Goal: Task Accomplishment & Management: Manage account settings

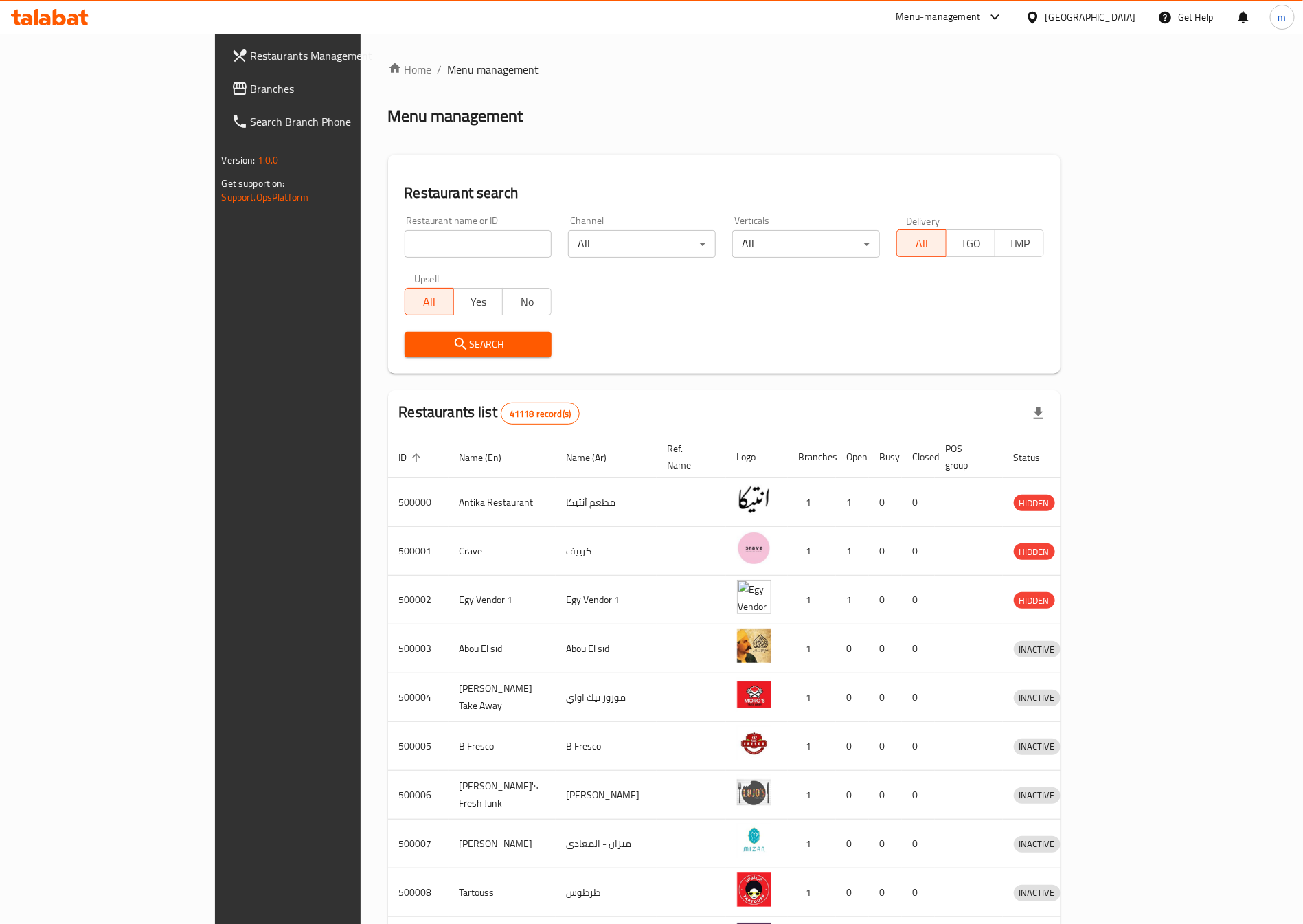
click at [1118, 22] on div "Egypt" at bounding box center [1090, 17] width 91 height 15
click at [965, 360] on div "United Arab Emirates" at bounding box center [987, 359] width 91 height 15
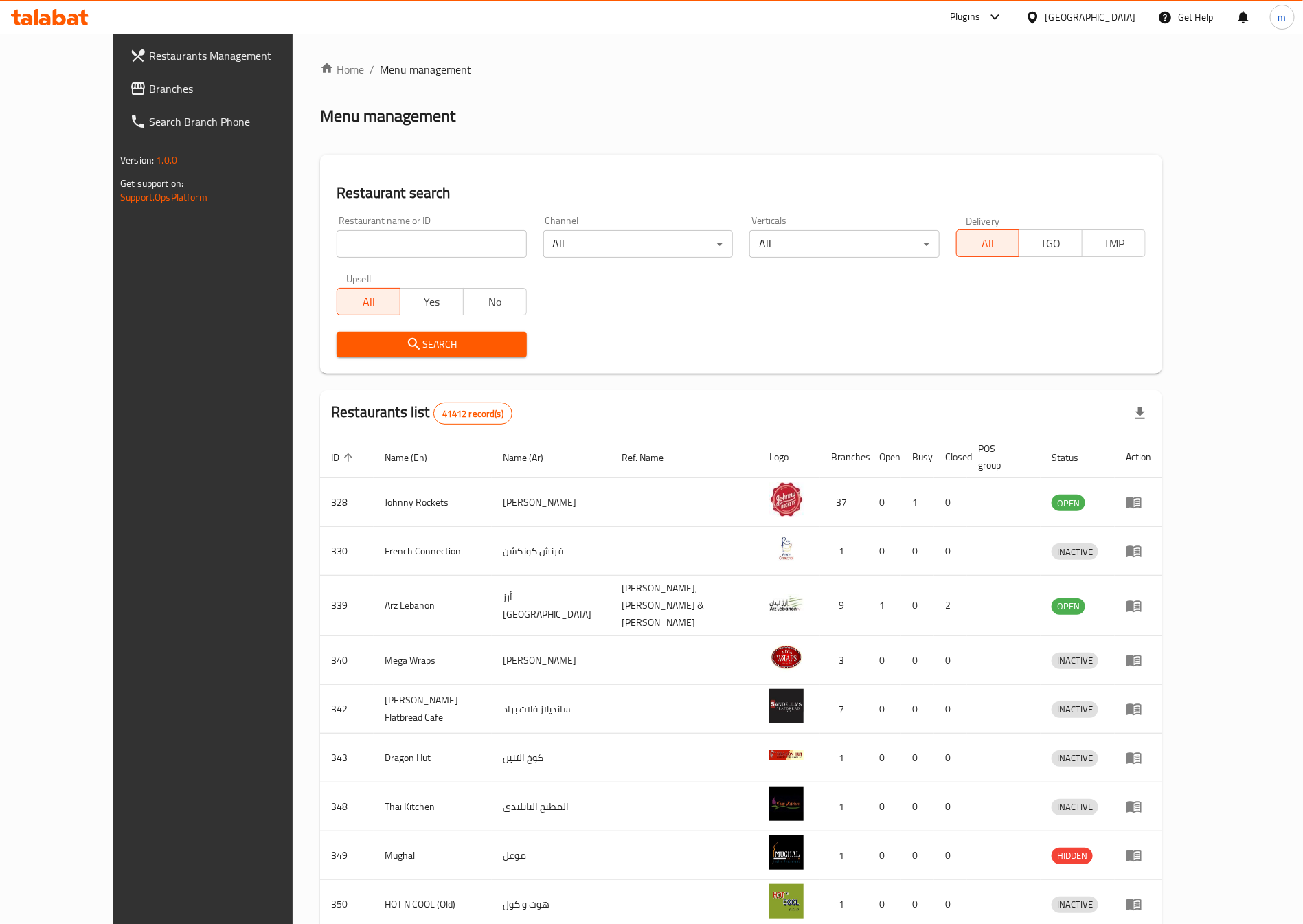
click at [149, 87] on span "Branches" at bounding box center [234, 89] width 171 height 16
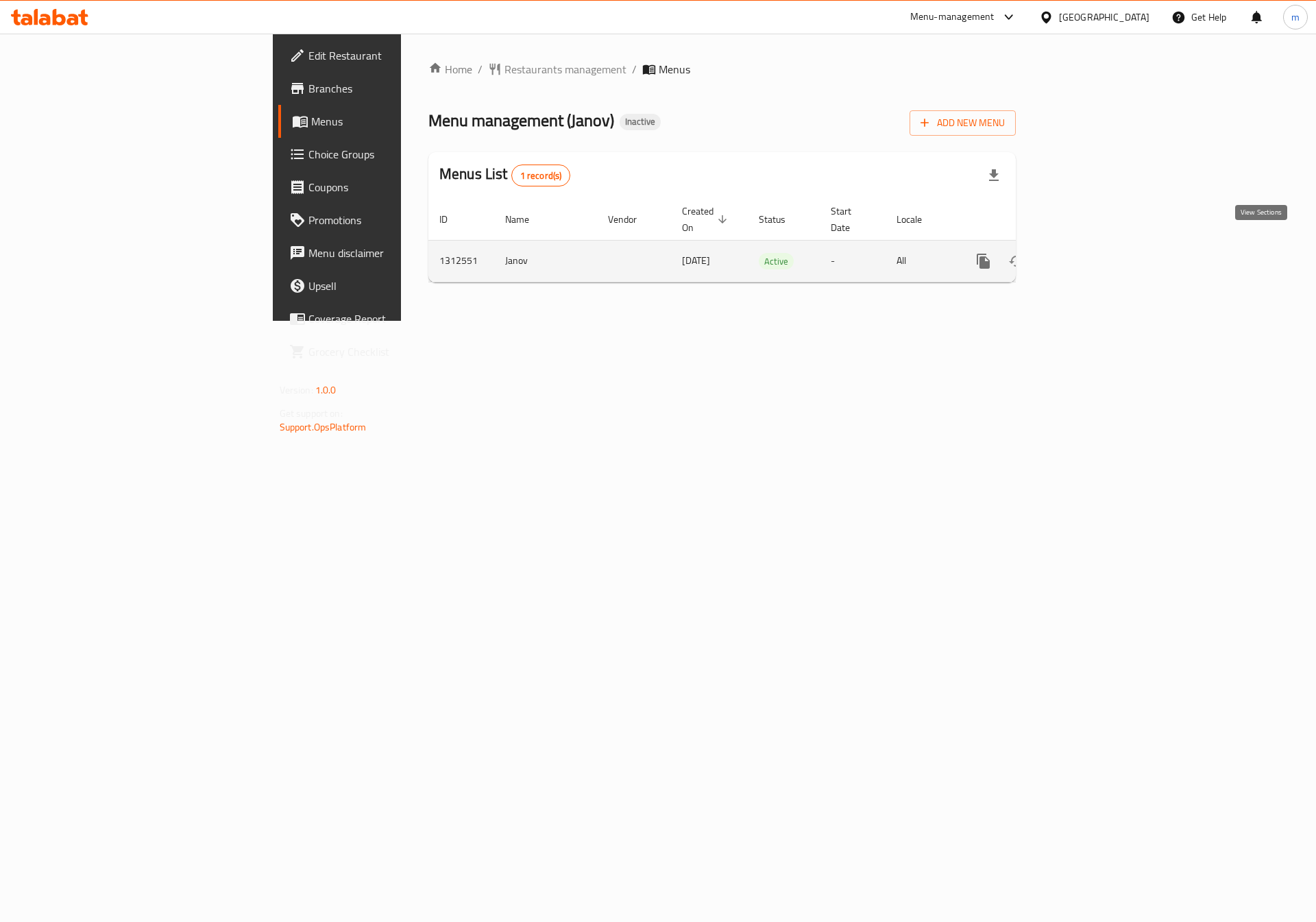
click at [1091, 254] on icon "enhanced table" at bounding box center [1083, 261] width 16 height 16
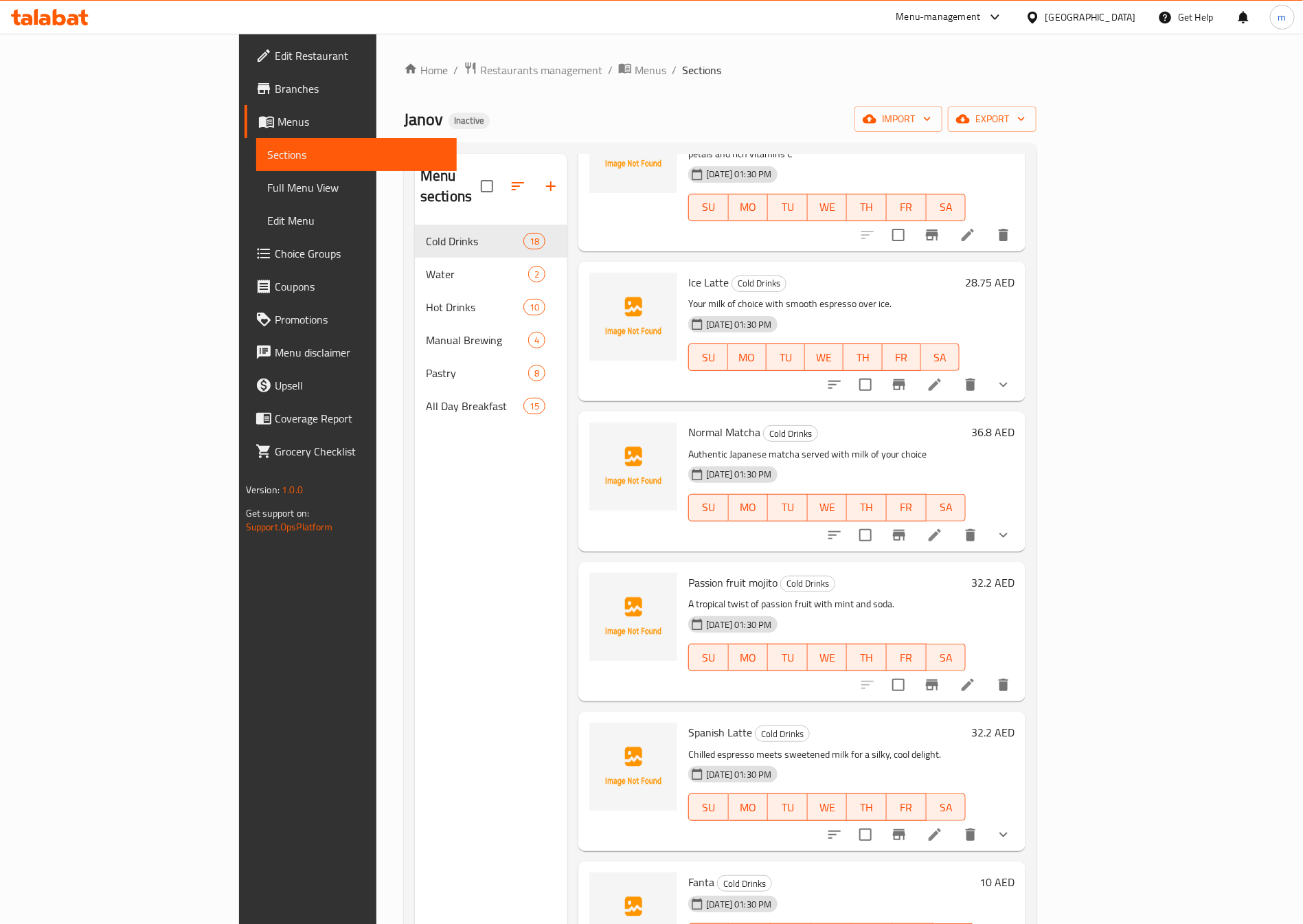
scroll to position [1236, 0]
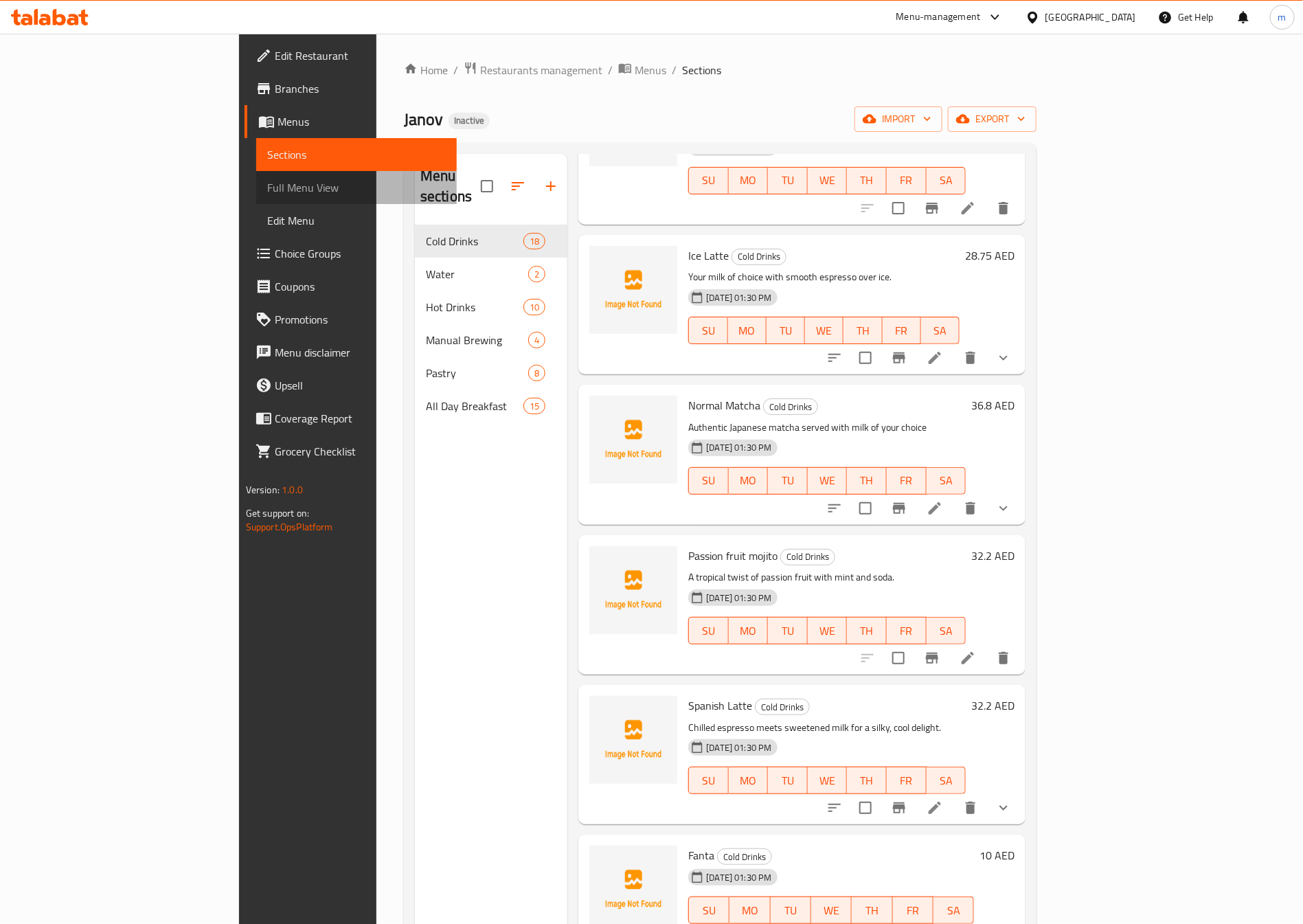
click at [267, 182] on span "Full Menu View" at bounding box center [356, 187] width 178 height 16
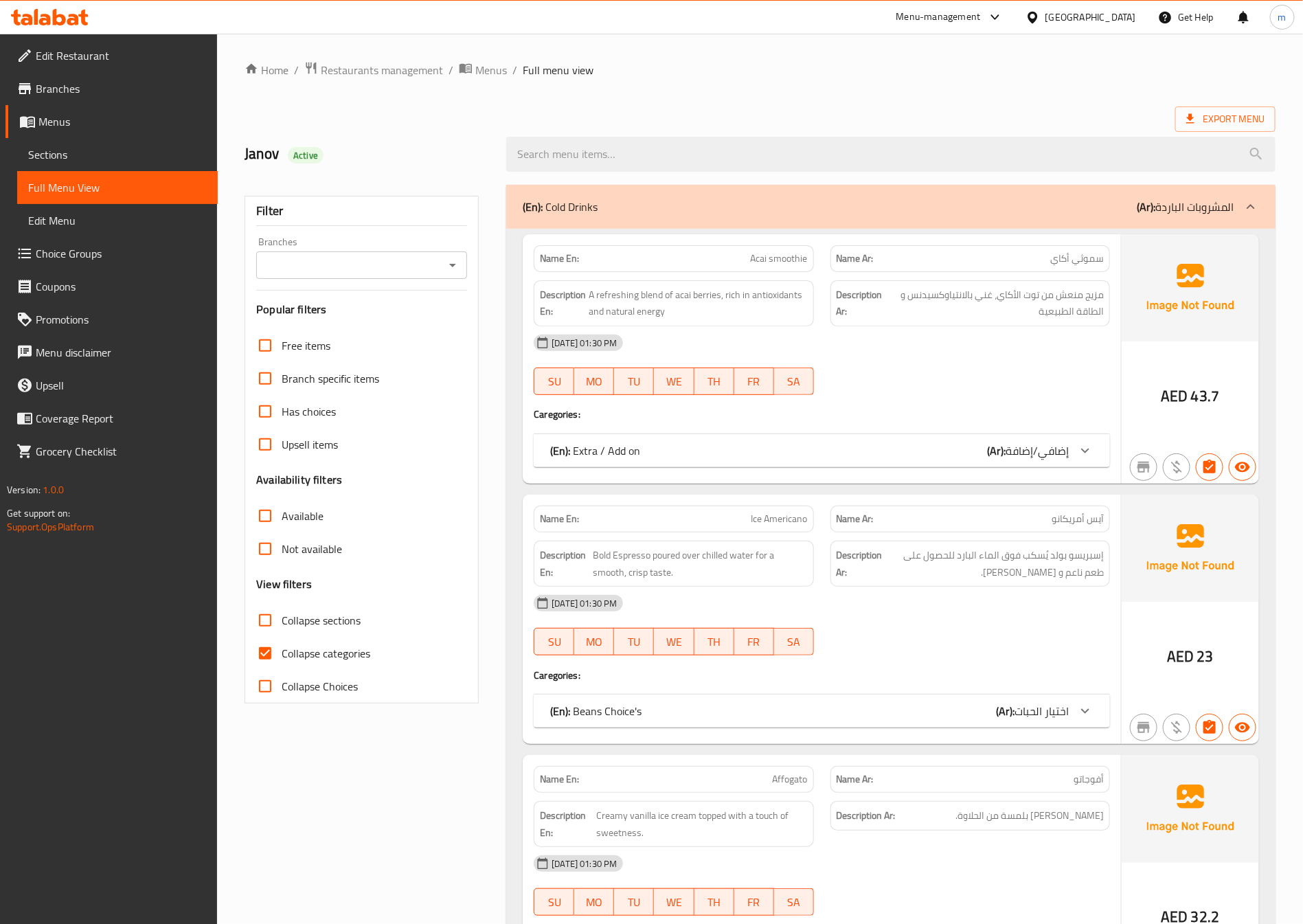
click at [1089, 452] on icon at bounding box center [1085, 451] width 16 height 16
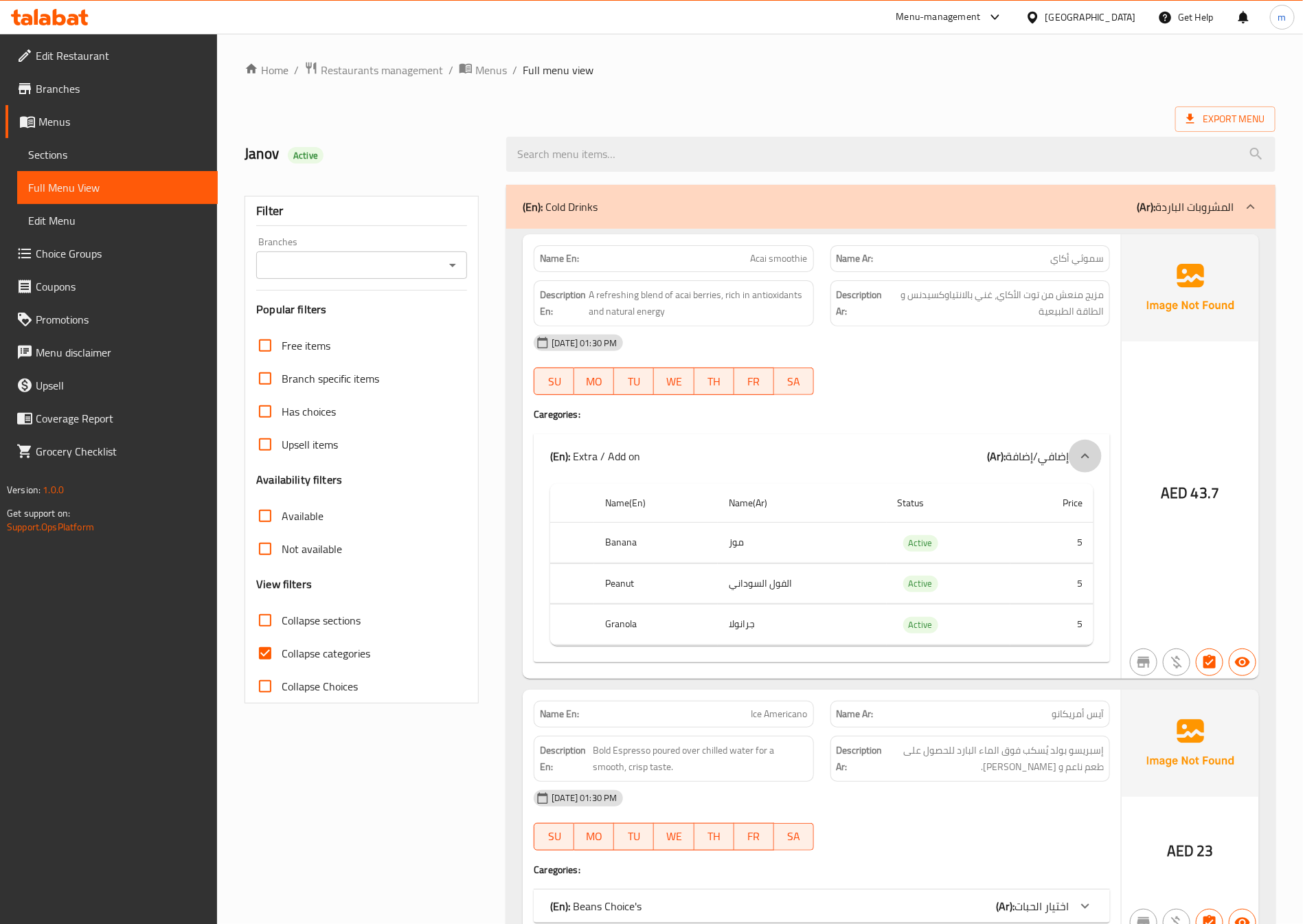
click at [1090, 454] on icon at bounding box center [1085, 456] width 16 height 16
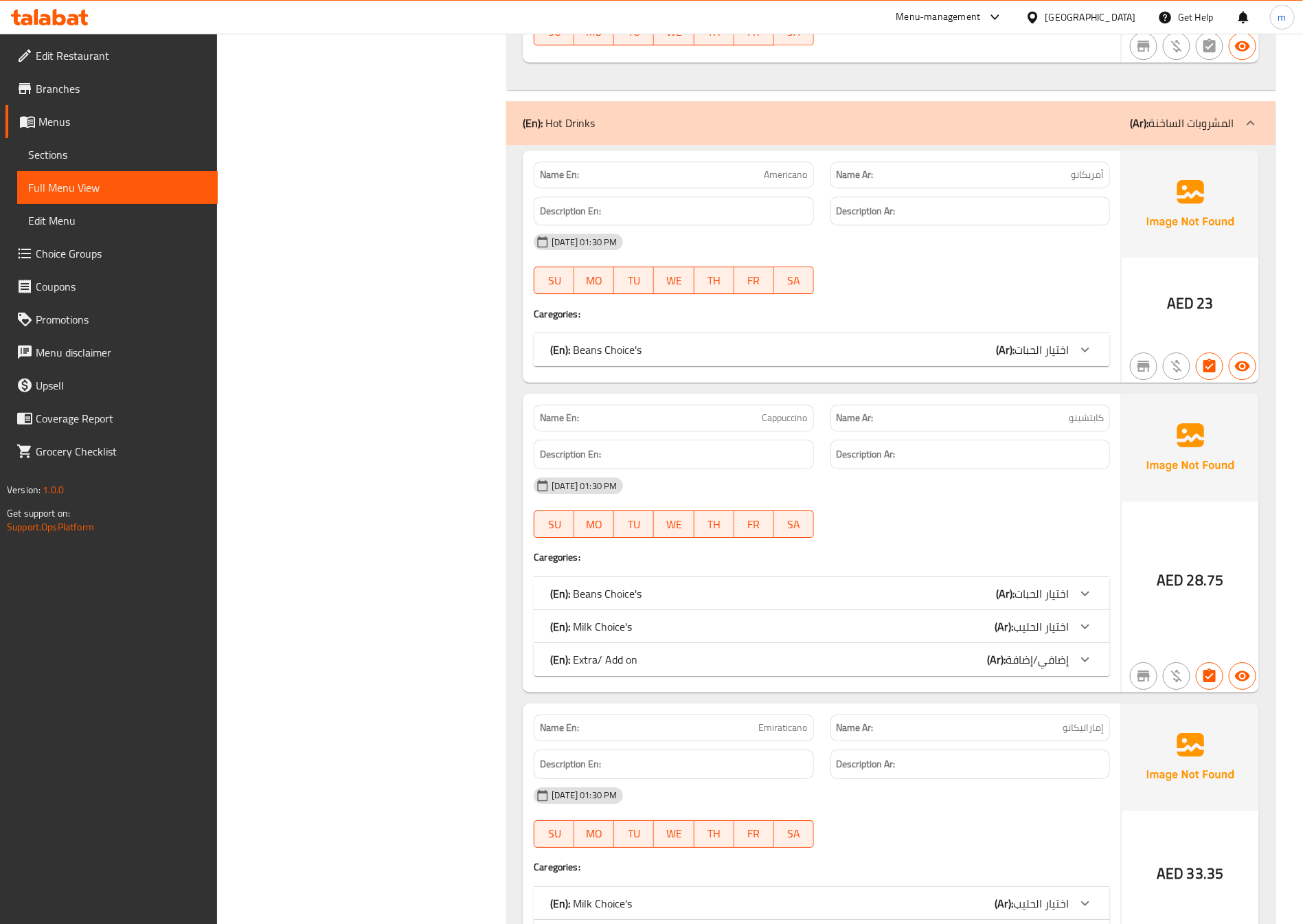
scroll to position [4842, 0]
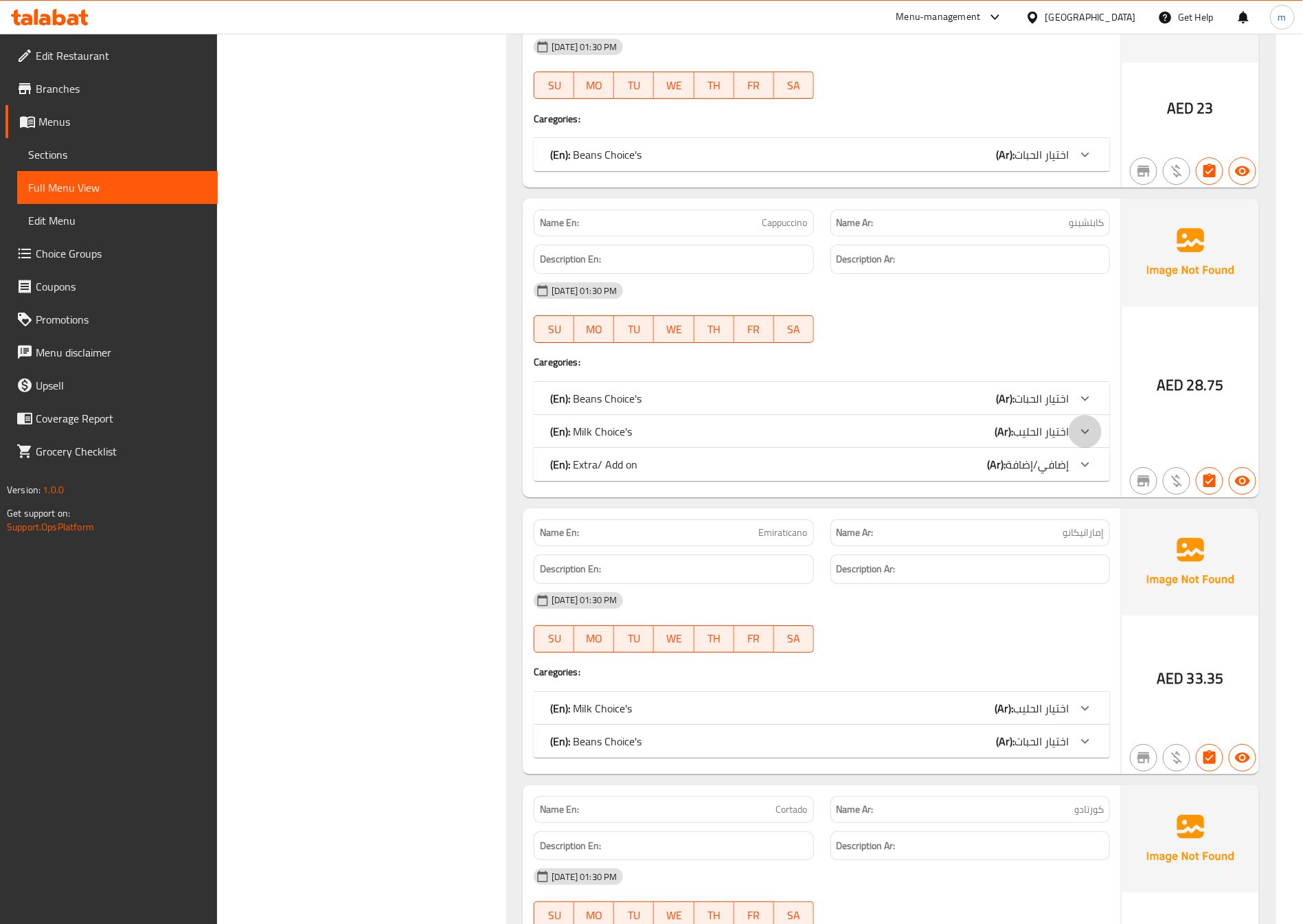
click at [1086, 439] on icon at bounding box center [1085, 431] width 16 height 16
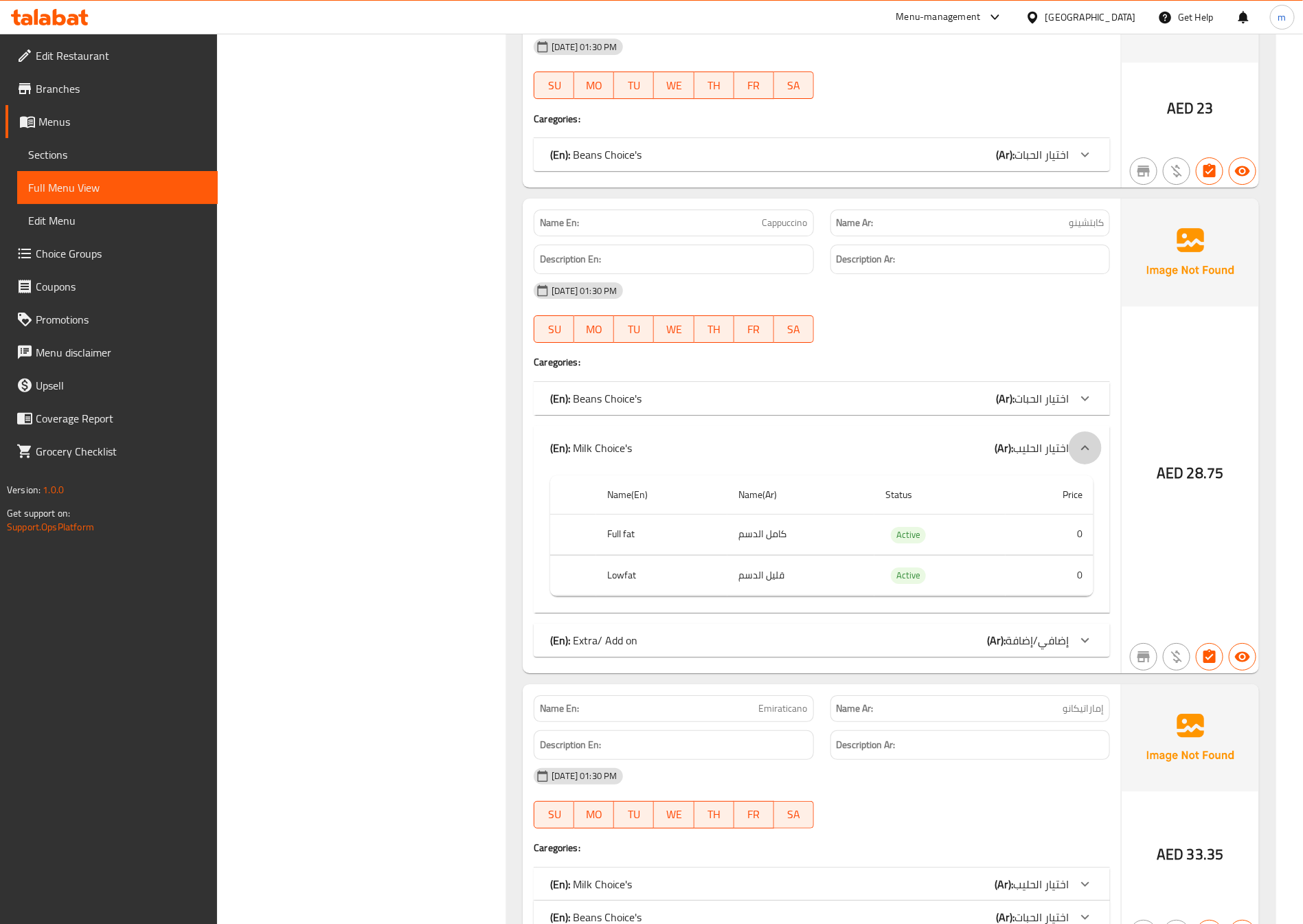
click at [1086, 458] on div at bounding box center [1084, 447] width 33 height 33
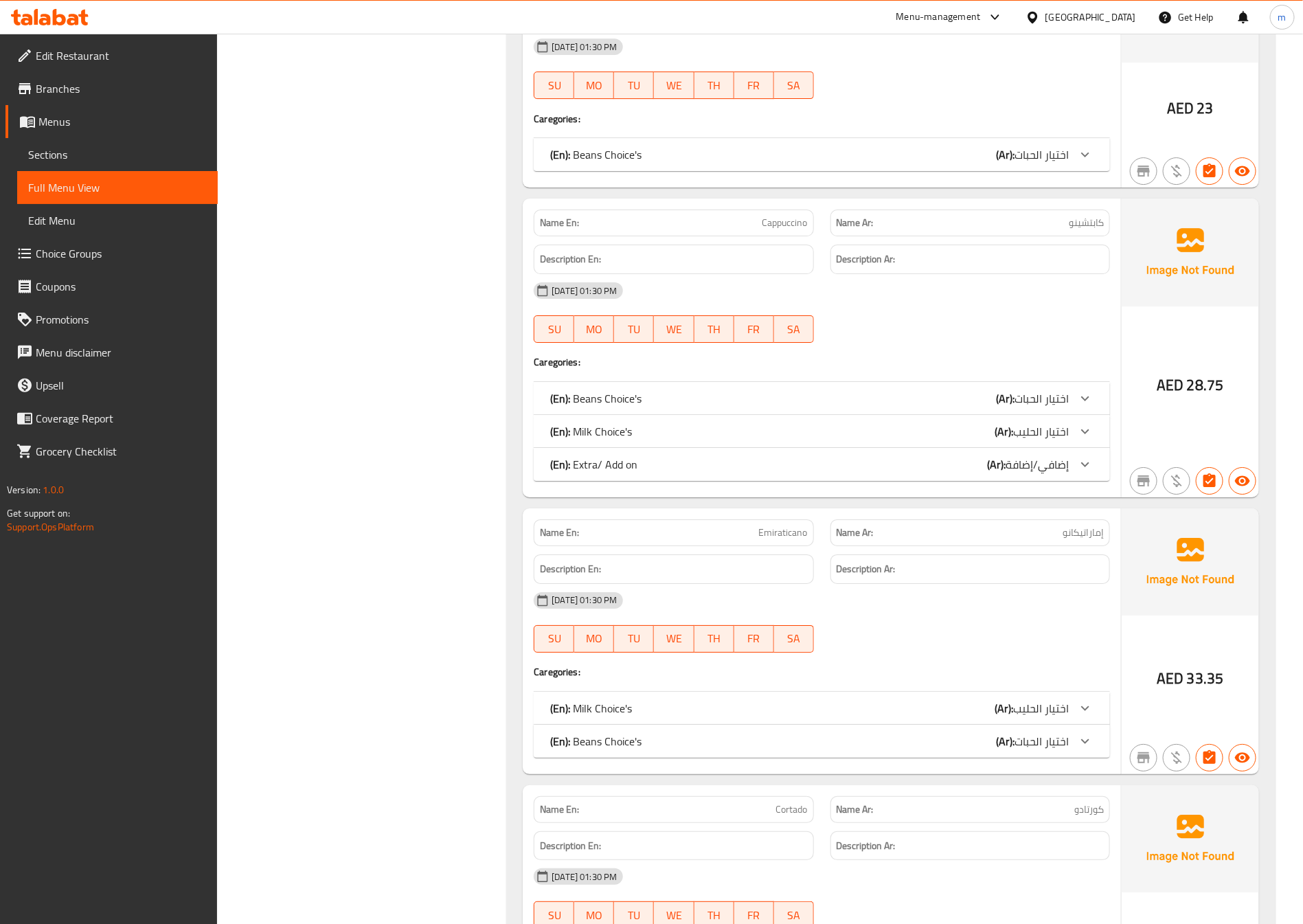
click at [1086, 439] on icon at bounding box center [1085, 431] width 16 height 16
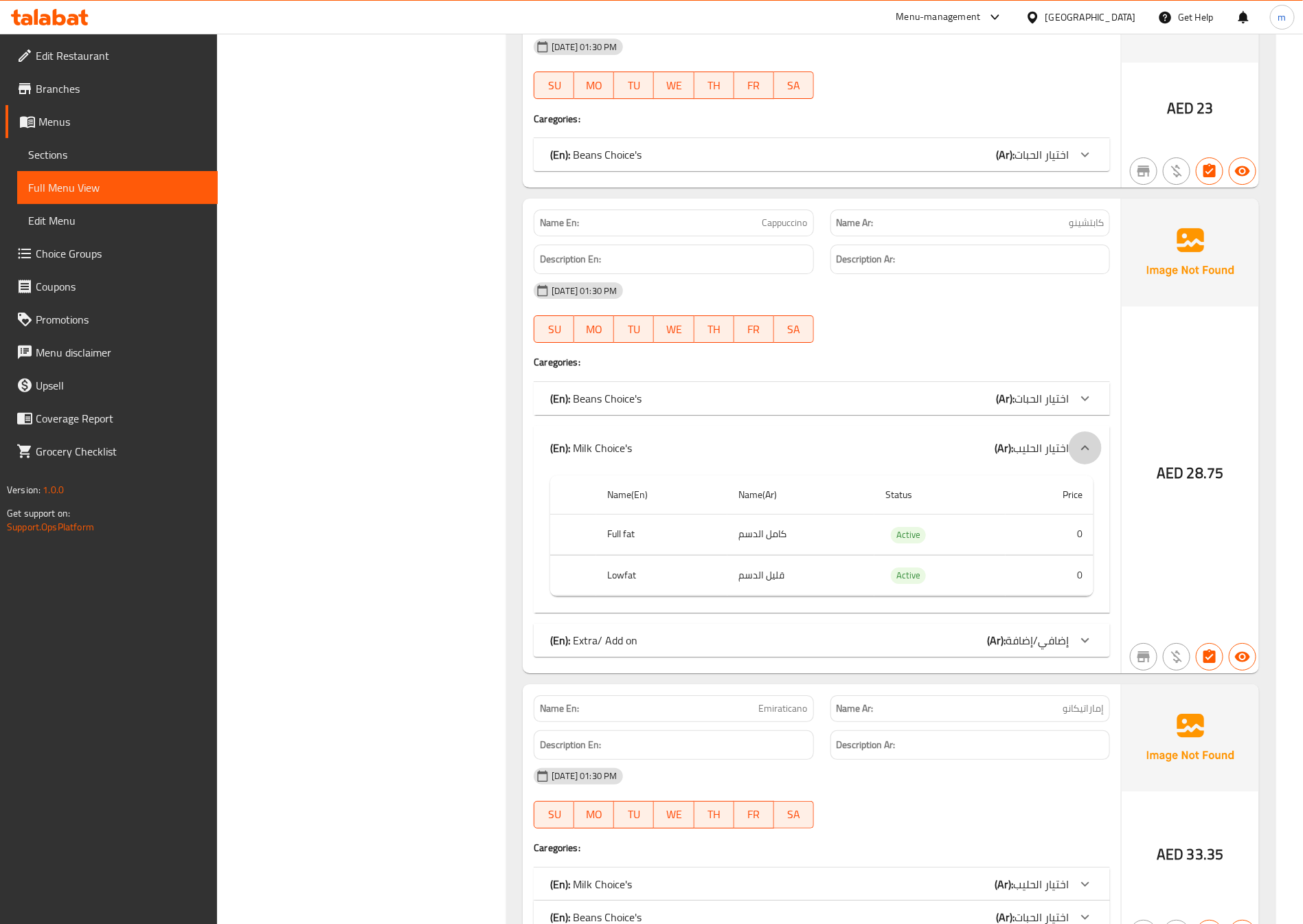
click at [1086, 458] on div at bounding box center [1084, 447] width 33 height 33
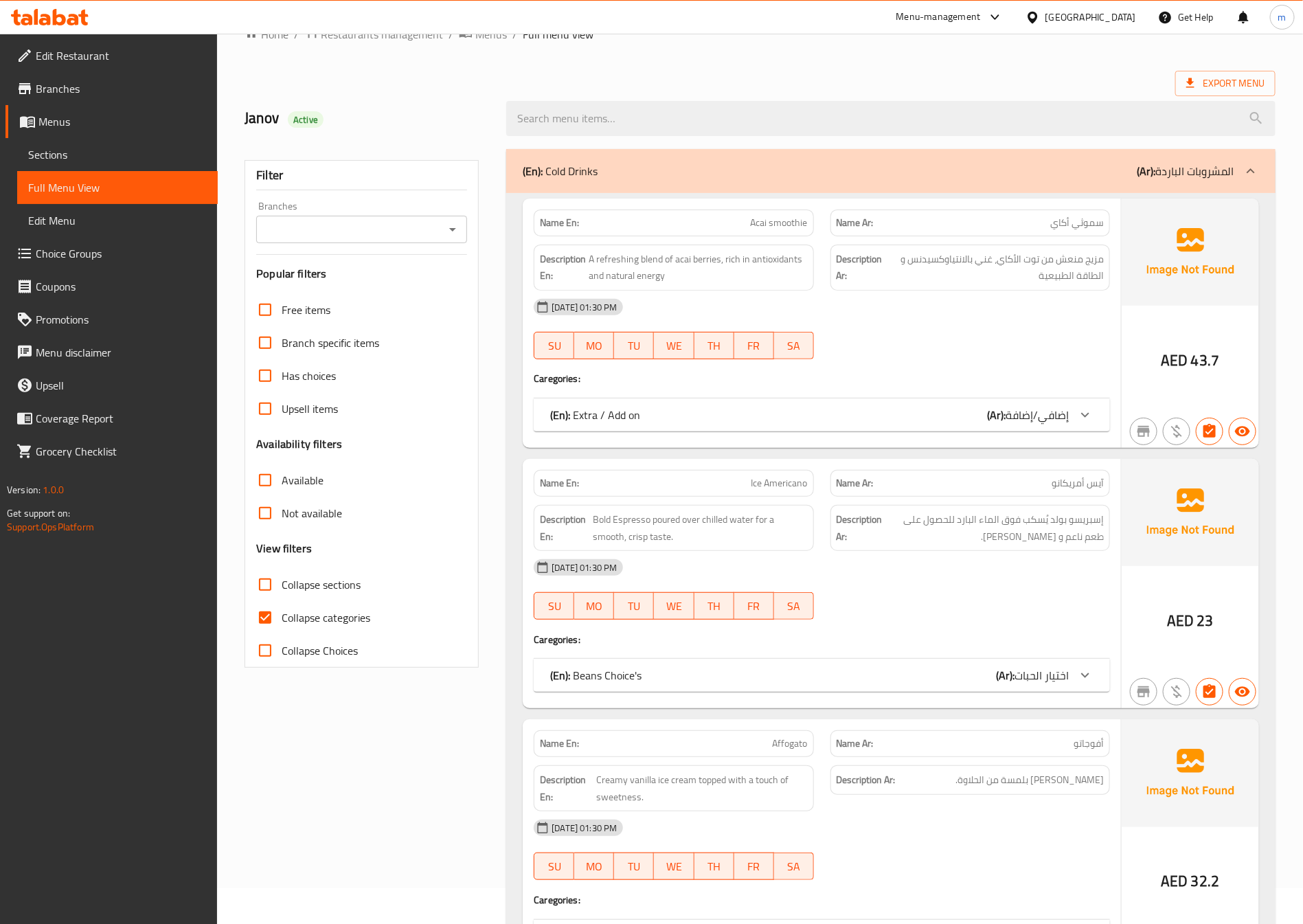
scroll to position [0, 0]
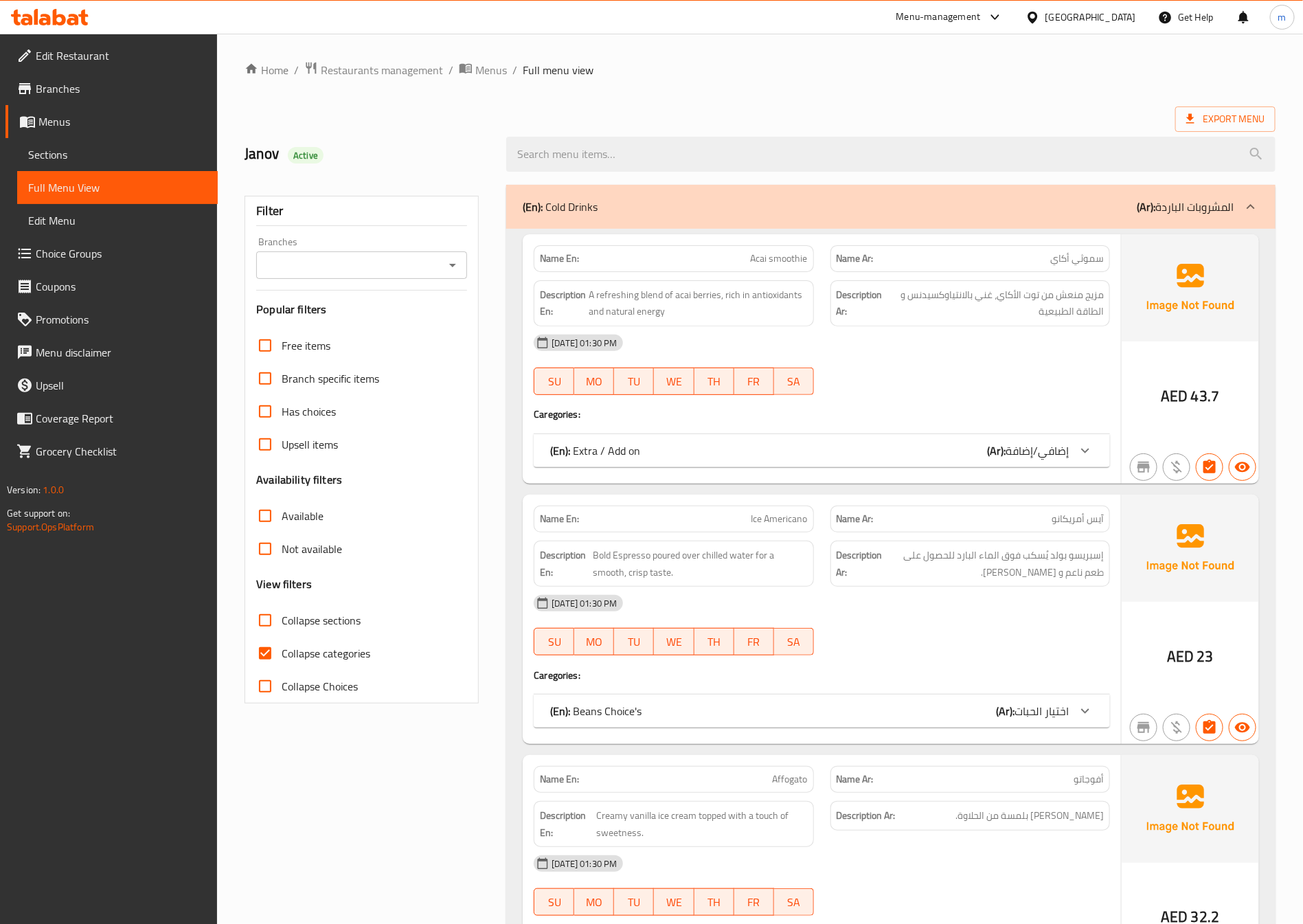
click at [81, 124] on span "Menus" at bounding box center [123, 121] width 168 height 16
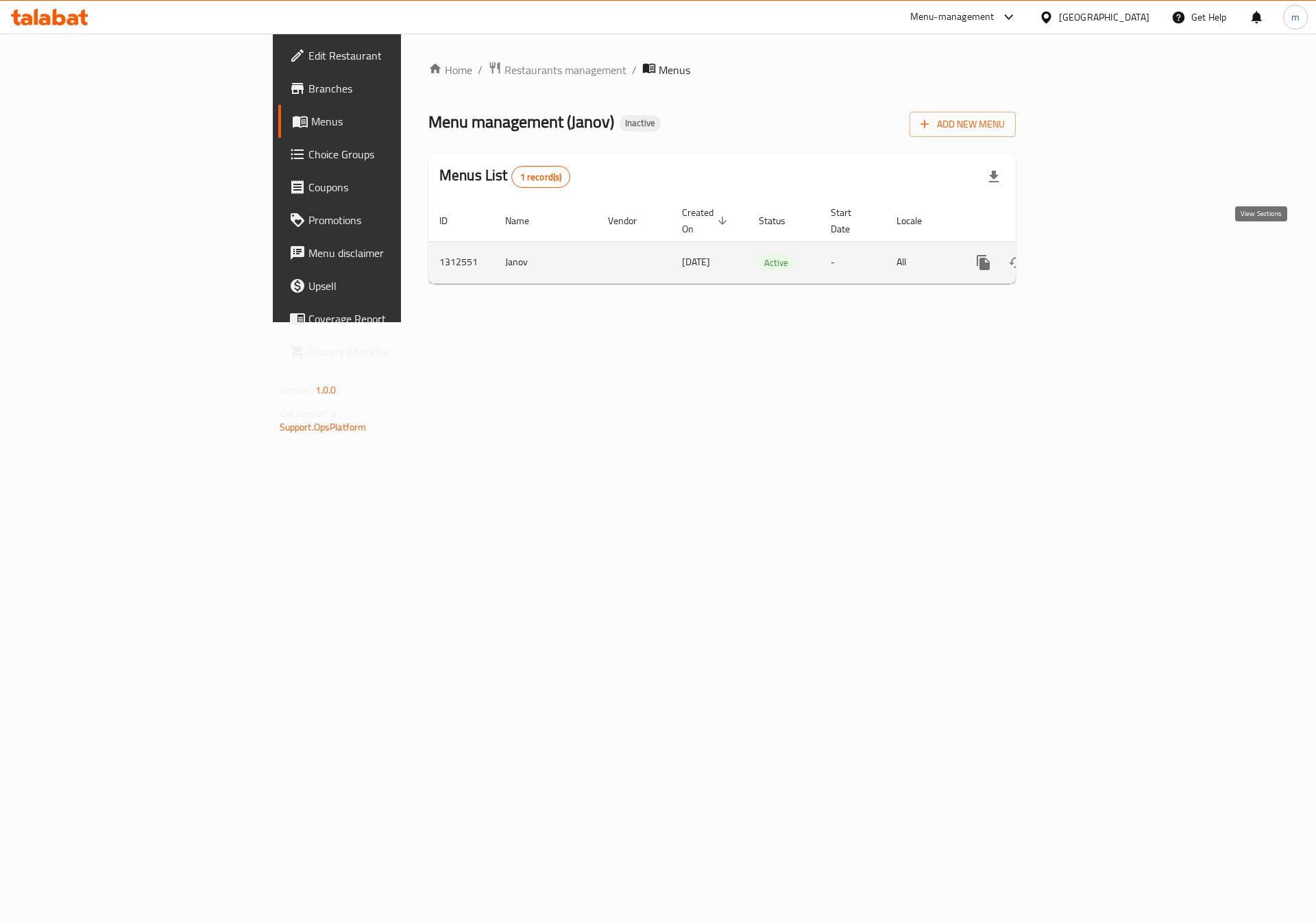
click at [1091, 254] on icon "enhanced table" at bounding box center [1083, 262] width 16 height 16
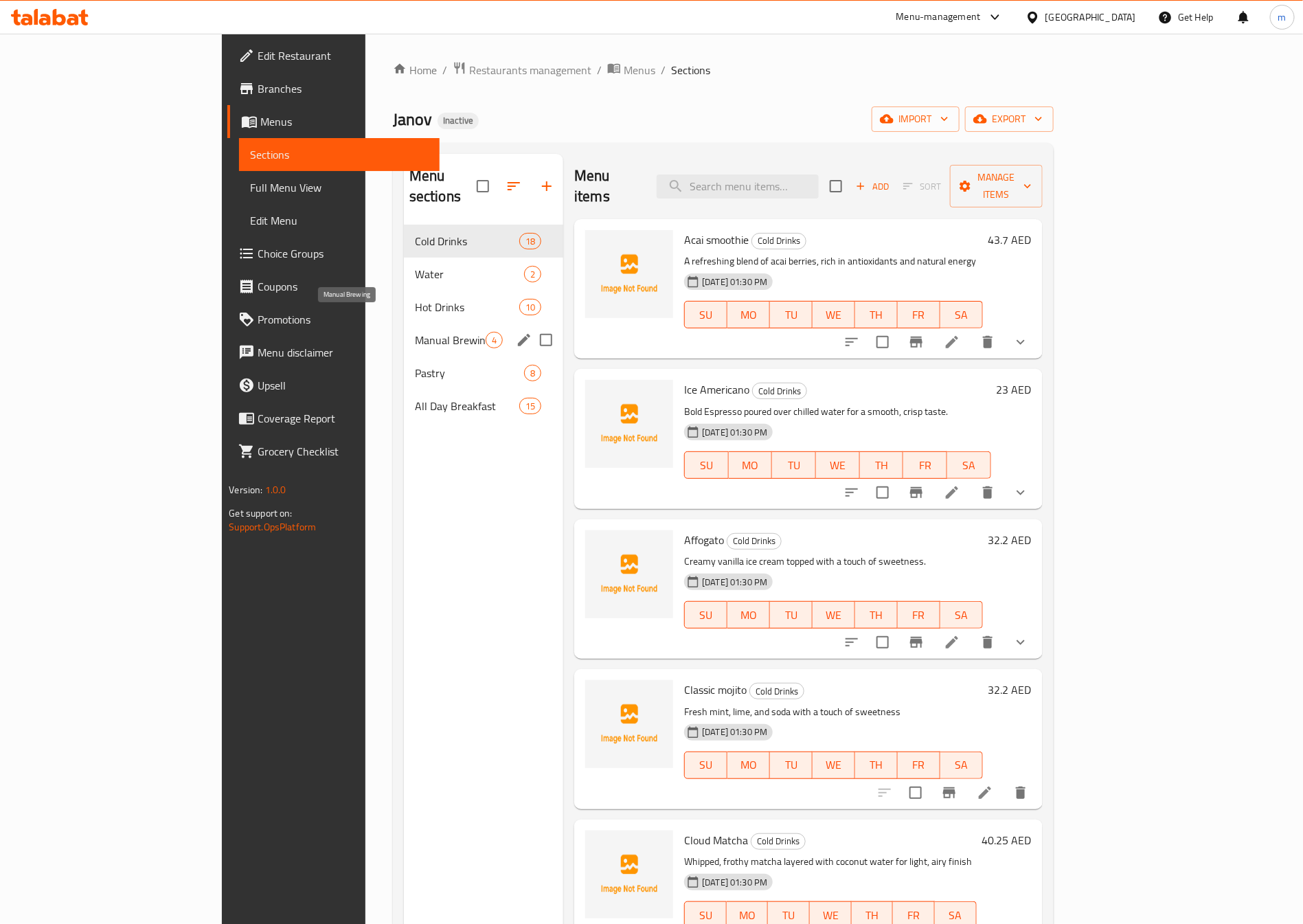
click at [415, 332] on span "Manual Brewing" at bounding box center [450, 340] width 71 height 16
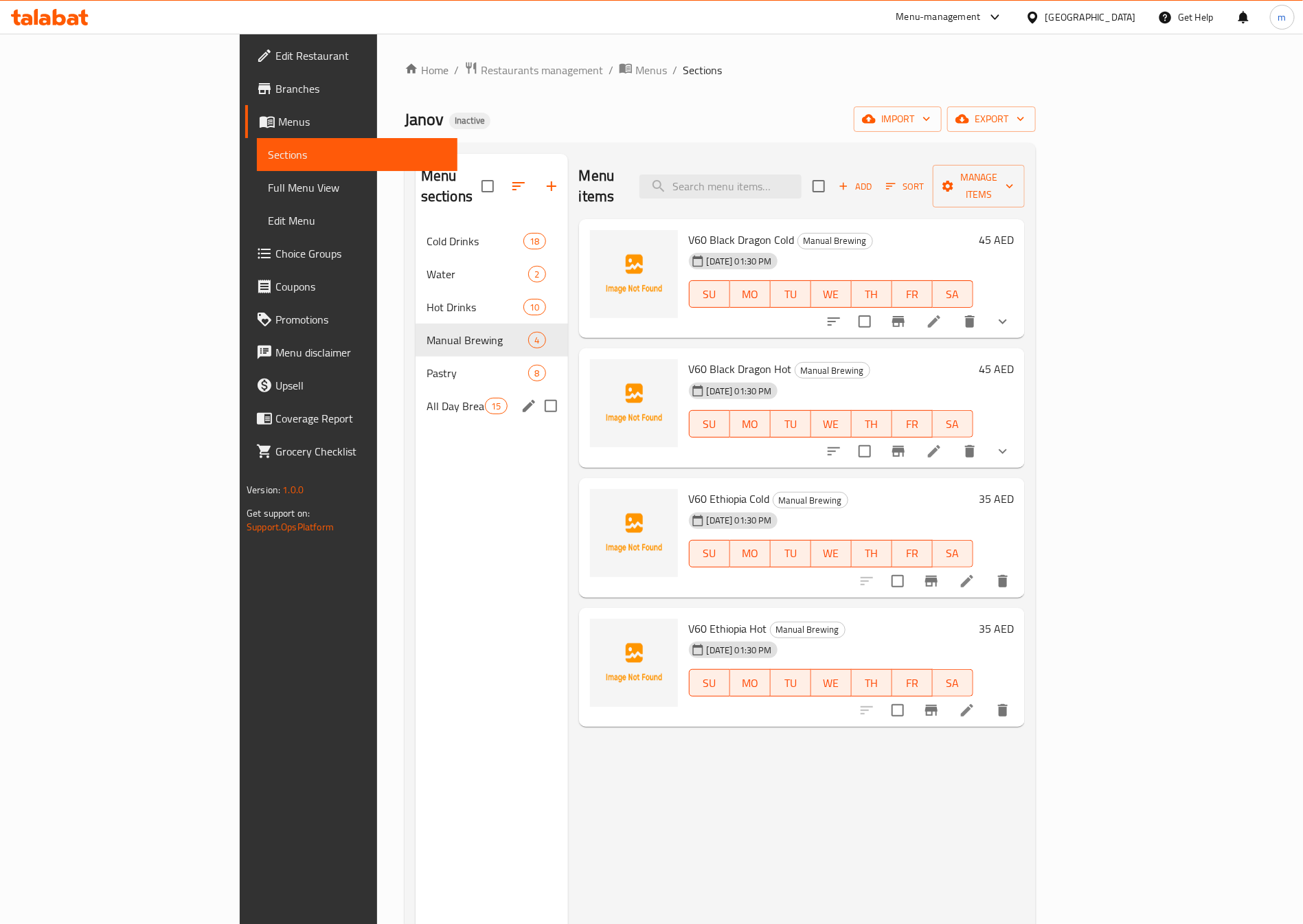
click at [416, 394] on div "All Day Breakfast 15" at bounding box center [492, 406] width 152 height 33
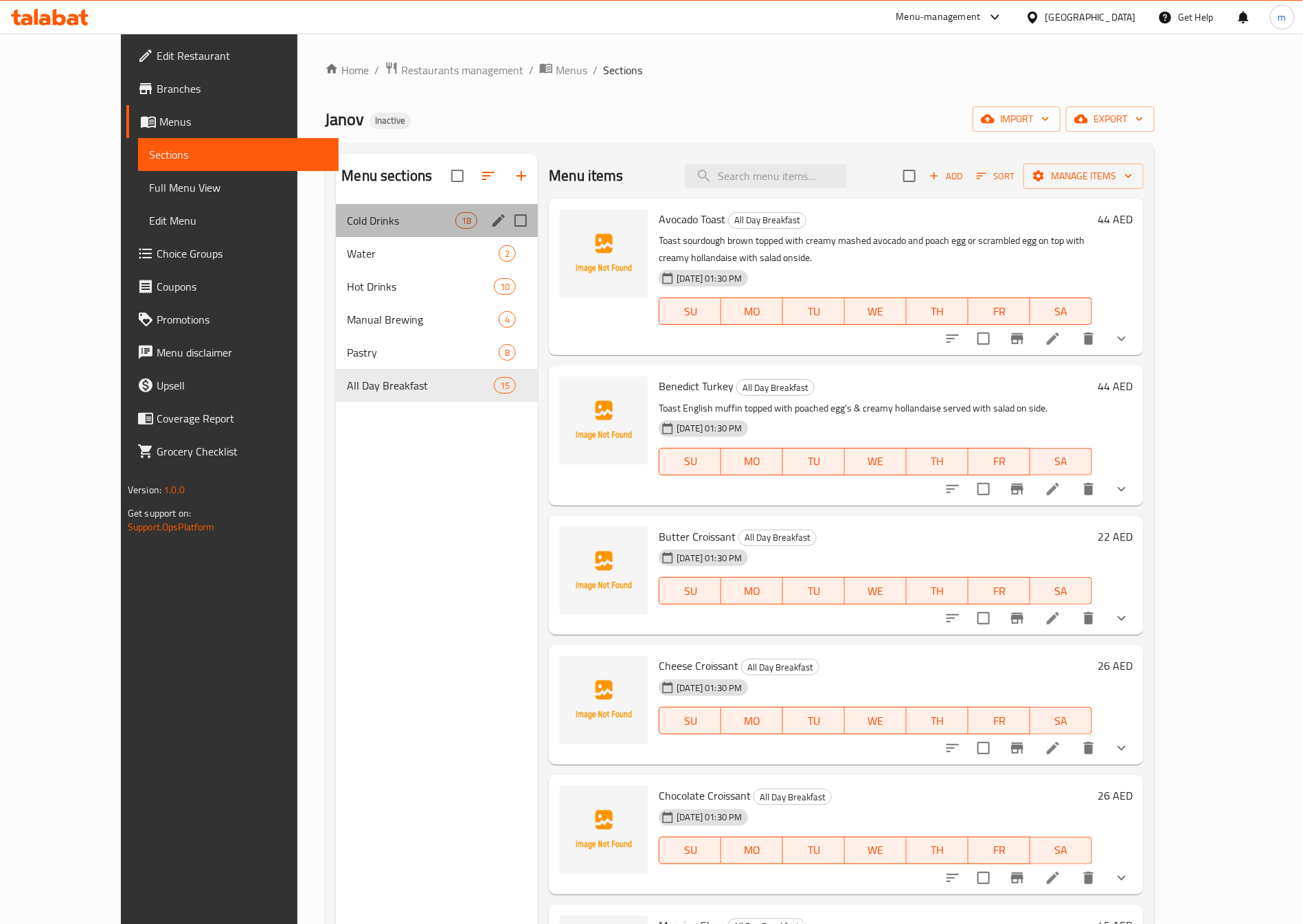
click at [349, 206] on div "Cold Drinks 18" at bounding box center [436, 220] width 202 height 33
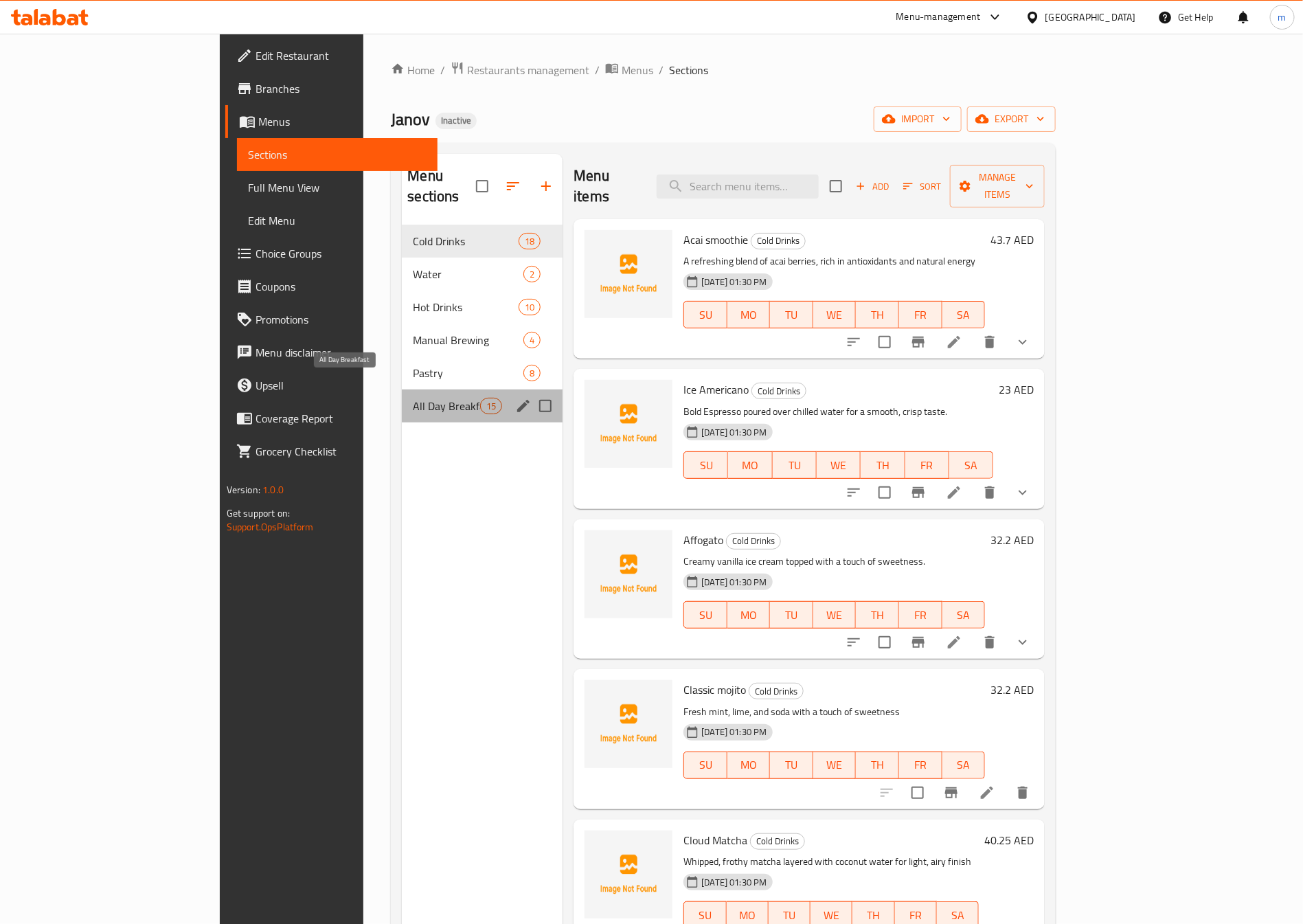
click at [413, 398] on span "All Day Breakfast" at bounding box center [446, 406] width 67 height 16
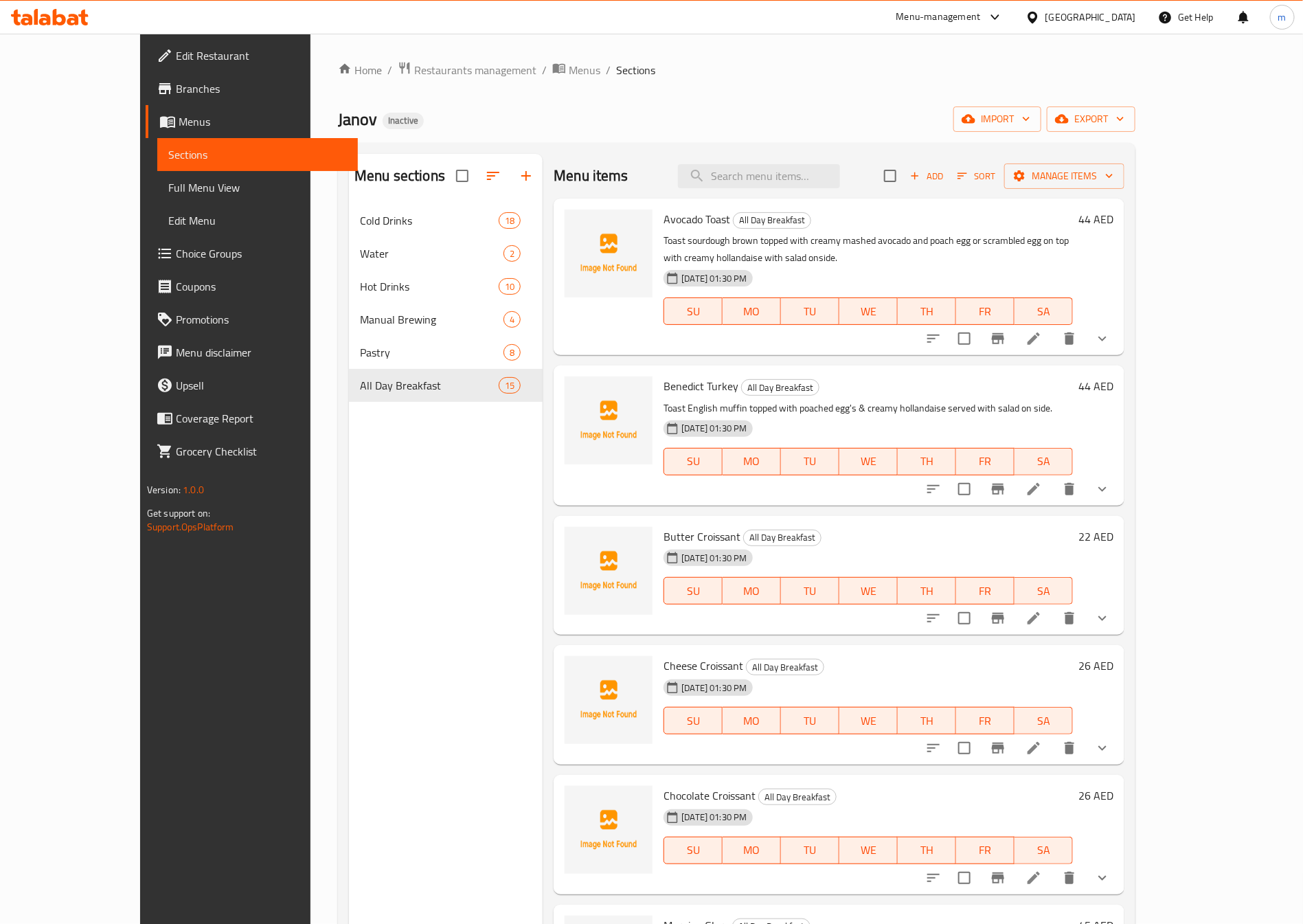
click at [168, 182] on span "Full Menu View" at bounding box center [257, 187] width 178 height 16
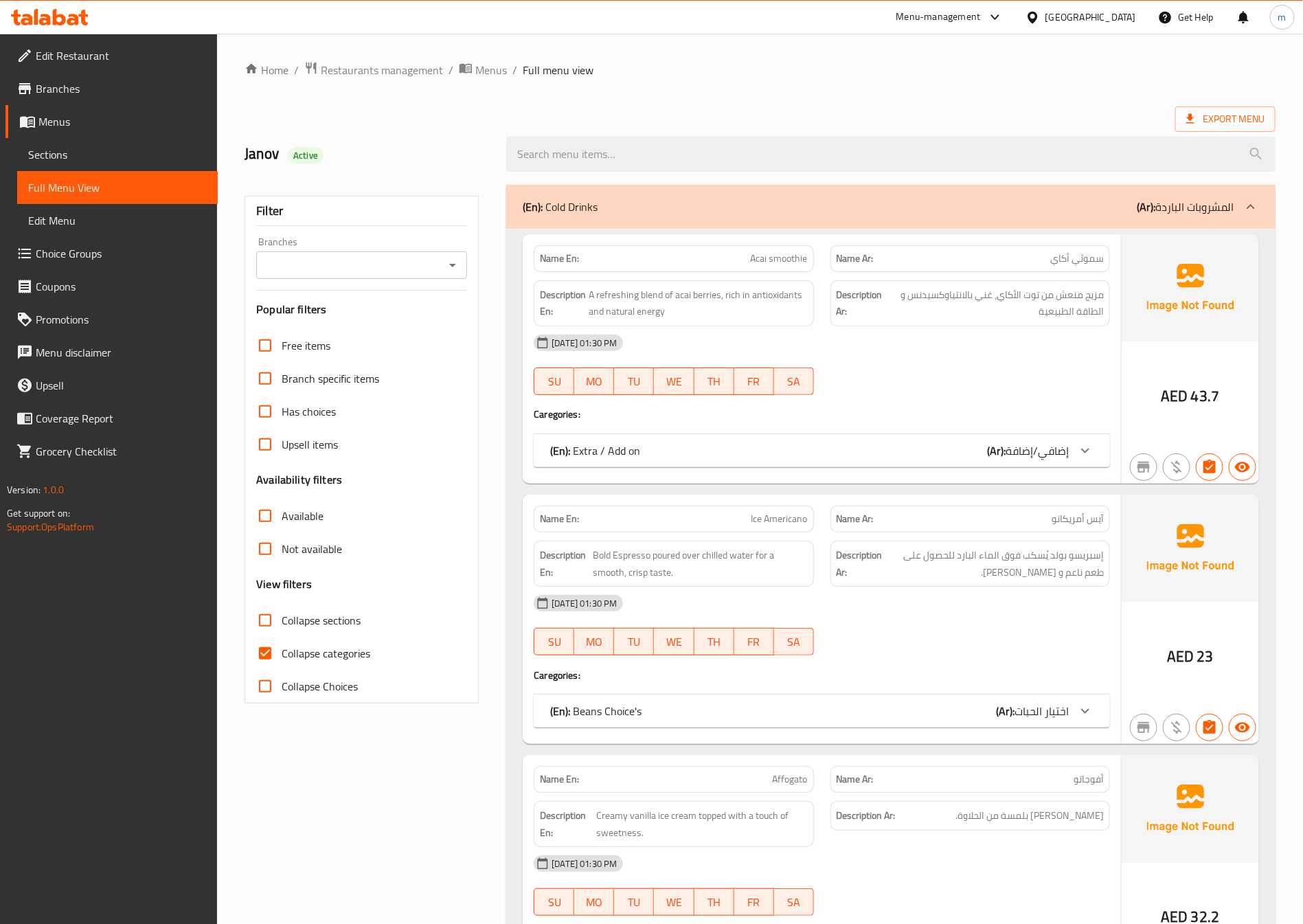
click at [316, 650] on span "Collapse categories" at bounding box center [325, 653] width 89 height 16
click at [281, 650] on input "Collapse categories" at bounding box center [264, 652] width 33 height 33
checkbox input "false"
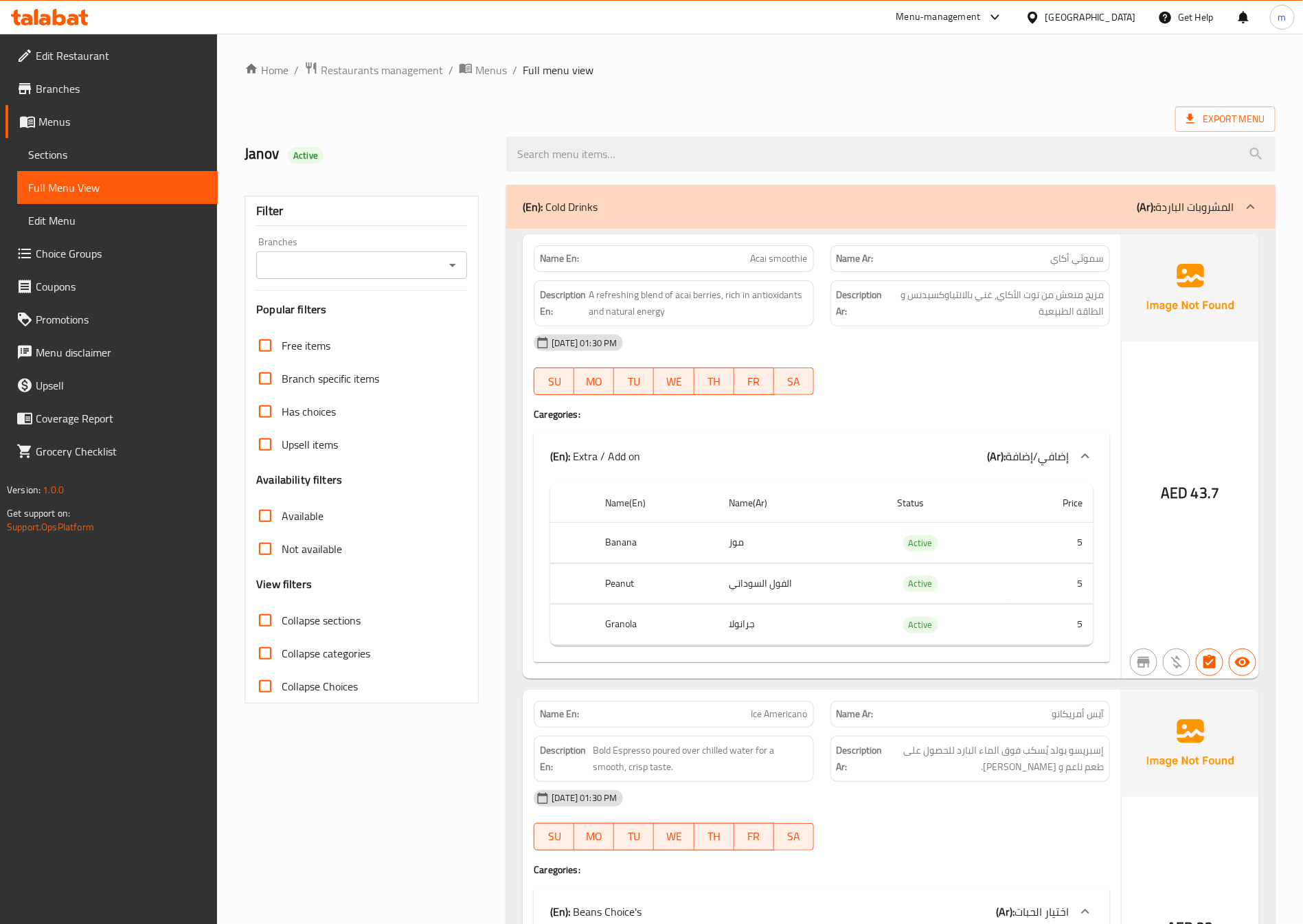
click at [87, 142] on link "Sections" at bounding box center [117, 154] width 201 height 33
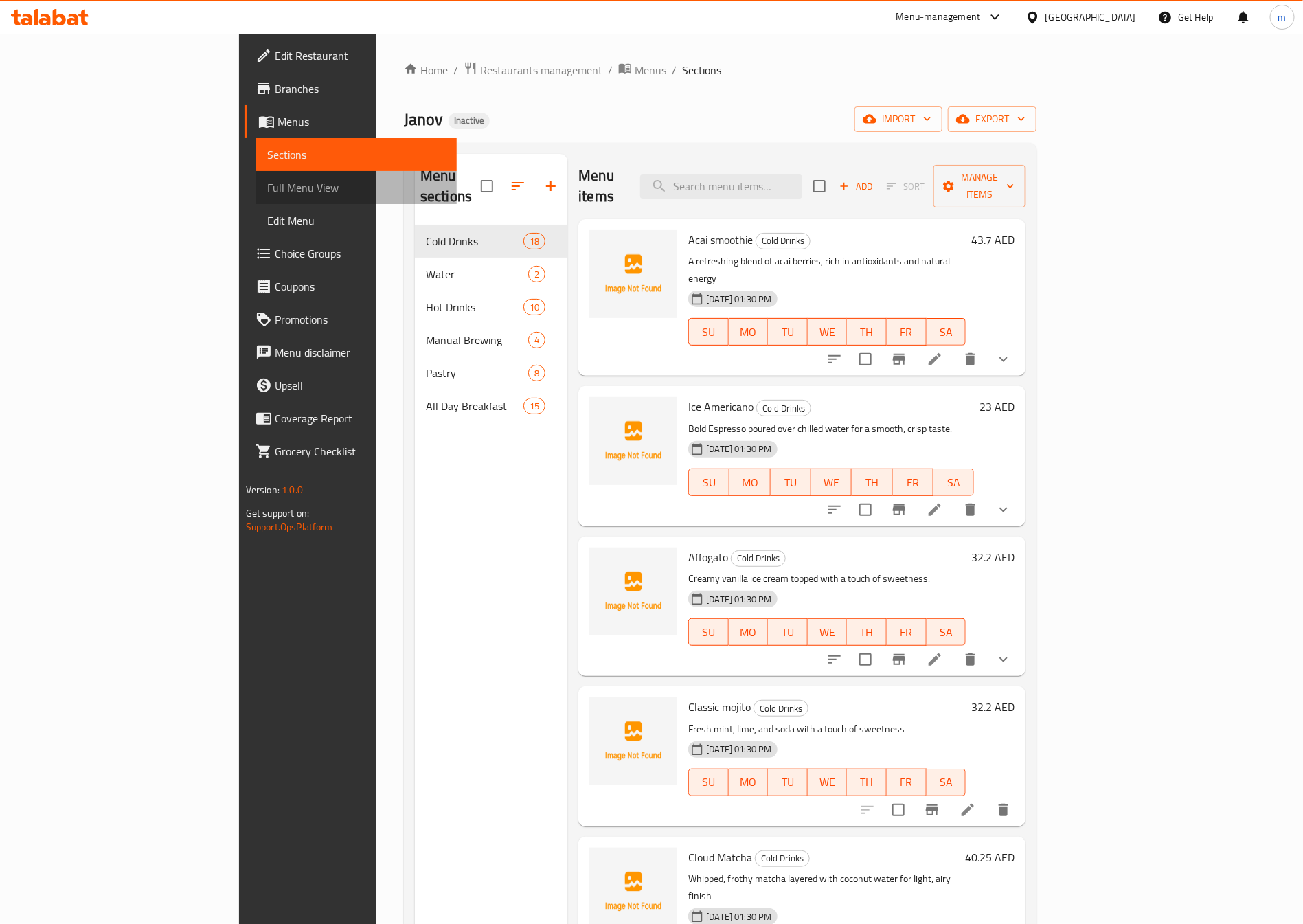
click at [267, 181] on span "Full Menu View" at bounding box center [356, 187] width 178 height 16
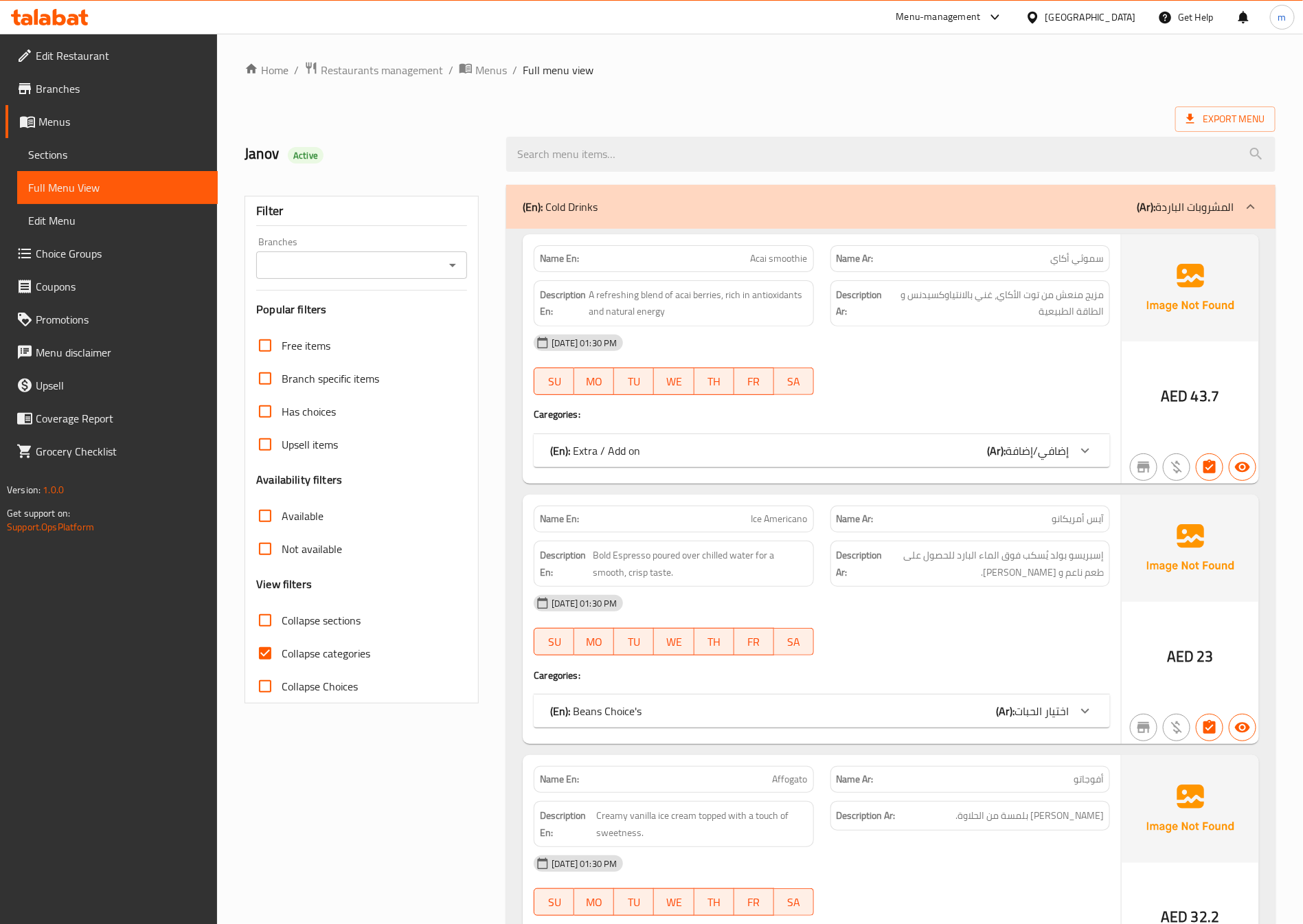
click at [73, 151] on span "Sections" at bounding box center [116, 154] width 178 height 16
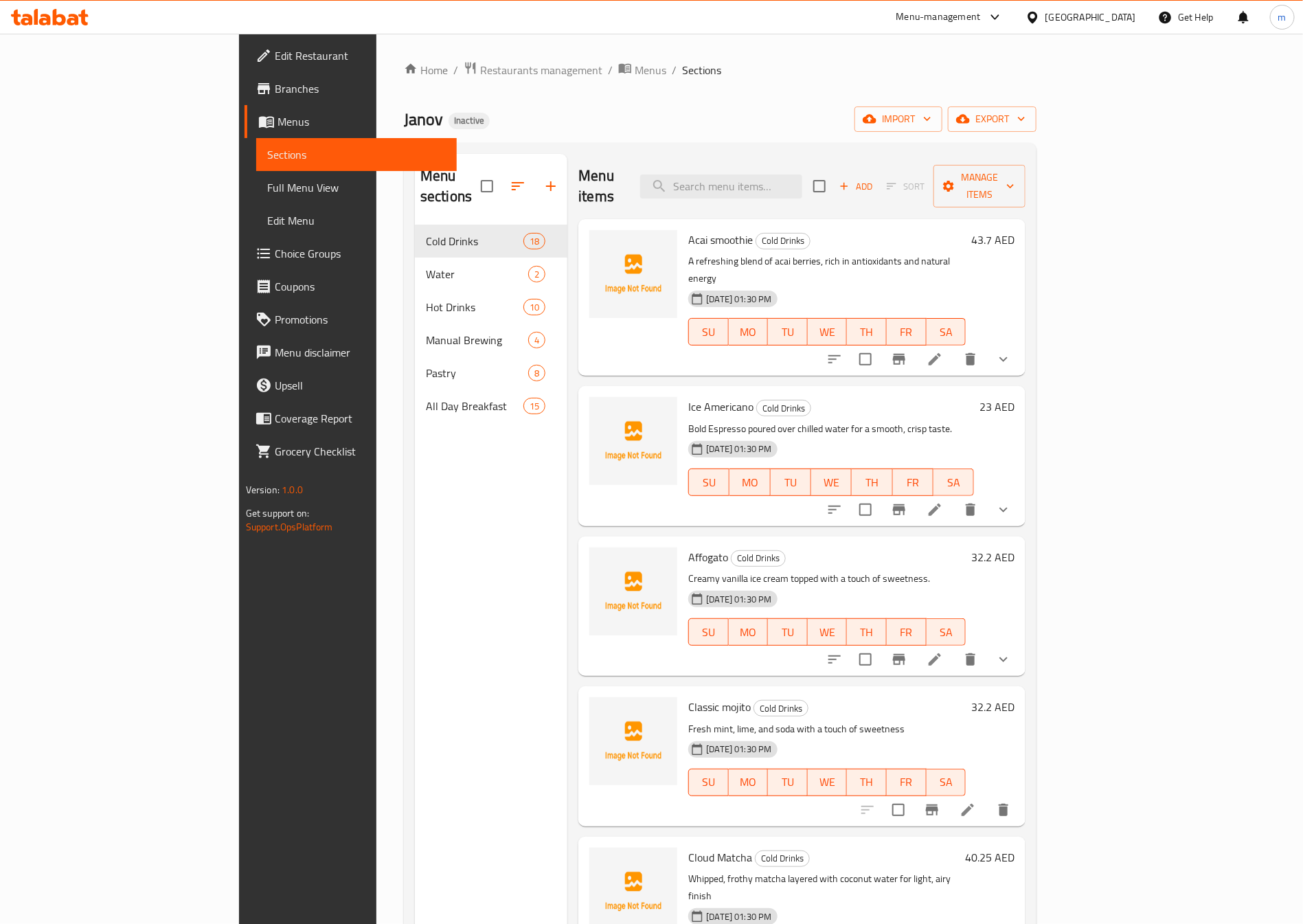
click at [875, 178] on span "Add" at bounding box center [855, 186] width 37 height 16
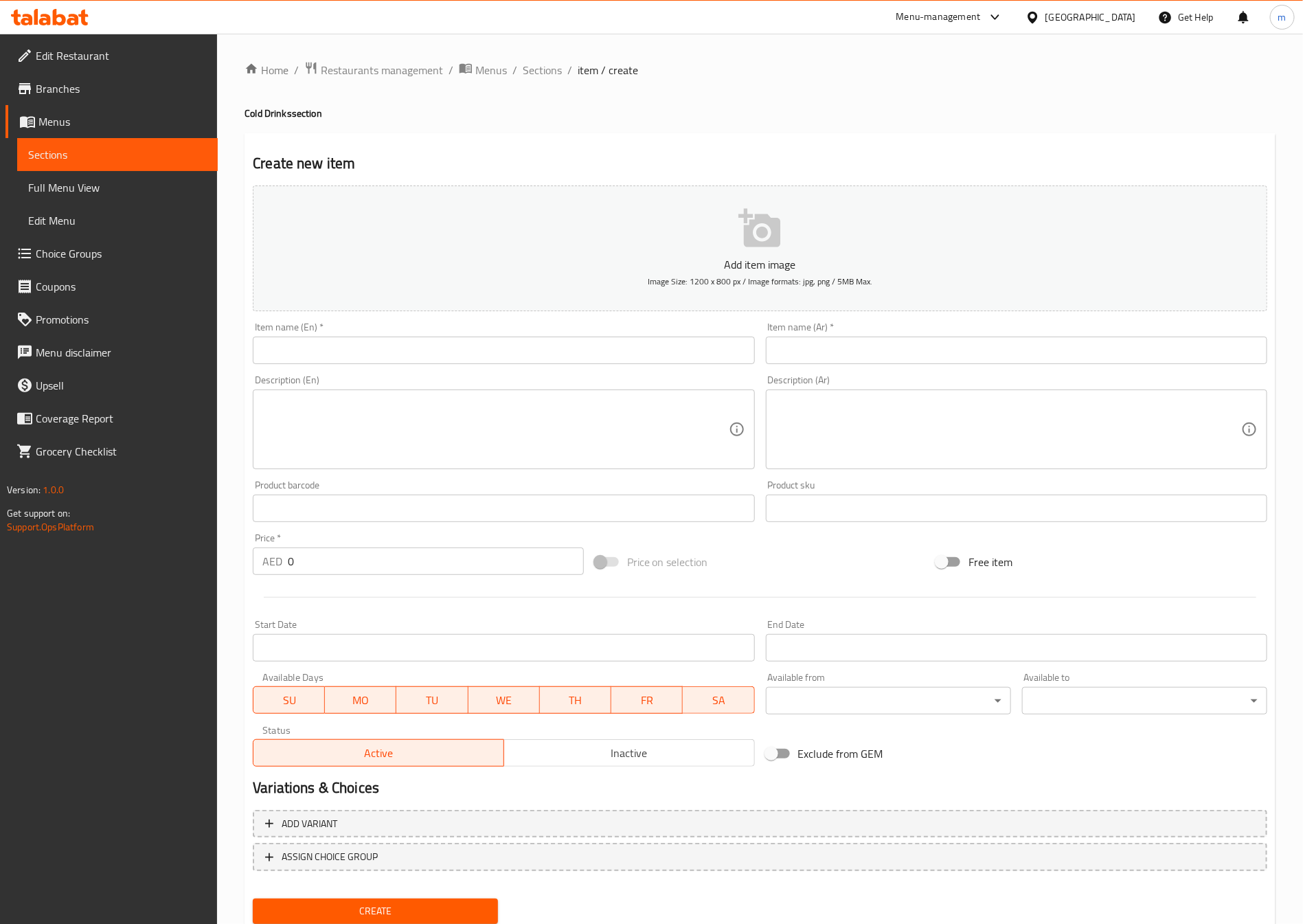
click at [118, 157] on span "Sections" at bounding box center [116, 154] width 178 height 16
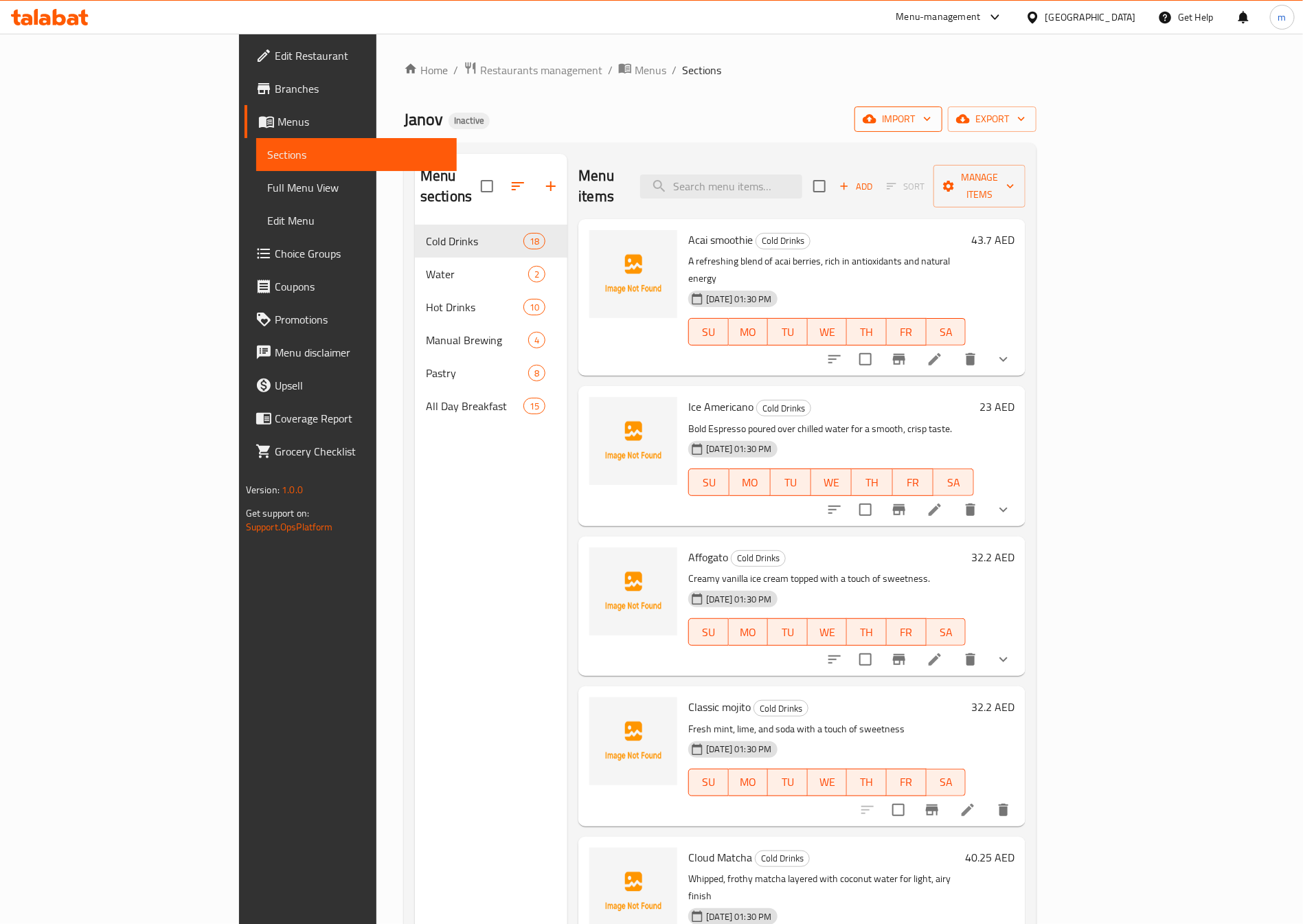
click at [934, 118] on icon "button" at bounding box center [927, 118] width 13 height 13
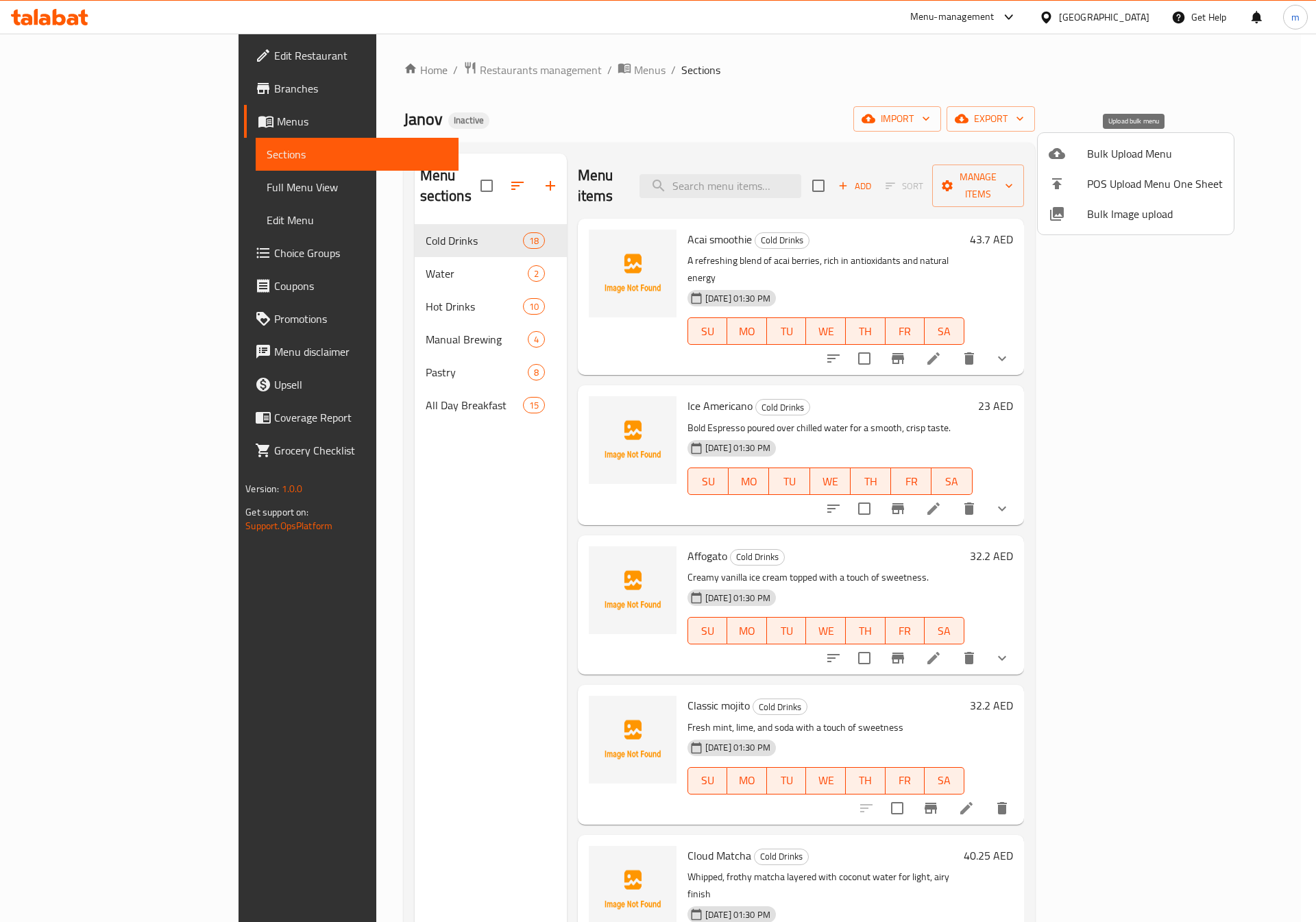
click at [1164, 156] on span "Bulk Upload Menu" at bounding box center [1155, 153] width 136 height 16
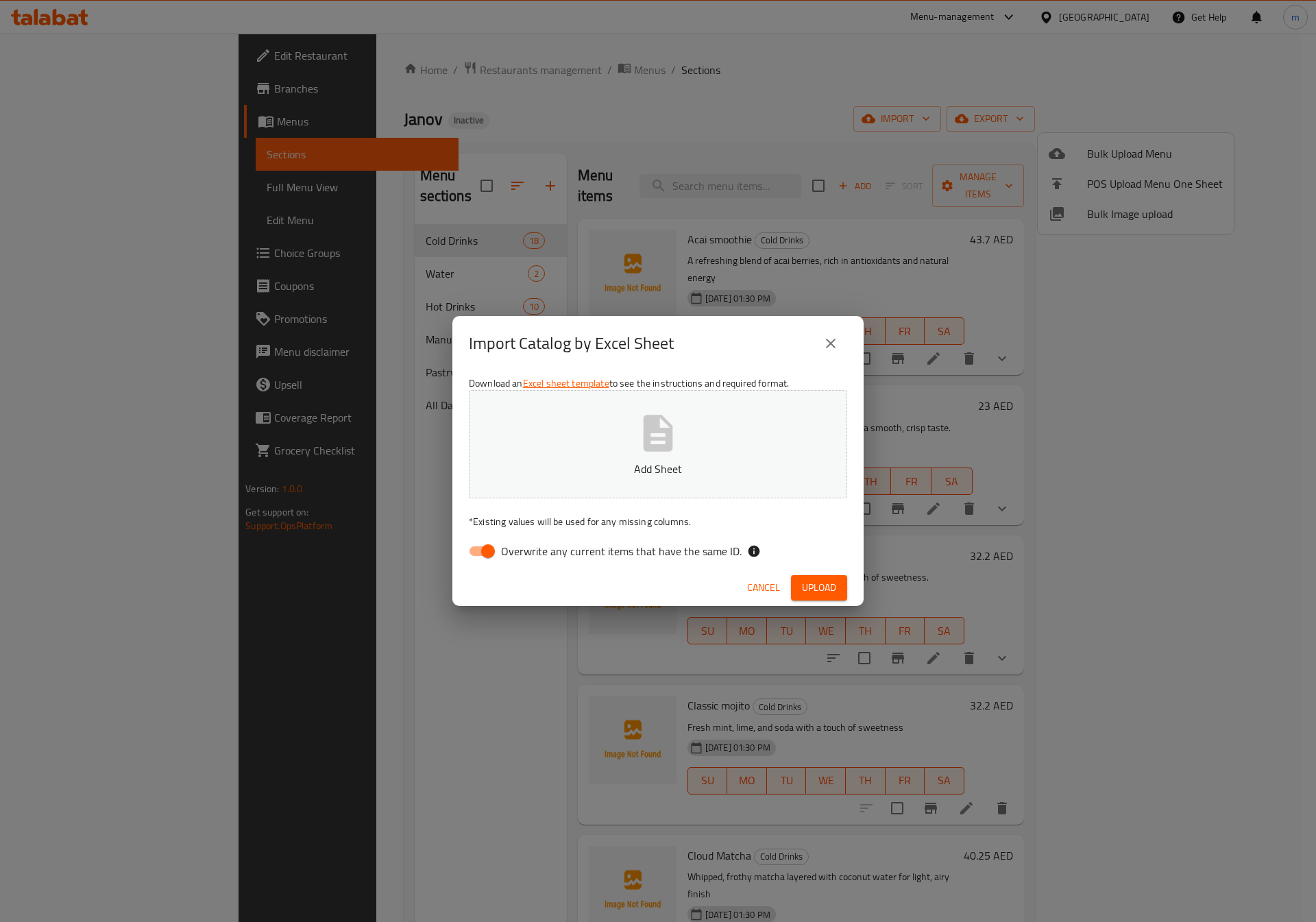
click at [484, 559] on input "Overwrite any current items that have the same ID." at bounding box center [488, 551] width 78 height 26
checkbox input "false"
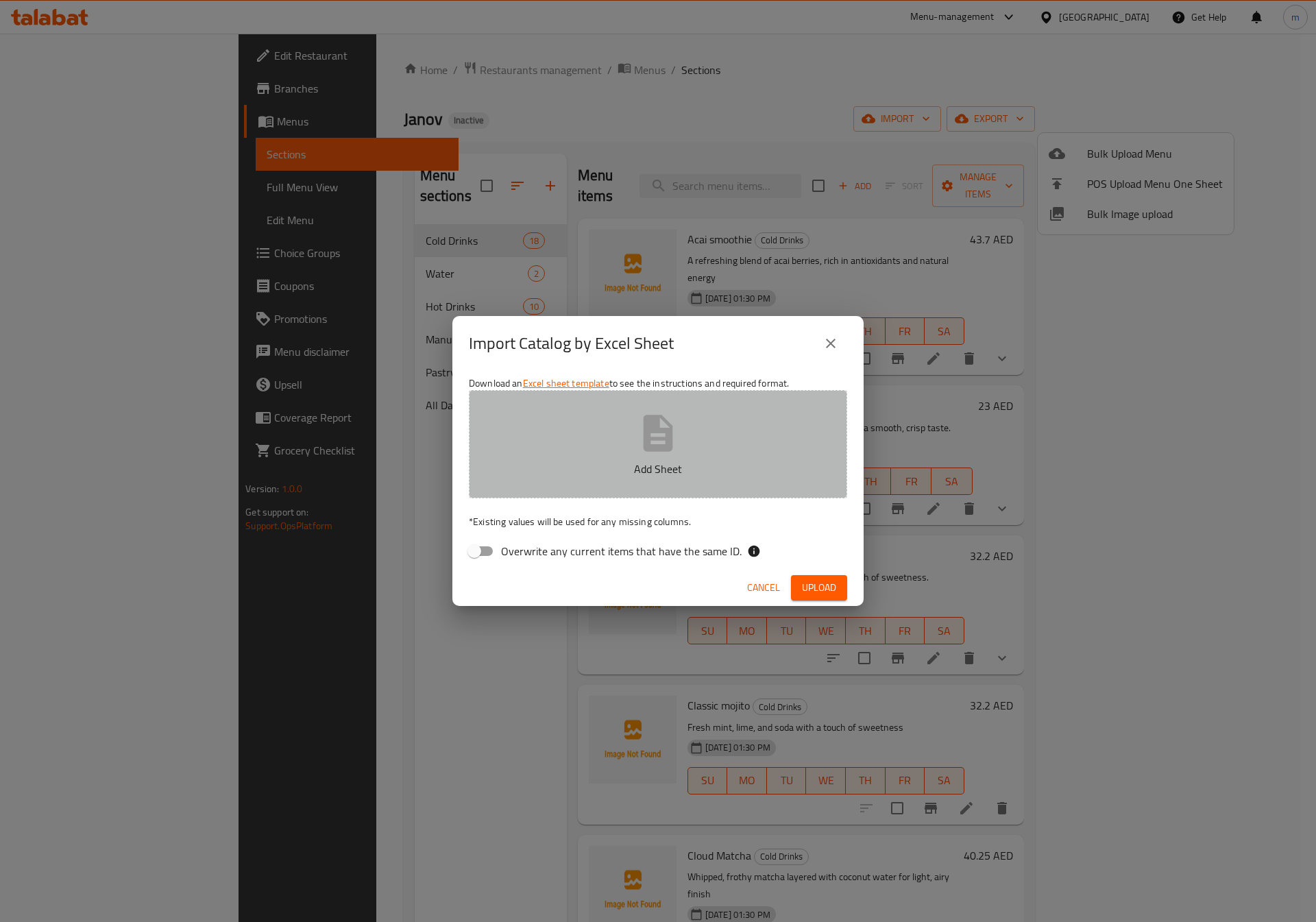
click at [650, 427] on icon "button" at bounding box center [658, 433] width 30 height 37
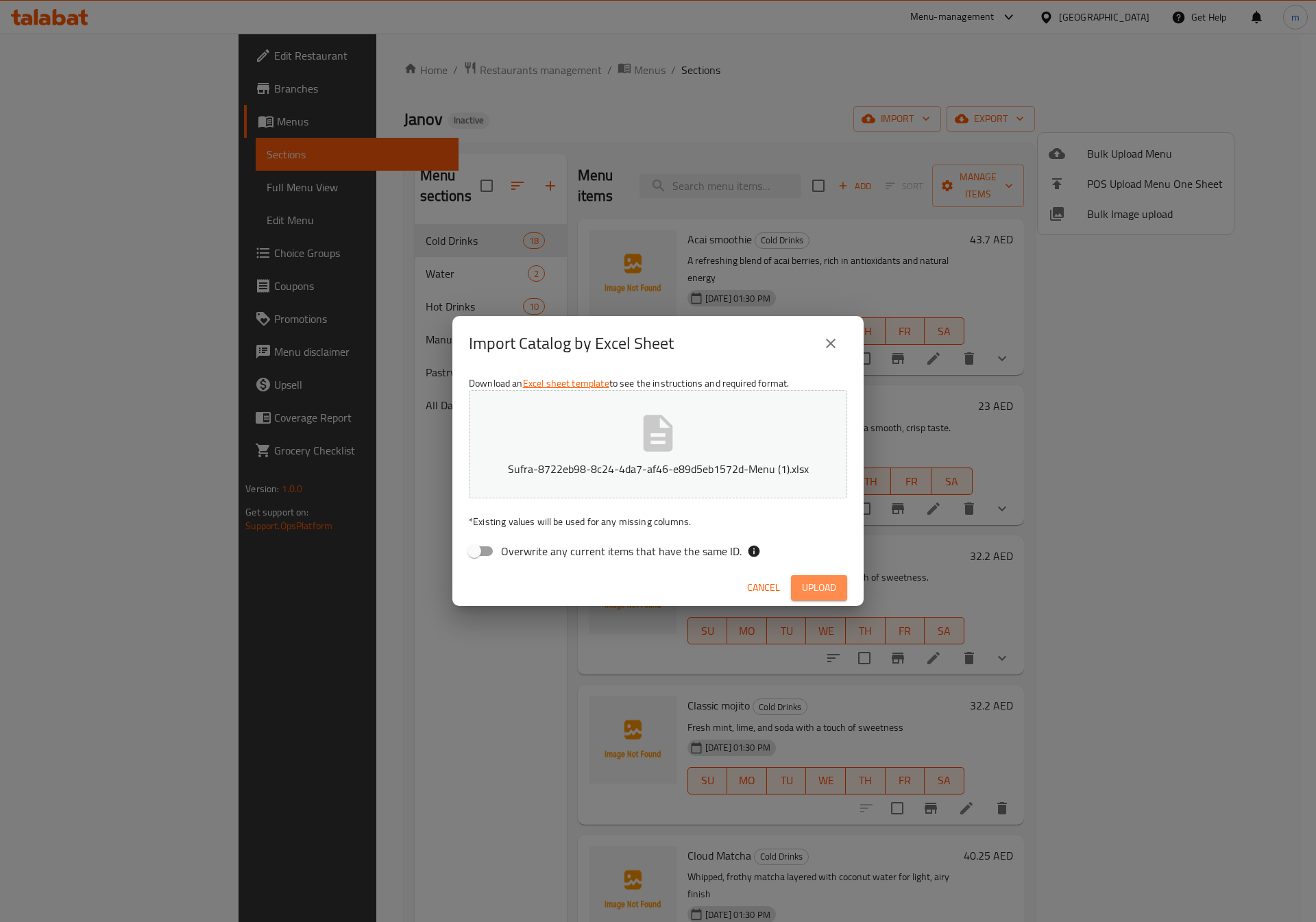
click at [817, 582] on span "Upload" at bounding box center [819, 588] width 34 height 17
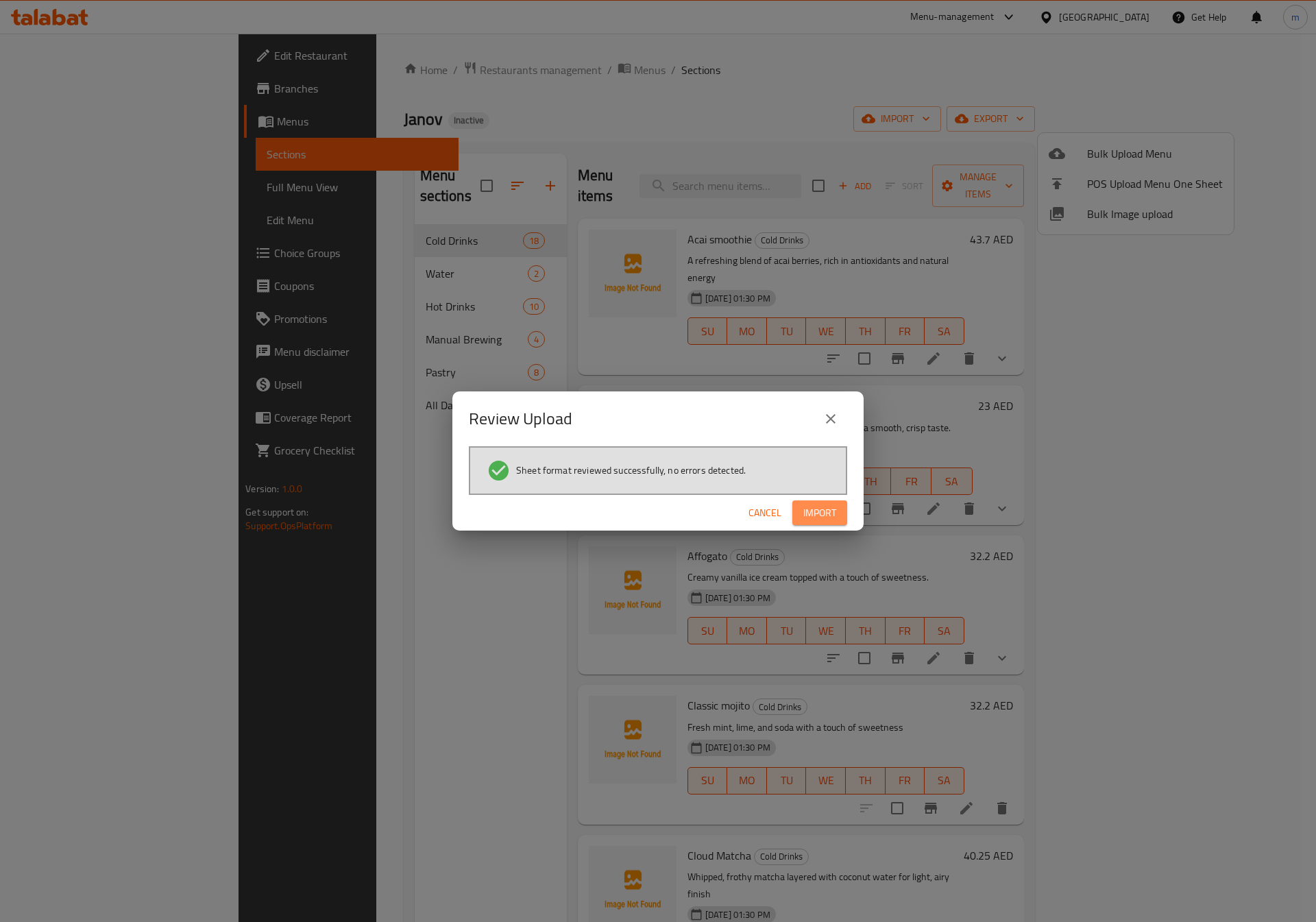
click at [828, 516] on span "Import" at bounding box center [819, 512] width 33 height 17
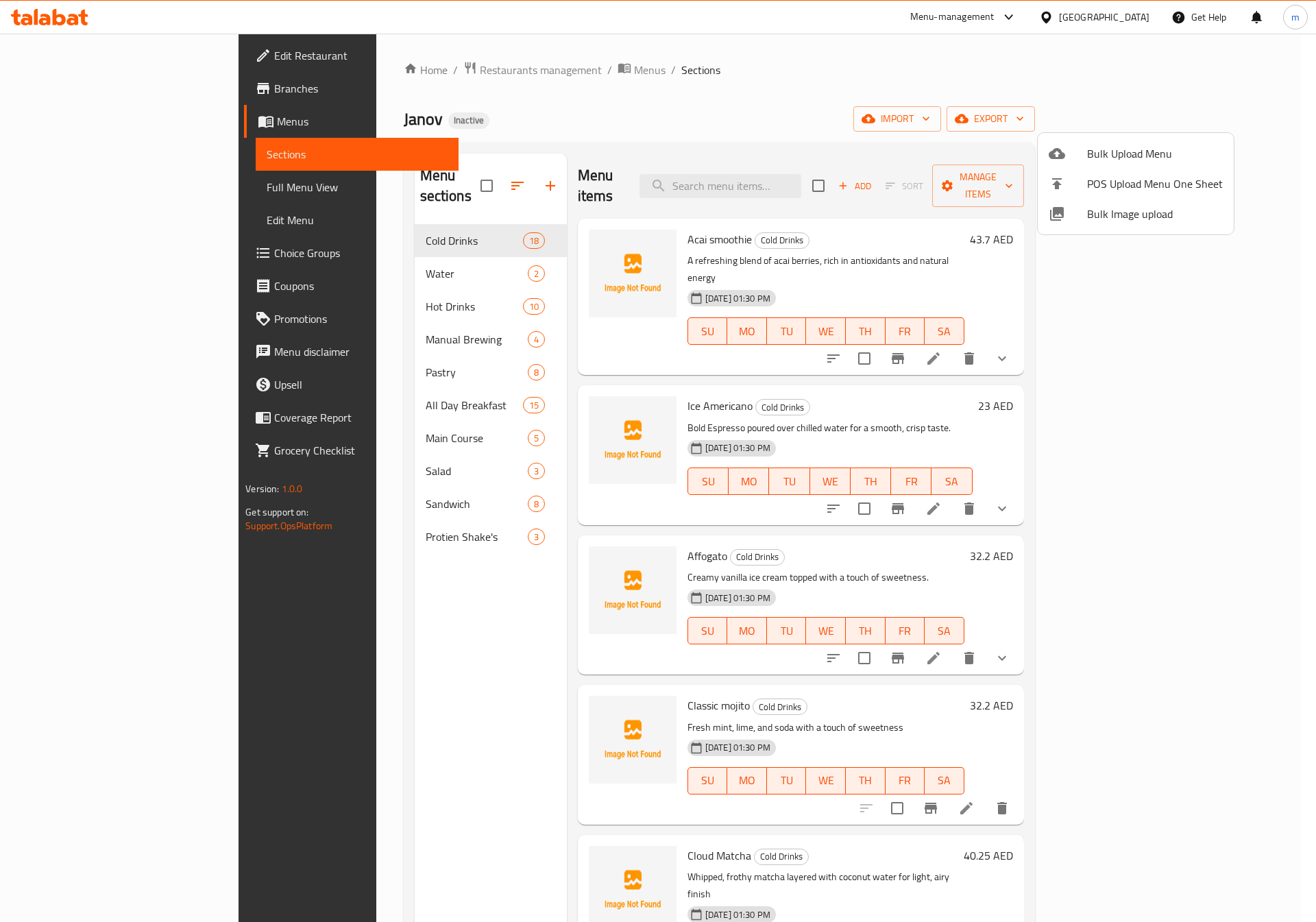
click at [318, 418] on div at bounding box center [658, 461] width 1316 height 922
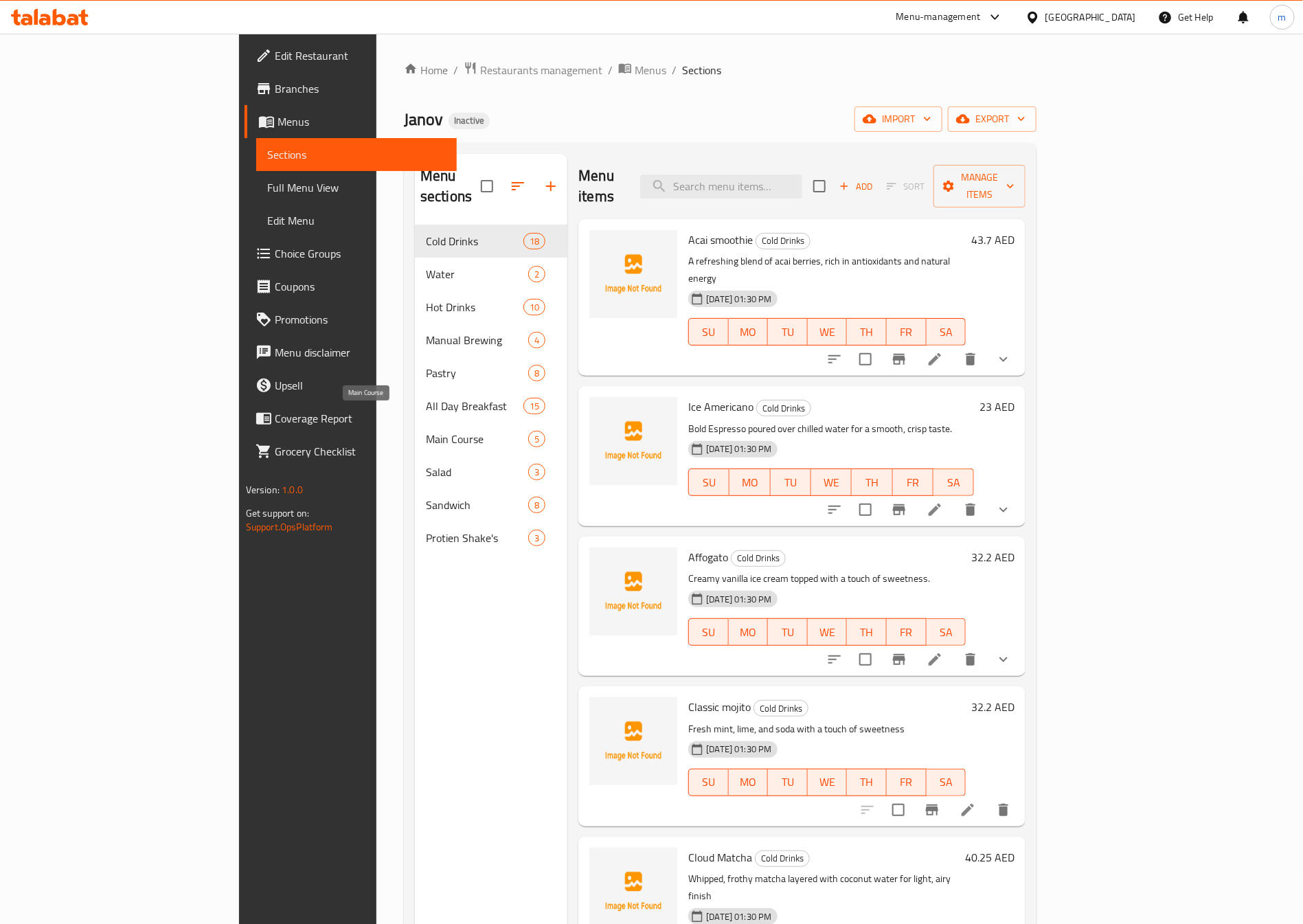
click at [426, 431] on span "Main Course" at bounding box center [477, 439] width 102 height 16
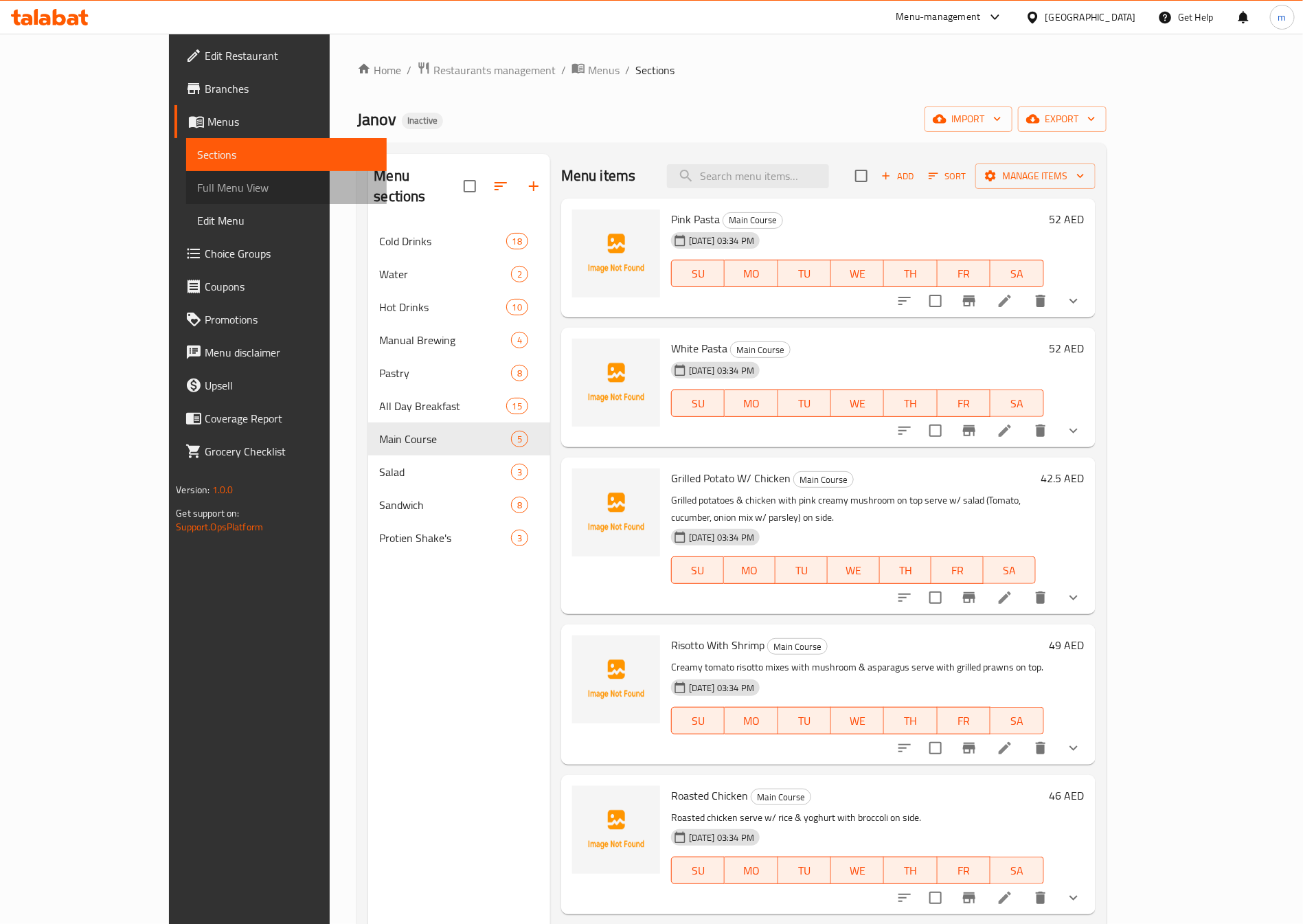
click at [197, 190] on span "Full Menu View" at bounding box center [286, 187] width 178 height 16
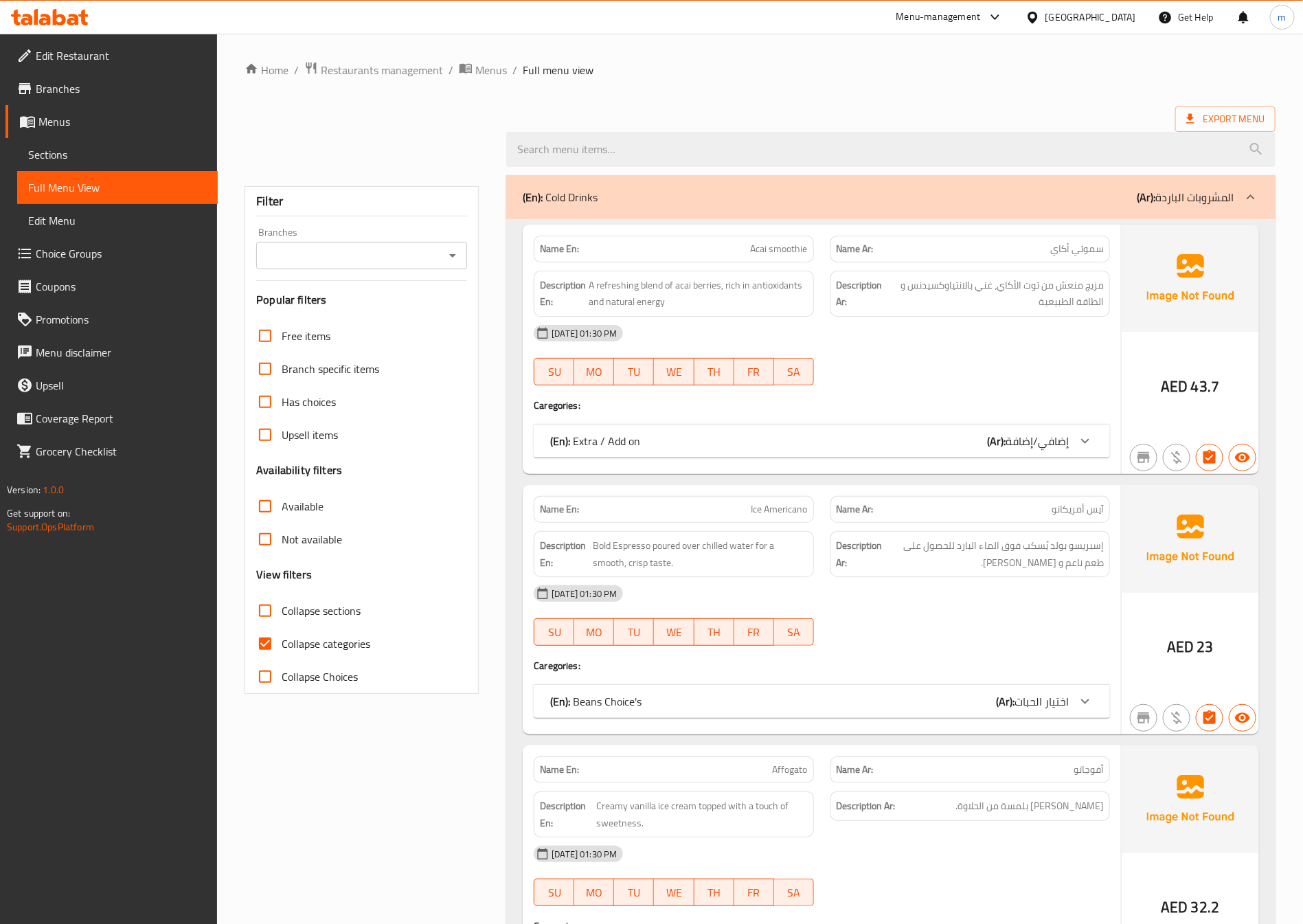
click at [268, 645] on input "Collapse categories" at bounding box center [264, 643] width 33 height 33
checkbox input "false"
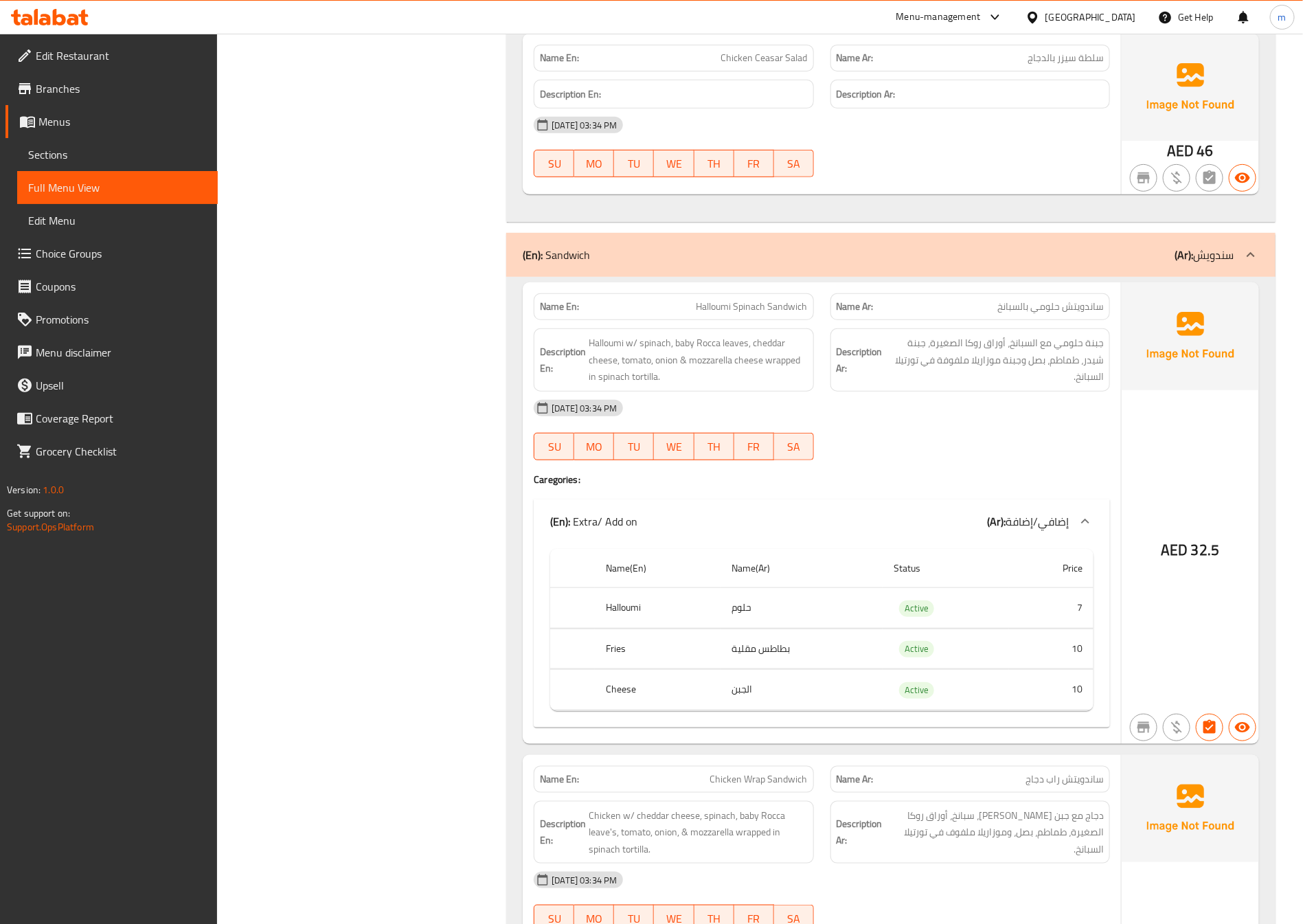
scroll to position [28942, 0]
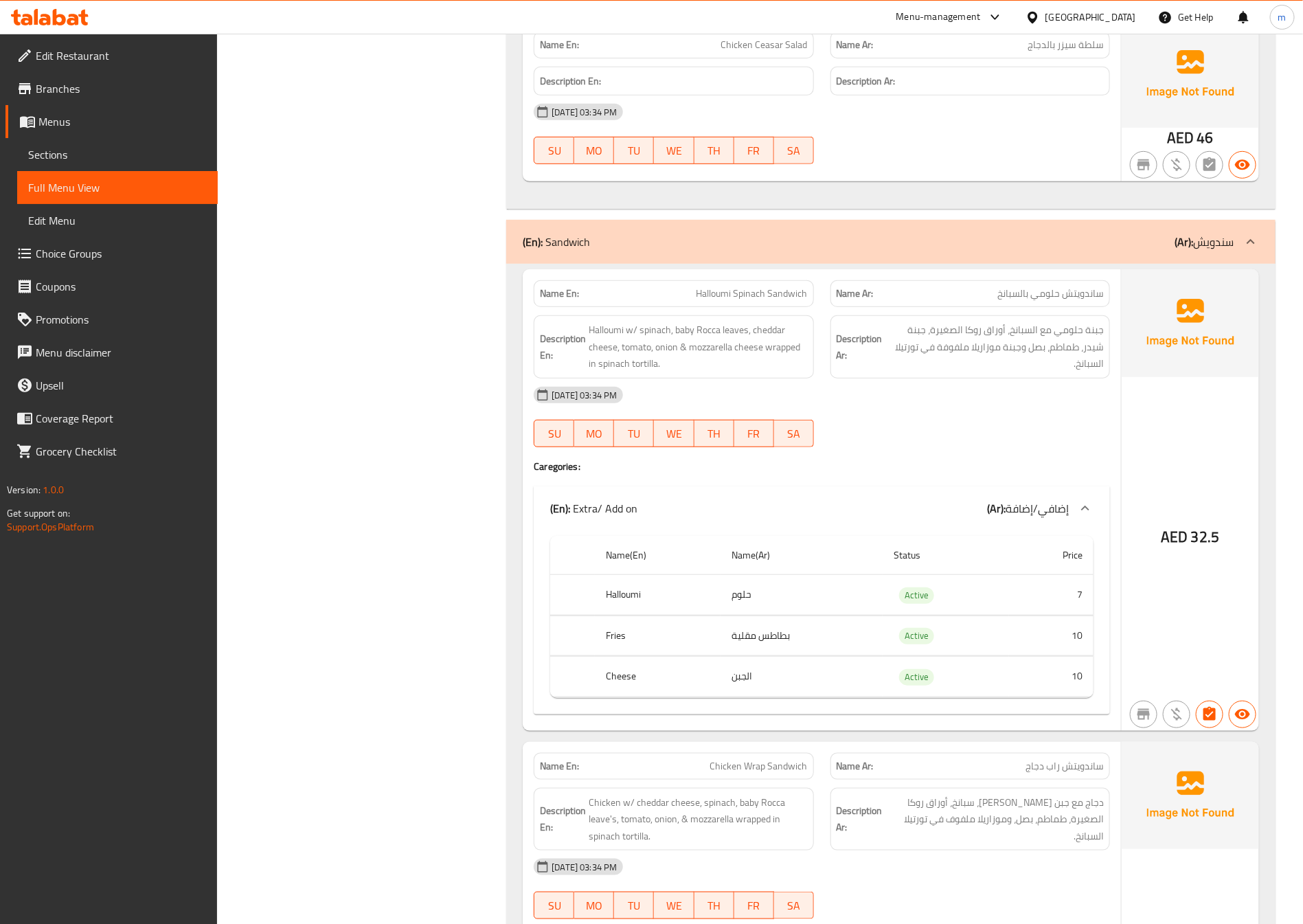
click at [66, 154] on span "Sections" at bounding box center [116, 154] width 178 height 16
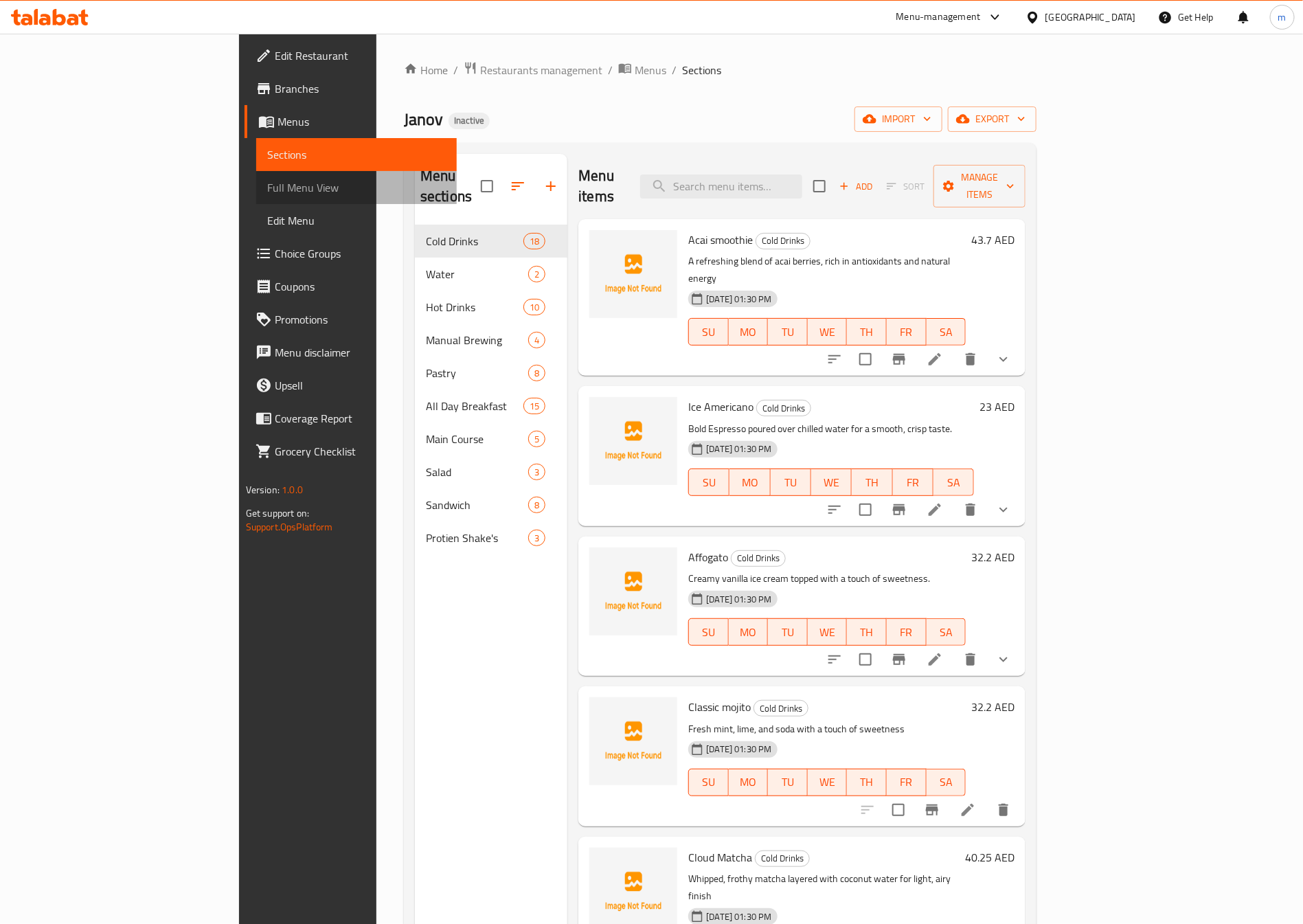
click at [256, 177] on link "Full Menu View" at bounding box center [357, 187] width 201 height 33
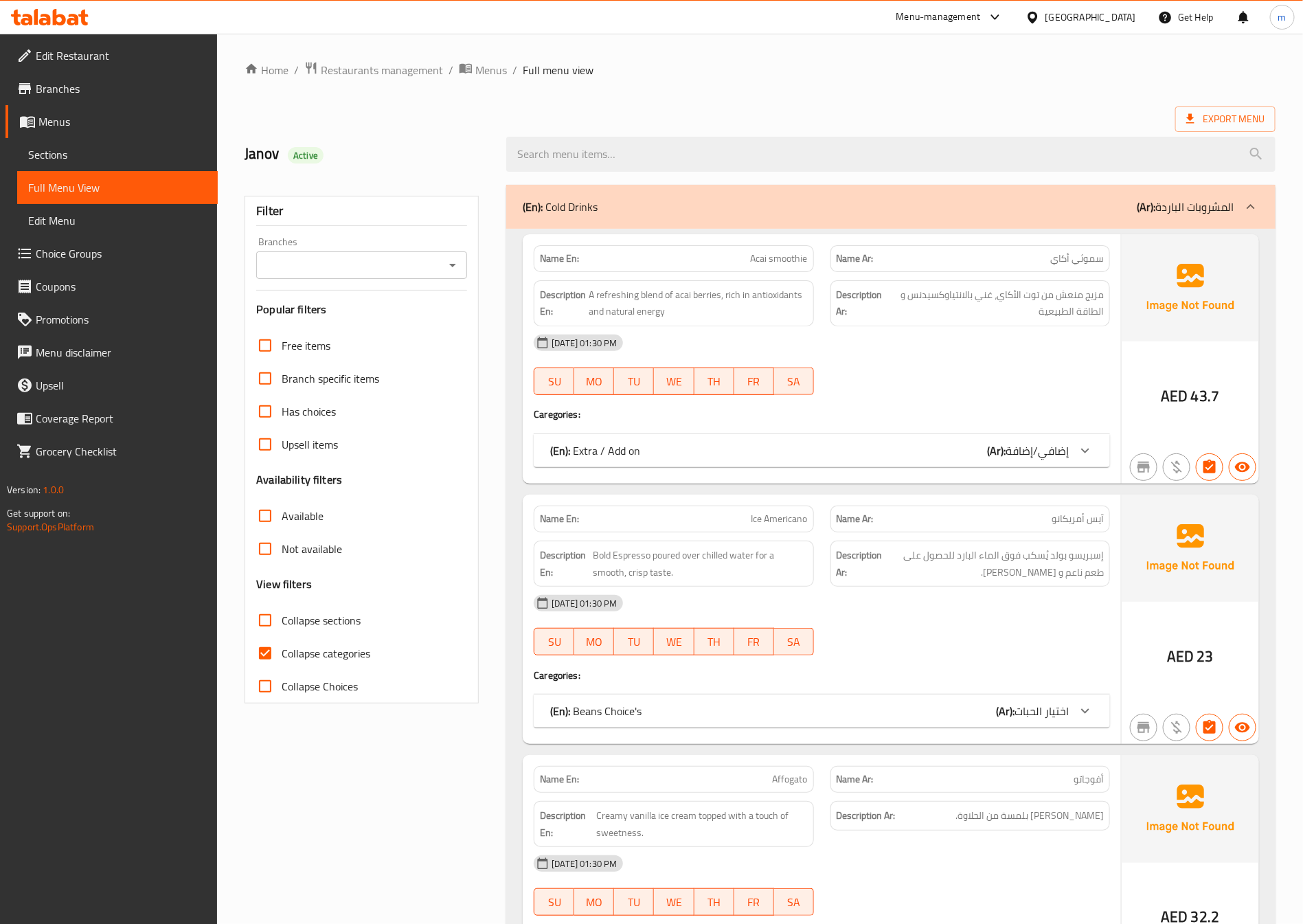
click at [262, 650] on input "Collapse categories" at bounding box center [264, 652] width 33 height 33
checkbox input "false"
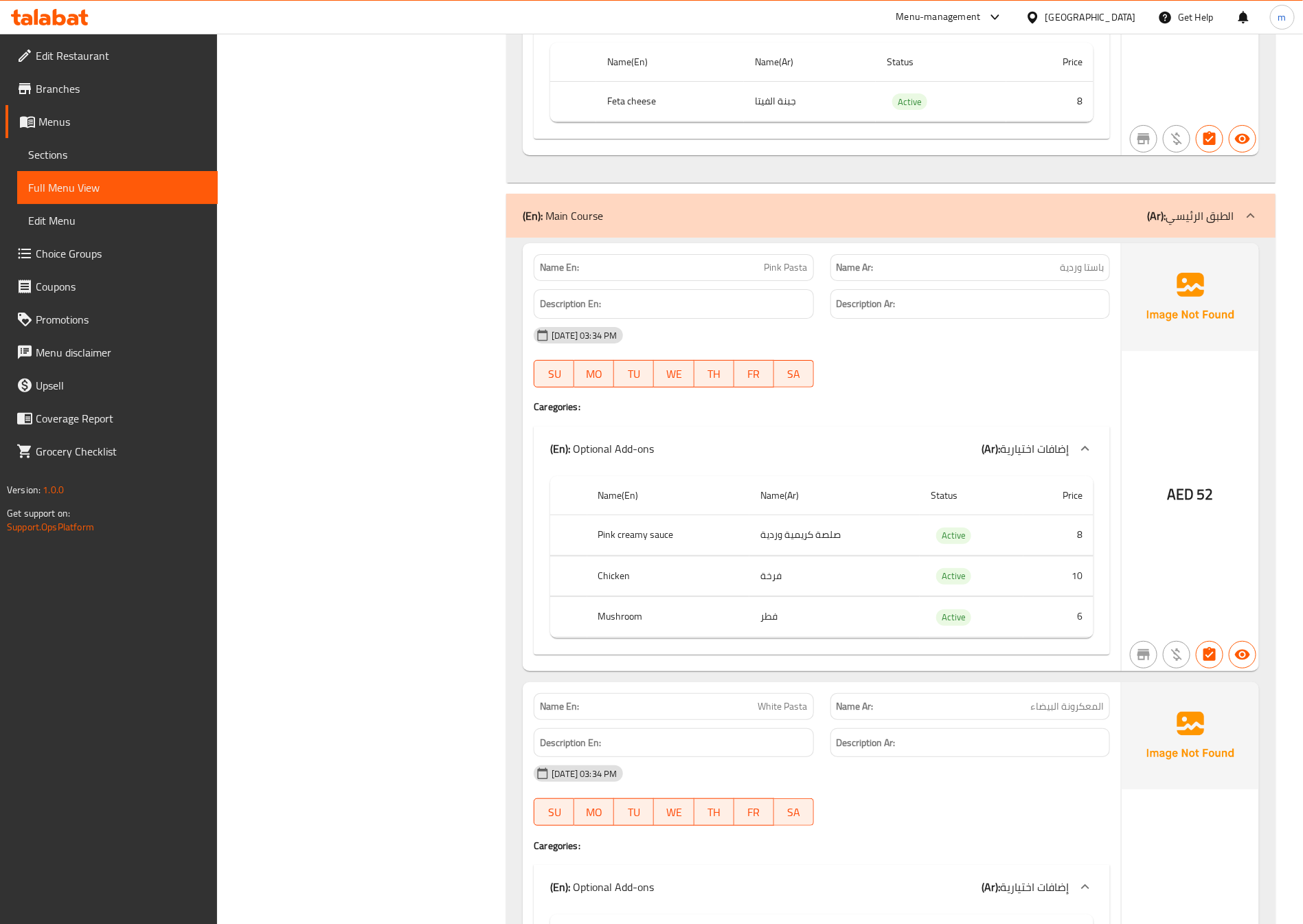
scroll to position [26135, 0]
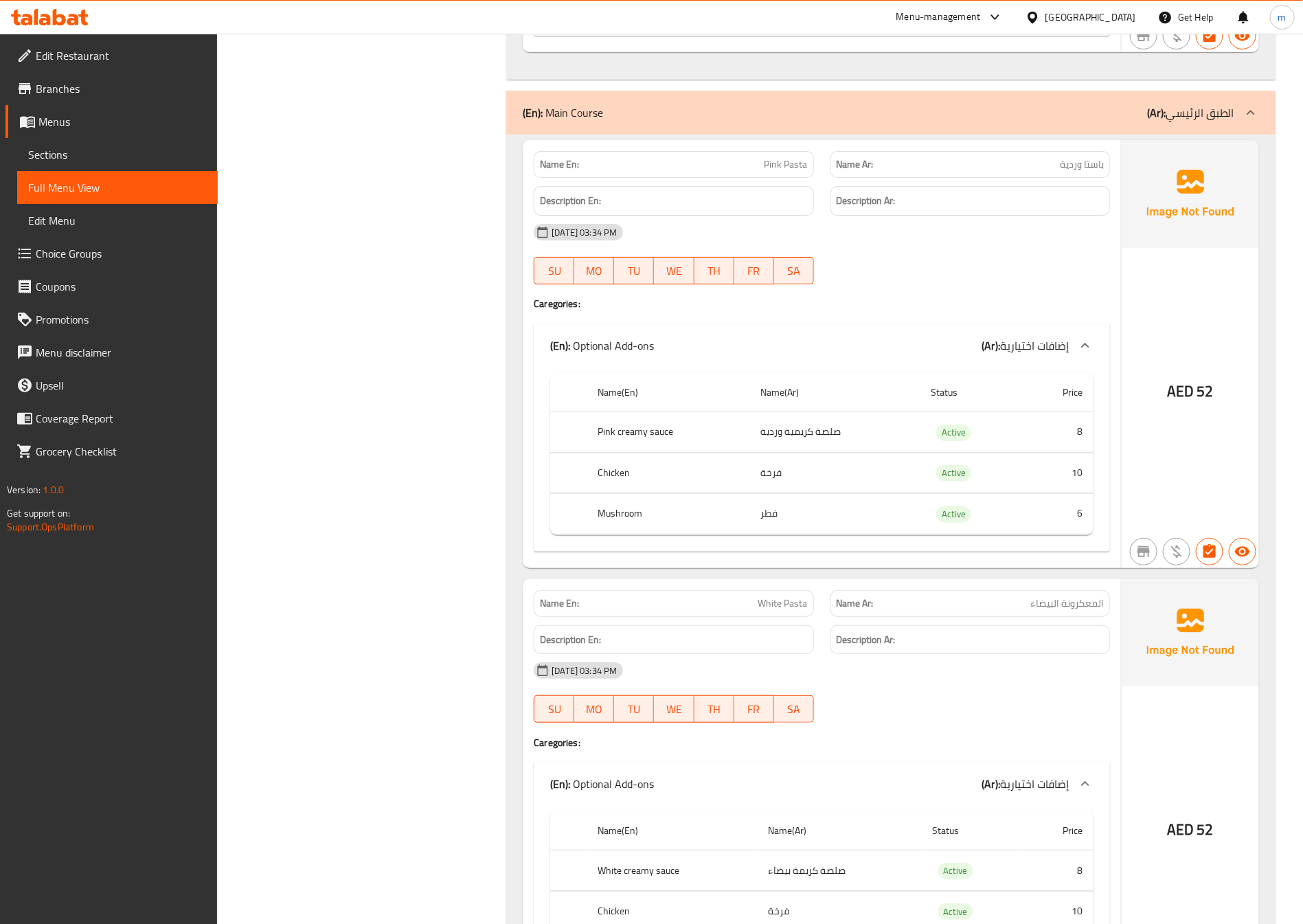
click at [105, 186] on span "Full Menu View" at bounding box center [116, 187] width 178 height 16
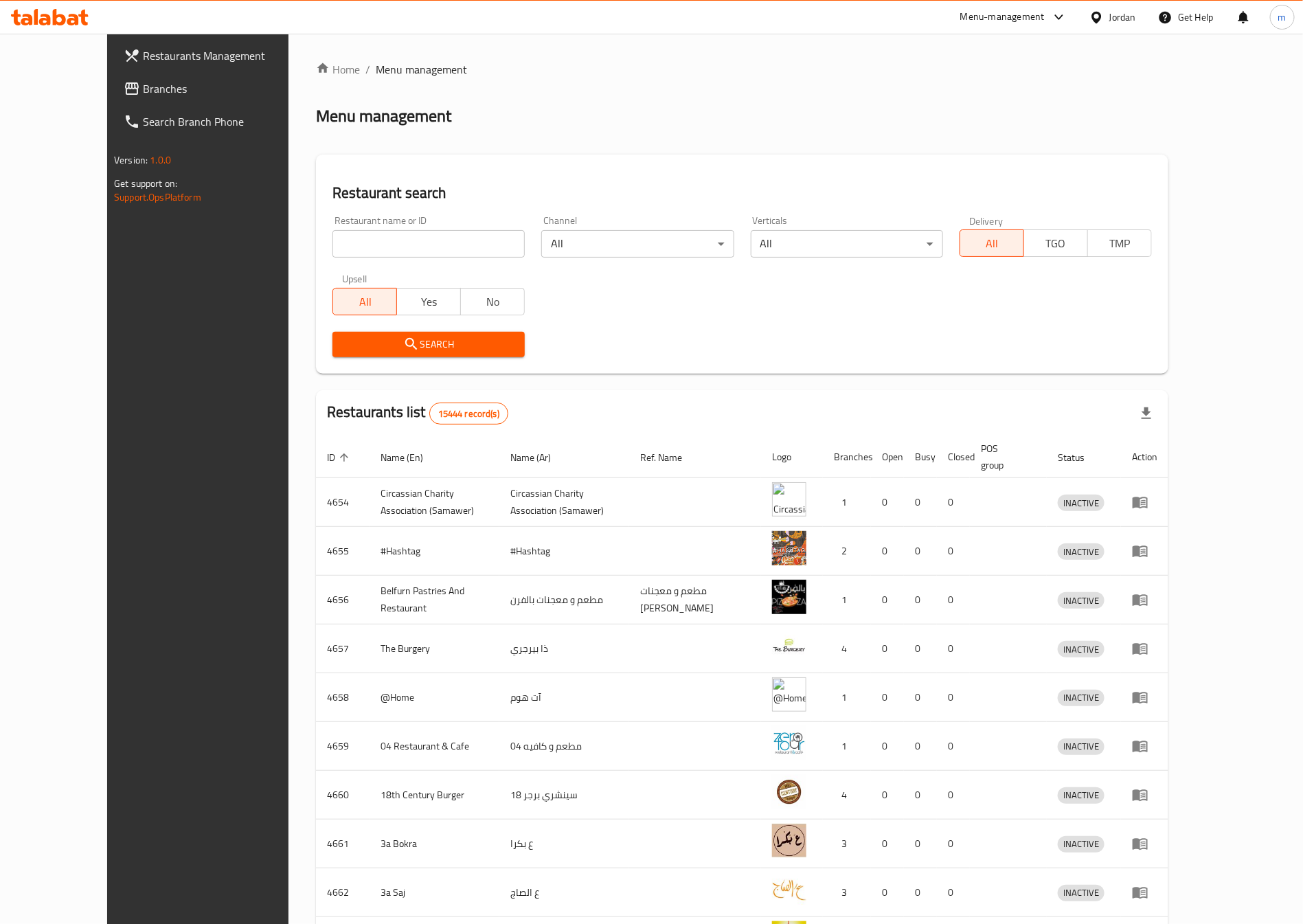
click at [1117, 21] on div "Jordan" at bounding box center [1123, 17] width 27 height 15
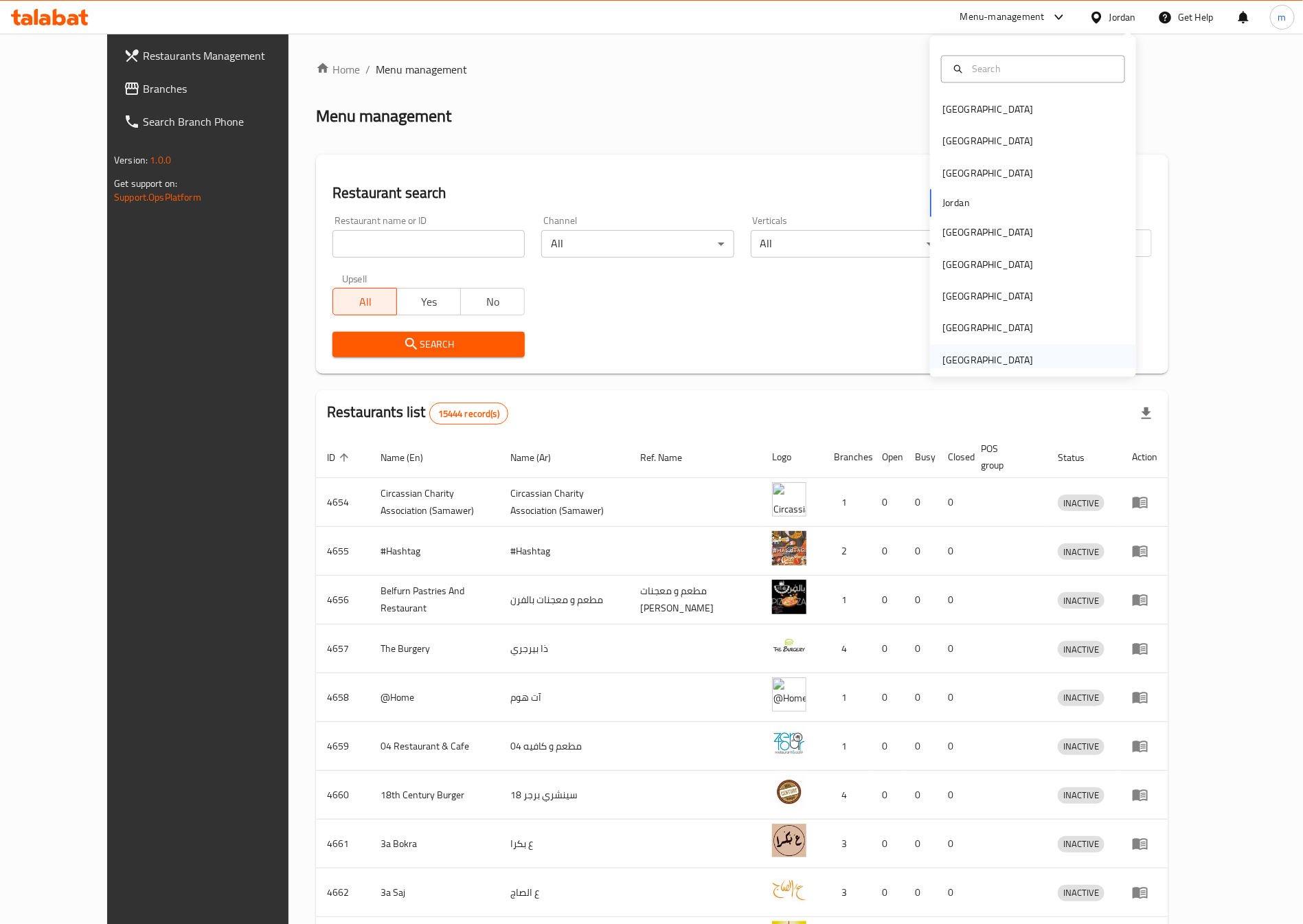
click at [965, 367] on div "[GEOGRAPHIC_DATA]" at bounding box center [987, 359] width 91 height 15
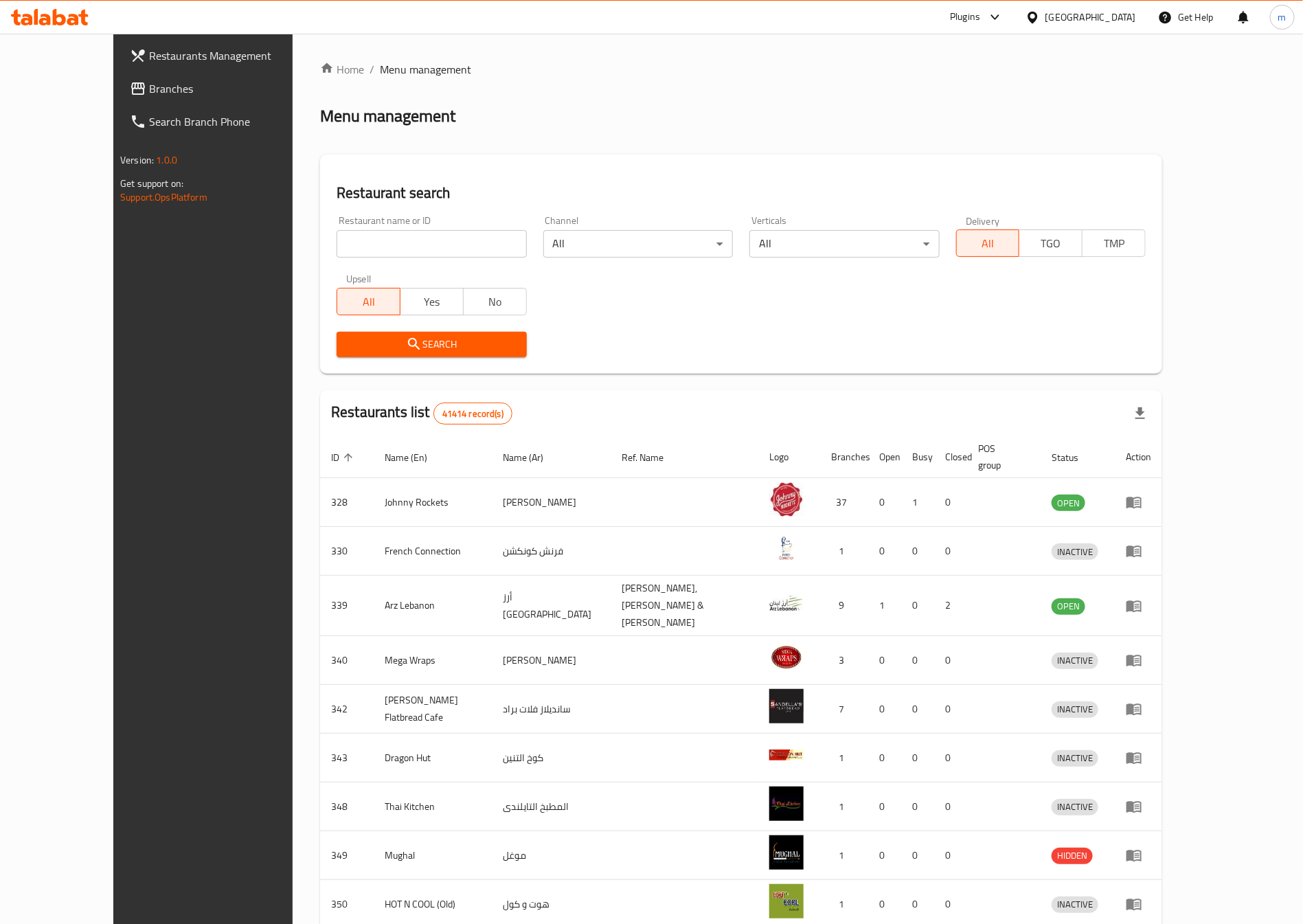
click at [149, 83] on span "Branches" at bounding box center [234, 89] width 171 height 16
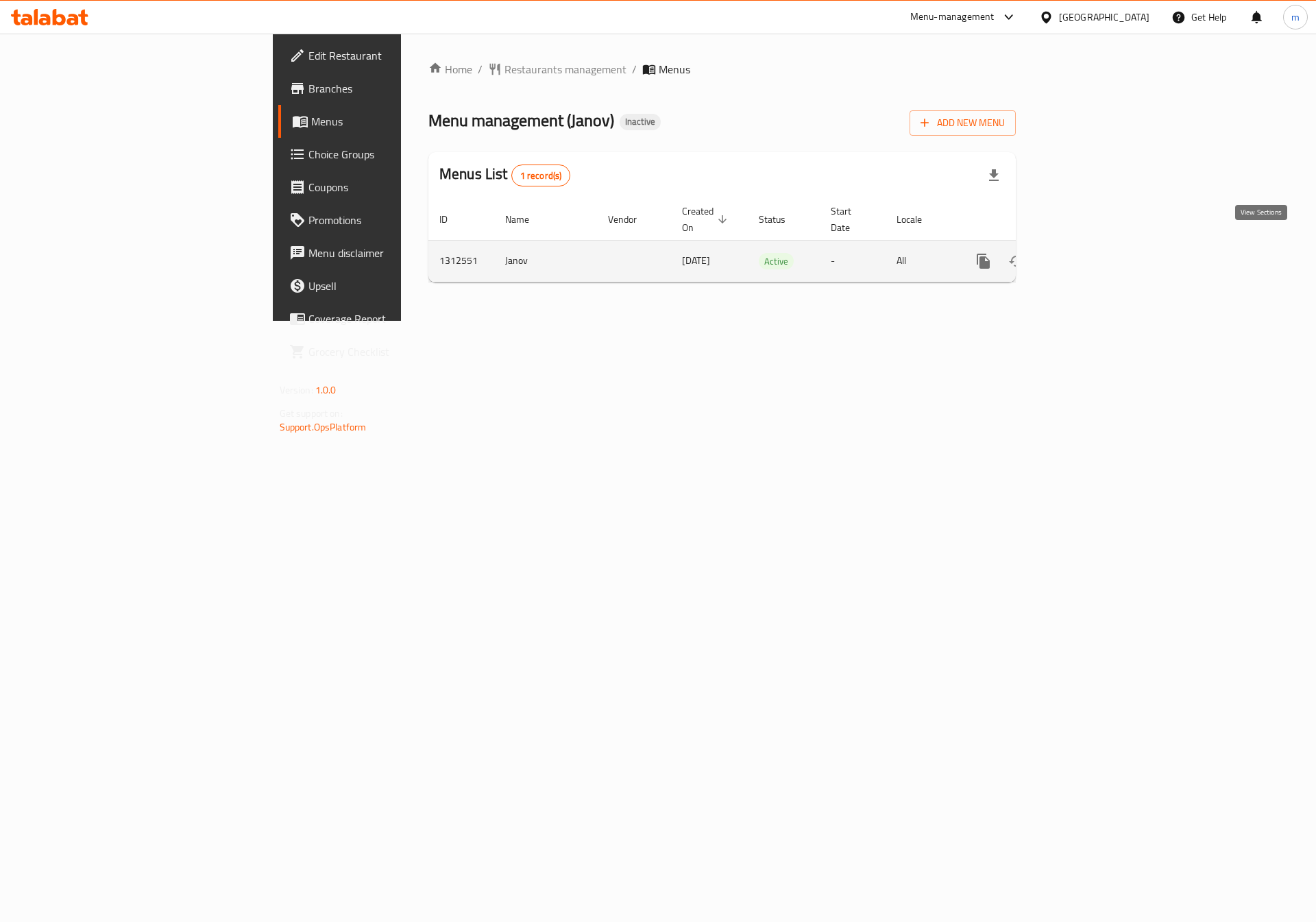
click at [1099, 247] on link "enhanced table" at bounding box center [1083, 261] width 33 height 33
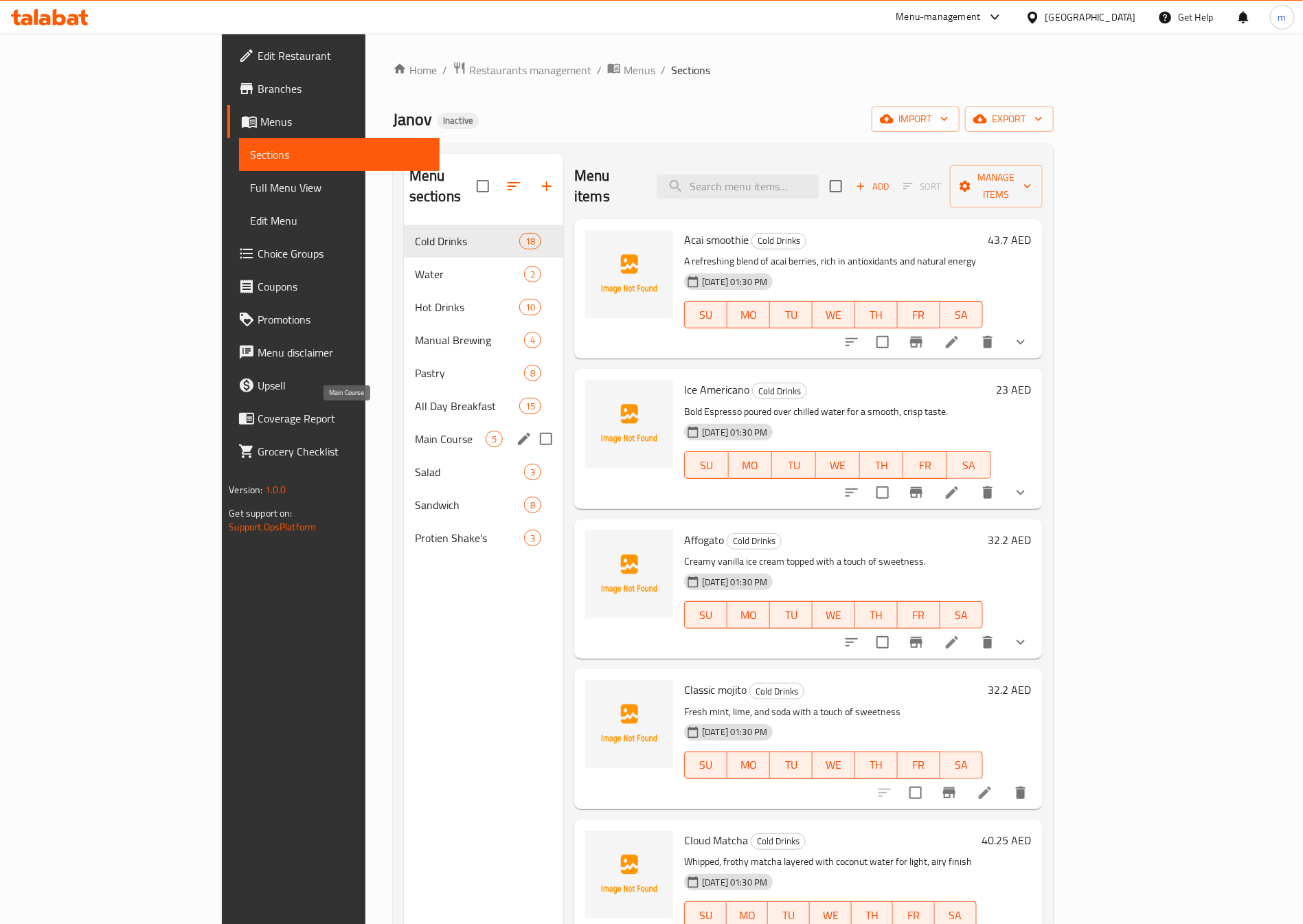
click at [415, 431] on span "Main Course" at bounding box center [450, 439] width 71 height 16
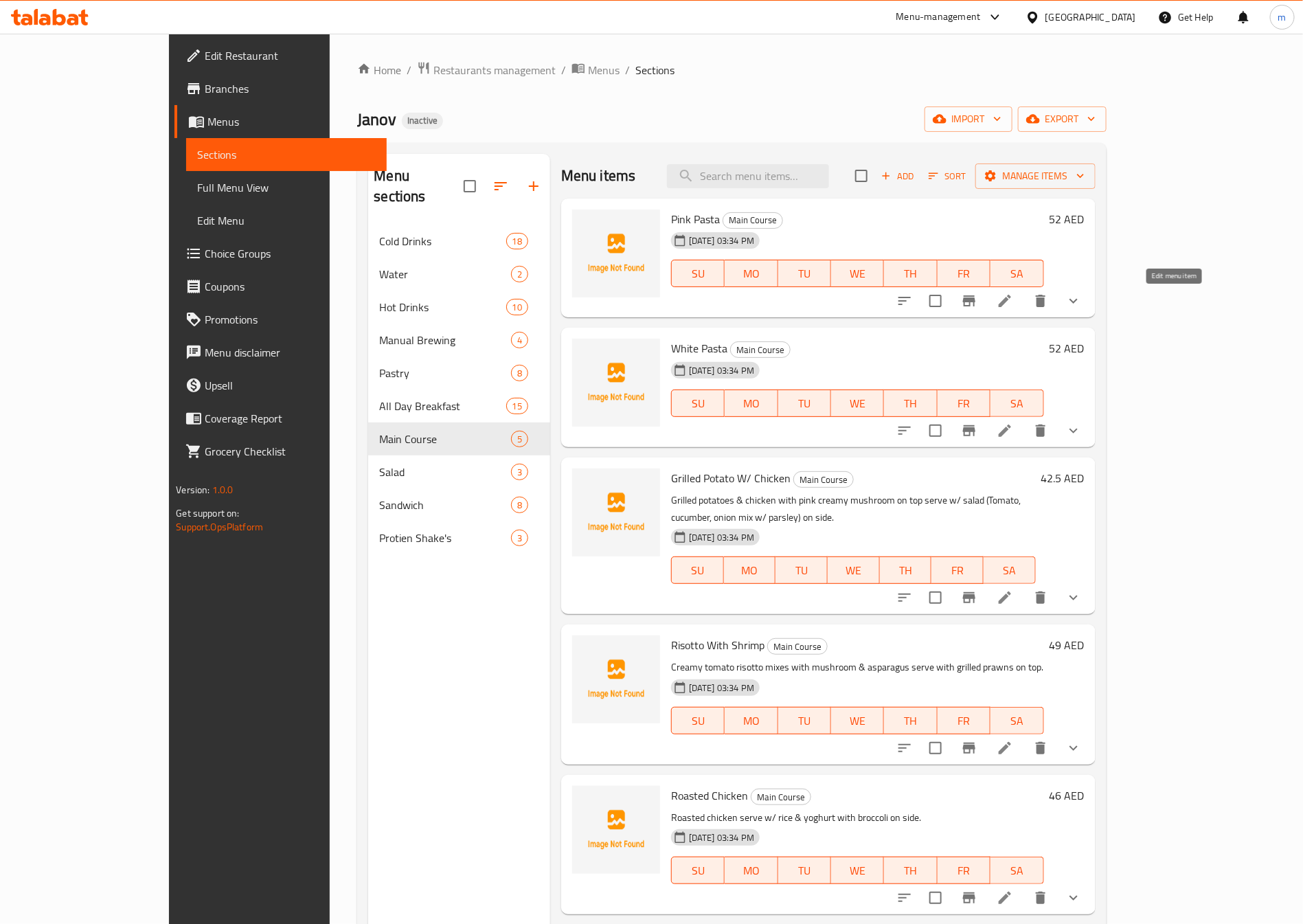
click at [1013, 307] on icon at bounding box center [1005, 300] width 16 height 16
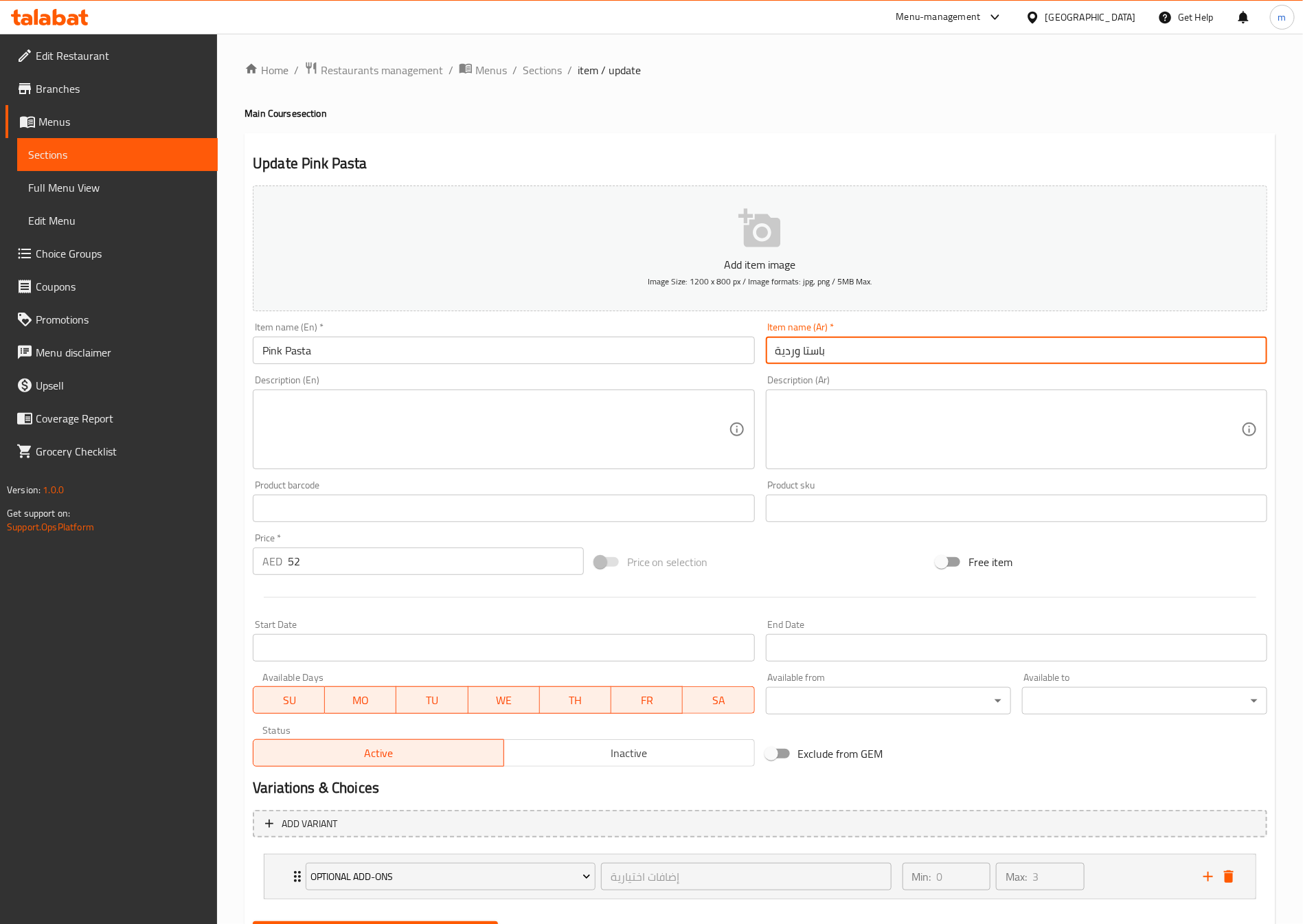
drag, startPoint x: 848, startPoint y: 351, endPoint x: 588, endPoint y: 357, distance: 260.1
click at [588, 357] on div "Add item image Image Size: 1200 x 800 px / Image formats: jpg, png / 5MB Max. I…" at bounding box center [760, 476] width 1025 height 592
type input "f"
type input "بينك باستا"
click at [375, 408] on textarea at bounding box center [496, 429] width 466 height 65
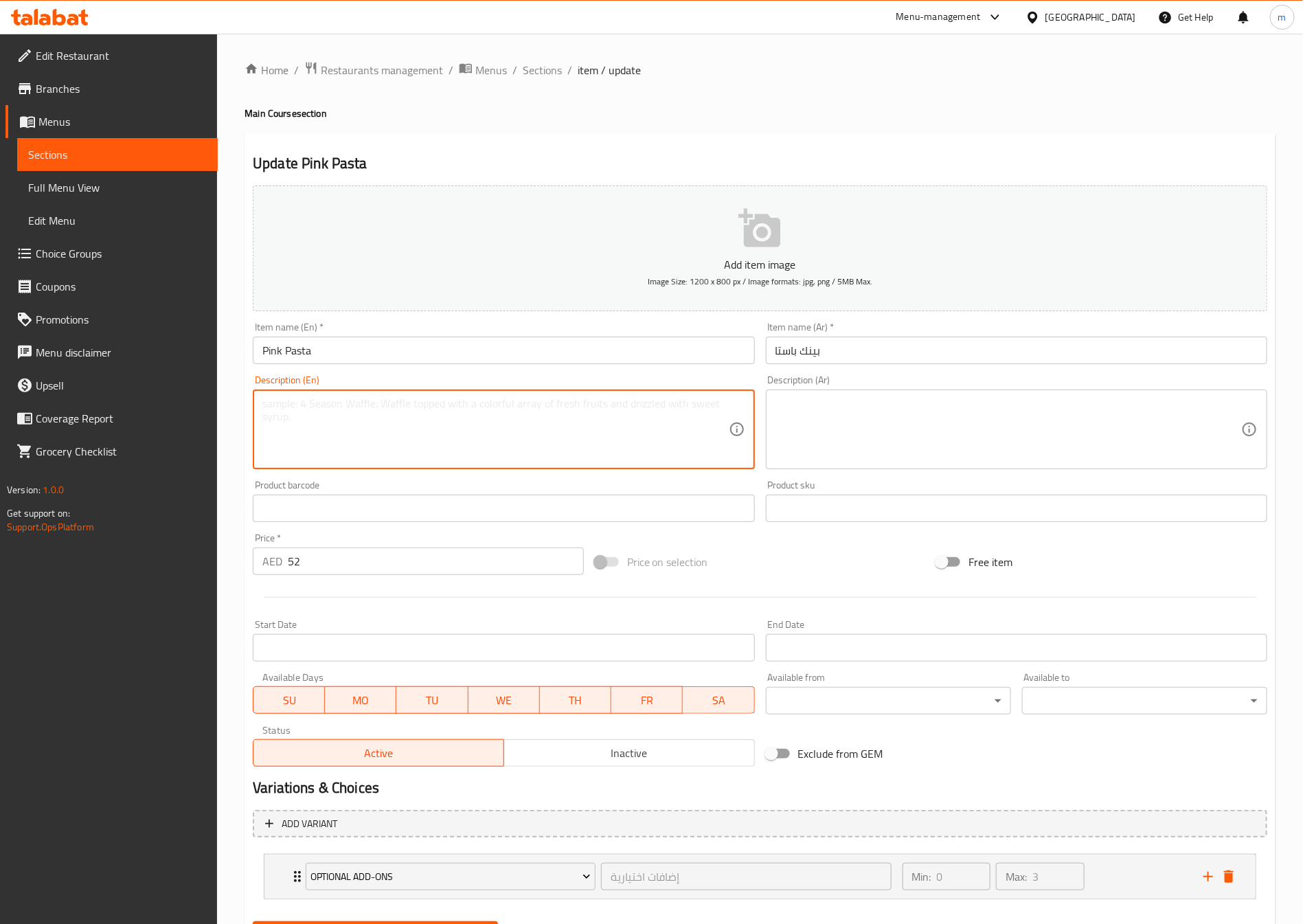
paste textarea "Sauté w/ mushroom & chicken w/ parmesan cheese on top"
click at [358, 404] on textarea "Sauté w/ mushroom & chicken w/ parmesan cheese on top" at bounding box center [496, 429] width 466 height 65
drag, startPoint x: 305, startPoint y: 410, endPoint x: 295, endPoint y: 410, distance: 10.0
click at [295, 410] on textarea "Sauté w/ mushroom& chicken w/ parmesan cheese on top" at bounding box center [496, 429] width 466 height 65
click at [369, 404] on textarea "Sauté with mushroom& chicken w/ parmesan cheese on top" at bounding box center [496, 429] width 466 height 65
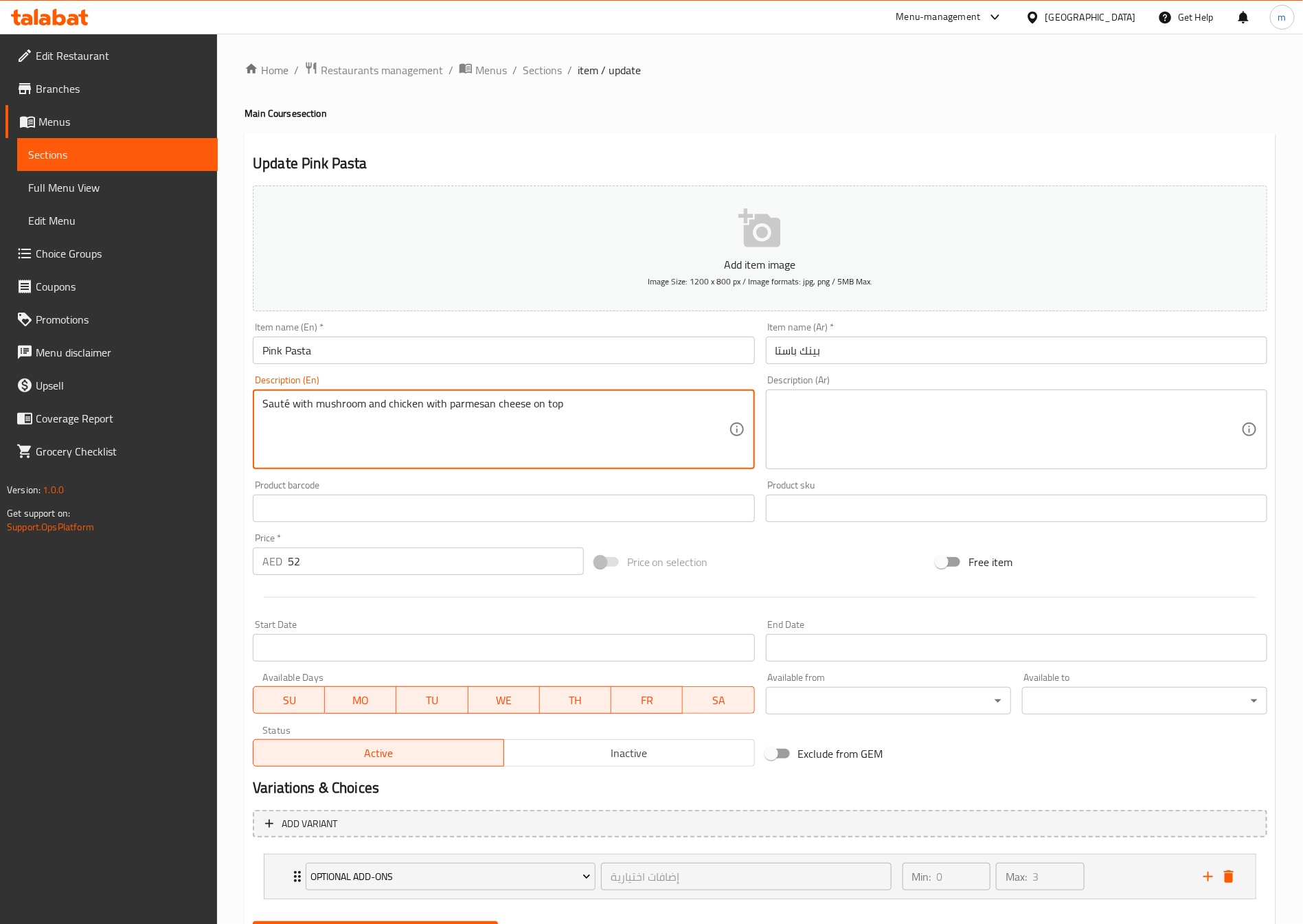
click at [501, 402] on textarea "Sauté with mushroom and chicken with parmesan cheese on top" at bounding box center [496, 429] width 466 height 65
type textarea "Sauté with mushroom and chicken with parmesan cheese on top"
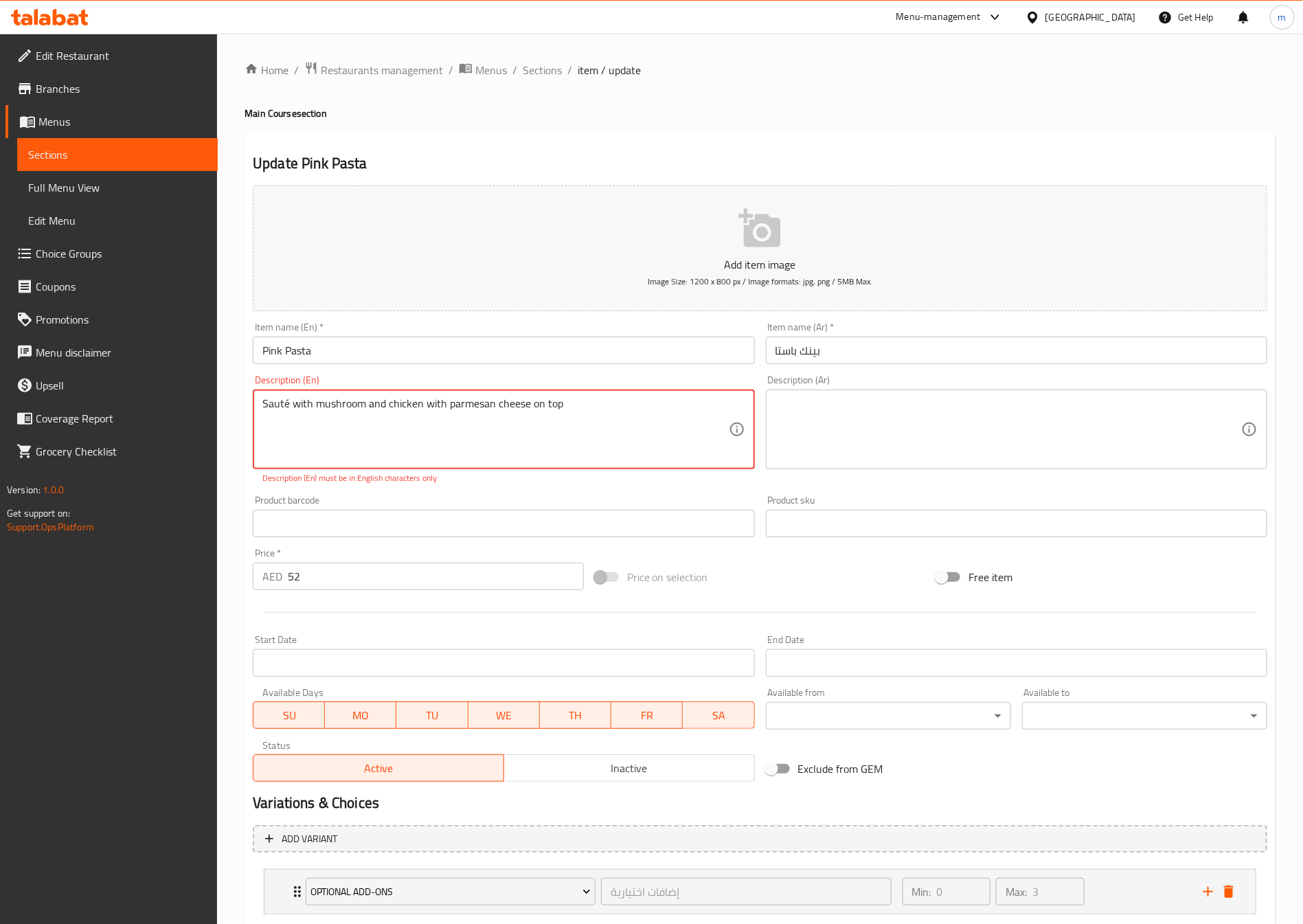
click at [882, 445] on textarea at bounding box center [1008, 429] width 466 height 65
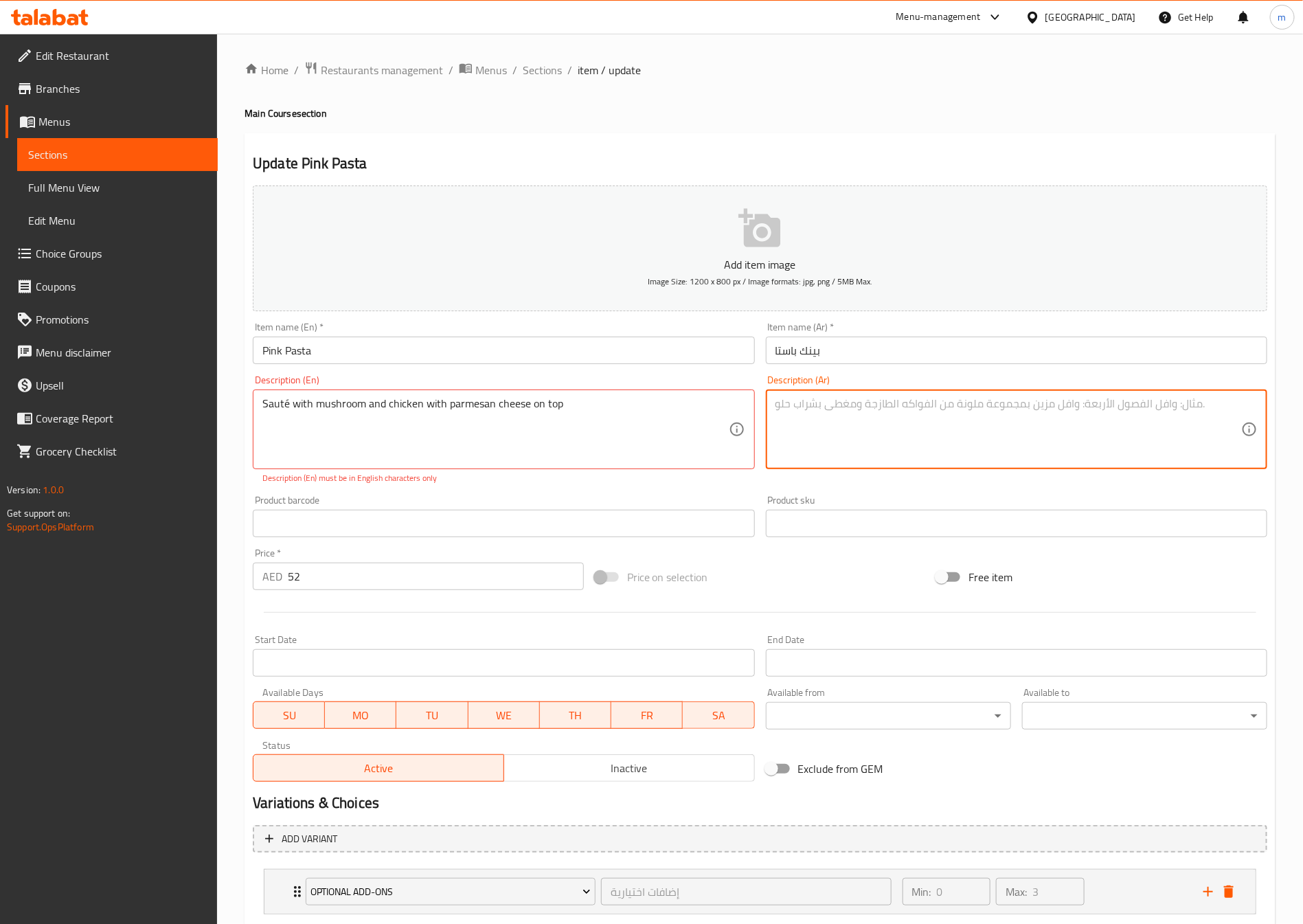
type textarea "l"
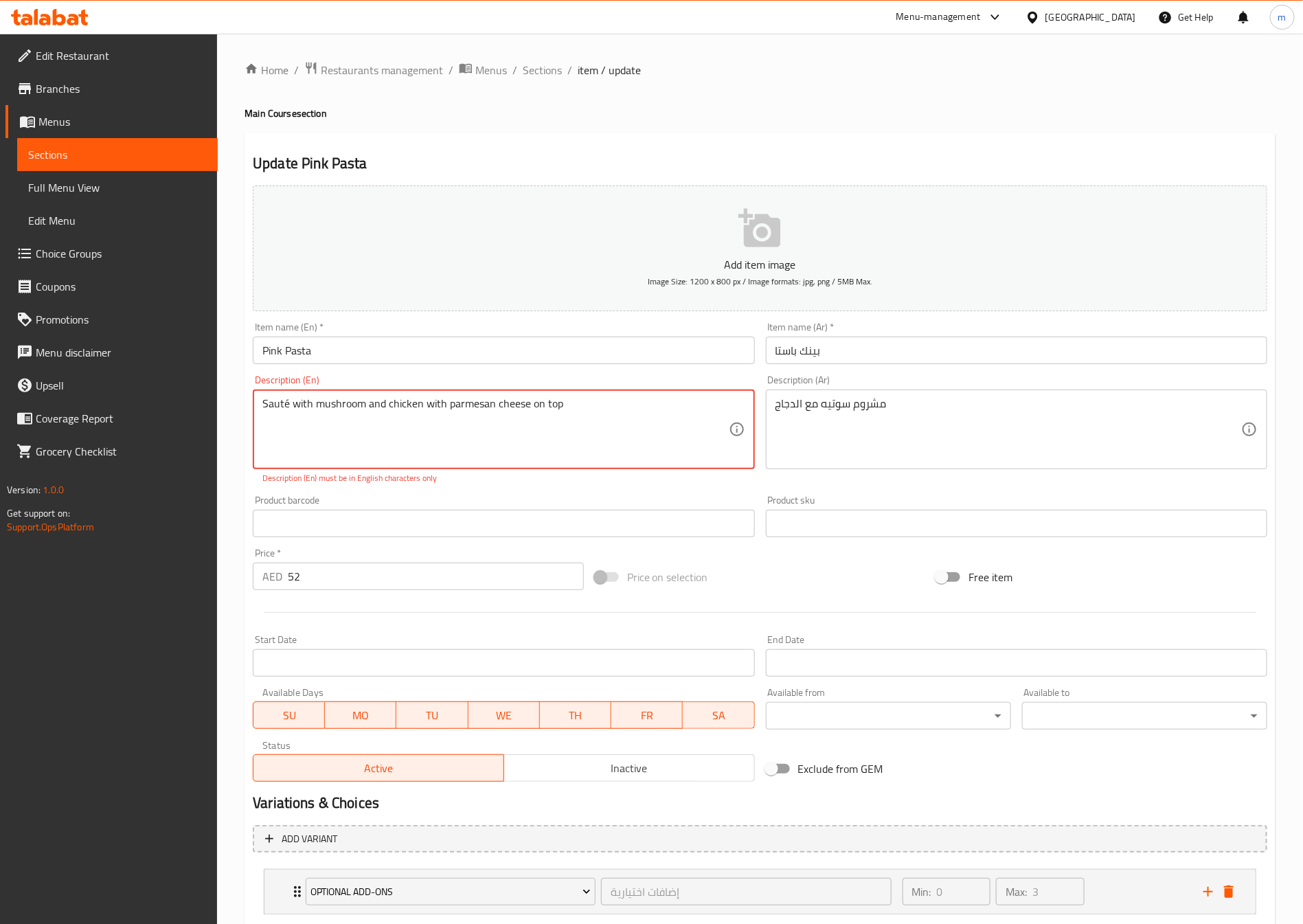
click at [468, 404] on textarea "Sauté with mushroom and chicken with parmesan cheese on top" at bounding box center [496, 429] width 466 height 65
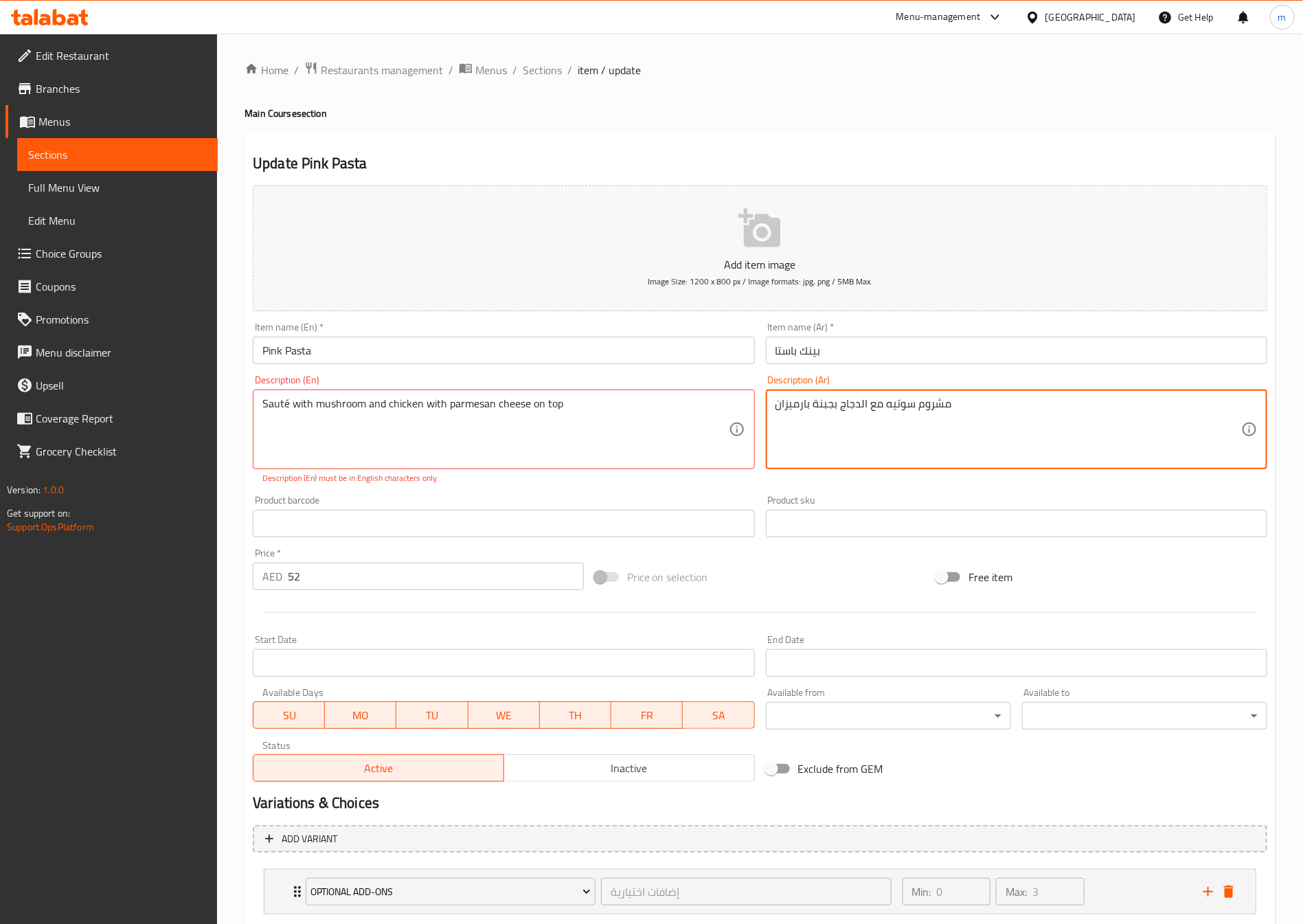
drag, startPoint x: 959, startPoint y: 414, endPoint x: 712, endPoint y: 427, distance: 247.3
click at [712, 427] on div "Add item image Image Size: 1200 x 800 px / Image formats: jpg, png / 5MB Max. I…" at bounding box center [760, 483] width 1025 height 607
type textarea "s"
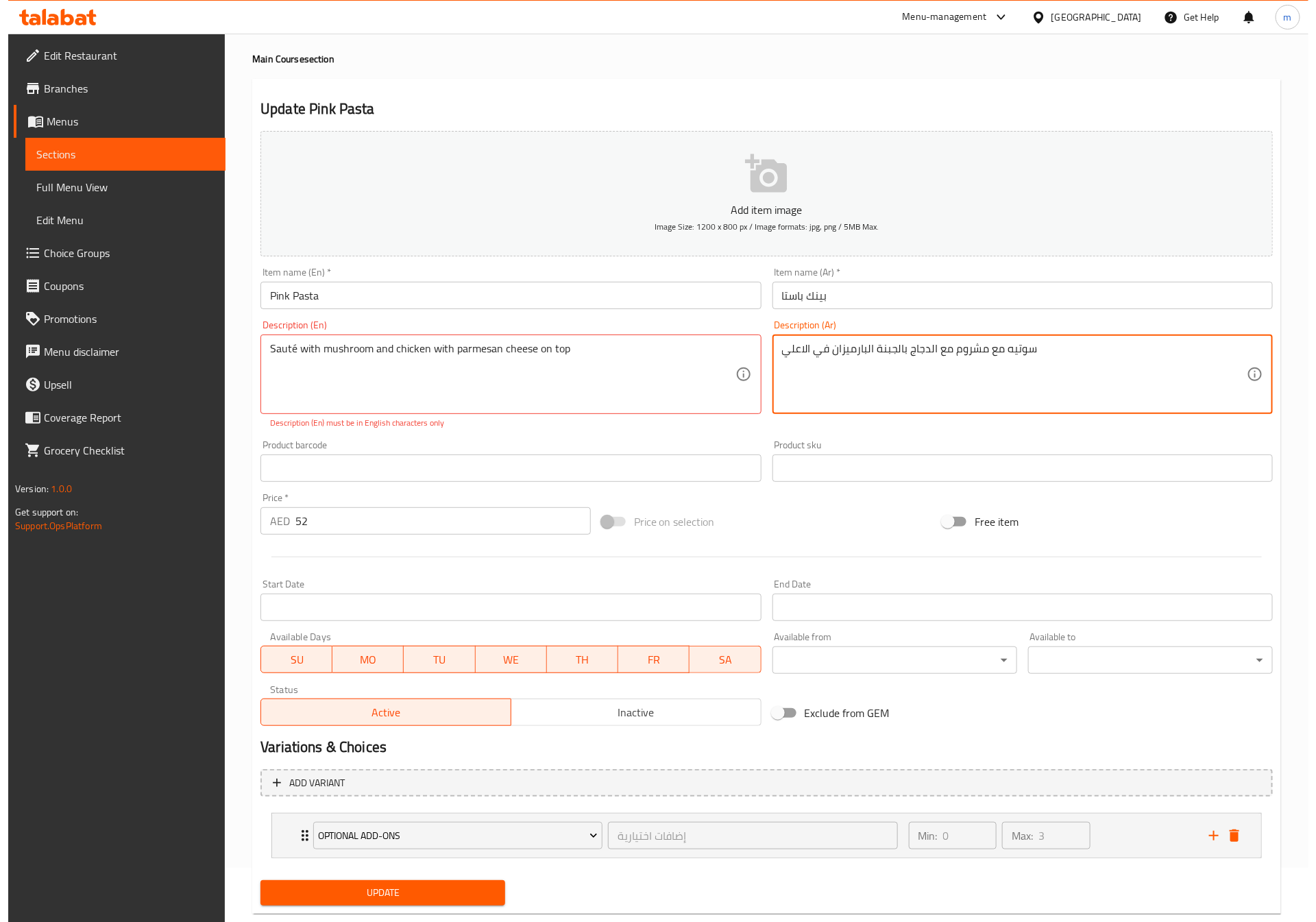
scroll to position [85, 0]
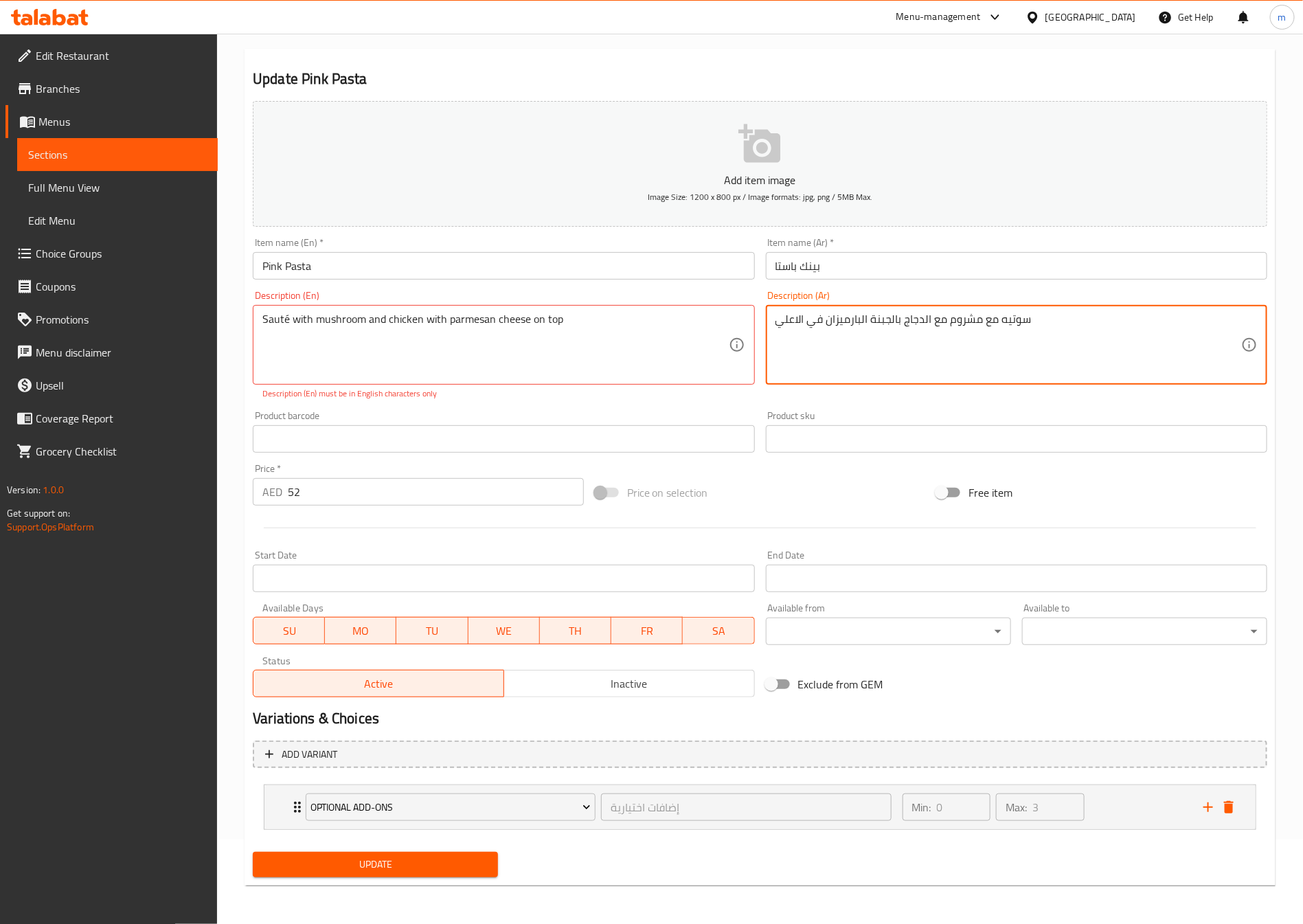
type textarea "سوتيه مع مشروم مع الدجاج بالجبنة البارميزان في الاعلي"
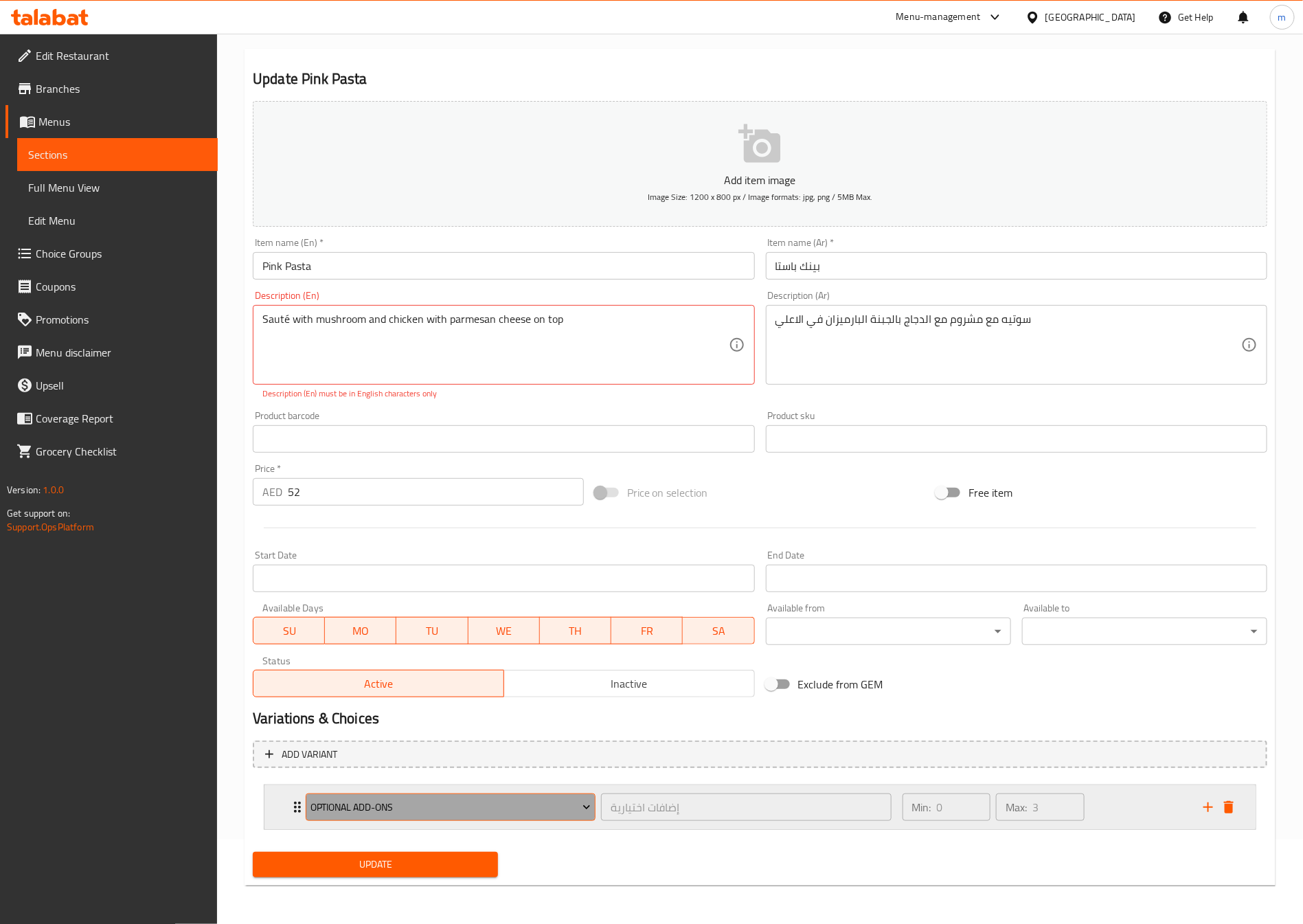
click at [507, 806] on span "Optional Add-ons" at bounding box center [451, 807] width 280 height 17
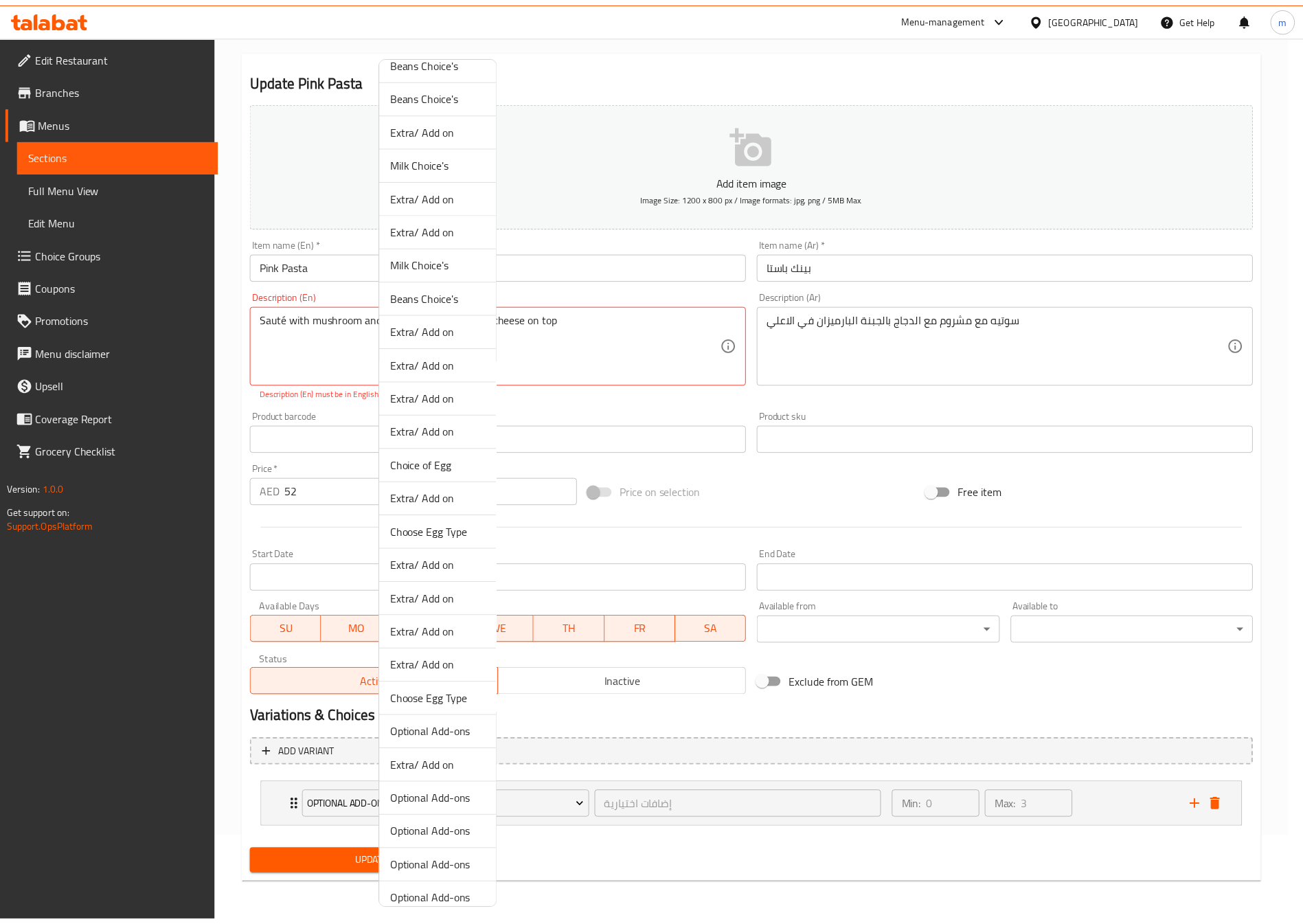
scroll to position [0, 0]
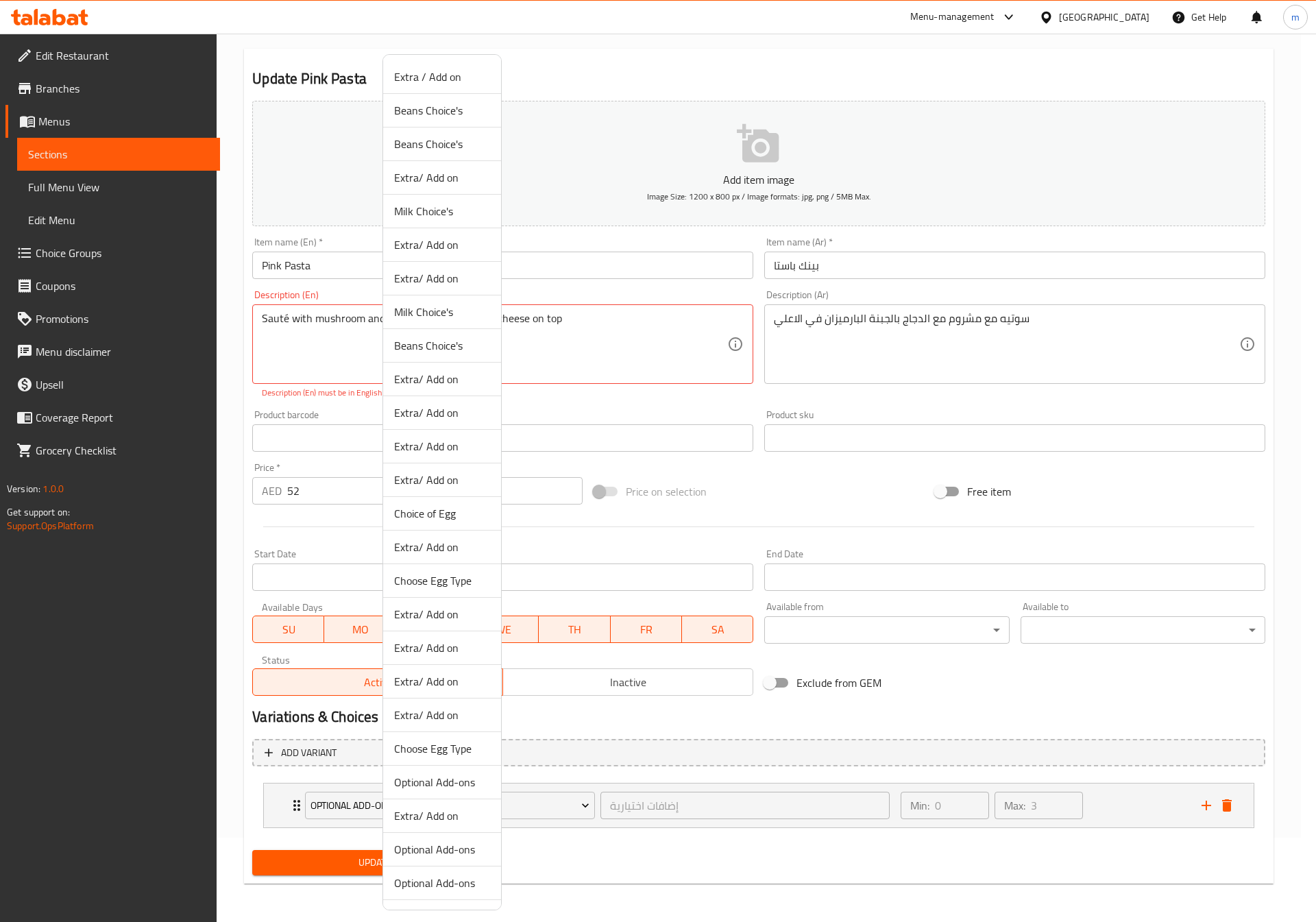
click at [642, 864] on div at bounding box center [658, 461] width 1316 height 922
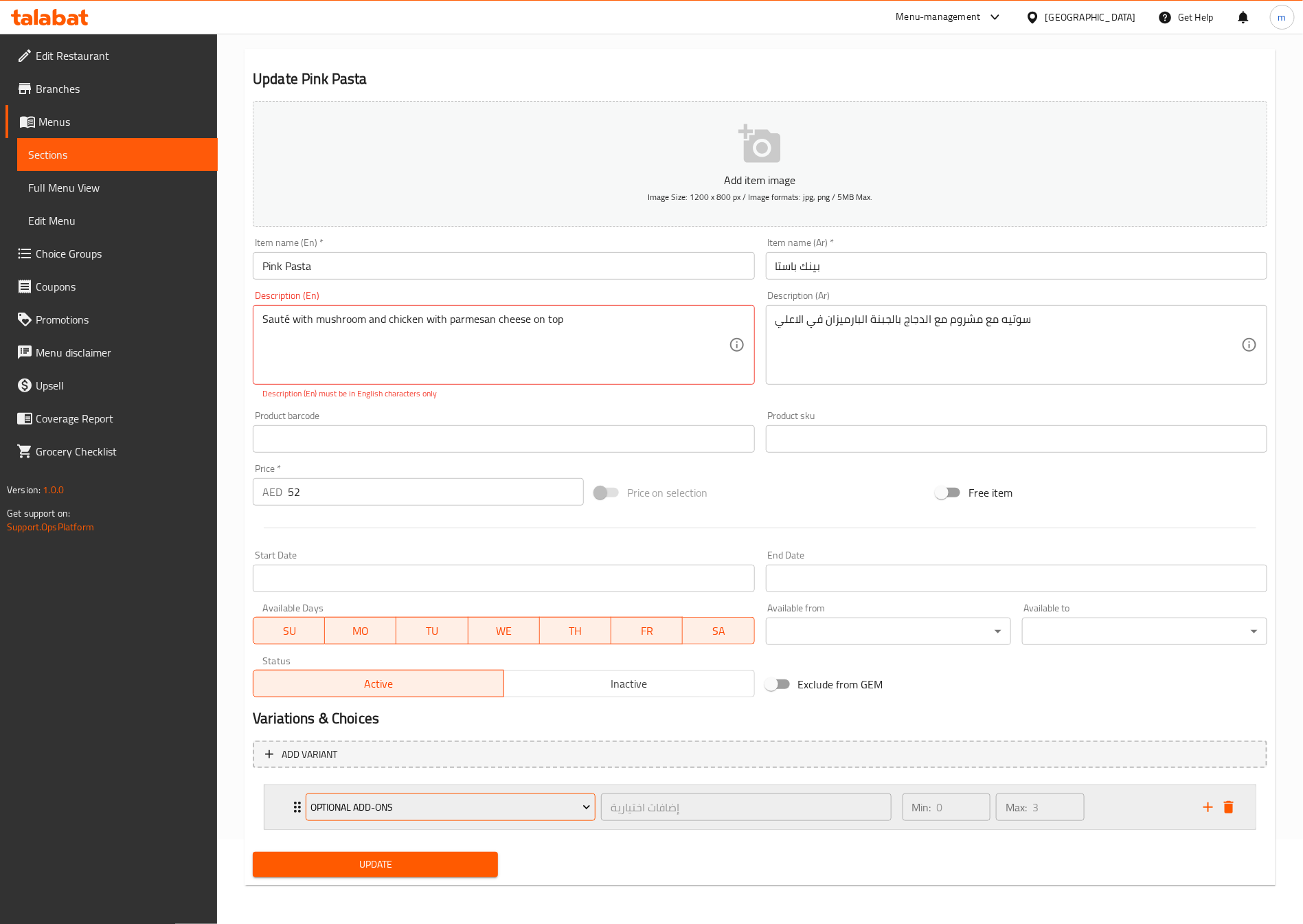
click at [384, 813] on span "Optional Add-ons" at bounding box center [451, 807] width 280 height 17
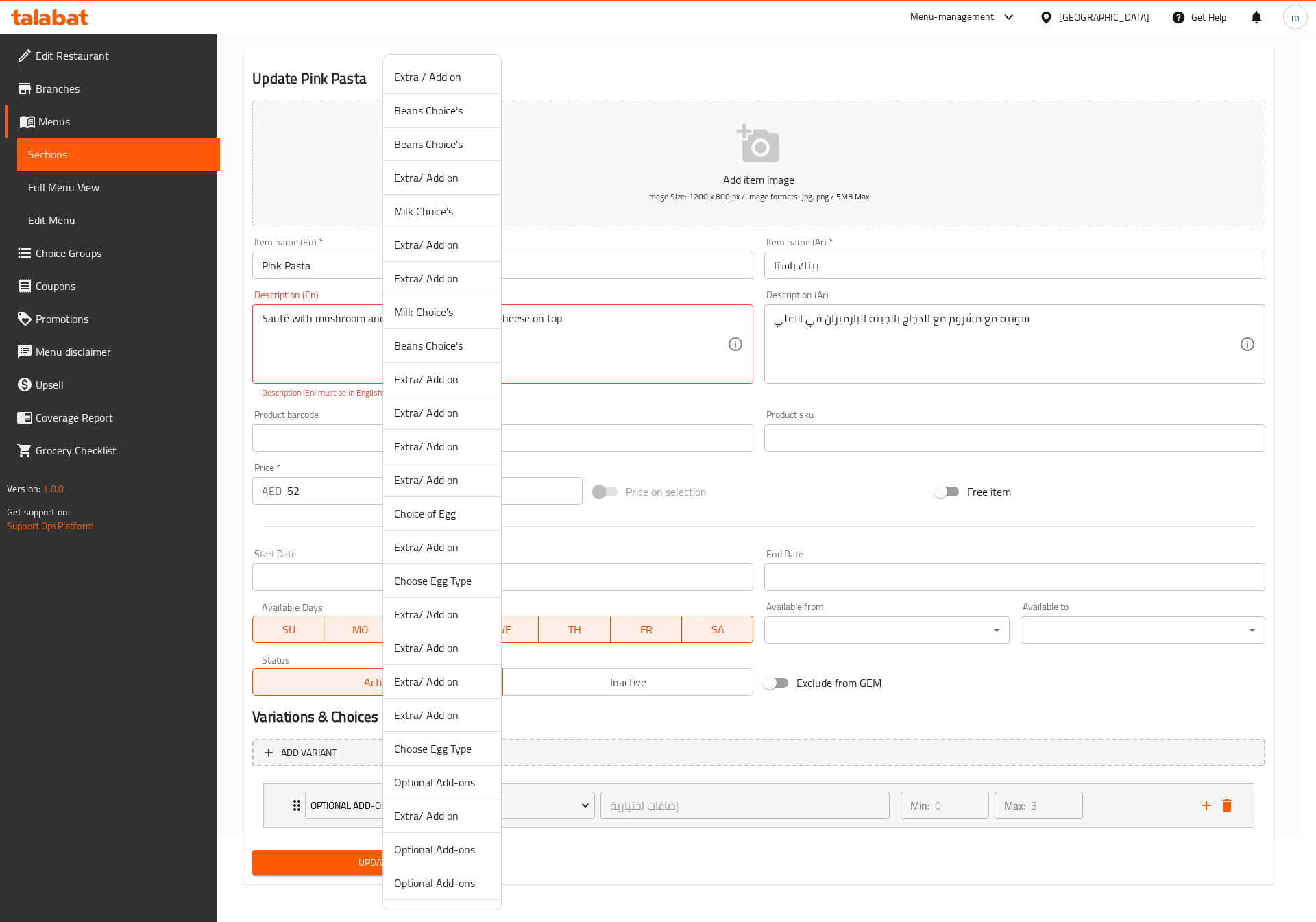
click at [441, 653] on span "Extra/ Add on" at bounding box center [442, 647] width 96 height 16
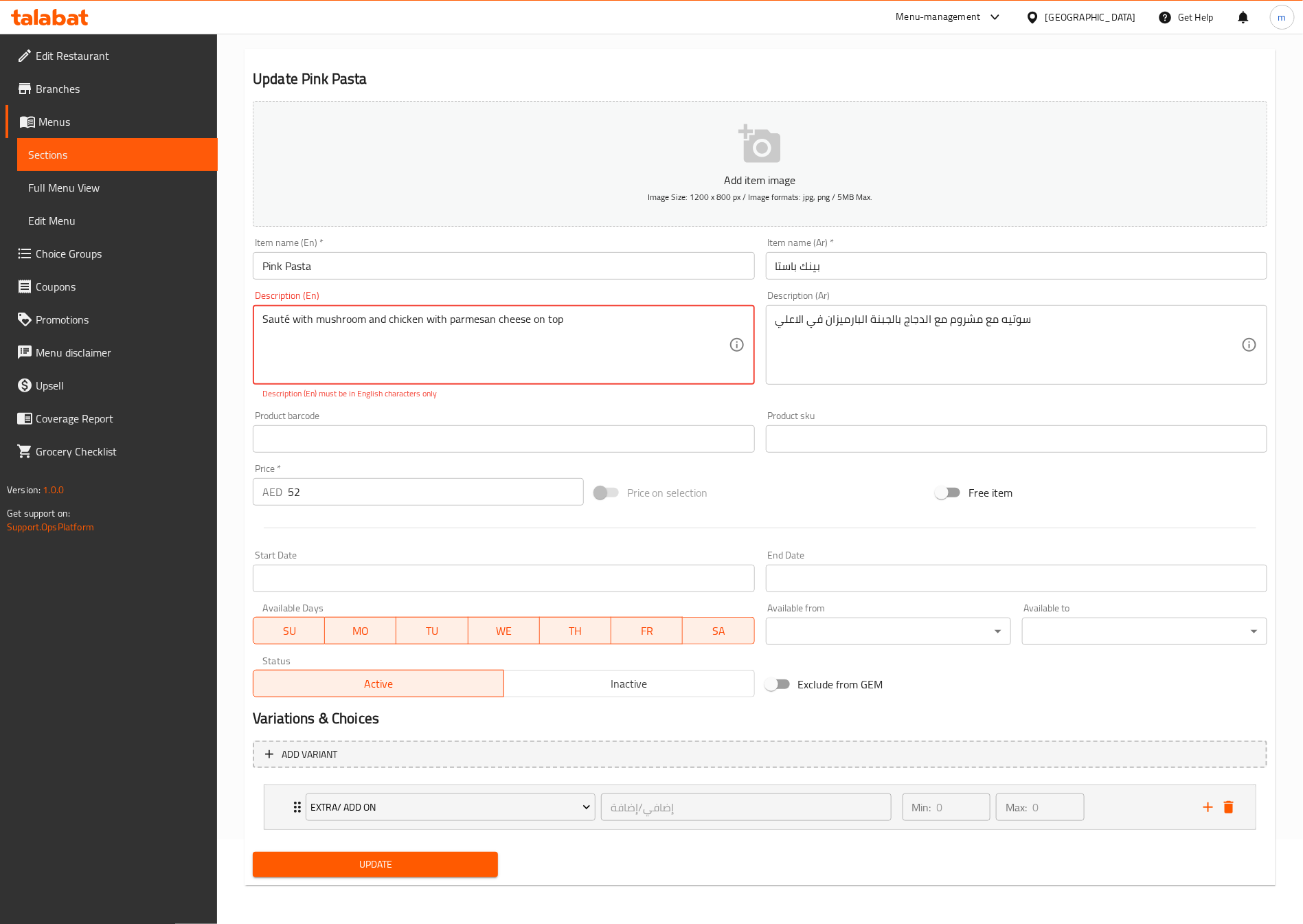
click at [285, 322] on textarea "Sauté with mushroom and chicken with parmesan cheese on top" at bounding box center [496, 345] width 466 height 65
click at [287, 325] on textarea "Sauté with mushroom and chicken with parmesan cheese on top" at bounding box center [496, 345] width 466 height 65
click at [263, 322] on textarea "Sauté with mushroom and chicken with parmesan cheese on top" at bounding box center [496, 345] width 466 height 65
click at [285, 322] on textarea "Sauté with mushroom and chicken with parmesan cheese on top" at bounding box center [496, 345] width 466 height 65
click at [289, 322] on textarea "Sauté with mushroom and chicken with parmesan cheese on top" at bounding box center [496, 345] width 466 height 65
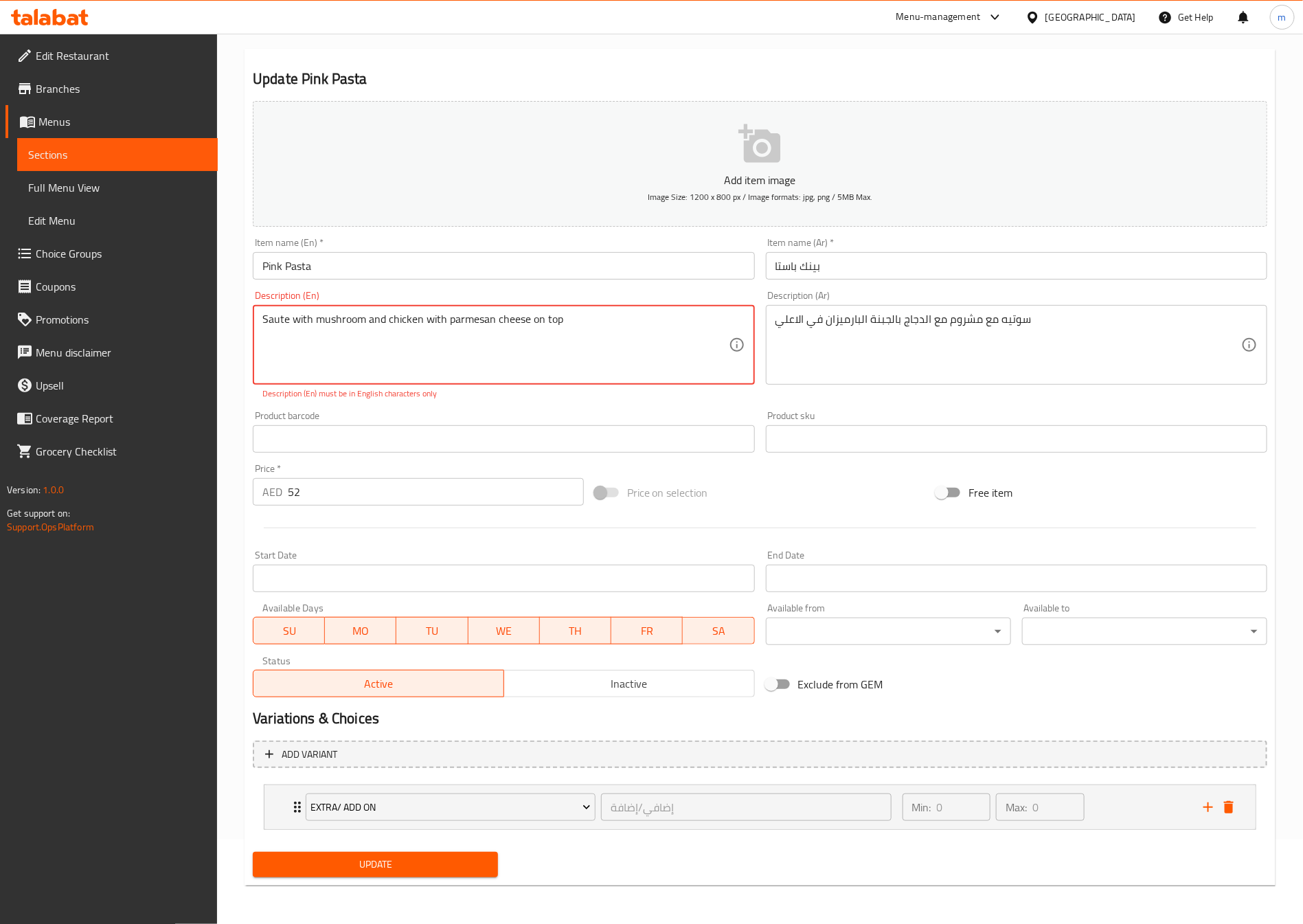
type textarea "Saute with mushroom and chicken with parmesan cheese on top"
click at [388, 434] on input "text" at bounding box center [503, 438] width 501 height 28
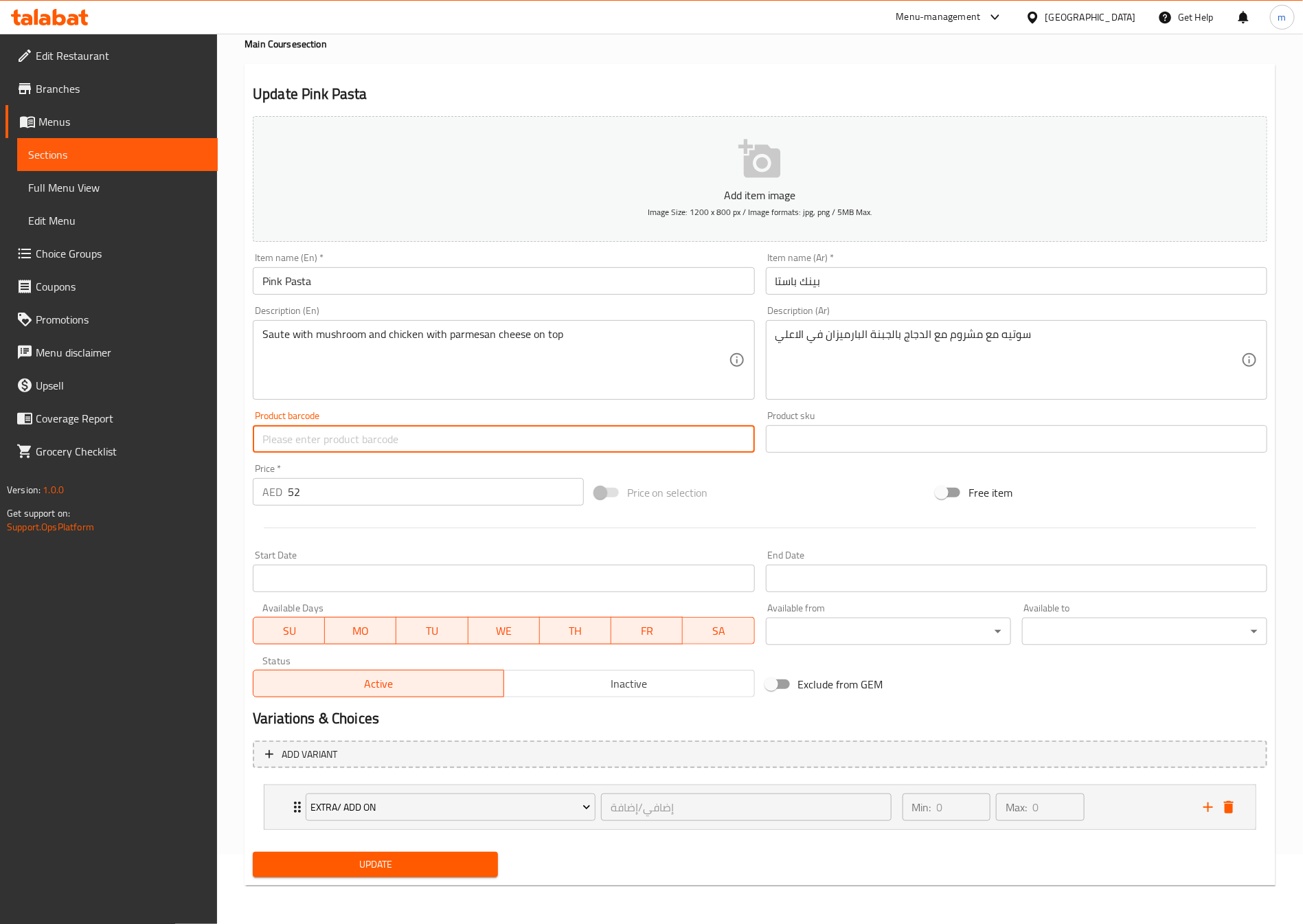
scroll to position [70, 0]
click at [393, 870] on span "Update" at bounding box center [375, 864] width 223 height 17
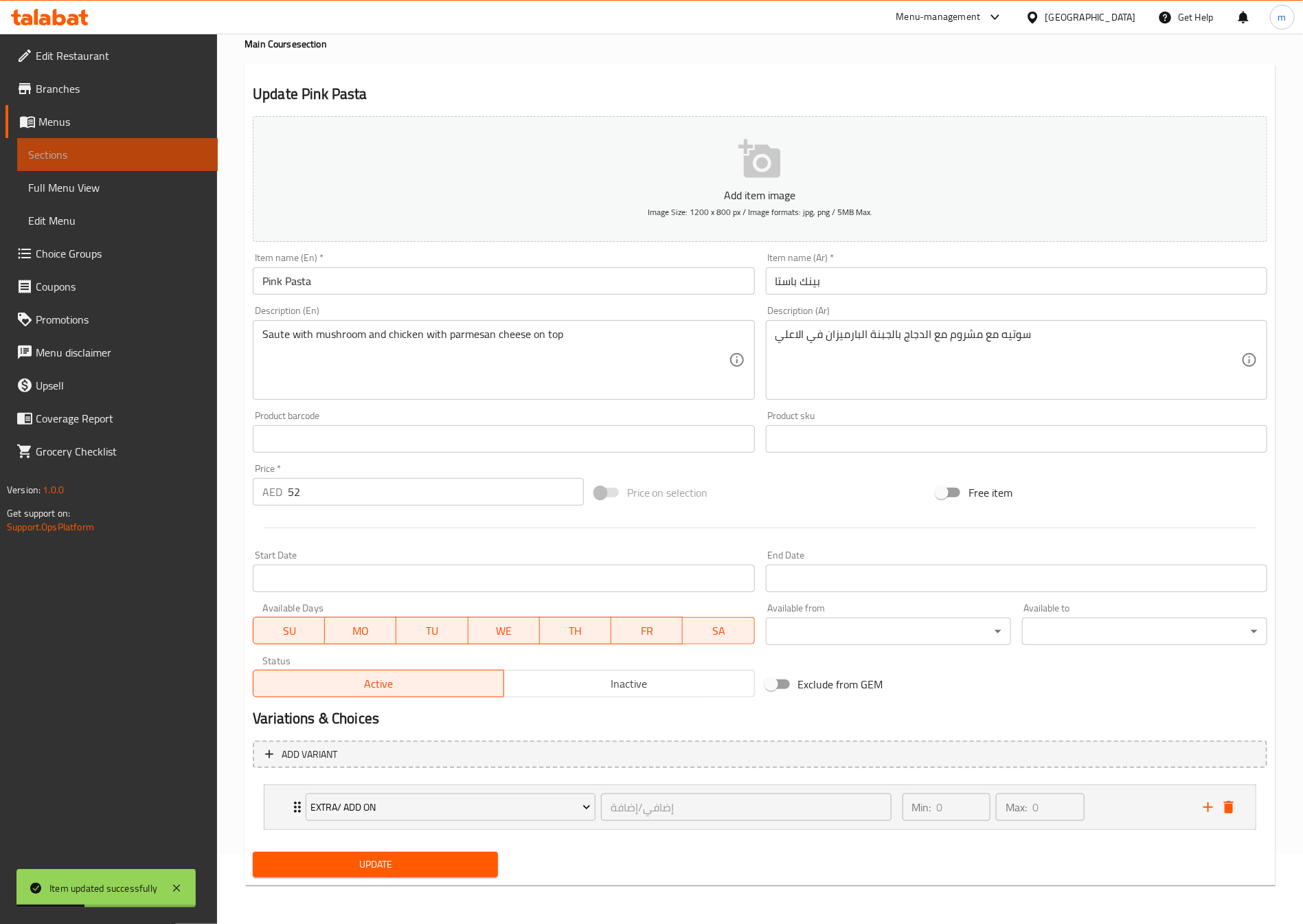
click at [56, 147] on span "Sections" at bounding box center [116, 154] width 178 height 16
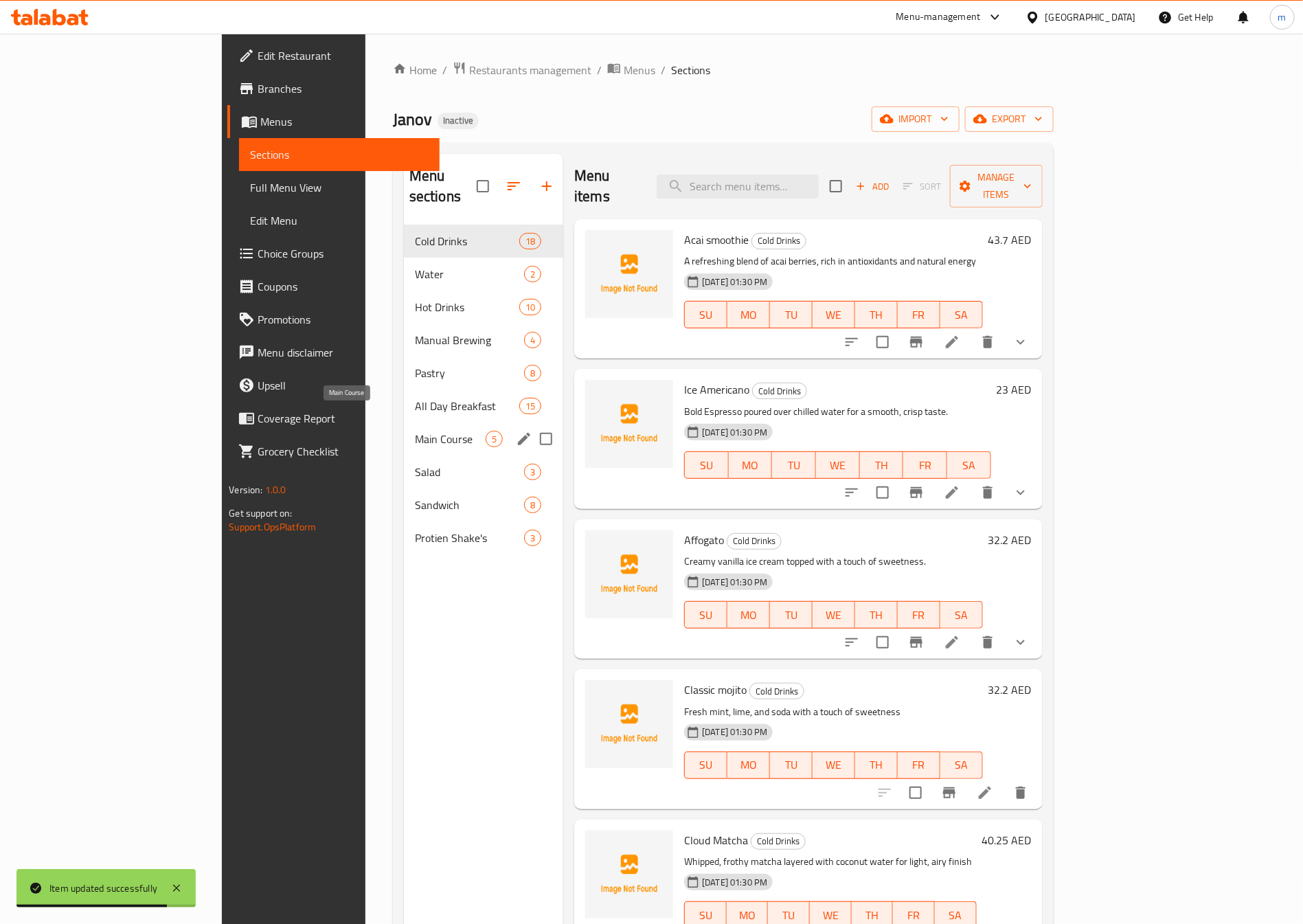
click at [415, 431] on span "Main Course" at bounding box center [450, 439] width 71 height 16
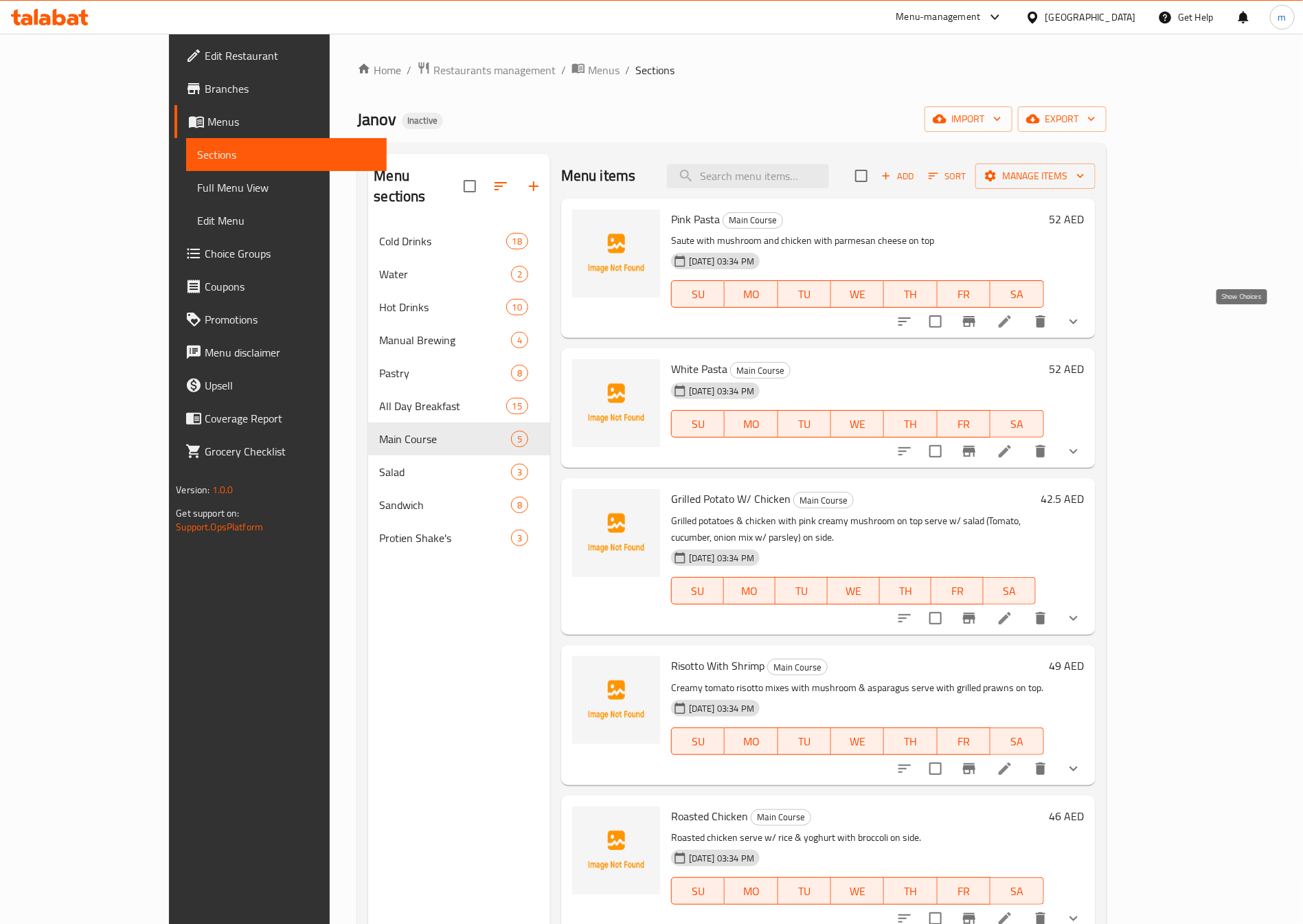
click at [1082, 326] on icon "show more" at bounding box center [1074, 321] width 16 height 16
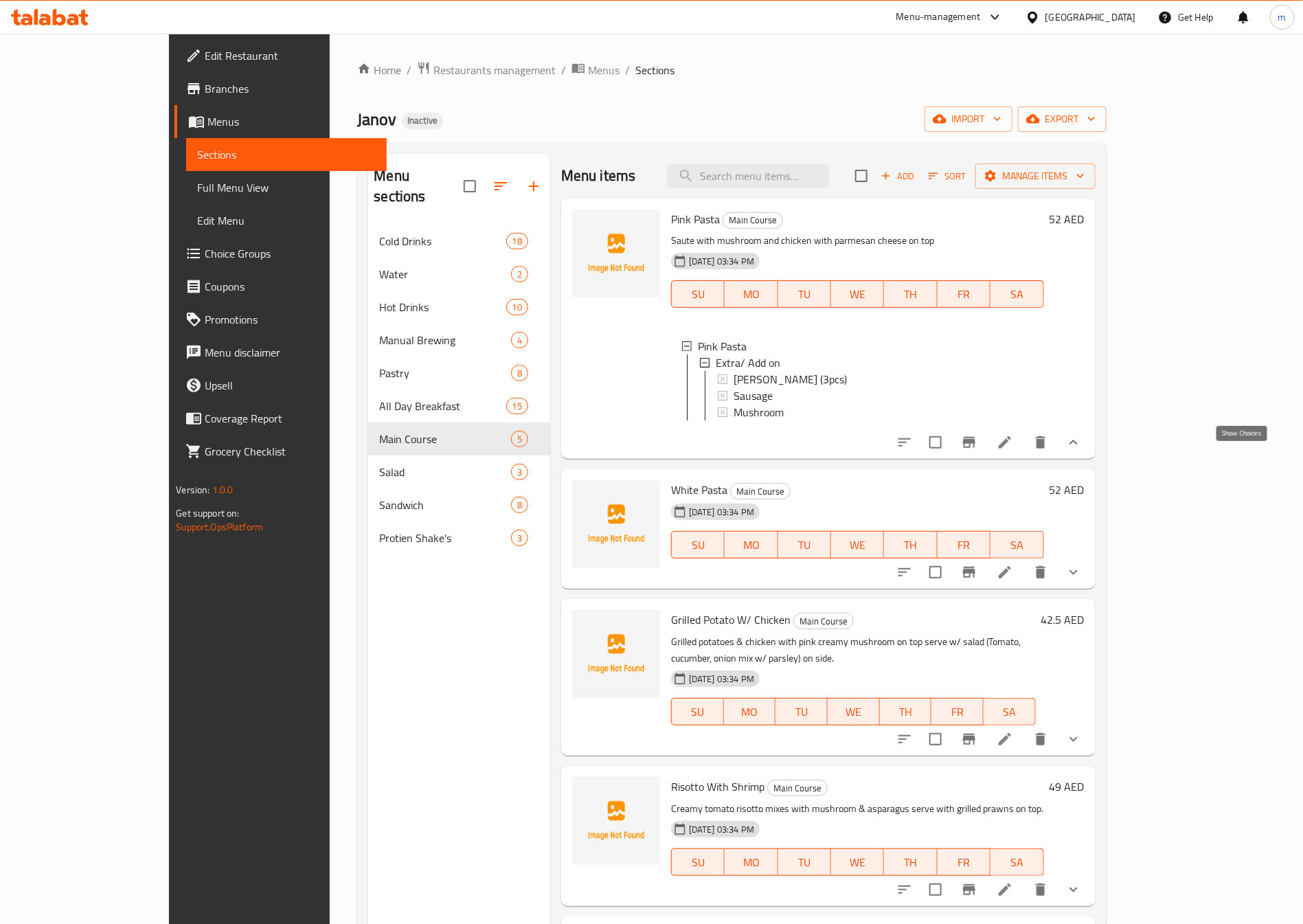
click at [1082, 451] on icon "show more" at bounding box center [1074, 442] width 16 height 16
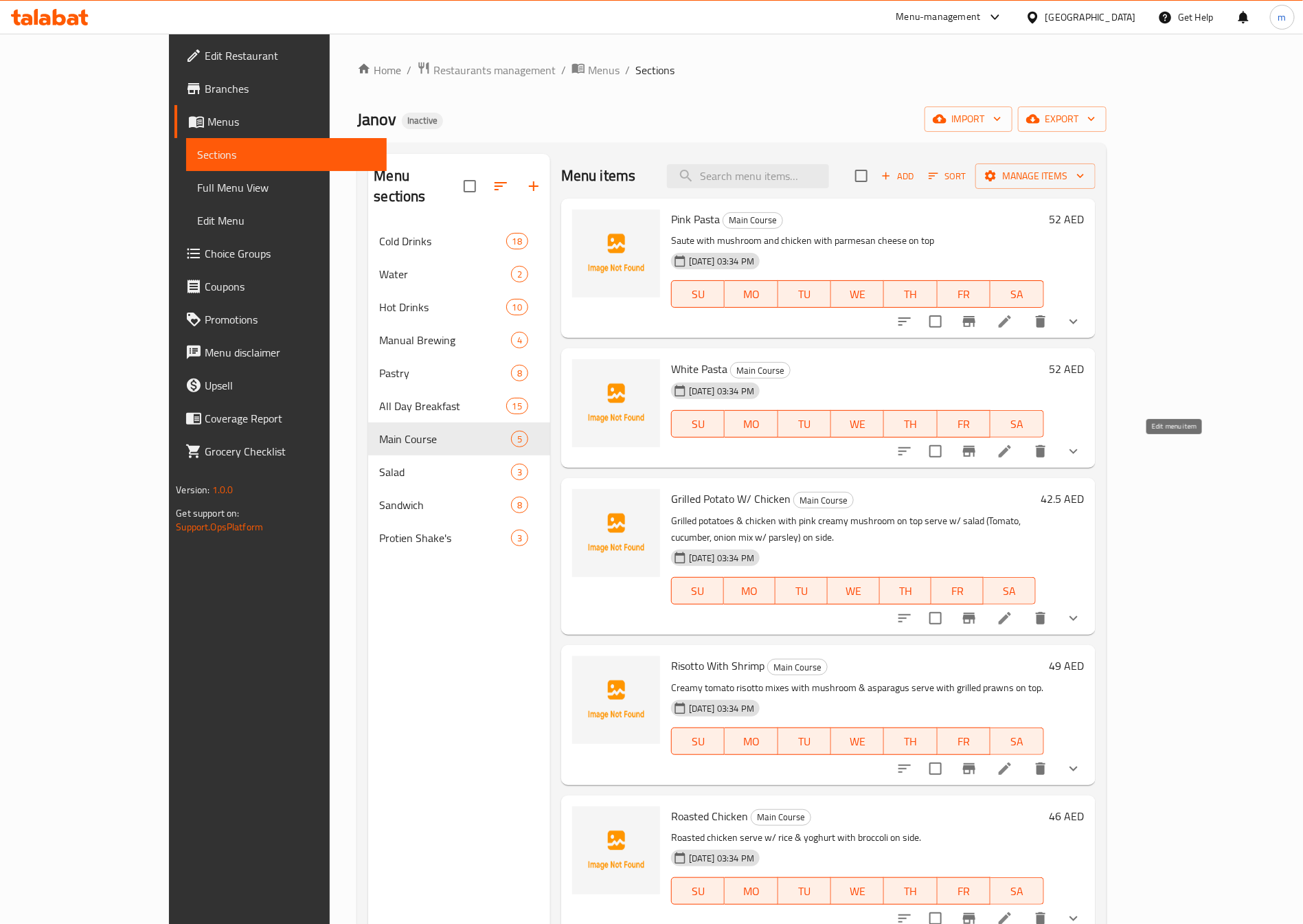
click at [1013, 457] on icon at bounding box center [1005, 451] width 16 height 16
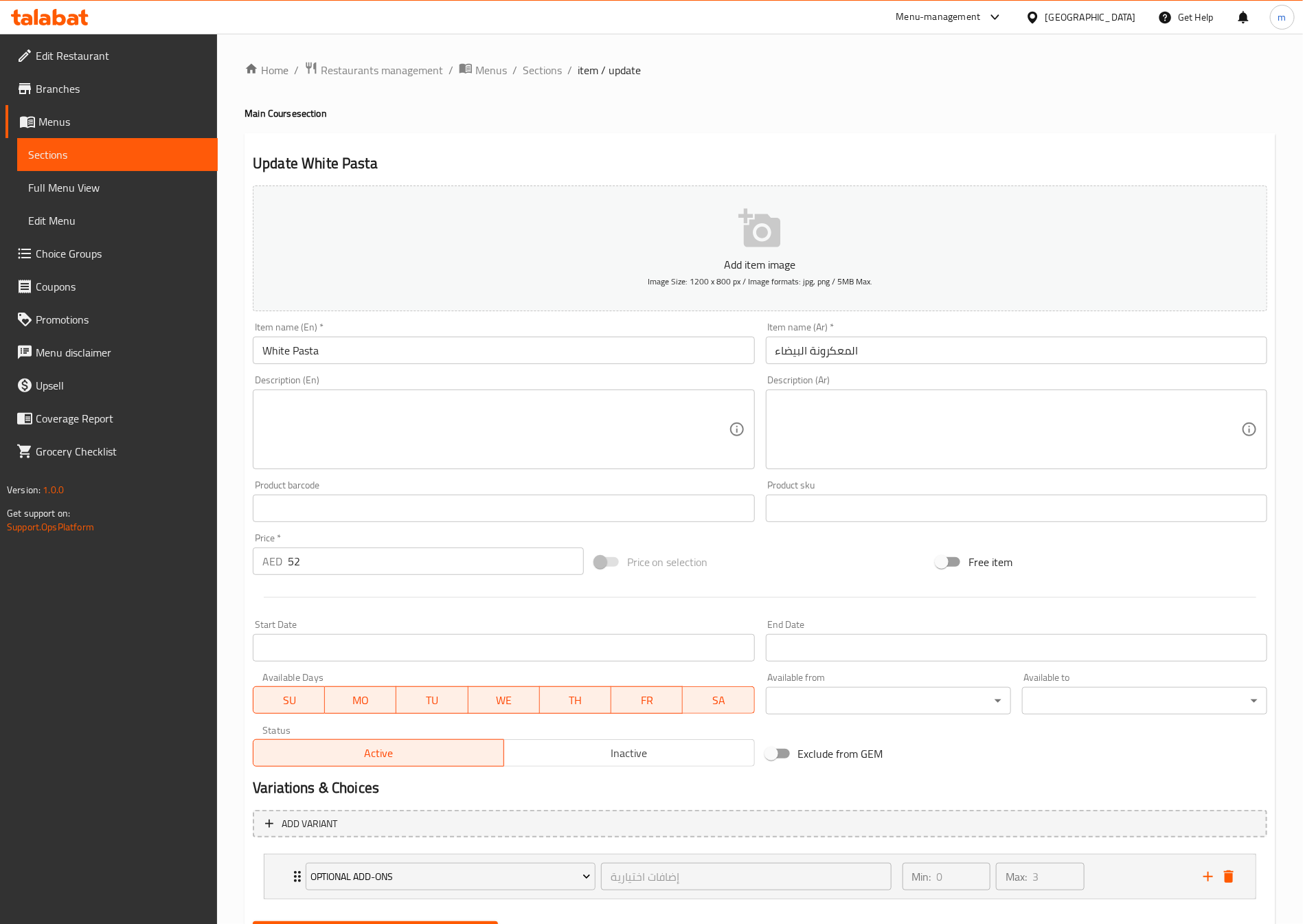
click at [813, 398] on textarea at bounding box center [1008, 429] width 466 height 65
drag, startPoint x: 919, startPoint y: 355, endPoint x: 653, endPoint y: 358, distance: 266.0
click at [653, 358] on div "Add item image Image Size: 1200 x 800 px / Image formats: jpg, png / 5MB Max. I…" at bounding box center [760, 476] width 1025 height 592
type input ","
type input "وايت باستا"
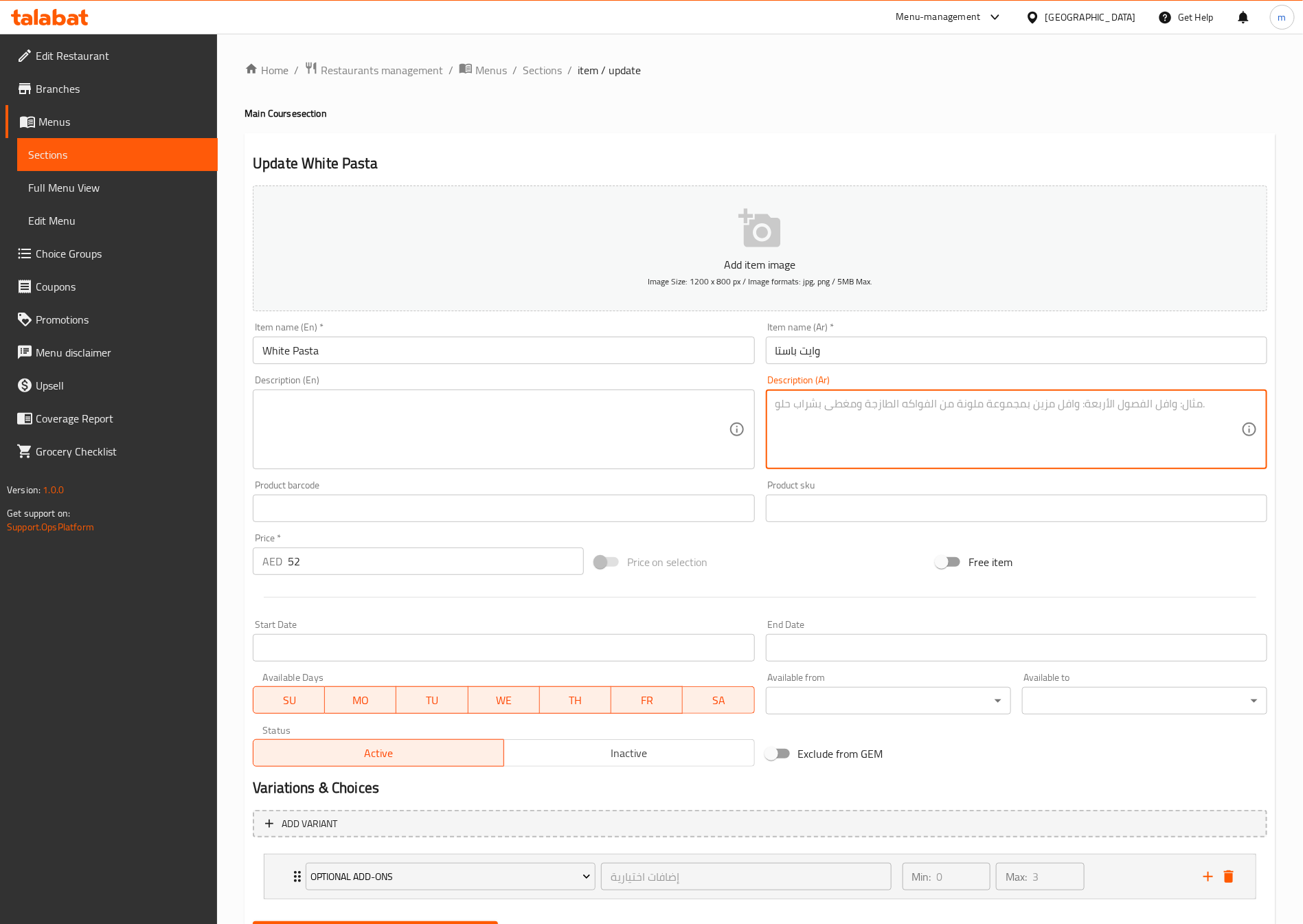
click at [826, 402] on textarea at bounding box center [1008, 429] width 466 height 65
paste textarea "سوتيه مع مشروم مع الدجاج بالجبنة البارميزان في الاعلي"
click at [775, 408] on textarea "سوتيه مع مشروم مع الدجاج بالجبنة البارميزان في الاعلي" at bounding box center [1008, 429] width 466 height 65
type textarea "سوتيه مع مشروم مع الدجاج بالجبنة البارميزان في الاعلي"
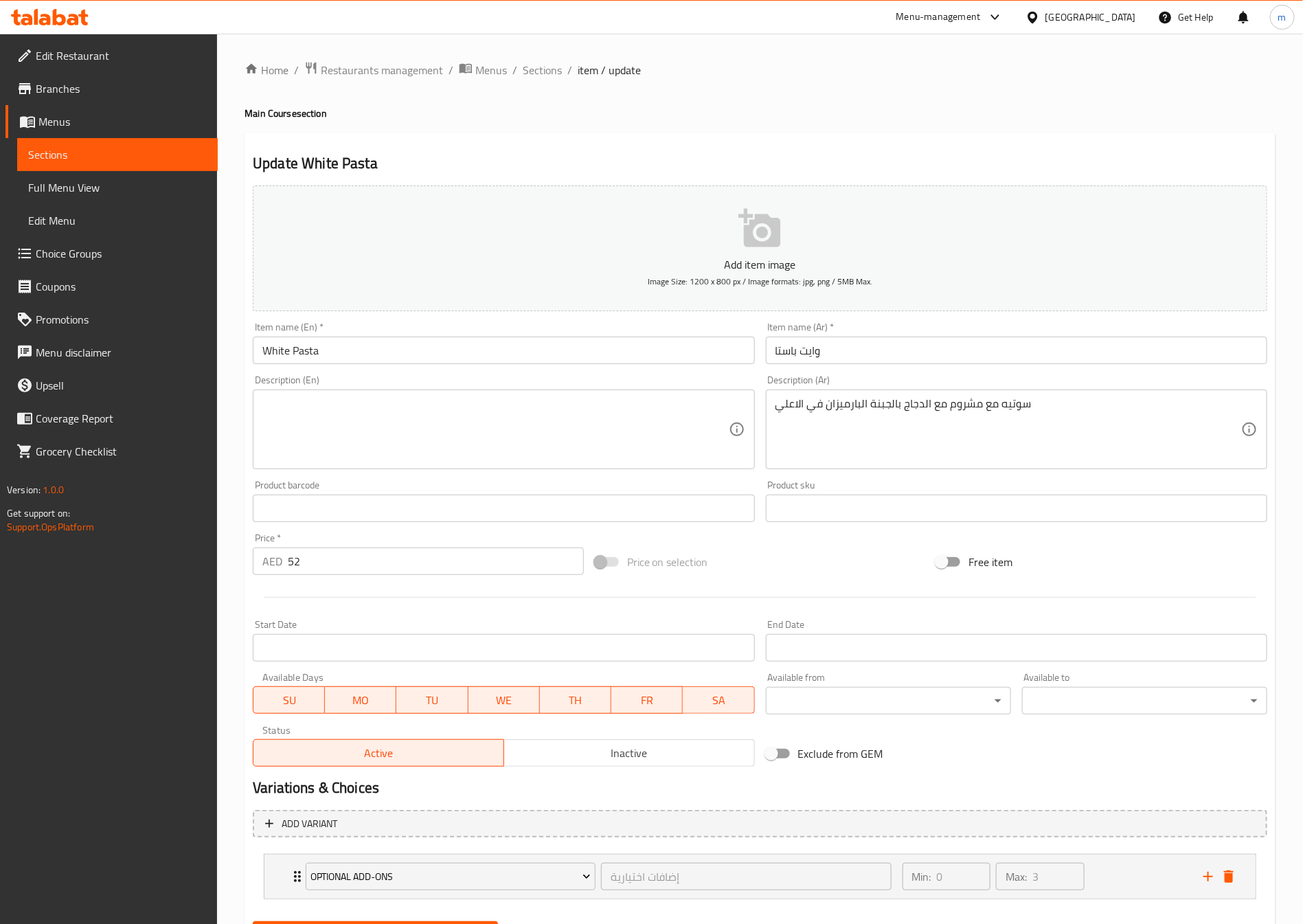
click at [363, 406] on textarea at bounding box center [496, 429] width 466 height 65
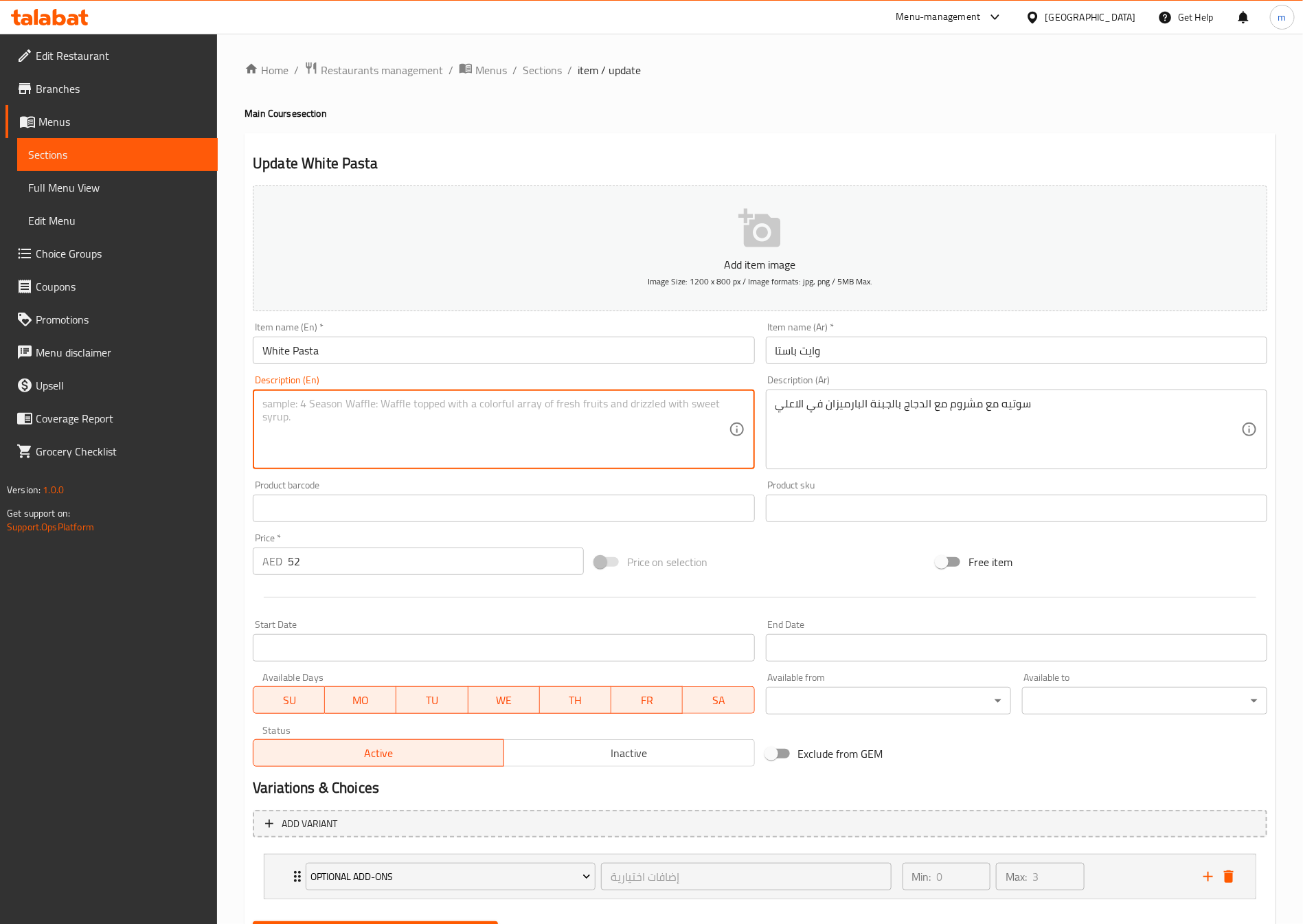
paste textarea "Saute with mushroom and chicken with parmesan cheese on top"
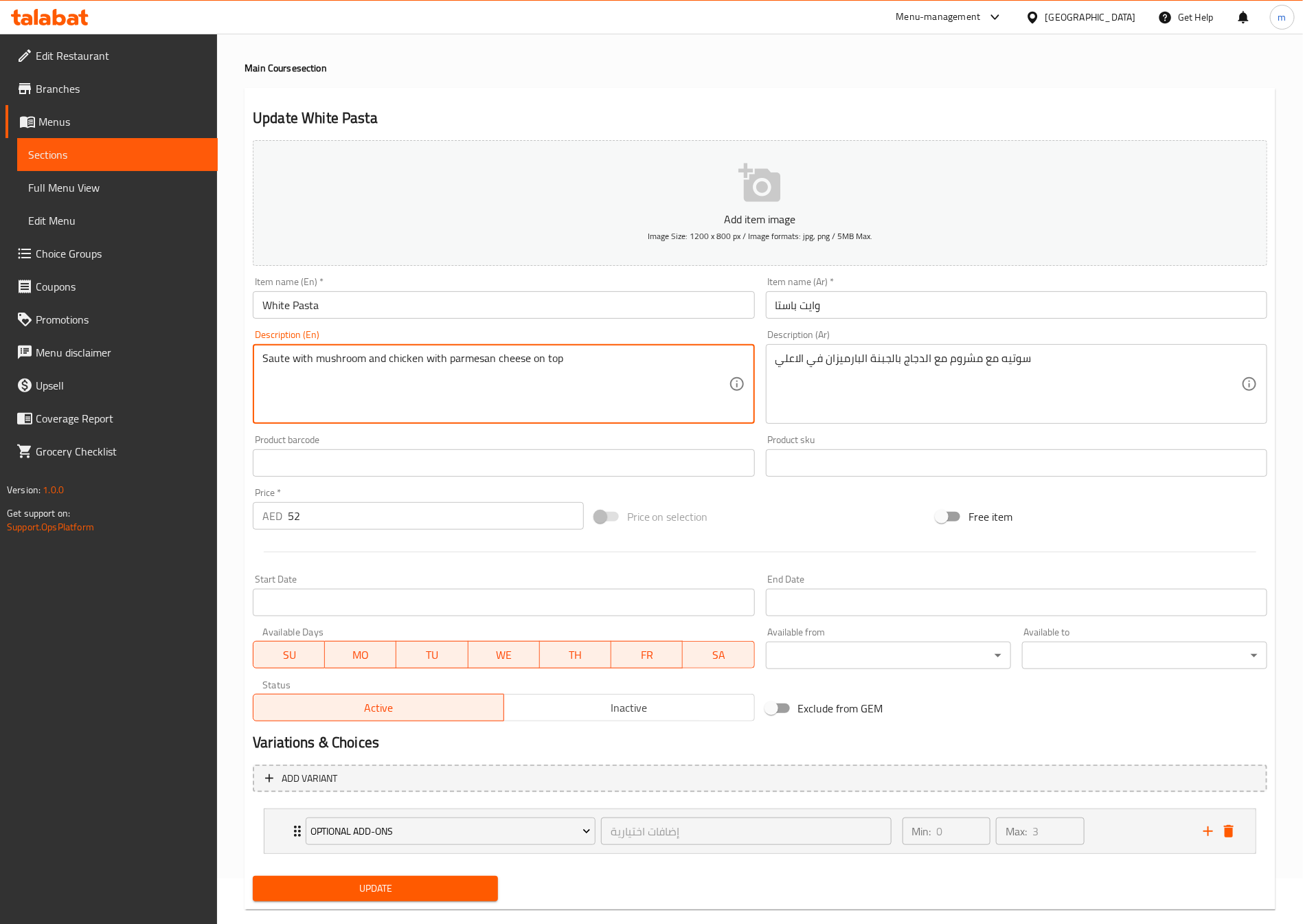
scroll to position [70, 0]
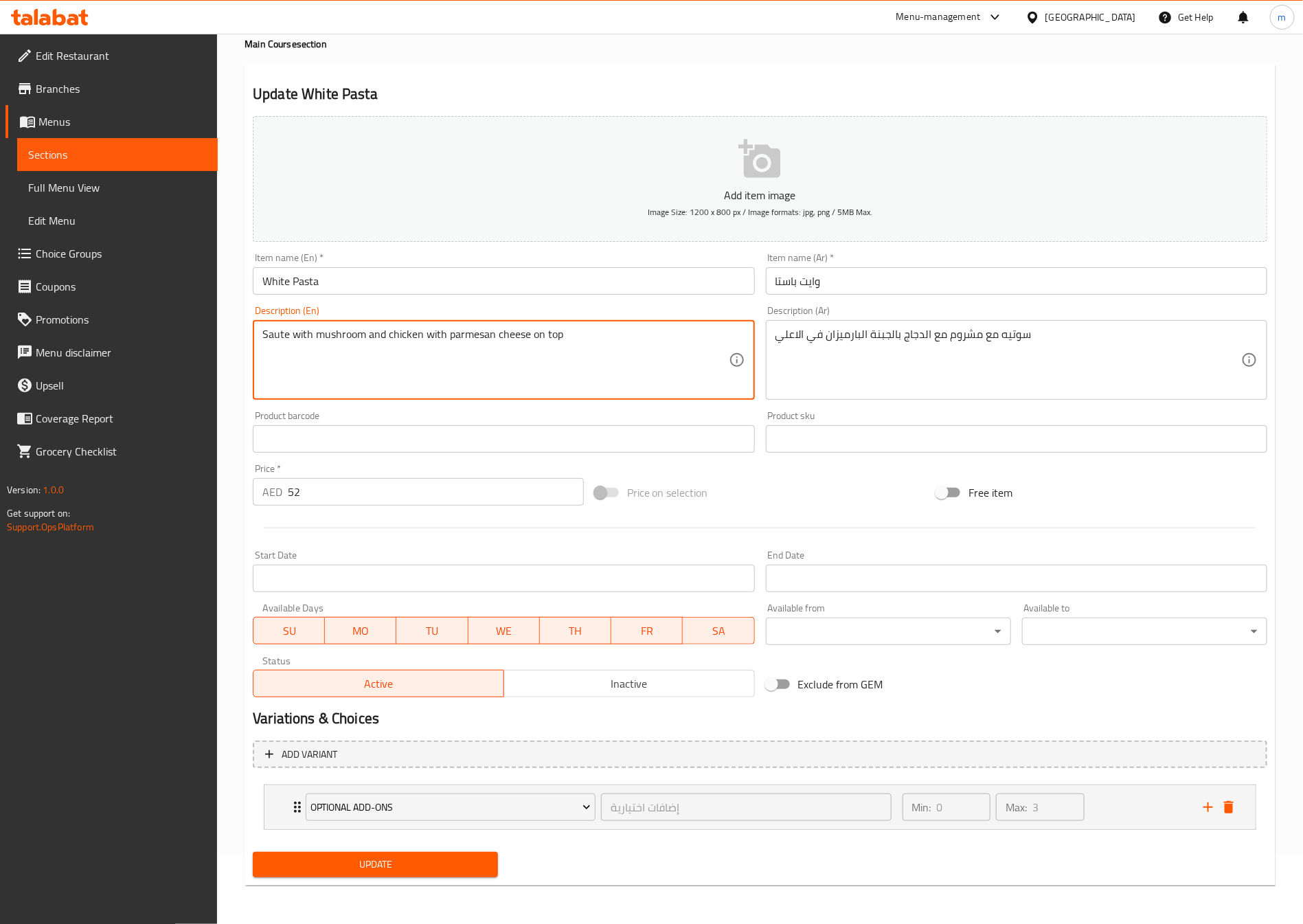
type textarea "Saute with mushroom and chicken with parmesan cheese on top"
click at [371, 877] on div "Update" at bounding box center [375, 864] width 256 height 37
click at [377, 868] on span "Update" at bounding box center [375, 864] width 223 height 17
click at [84, 141] on link "Sections" at bounding box center [117, 154] width 201 height 33
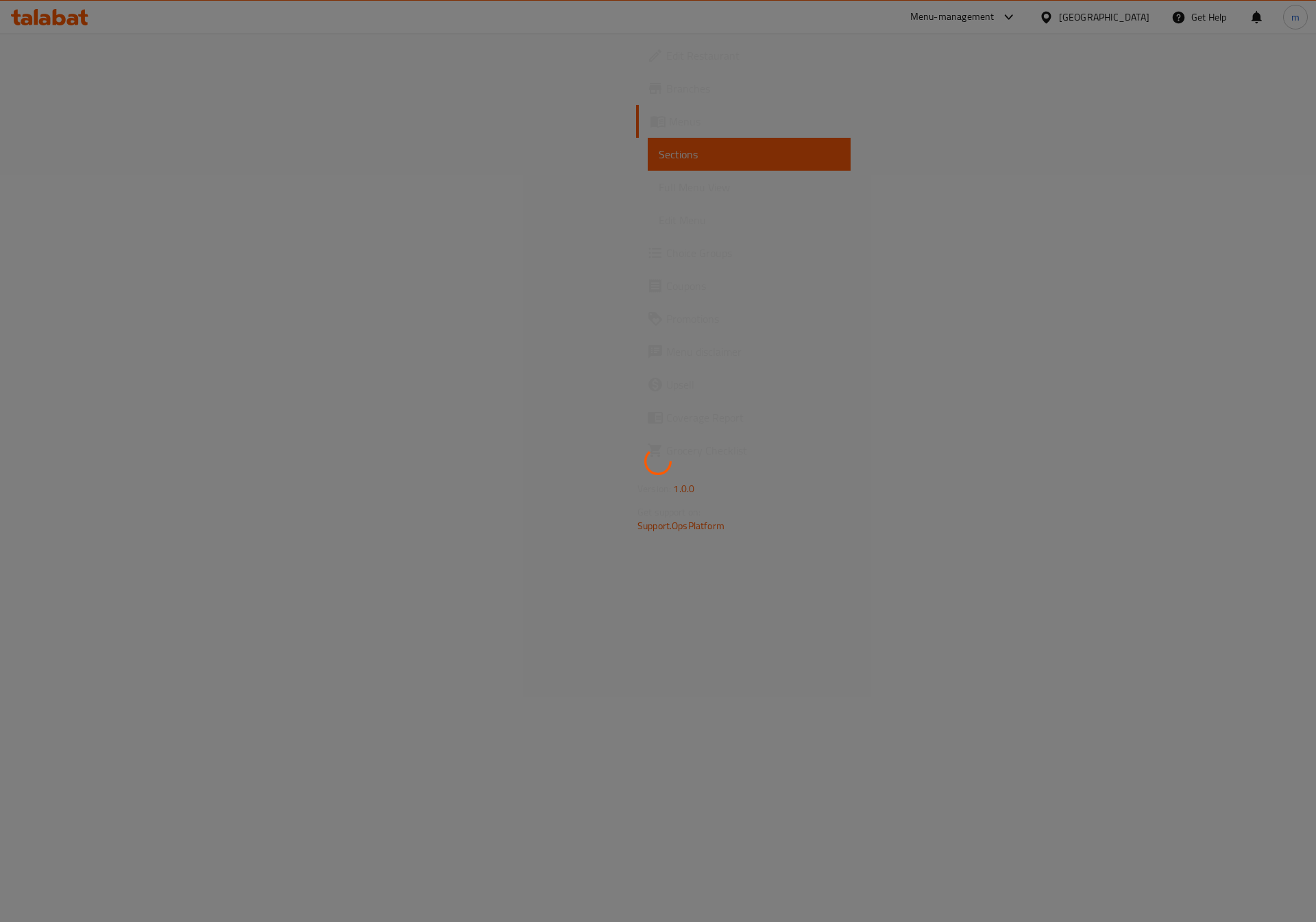
click at [89, 156] on div at bounding box center [658, 461] width 1316 height 922
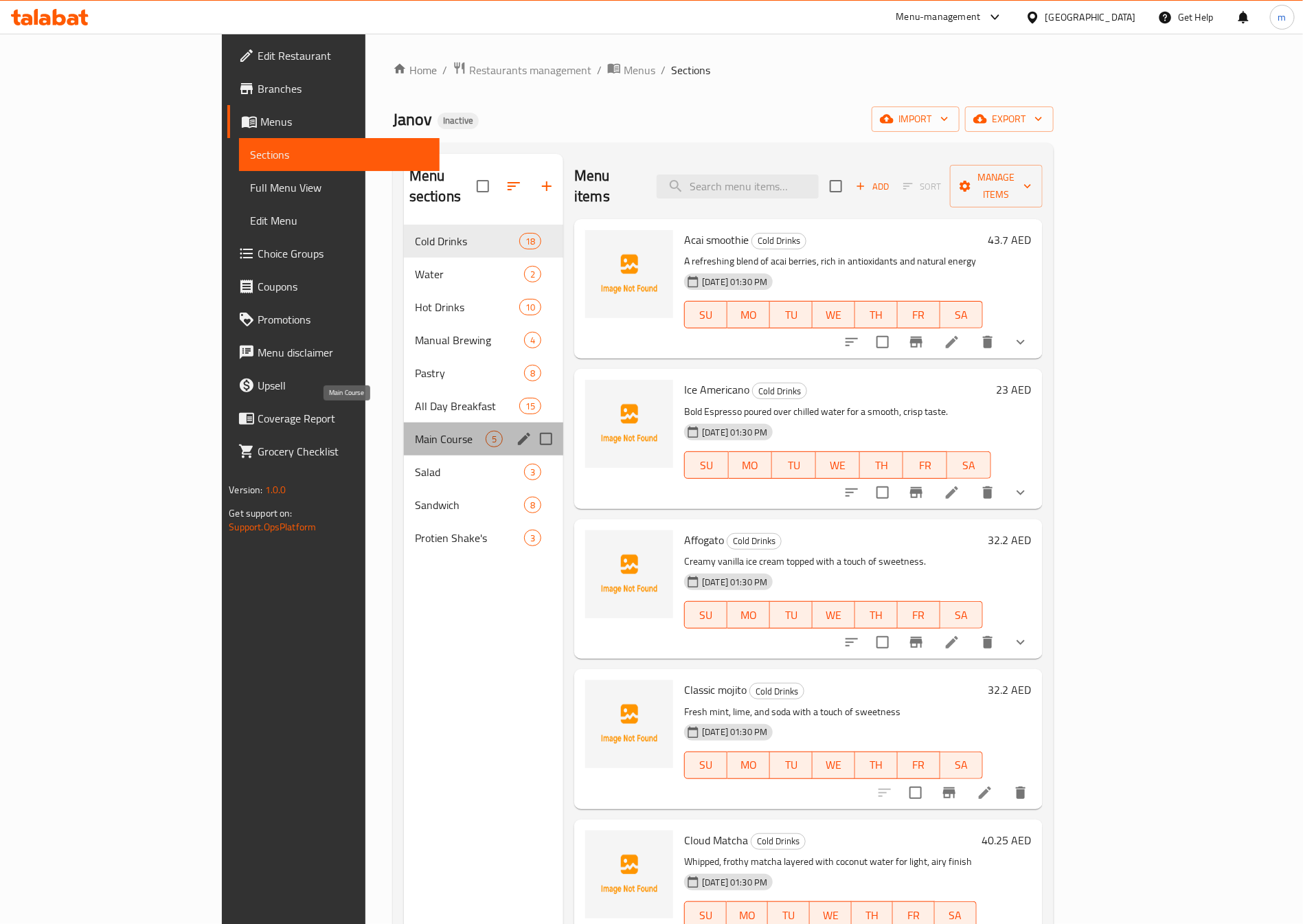
click at [415, 431] on span "Main Course" at bounding box center [450, 439] width 71 height 16
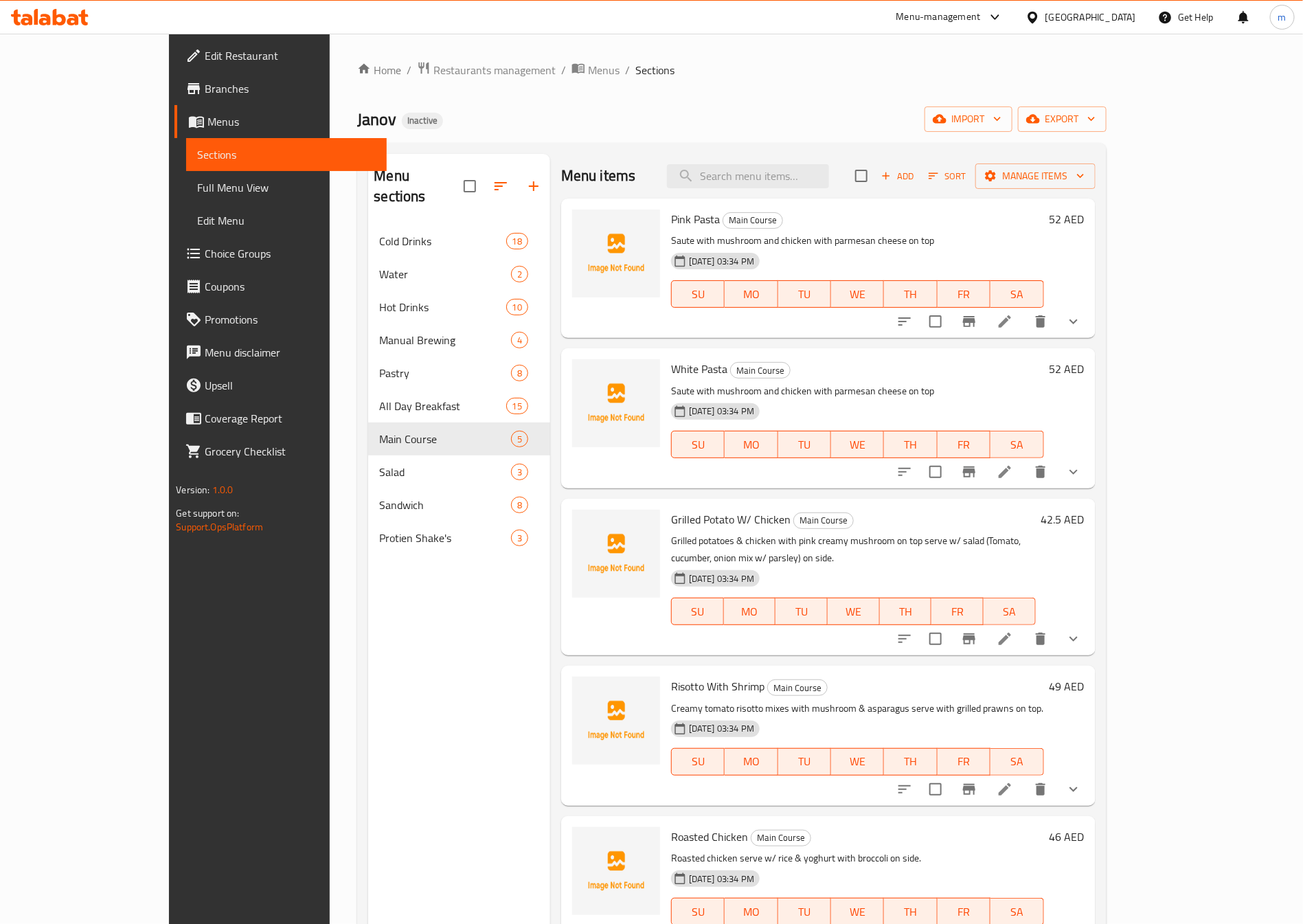
scroll to position [103, 0]
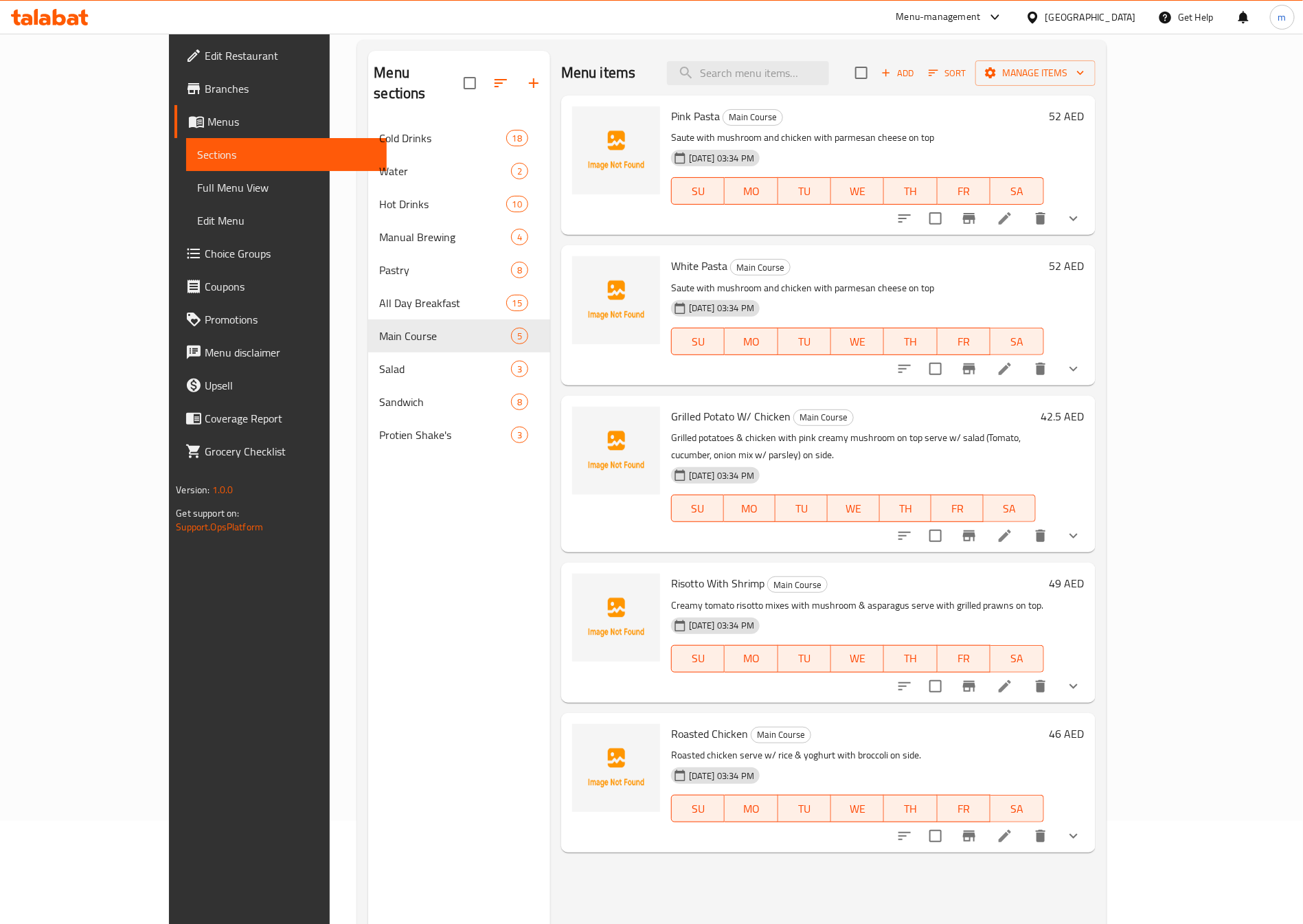
click at [1090, 522] on button "show more" at bounding box center [1073, 535] width 33 height 33
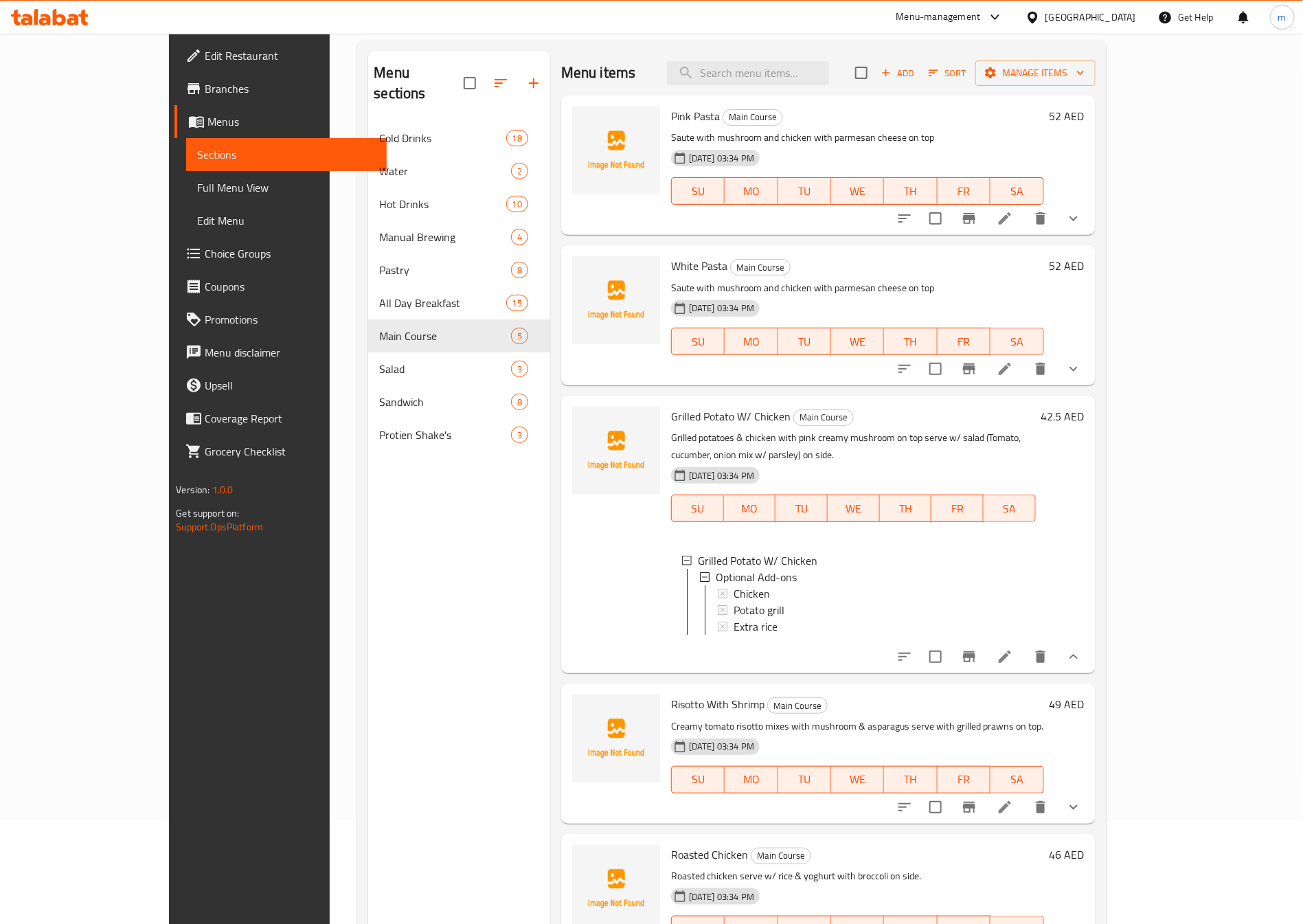
click at [1011, 656] on icon at bounding box center [1005, 657] width 13 height 13
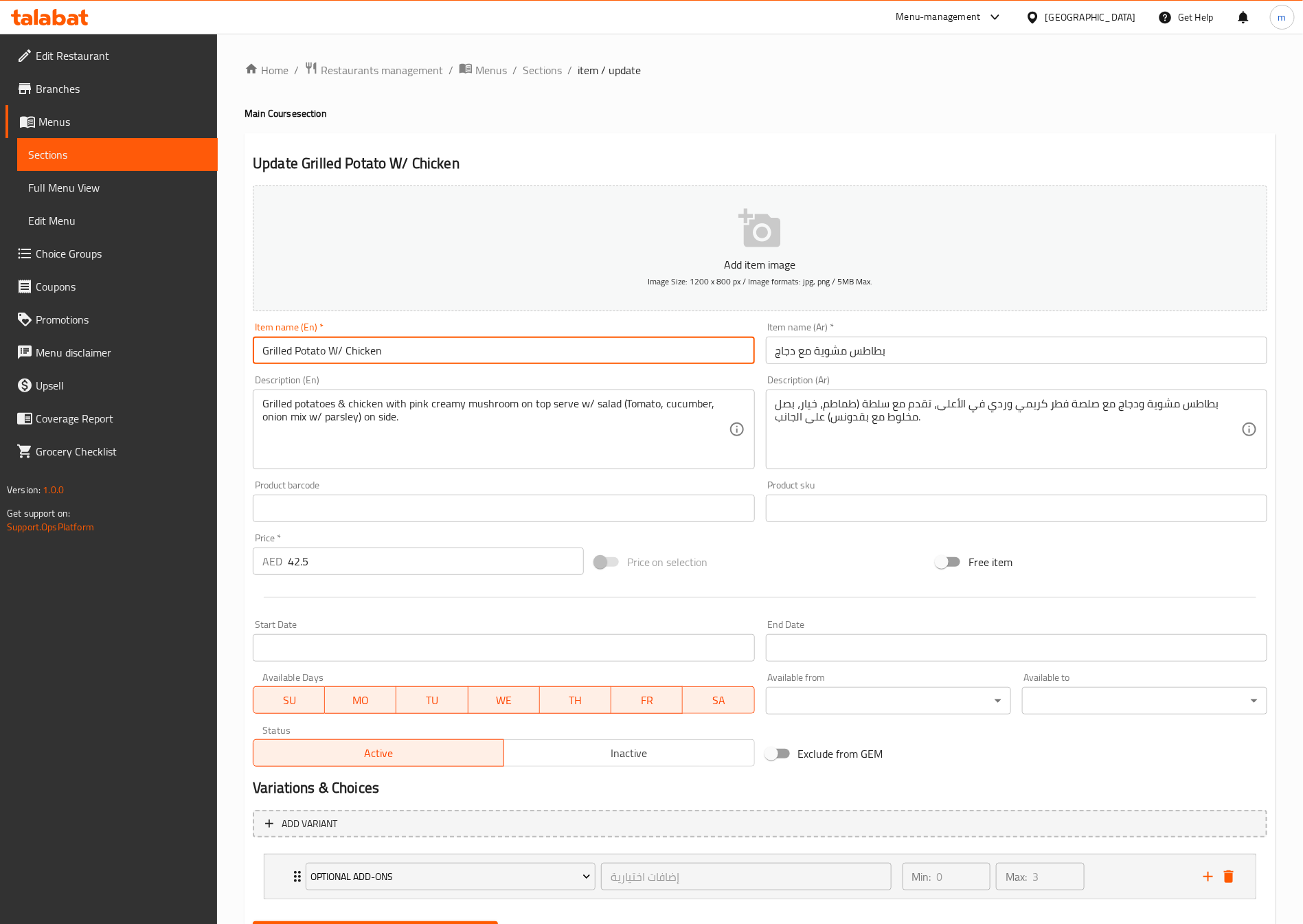
click at [309, 340] on input "Grilled Potato W/ Chicken" at bounding box center [503, 350] width 501 height 28
drag, startPoint x: 340, startPoint y: 354, endPoint x: 332, endPoint y: 355, distance: 8.1
click at [332, 355] on input "Grilled Potato W/ Chicken" at bounding box center [503, 350] width 501 height 28
type input "Grilled Potato with Chicken"
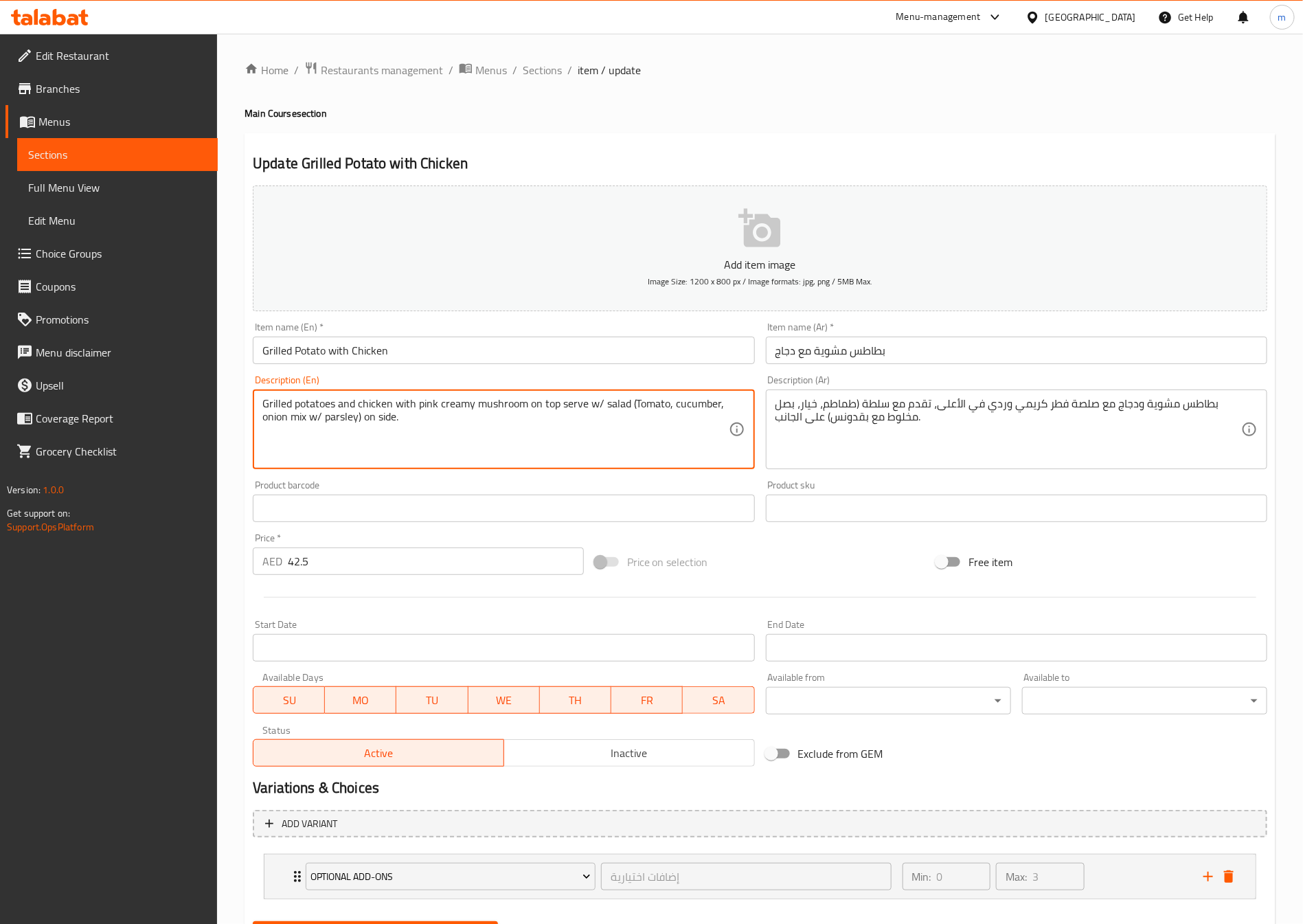
drag, startPoint x: 590, startPoint y: 402, endPoint x: 600, endPoint y: 402, distance: 10.0
click at [600, 402] on textarea "Grilled potatoes and chicken with pink creamy mushroom on top serve w/ salad (T…" at bounding box center [496, 429] width 466 height 65
drag, startPoint x: 312, startPoint y: 417, endPoint x: 322, endPoint y: 419, distance: 10.2
click at [322, 419] on textarea "Grilled potatoes and chicken with pink creamy mushroom on top serve with salad …" at bounding box center [496, 429] width 466 height 65
type textarea "Grilled potatoes and chicken with pink creamy mushroom on top serve with salad …"
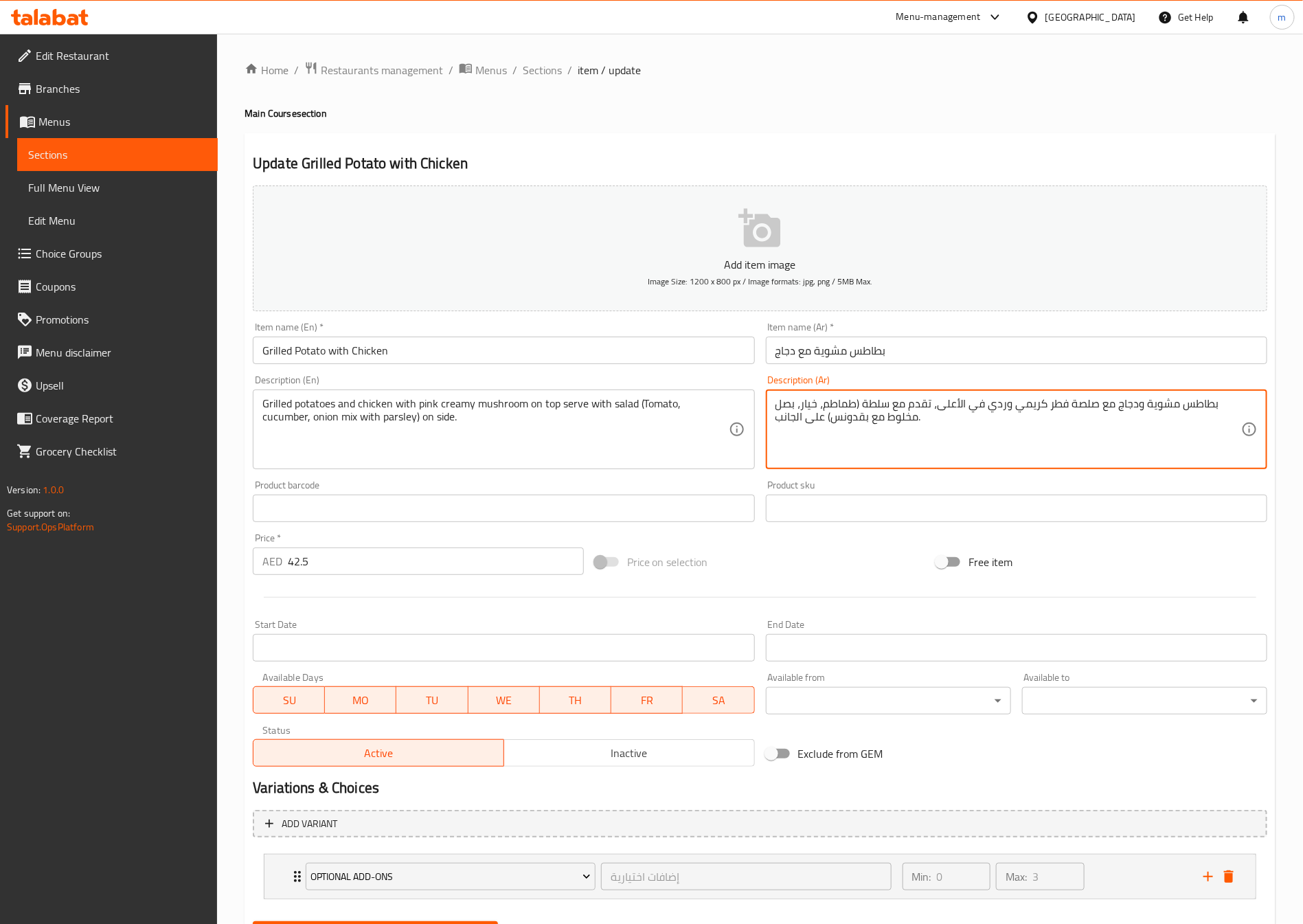
drag, startPoint x: 1092, startPoint y: 404, endPoint x: 987, endPoint y: 410, distance: 105.2
type textarea "بطاطس مشوية ودجاج مع بينك كريمي مشروم في الأعلى، تقدم مع سلطة (طماطم، خيار، بصل…"
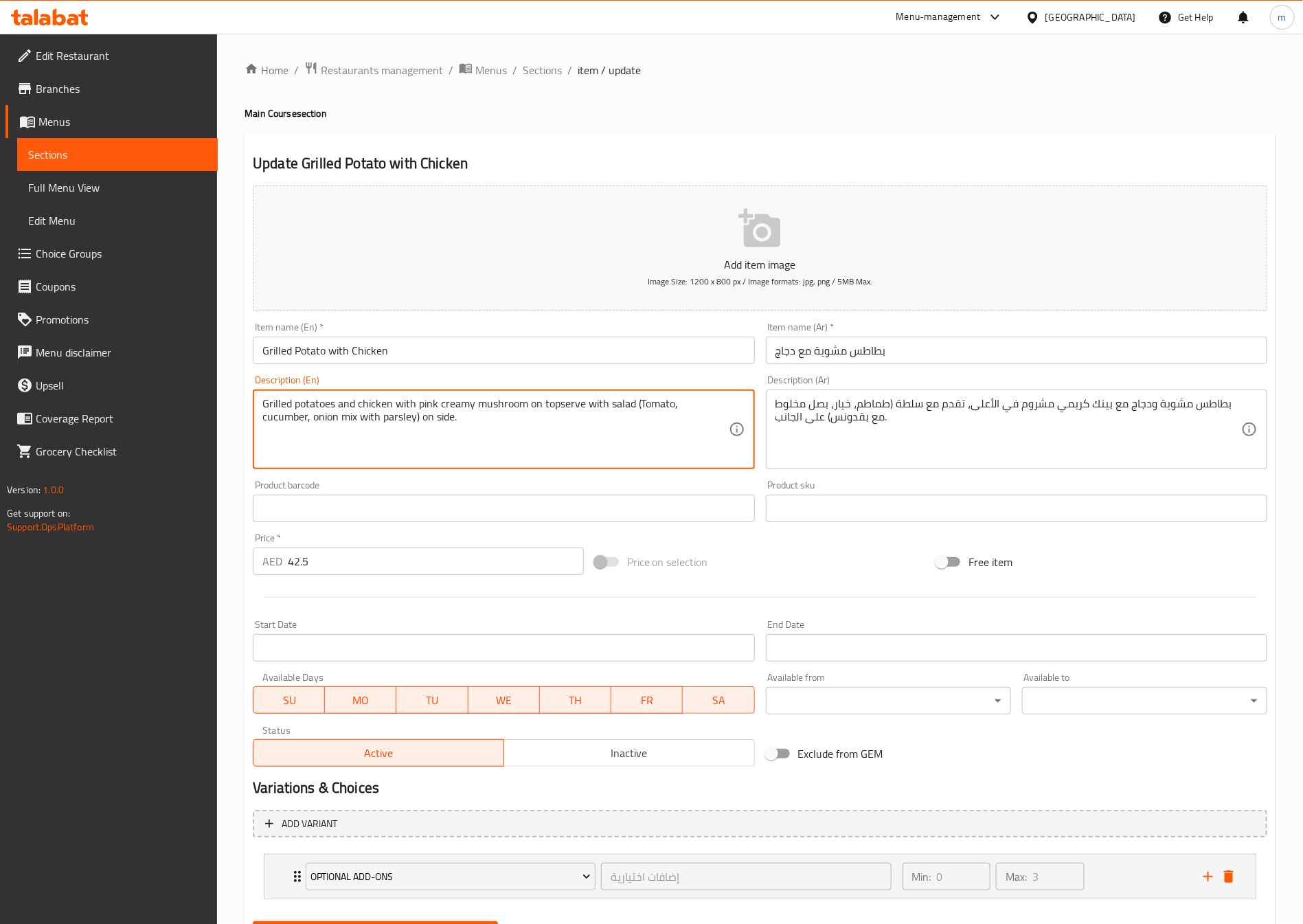
type textarea "Grilled potatoes and chicken with pink creamy mushroom on top serve with salad …"
click at [304, 423] on textarea "Grilled potatoes and chicken with pink creamy mushroom on top serve with salad …" at bounding box center [496, 429] width 466 height 65
click at [413, 428] on textarea "Grilled potatoes and chicken with pink creamy mushroom on top serve with salad …" at bounding box center [496, 429] width 466 height 65
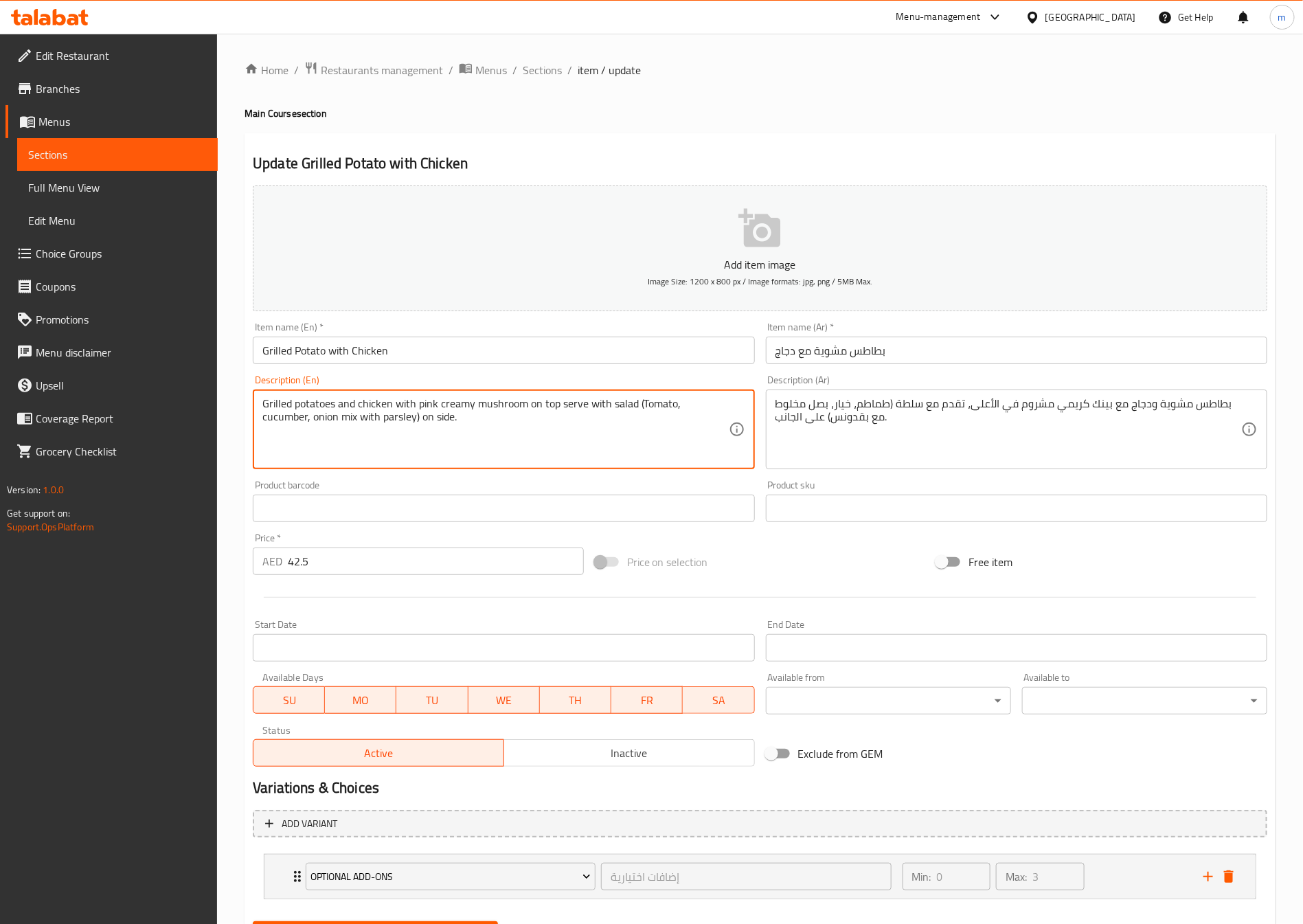
click at [413, 428] on textarea "Grilled potatoes and chicken with pink creamy mushroom on top serve with salad …" at bounding box center [496, 429] width 466 height 65
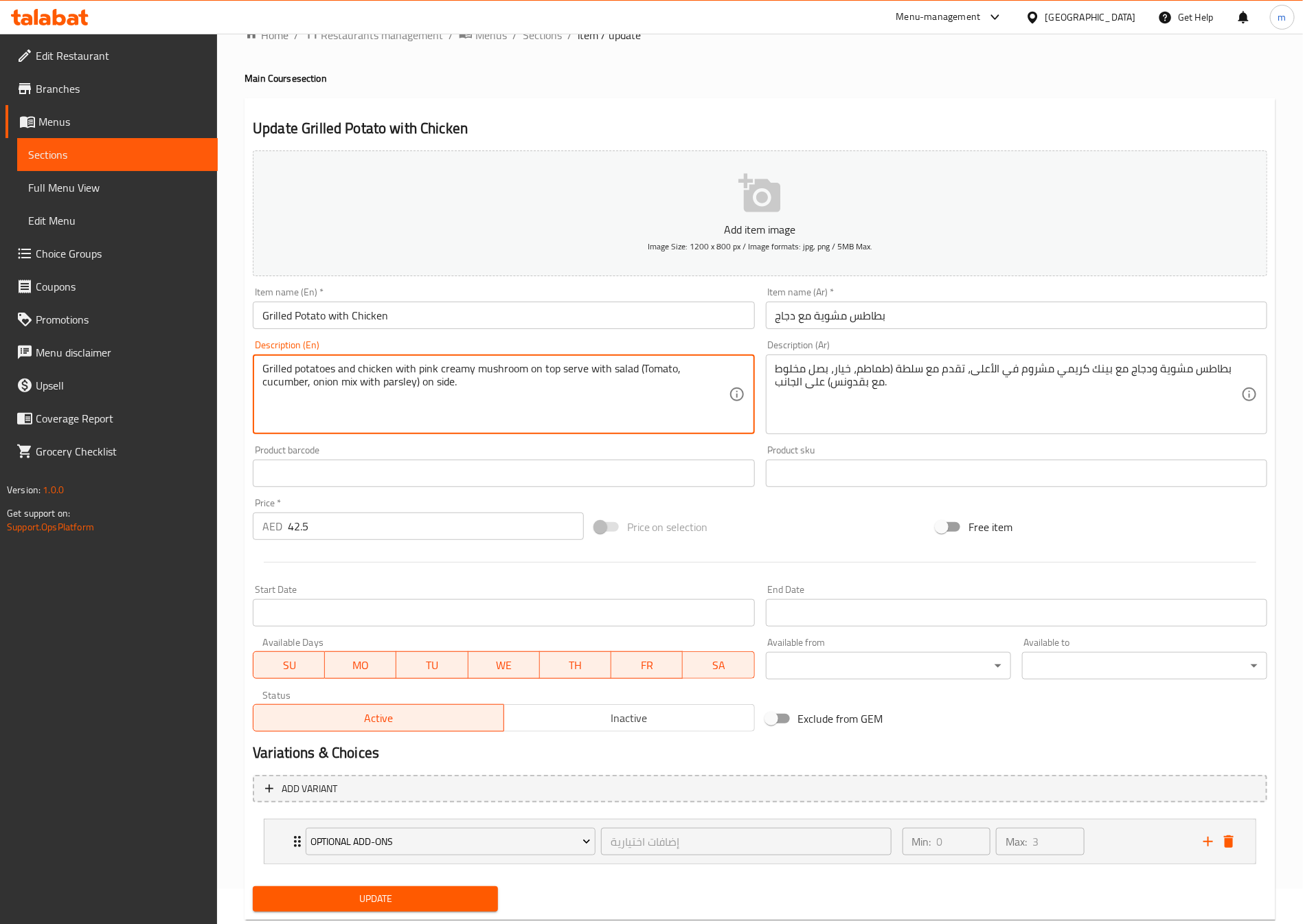
scroll to position [70, 0]
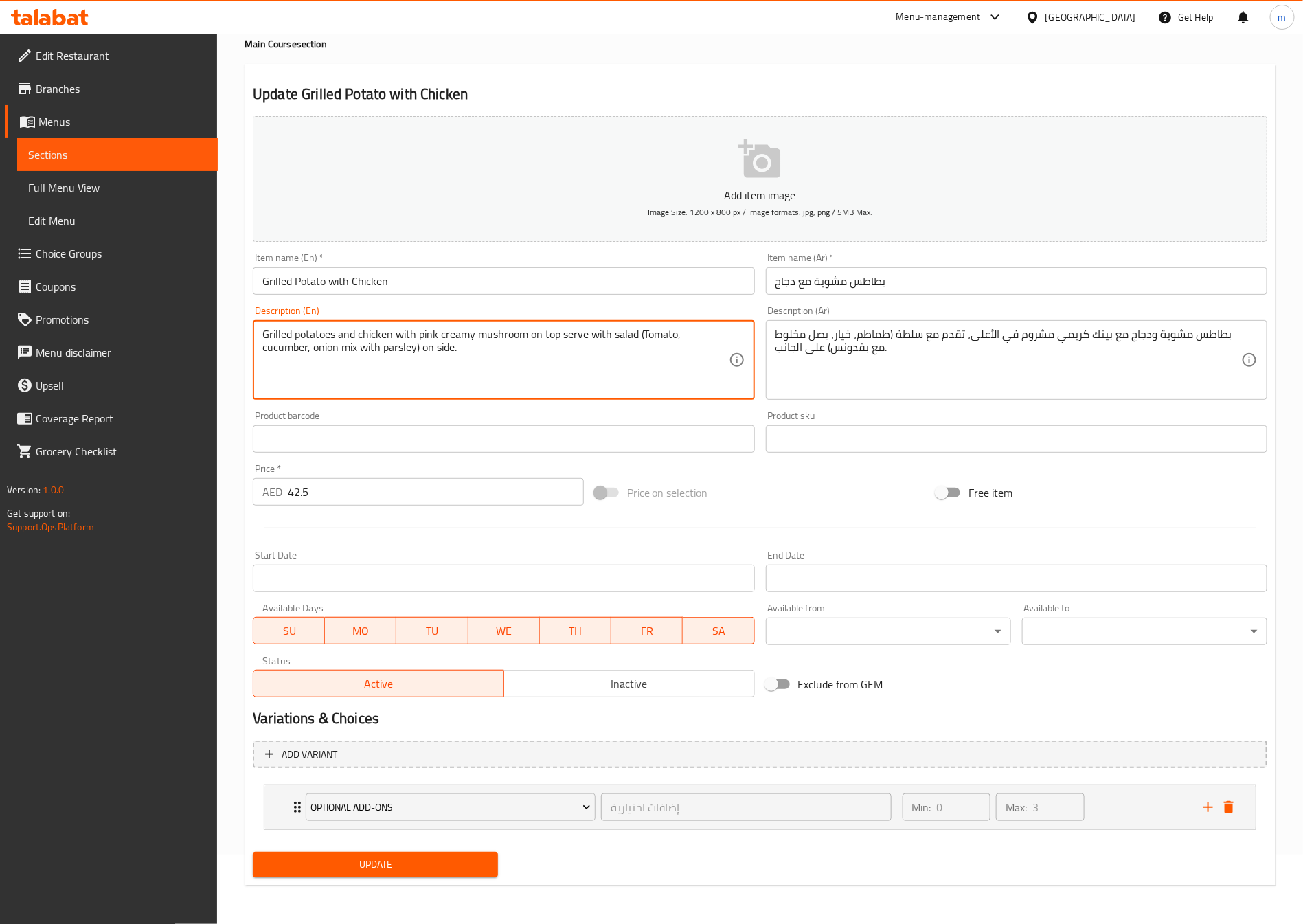
click at [379, 868] on span "Update" at bounding box center [375, 864] width 223 height 17
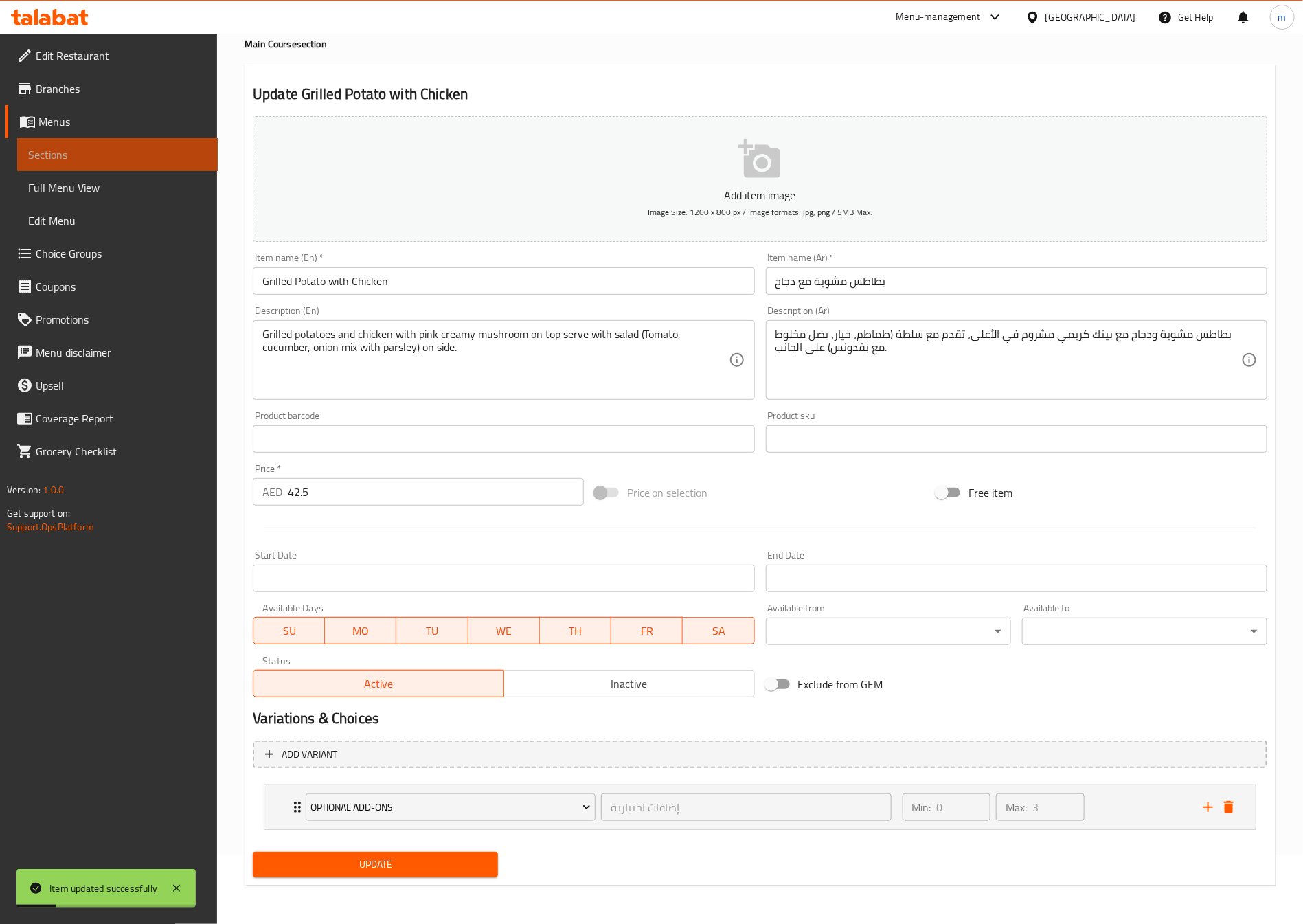
click at [91, 153] on span "Sections" at bounding box center [116, 154] width 178 height 16
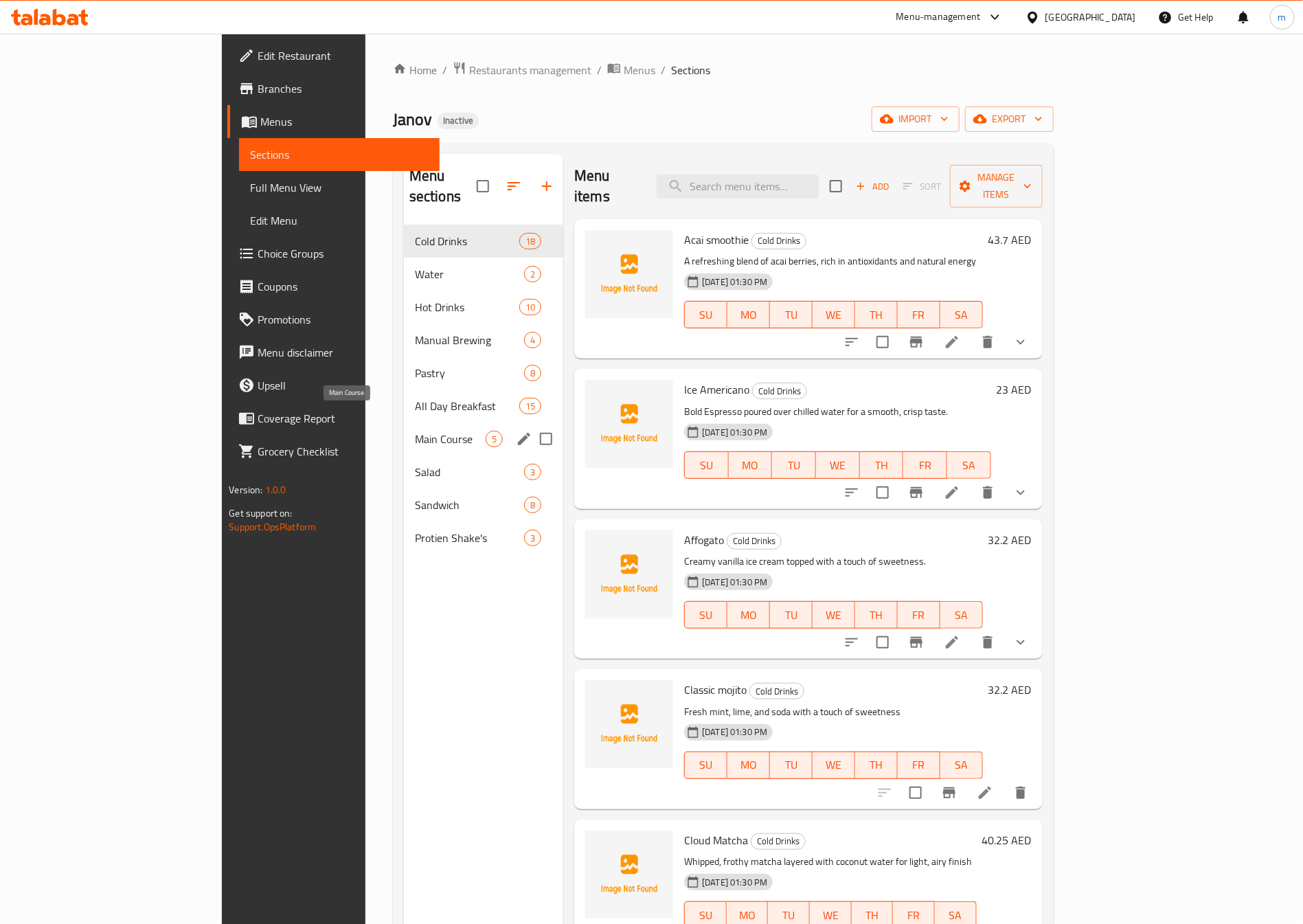
click at [415, 431] on span "Main Course" at bounding box center [450, 439] width 71 height 16
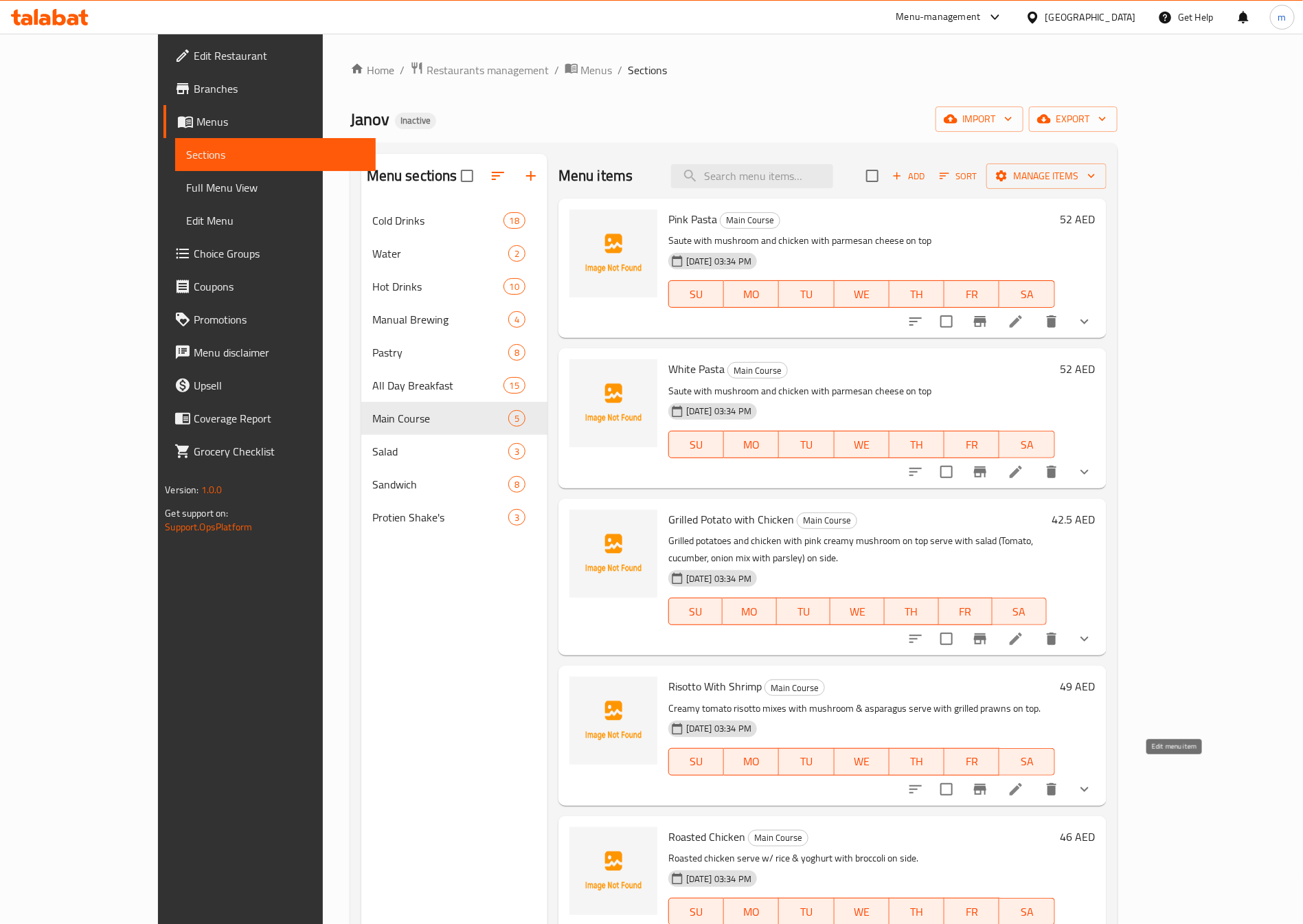
click at [1024, 781] on icon at bounding box center [1015, 789] width 16 height 16
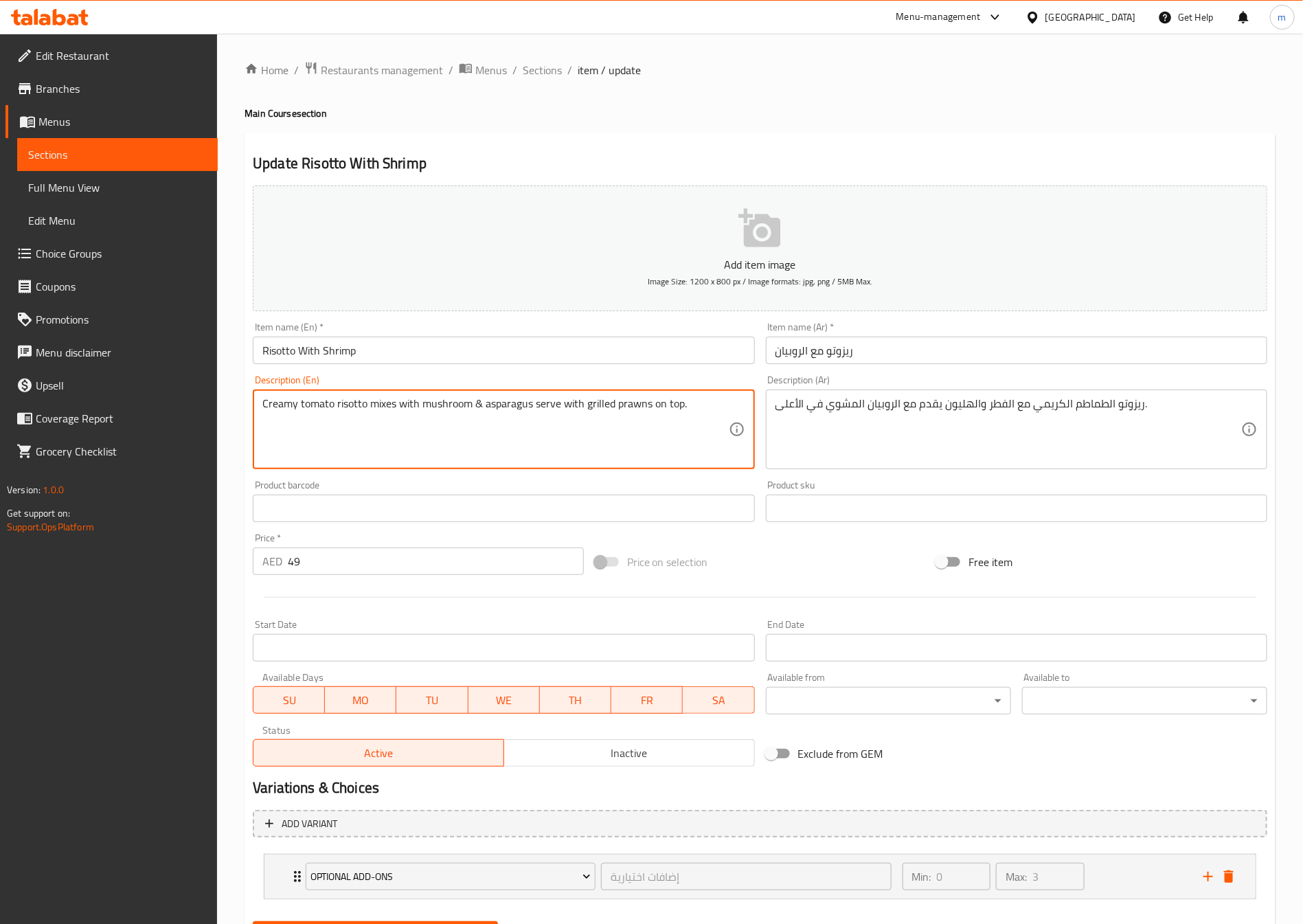
click at [342, 401] on textarea "Creamy tomato risotto mixes with mushroom & asparagus serve with grilled prawns…" at bounding box center [496, 429] width 466 height 65
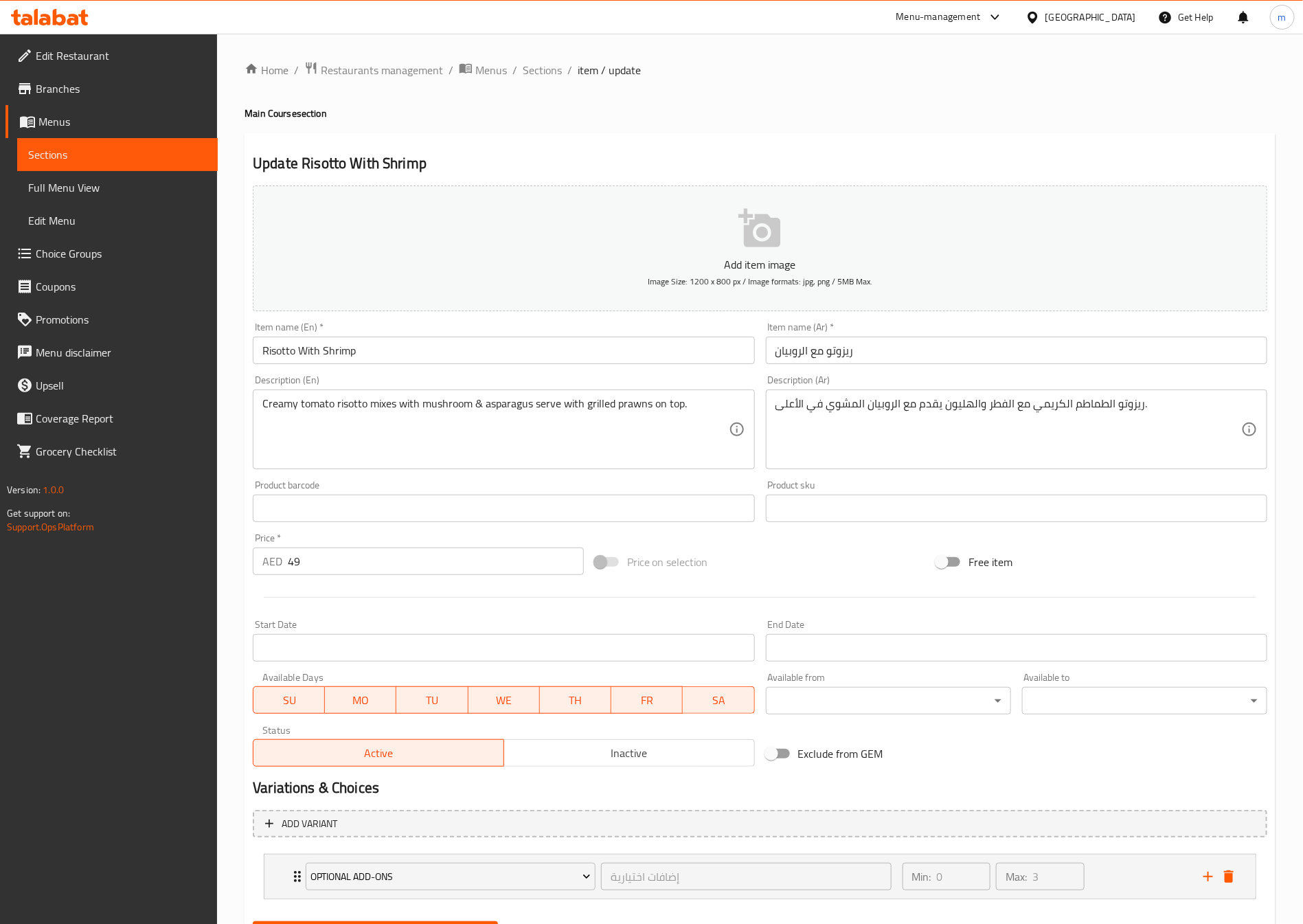
click at [372, 393] on div "Creamy tomato risotto mixes with mushroom & asparagus serve with grilled prawns…" at bounding box center [503, 429] width 501 height 80
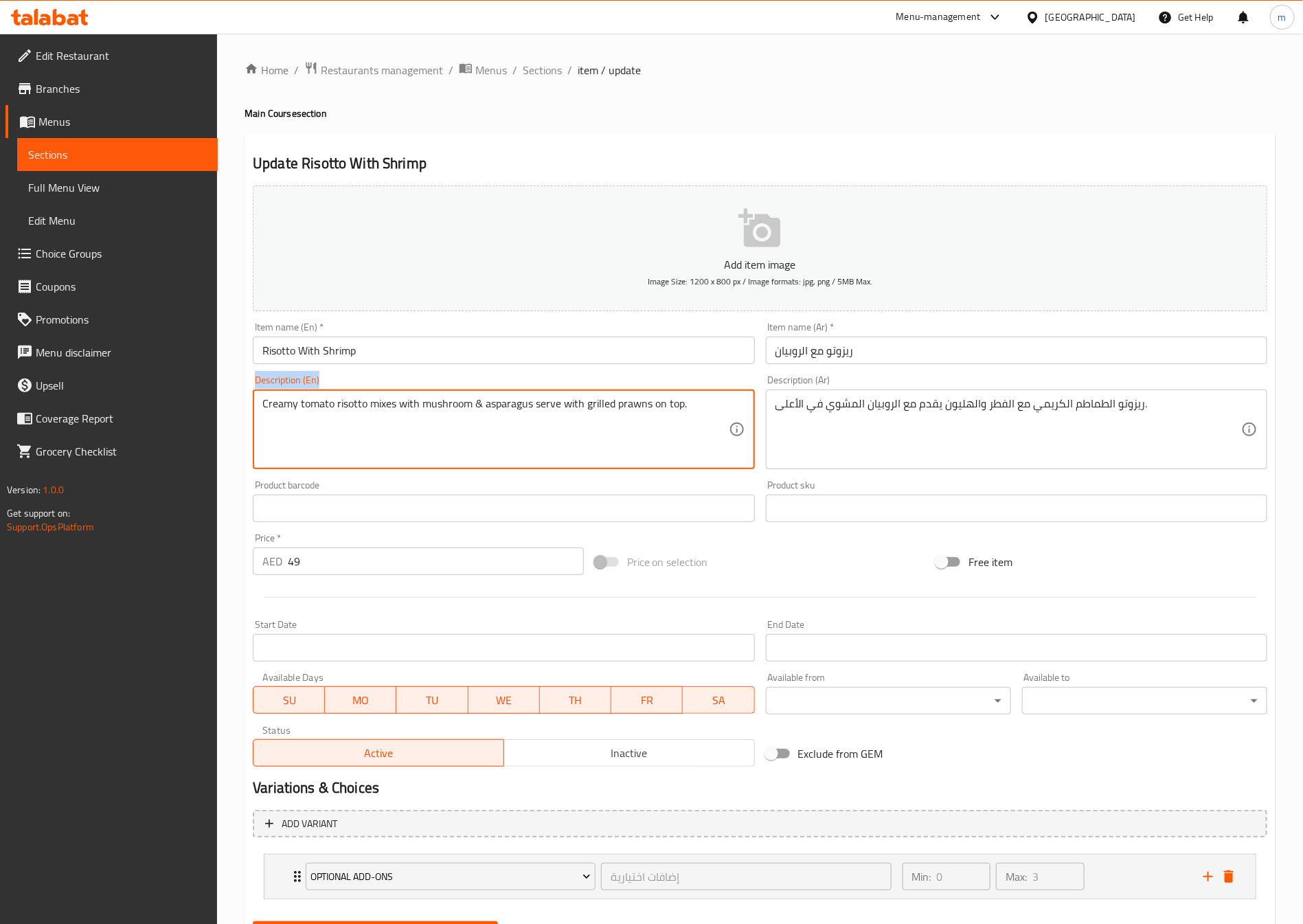
click at [372, 393] on div "Creamy tomato risotto mixes with mushroom & asparagus serve with grilled prawns…" at bounding box center [503, 429] width 501 height 80
click at [377, 407] on textarea "Creamy tomato risotto mixes with mushroom & asparagus serve with grilled prawns…" at bounding box center [496, 429] width 466 height 65
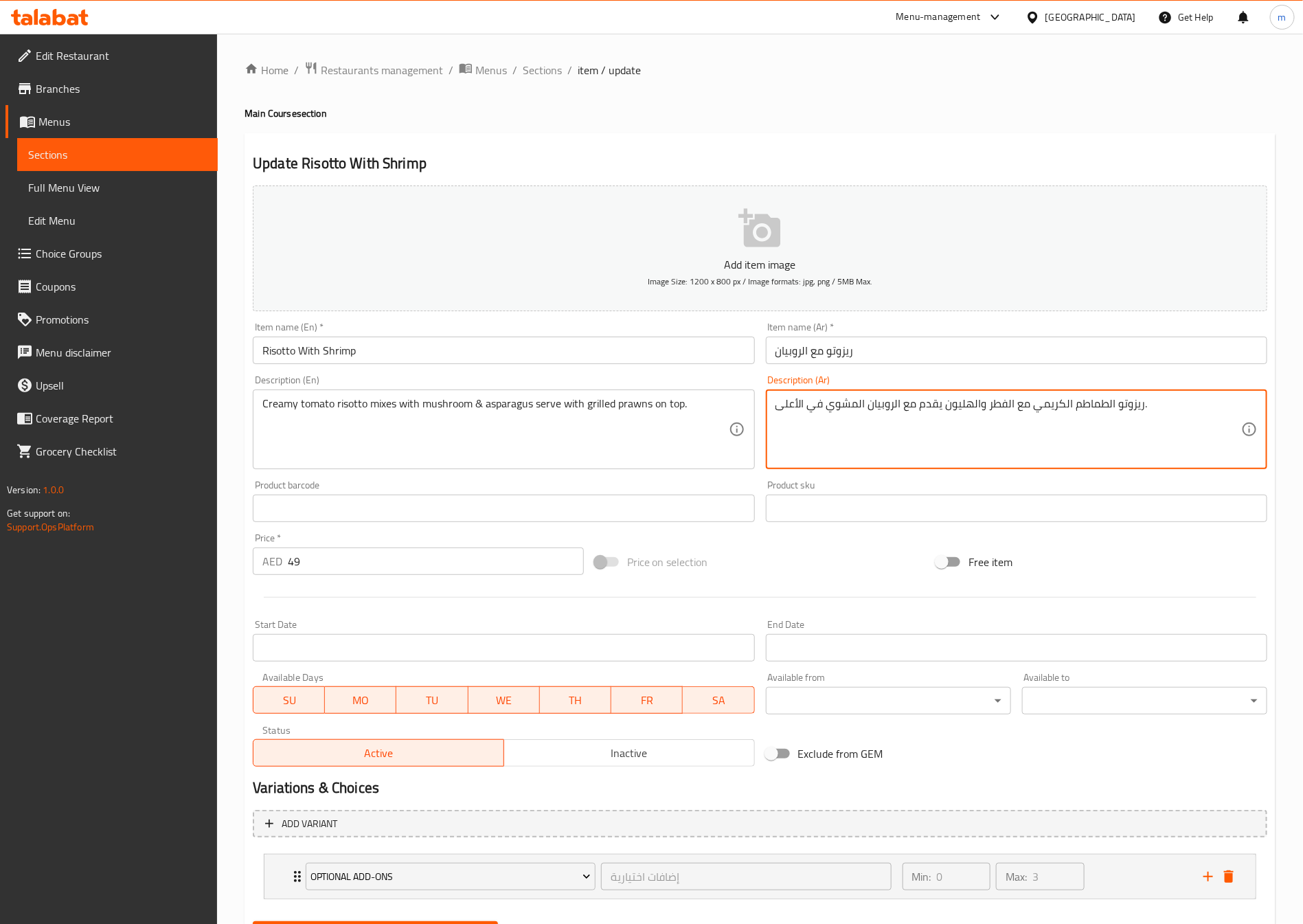
click at [994, 408] on textarea "ريزوتو الطماطم الكريمي مع الفطر والهليون يقدم مع الروبيان المشوي في الأعلى." at bounding box center [1008, 429] width 466 height 65
type textarea "ريزوتو الطماطم الكريمي مع المشروم والهليون يقدم مع الروبيان المشوي في الأعلى."
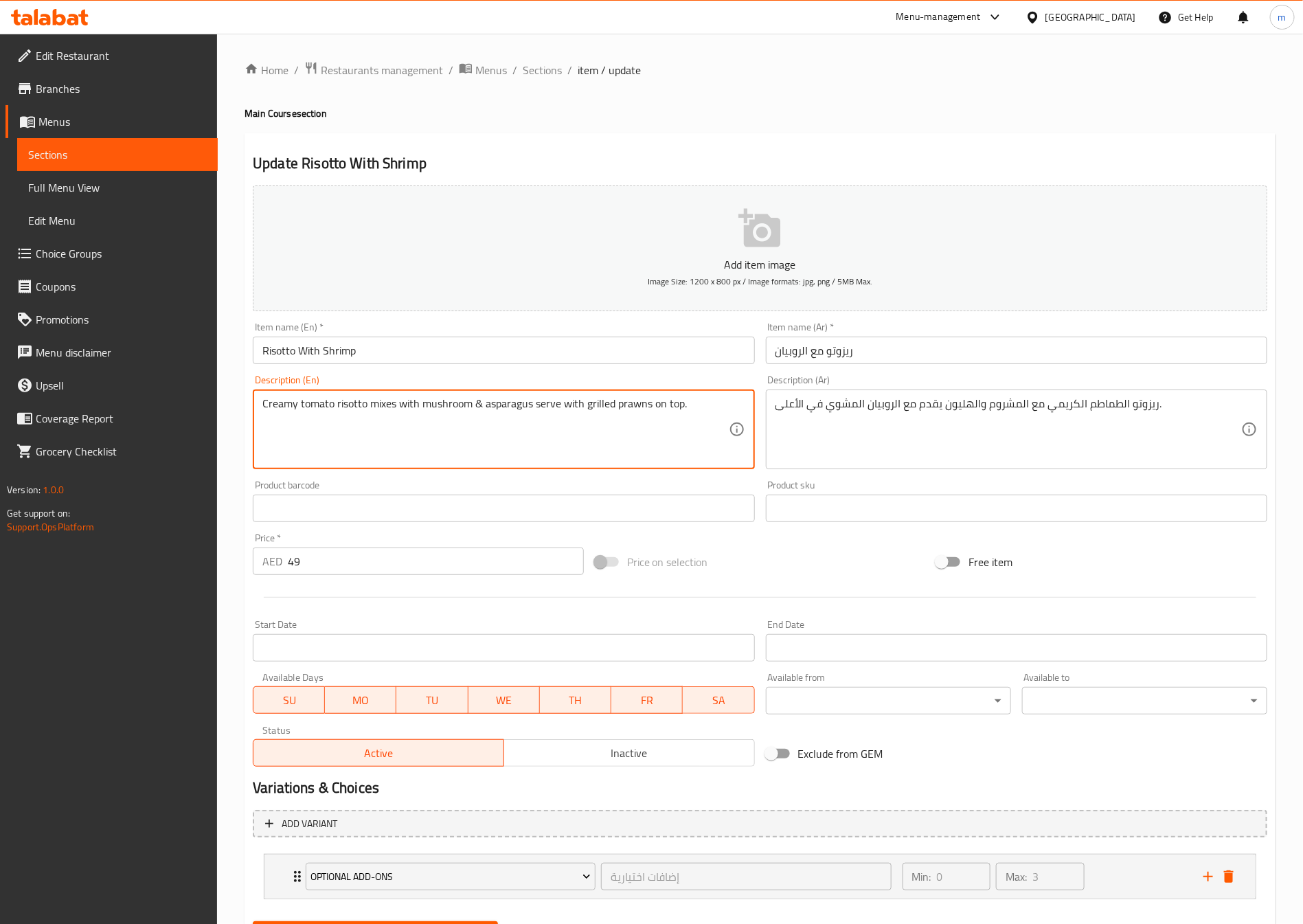
click at [480, 413] on textarea "Creamy tomato risotto mixes with mushroom & asparagus serve with grilled prawns…" at bounding box center [496, 429] width 466 height 65
click at [479, 406] on textarea "Creamy tomato risotto mixes with mushroom & asparagus serve with grilled prawns…" at bounding box center [496, 429] width 466 height 65
click at [648, 406] on textarea "Creamy tomato risotto mixes with mushroom and asparagus serve with grilled praw…" at bounding box center [496, 429] width 466 height 65
type textarea "Creamy tomato risotto mixes with mushroom and asparagus serve with grilled praw…"
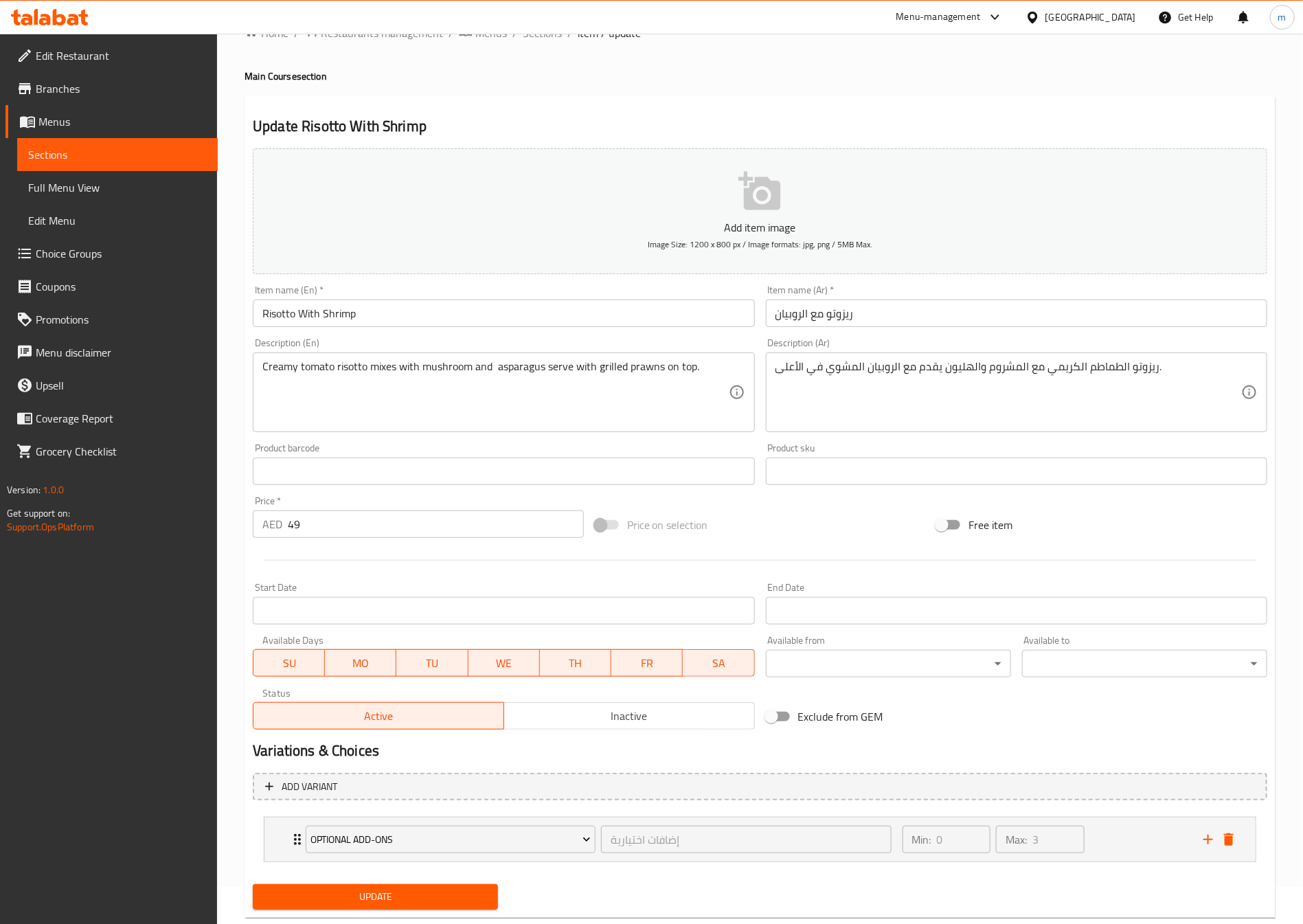
scroll to position [70, 0]
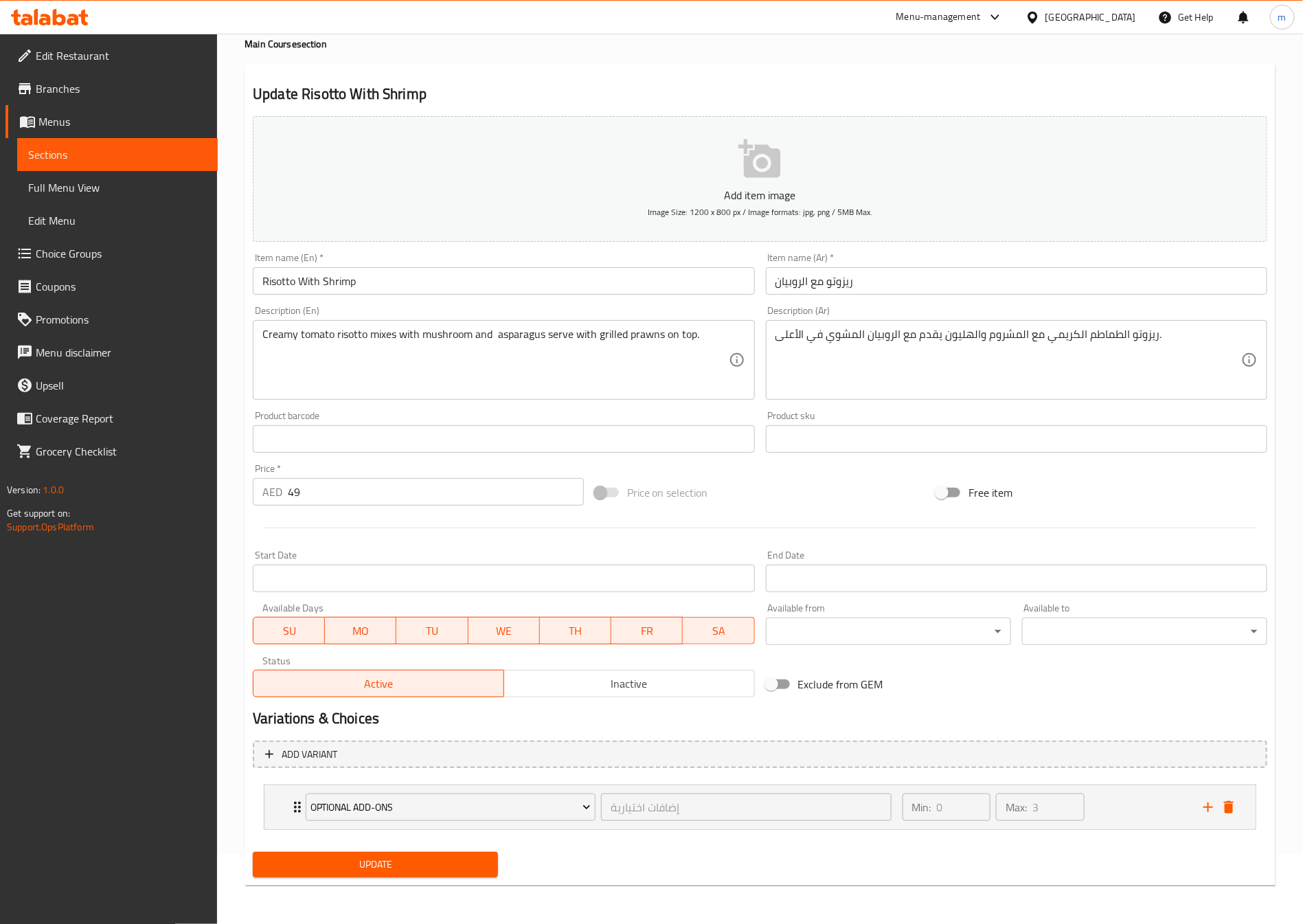
click at [395, 856] on span "Update" at bounding box center [375, 864] width 223 height 17
click at [75, 160] on span "Sections" at bounding box center [116, 154] width 178 height 16
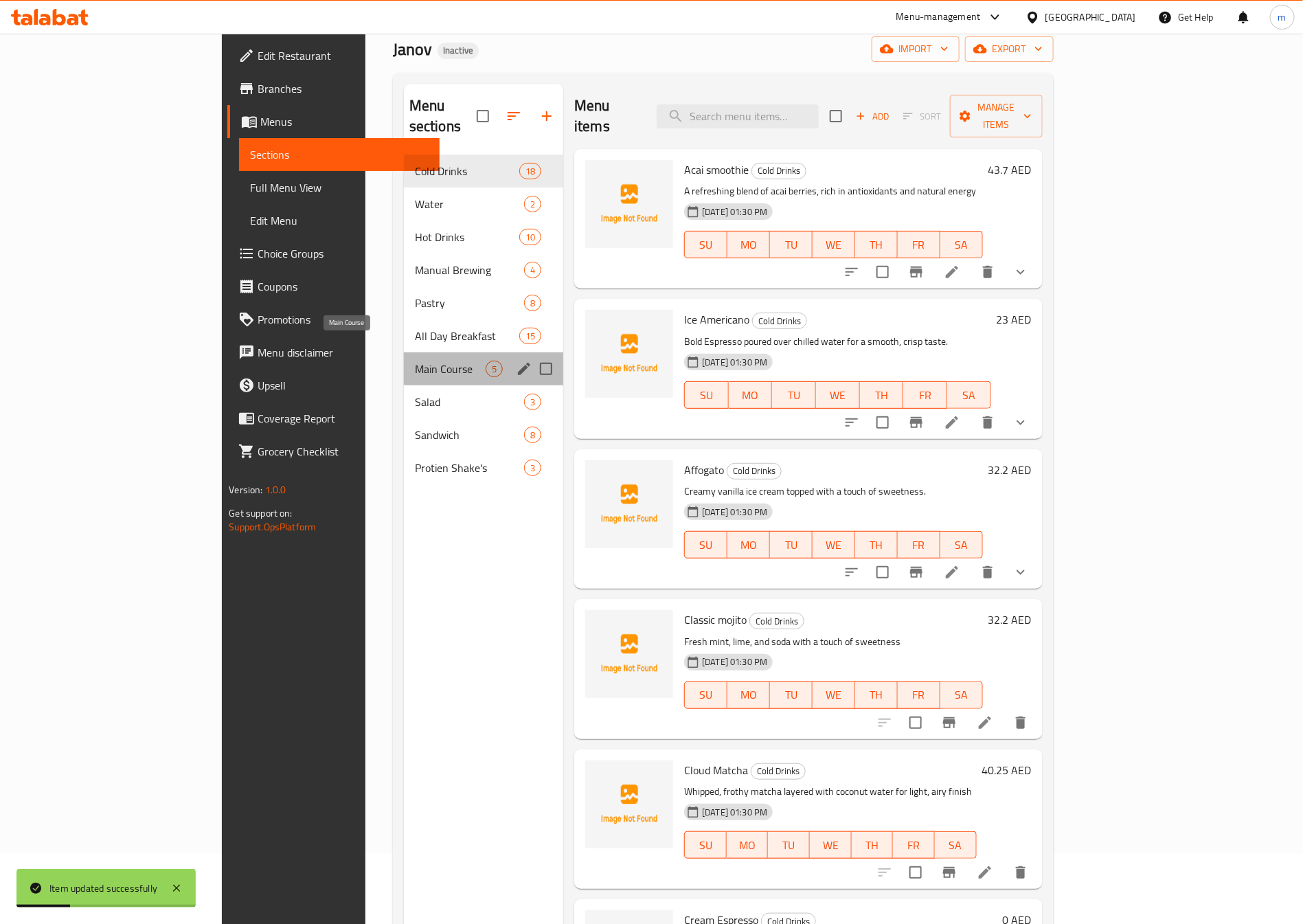
click at [415, 360] on span "Main Course" at bounding box center [450, 368] width 71 height 16
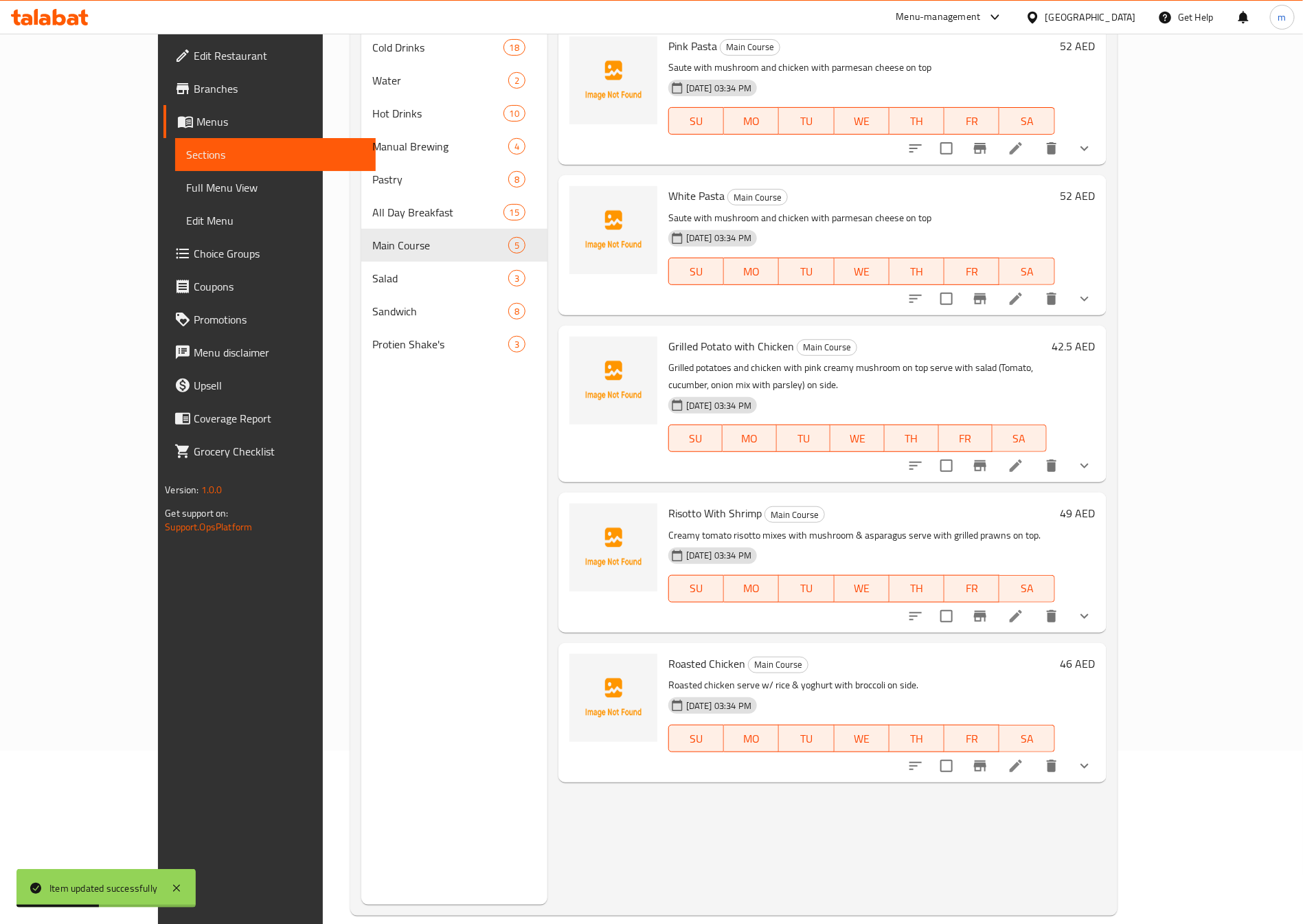
scroll to position [193, 0]
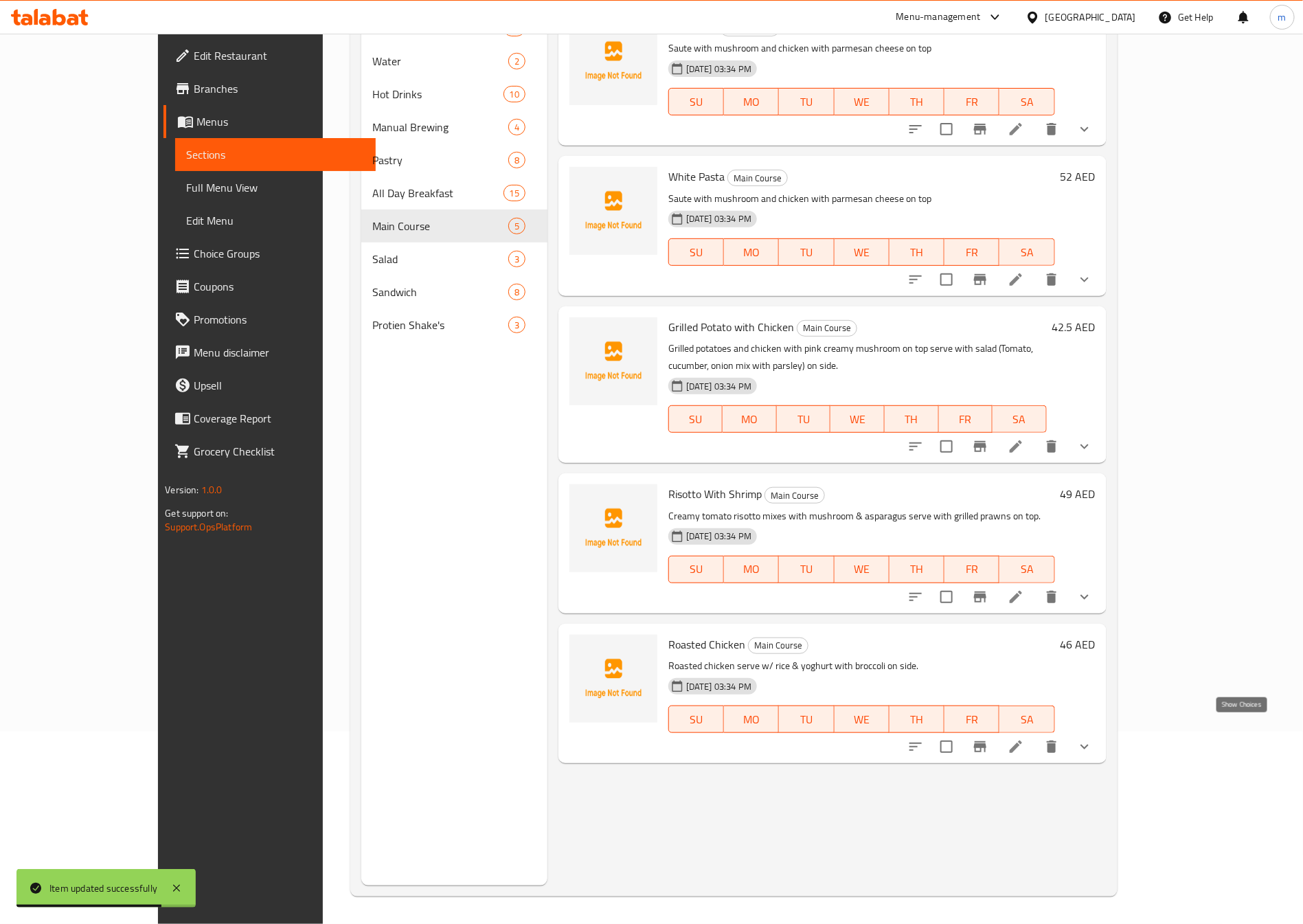
click at [1089, 745] on icon "show more" at bounding box center [1083, 747] width 8 height 4
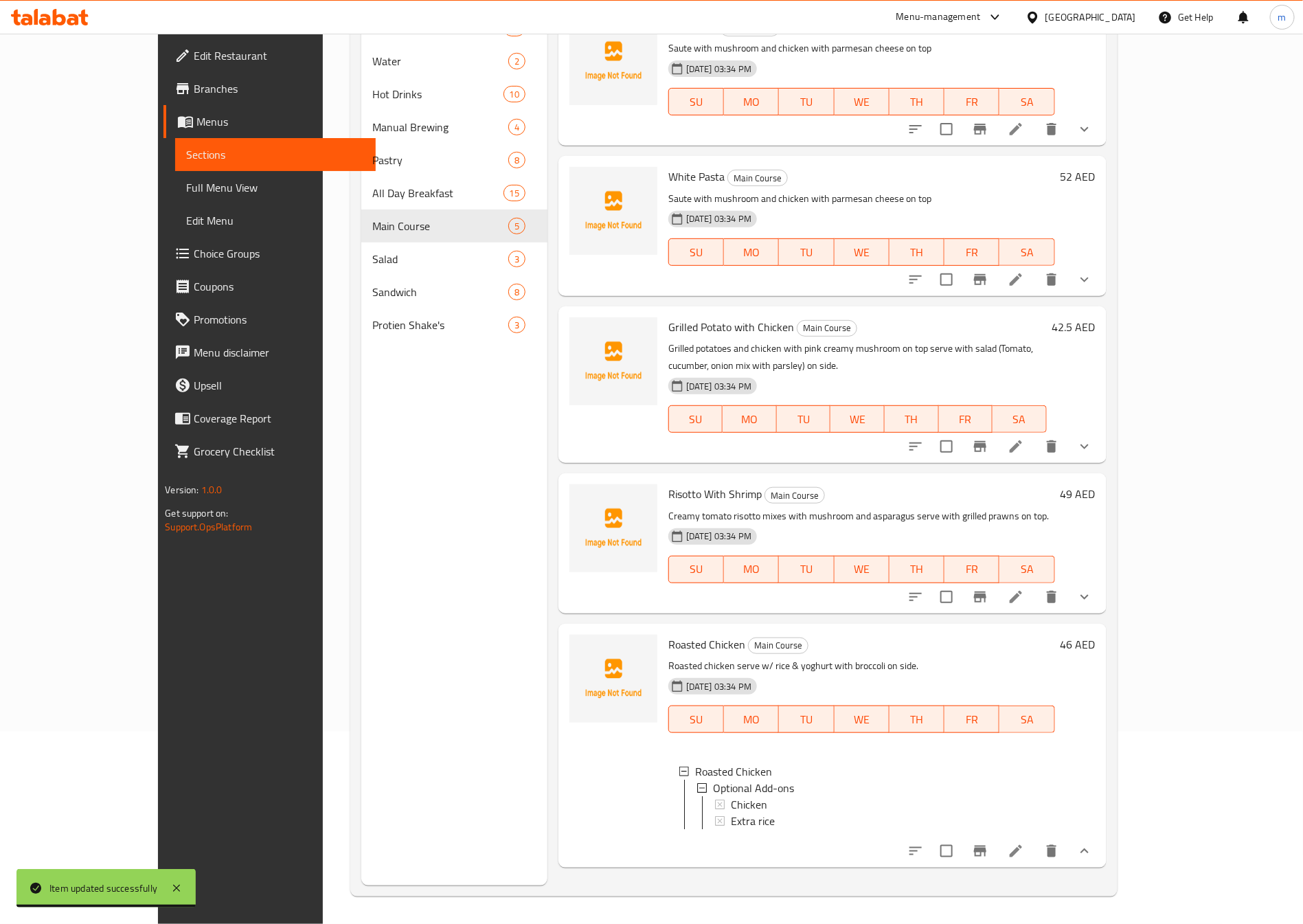
click at [1024, 851] on icon at bounding box center [1015, 851] width 16 height 16
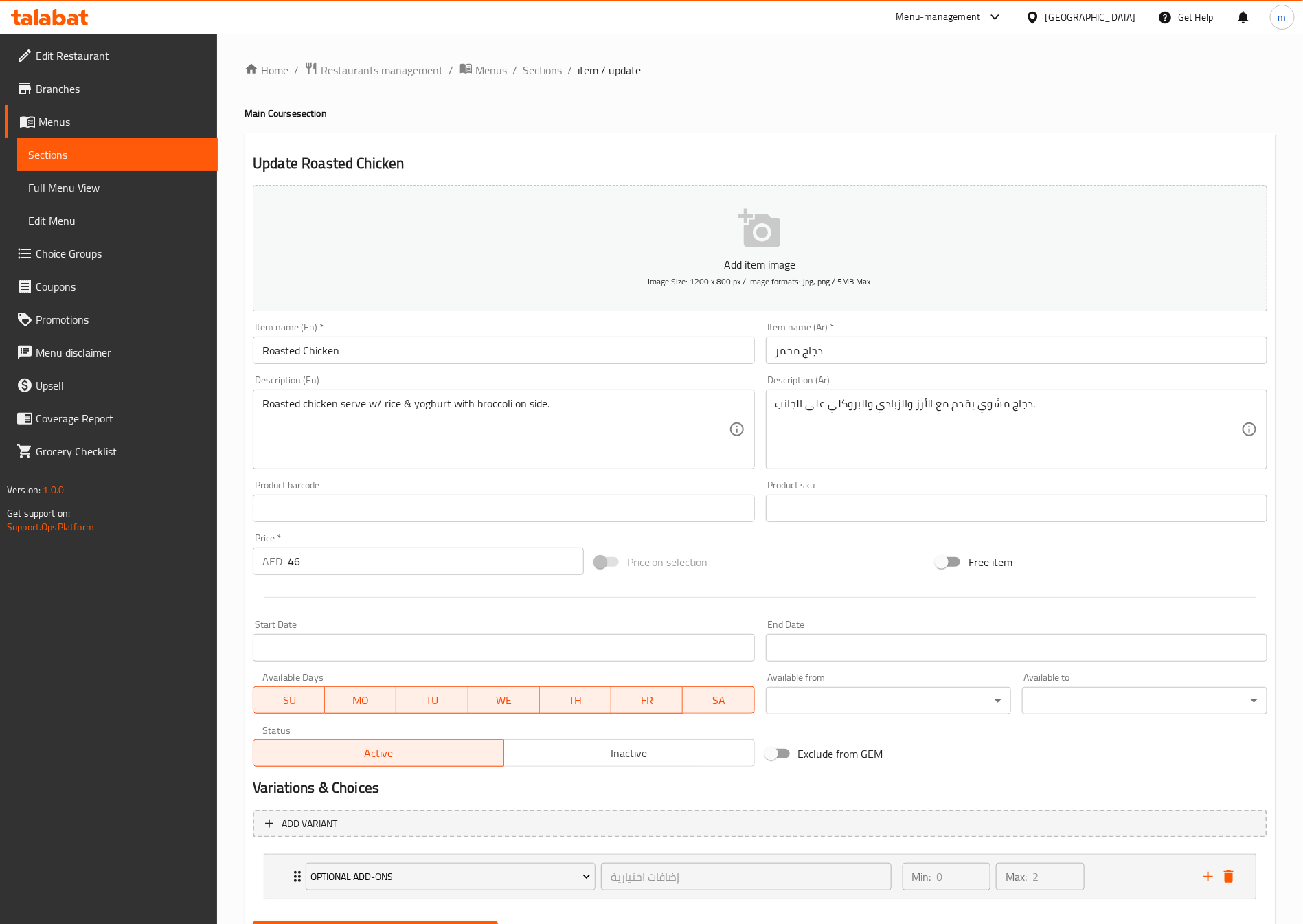
click at [278, 351] on input "Roasted Chicken" at bounding box center [503, 350] width 501 height 28
drag, startPoint x: 839, startPoint y: 352, endPoint x: 645, endPoint y: 357, distance: 194.1
click at [645, 357] on div "Add item image Image Size: 1200 x 800 px / Image formats: jpg, png / 5MB Max. I…" at bounding box center [760, 476] width 1025 height 592
type input "]"
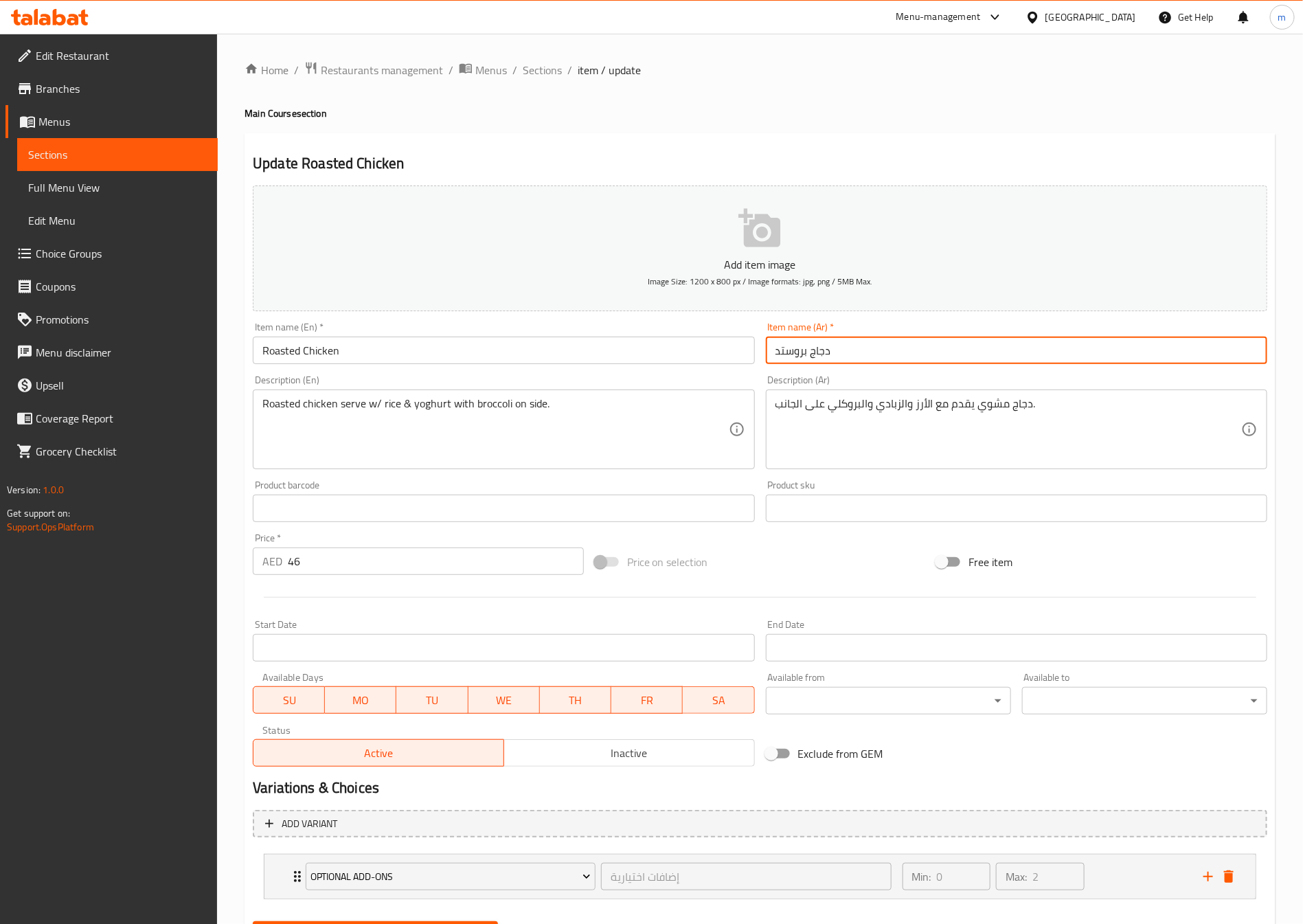
type input "دجاج بروستد"
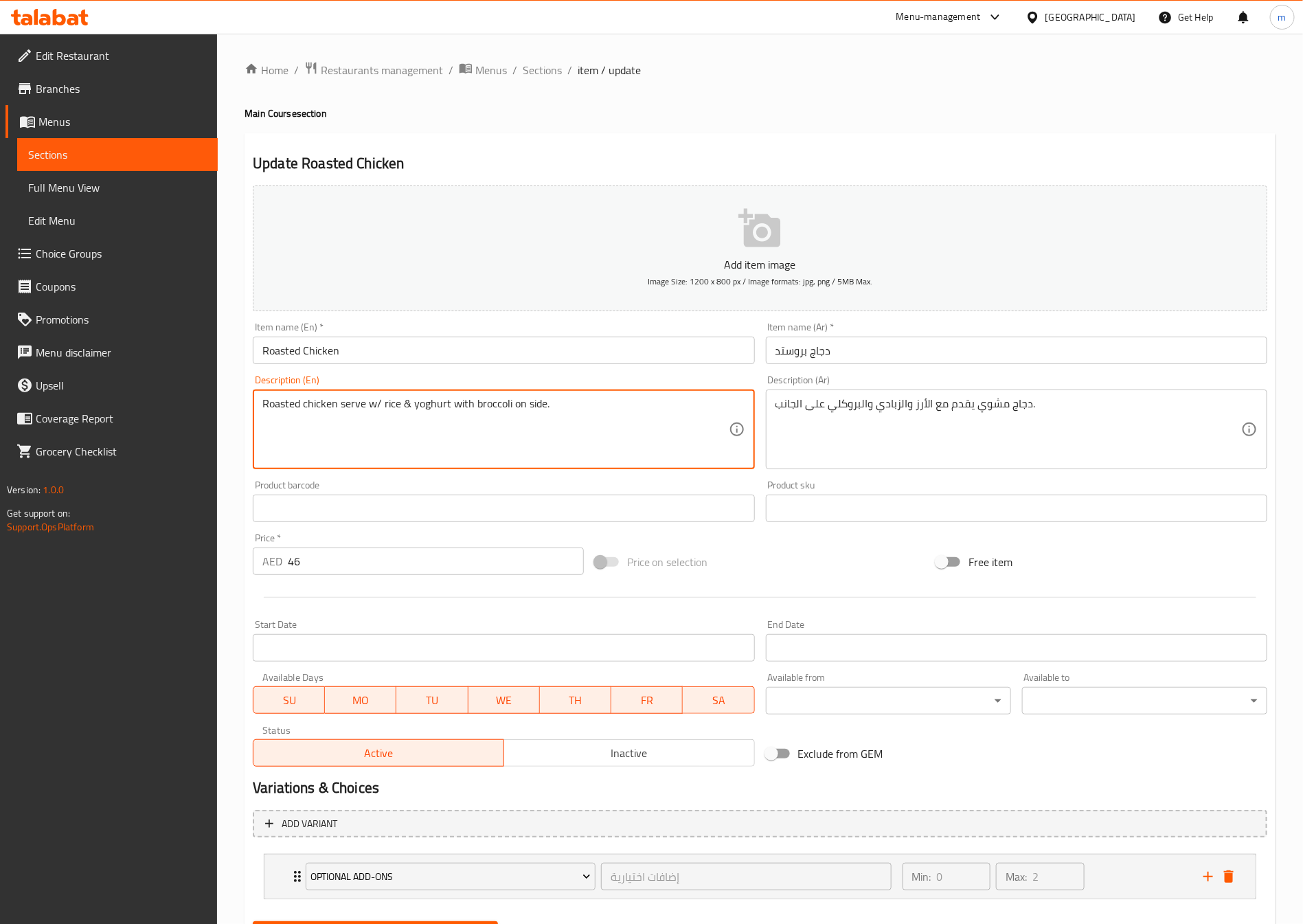
drag, startPoint x: 369, startPoint y: 404, endPoint x: 377, endPoint y: 406, distance: 8.2
click at [410, 404] on textarea "Roasted chicken serve with rice & yoghurt with broccoli on side." at bounding box center [496, 429] width 466 height 65
type textarea "Roasted chicken serve with rice and yoghurt with broccoli on side."
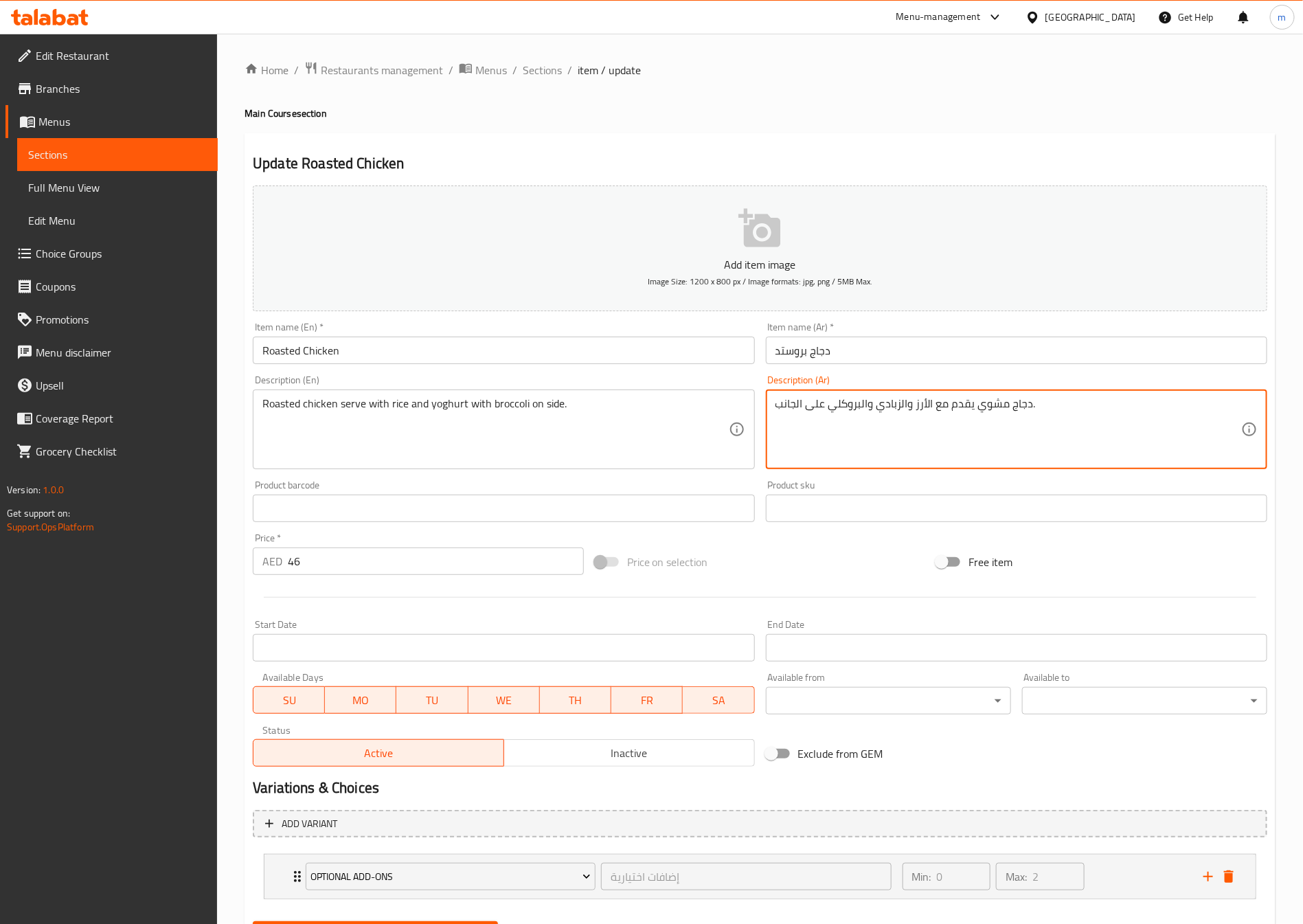
click at [989, 408] on textarea "دجاج مشوي يقدم مع الأرز والزبادي والبروكلي على الجانب." at bounding box center [1008, 429] width 466 height 65
click at [869, 410] on textarea "دجاج بروستد يقدم مع الأرز والزبادي والبروكلي على الجانب." at bounding box center [1008, 429] width 466 height 65
type textarea "دجاج بروستد يقدم مع الأرز والزبادي مع البروكلي على الجانب."
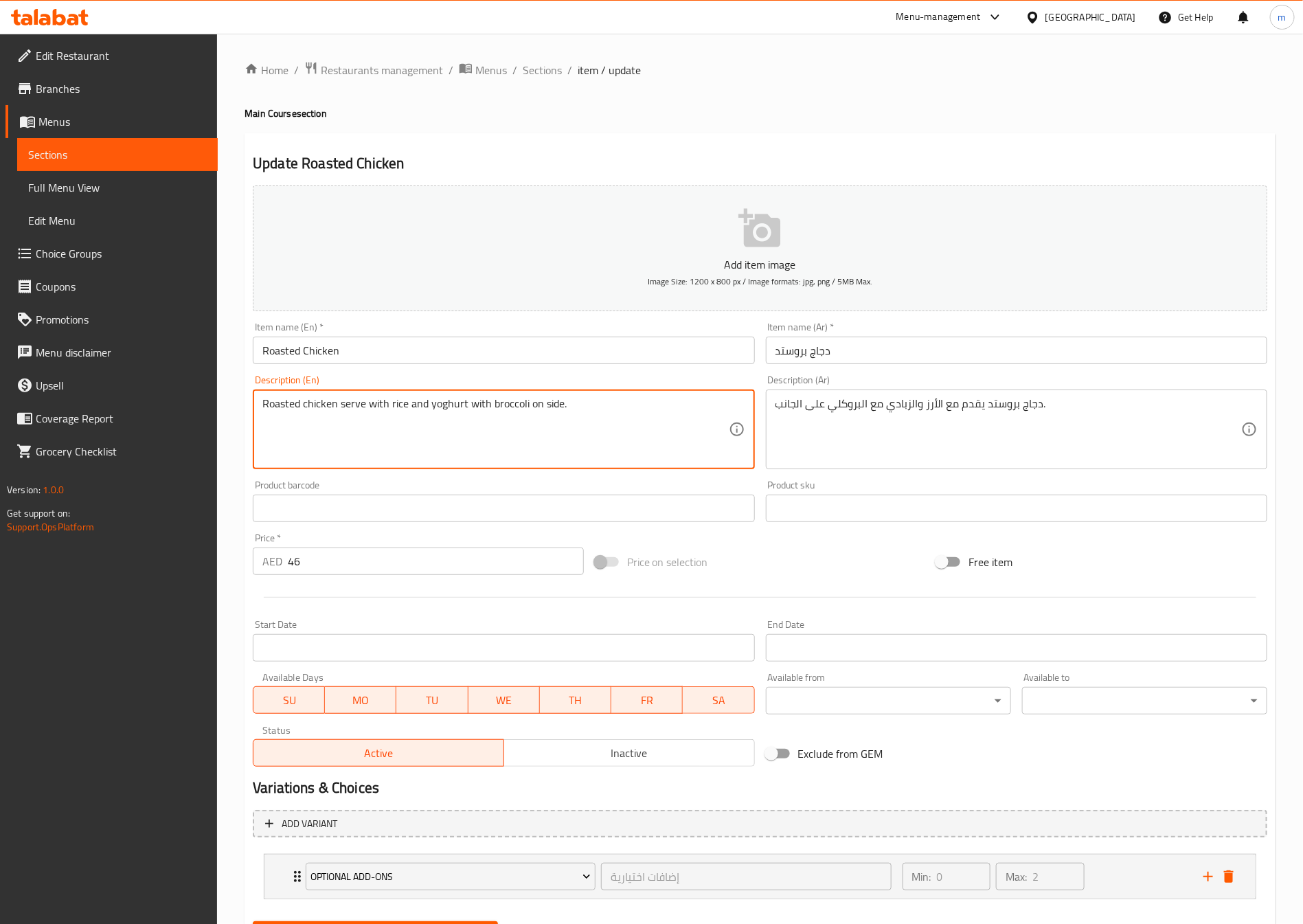
click at [496, 402] on textarea "Roasted chicken serve with rice and yoghurt with broccoli on side." at bounding box center [496, 429] width 466 height 65
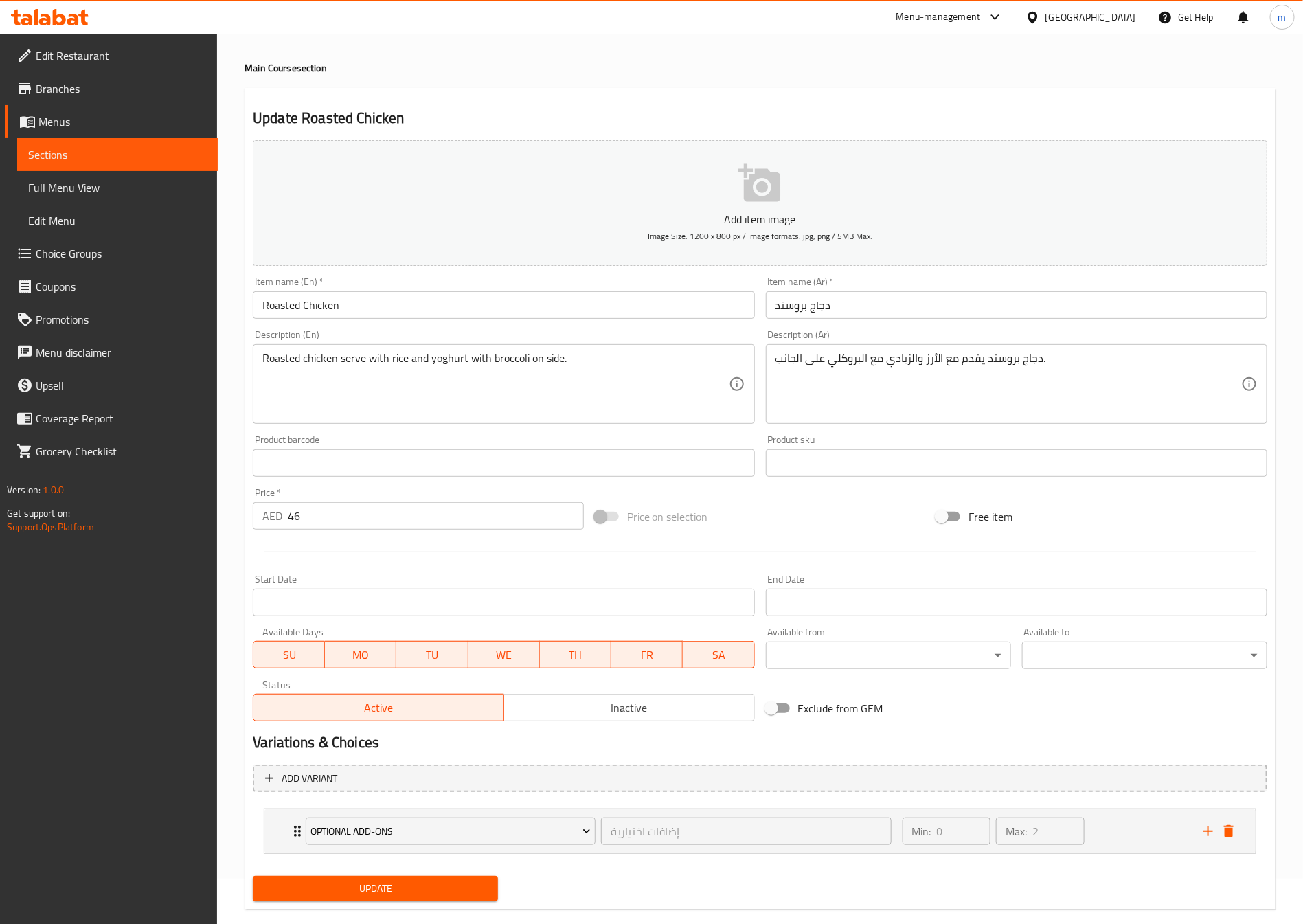
scroll to position [70, 0]
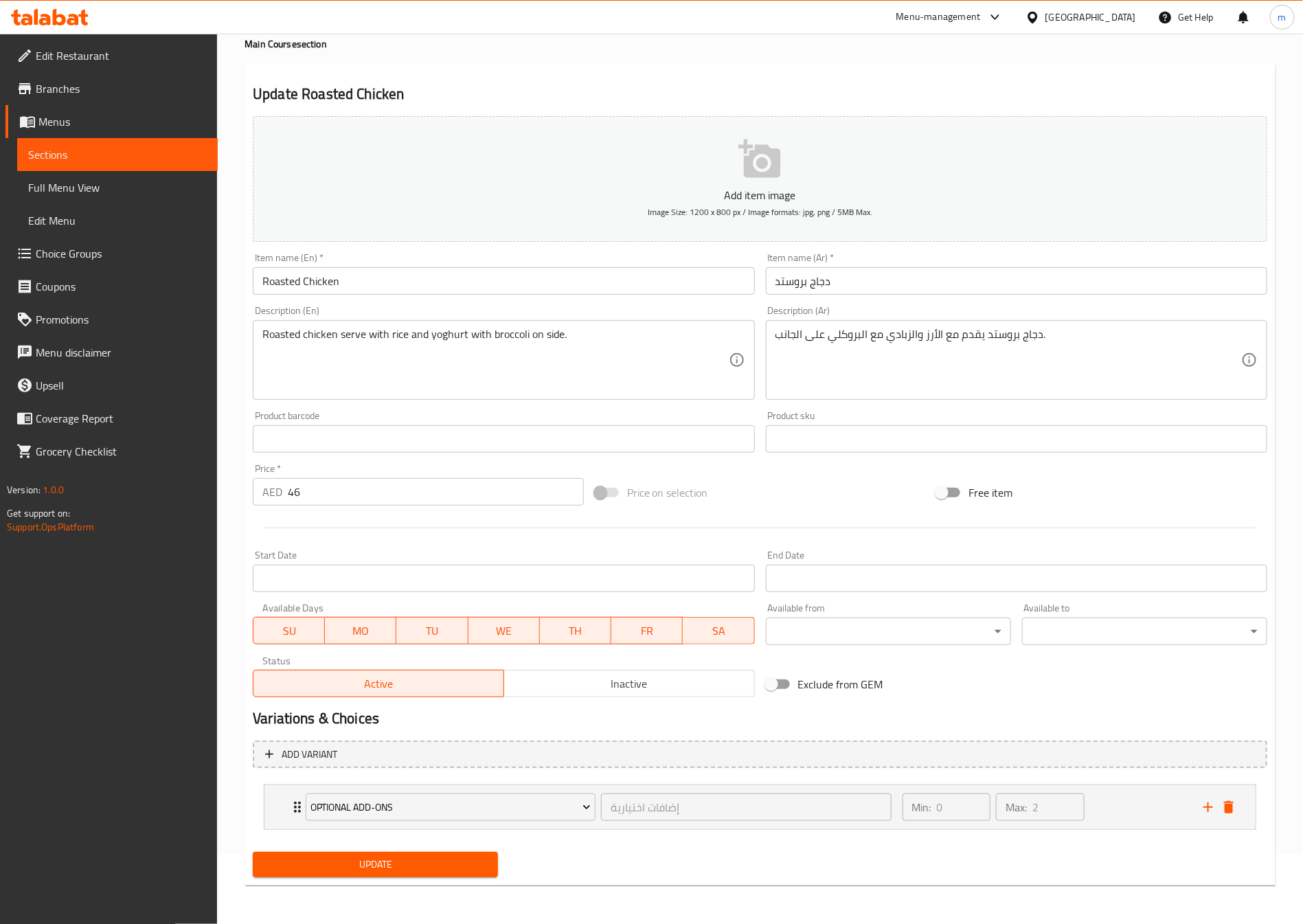
click at [435, 857] on span "Update" at bounding box center [375, 864] width 223 height 17
click at [105, 152] on span "Sections" at bounding box center [116, 154] width 178 height 16
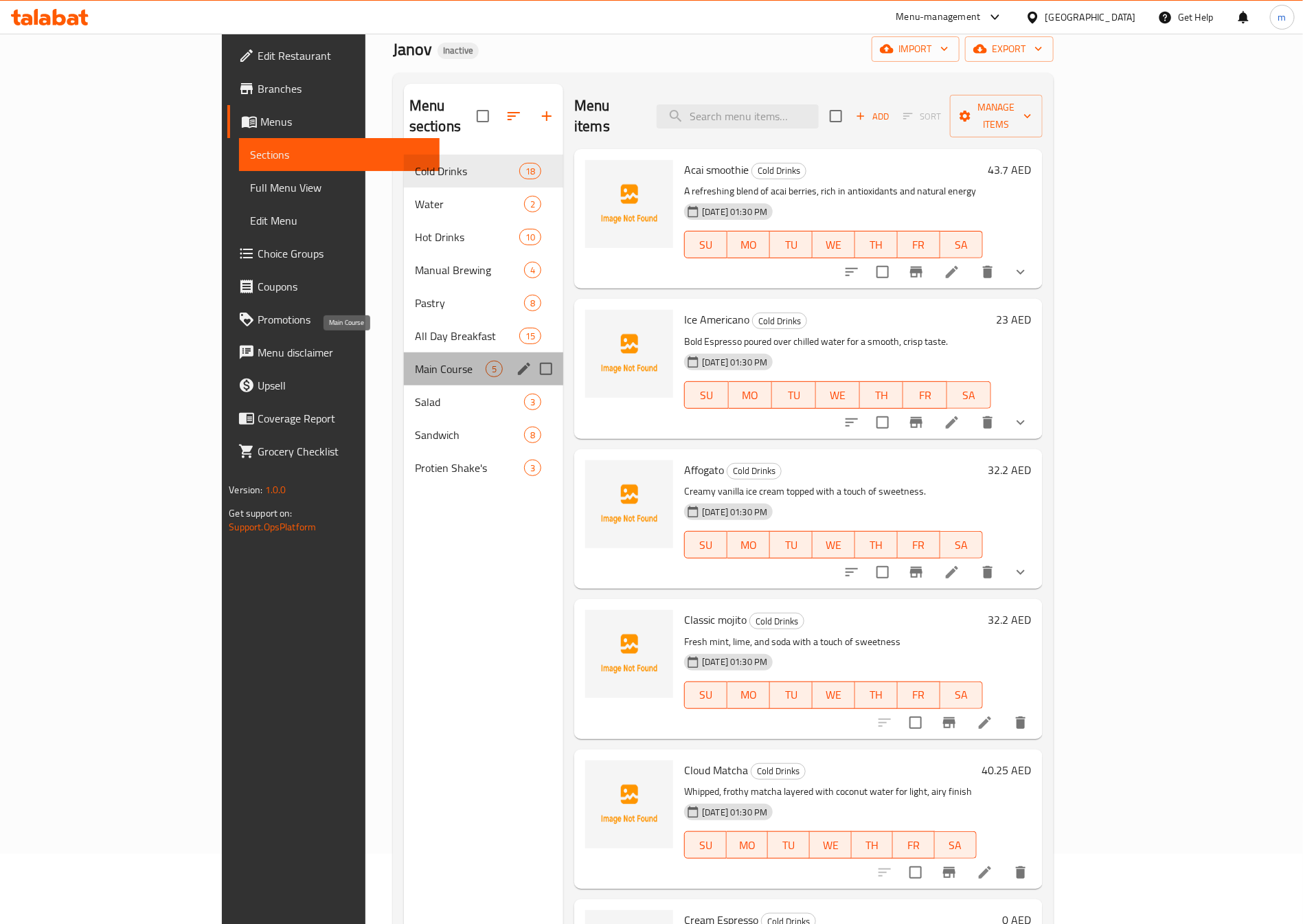
click at [415, 360] on span "Main Course" at bounding box center [450, 368] width 71 height 16
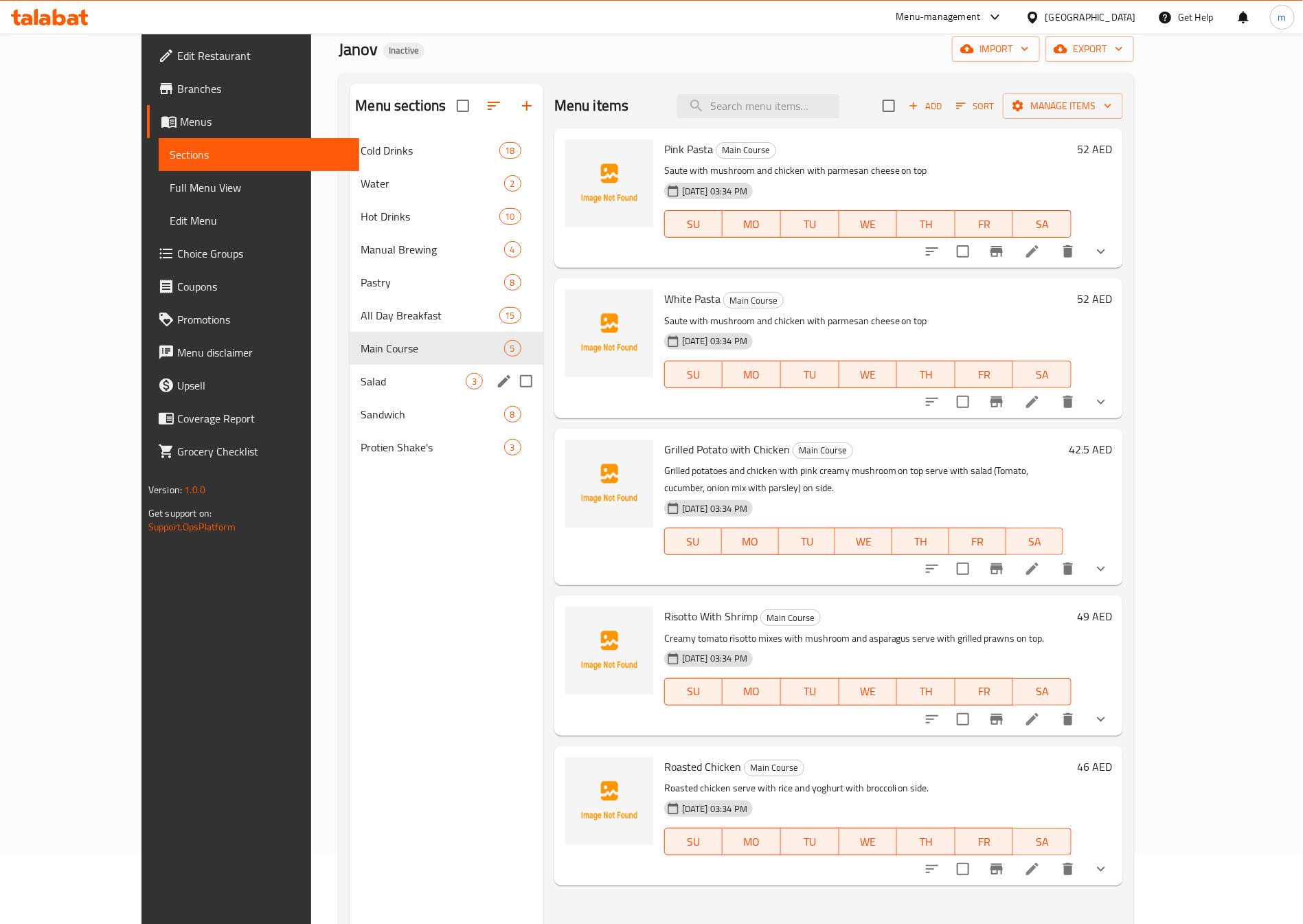
click at [349, 369] on div "Salad 3" at bounding box center [445, 381] width 193 height 33
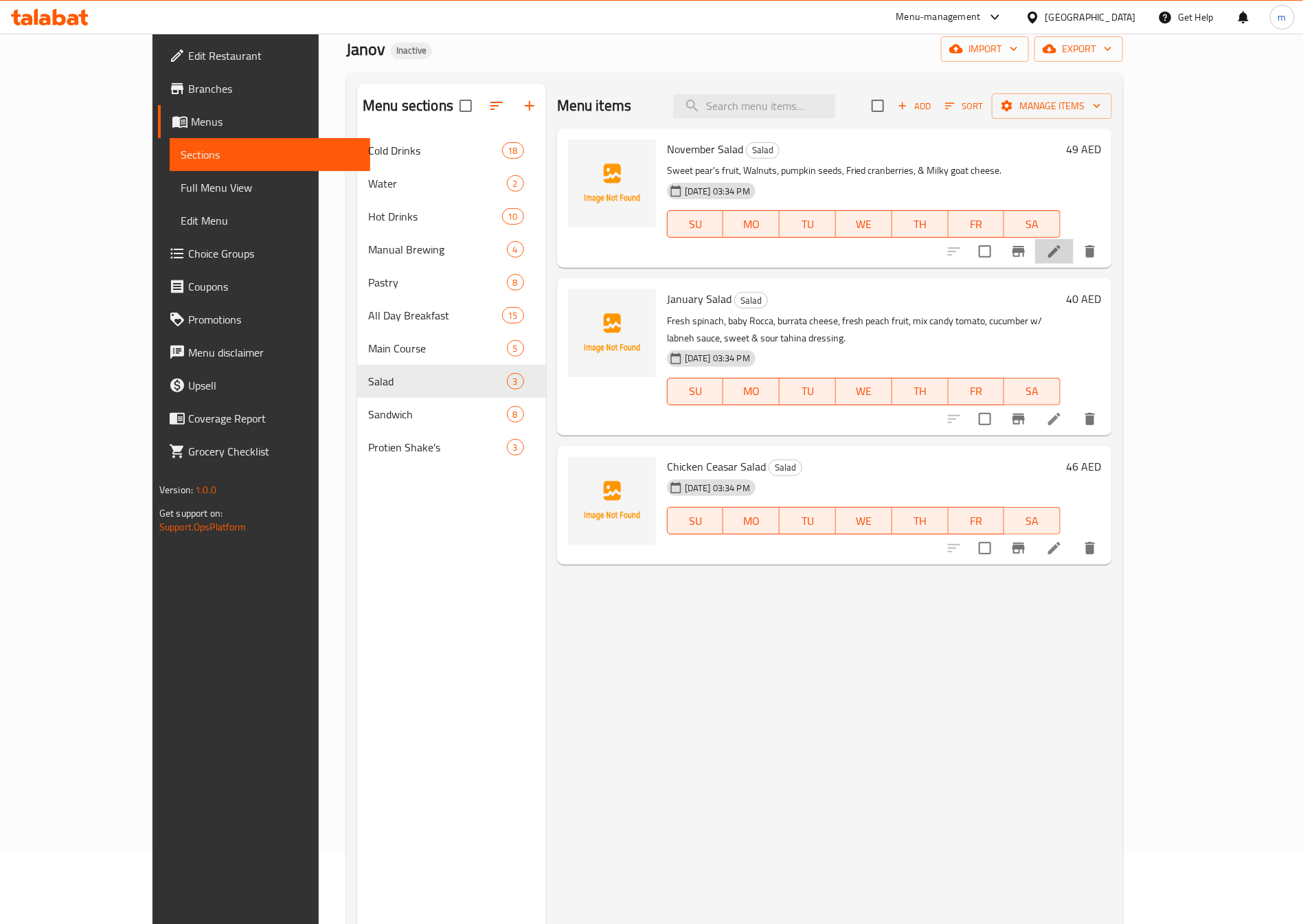
click at [1074, 254] on li at bounding box center [1054, 252] width 39 height 25
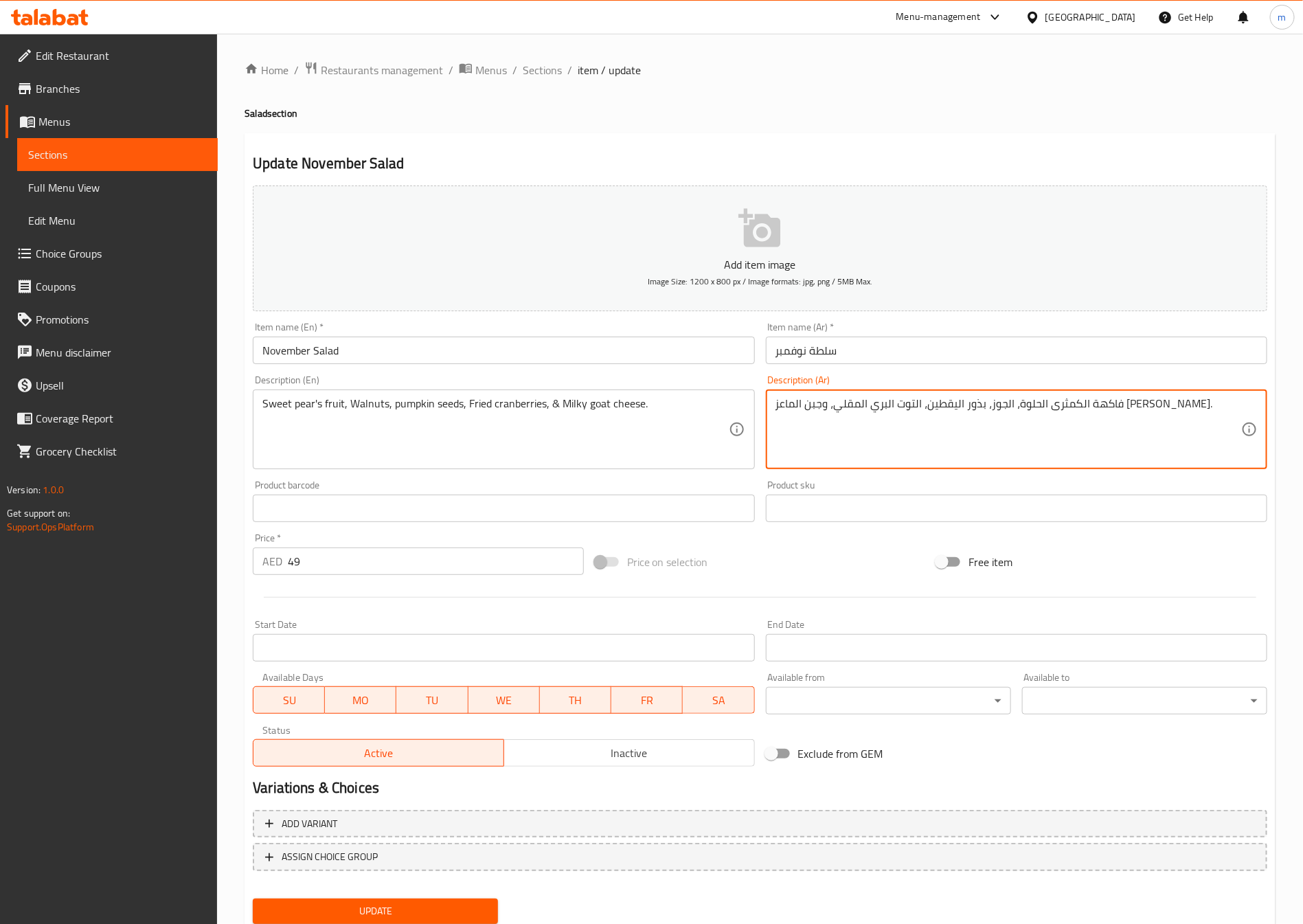
drag, startPoint x: 1002, startPoint y: 406, endPoint x: 1019, endPoint y: 409, distance: 17.3
type textarea "فاكهة الكمثرى الحلوة، الجوز، حبوب اليقطين، التوت البري المقلي، وجبن الماعز الحل…"
click at [505, 407] on textarea "Sweet pear's fruit, Walnuts, pumpkin seeds, Fried cranberries, & Milky goat che…" at bounding box center [496, 429] width 466 height 65
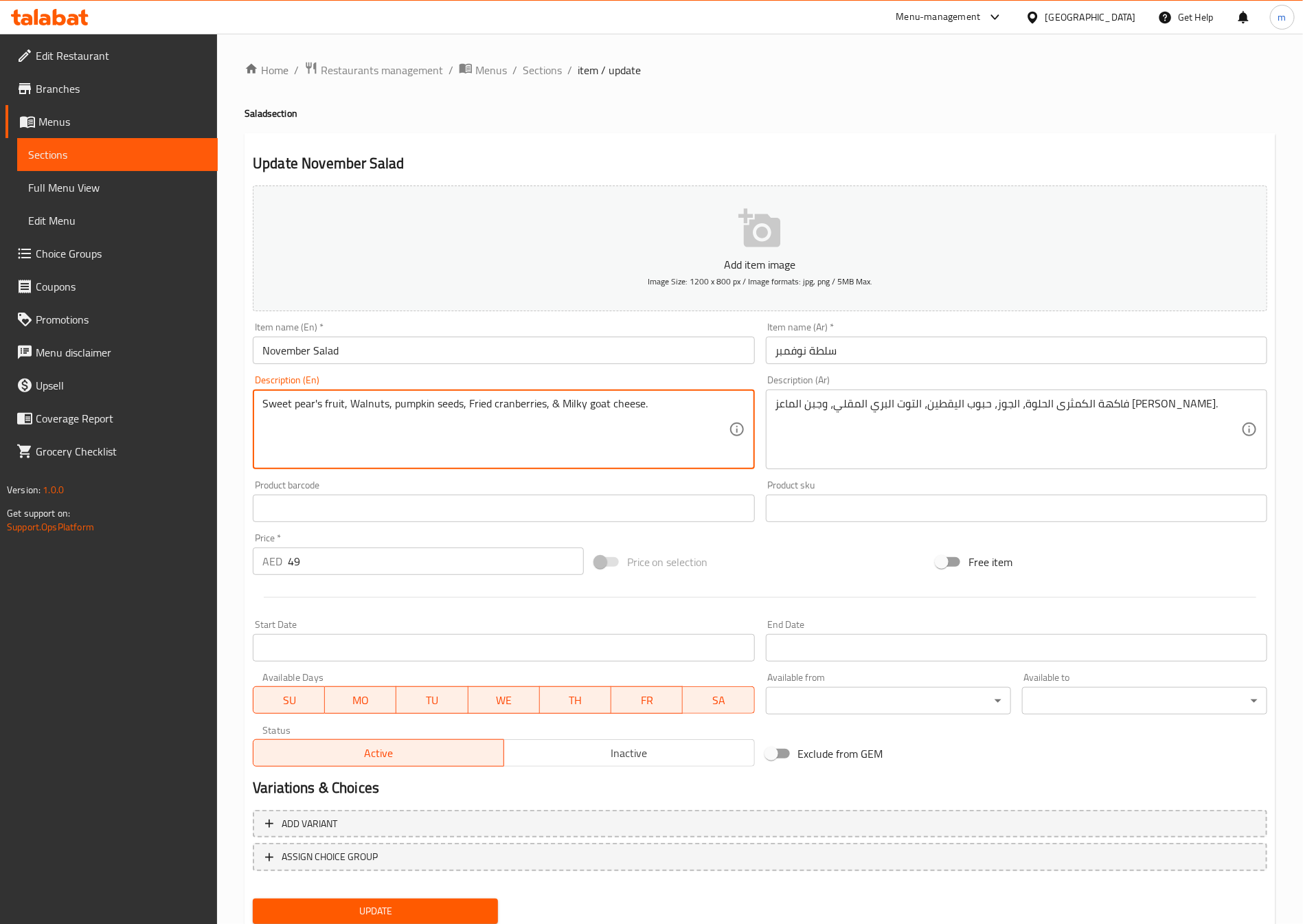
click at [591, 406] on textarea "Sweet pear's fruit, Walnuts, pumpkin seeds, Fried cranberries, & Milky goat che…" at bounding box center [496, 429] width 466 height 65
click at [316, 419] on textarea "Sweet pear's fruit, Walnuts, pumpkin seeds, Fried cranberries, & Milky goat che…" at bounding box center [496, 429] width 466 height 65
click at [553, 404] on textarea "Sweet pear's fruit, Walnuts, pumpkin seeds, Fried cranberries, & Milky goat che…" at bounding box center [496, 429] width 466 height 65
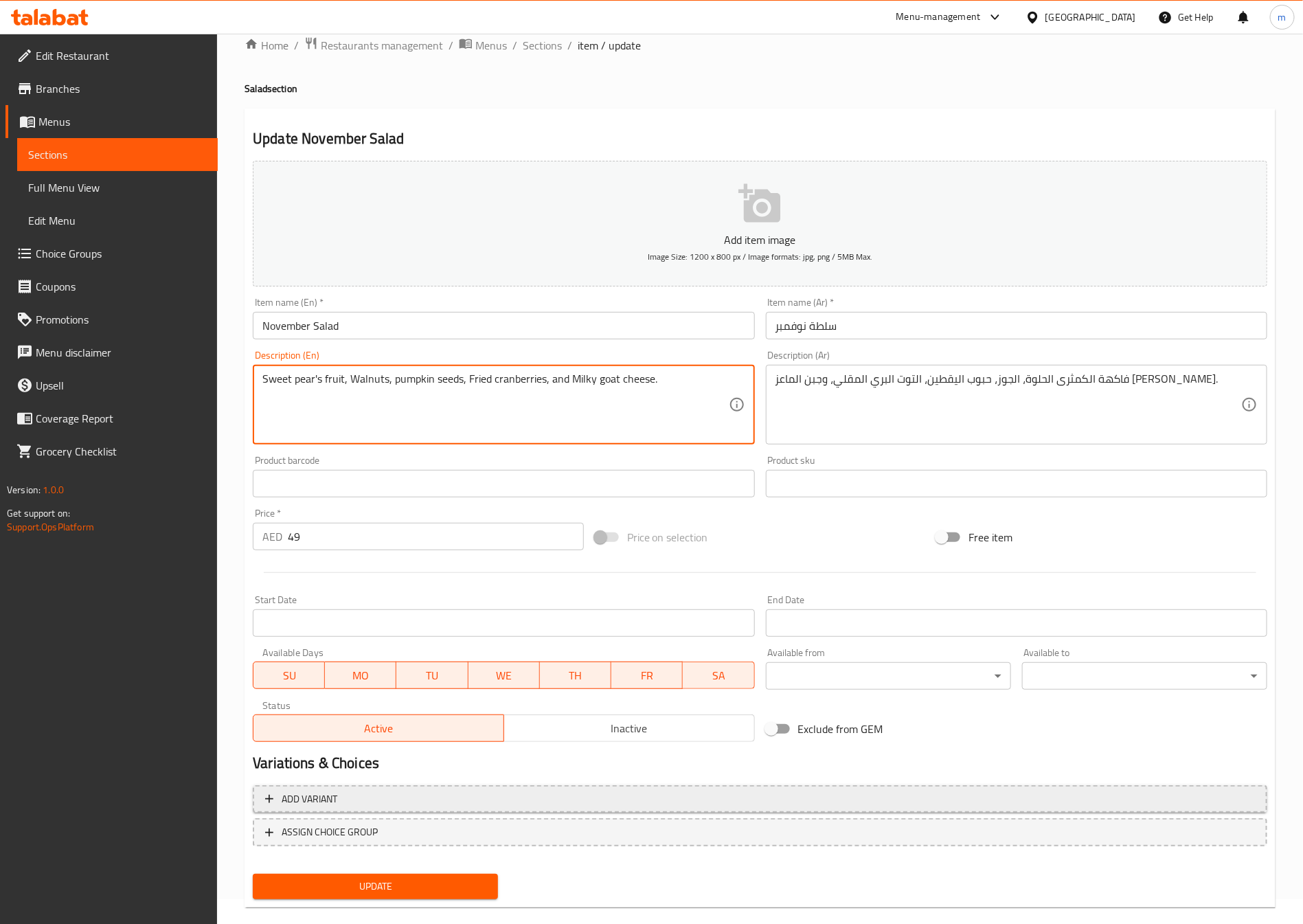
scroll to position [46, 0]
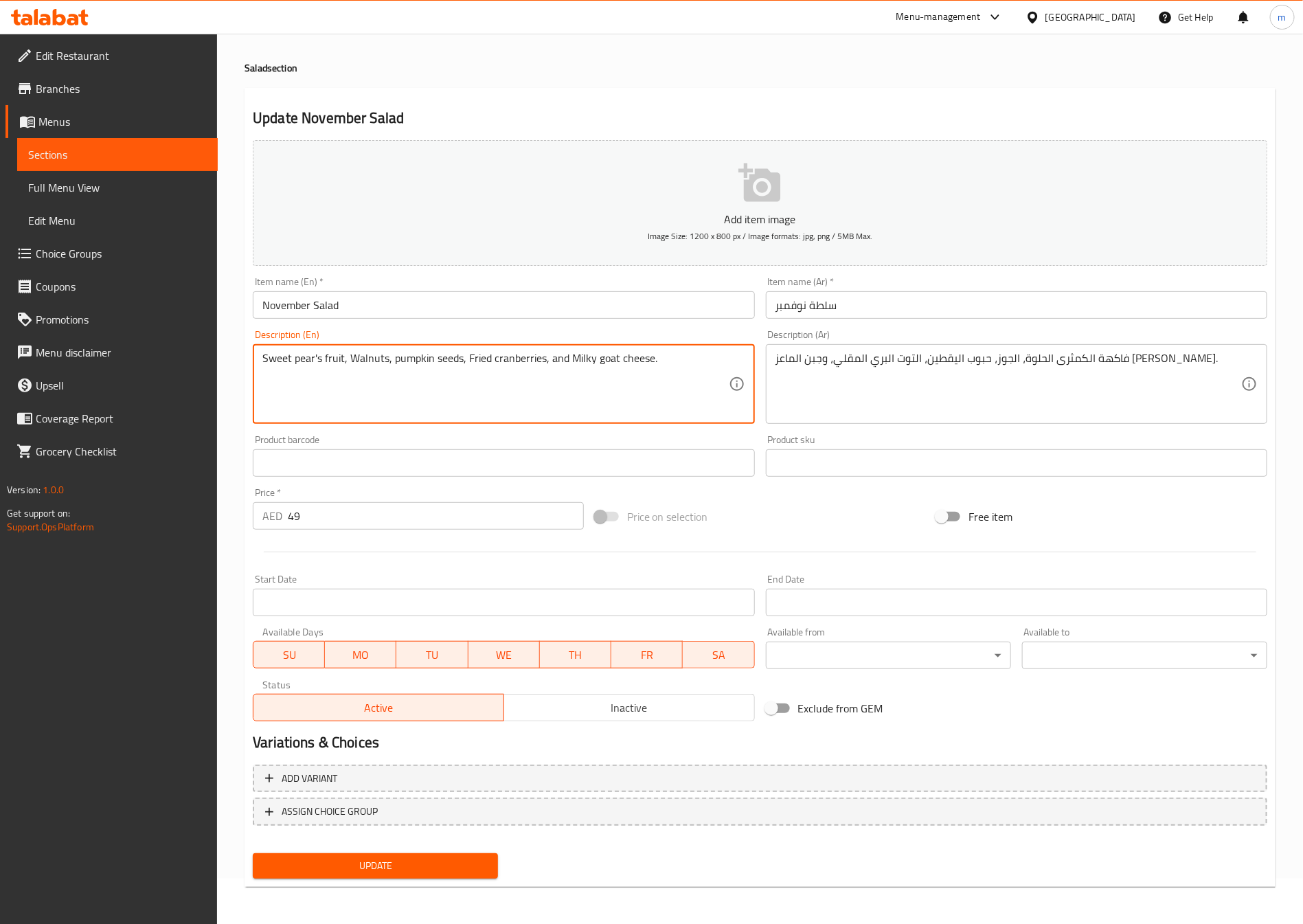
type textarea "Sweet pear's fruit, Walnuts, pumpkin seeds, Fried cranberries, and Milky goat c…"
click at [374, 862] on span "Update" at bounding box center [375, 865] width 223 height 17
click at [99, 147] on span "Sections" at bounding box center [116, 154] width 178 height 16
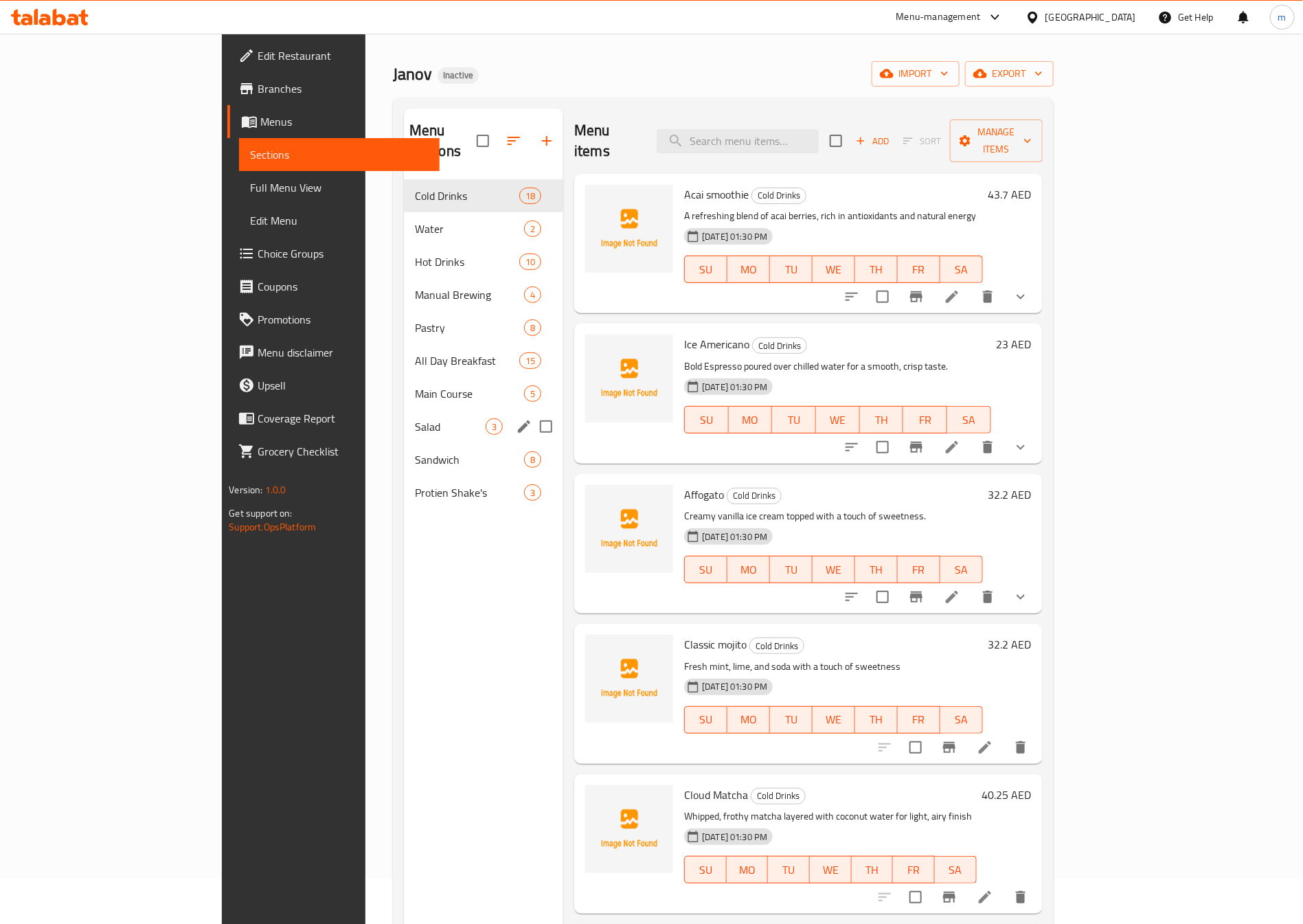
click at [415, 419] on span "Salad" at bounding box center [450, 427] width 71 height 16
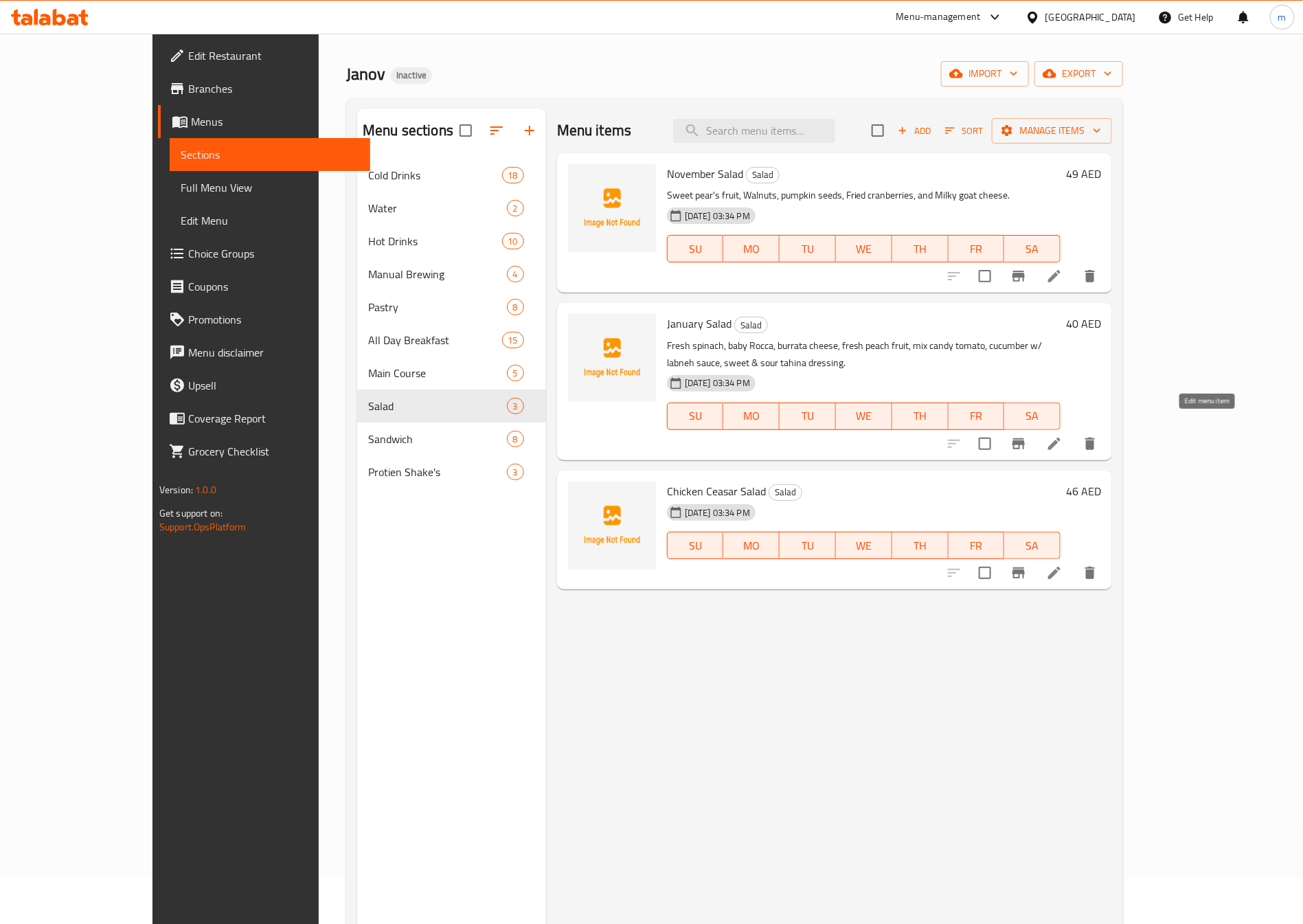
click at [1060, 437] on icon at bounding box center [1054, 444] width 13 height 13
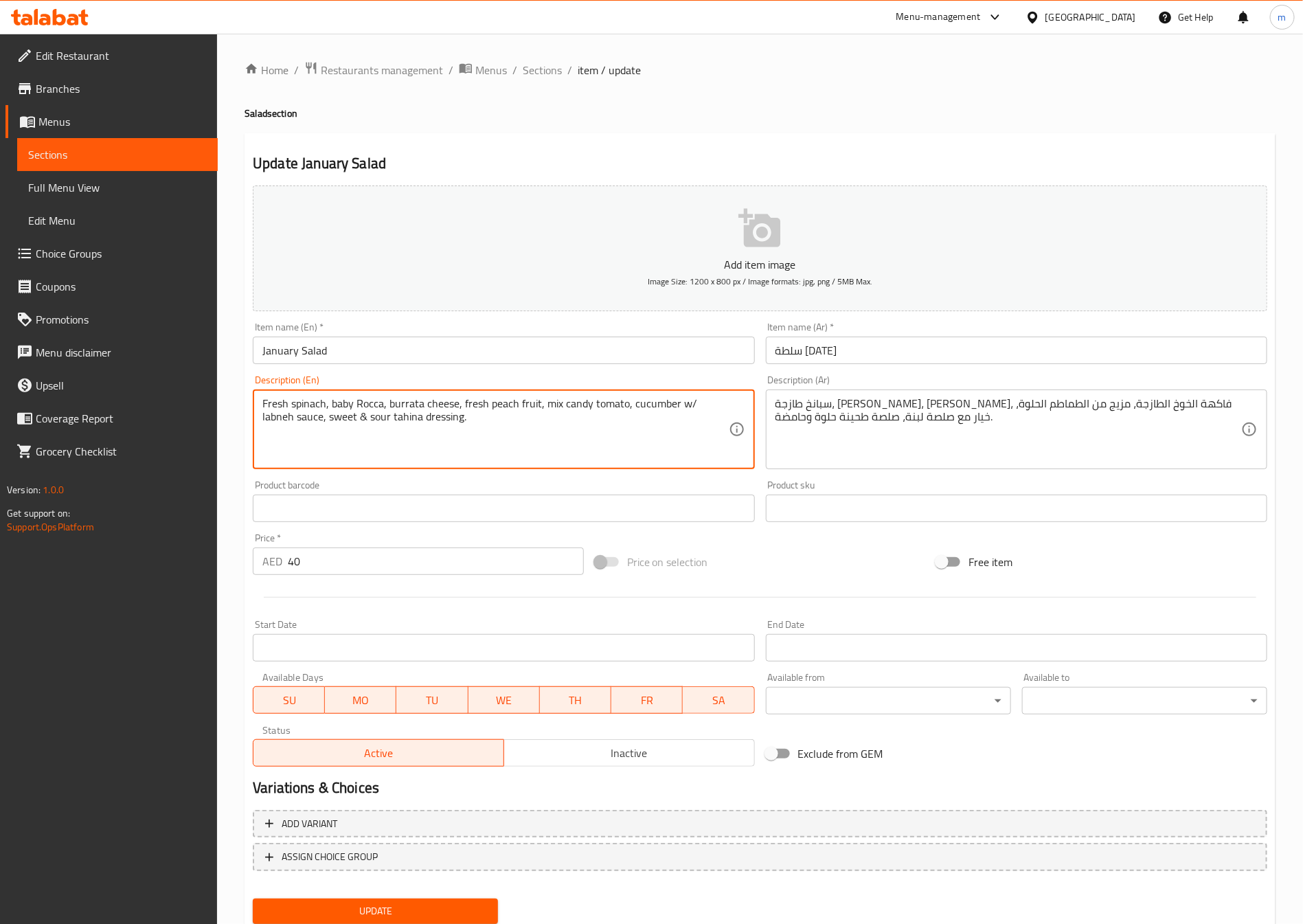
click at [365, 404] on textarea "Fresh spinach, baby Rocca, burrata cheese, fresh peach fruit, mix candy tomato,…" at bounding box center [496, 429] width 466 height 65
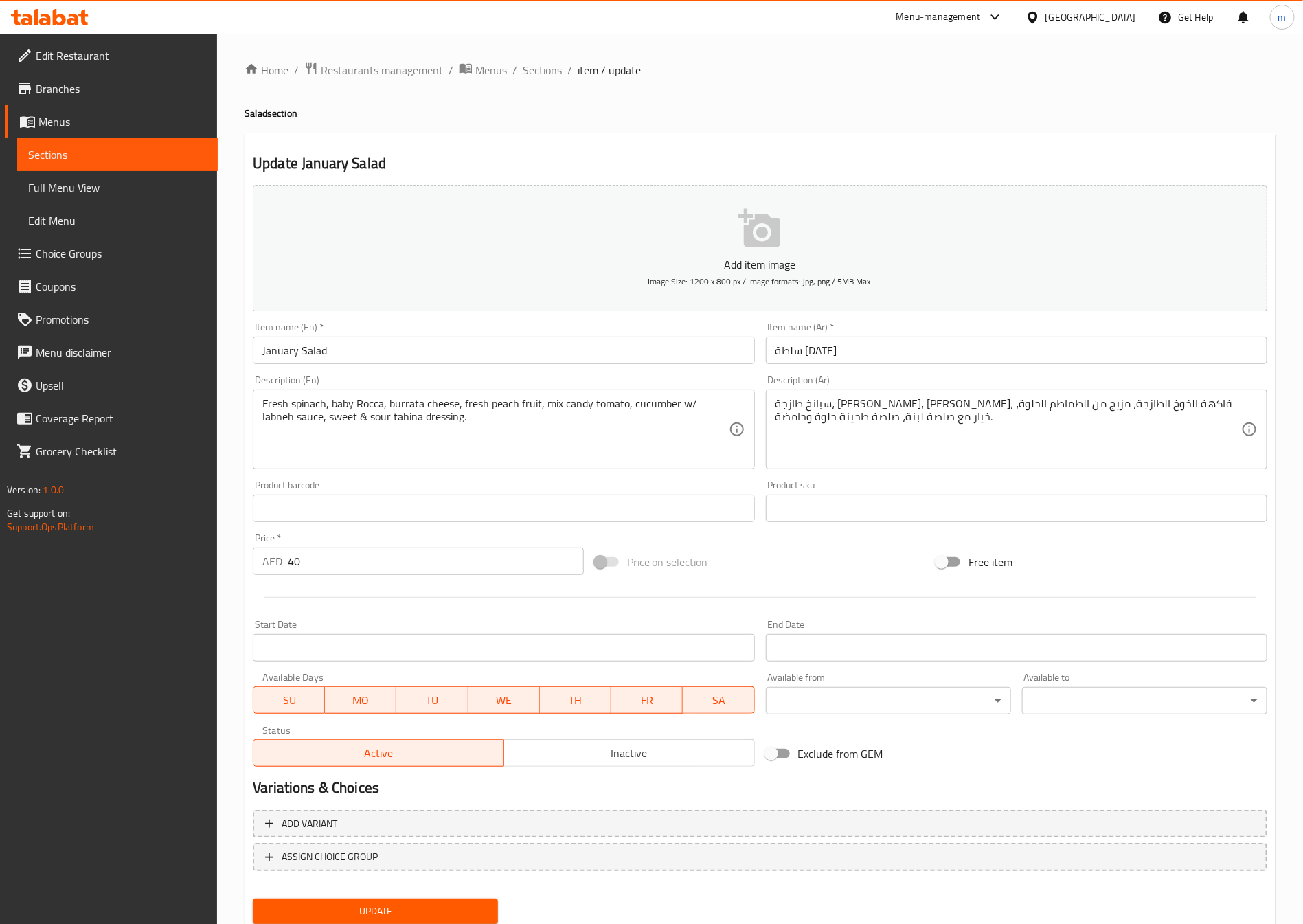
click at [412, 402] on textarea "Fresh spinach, baby Rocca, burrata cheese, fresh peach fruit, mix candy tomato,…" at bounding box center [496, 429] width 466 height 65
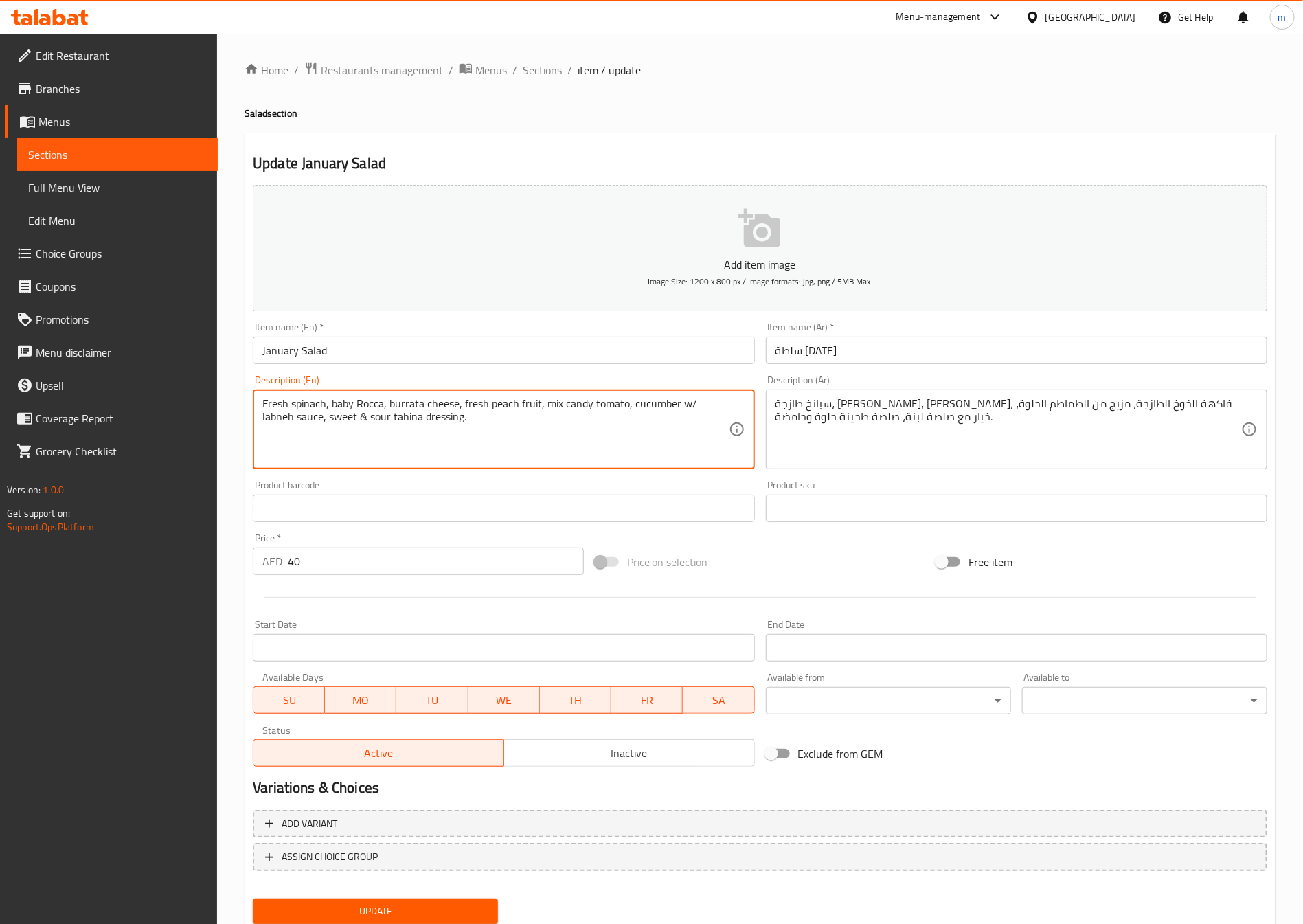
click at [412, 402] on textarea "Fresh spinach, baby Rocca, burrata cheese, fresh peach fruit, mix candy tomato,…" at bounding box center [496, 429] width 466 height 65
click at [569, 404] on textarea "Fresh spinach, baby Rocca, burrata cheese, fresh peach fruit, mix candy tomato,…" at bounding box center [496, 429] width 466 height 65
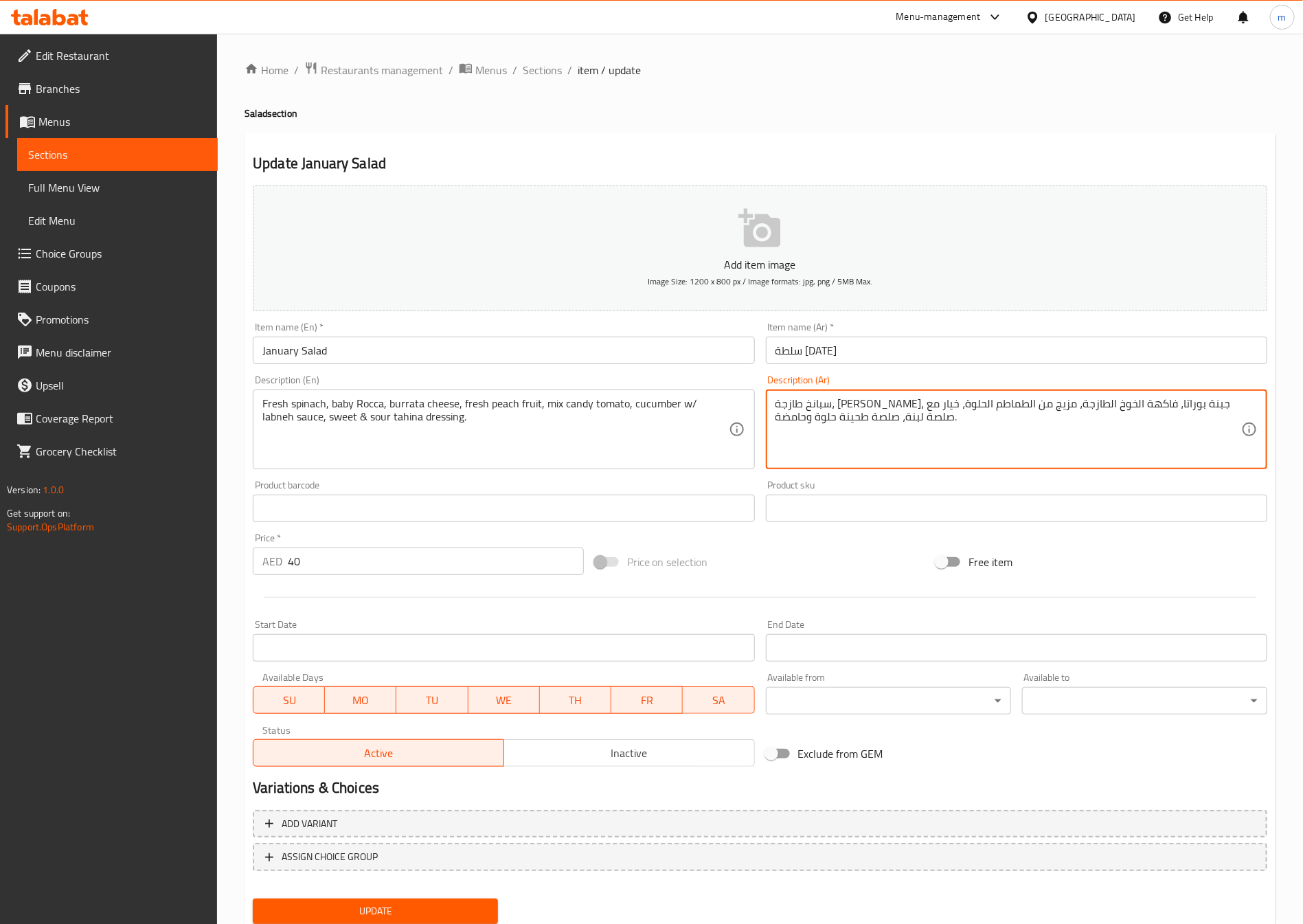
click at [886, 416] on textarea "سبانخ طازجة، جرجير صغير، جبنة بوراتا، فاكهة الخوخ الطازجة، مزيج من الطماطم الحل…" at bounding box center [1008, 429] width 466 height 65
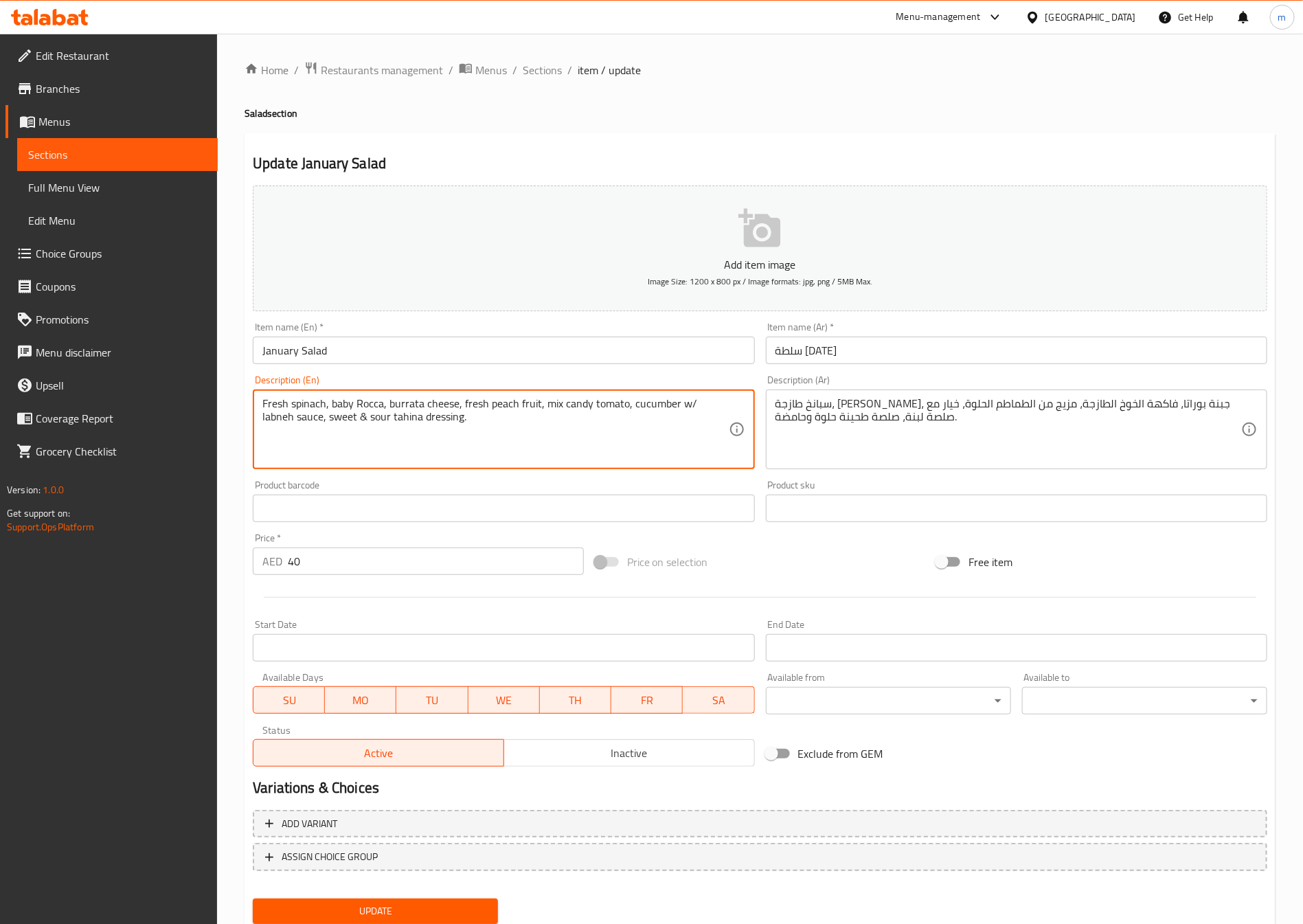
click at [490, 416] on textarea "Fresh spinach, baby Rocca, burrata cheese, fresh peach fruit, mix candy tomato,…" at bounding box center [496, 429] width 466 height 65
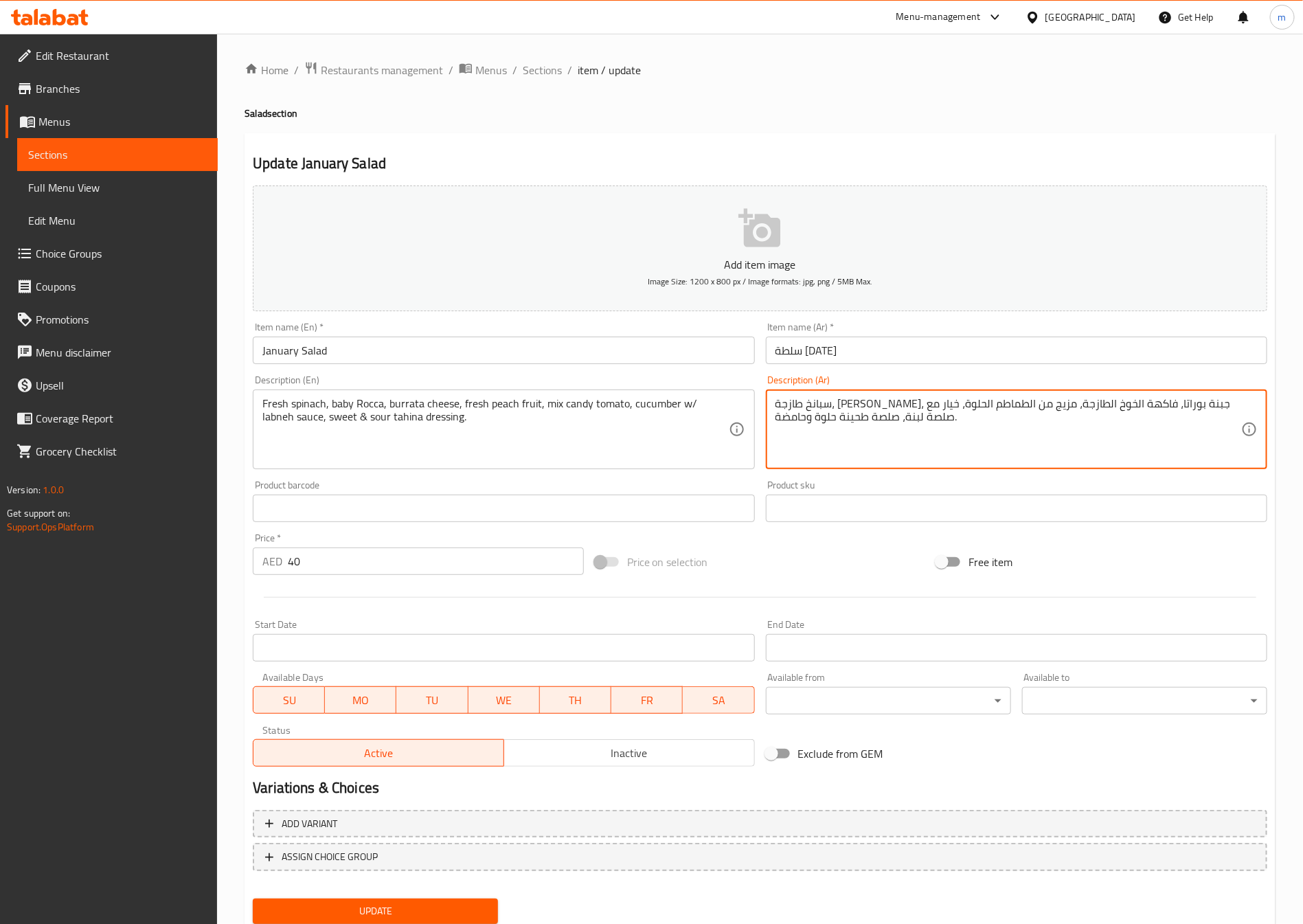
click at [855, 402] on textarea "سبانخ طازجة، جرجير صغير، جبنة بوراتا، فاكهة الخوخ الطازجة، مزيج من الطماطم الحل…" at bounding box center [1008, 429] width 466 height 65
type textarea "سبانخ طازجة، جرجير صغير، جبنة بوراتا، فاكهة الخوخ الطازجة، مزيج من الطماطم الكا…"
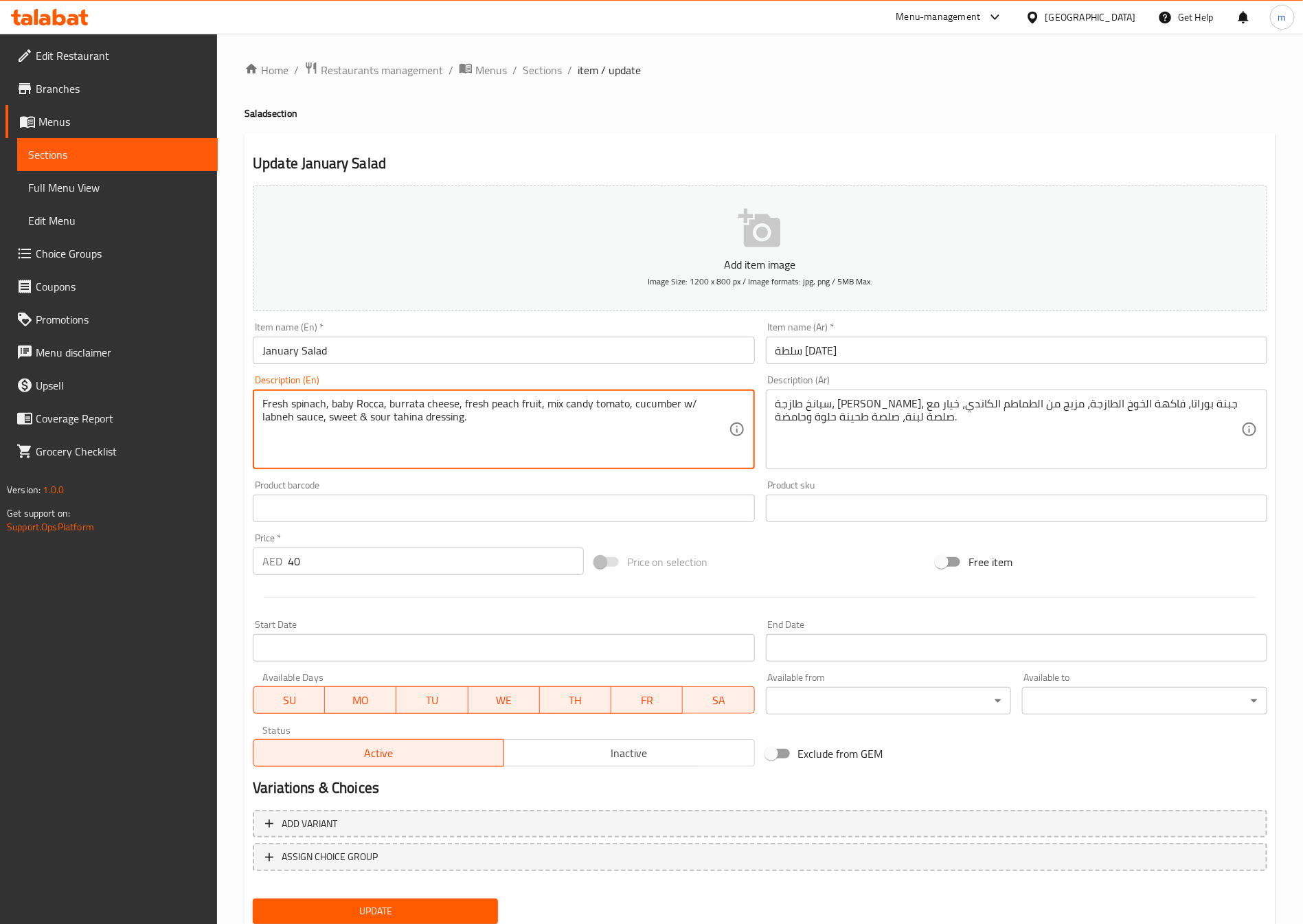
drag, startPoint x: 680, startPoint y: 404, endPoint x: 689, endPoint y: 404, distance: 9.0
click at [363, 419] on textarea "Fresh spinach, baby Rocca, burrata cheese, fresh peach fruit, mix candy tomato,…" at bounding box center [496, 429] width 466 height 65
click at [272, 419] on textarea "Fresh spinach, baby Rocca, burrata cheese, fresh peach fruit, mix candy tomato,…" at bounding box center [496, 429] width 466 height 65
type textarea "Fresh spinach, baby Rocca, burrata cheese, fresh peach fruit, mix candy tomato,…"
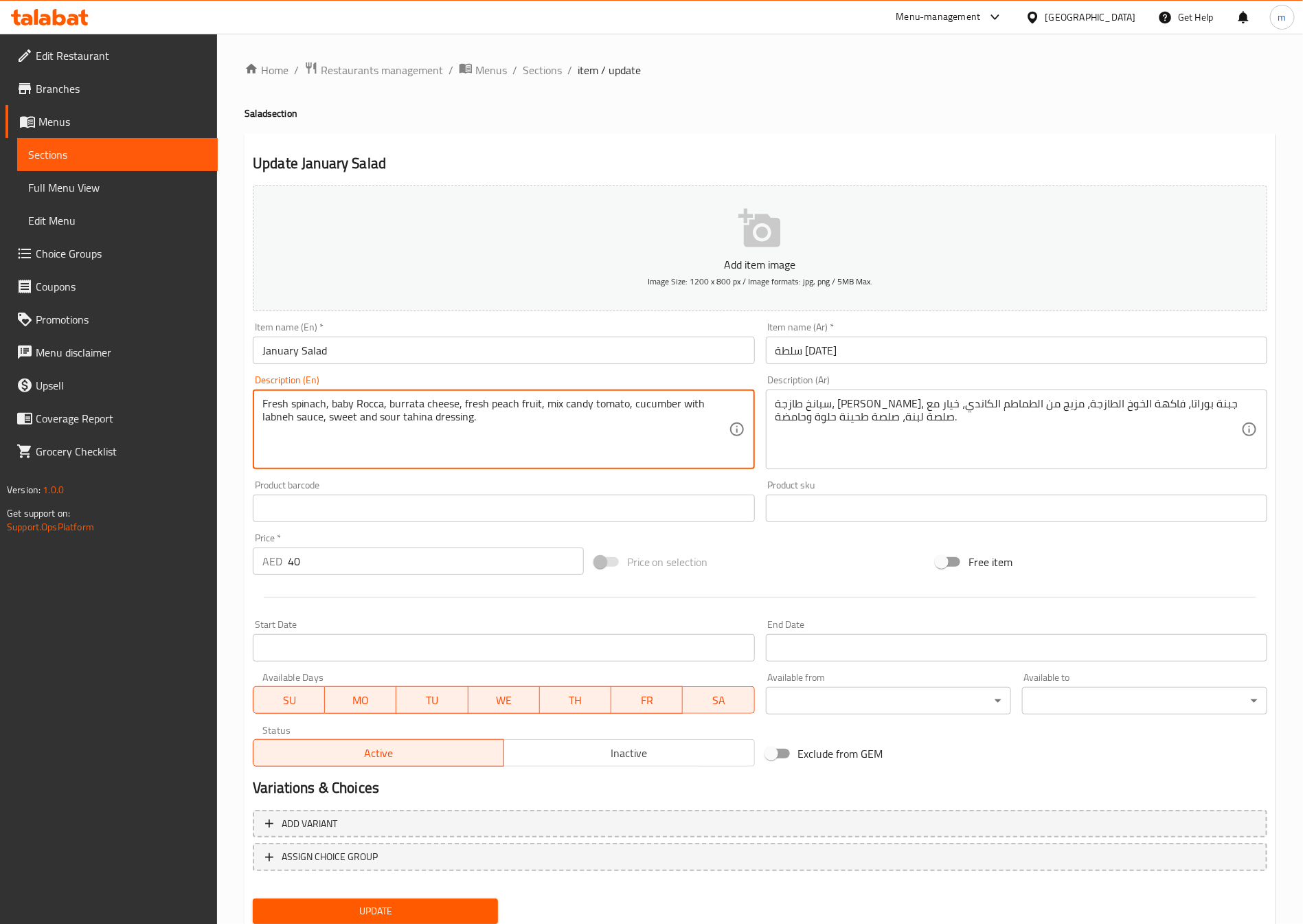
click at [304, 425] on textarea "Fresh spinach, baby Rocca, burrata cheese, fresh peach fruit, mix candy tomato,…" at bounding box center [496, 429] width 466 height 65
drag, startPoint x: 263, startPoint y: 419, endPoint x: 320, endPoint y: 419, distance: 57.0
click at [320, 419] on textarea "Fresh spinach, baby Rocca, burrata cheese, fresh peach fruit, mix candy tomato,…" at bounding box center [496, 429] width 466 height 65
click at [441, 419] on textarea "Fresh spinach, baby Rocca, burrata cheese, fresh peach fruit, mix candy tomato,…" at bounding box center [496, 429] width 466 height 65
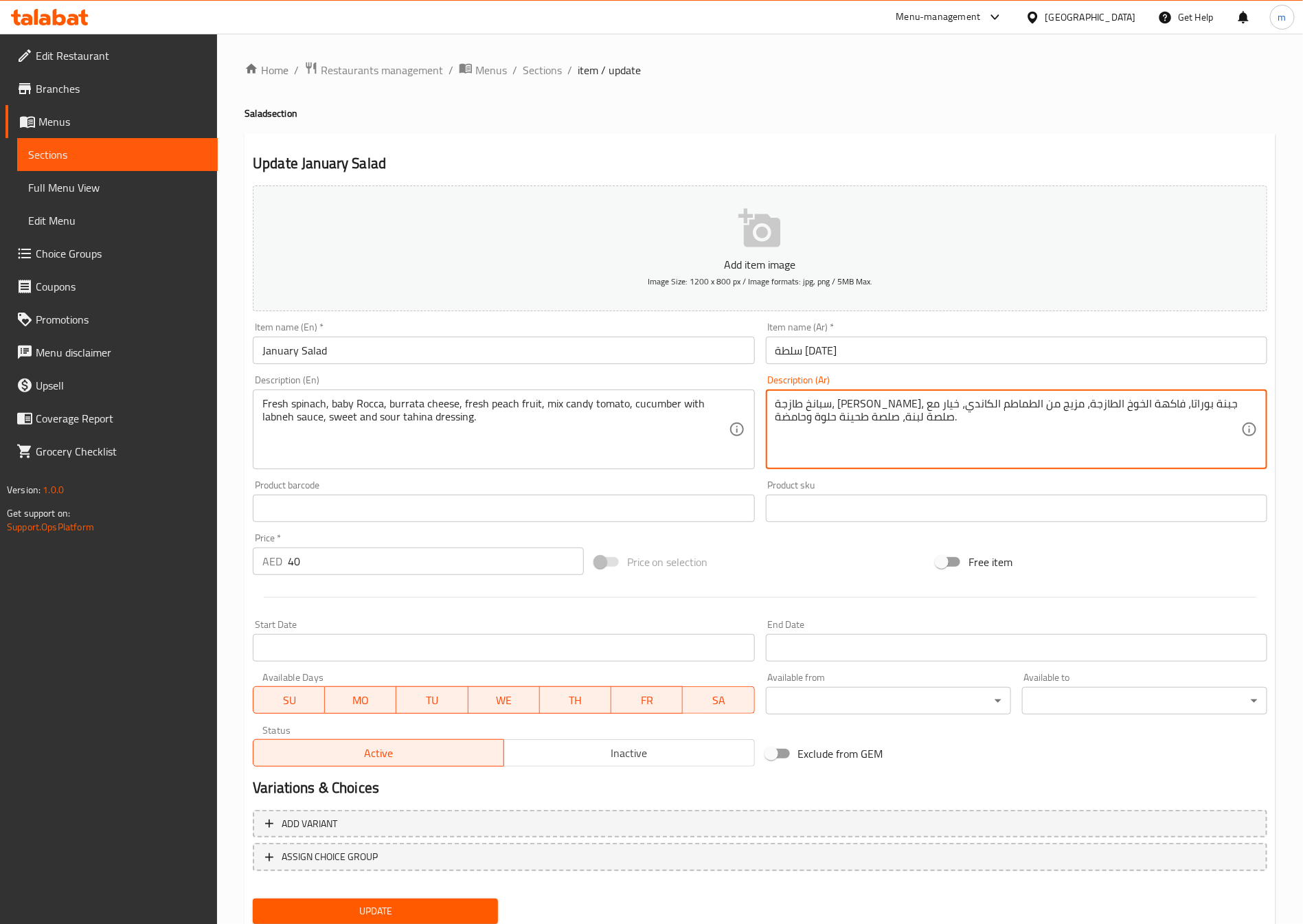
drag, startPoint x: 775, startPoint y: 419, endPoint x: 822, endPoint y: 428, distance: 47.9
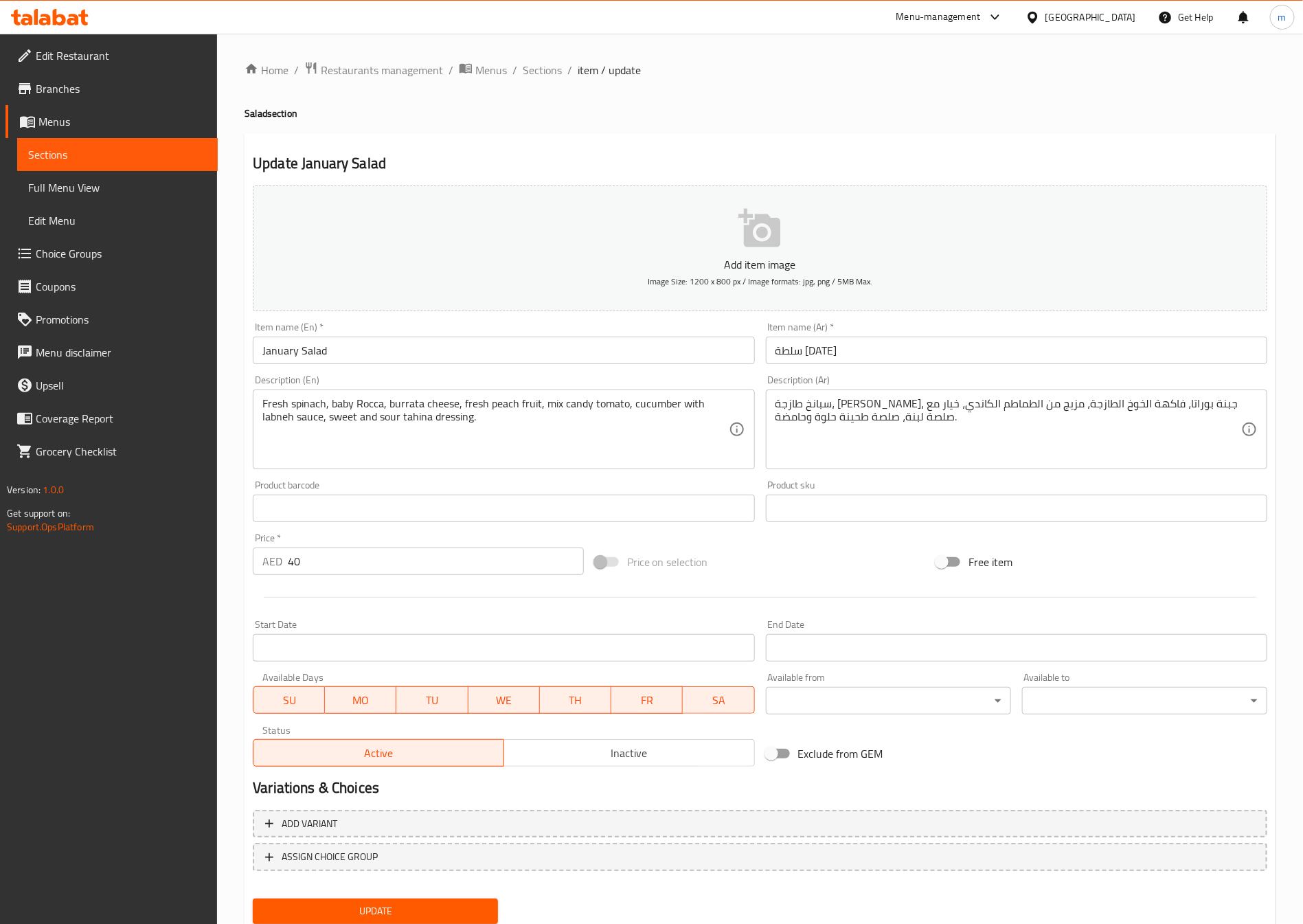
click at [781, 419] on textarea "سبانخ طازجة، جرجير صغير، جبنة بوراتا، فاكهة الخوخ الطازجة، مزيج من الطماطم الكا…" at bounding box center [1008, 429] width 466 height 65
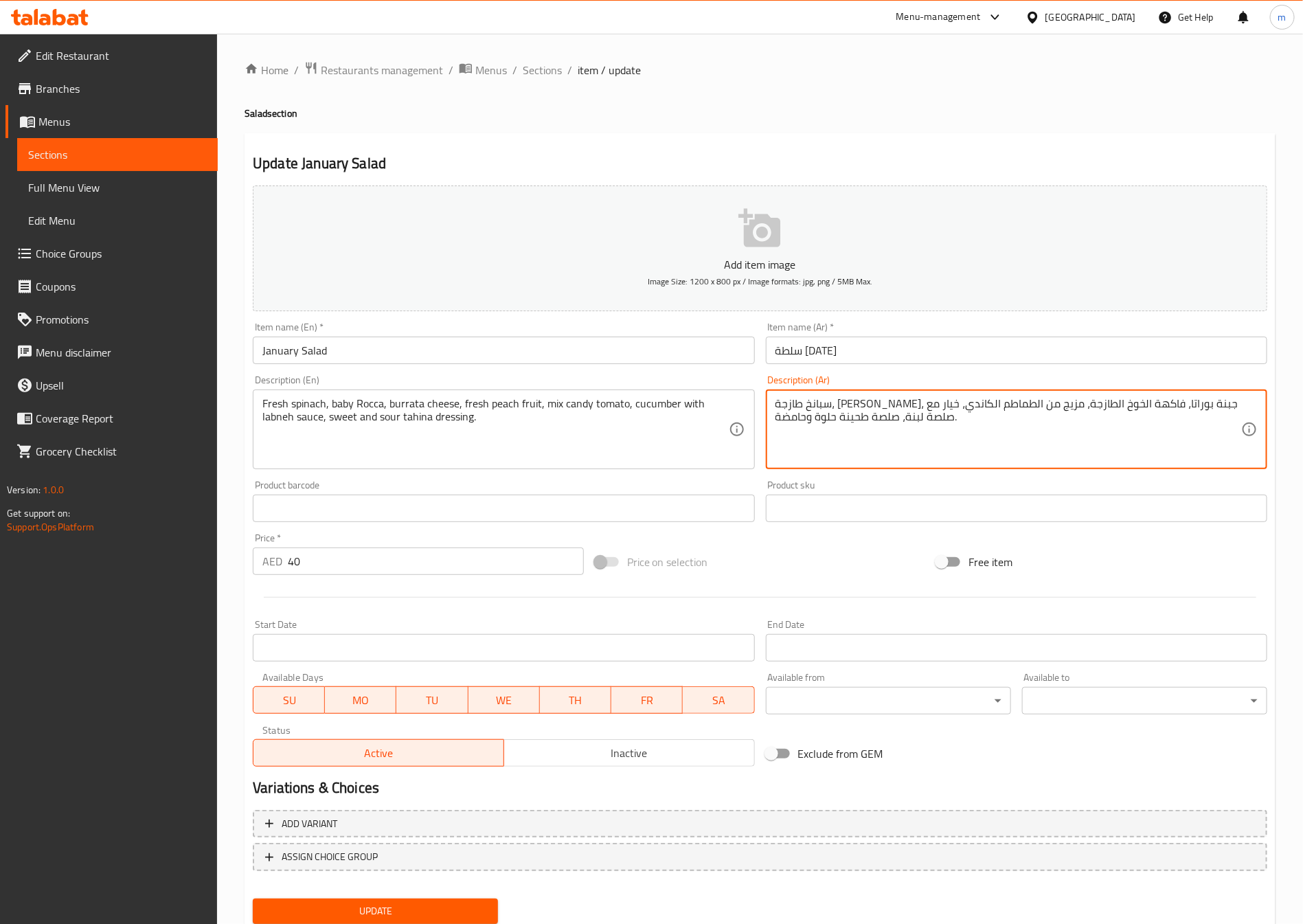
click at [781, 419] on textarea "سبانخ طازجة، جرجير صغير، جبنة بوراتا، فاكهة الخوخ الطازجة، مزيج من الطماطم الكا…" at bounding box center [1008, 429] width 466 height 65
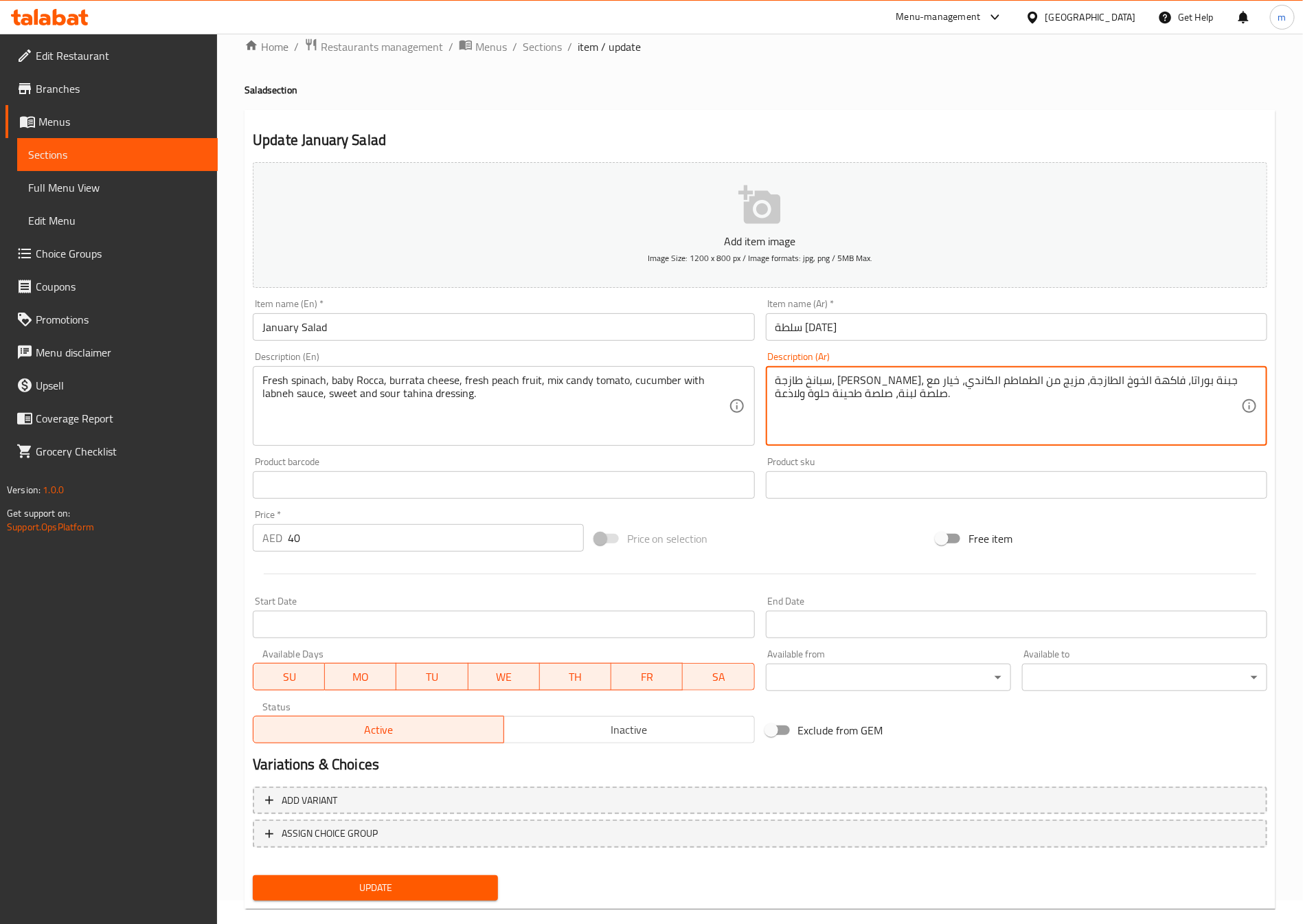
scroll to position [46, 0]
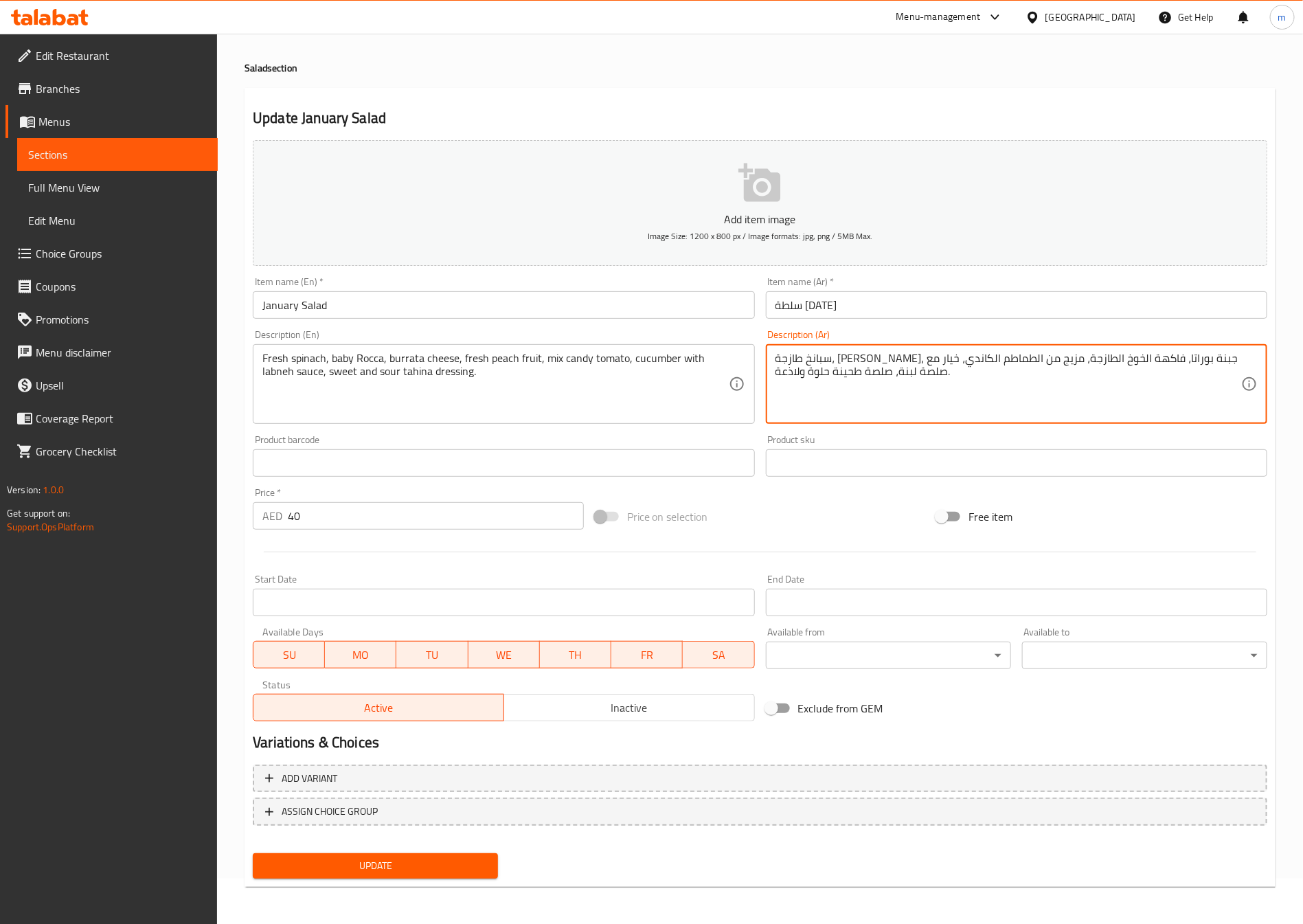
type textarea "سبانخ طازجة، جرجير صغير، جبنة بوراتا، فاكهة الخوخ الطازجة، مزيج من الطماطم الكا…"
click at [380, 857] on span "Update" at bounding box center [375, 865] width 223 height 17
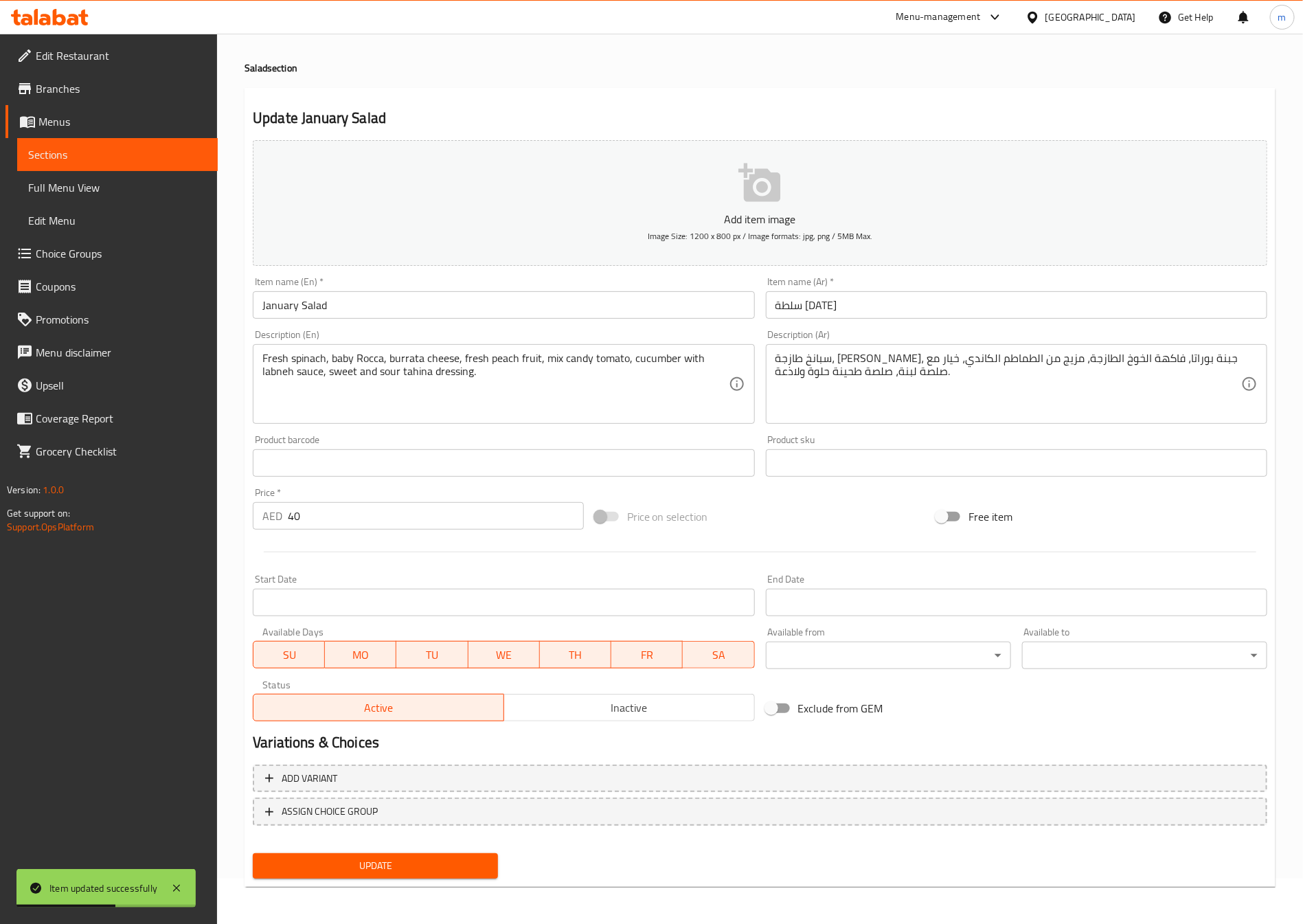
click at [77, 161] on span "Sections" at bounding box center [116, 154] width 178 height 16
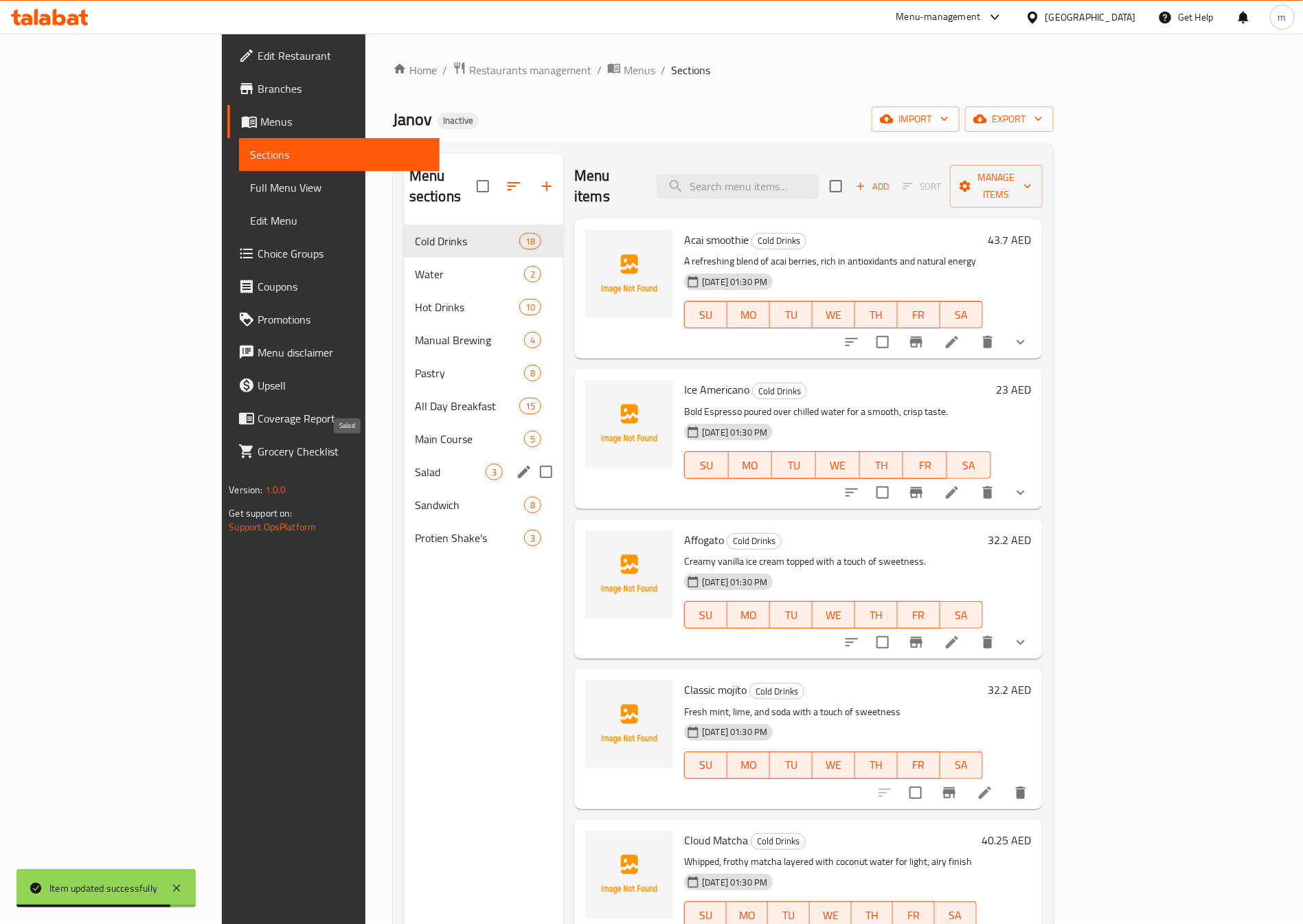
click at [415, 463] on span "Salad" at bounding box center [450, 471] width 71 height 16
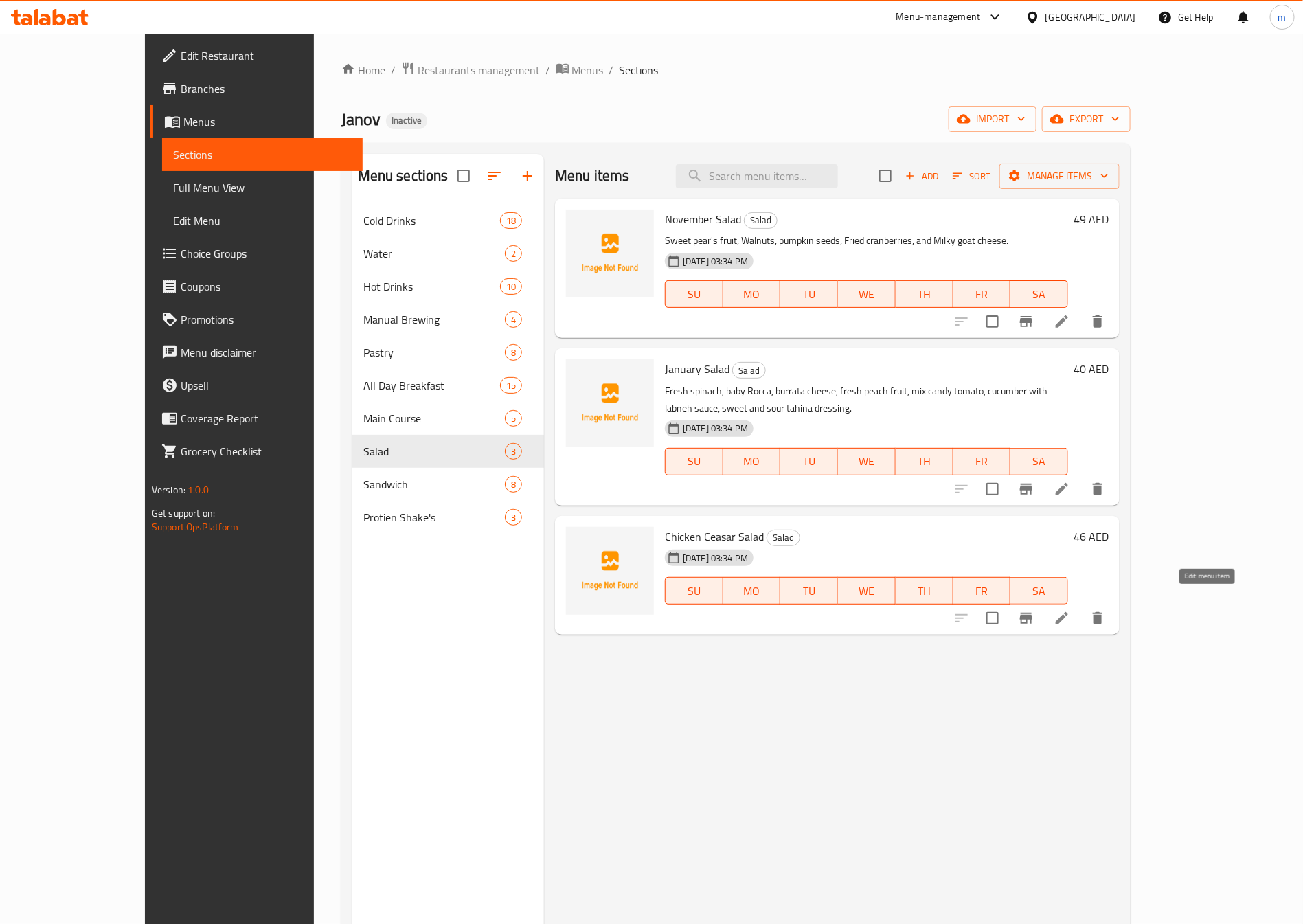
click at [1070, 610] on icon at bounding box center [1062, 618] width 16 height 16
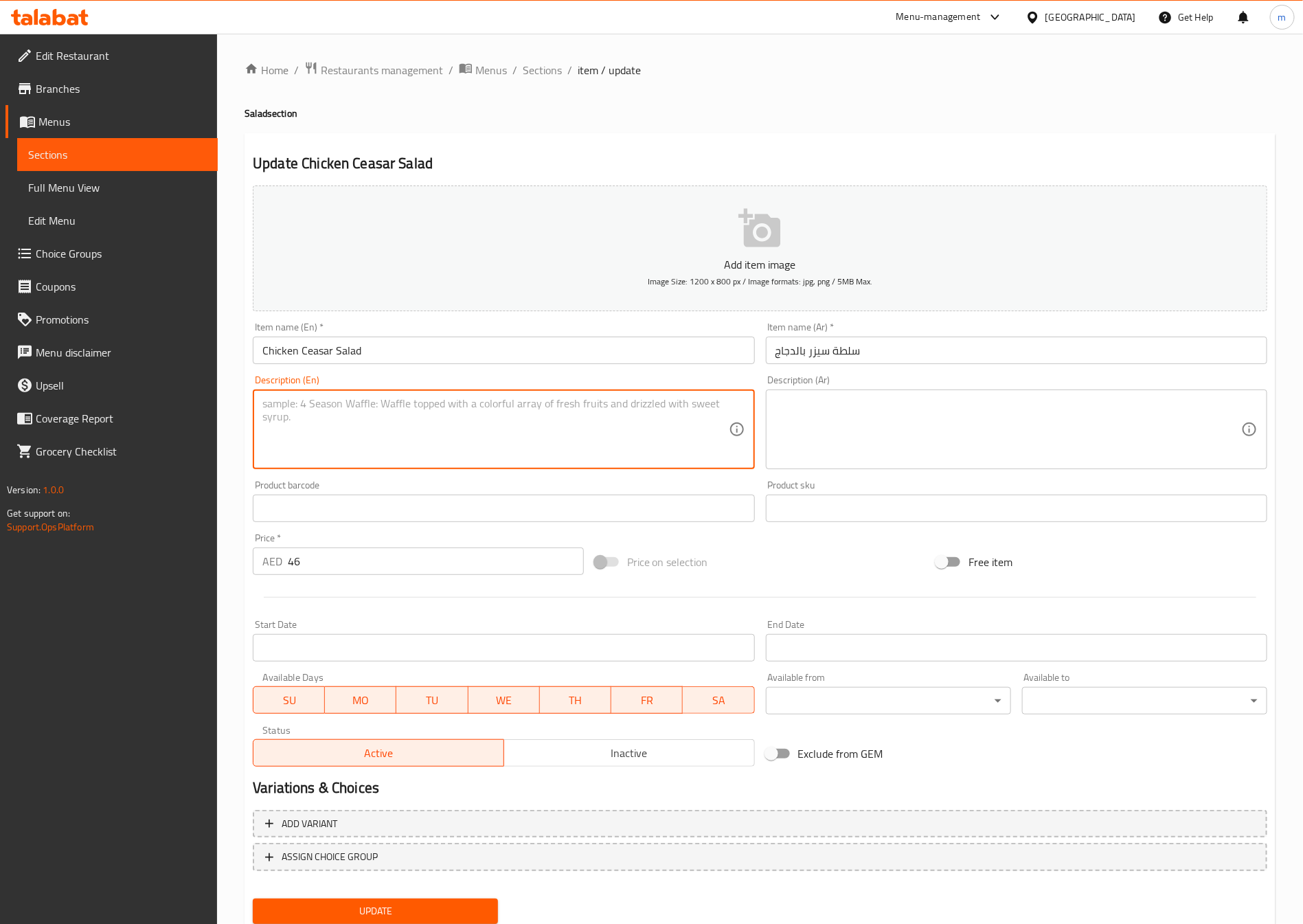
click at [583, 402] on textarea at bounding box center [496, 429] width 466 height 65
paste textarea "Sautéed chicken breast, grilled halloumi, sundried tomato, pomegranate, avocado…"
click at [490, 401] on textarea "Sautéed chicken breast, grilled halloumi, sundried tomato, pomegranate, avocado…" at bounding box center [496, 429] width 466 height 65
click at [303, 417] on textarea "Sautéed chicken breast, grilled halloumi,sundried tomato, pomegranate, avocado,…" at bounding box center [496, 429] width 466 height 65
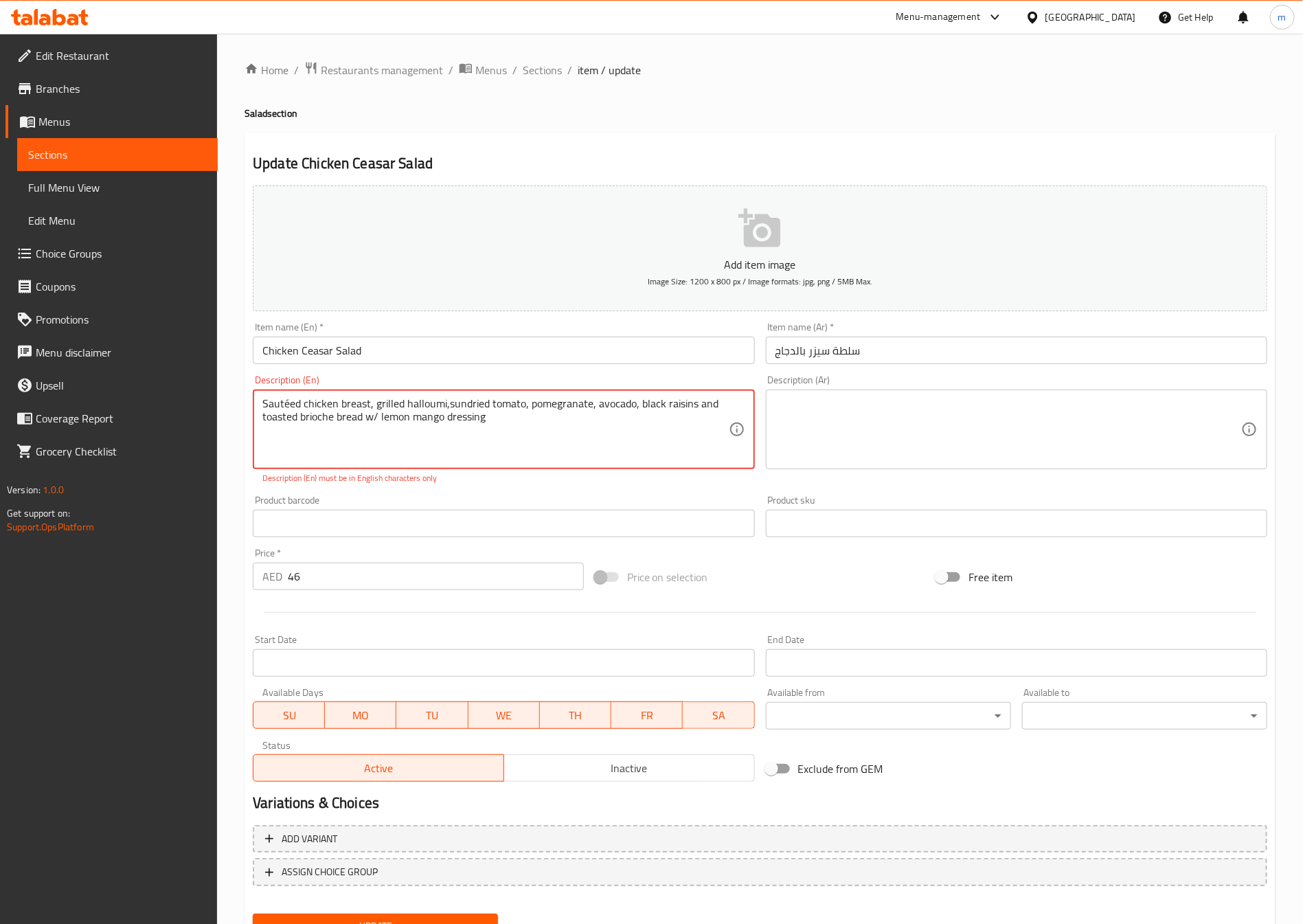
drag, startPoint x: 369, startPoint y: 422, endPoint x: 375, endPoint y: 421, distance: 6.1
click at [375, 421] on textarea "Sautéed chicken breast, grilled halloumi,sundried tomato, pomegranate, avocado,…" at bounding box center [496, 429] width 466 height 65
click at [409, 423] on textarea "Sautéed chicken breast, grilled halloumi,sundried tomato, pomegranate, avocado,…" at bounding box center [496, 429] width 466 height 65
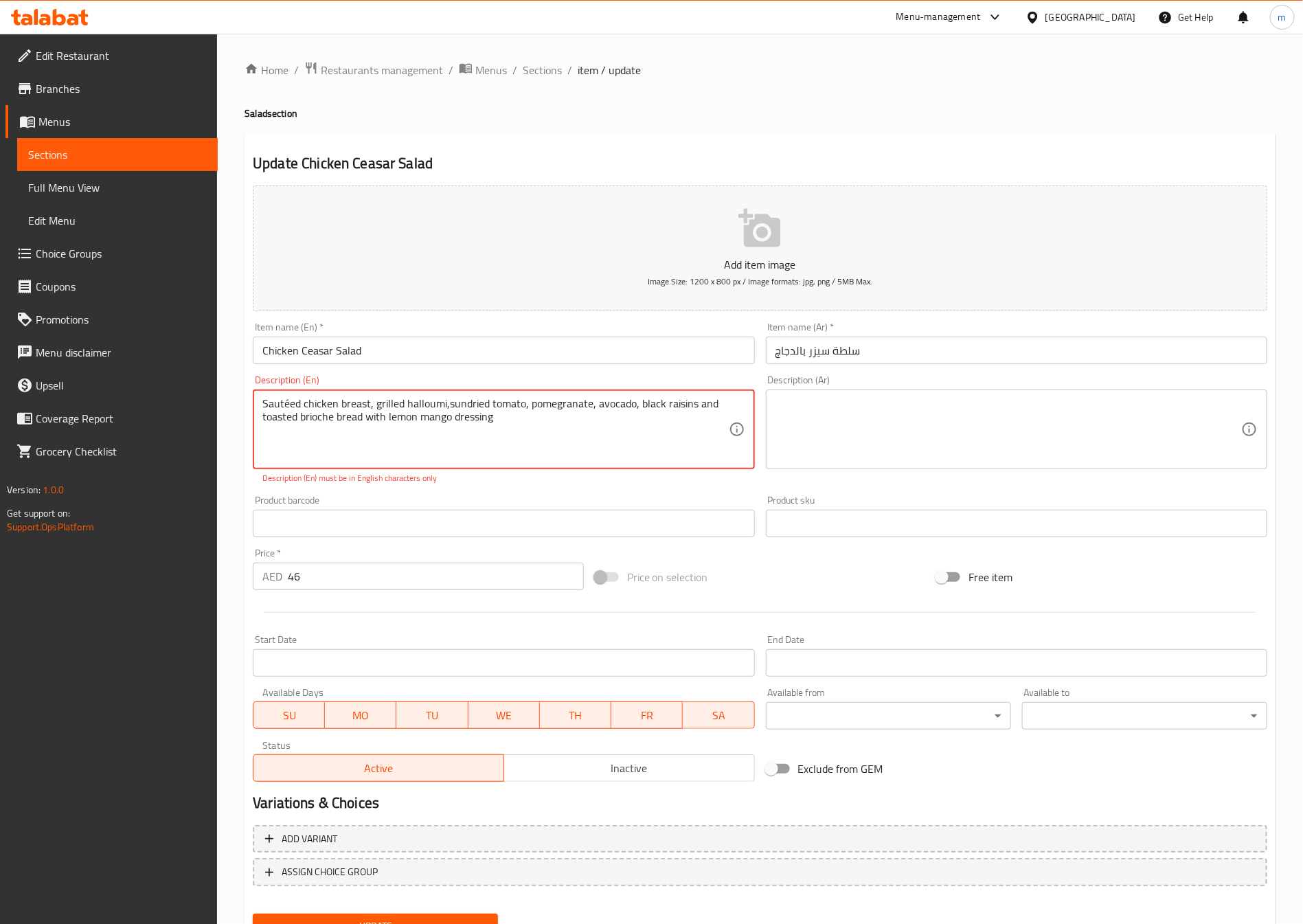
type textarea "Sautéed chicken breast, grilled halloumi,sundried tomato, pomegranate, avocado,…"
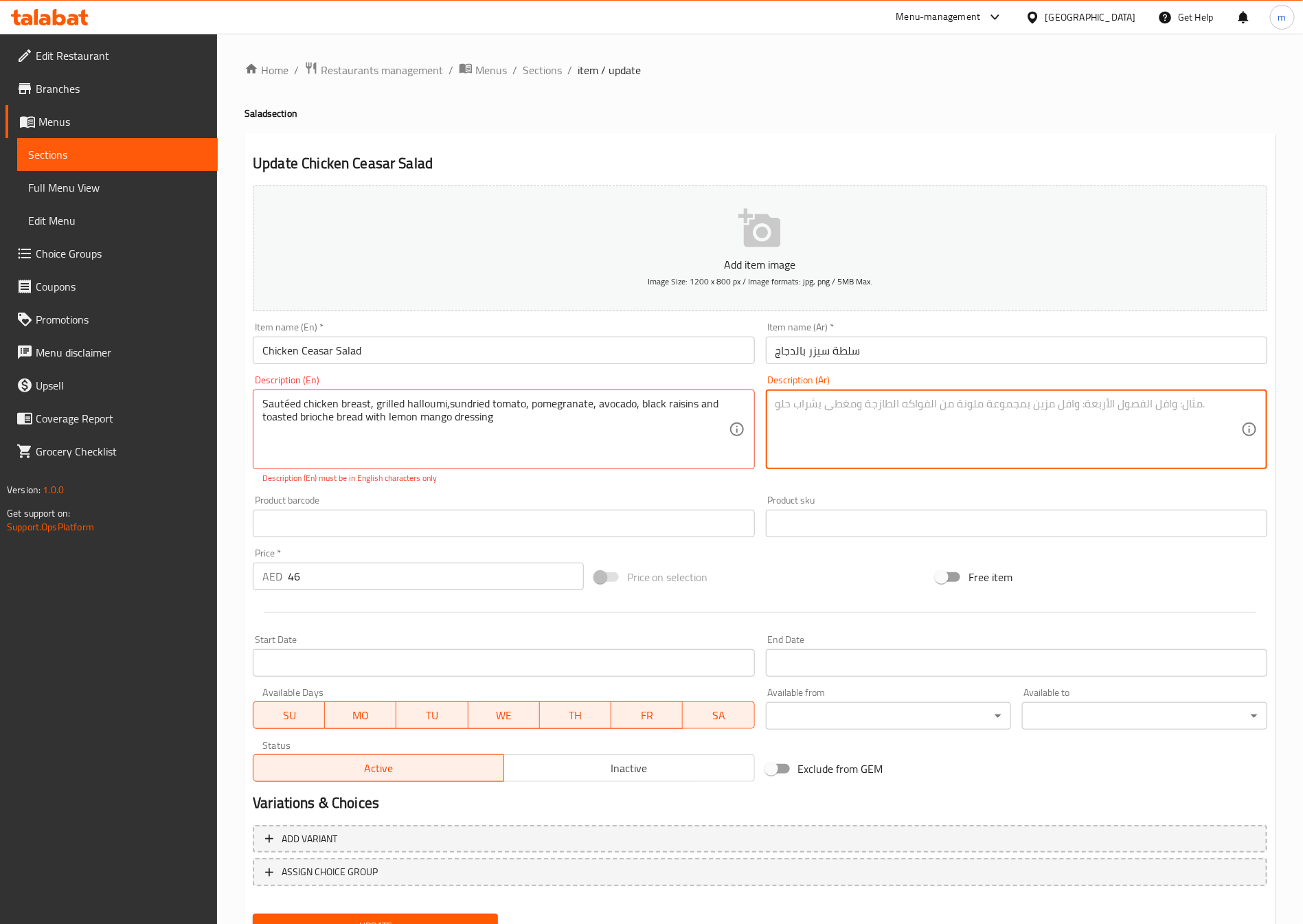
click at [836, 416] on textarea at bounding box center [1008, 429] width 466 height 65
paste textarea "صدور دجاج مقلية،حلومي مشوي، طماطم مجففة، رمان، أفوكادو، زبيب أسود وخبز بريوش مح…"
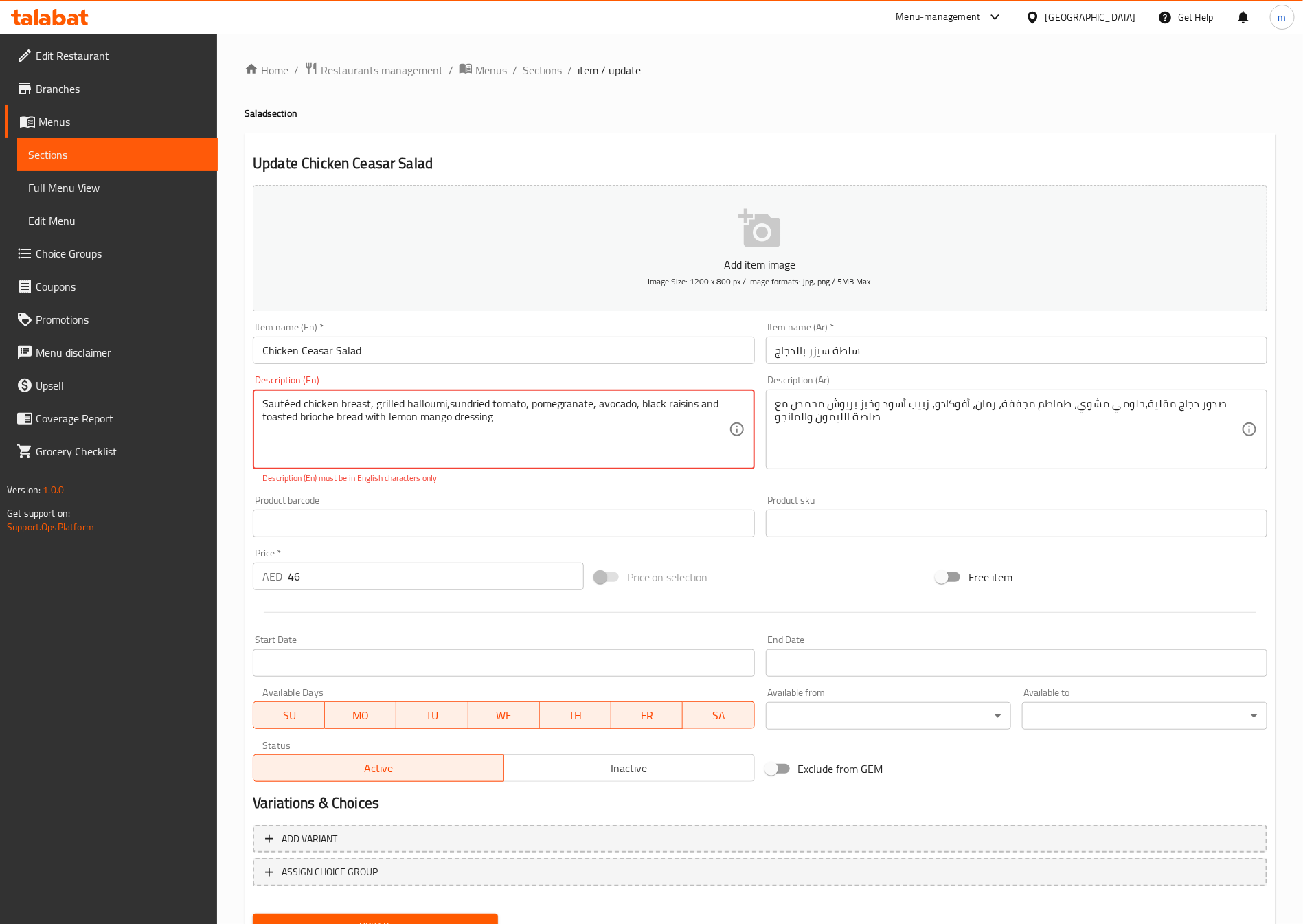
click at [285, 404] on textarea "Sautéed chicken breast, grilled halloumi,sundried tomato, pomegranate, avocado,…" at bounding box center [496, 429] width 466 height 65
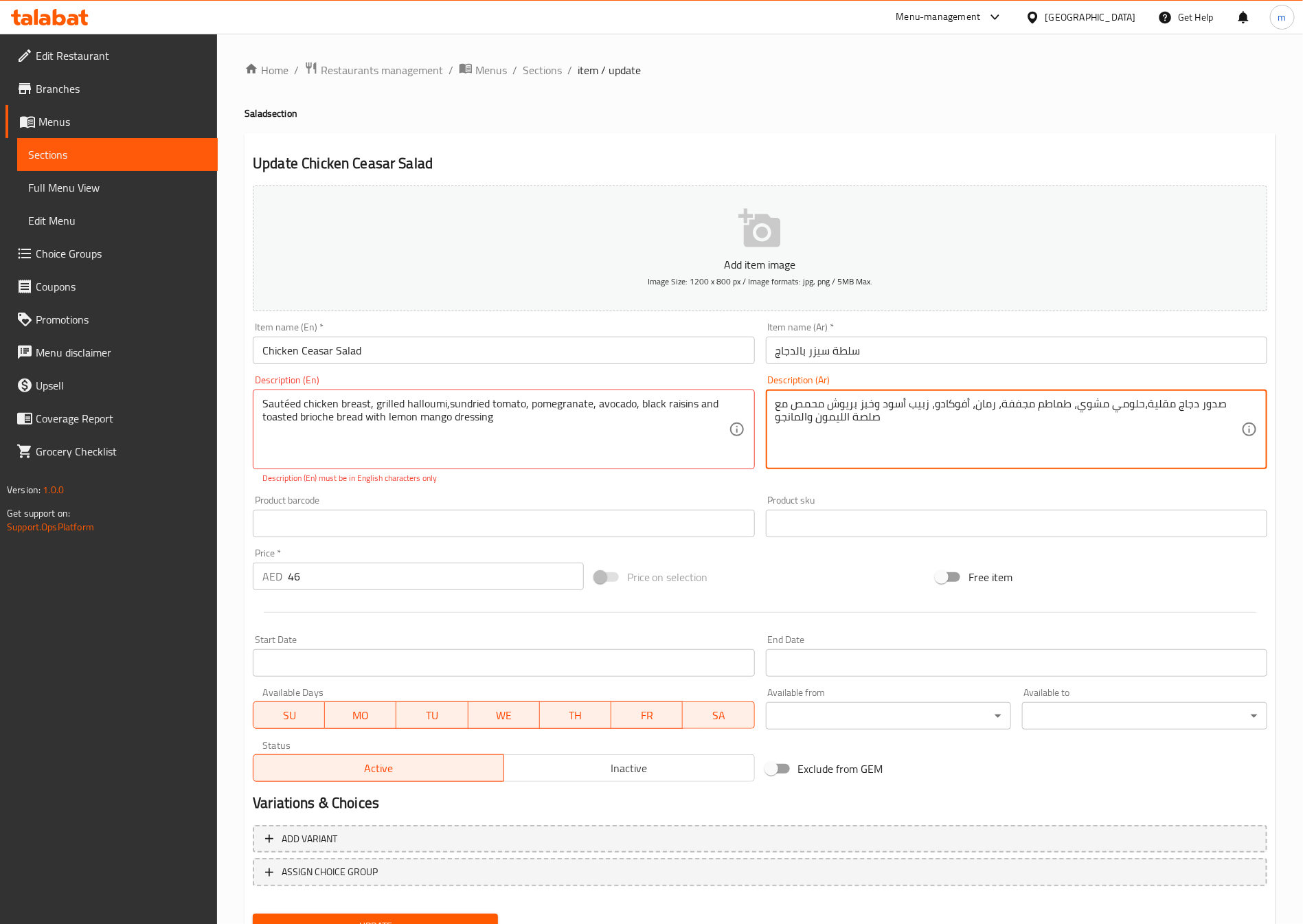
drag, startPoint x: 1170, startPoint y: 407, endPoint x: 1148, endPoint y: 407, distance: 22.0
type textarea "صدور دجاج سوتيه،حلومي مشوي، طماطم مجففة، رمان، أفوكادو، زبيب أسود وخبز بريوش مح…"
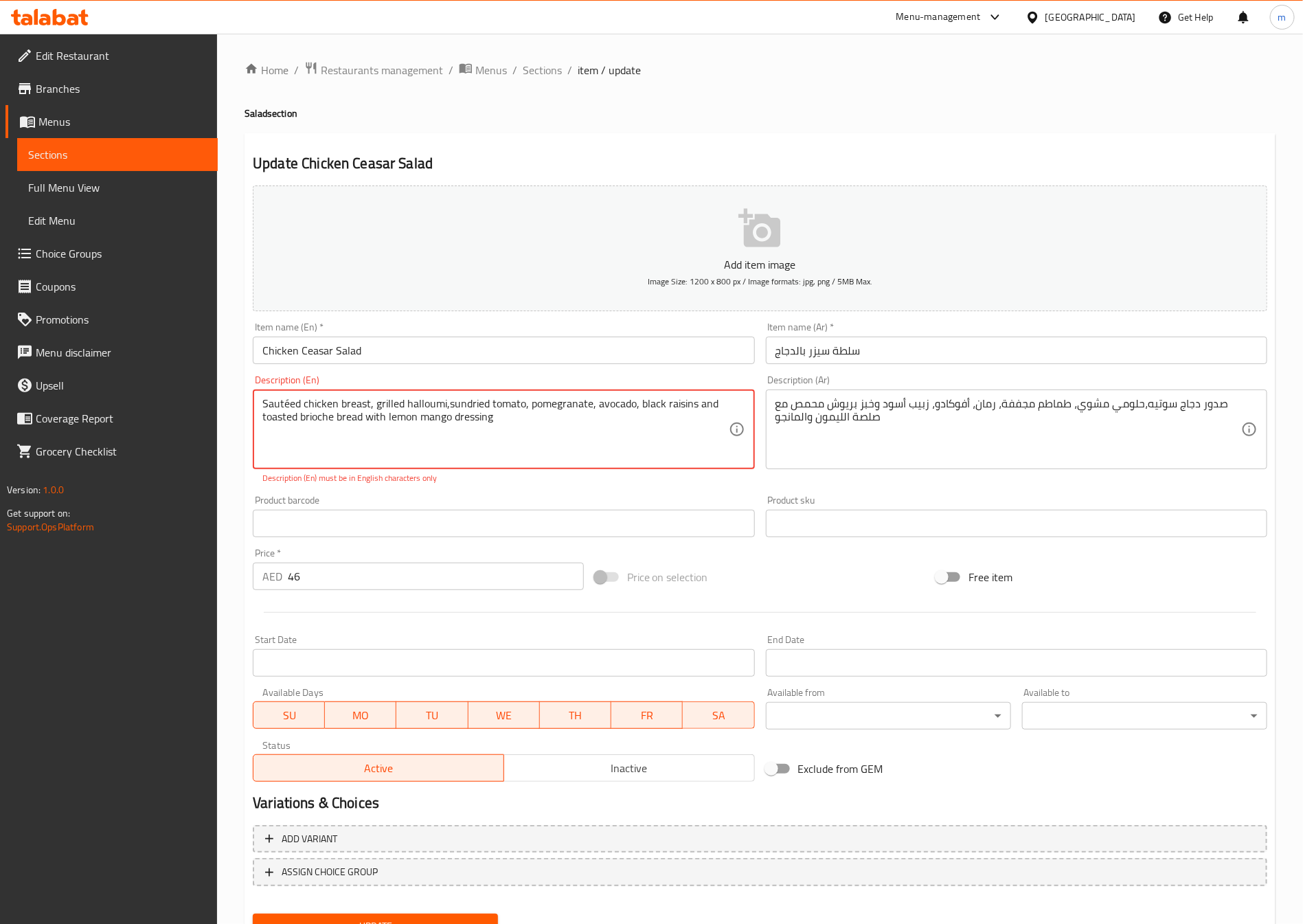
drag, startPoint x: 447, startPoint y: 402, endPoint x: 485, endPoint y: 404, distance: 38.1
click at [352, 448] on textarea "Sautéed chicken breast, grilled halloumi,sundried tomato, pomegranate, avocado,…" at bounding box center [496, 429] width 466 height 65
click at [287, 404] on textarea "Sautéed chicken breast, grilled halloumi,sundried tomato, pomegranate, avocado,…" at bounding box center [496, 429] width 466 height 65
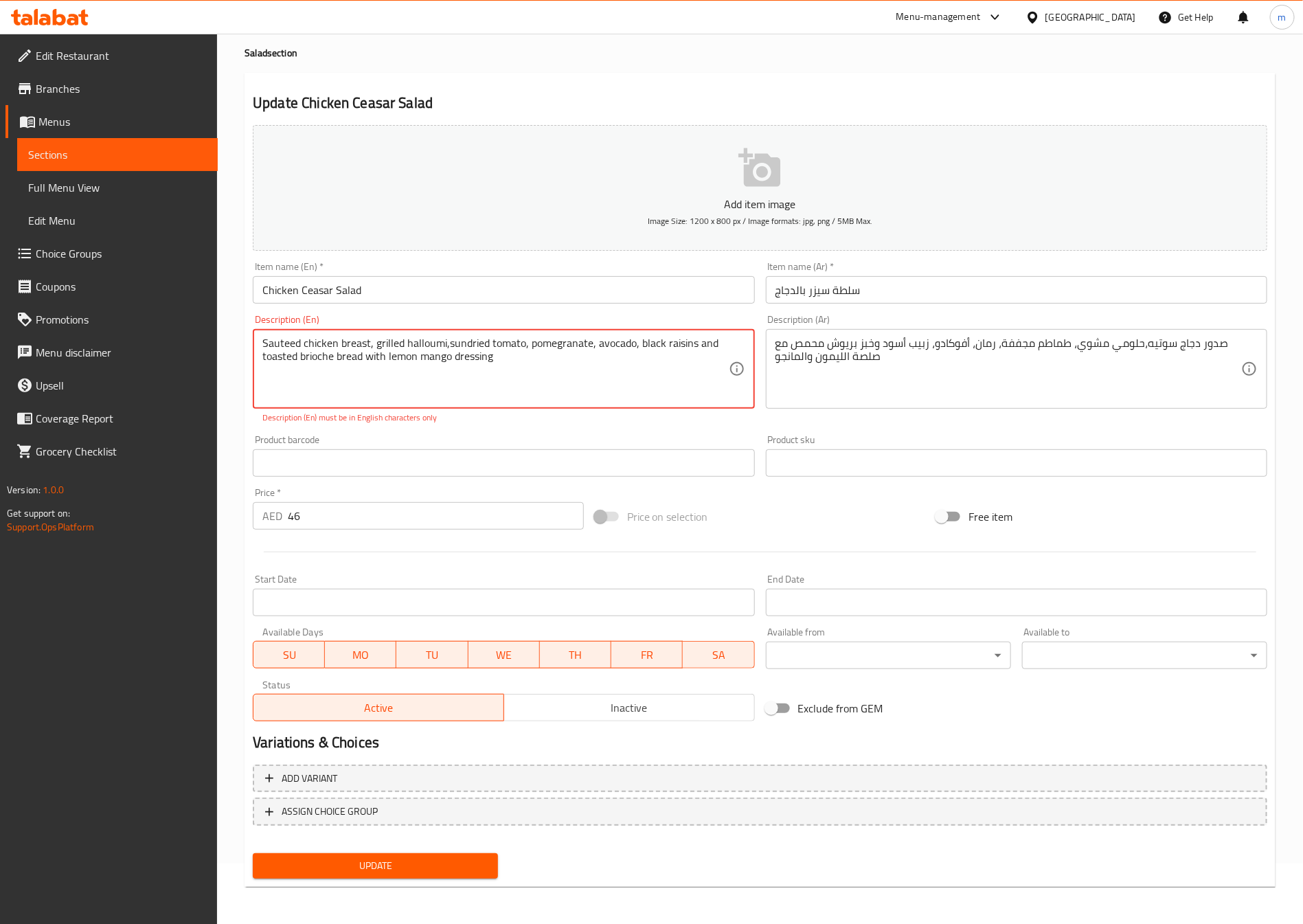
type textarea "Sauteed chicken breast, grilled halloumi,sundried tomato, pomegranate, avocado,…"
click at [427, 859] on span "Update" at bounding box center [375, 865] width 223 height 17
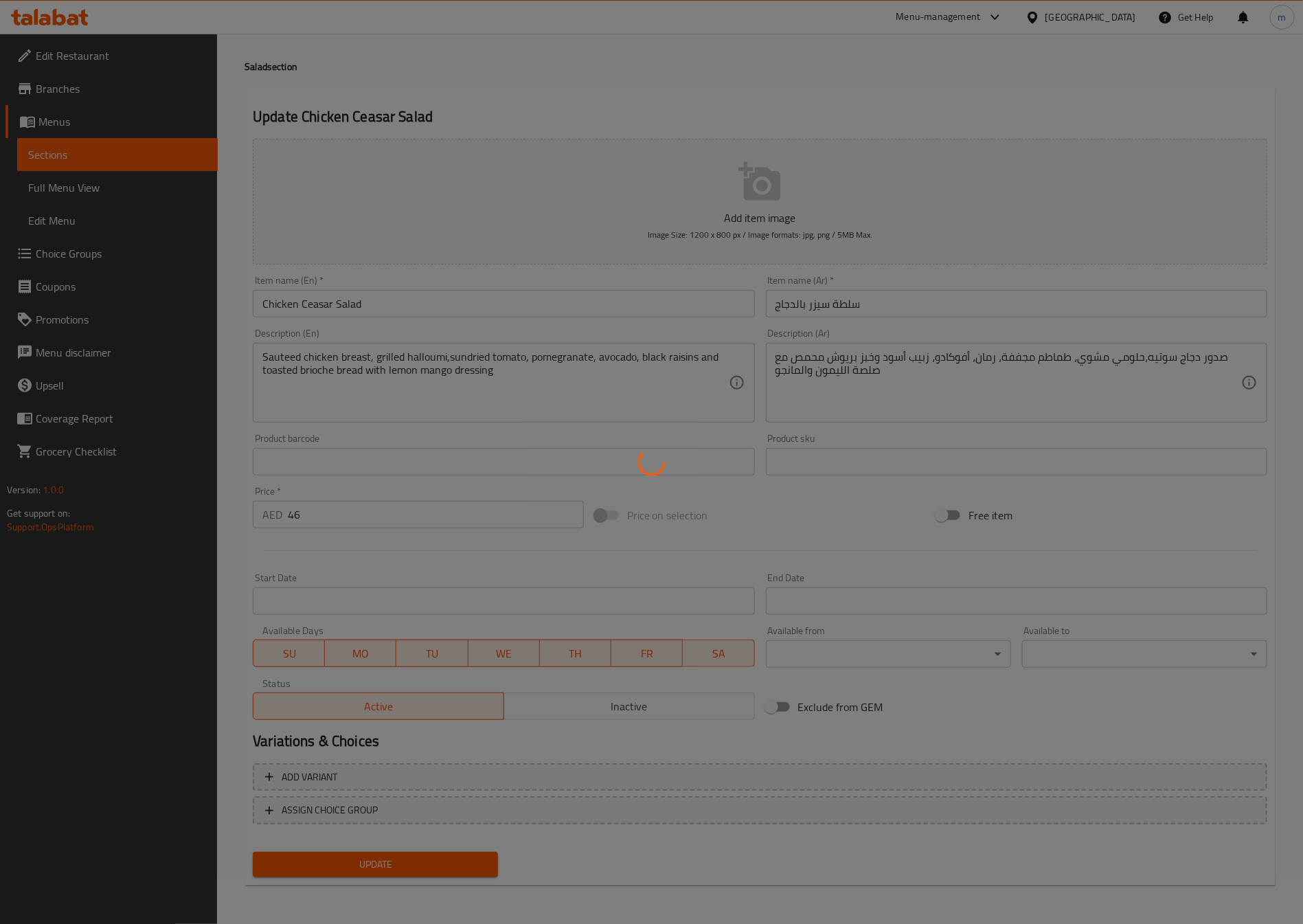
scroll to position [46, 0]
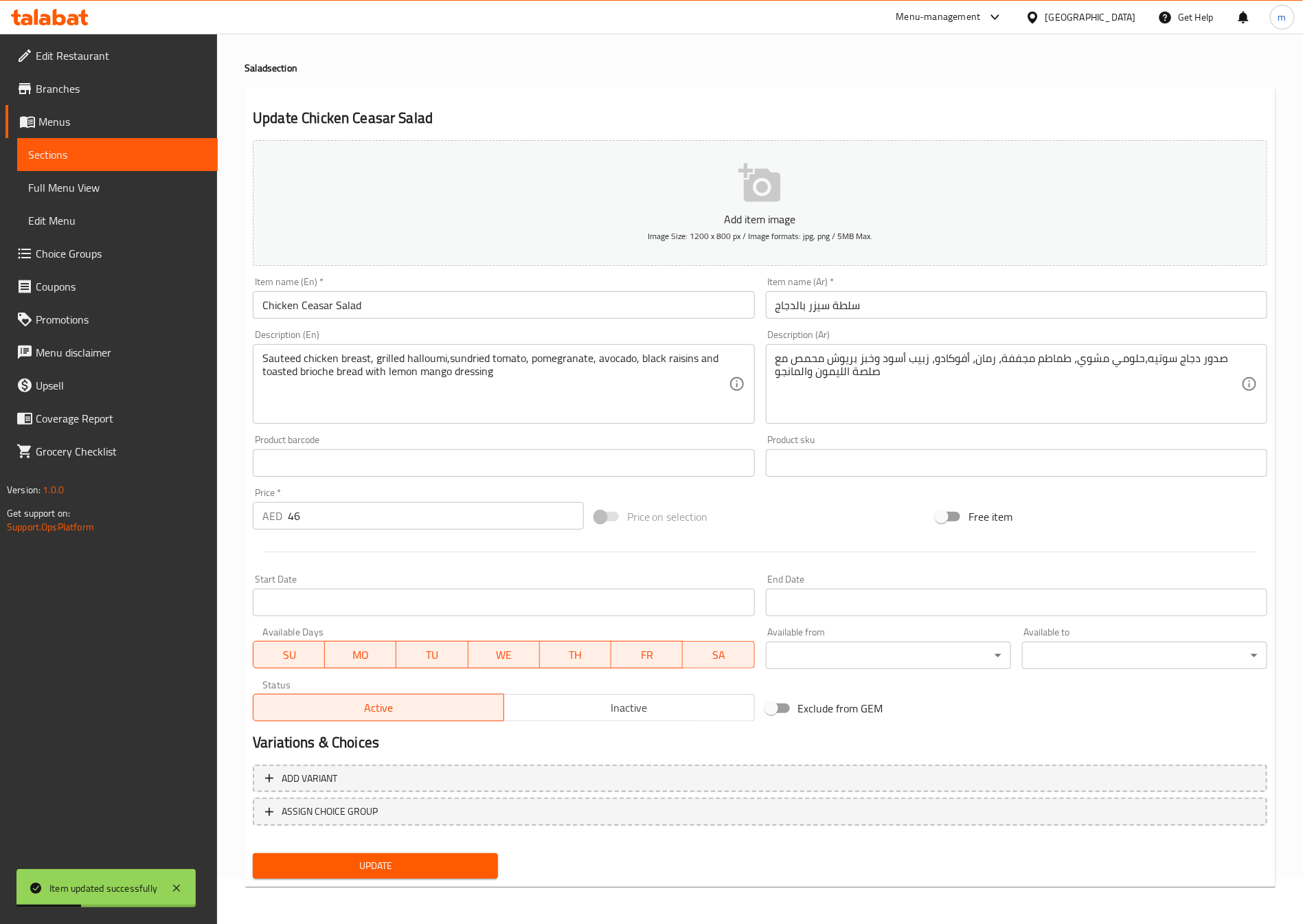
click at [74, 165] on link "Sections" at bounding box center [117, 154] width 201 height 33
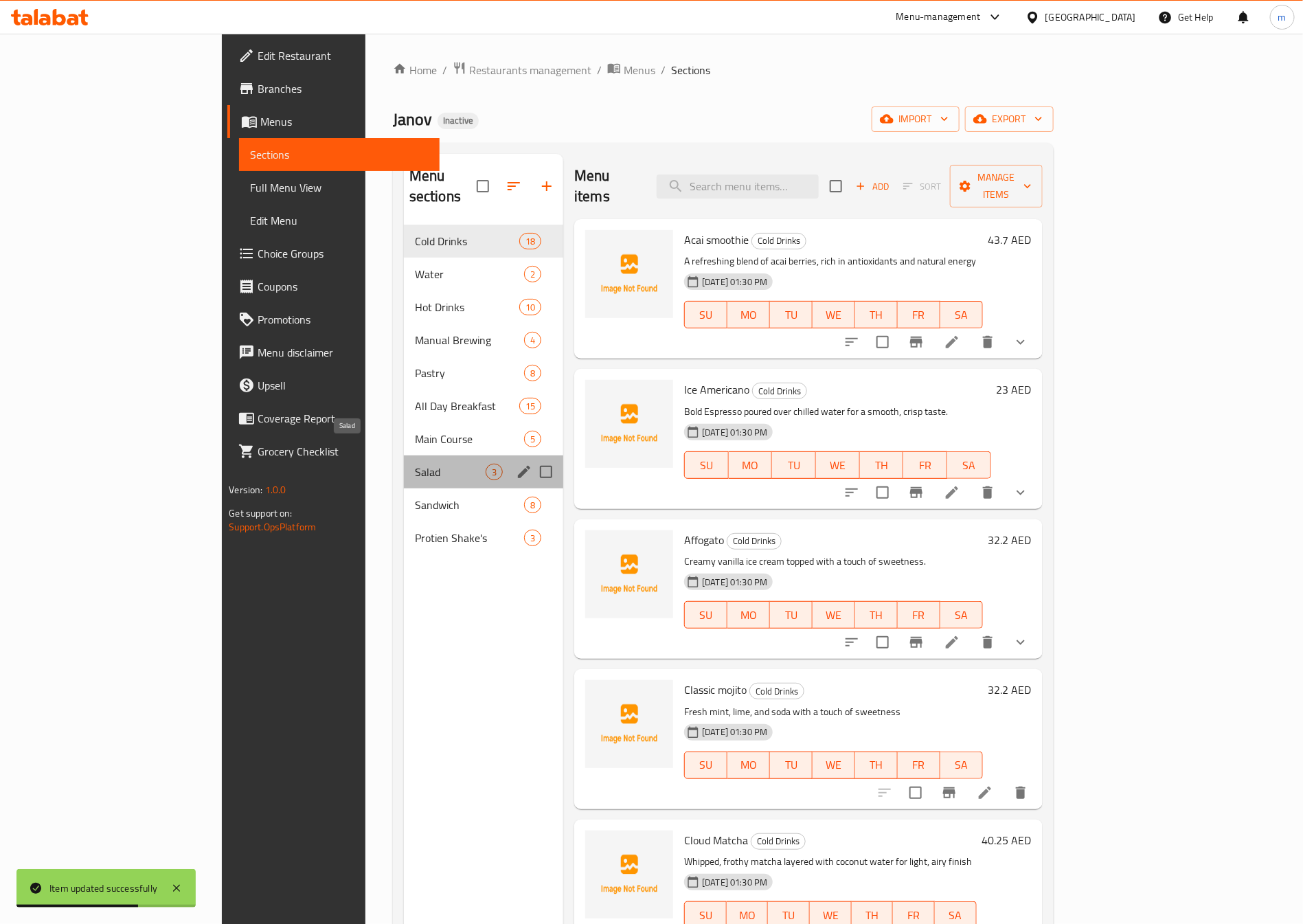
click at [415, 463] on span "Salad" at bounding box center [450, 471] width 71 height 16
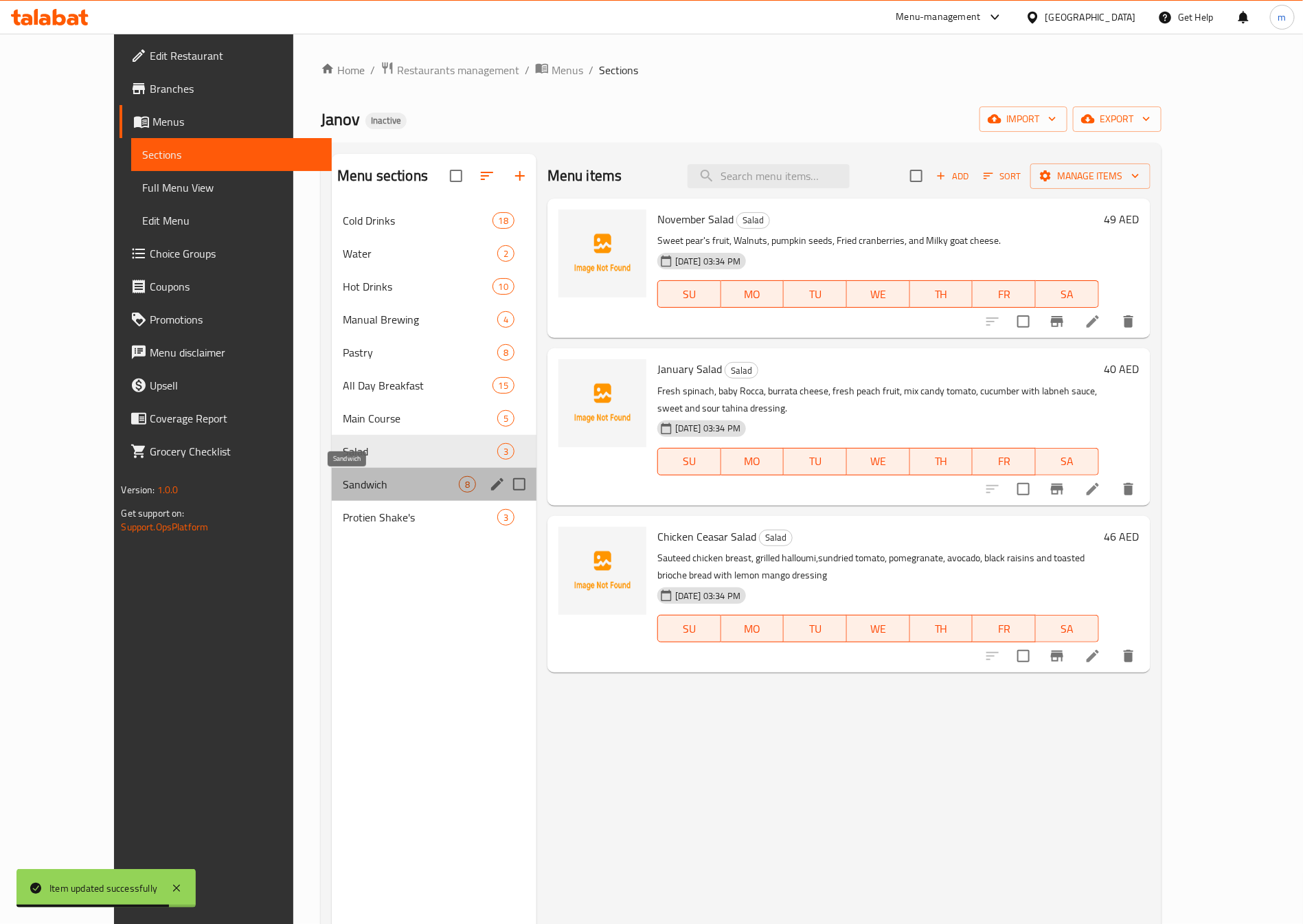
click at [351, 479] on span "Sandwich" at bounding box center [401, 484] width 116 height 16
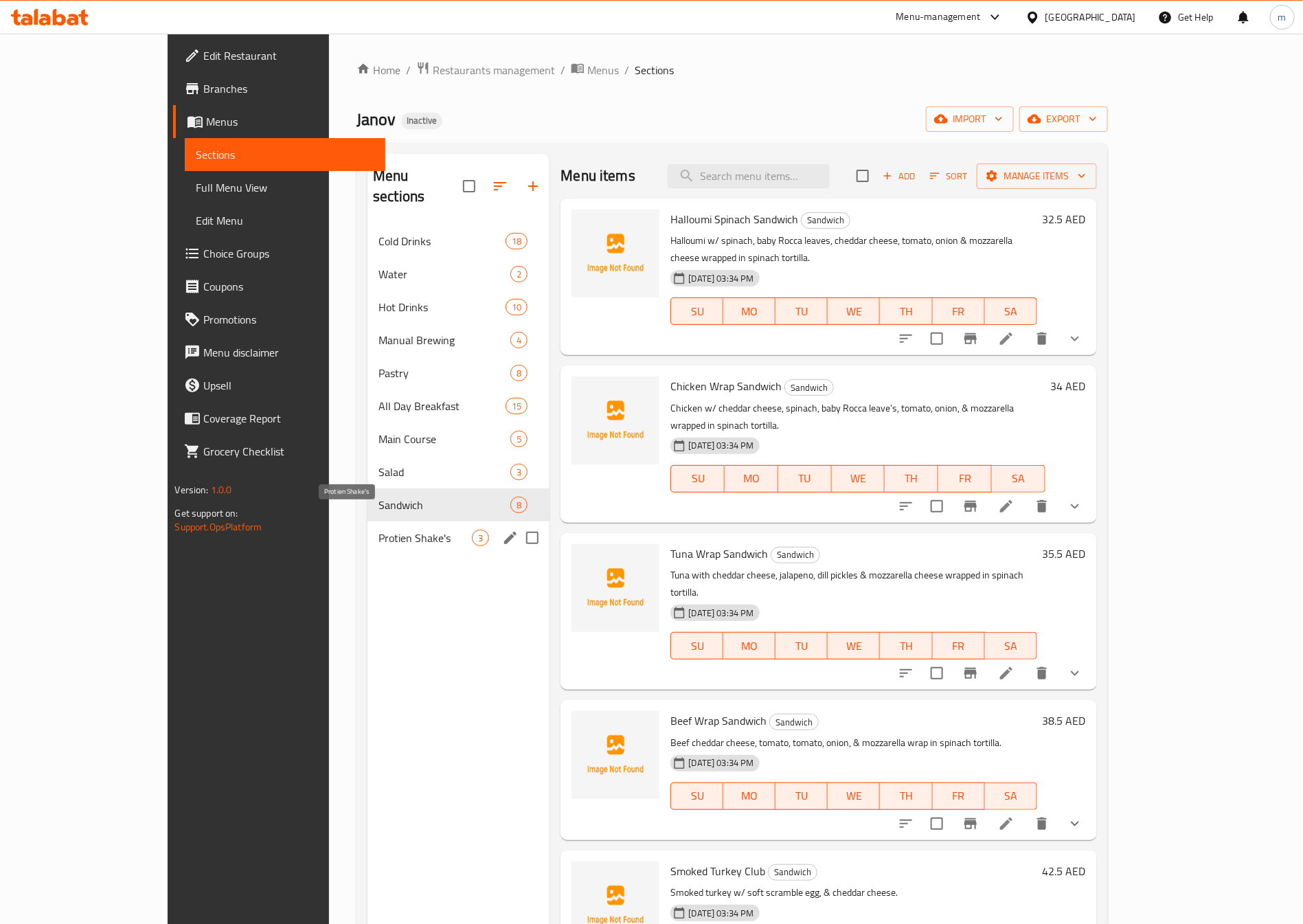
click at [378, 530] on span "Protien Shake's" at bounding box center [425, 538] width 93 height 16
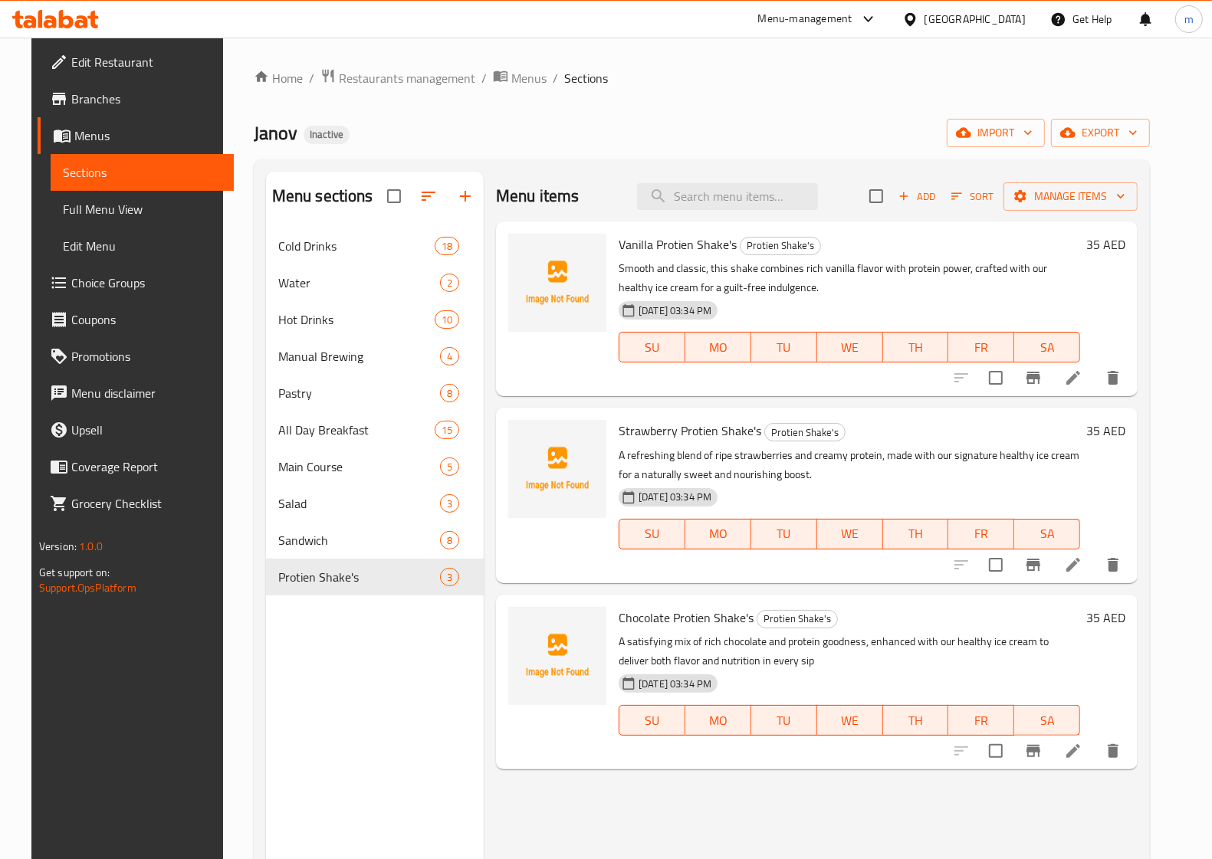
click at [1082, 384] on icon at bounding box center [1073, 378] width 18 height 18
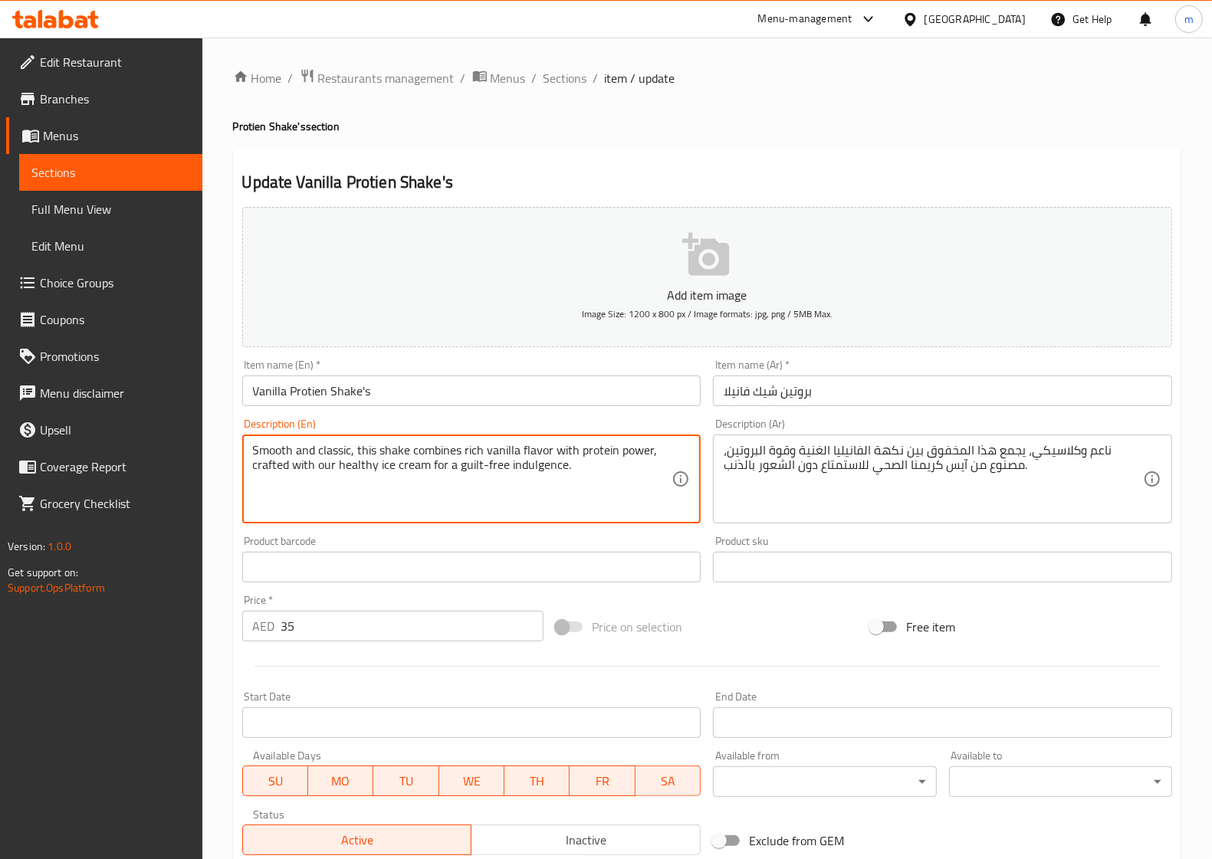
drag, startPoint x: 425, startPoint y: 468, endPoint x: 571, endPoint y: 470, distance: 145.6
type textarea "Smooth and classic, this shake combines rich vanilla flavor with protein power,…"
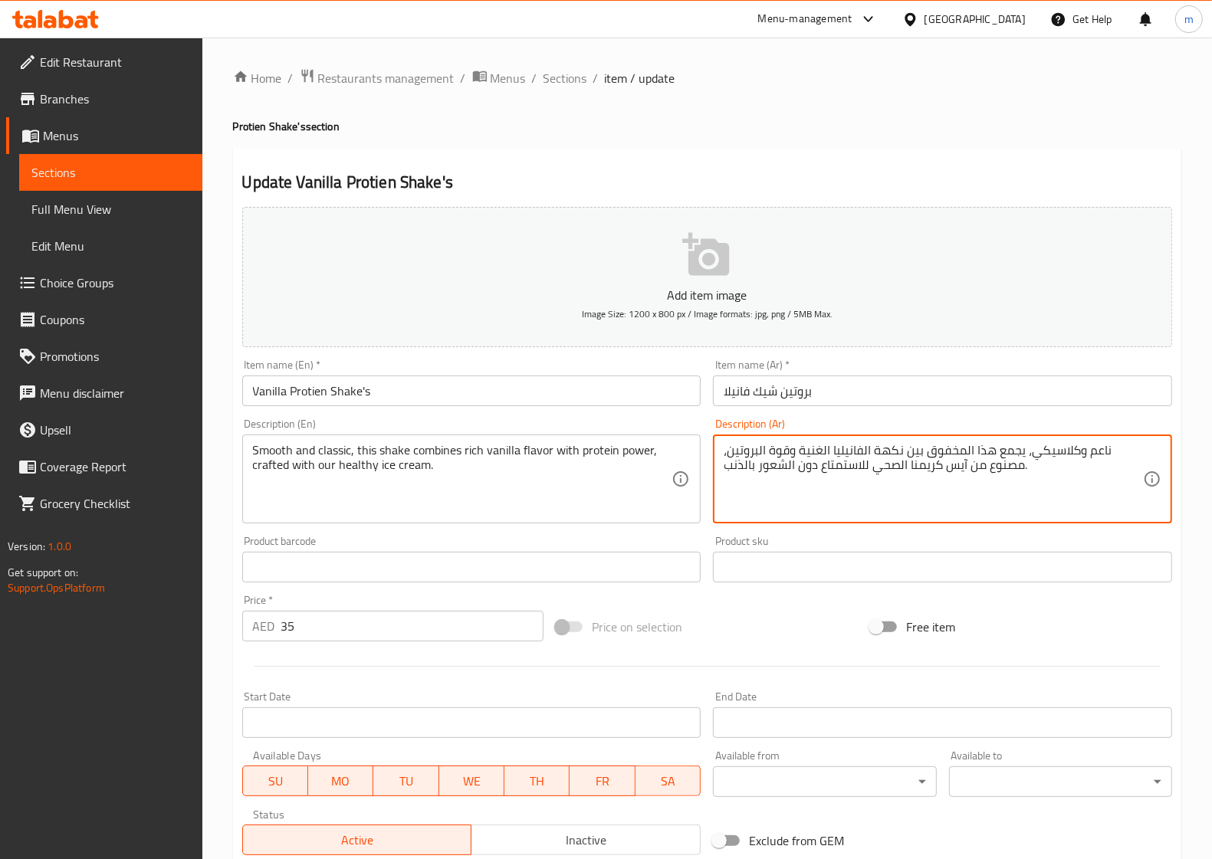
drag, startPoint x: 867, startPoint y: 468, endPoint x: 721, endPoint y: 468, distance: 145.6
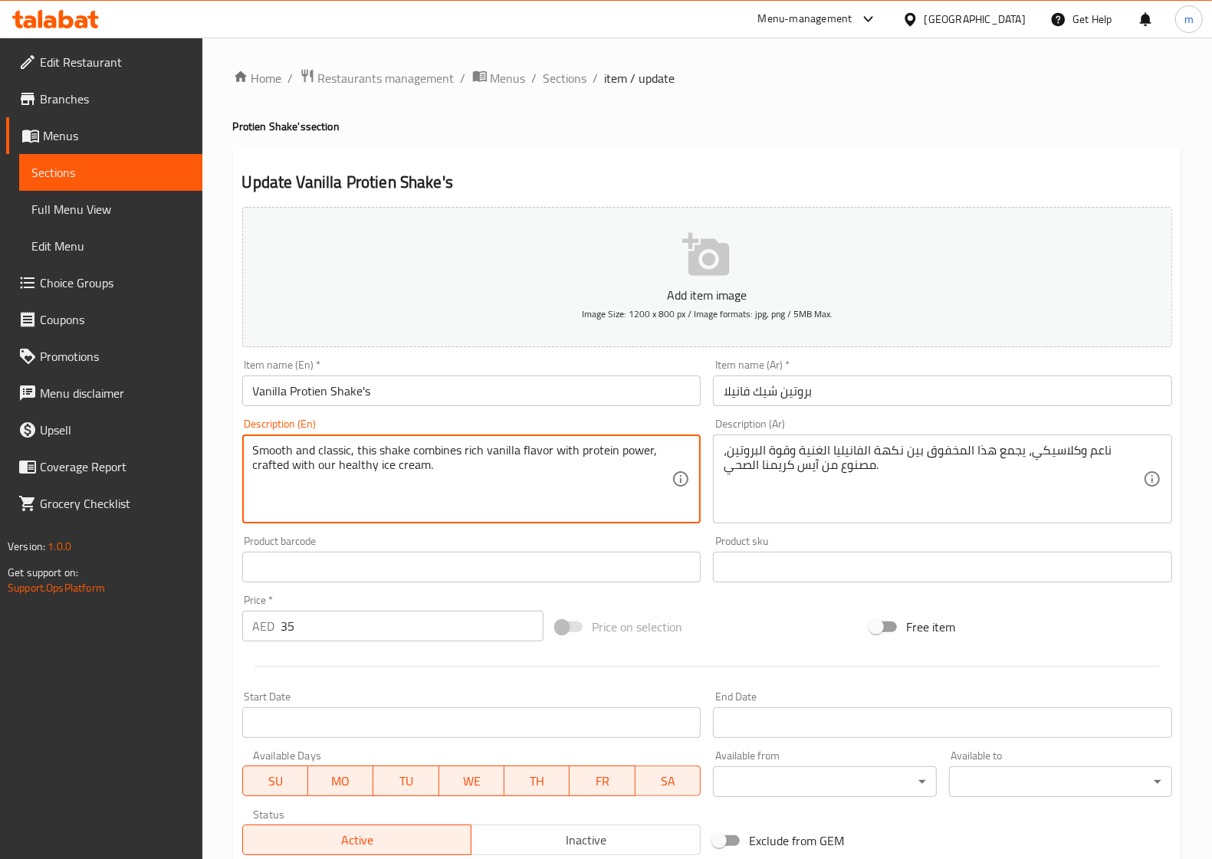
drag, startPoint x: 254, startPoint y: 447, endPoint x: 342, endPoint y: 447, distance: 88.1
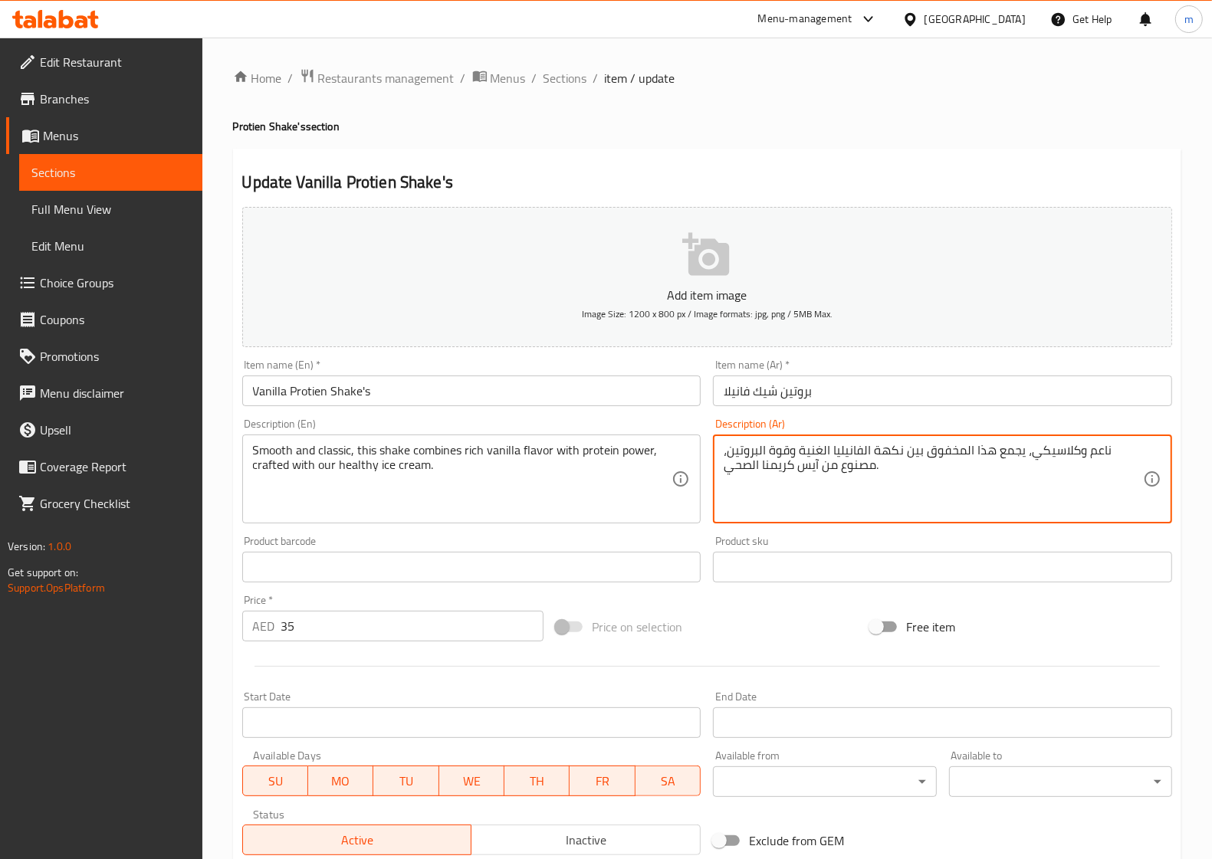
drag, startPoint x: 1032, startPoint y: 454, endPoint x: 1105, endPoint y: 456, distance: 73.6
click at [1061, 453] on textarea "ناعم وكلاسيكي، يجمع هذا المخفوق بين نكهة الفانيليا الغنية وقوة البروتين، مصنوع …" at bounding box center [932, 479] width 419 height 73
click at [1058, 453] on textarea "ناعم وكلاسيكي، يجمع هذا المخفوق بين نكهة الفانيليا الغنية وقوة البروتين، مصنوع …" at bounding box center [932, 479] width 419 height 73
drag, startPoint x: 1104, startPoint y: 452, endPoint x: 1032, endPoint y: 453, distance: 72.8
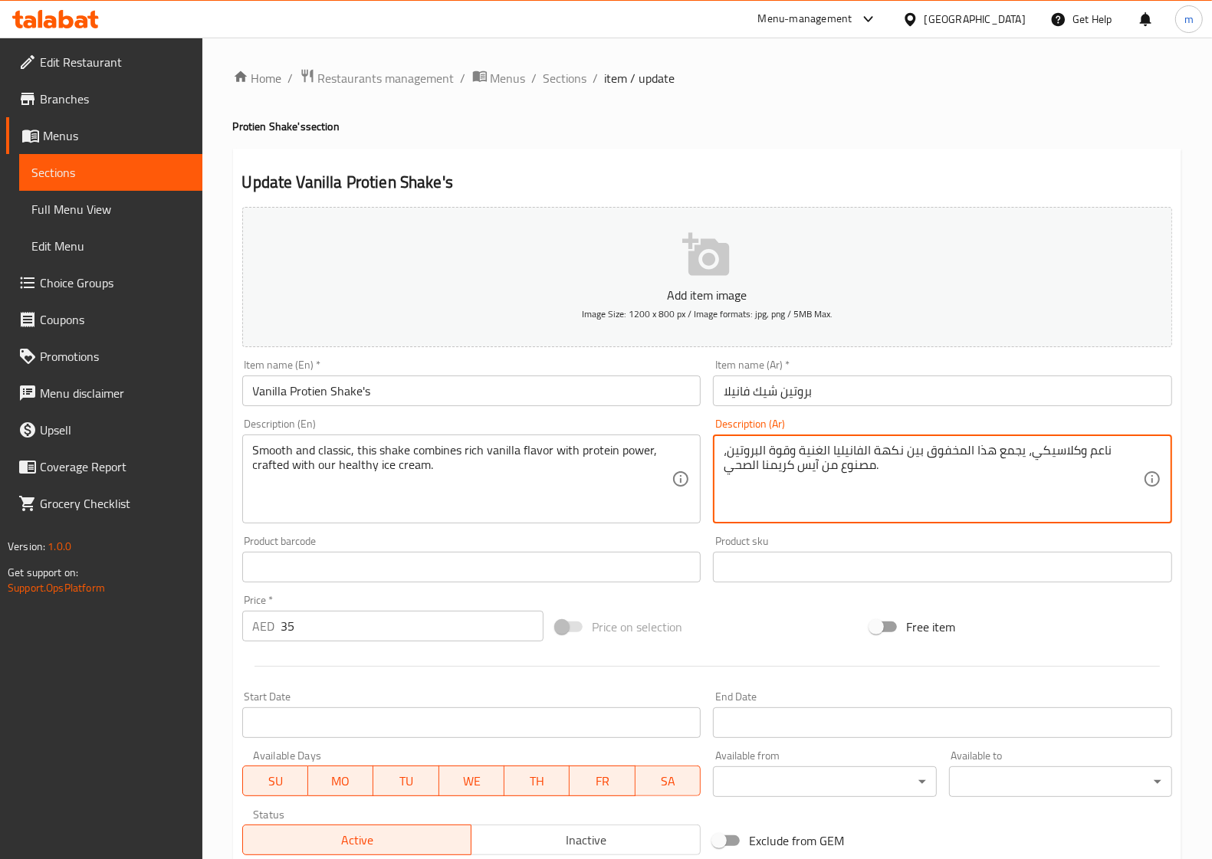
click at [1032, 453] on textarea "ناعم وكلاسيكي، يجمع هذا المخفوق بين نكهة الفانيليا الغنية وقوة البروتين، مصنوع …" at bounding box center [932, 479] width 419 height 73
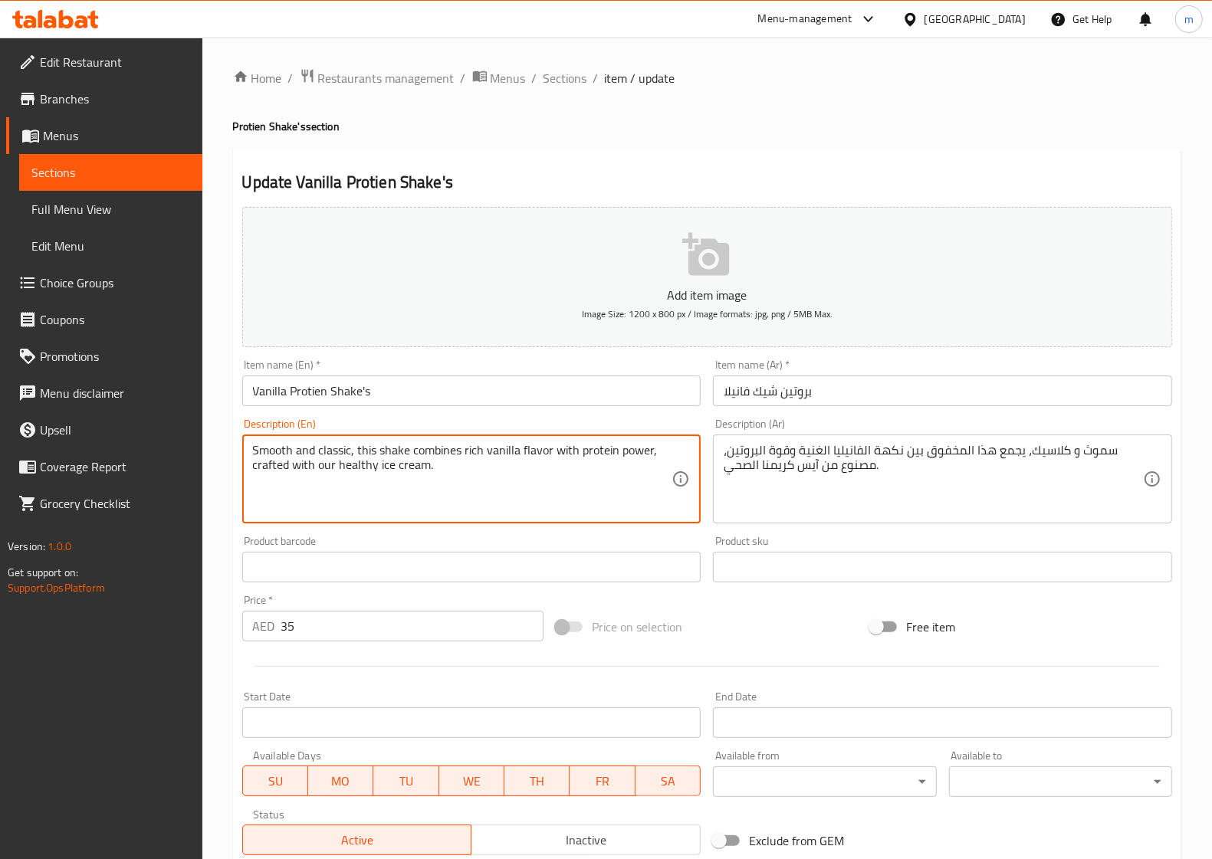
click at [387, 451] on textarea "Smooth and classic, this shake combines rich vanilla flavor with protein power,…" at bounding box center [462, 479] width 419 height 73
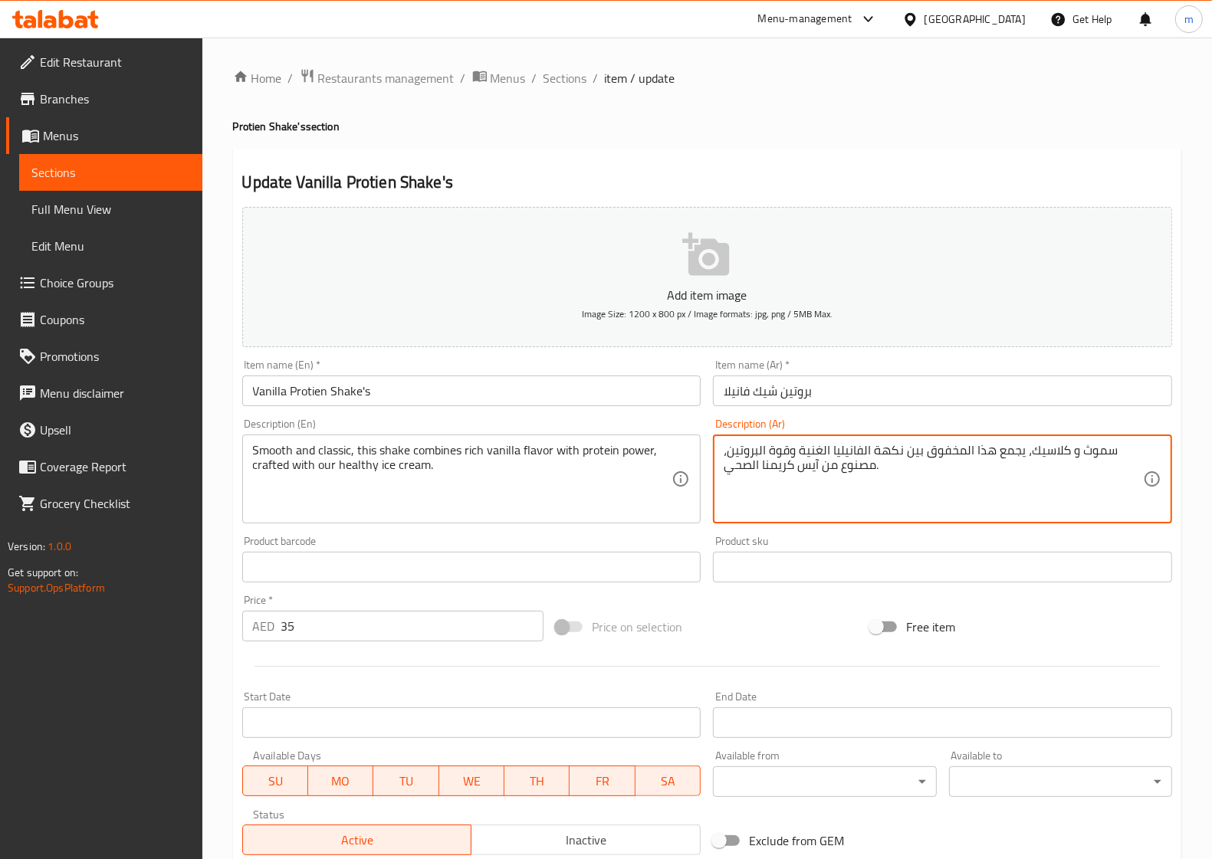
click at [933, 450] on textarea "سموث و كلاسيك، يجمع هذا المخفوق بين نكهة الفانيليا الغنية وقوة البروتين، مصنوع …" at bounding box center [932, 479] width 419 height 73
click at [818, 452] on textarea "سموث و كلاسيك، يجمع هذا الشيك بين نكهة الفانيليا الغنية وقوة البروتين، مصنوع من…" at bounding box center [932, 479] width 419 height 73
click at [815, 457] on textarea "سموث و كلاسيك، يجمع هذا الشيك بين نكهة الفانيليا الغنية وقوة البروتين، مصنوع من…" at bounding box center [932, 479] width 419 height 73
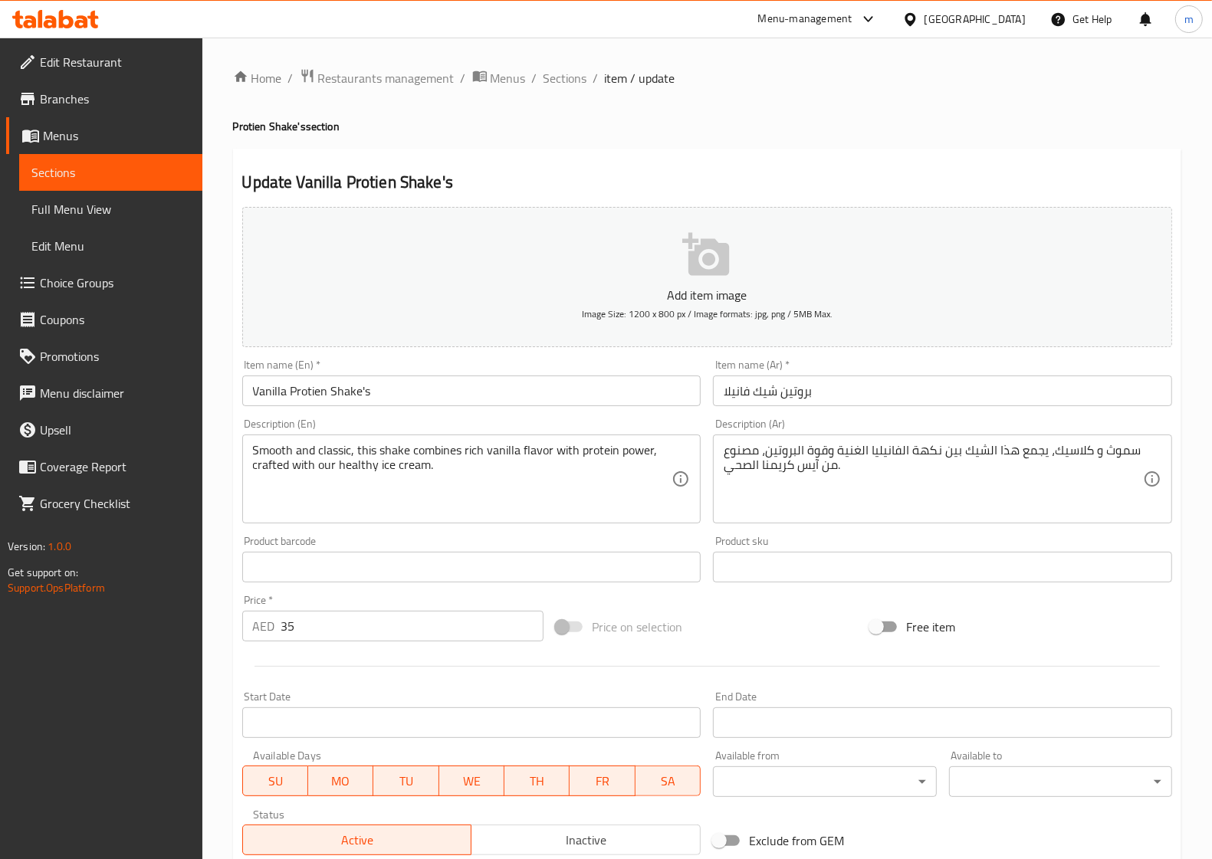
click at [815, 452] on textarea "سموث و كلاسيك، يجمع هذا الشيك بين نكهة الفانيليا الغنية وقوة البروتين، مصنوع من…" at bounding box center [932, 479] width 419 height 73
type textarea "سموث و كلاسيك، يجمع هذا الشيك بين نكهة الفانيليا الغنية والباور بروتين، مصنوع م…"
click at [354, 474] on textarea "Smooth and classic, this shake combines rich vanilla flavor with protein power,…" at bounding box center [462, 479] width 419 height 73
click at [609, 461] on textarea "Smooth and classic, this shake combines rich vanilla flavor with protein power,…" at bounding box center [462, 479] width 419 height 73
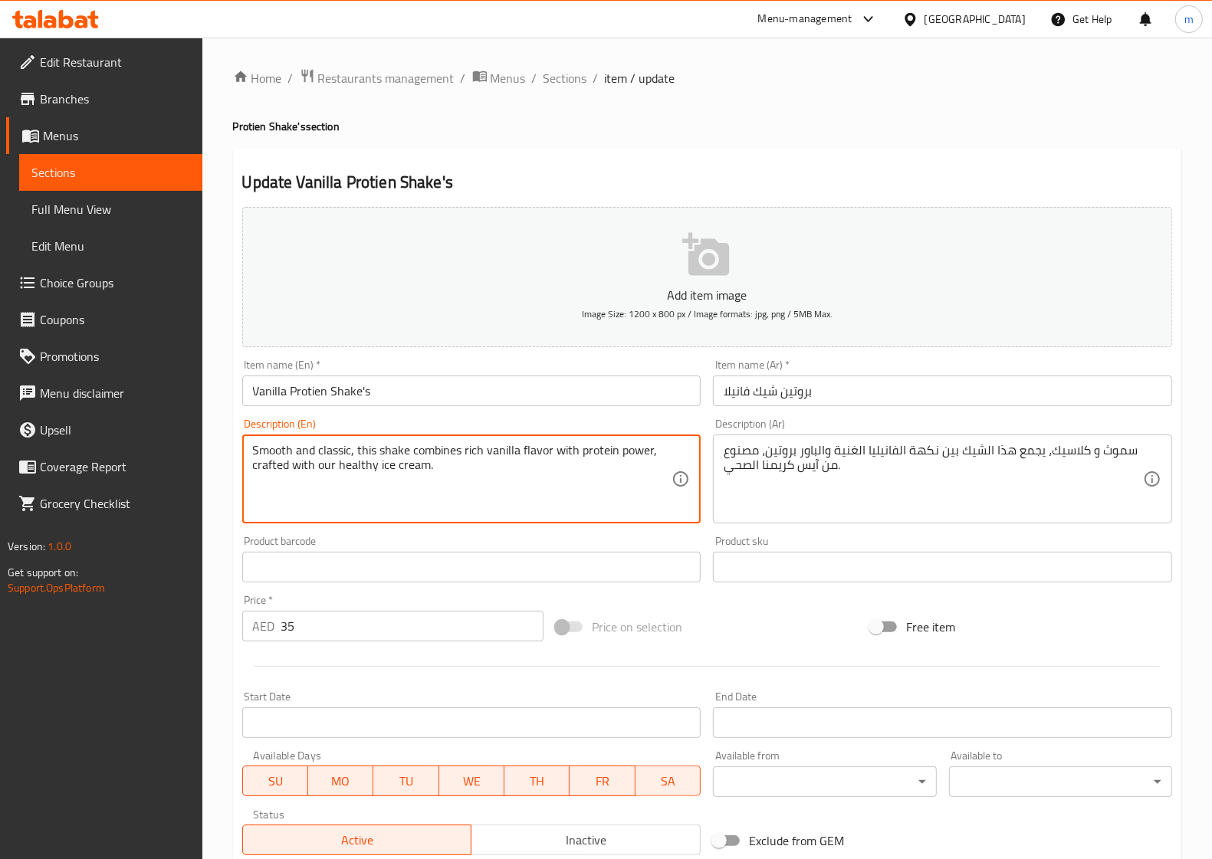
click at [274, 392] on input "Vanilla Protien Shake's" at bounding box center [471, 391] width 459 height 31
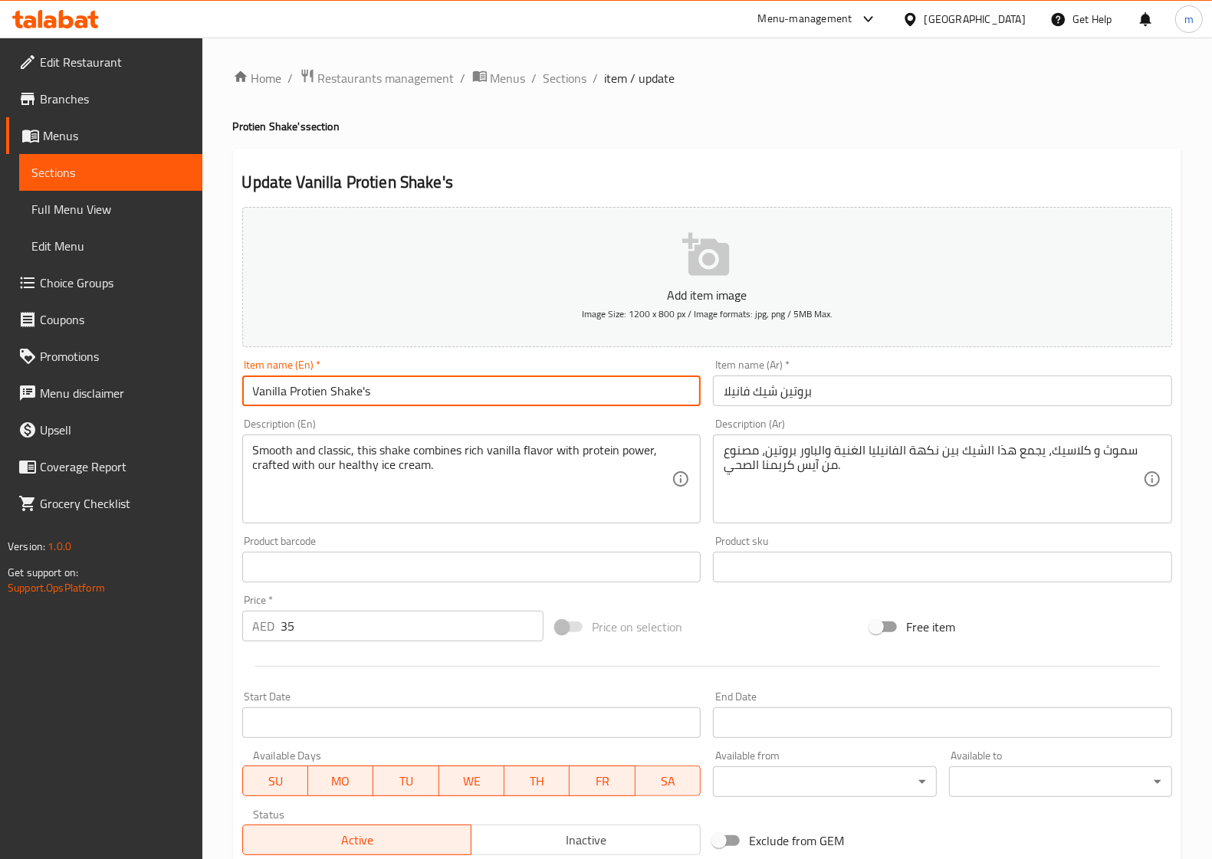
click at [274, 392] on input "Vanilla Protien Shake's" at bounding box center [471, 391] width 459 height 31
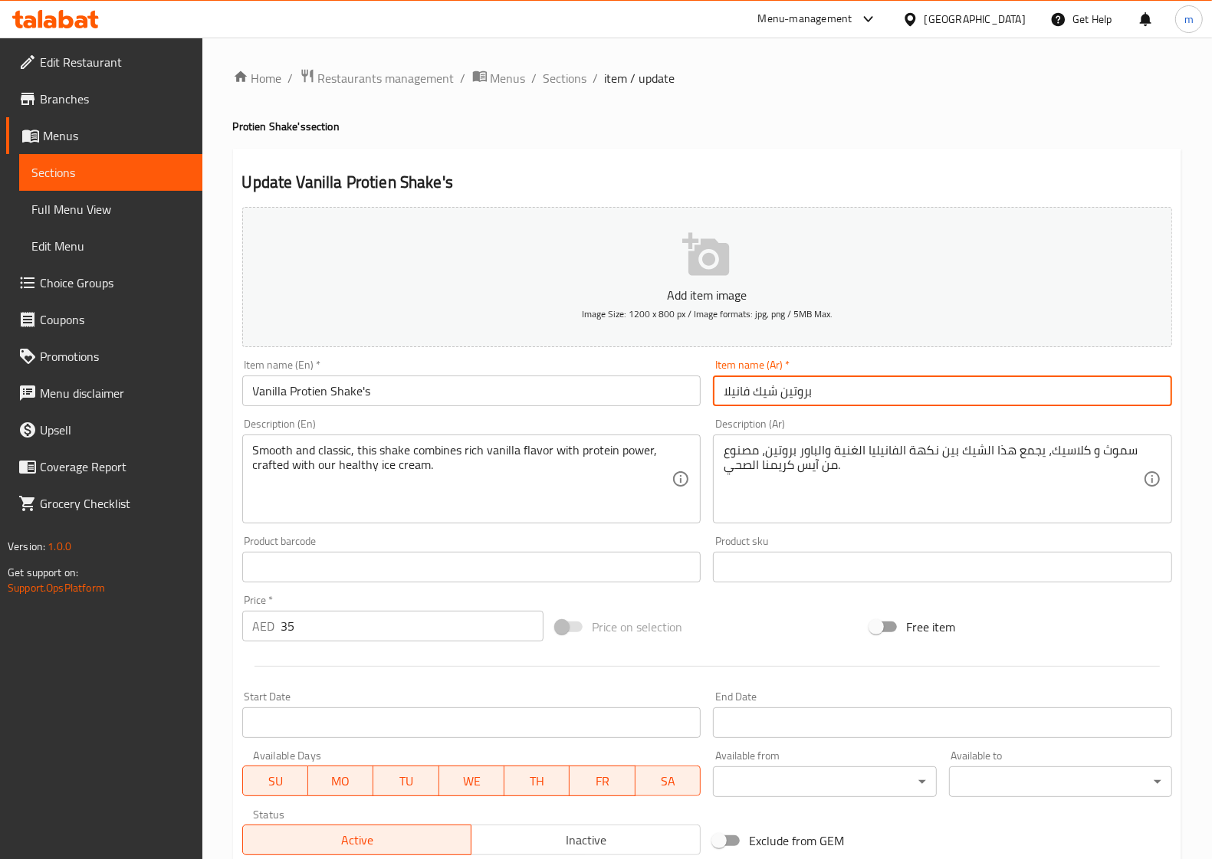
drag, startPoint x: 749, startPoint y: 395, endPoint x: 688, endPoint y: 393, distance: 60.6
click at [688, 393] on div "Add item image Image Size: 1200 x 800 px / Image formats: jpg, png / 5MB Max. I…" at bounding box center [707, 531] width 942 height 661
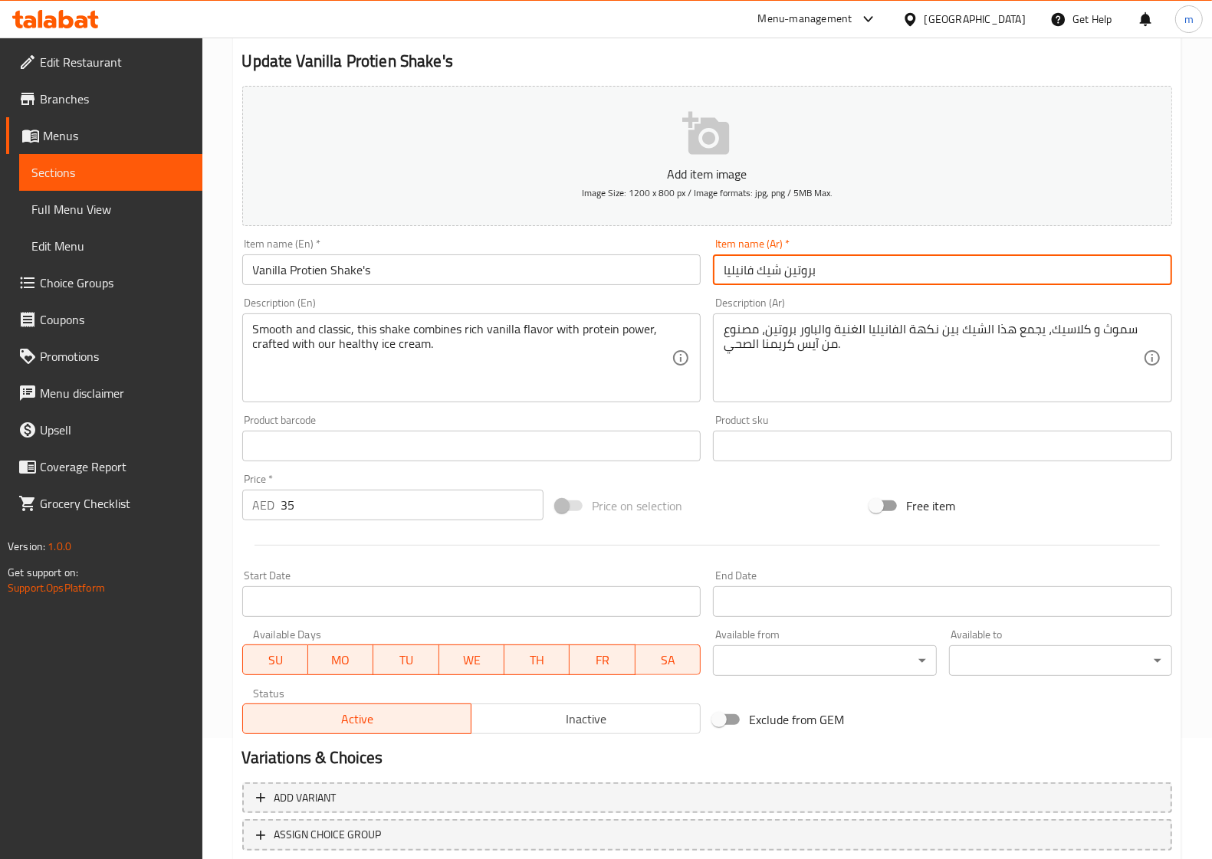
scroll to position [192, 0]
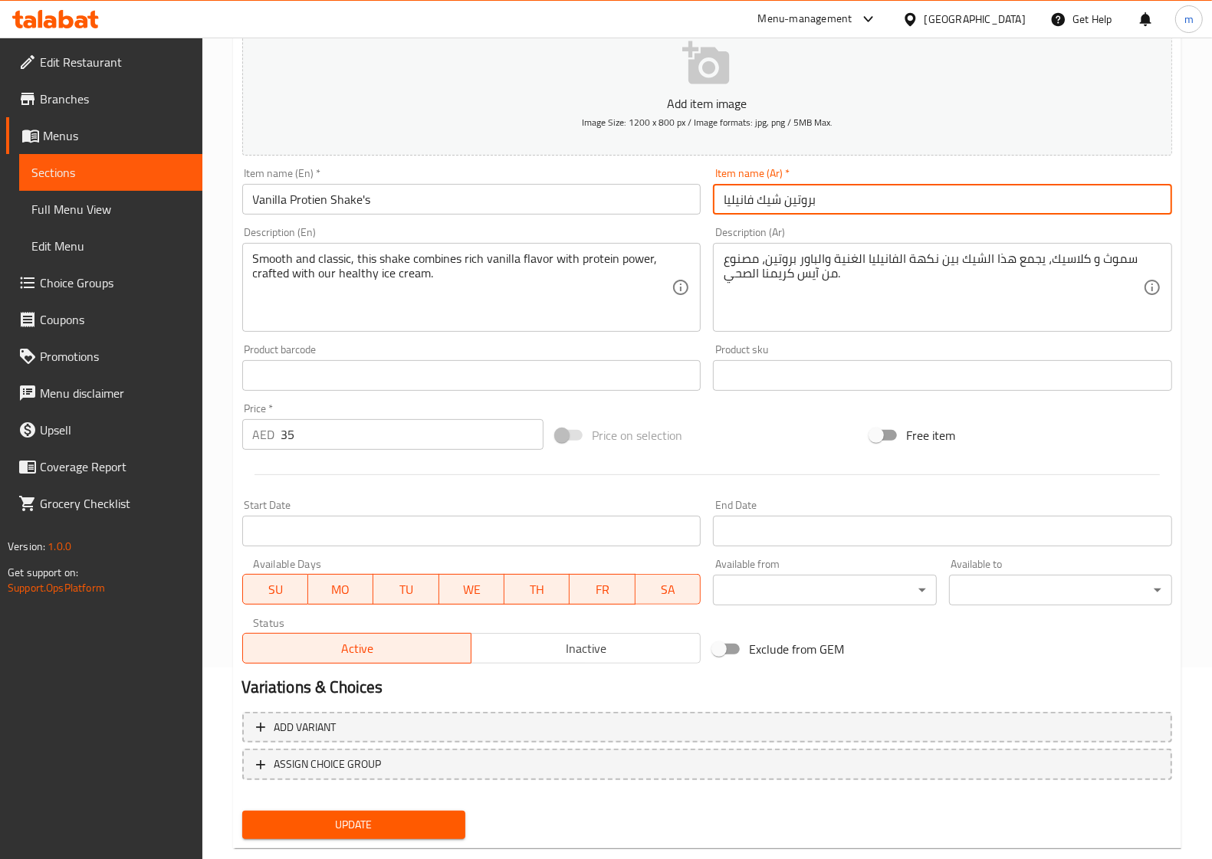
type input "بروتين شيك فانيليا"
click at [408, 815] on span "Update" at bounding box center [353, 824] width 198 height 19
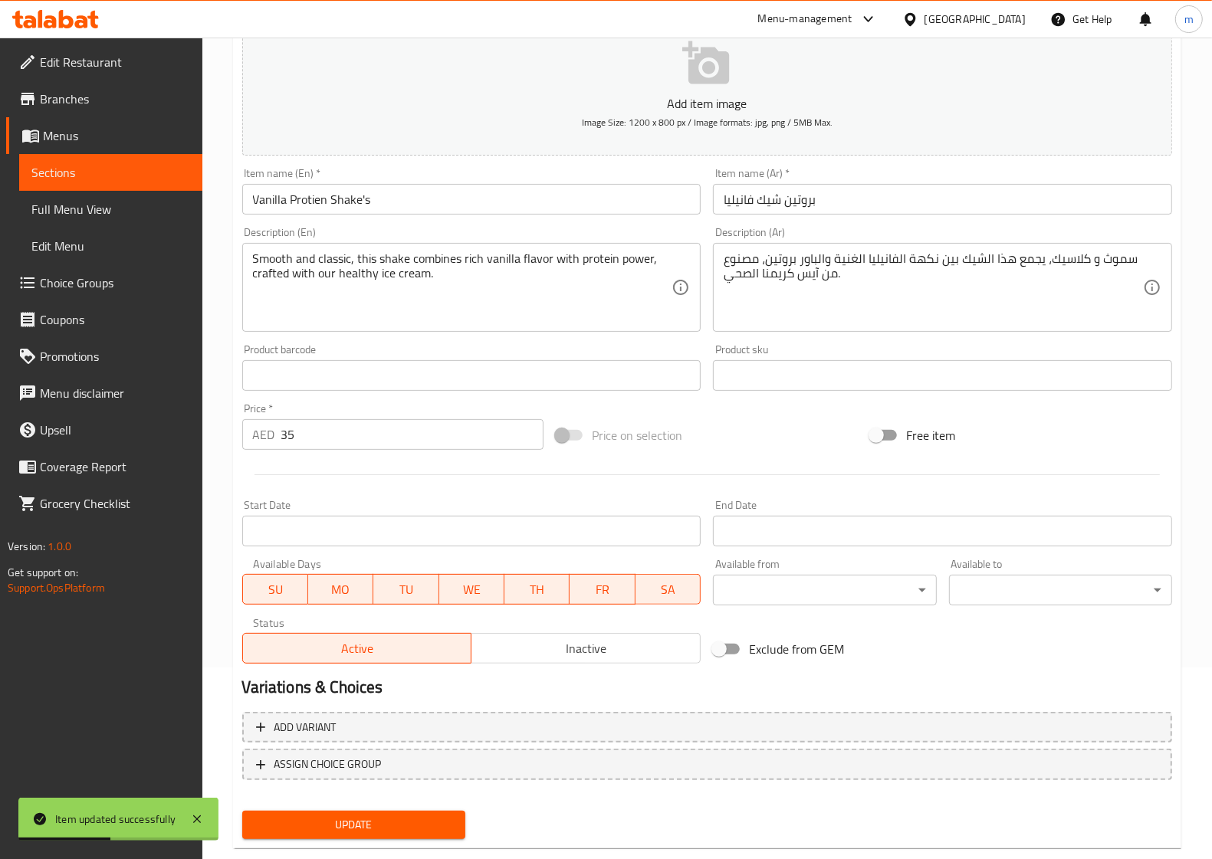
click at [71, 163] on span "Sections" at bounding box center [110, 172] width 159 height 18
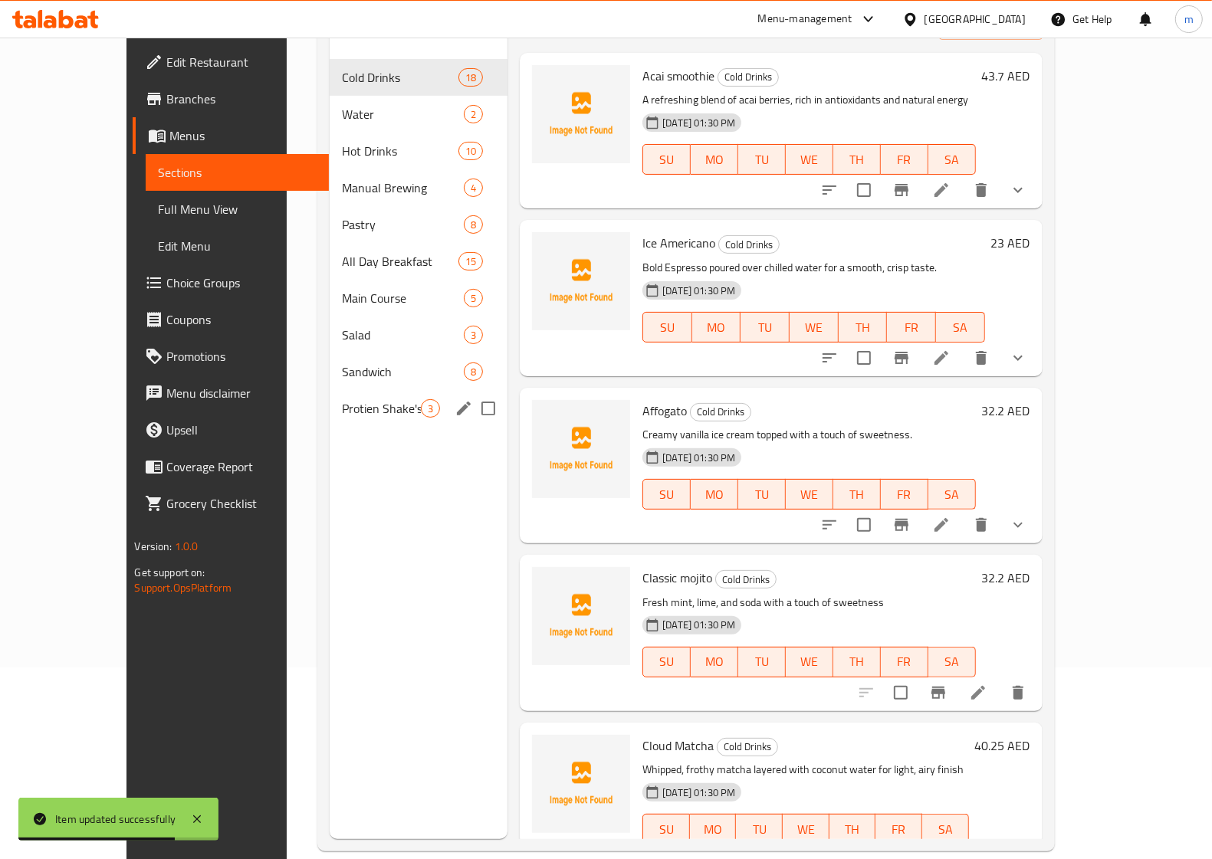
click at [342, 399] on span "Protien Shake's" at bounding box center [381, 408] width 79 height 18
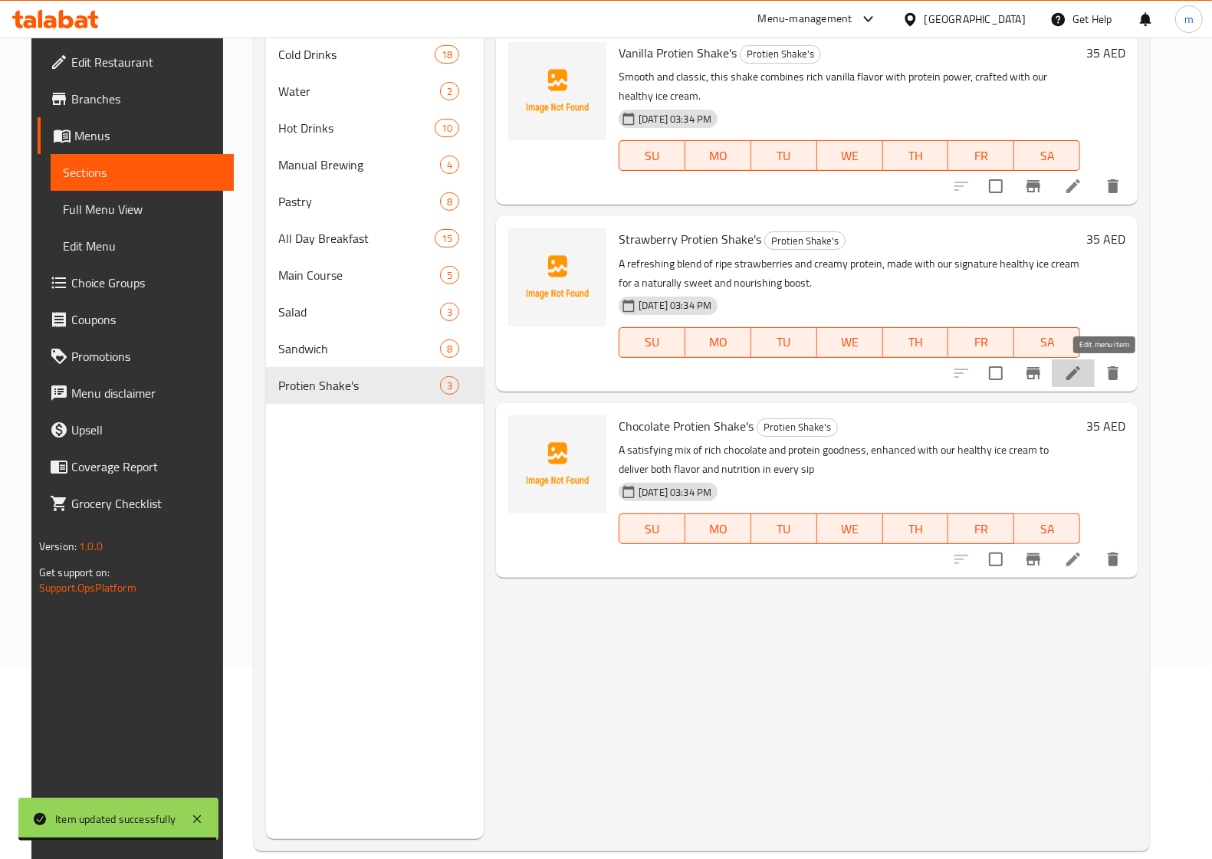
click at [1082, 369] on icon at bounding box center [1073, 373] width 18 height 18
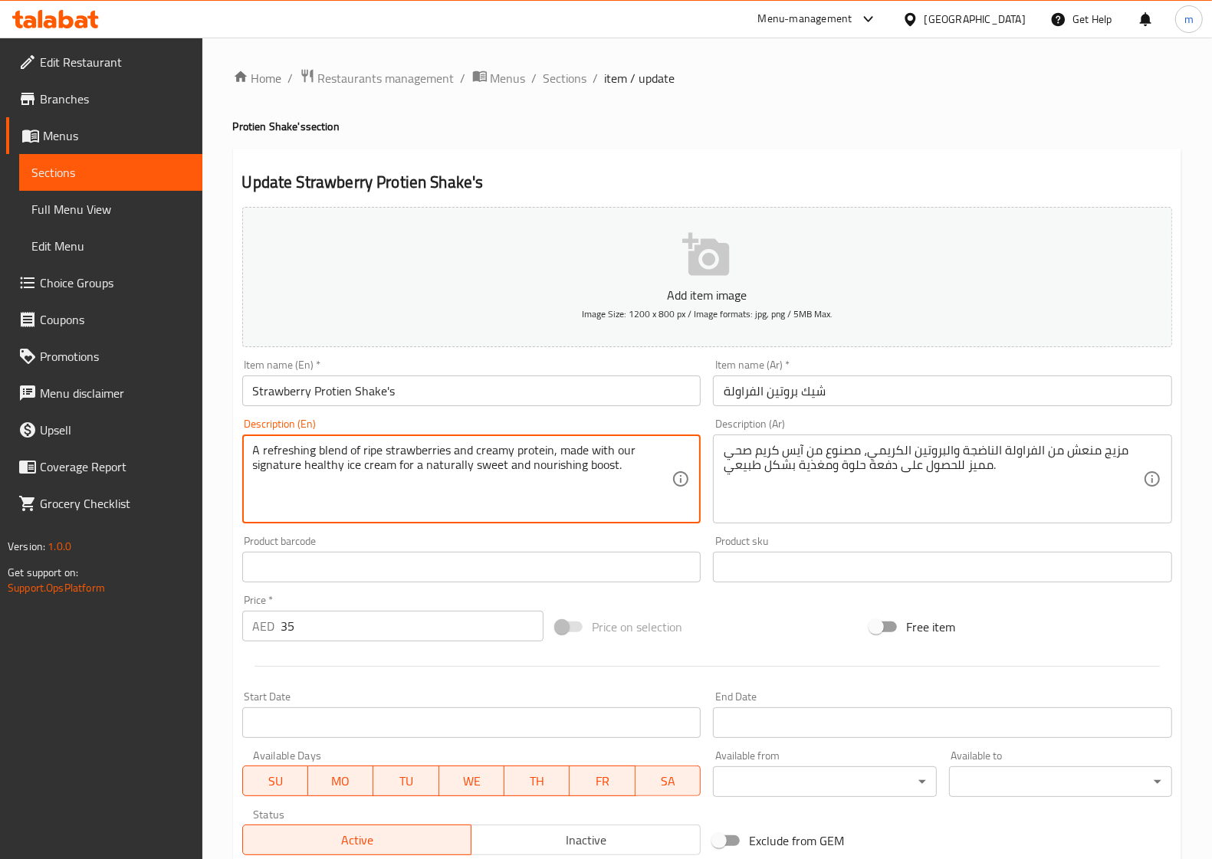
click at [331, 452] on textarea "A refreshing blend of ripe strawberries and creamy protein, made with our signa…" at bounding box center [462, 479] width 419 height 73
click at [376, 458] on textarea "A refreshing blend of ripe strawberries and creamy protein, made with our signa…" at bounding box center [462, 479] width 419 height 73
click at [382, 454] on textarea "A refreshing blend of ripe strawberries and creamy protein, made with our signa…" at bounding box center [462, 479] width 419 height 73
drag, startPoint x: 362, startPoint y: 450, endPoint x: 447, endPoint y: 450, distance: 85.1
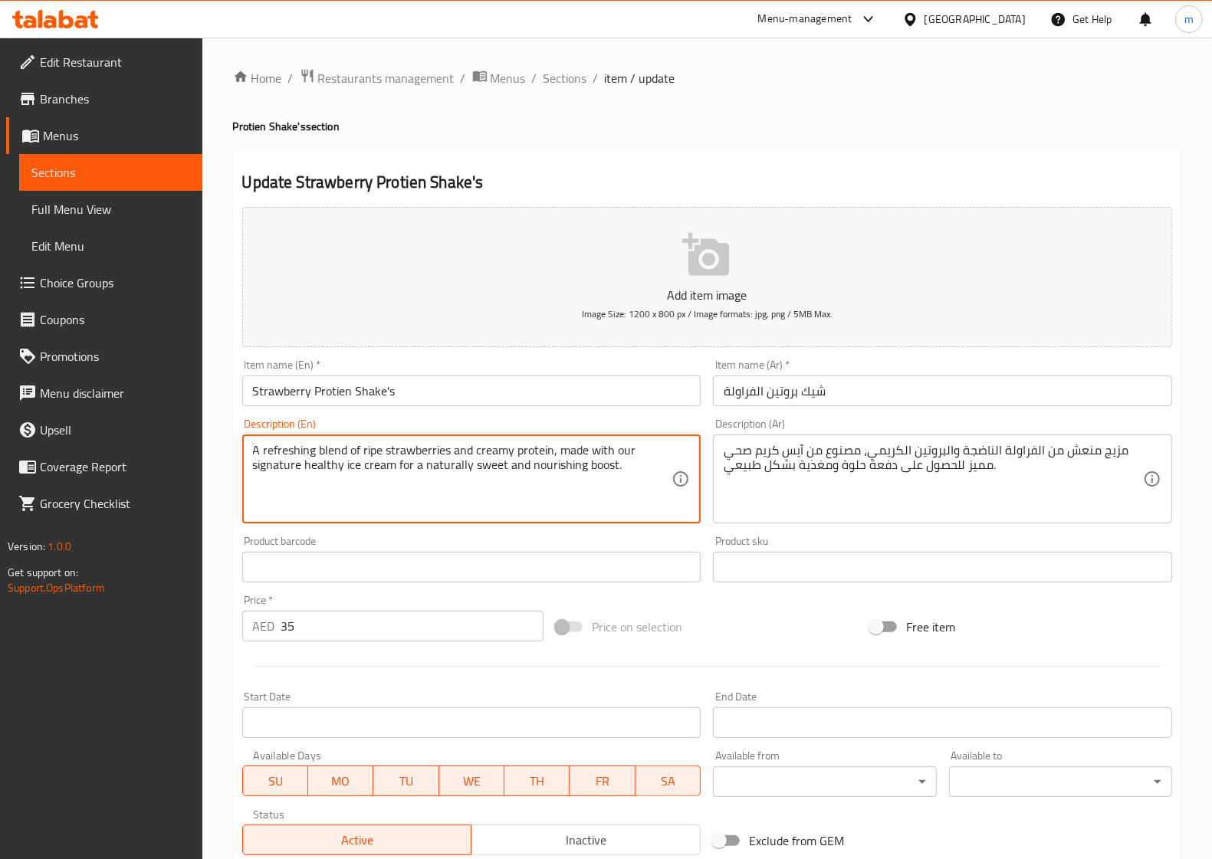
click at [447, 450] on textarea "A refreshing blend of ripe strawberries and creamy protein, made with our signa…" at bounding box center [462, 479] width 419 height 73
click at [978, 467] on textarea "مزيج منعش من الفراولة الناضجة والبروتين الكريمي، مصنوع من آيس كريم صحي مميز للح…" at bounding box center [932, 479] width 419 height 73
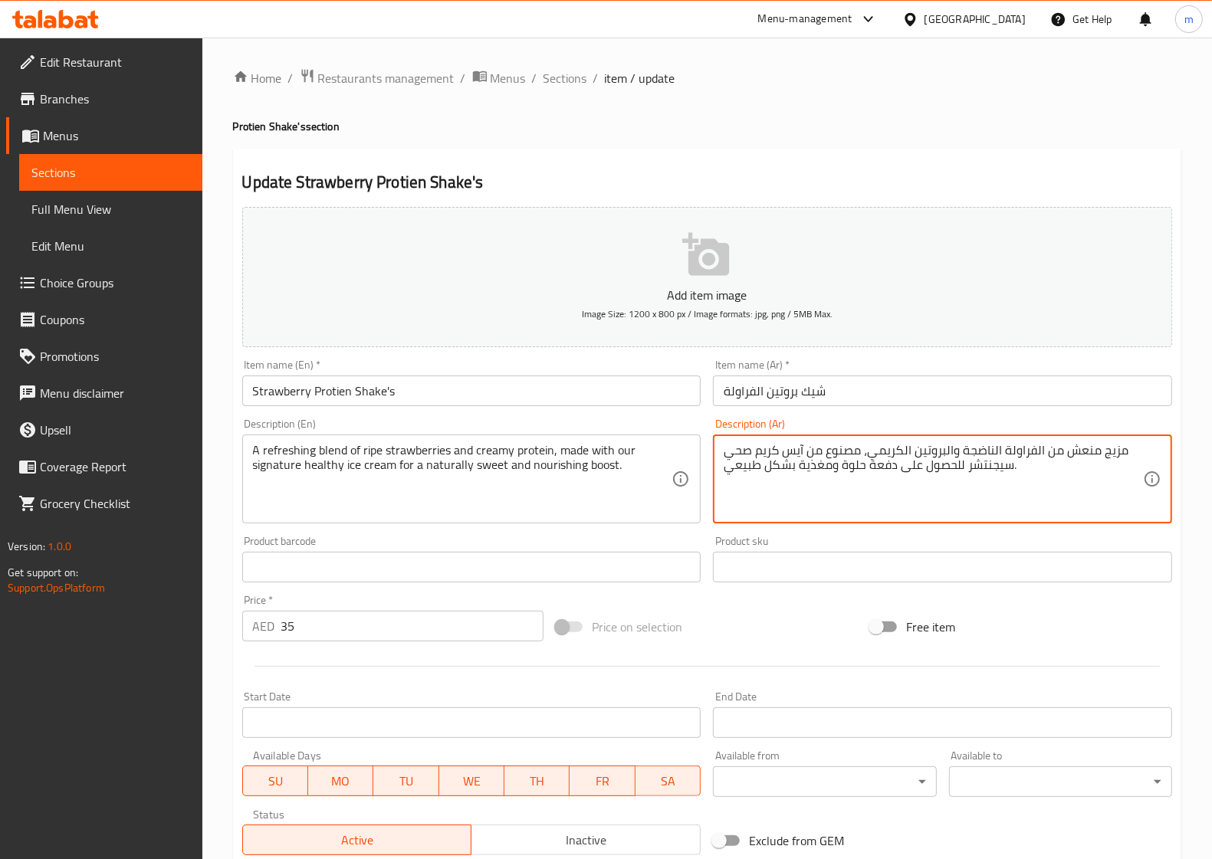
type textarea "مزيج منعش من الفراولة الناضجة والبروتين الكريمي، مصنوع من آيس كريم صحي سيجنتشر …"
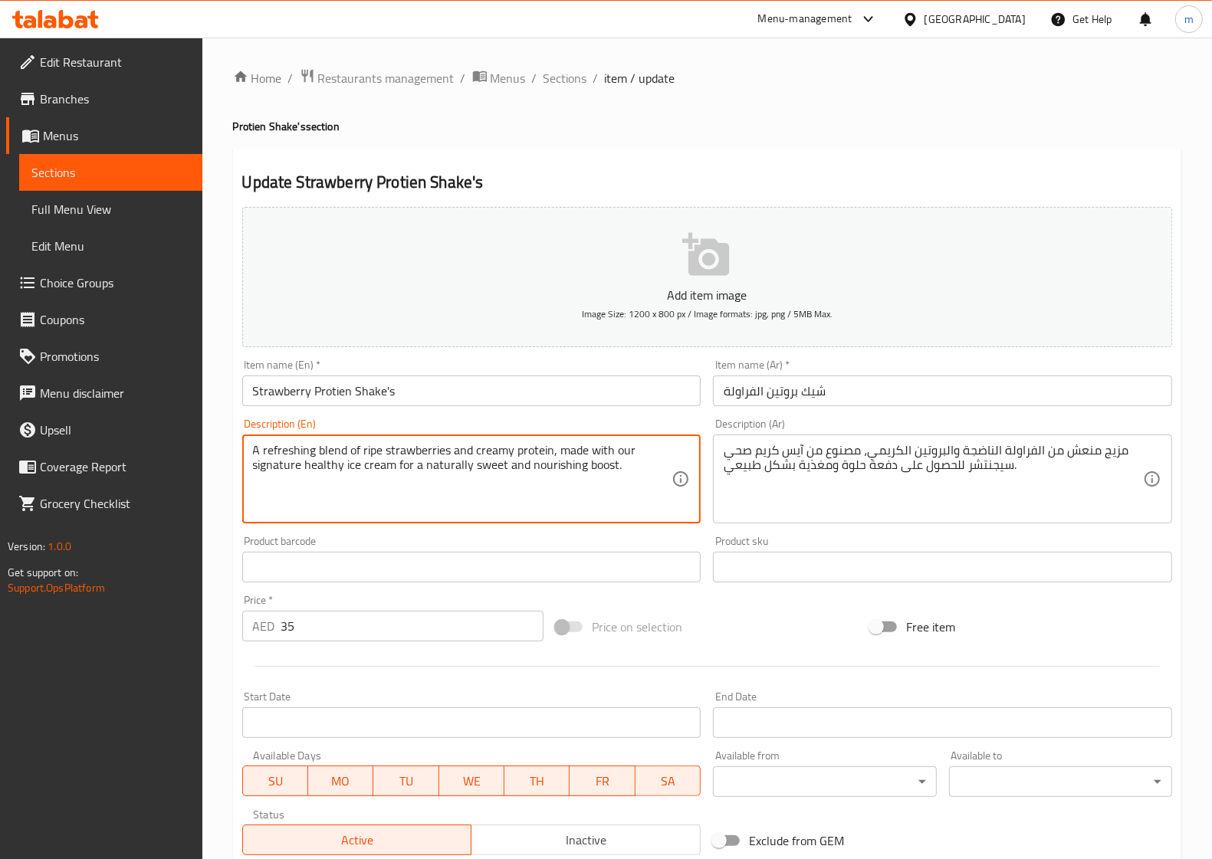
drag, startPoint x: 396, startPoint y: 466, endPoint x: 614, endPoint y: 467, distance: 217.7
click at [402, 466] on textarea "A refreshing blend of ripe strawberries and creamy protein, made with our signa…" at bounding box center [462, 479] width 419 height 73
drag, startPoint x: 397, startPoint y: 467, endPoint x: 618, endPoint y: 464, distance: 221.5
click at [618, 464] on textarea "A refreshing blend of ripe strawberries and creamy protein, made with our signa…" at bounding box center [462, 479] width 419 height 73
click at [450, 469] on textarea "A refreshing blend of ripe strawberries and creamy protein, made with our signa…" at bounding box center [462, 479] width 419 height 73
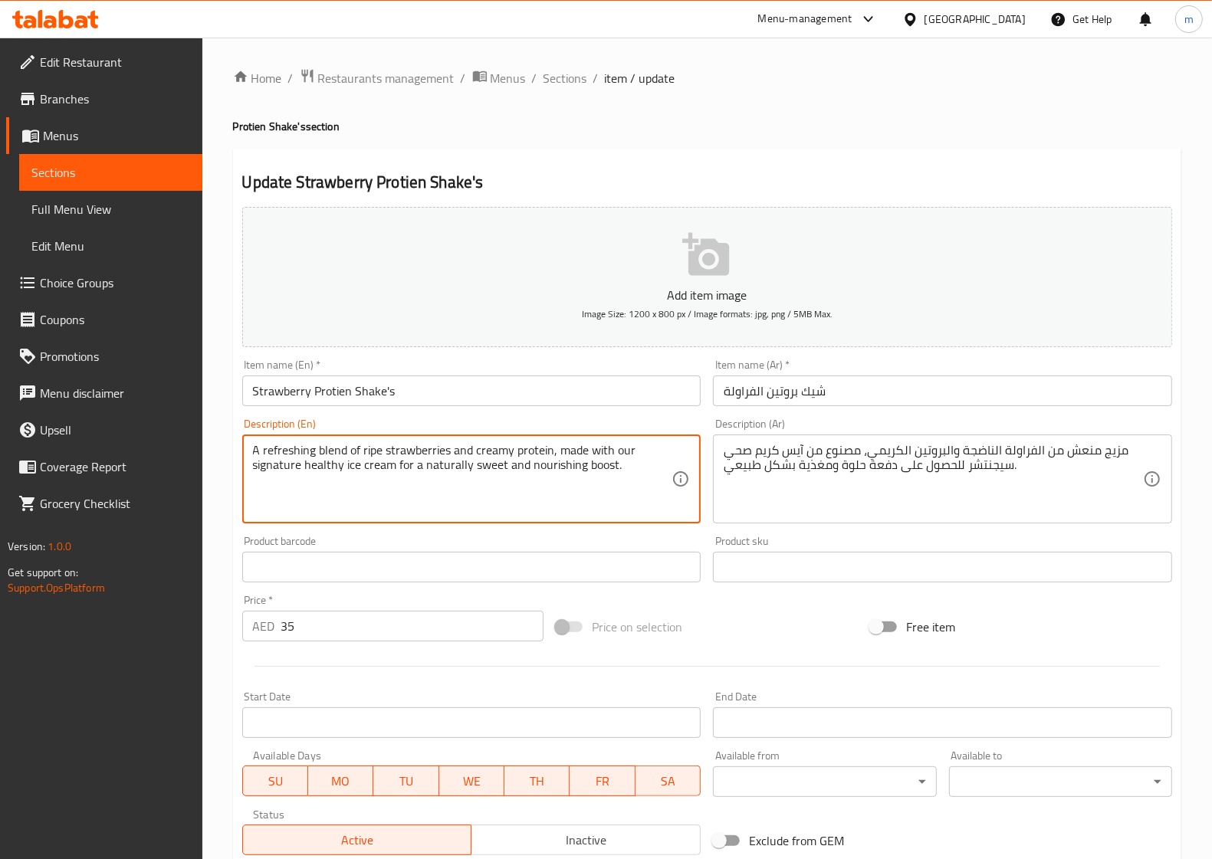
click at [450, 469] on textarea "A refreshing blend of ripe strawberries and creamy protein, made with our signa…" at bounding box center [462, 479] width 419 height 73
click at [587, 468] on textarea "A refreshing blend of ripe strawberries and creamy protein, made with our signa…" at bounding box center [462, 479] width 419 height 73
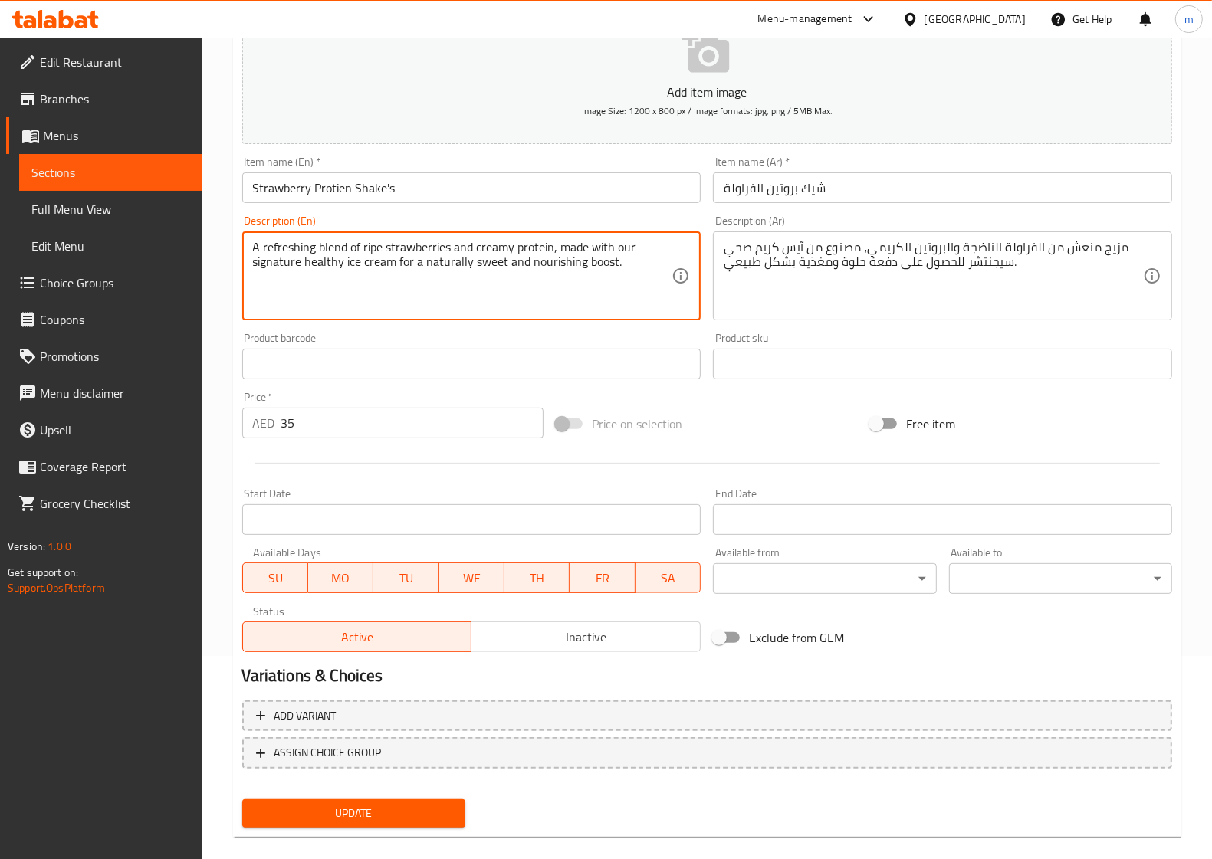
scroll to position [221, 0]
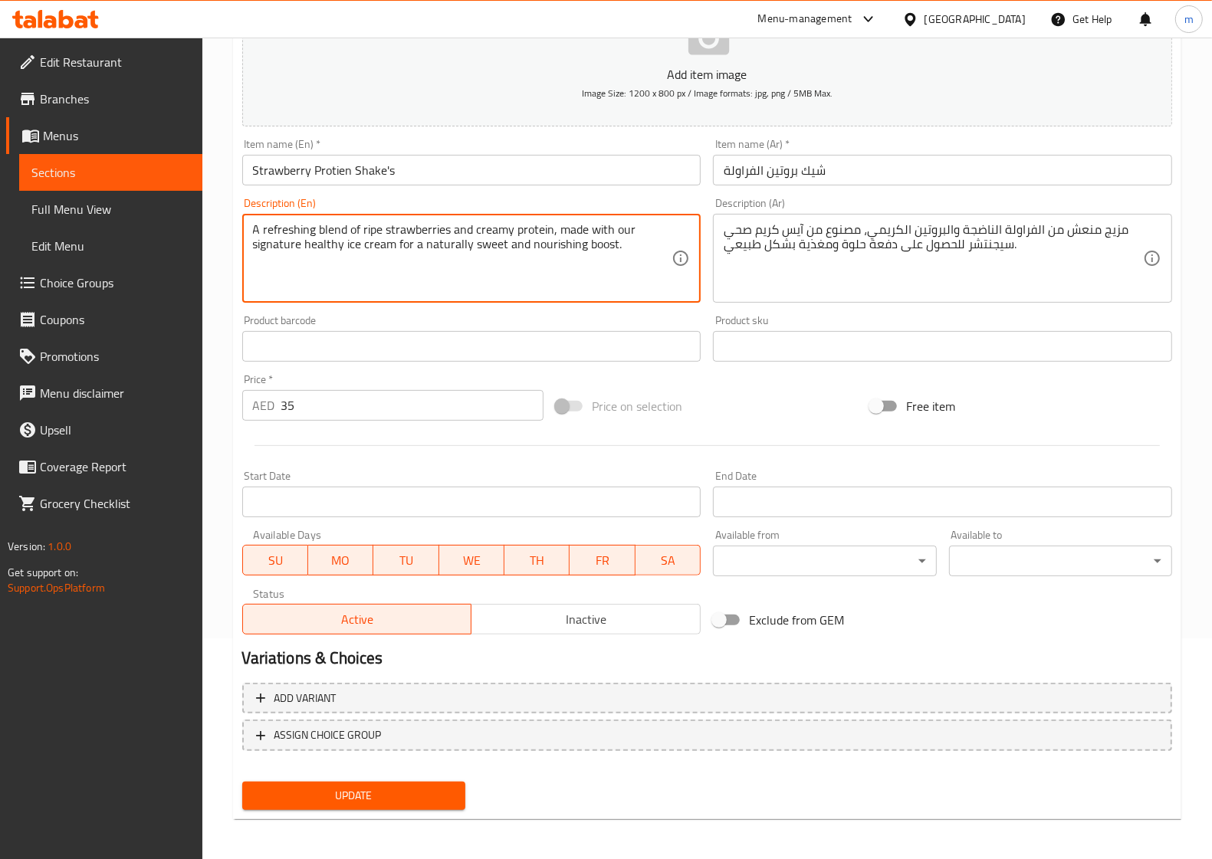
click at [431, 789] on span "Update" at bounding box center [353, 795] width 198 height 19
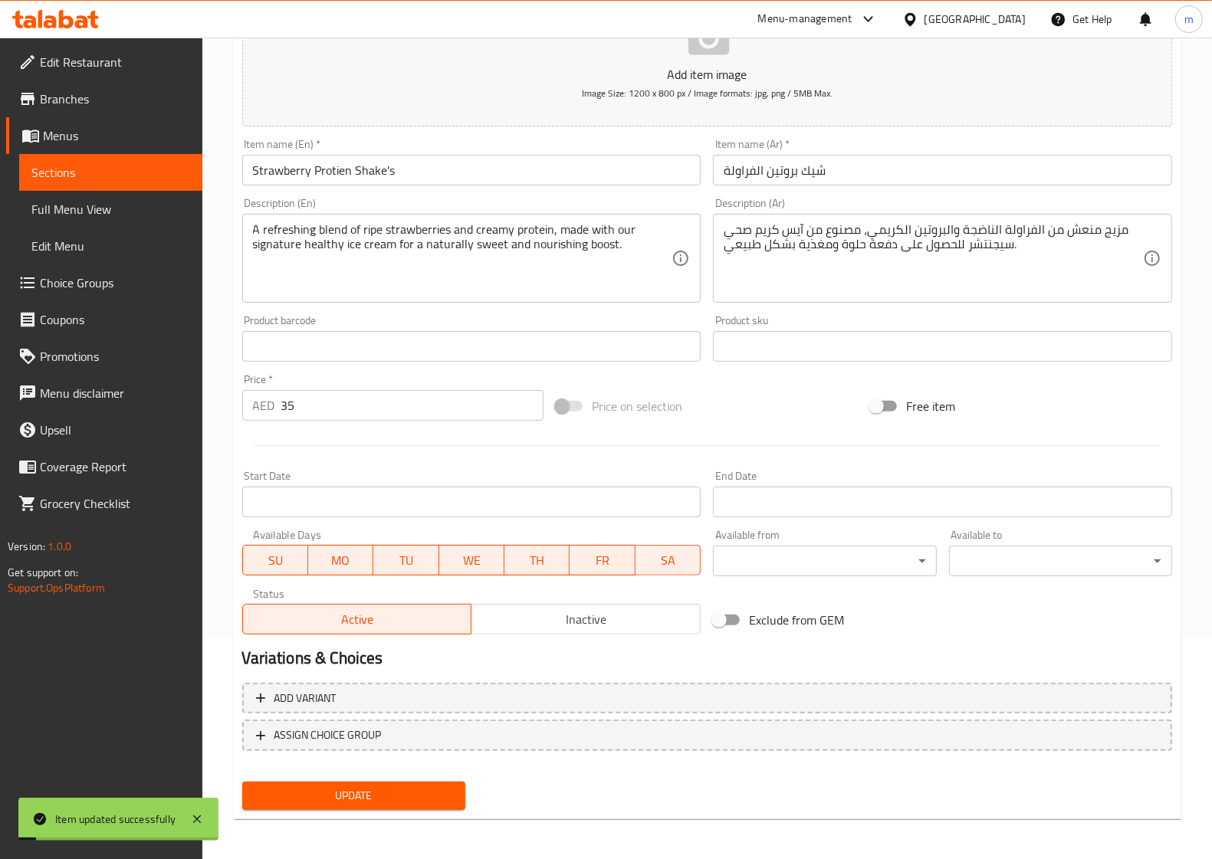
click at [71, 163] on span "Sections" at bounding box center [110, 172] width 159 height 18
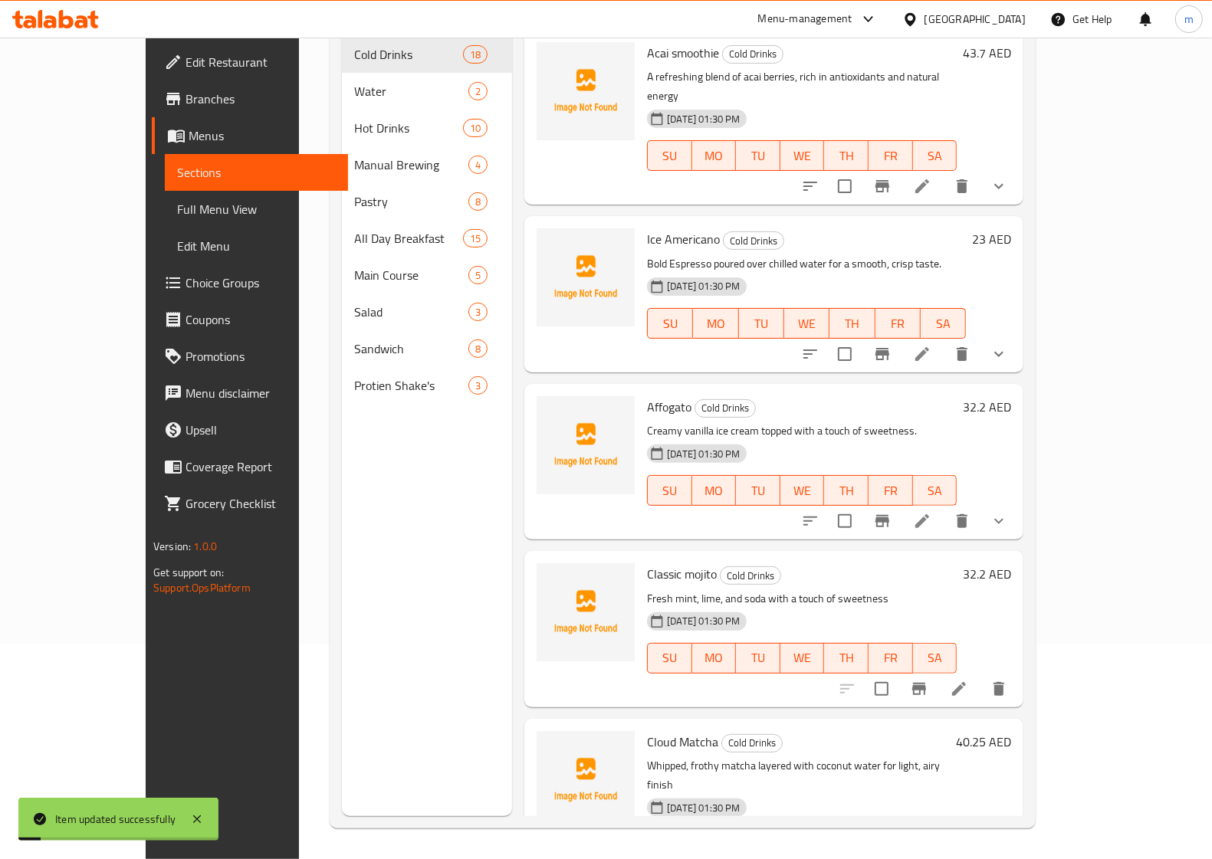
scroll to position [215, 0]
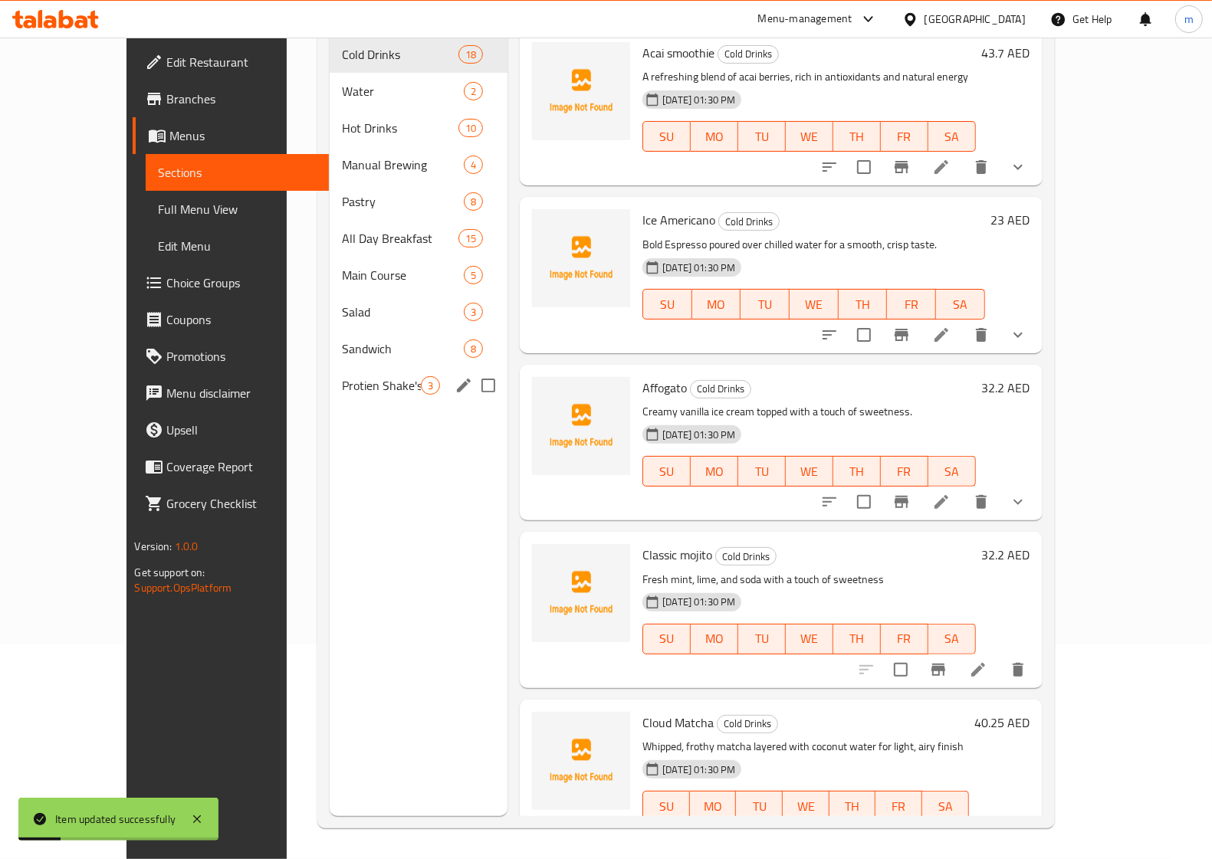
click at [384, 367] on div "Protien Shake's 3" at bounding box center [419, 385] width 178 height 37
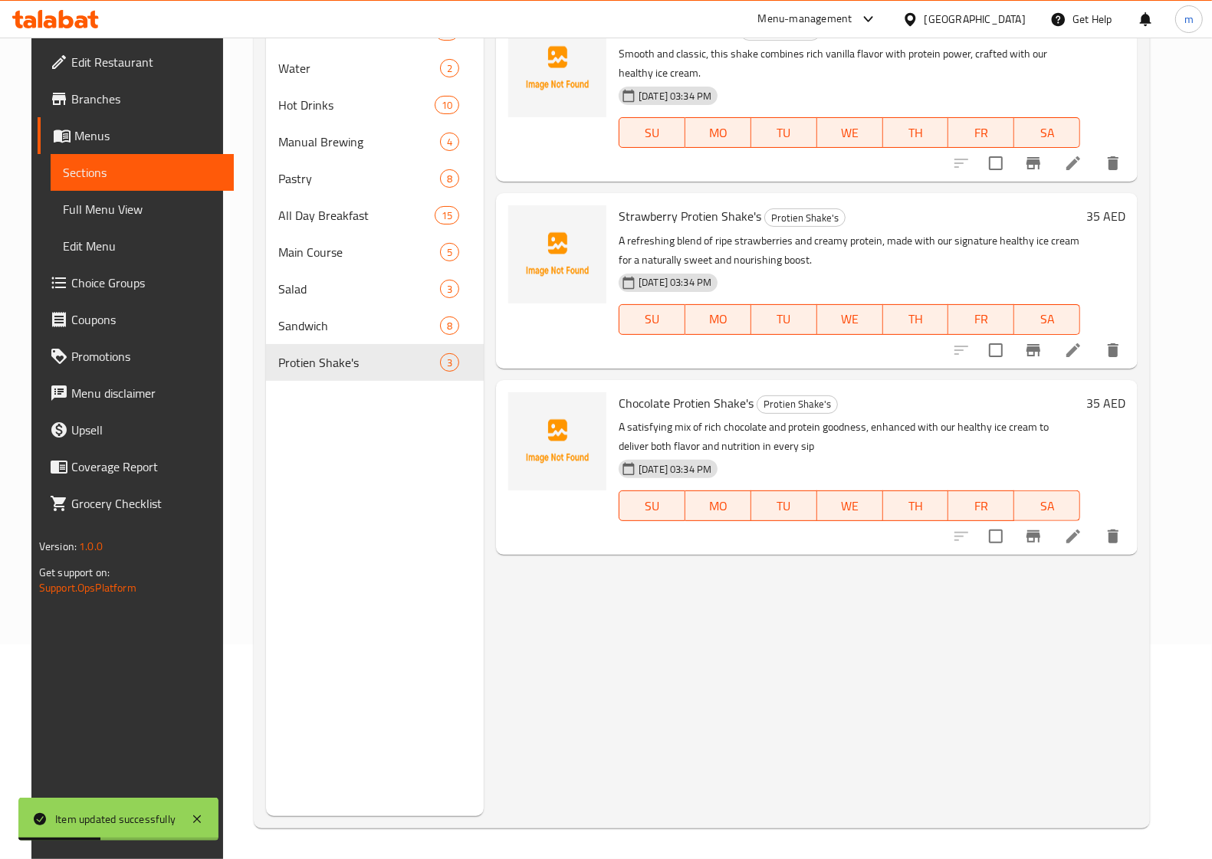
click at [1080, 537] on icon at bounding box center [1073, 537] width 14 height 14
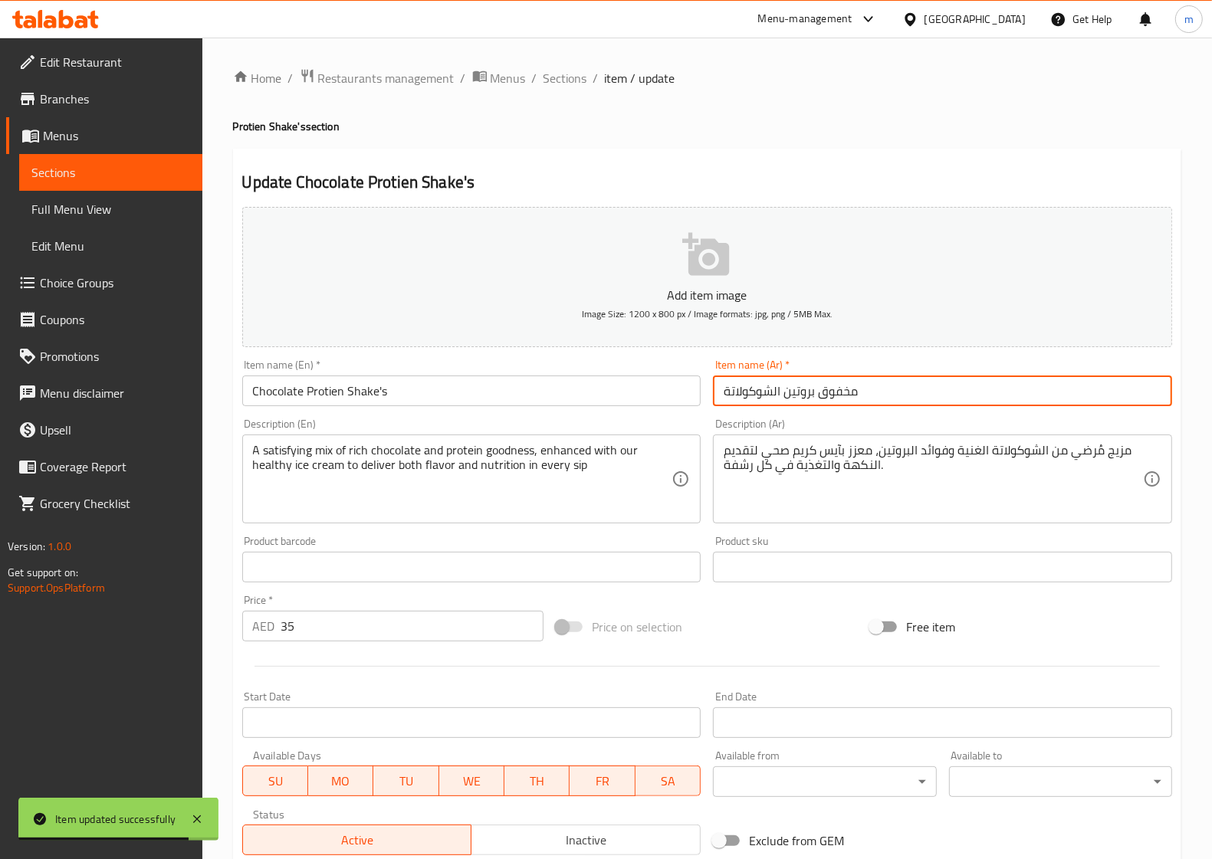
click at [828, 391] on input "مخفوق بروتين الشوكولاتة" at bounding box center [942, 391] width 459 height 31
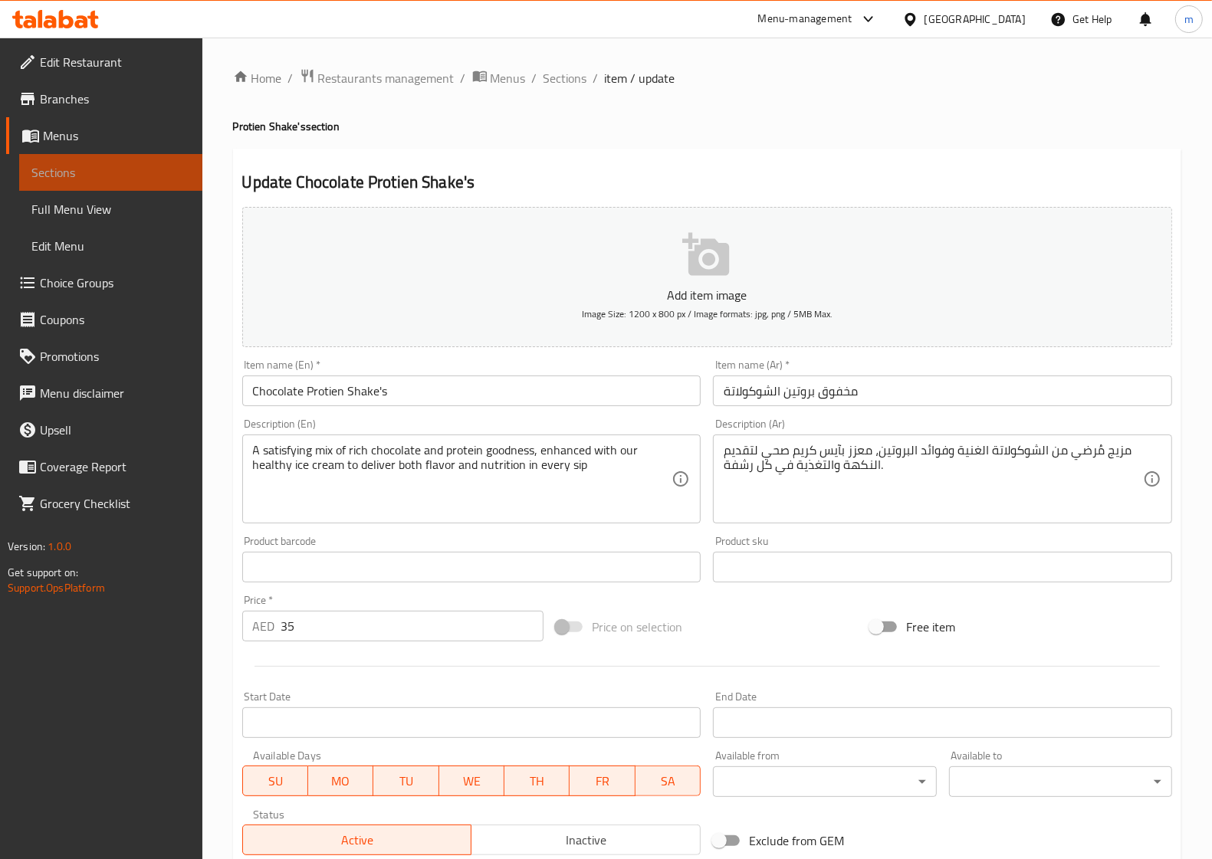
click at [121, 177] on span "Sections" at bounding box center [110, 172] width 159 height 18
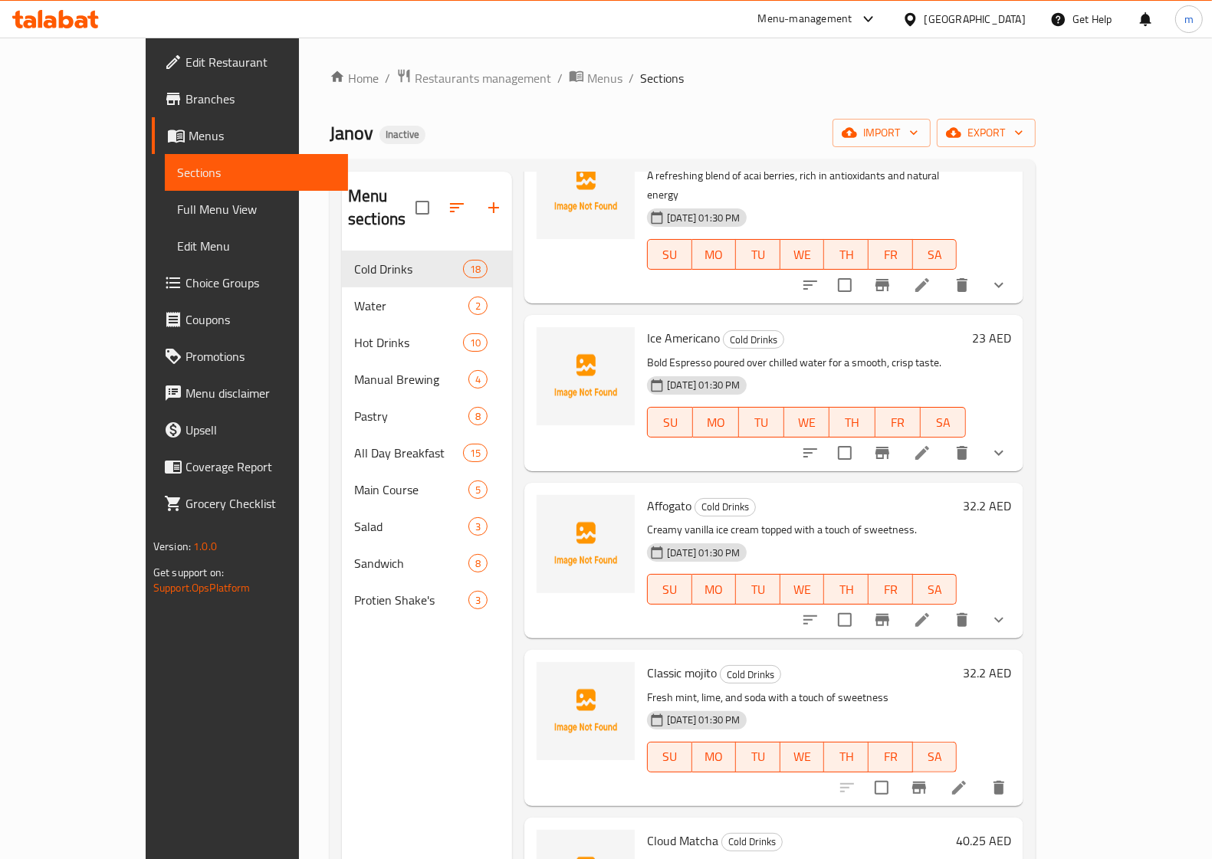
scroll to position [287, 0]
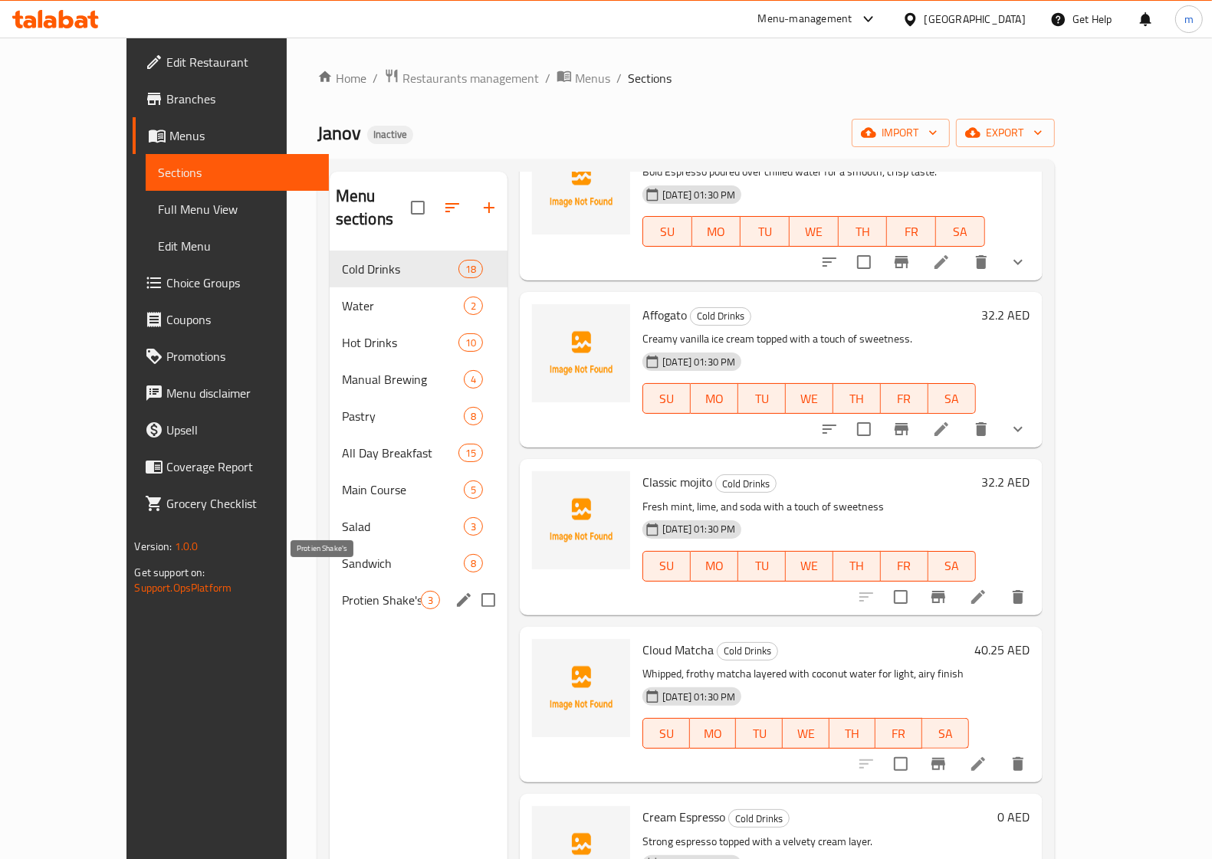
click at [342, 591] on span "Protien Shake's" at bounding box center [381, 600] width 79 height 18
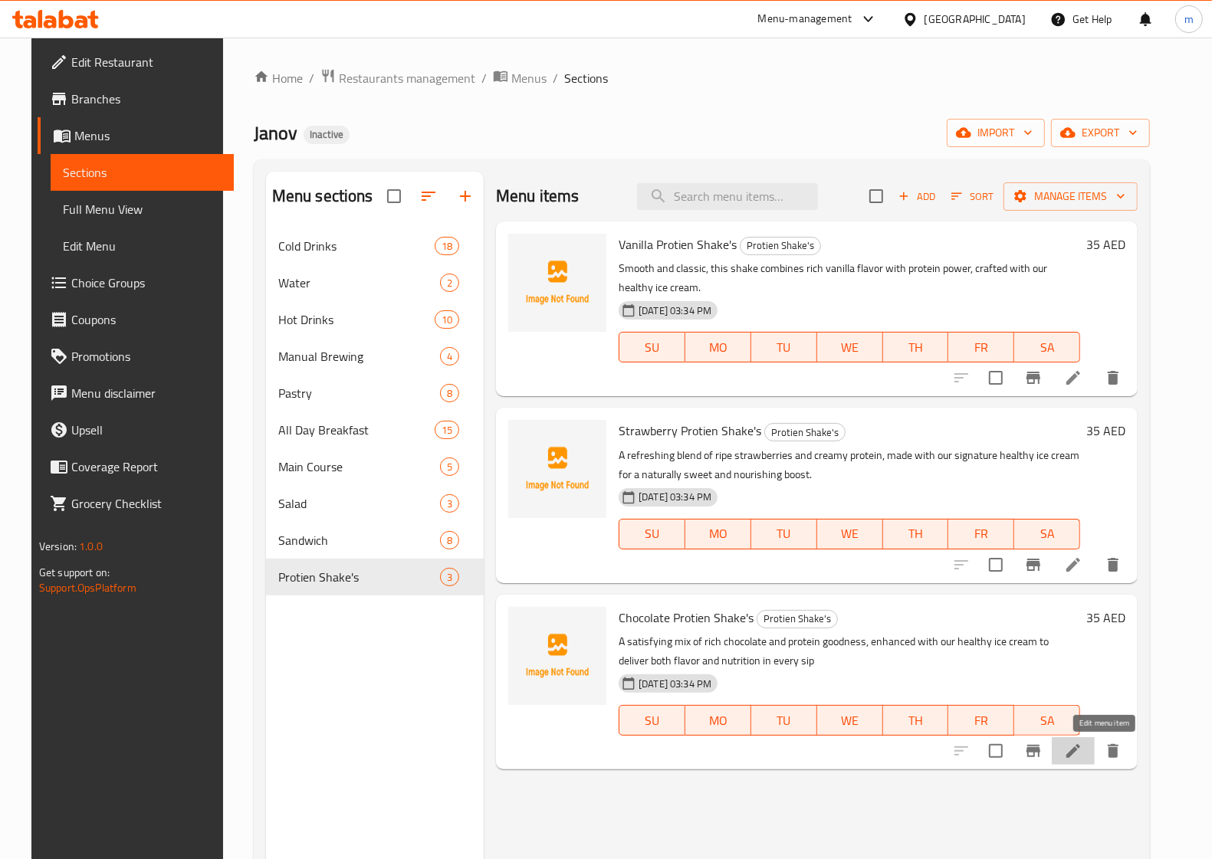
click at [1082, 756] on icon at bounding box center [1073, 751] width 18 height 18
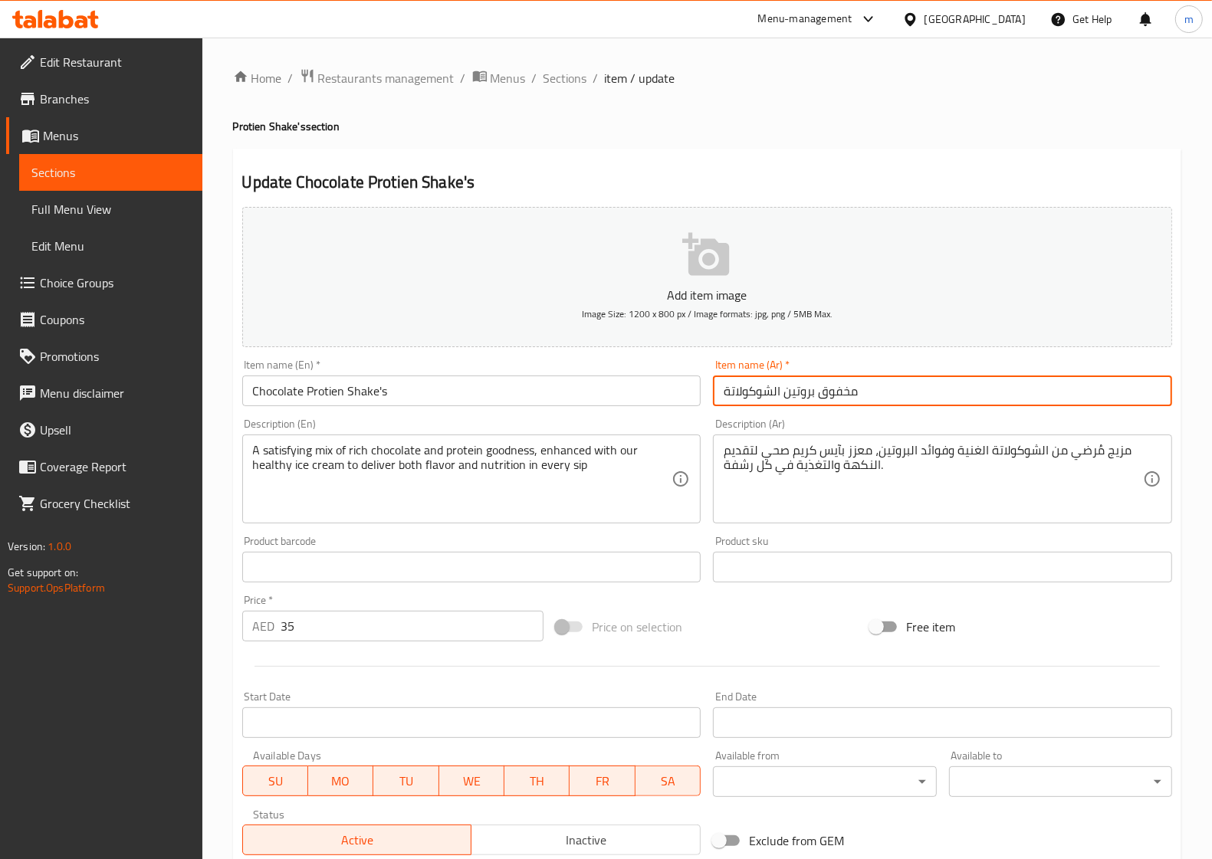
drag, startPoint x: 843, startPoint y: 395, endPoint x: 594, endPoint y: 389, distance: 249.2
click at [594, 389] on div "Add item image Image Size: 1200 x 800 px / Image formats: jpg, png / 5MB Max. I…" at bounding box center [707, 531] width 942 height 661
type input "شيك بروتين الشوكولاتة"
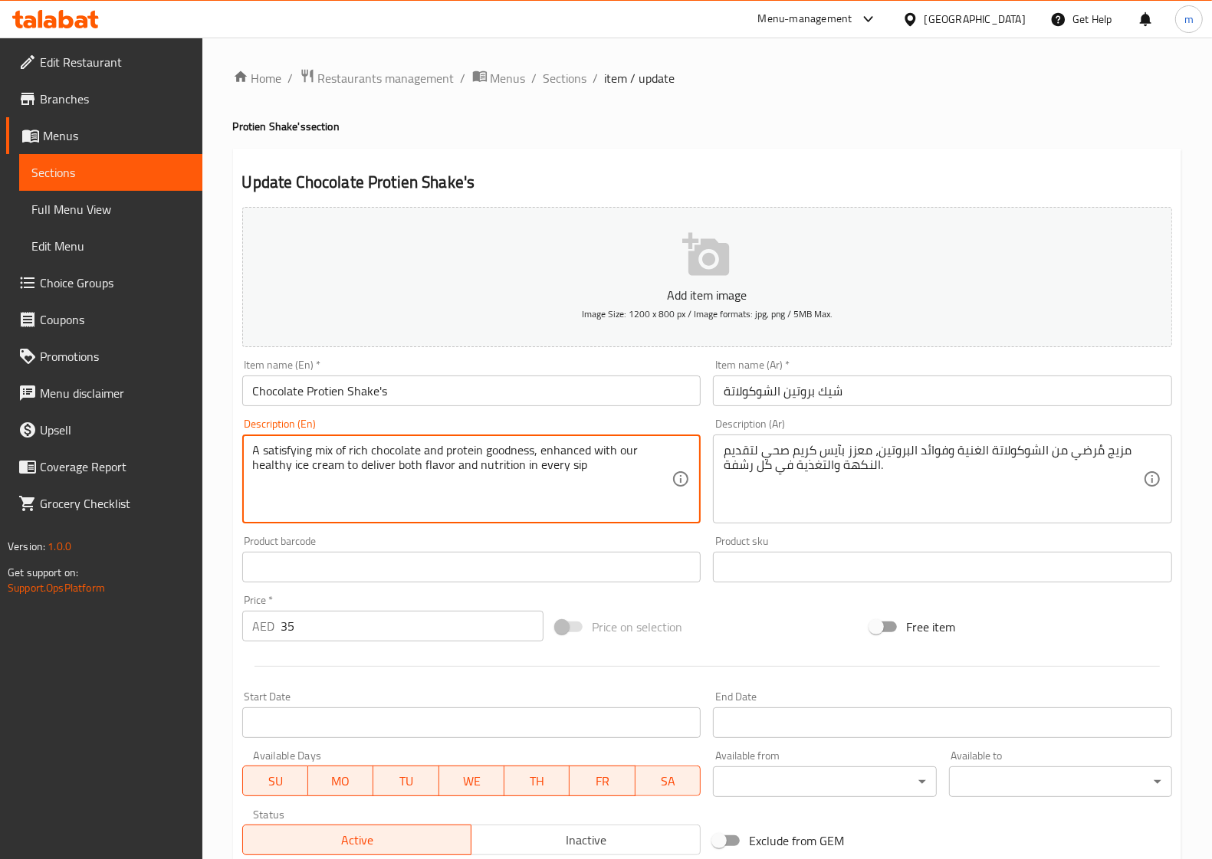
click at [291, 452] on textarea "A satisfying mix of rich chocolate and protein goodness, enhanced with our heal…" at bounding box center [462, 479] width 419 height 73
type textarea "A mix of rich chocolate and protein goodness, enhanced with our healthy ice cre…"
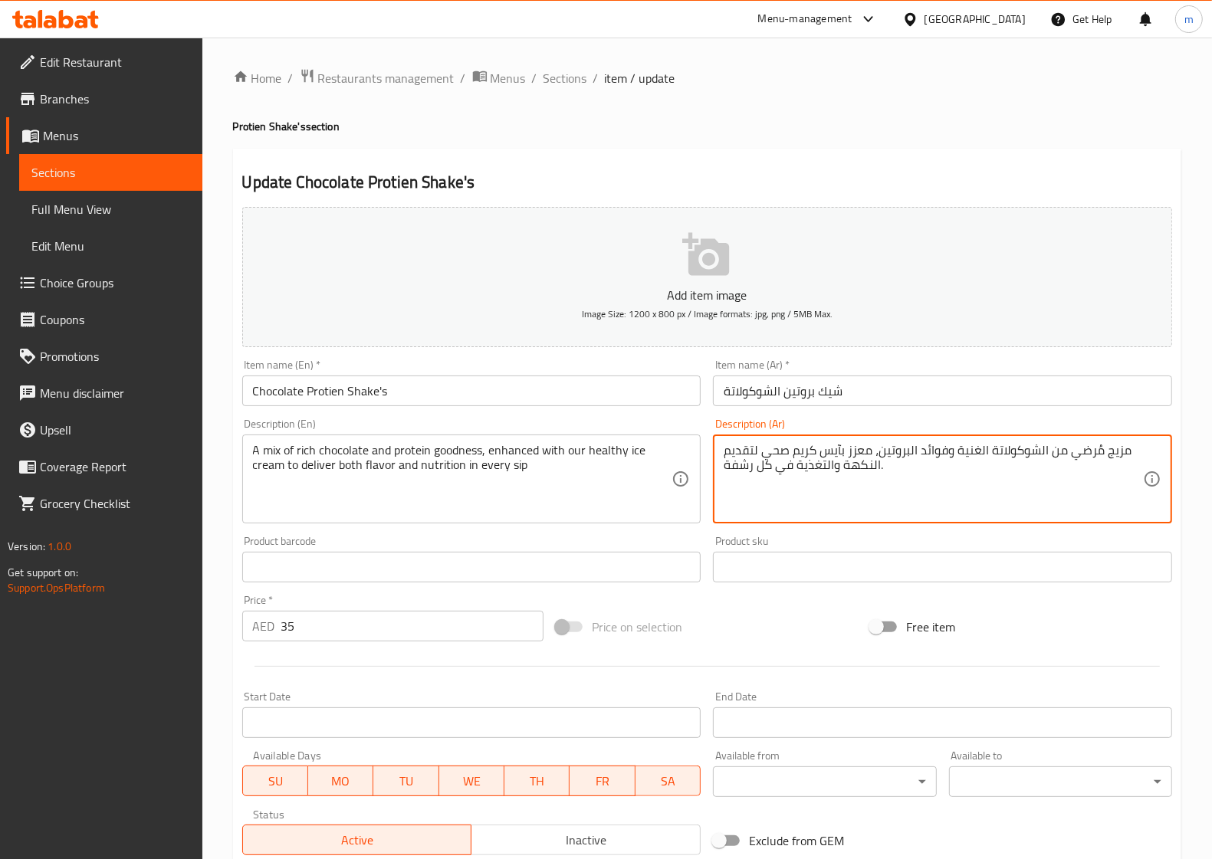
click at [1085, 448] on textarea "مزيج مُرضي من الشوكولاتة الغنية وفوائد البروتين، معزز بآيس كريم صحي لتقديم النك…" at bounding box center [932, 479] width 419 height 73
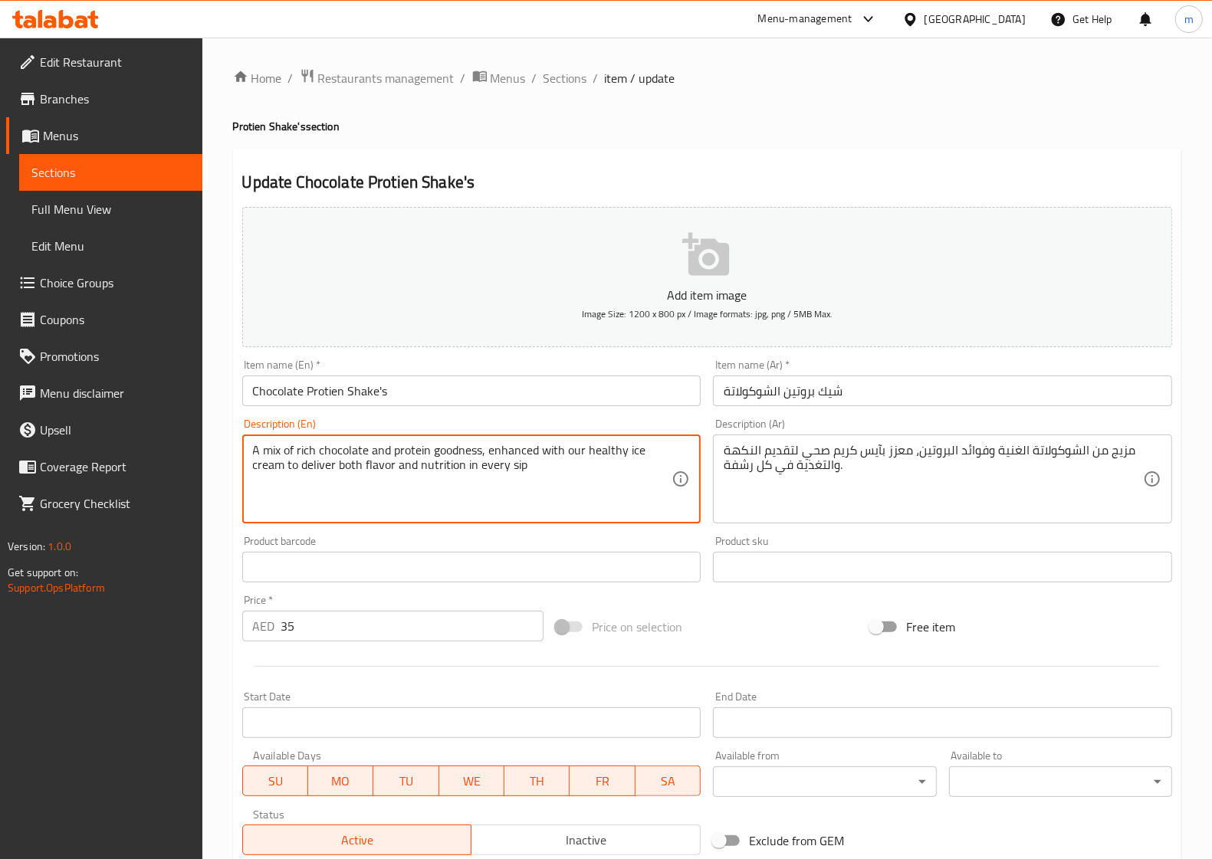
drag, startPoint x: 393, startPoint y: 450, endPoint x: 480, endPoint y: 450, distance: 86.6
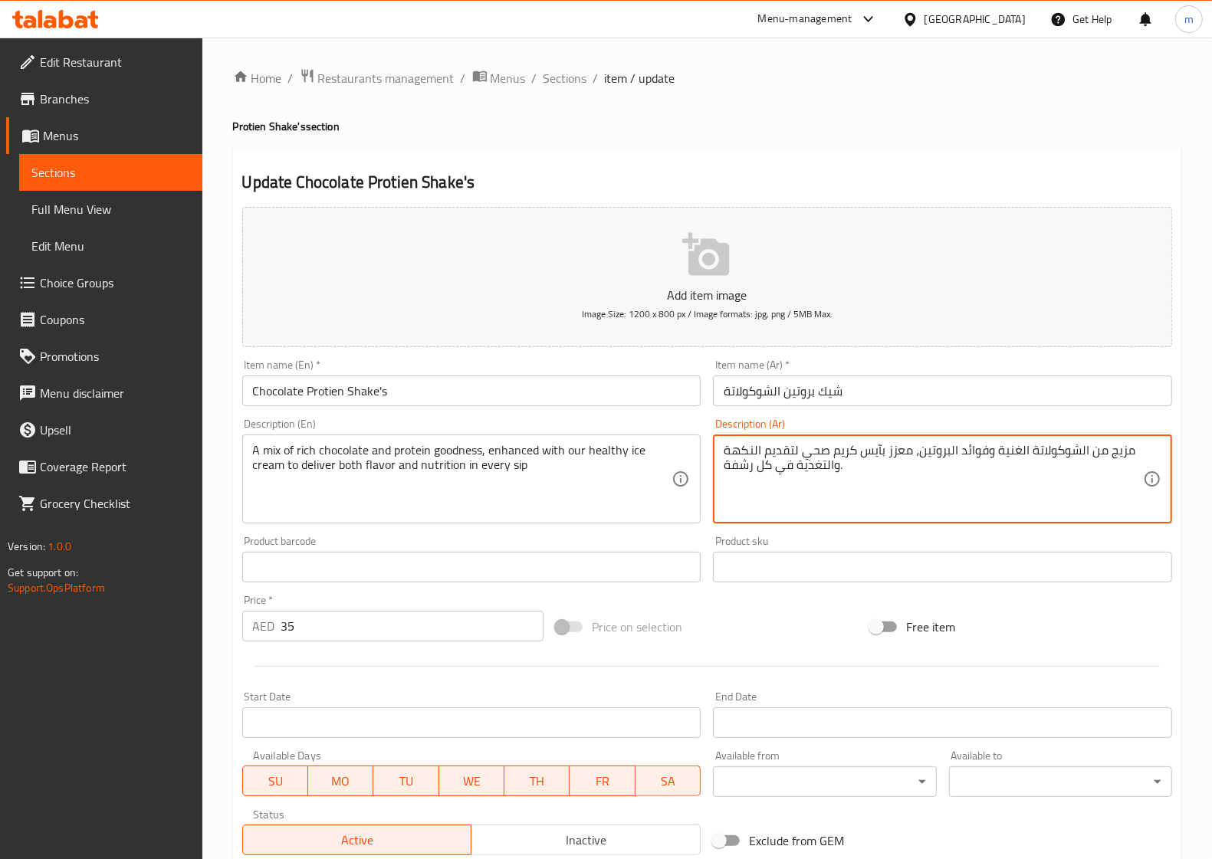
drag, startPoint x: 985, startPoint y: 456, endPoint x: 918, endPoint y: 460, distance: 66.8
type textarea "مزيج من الشوكولاتة الغنية وجودة البروتين، معزز بآيس كريم صحي لتقديم النكهة والت…"
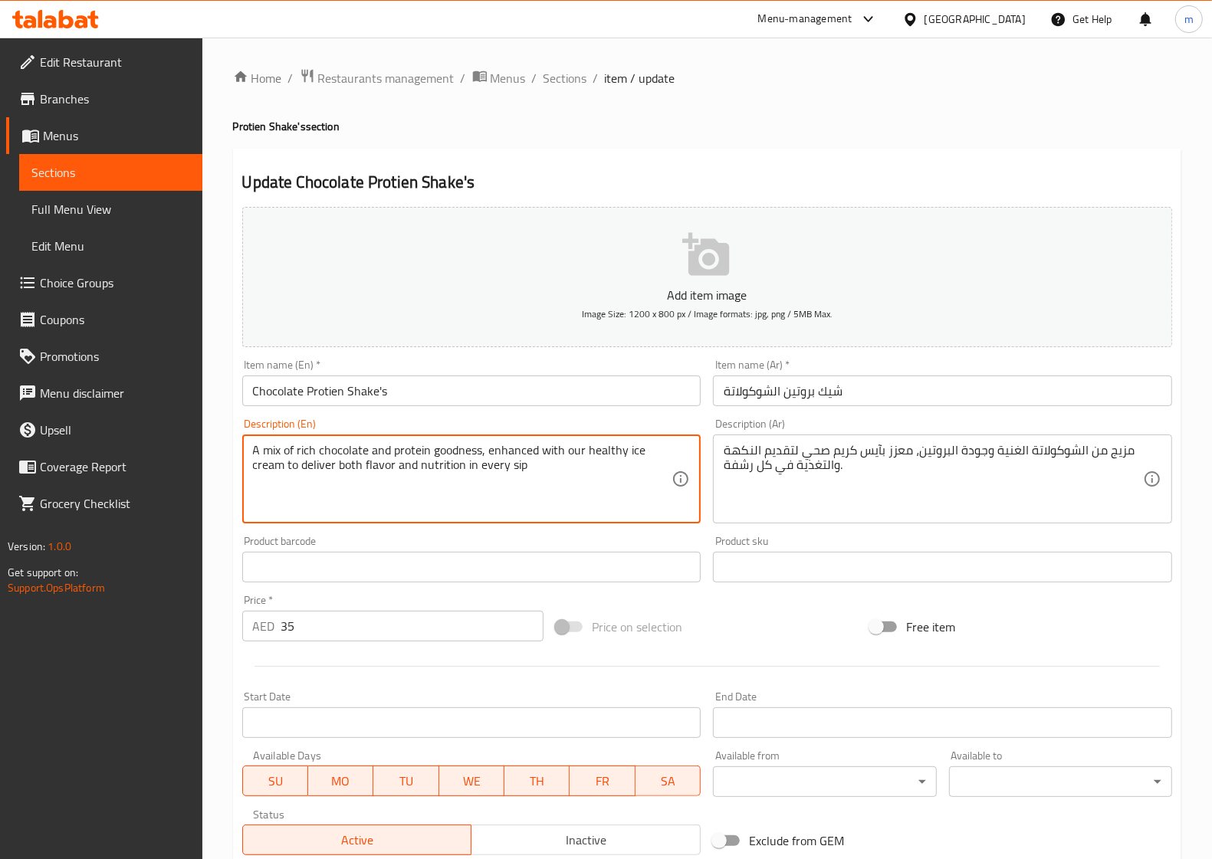
click at [504, 445] on textarea "A mix of rich chocolate and protein goodness, enhanced with our healthy ice cre…" at bounding box center [462, 479] width 419 height 73
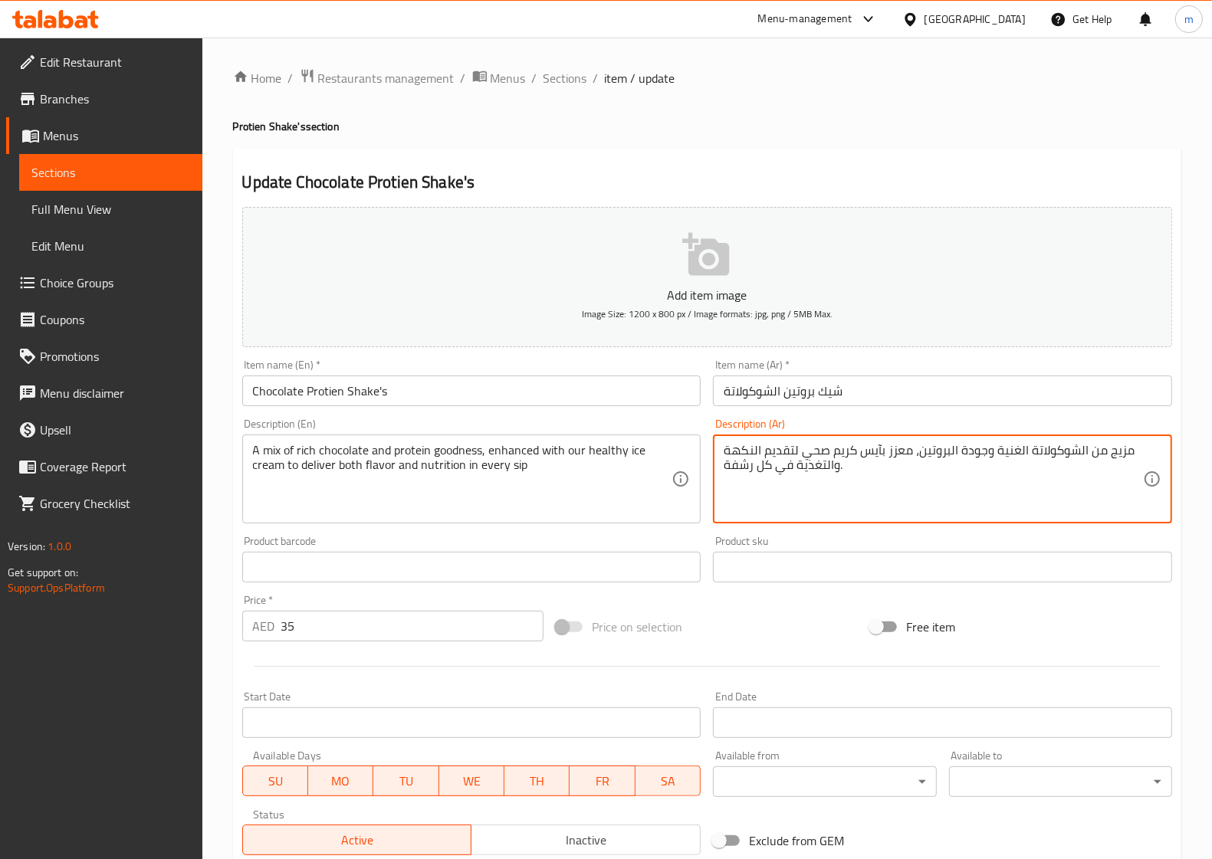
drag, startPoint x: 793, startPoint y: 476, endPoint x: 727, endPoint y: 479, distance: 66.7
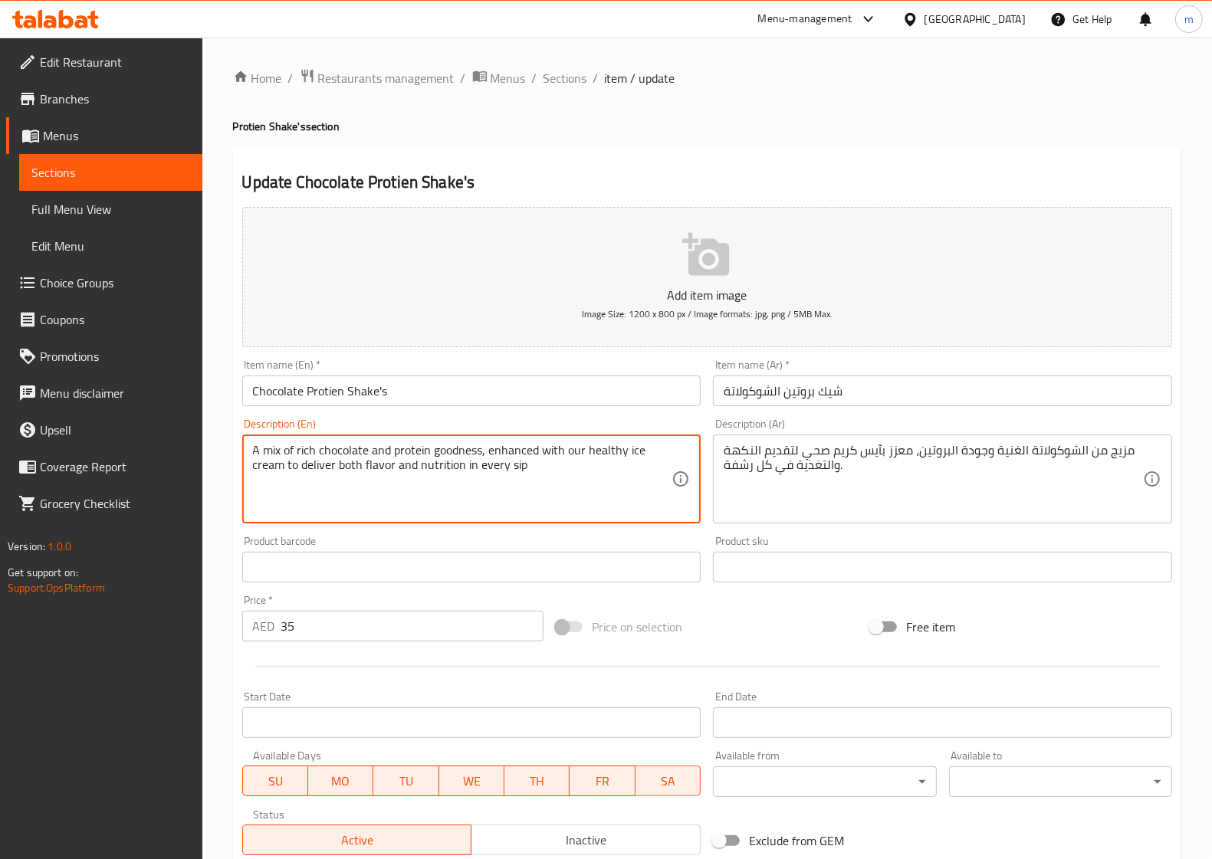
drag, startPoint x: 464, startPoint y: 466, endPoint x: 523, endPoint y: 466, distance: 59.0
click at [489, 469] on textarea "A mix of rich chocolate and protein goodness, enhanced with our healthy ice cre…" at bounding box center [462, 479] width 419 height 73
click at [460, 485] on textarea "A mix of rich chocolate and protein goodness, enhanced with our healthy ice cre…" at bounding box center [462, 479] width 419 height 73
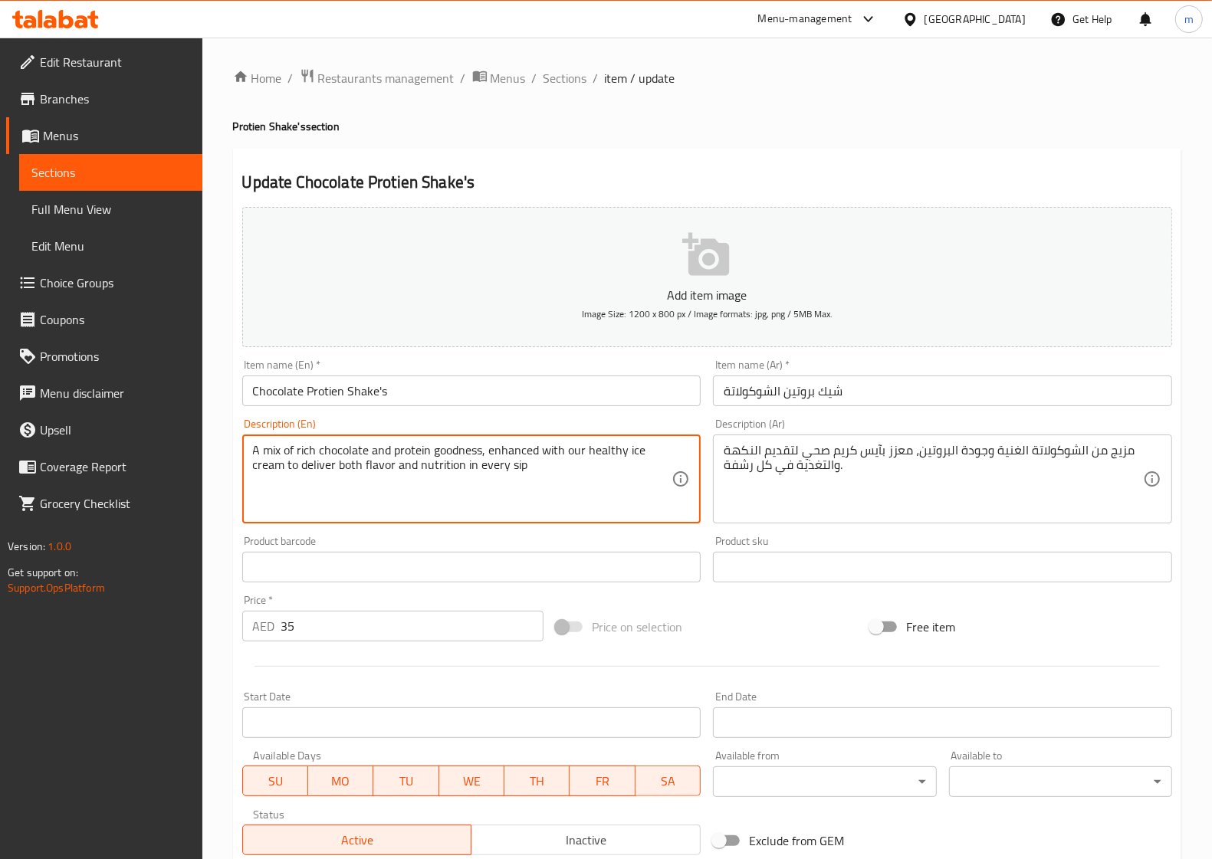
drag, startPoint x: 462, startPoint y: 467, endPoint x: 525, endPoint y: 468, distance: 62.8
click at [525, 468] on textarea "A mix of rich chocolate and protein goodness, enhanced with our healthy ice cre…" at bounding box center [462, 479] width 419 height 73
type textarea "A mix of rich chocolate and protein goodness, enhanced with our healthy ice cre…"
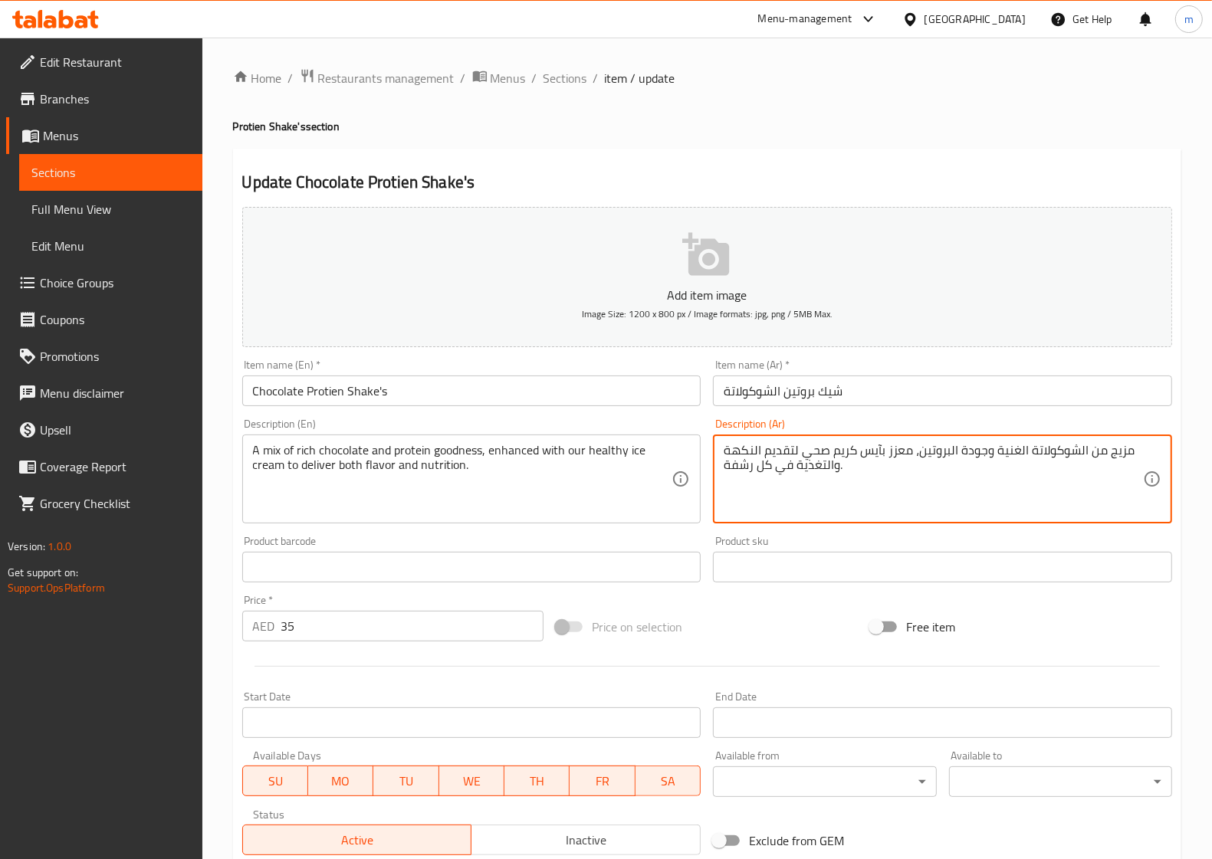
drag, startPoint x: 790, startPoint y: 467, endPoint x: 726, endPoint y: 466, distance: 64.4
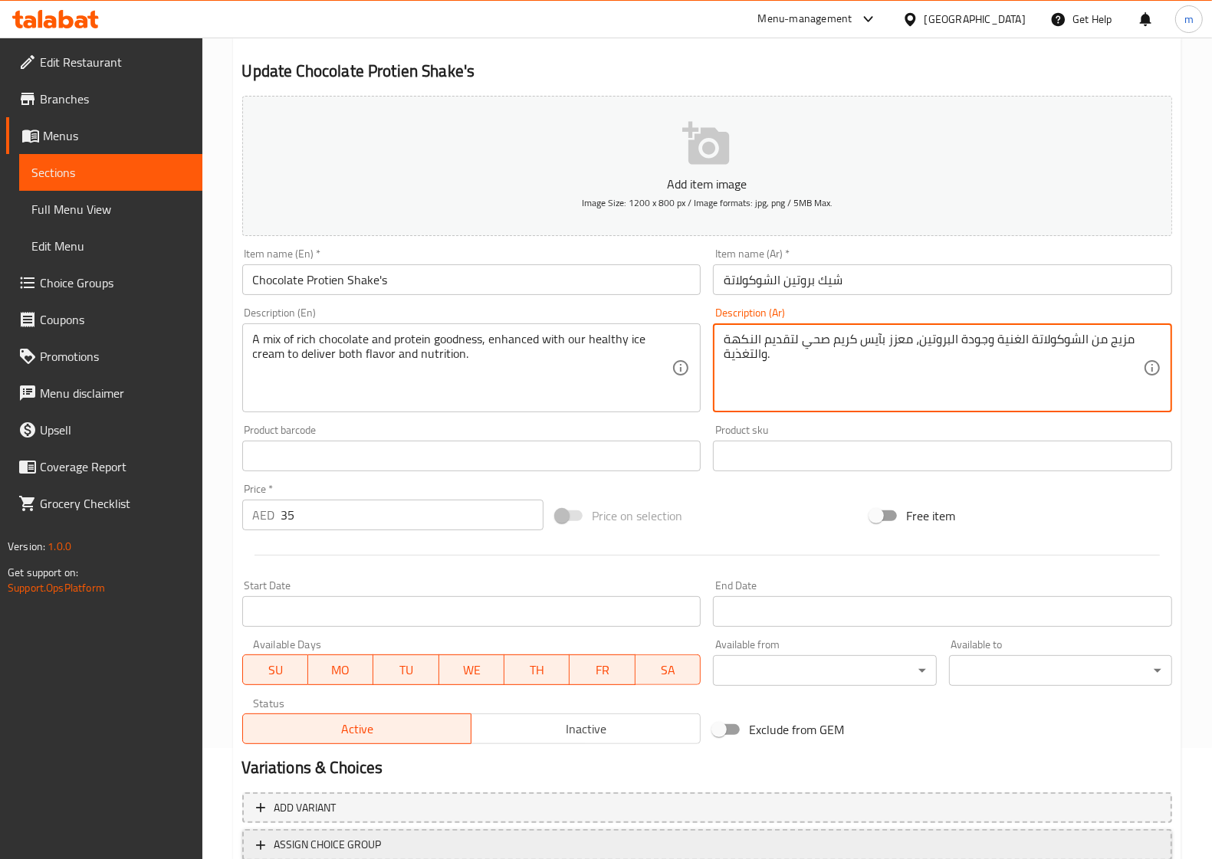
scroll to position [221, 0]
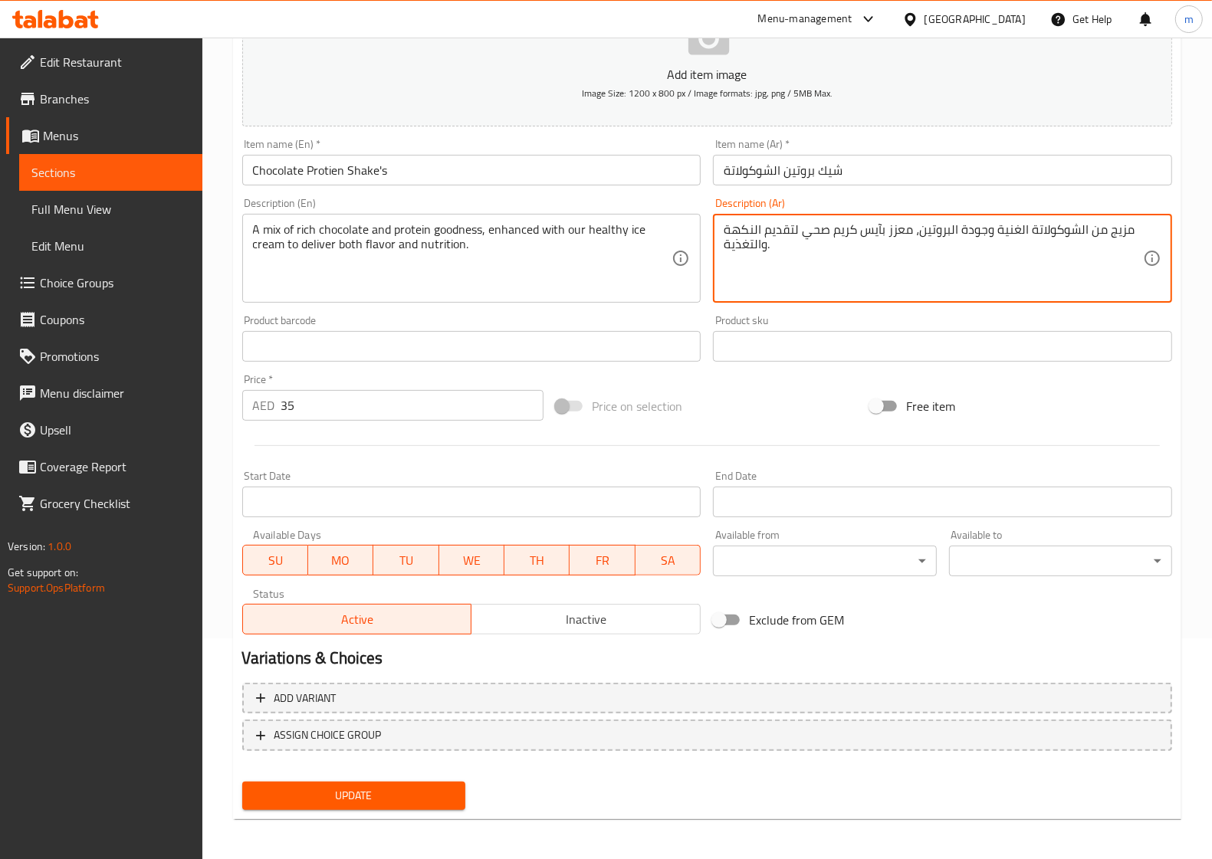
type textarea "مزيج من الشوكولاتة الغنية وجودة البروتين، معزز بآيس كريم صحي لتقديم النكهة والت…"
click at [391, 782] on button "Update" at bounding box center [353, 796] width 223 height 28
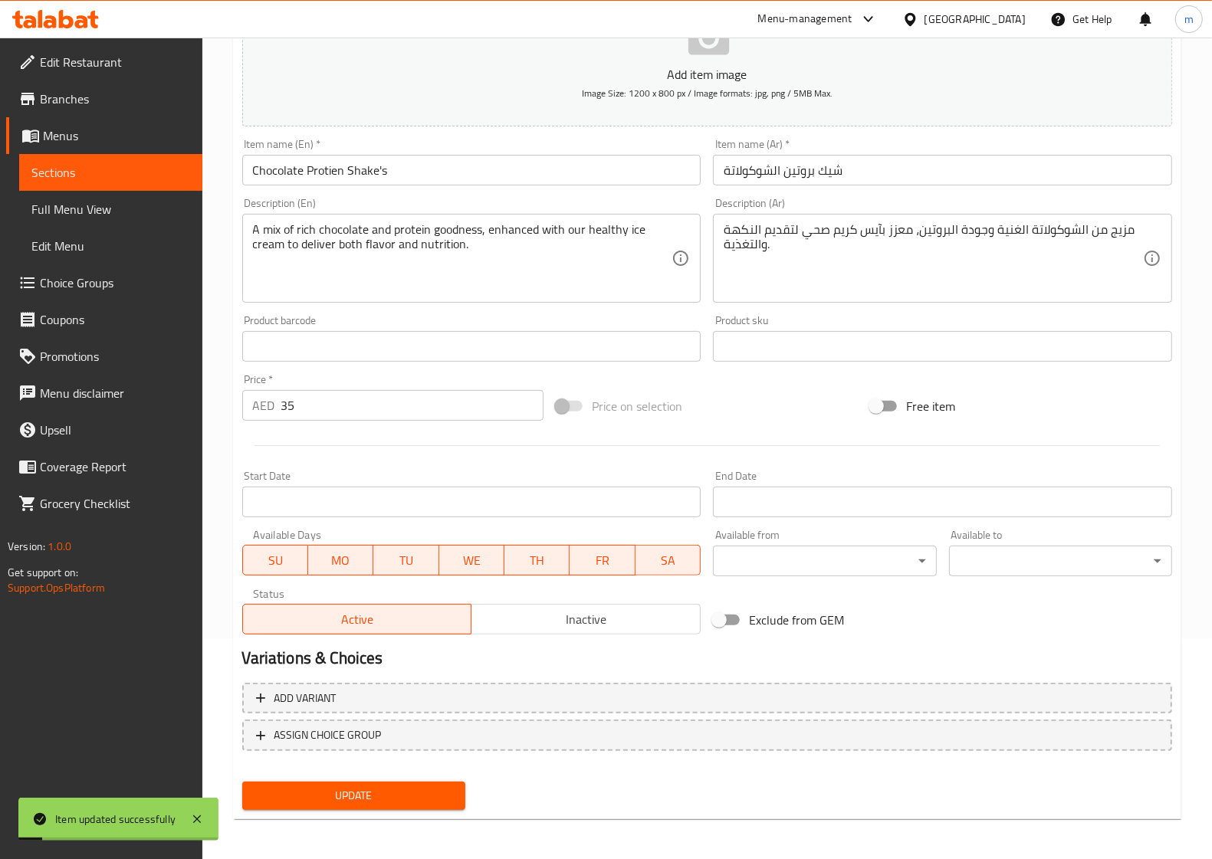
click at [82, 170] on span "Sections" at bounding box center [110, 172] width 159 height 18
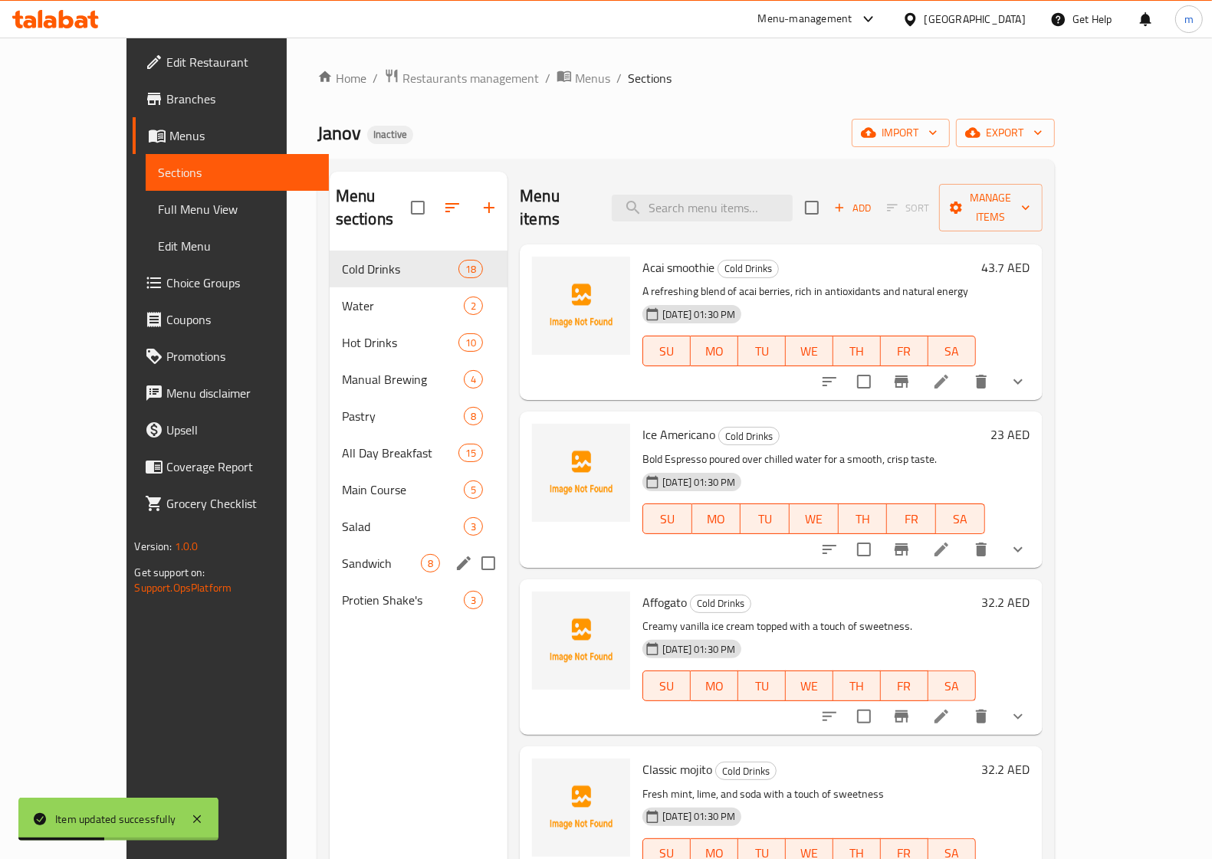
click at [330, 552] on div "Sandwich 8" at bounding box center [419, 563] width 178 height 37
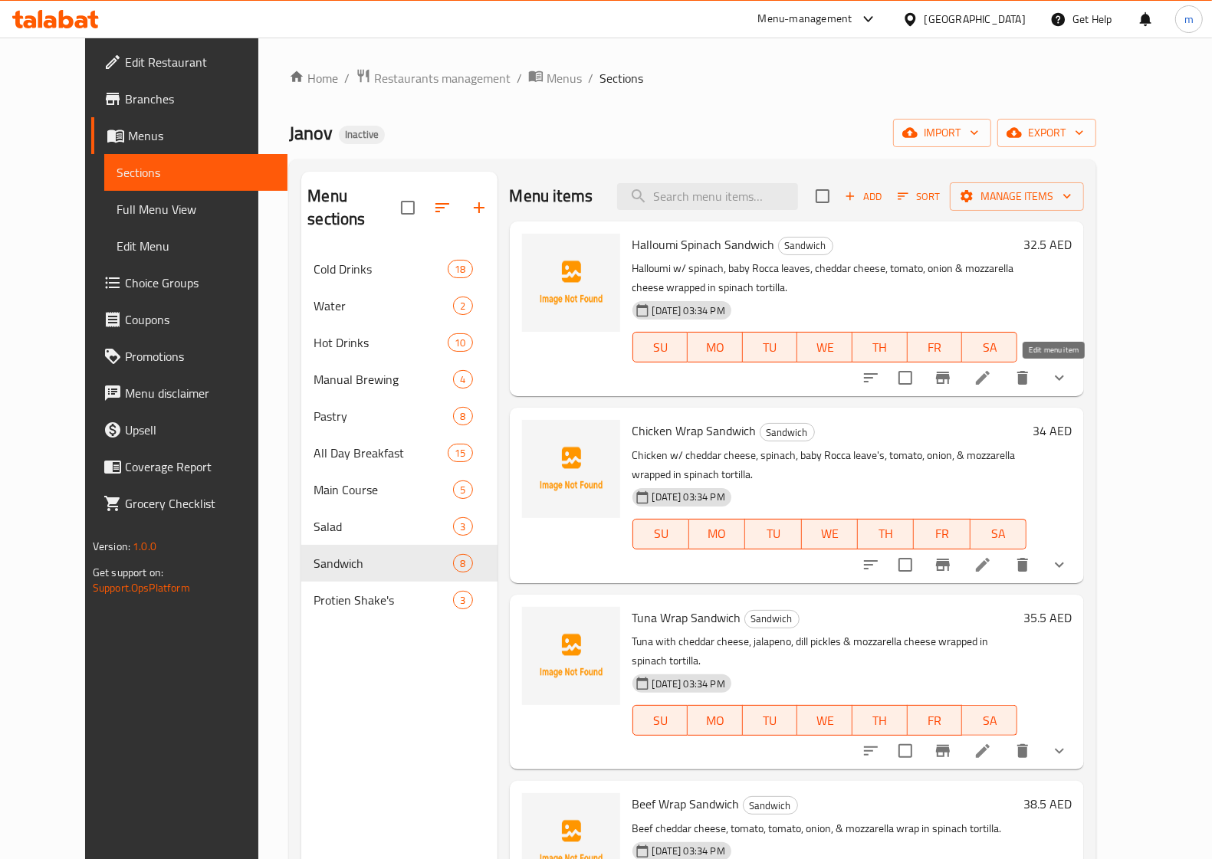
click at [992, 384] on icon at bounding box center [982, 378] width 18 height 18
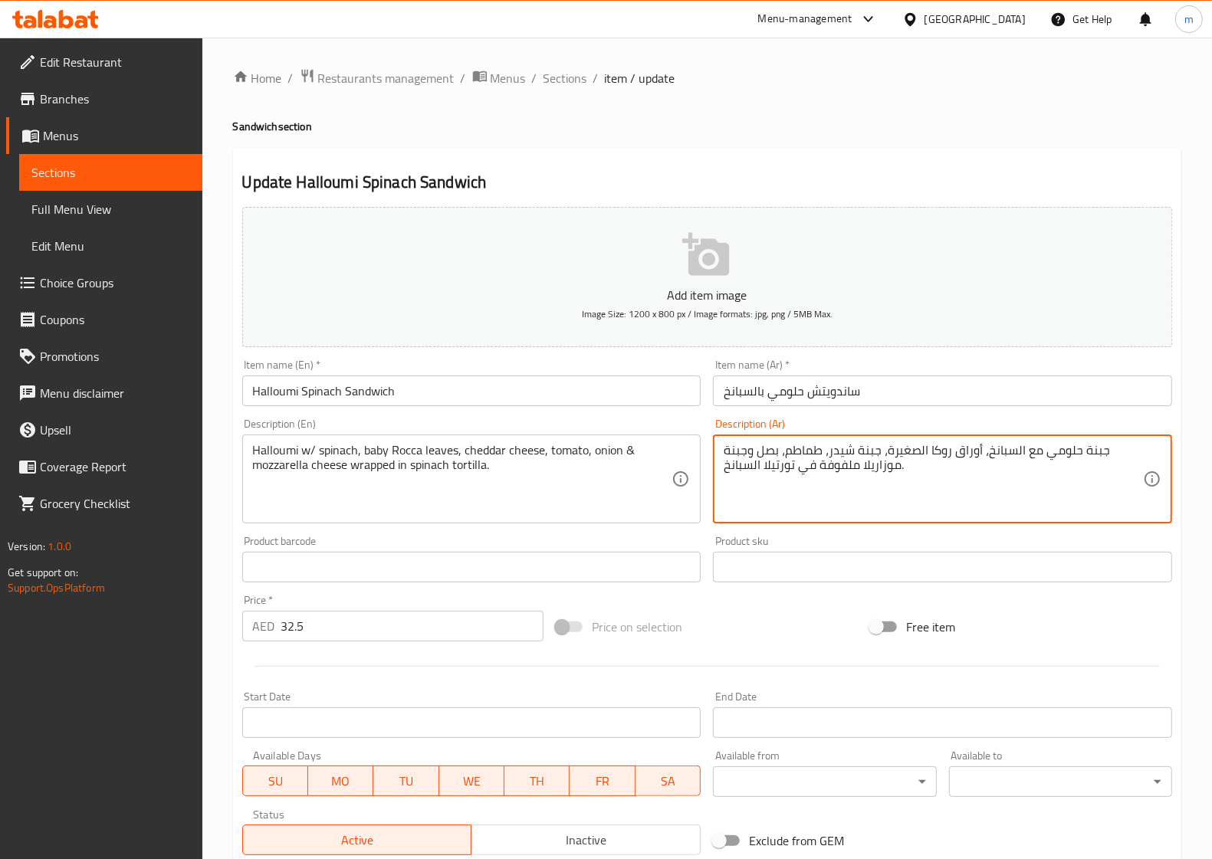
click at [1094, 458] on textarea "جبنة حلومي مع السبانخ، أوراق روكا الصغيرة، جبنة شيدر، طماطم، بصل وجبنة موزاريلا…" at bounding box center [932, 479] width 419 height 73
type textarea "حلومي مع السبانخ، أوراق روكا الصغيرة، جبنة شيدر، طماطم، بصل وجبنة موزاريلا ملفو…"
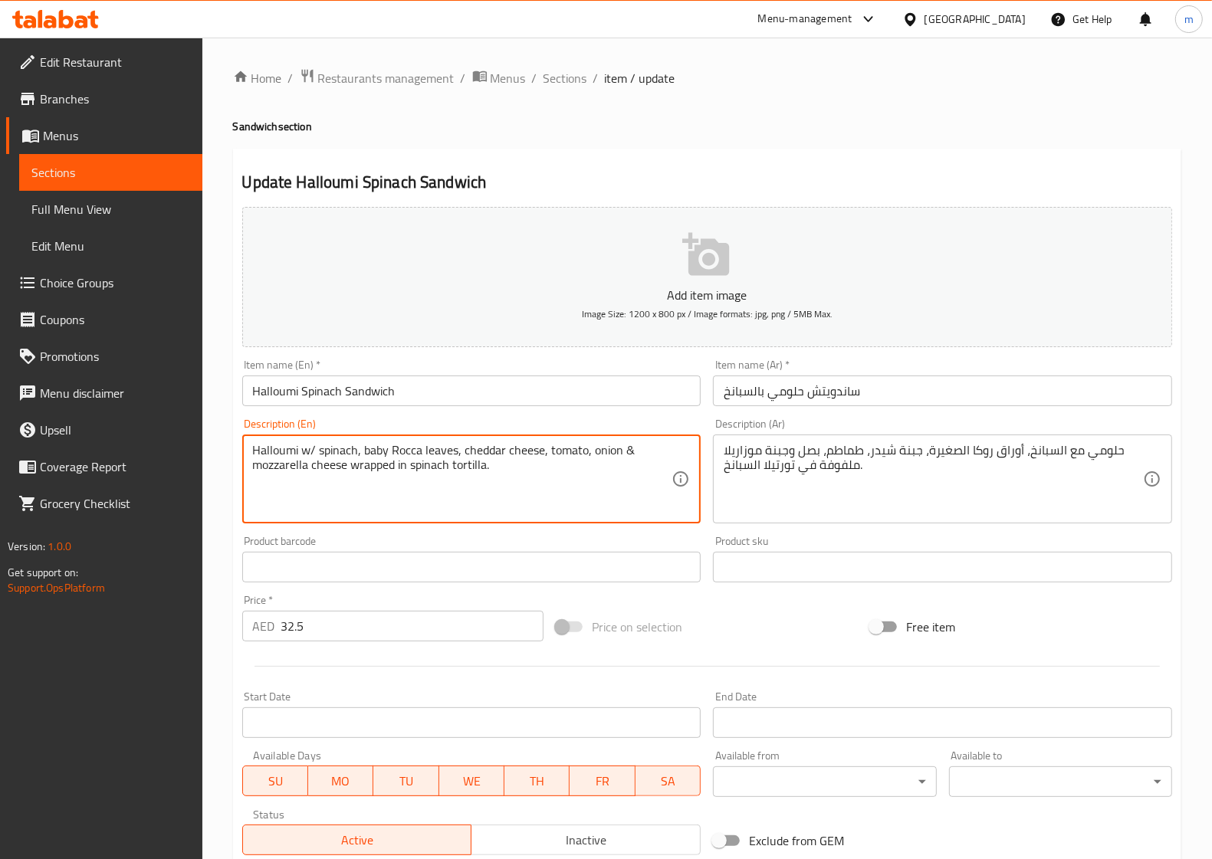
drag, startPoint x: 303, startPoint y: 449, endPoint x: 313, endPoint y: 450, distance: 10.0
type textarea "Halloumi with spinach, baby Rocca leaves, cheddar cheese, tomato, onion & mozza…"
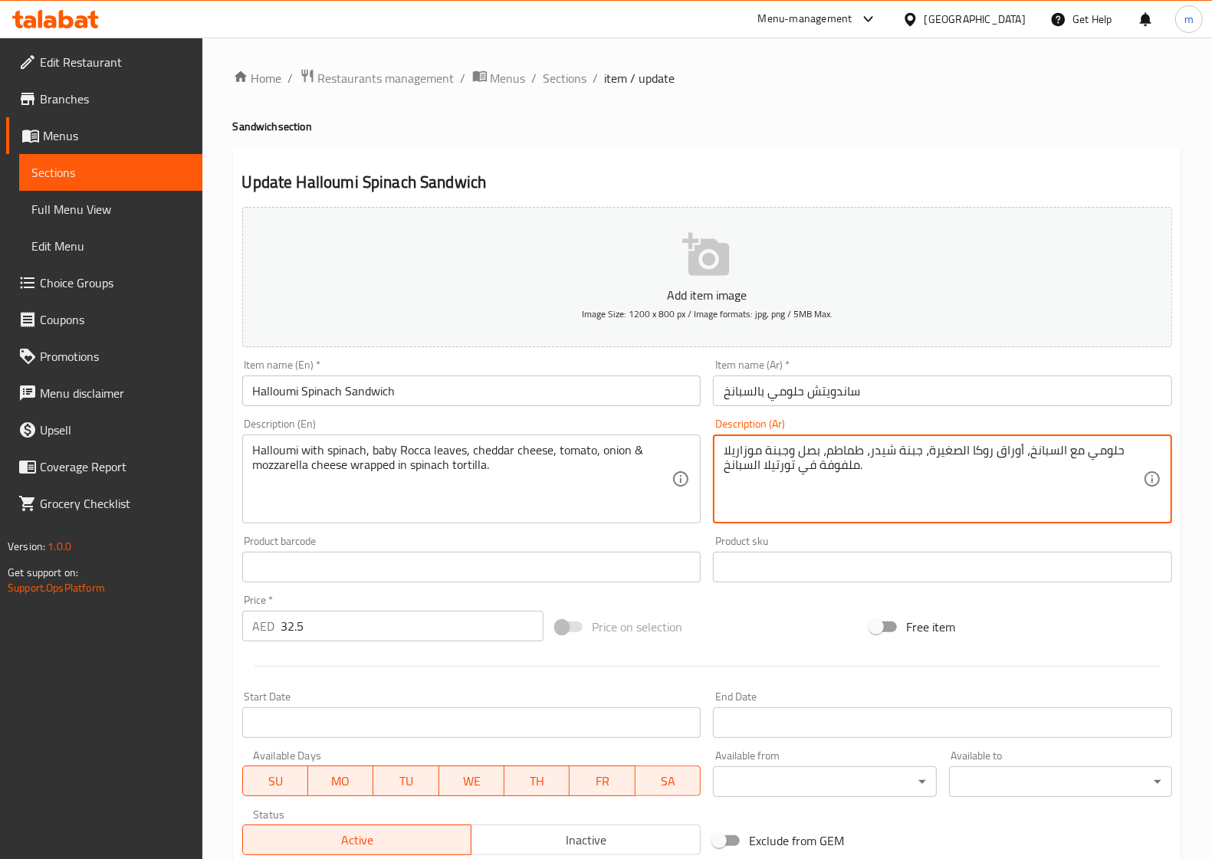
drag, startPoint x: 986, startPoint y: 456, endPoint x: 969, endPoint y: 450, distance: 17.9
click at [985, 493] on textarea "حلومي مع السبانخ، أوراق روكا الصغيرة، جبنة شيدر، طماطم، بصل وجبنة موزاريلا ملفو…" at bounding box center [932, 479] width 419 height 73
drag, startPoint x: 987, startPoint y: 457, endPoint x: 968, endPoint y: 457, distance: 19.2
click at [968, 457] on textarea "حلومي مع السبانخ، أوراق روكا الصغيرة، جبنة شيدر، طماطم، بصل وجبنة موزاريلا ملفو…" at bounding box center [932, 479] width 419 height 73
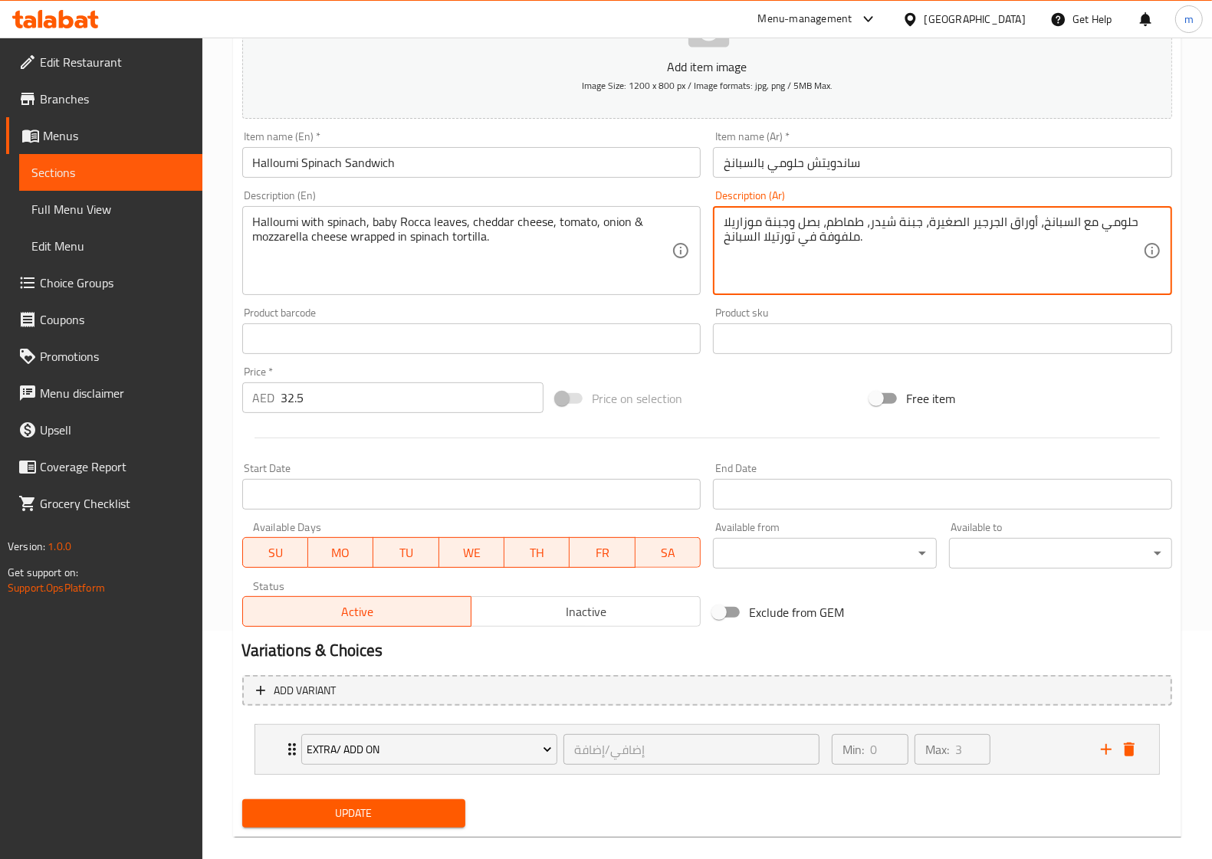
scroll to position [248, 0]
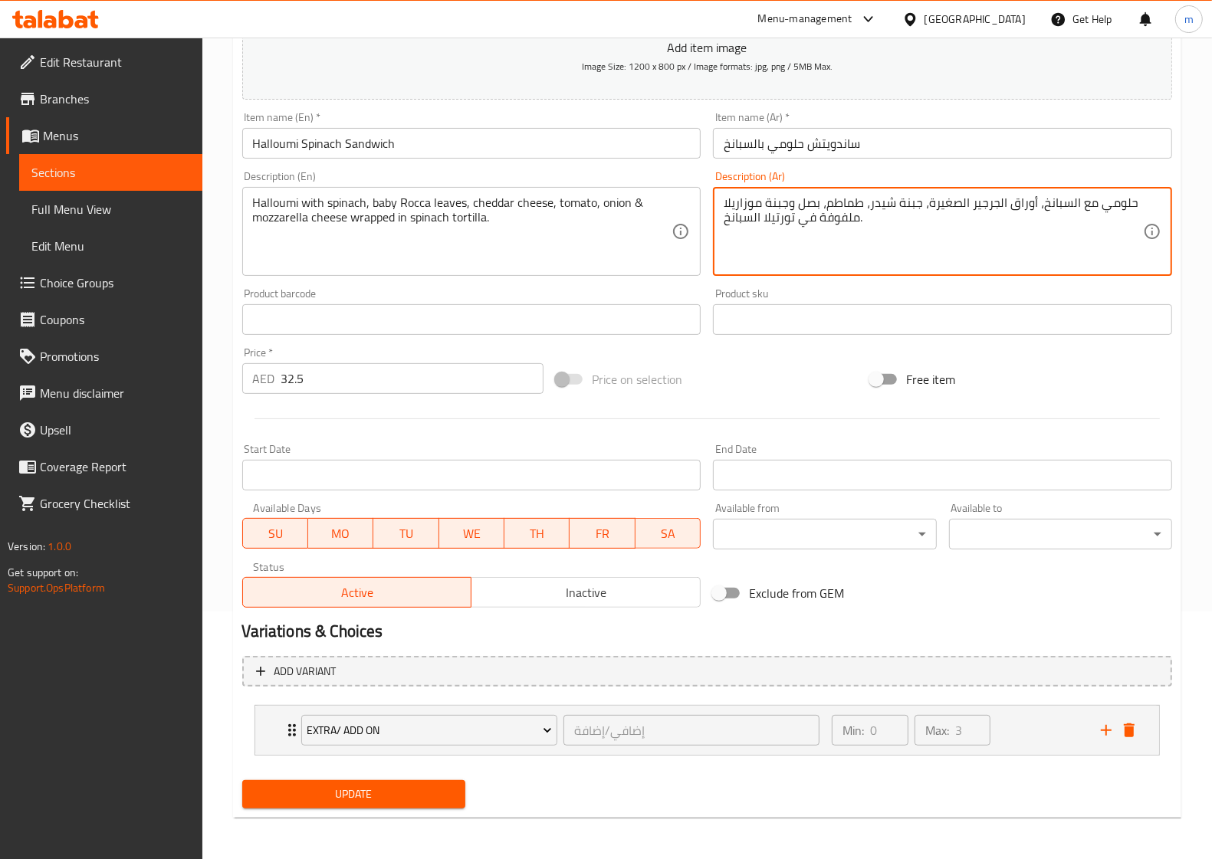
type textarea "حلومي مع السبانخ، أوراق الجرجير الصغيرة، جبنة شيدر، طماطم، بصل وجبنة موزاريلا م…"
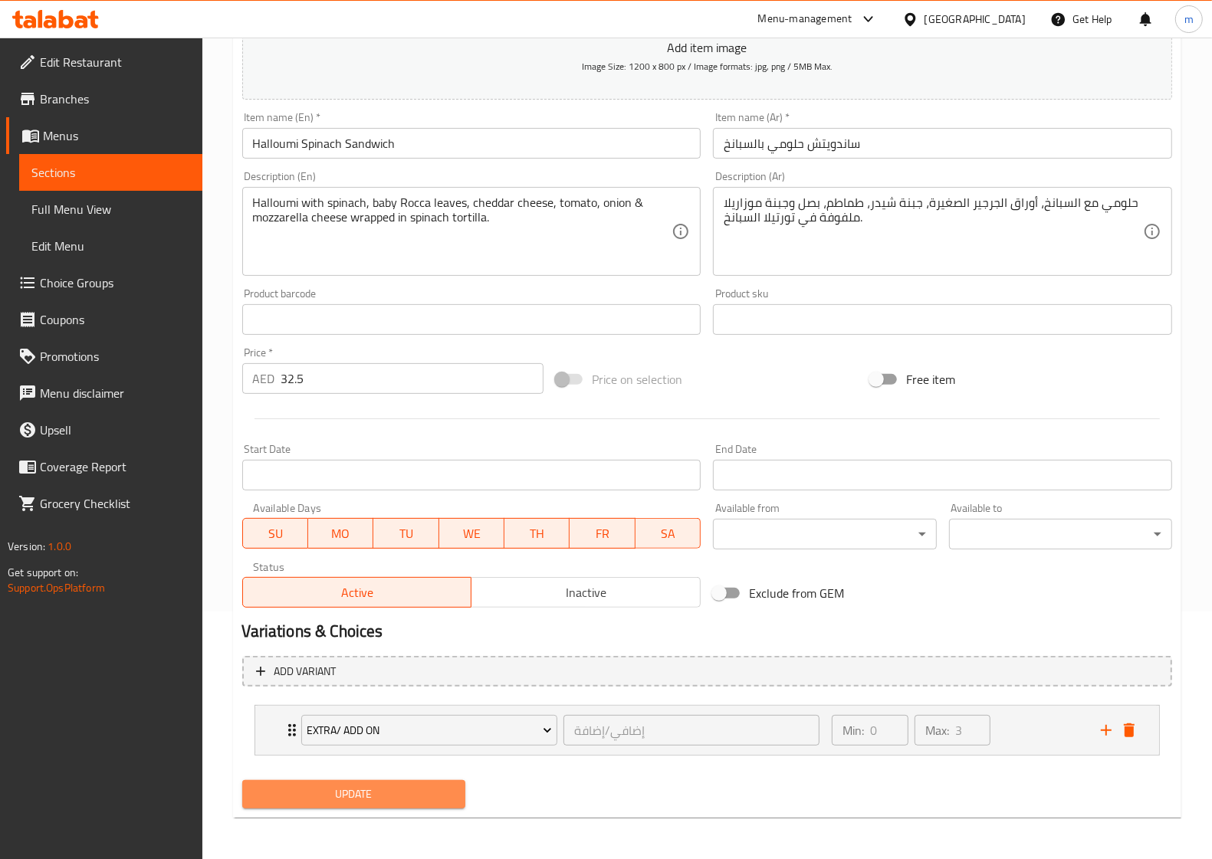
click at [422, 793] on span "Update" at bounding box center [353, 794] width 198 height 19
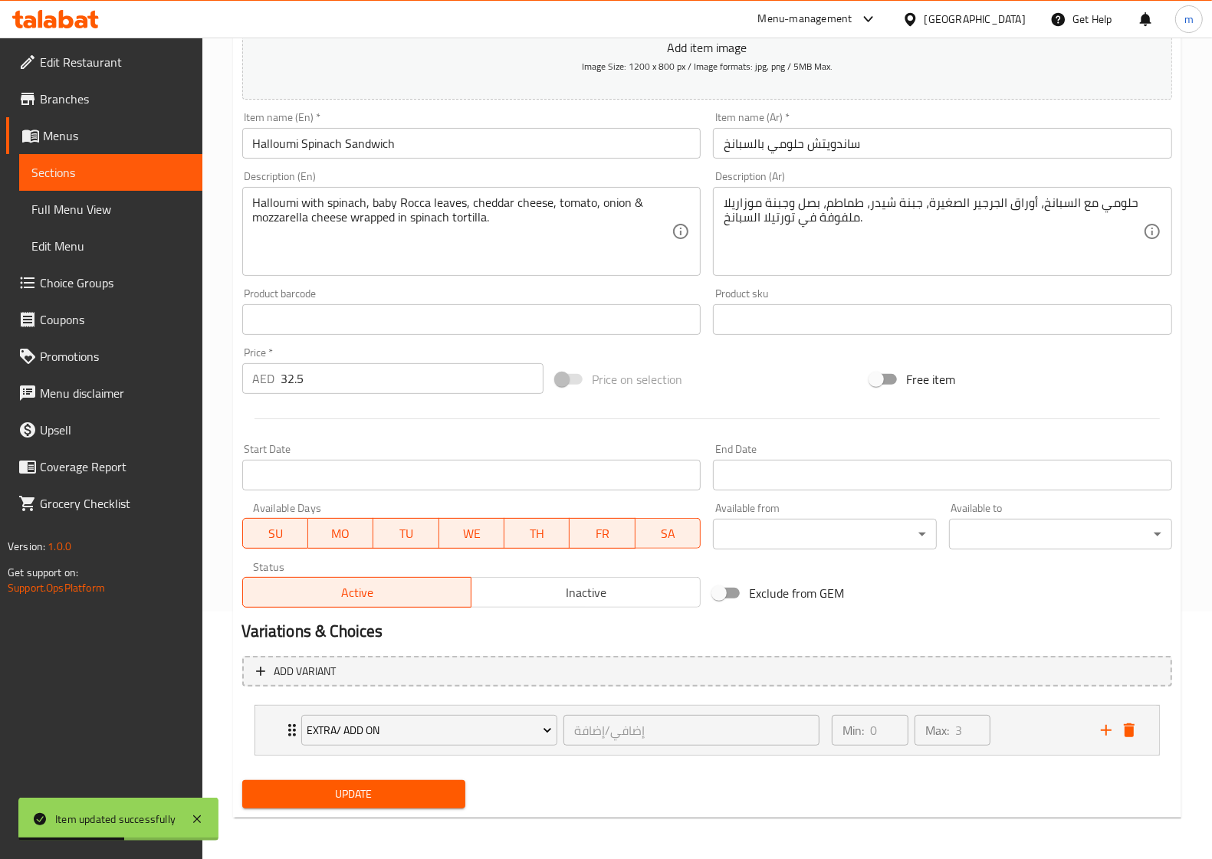
click at [125, 175] on span "Sections" at bounding box center [110, 172] width 159 height 18
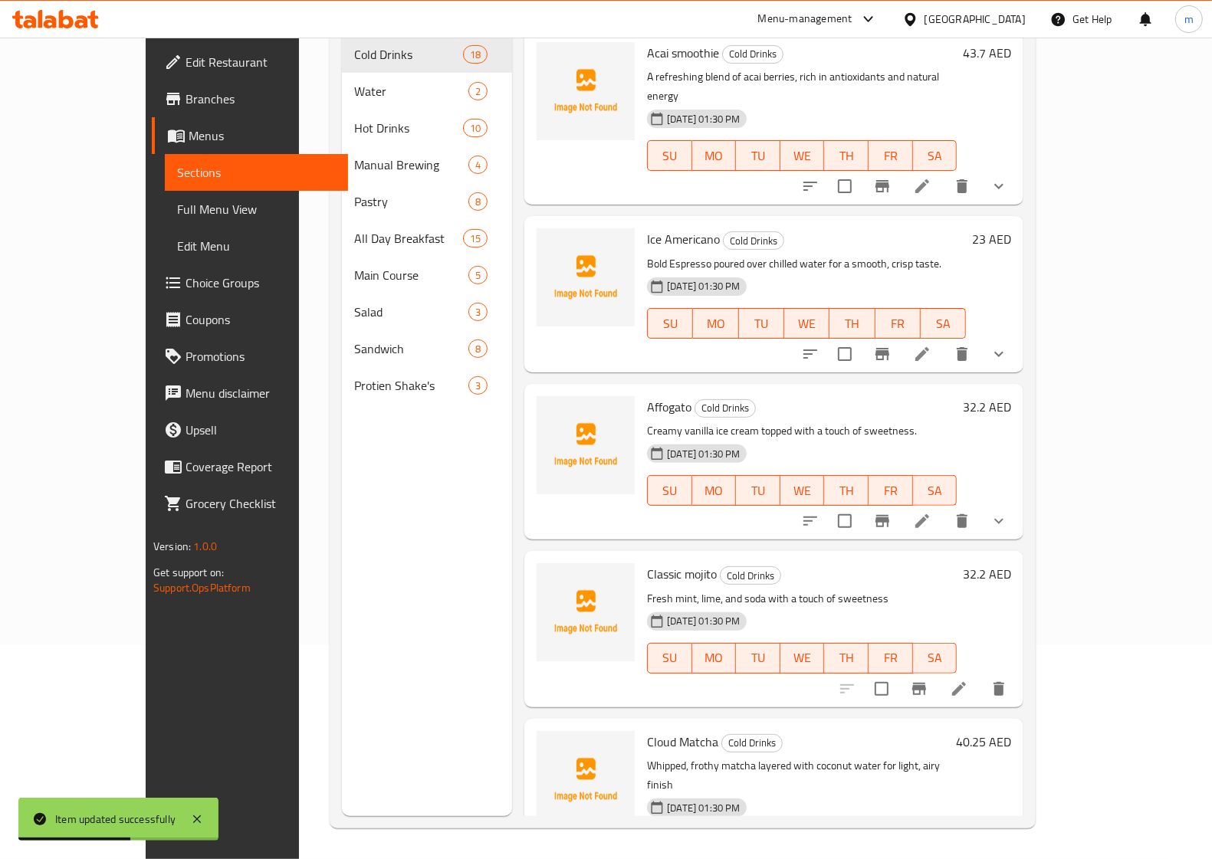
scroll to position [215, 0]
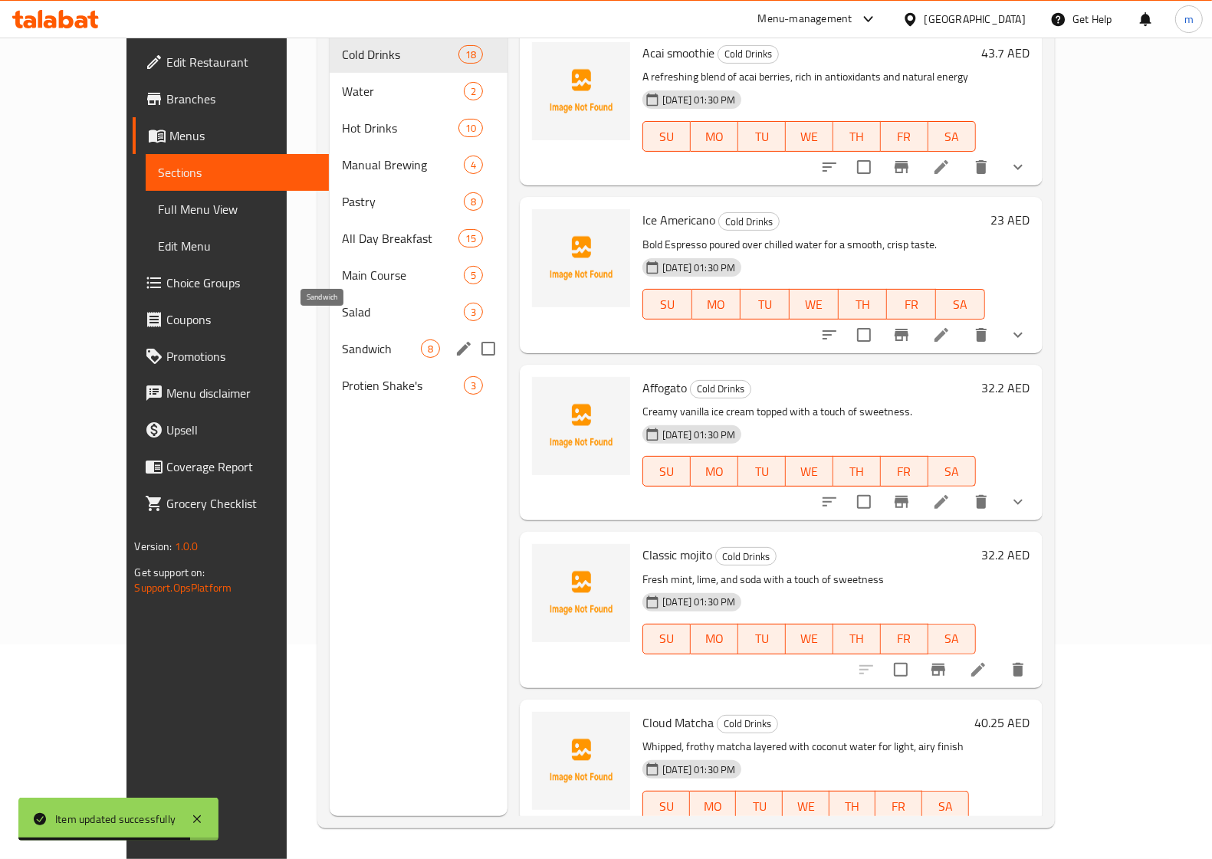
click at [342, 339] on span "Sandwich" at bounding box center [381, 348] width 79 height 18
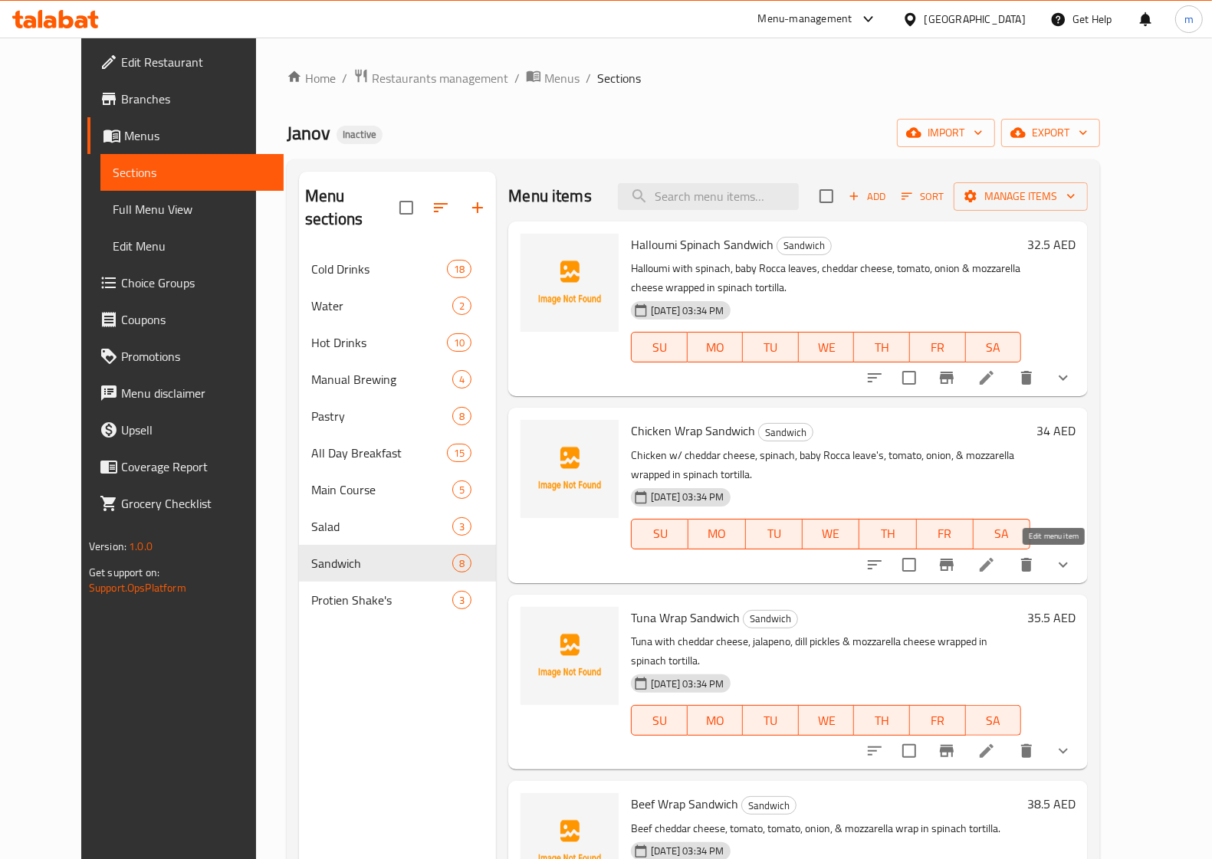
click at [996, 565] on icon at bounding box center [986, 565] width 18 height 18
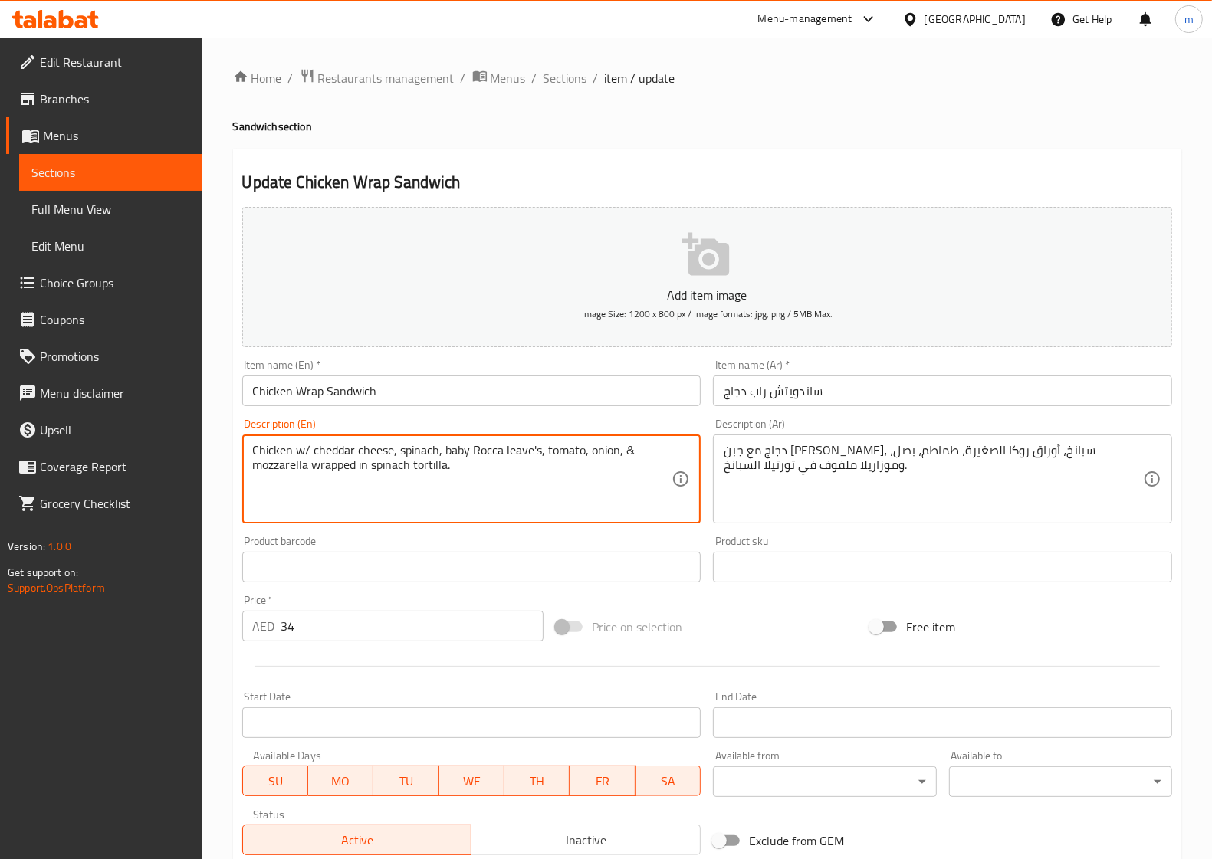
drag, startPoint x: 297, startPoint y: 452, endPoint x: 307, endPoint y: 452, distance: 10.0
click at [635, 456] on textarea "Chicken with cheddar cheese, spinach, baby Rocca leave's, tomato, onion, & mozz…" at bounding box center [462, 479] width 419 height 73
type textarea "Chicken with cheddar cheese, spinach, baby Rocca leave's, tomato, onion, and mo…"
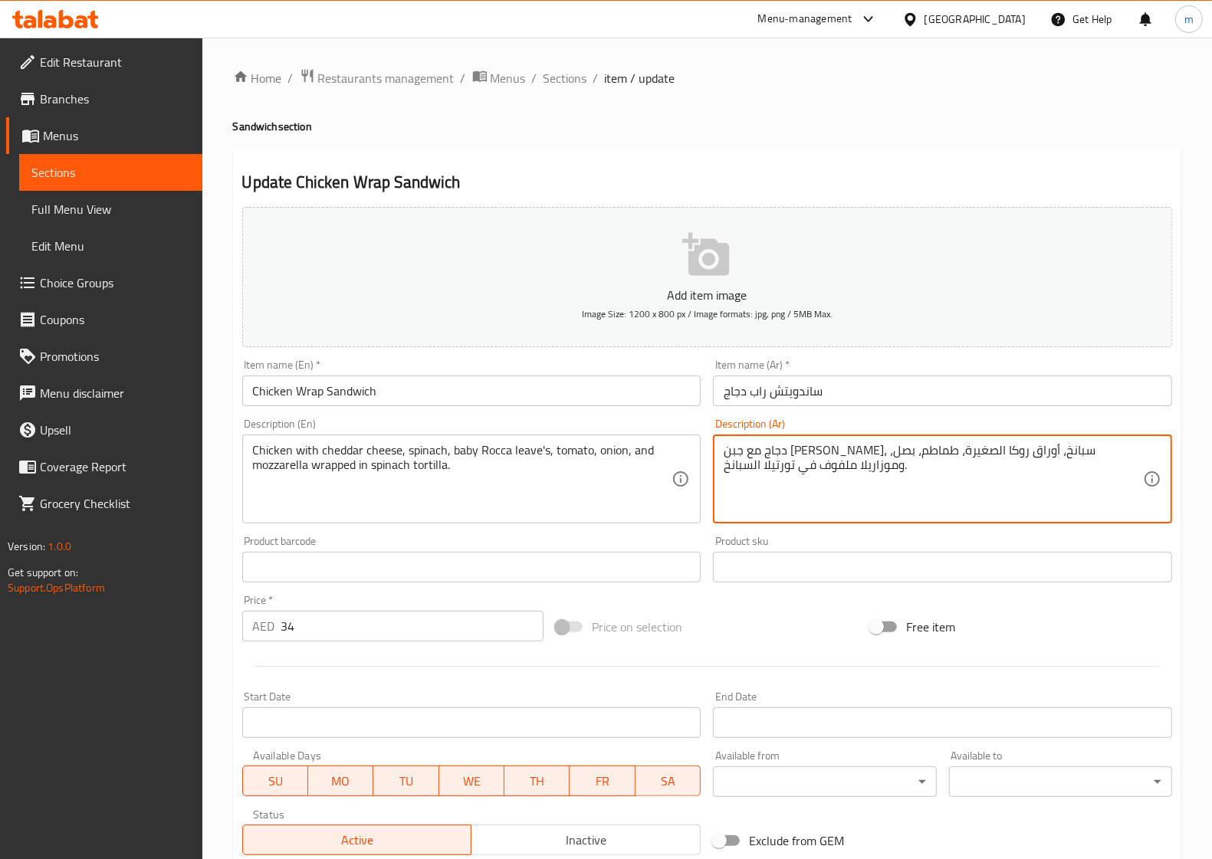
drag, startPoint x: 968, startPoint y: 452, endPoint x: 950, endPoint y: 452, distance: 17.6
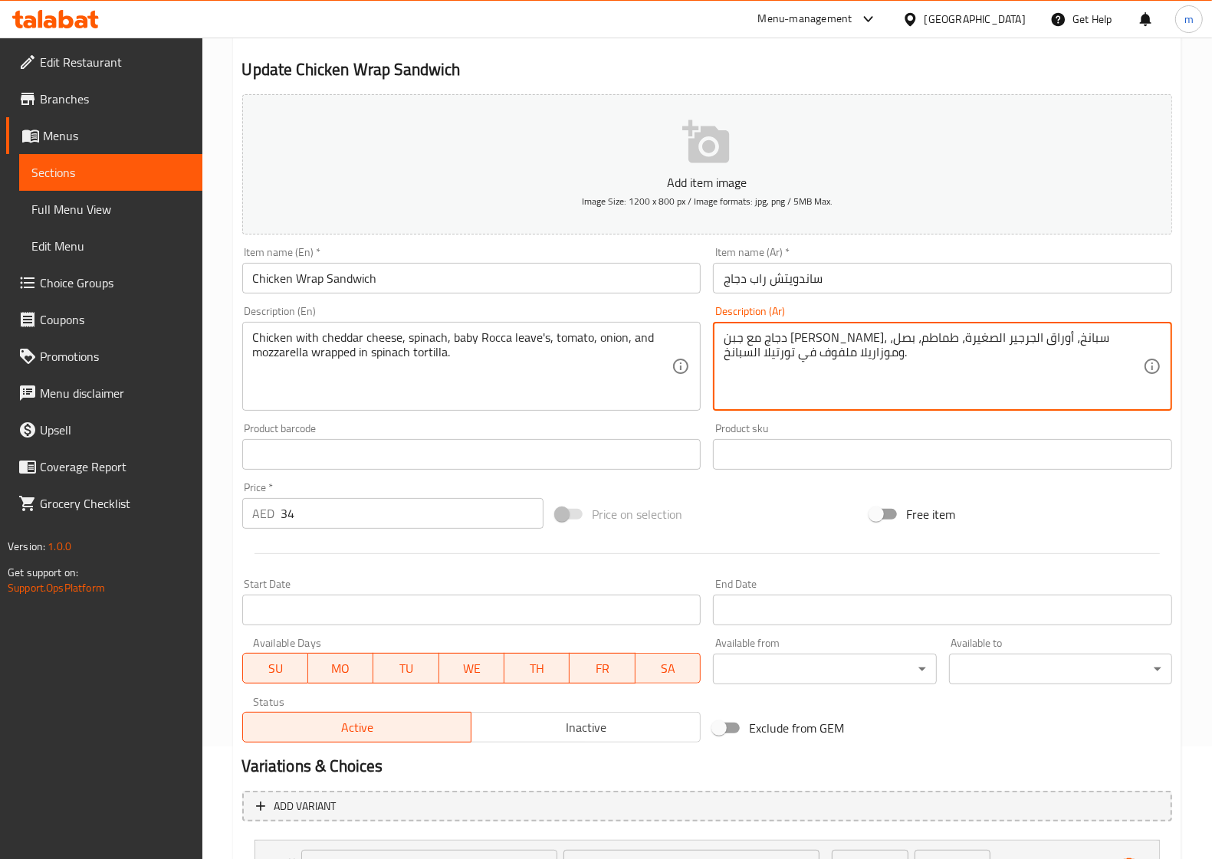
scroll to position [248, 0]
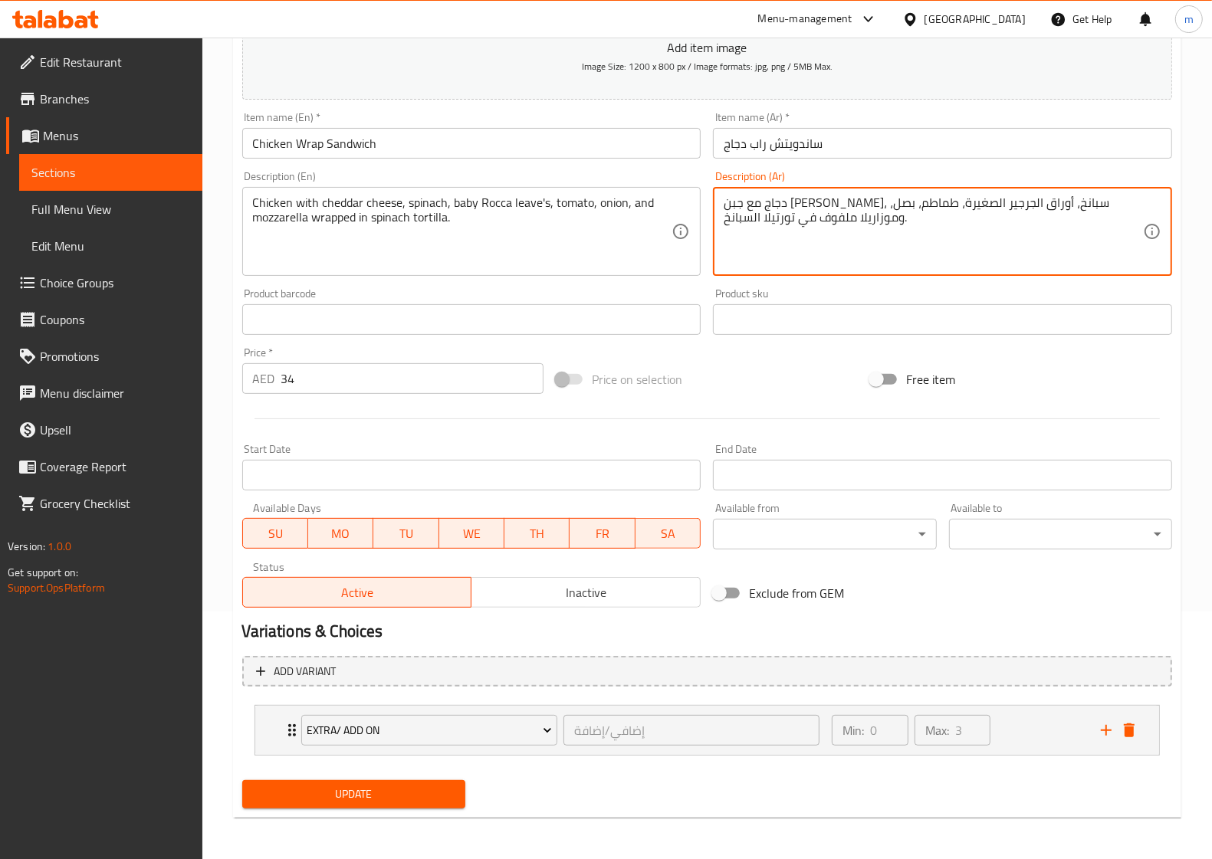
type textarea "دجاج مع جبن [PERSON_NAME]، سبانخ، أوراق الجرجير الصغيرة، طماطم، بصل، وموزاريلا …"
click at [406, 790] on span "Update" at bounding box center [353, 794] width 198 height 19
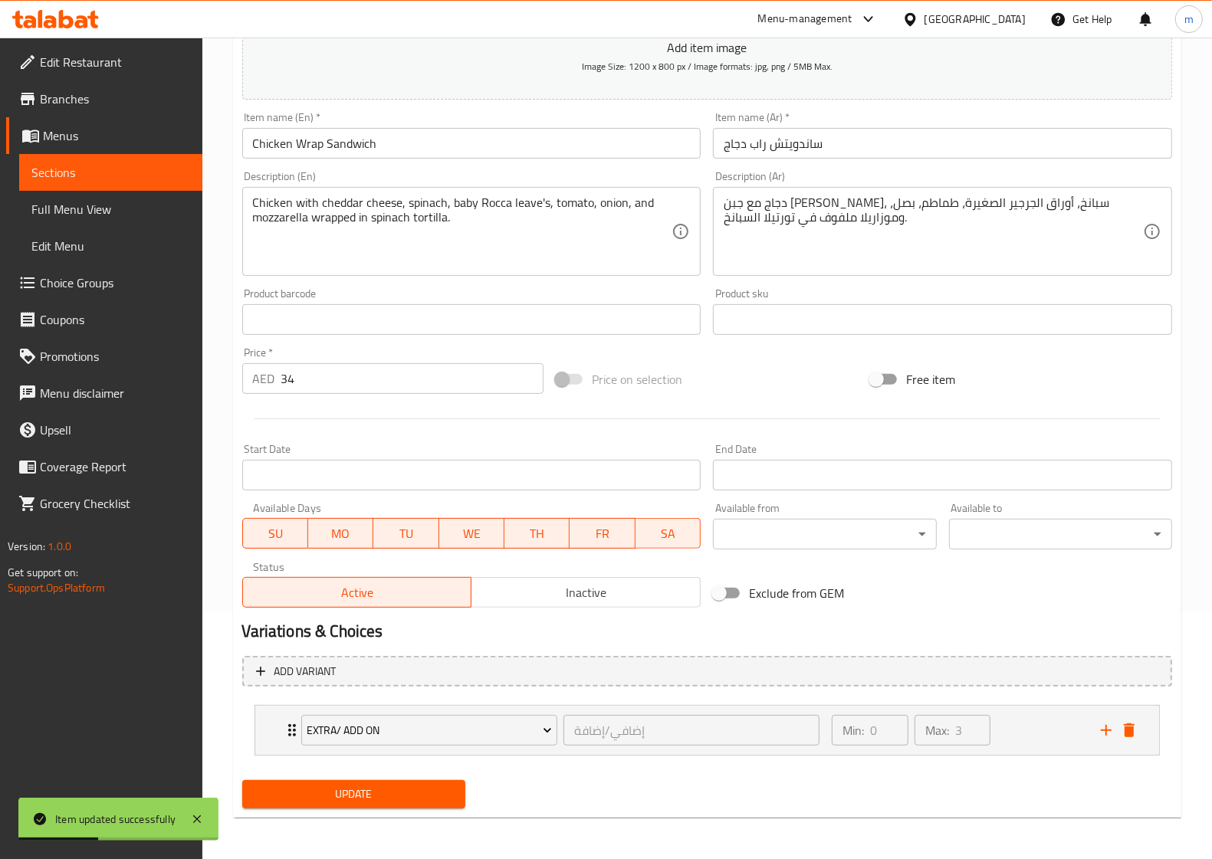
click at [126, 171] on span "Sections" at bounding box center [110, 172] width 159 height 18
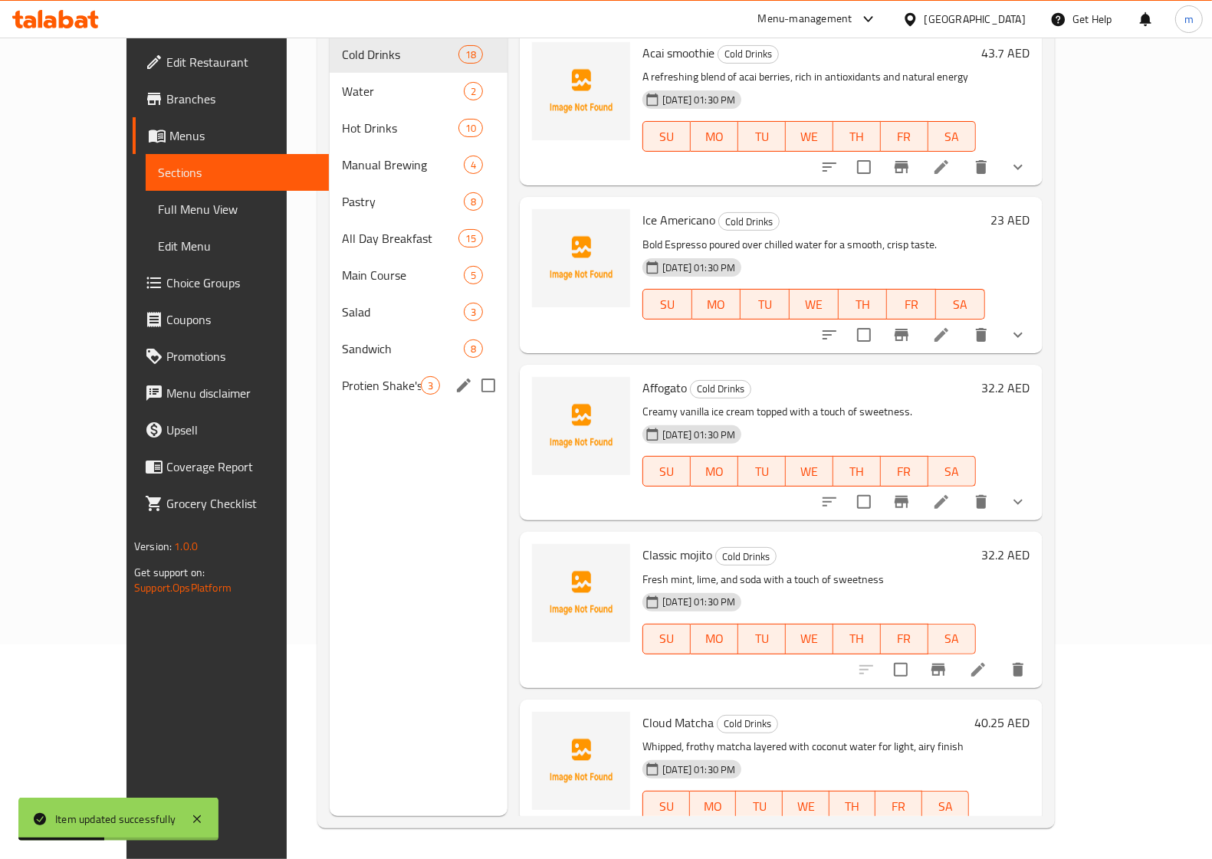
scroll to position [215, 0]
click at [330, 330] on div "Sandwich 8" at bounding box center [419, 348] width 178 height 37
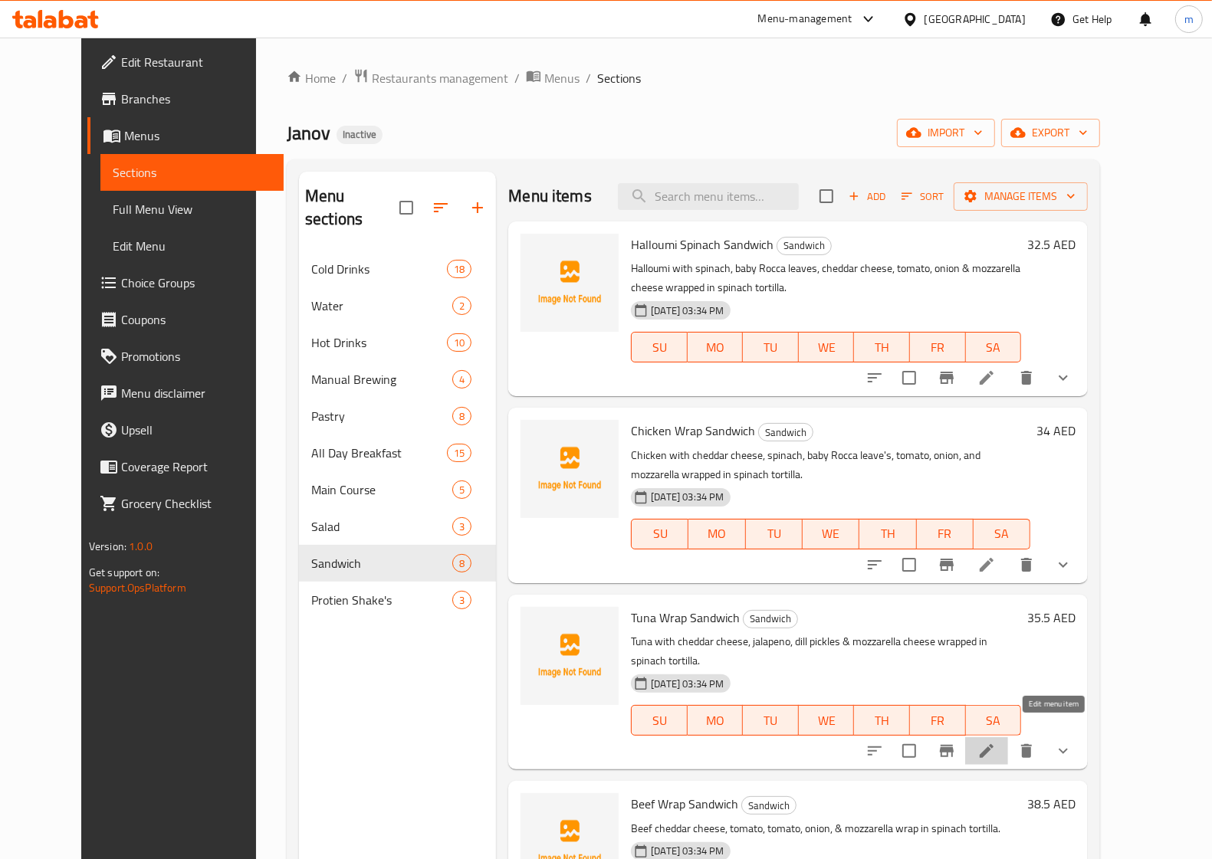
click at [996, 742] on icon at bounding box center [986, 751] width 18 height 18
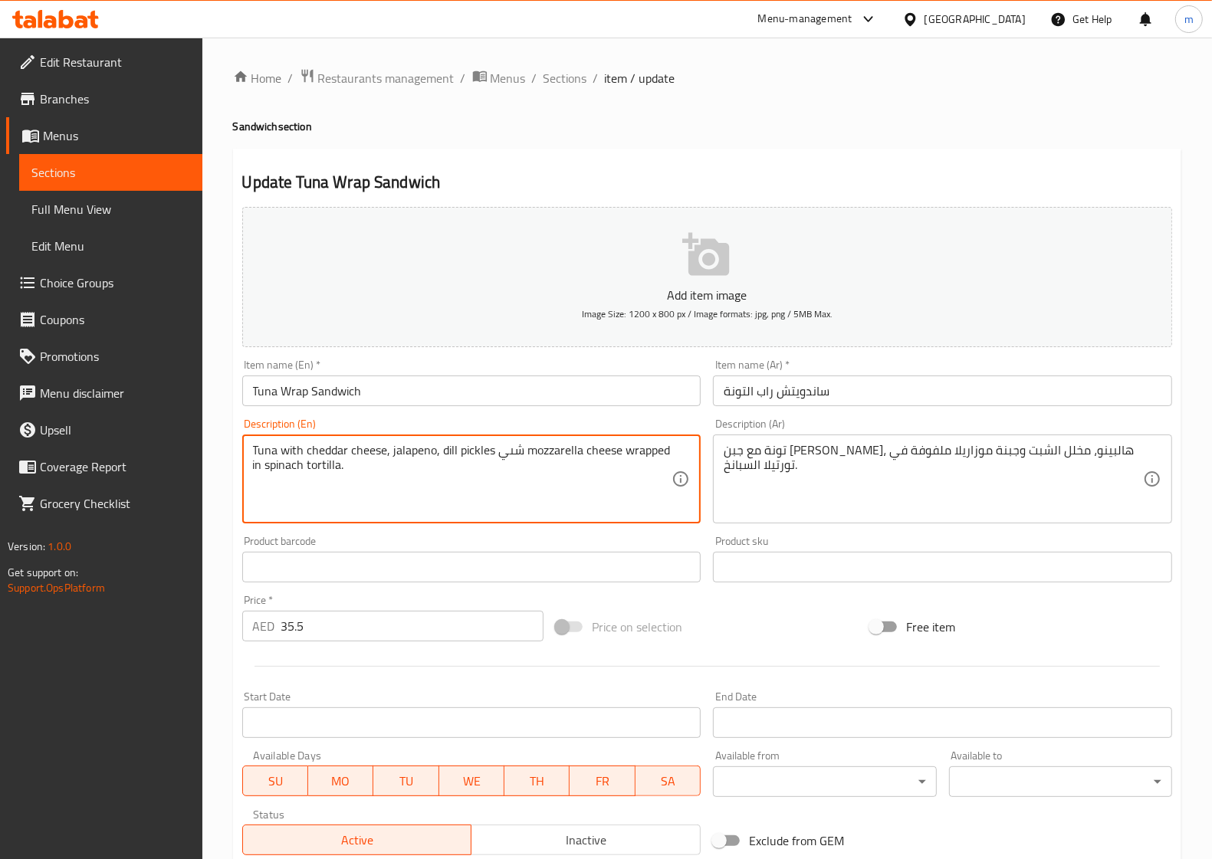
drag, startPoint x: 520, startPoint y: 452, endPoint x: 500, endPoint y: 457, distance: 20.4
click at [500, 457] on textarea "Tuna with cheddar cheese, jalapeno, dill pickles شىي mozzarella cheese wrapped …" at bounding box center [462, 479] width 419 height 73
click at [405, 456] on textarea "Tuna with cheddar cheese, jalapeno, dill pickles and mozzarella cheese wrapped …" at bounding box center [462, 479] width 419 height 73
type textarea "Tuna with cheddar cheese, jalapeno, dill pickles and mozzarella cheese wrapped …"
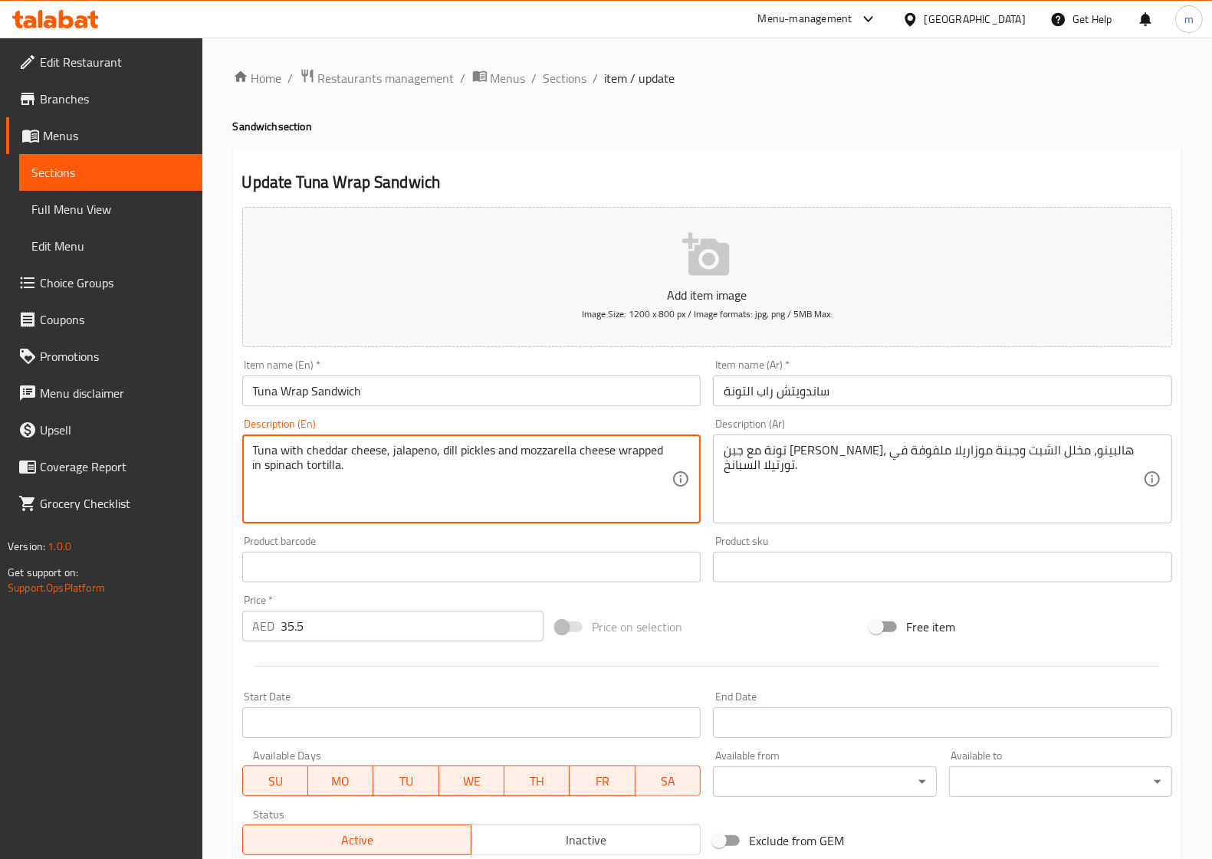
click at [447, 453] on textarea "Tuna with cheddar cheese, jalapeno, dill pickles and mozzarella cheese wrapped …" at bounding box center [462, 479] width 419 height 73
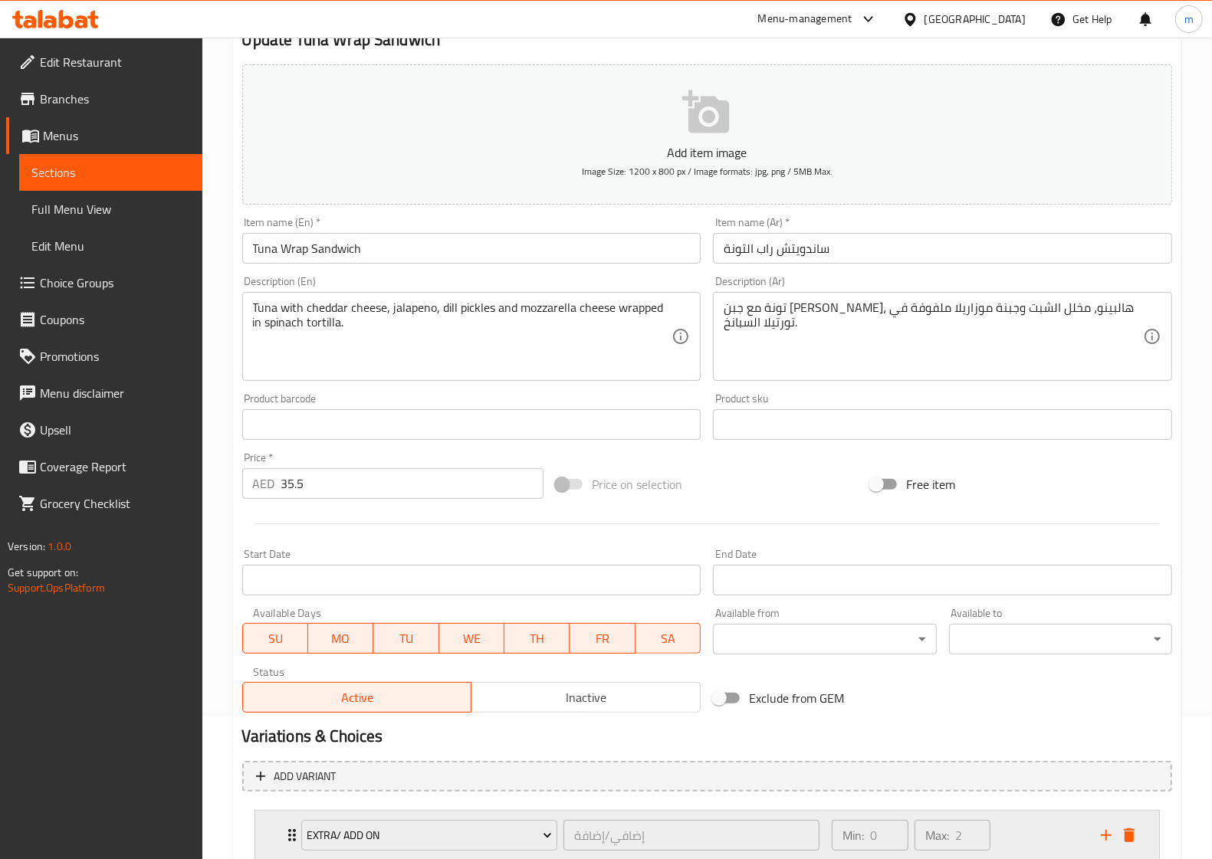
scroll to position [248, 0]
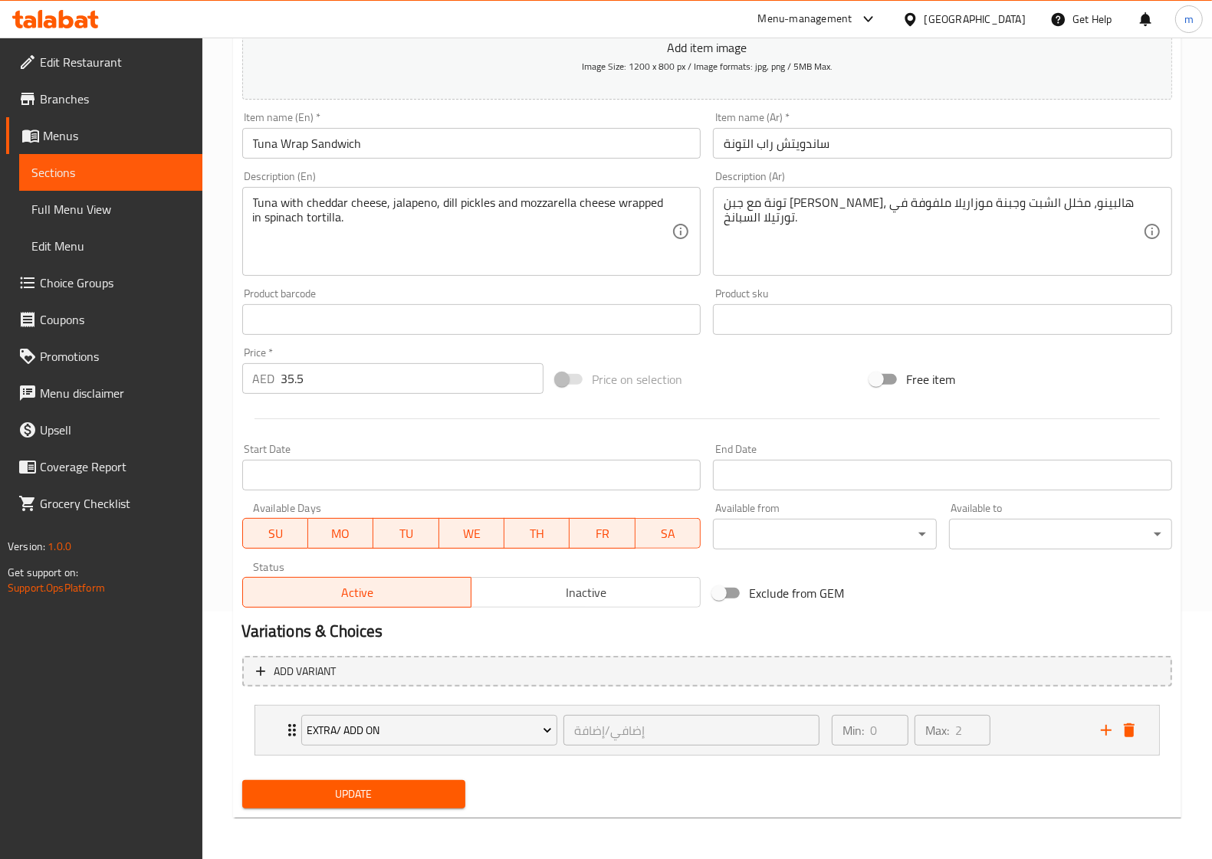
click at [407, 799] on span "Update" at bounding box center [353, 794] width 198 height 19
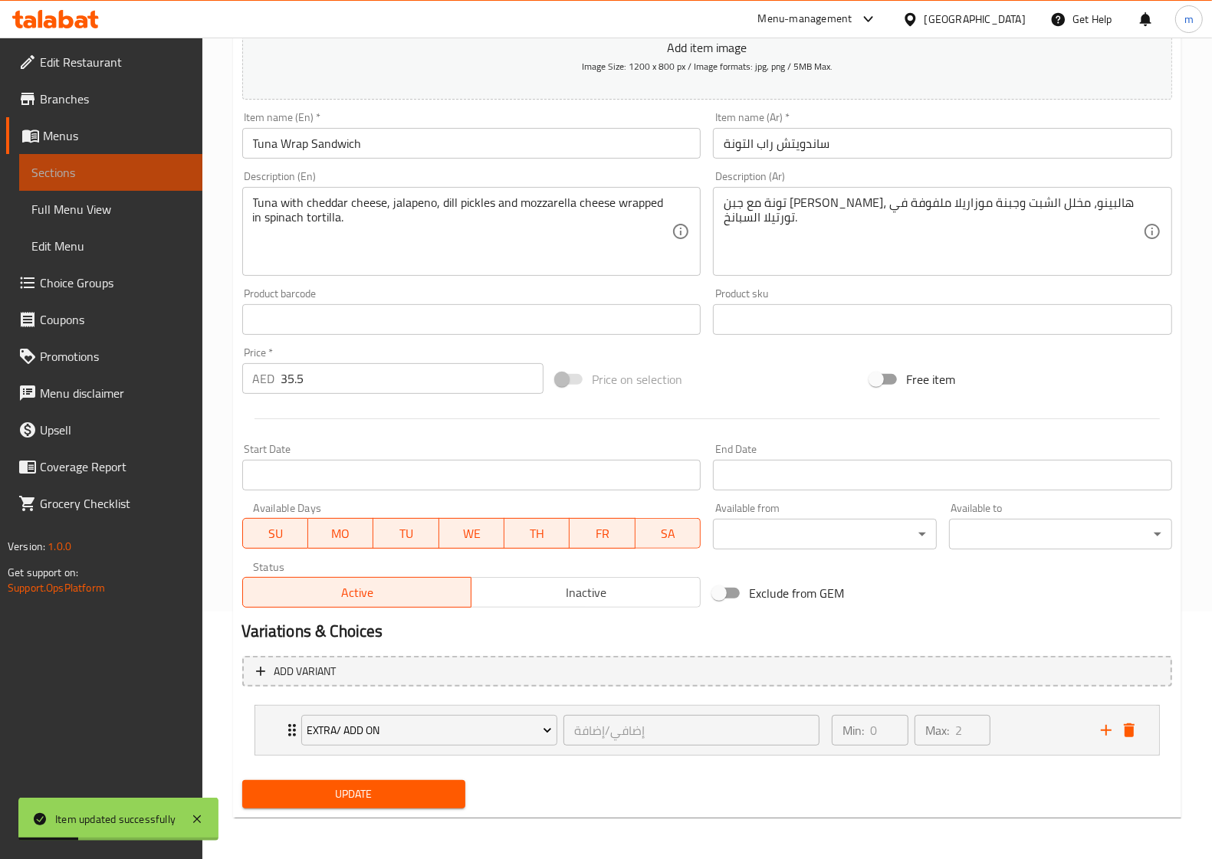
click at [120, 163] on span "Sections" at bounding box center [110, 172] width 159 height 18
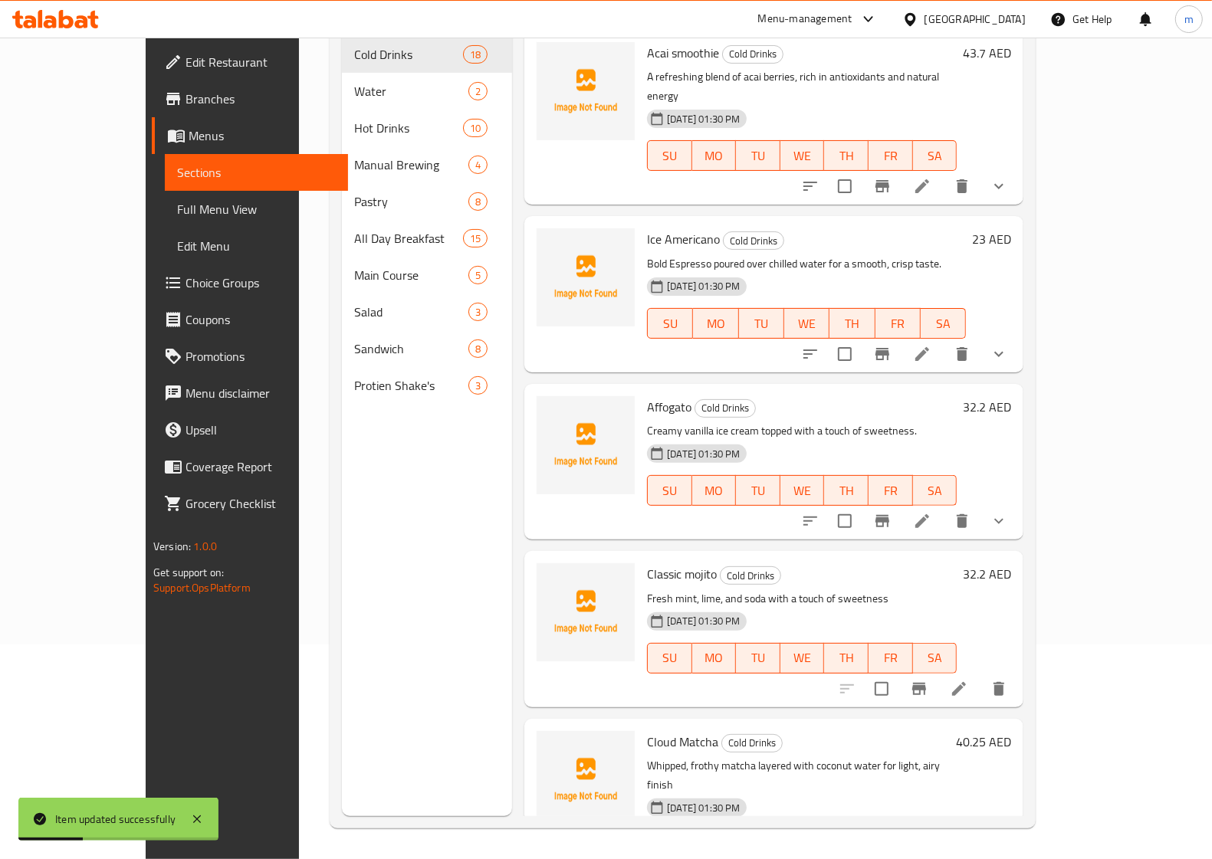
scroll to position [215, 0]
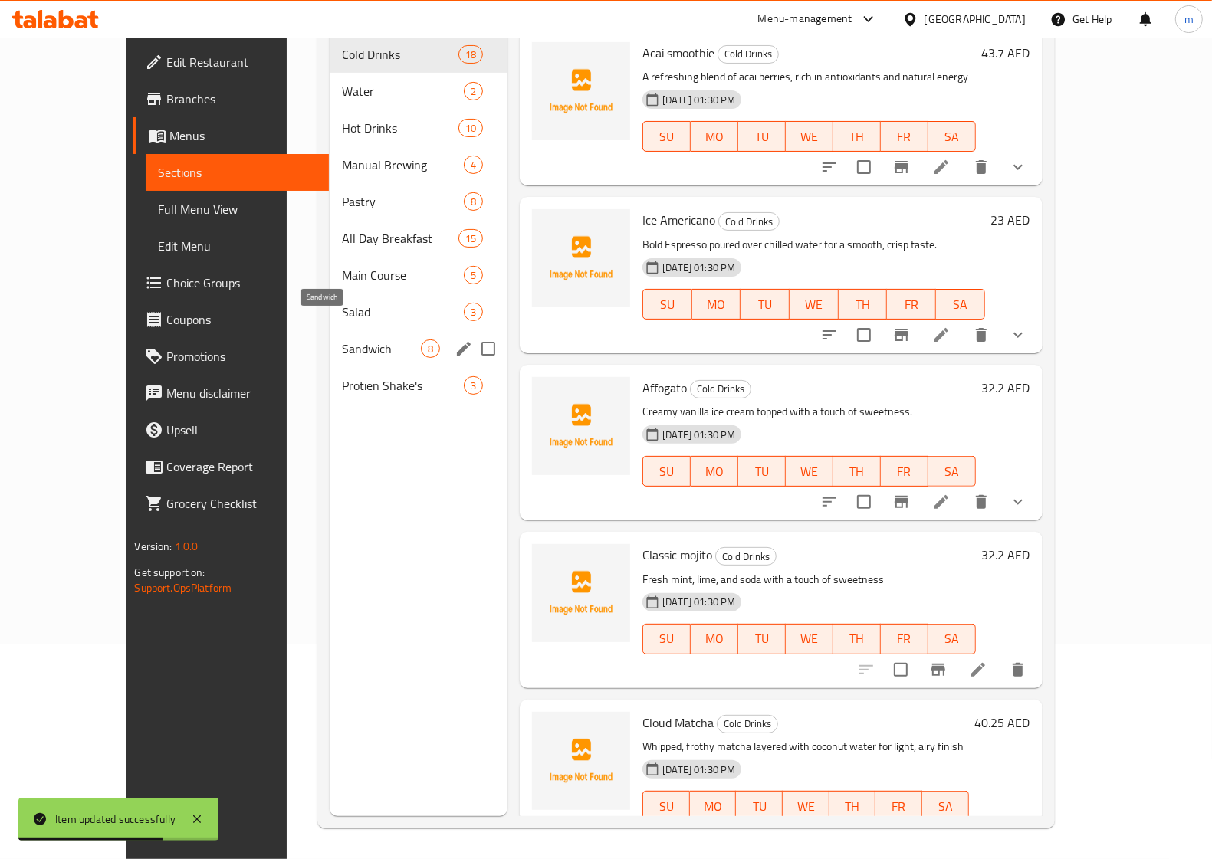
click at [342, 339] on span "Sandwich" at bounding box center [381, 348] width 79 height 18
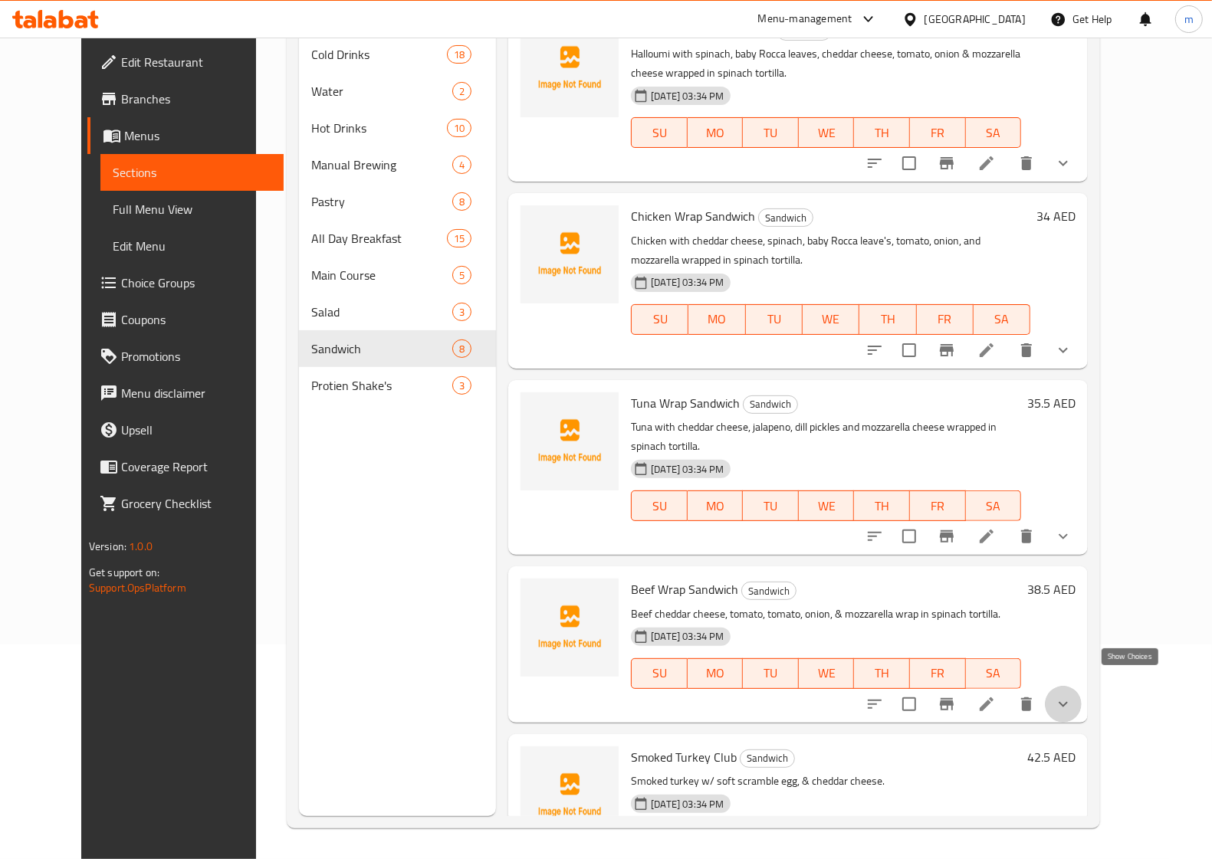
click at [1072, 695] on icon "show more" at bounding box center [1063, 704] width 18 height 18
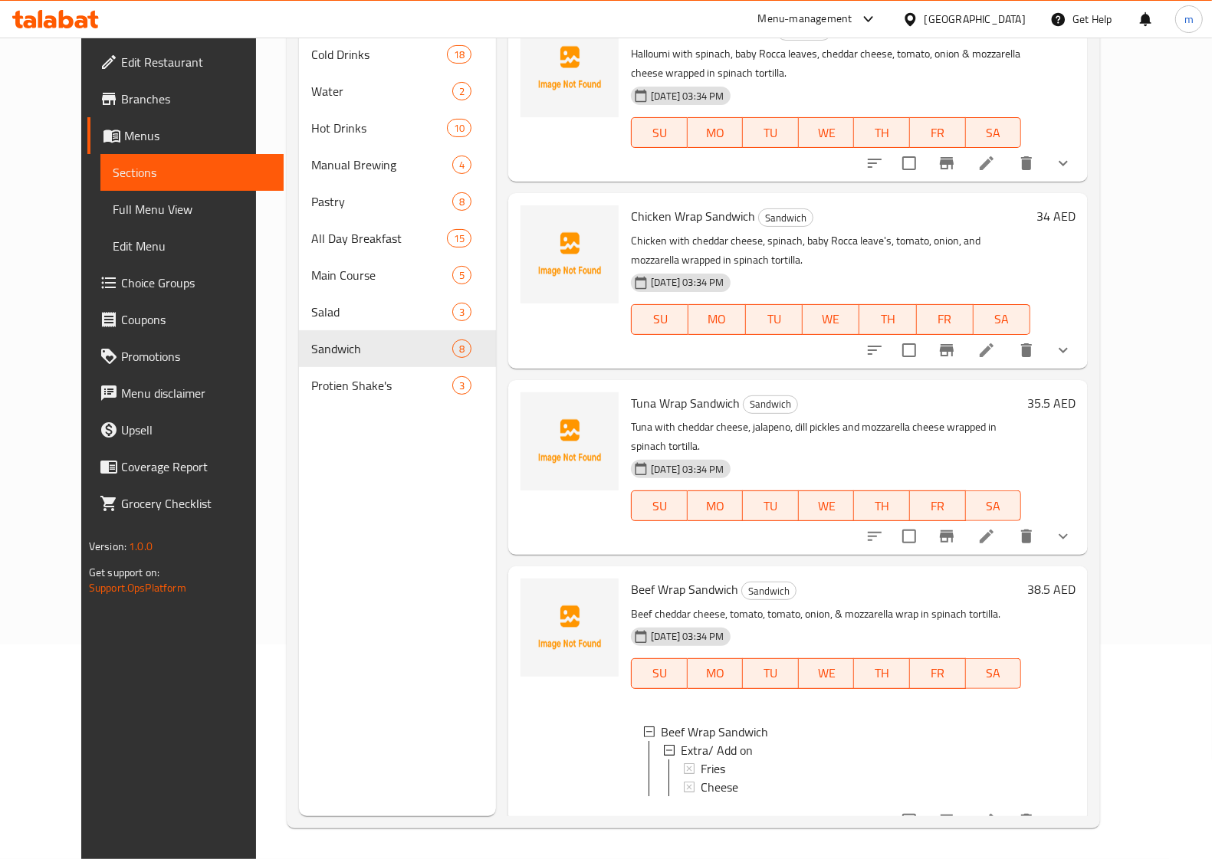
scroll to position [96, 0]
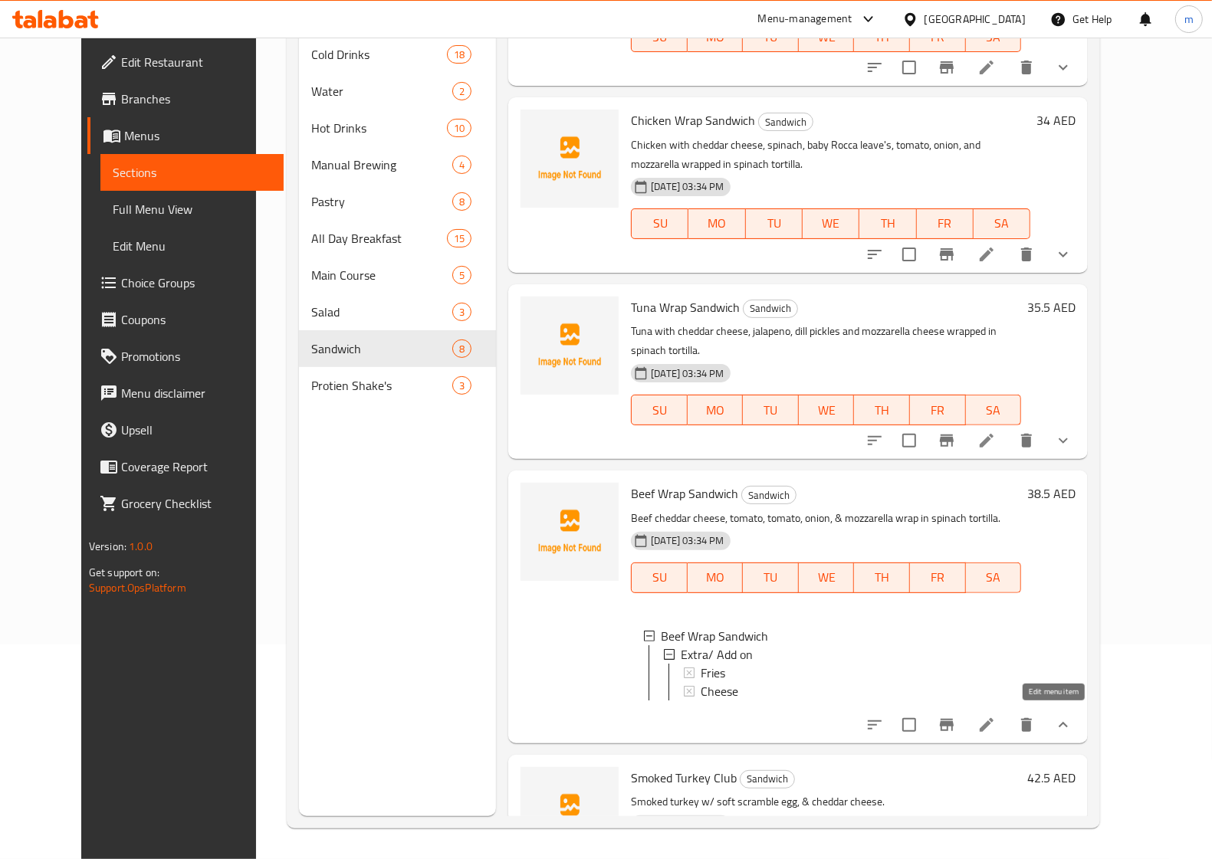
click at [996, 725] on icon at bounding box center [986, 725] width 18 height 18
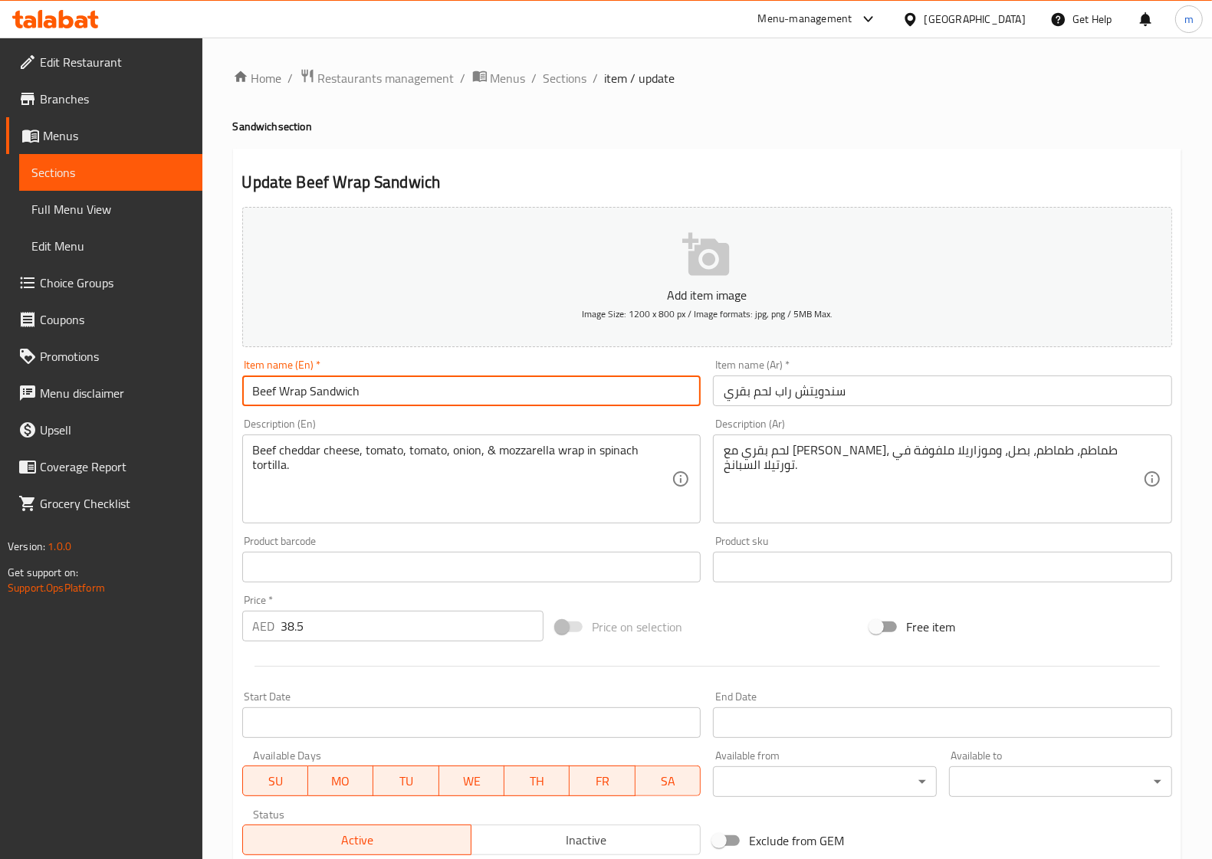
drag, startPoint x: 274, startPoint y: 397, endPoint x: 227, endPoint y: 397, distance: 47.5
click at [227, 397] on div "Home / Restaurants management / Menus / Sections / item / update Sandwich secti…" at bounding box center [706, 573] width 1009 height 1071
type input "Beef Wrap Sandwich"
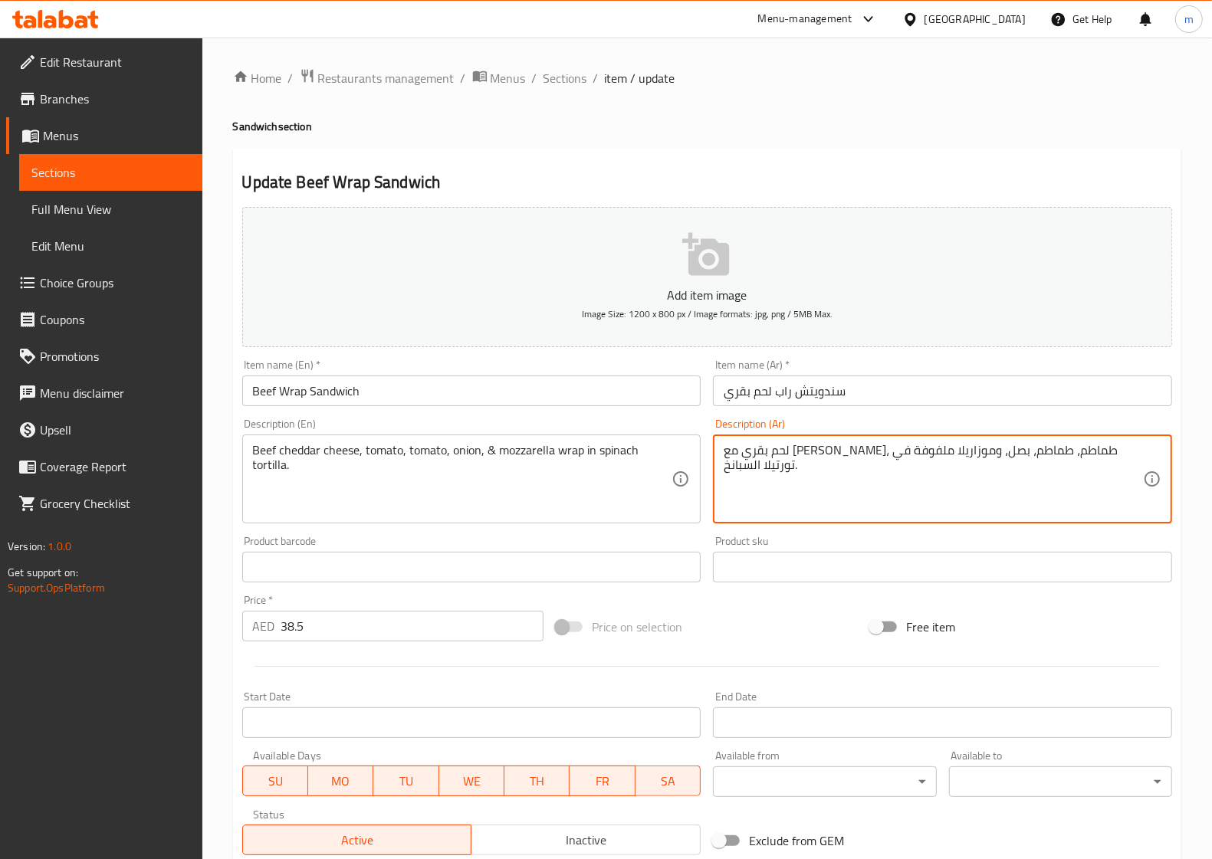
drag, startPoint x: 1048, startPoint y: 458, endPoint x: 1039, endPoint y: 461, distance: 9.7
click at [1050, 465] on textarea "لحم بقري مع جبن شيدر، طماطم، طماطم، بصل، وموزاريلا ملفوفة في تورتيلا السبانخ." at bounding box center [932, 479] width 419 height 73
drag, startPoint x: 1050, startPoint y: 458, endPoint x: 1038, endPoint y: 460, distance: 11.7
click at [1038, 460] on textarea "لحم بقري مع جبن شيدر، طماطم، طماطم، بصل، وموزاريلا ملفوفة في تورتيلا السبانخ." at bounding box center [932, 479] width 419 height 73
type textarea "لحم بقري جبن شيدر، طماطم، طماطم، بصل، وموزاريلا ملفوفة في تورتيلا السبانخ."
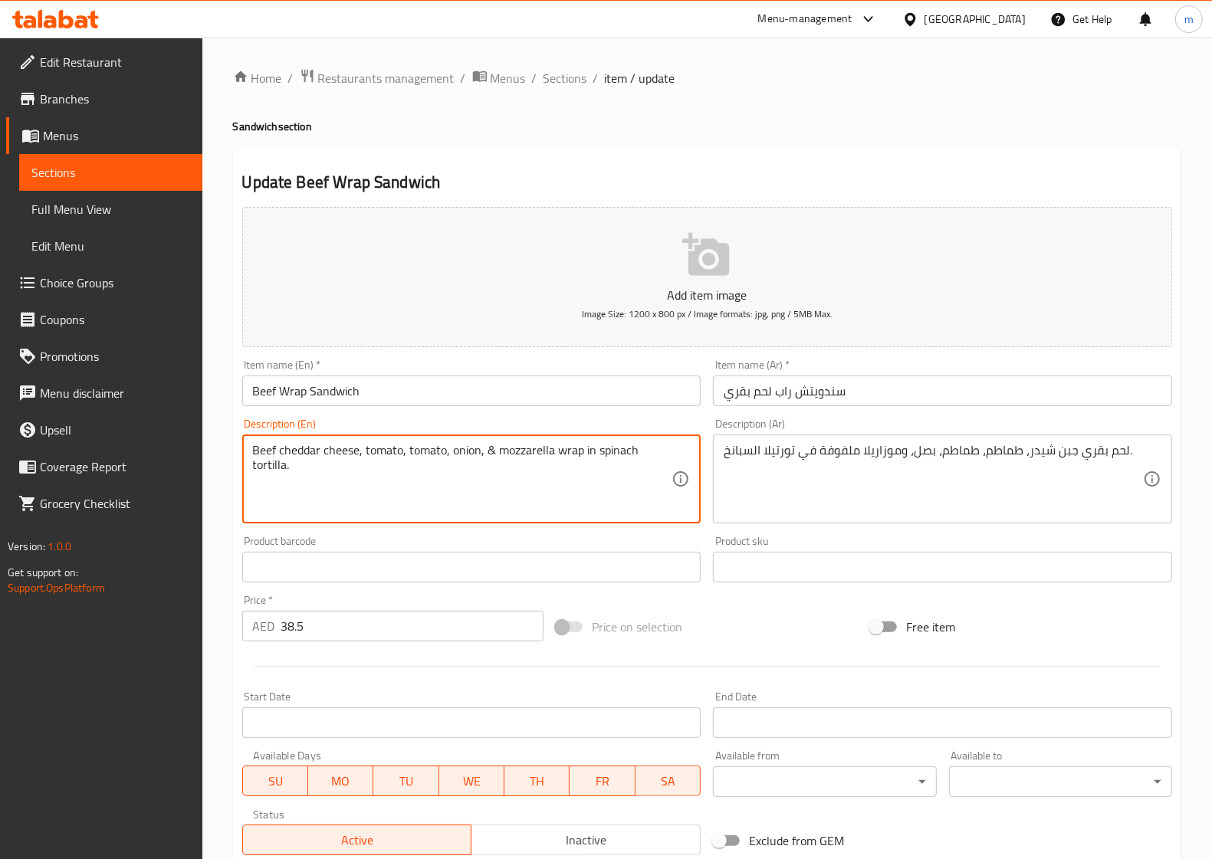
drag, startPoint x: 360, startPoint y: 454, endPoint x: 369, endPoint y: 454, distance: 9.2
click at [369, 462] on textarea "Beef cheddar cheese, tomato, tomato, onion, & mozzarella wrap in spinach tortil…" at bounding box center [462, 479] width 419 height 73
drag, startPoint x: 362, startPoint y: 454, endPoint x: 400, endPoint y: 454, distance: 37.6
click at [400, 454] on textarea "Beef cheddar cheese, tomato, tomato, onion, & mozzarella wrap in spinach tortil…" at bounding box center [462, 479] width 419 height 73
click at [395, 485] on textarea "Beef cheddar cheese, tomato, tomato, onion, & mozzarella wrap in spinach tortil…" at bounding box center [462, 479] width 419 height 73
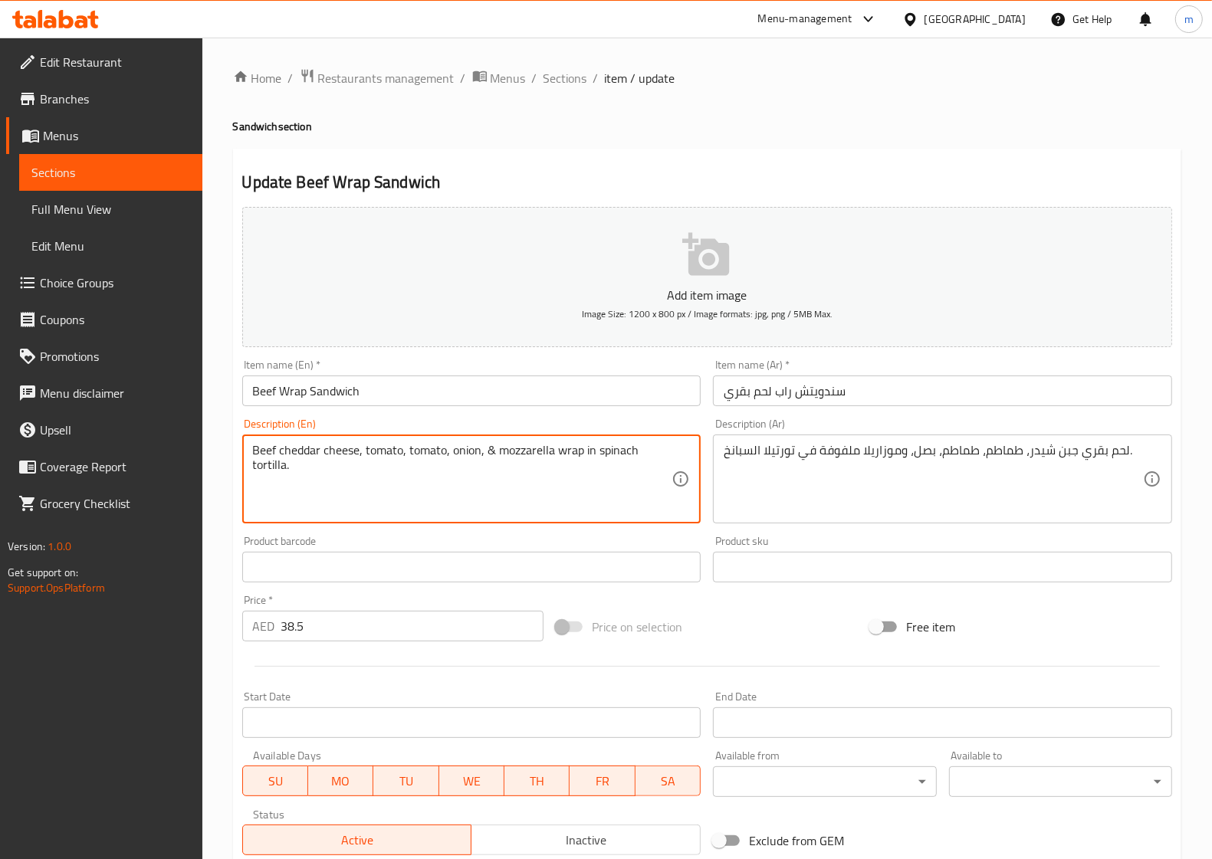
drag, startPoint x: 361, startPoint y: 451, endPoint x: 408, endPoint y: 454, distance: 46.8
click at [408, 454] on textarea "Beef cheddar cheese, tomato, tomato, onion, & mozzarella wrap in spinach tortil…" at bounding box center [462, 479] width 419 height 73
type textarea "Beef cheddar cheese,tomato, onion, & mozzarella wrap in spinach tortilla."
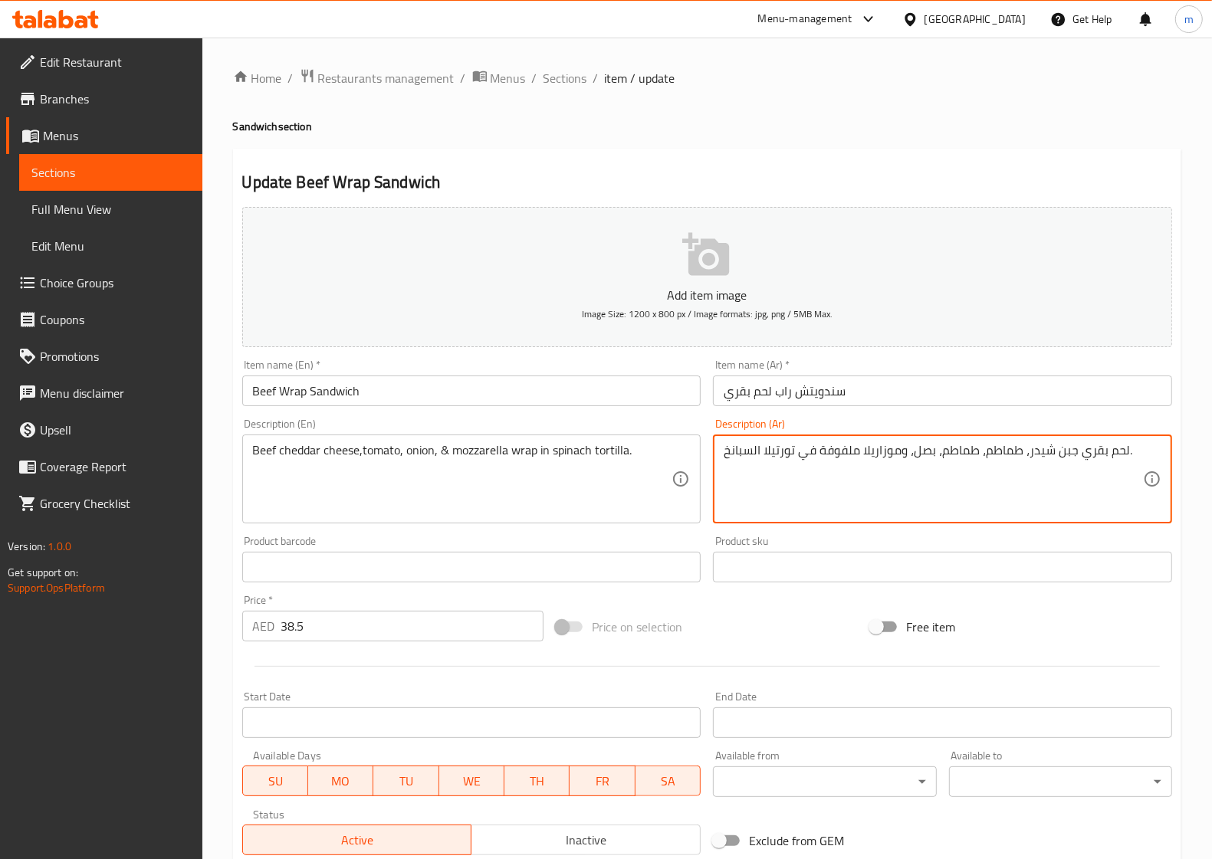
drag, startPoint x: 1020, startPoint y: 456, endPoint x: 981, endPoint y: 458, distance: 39.2
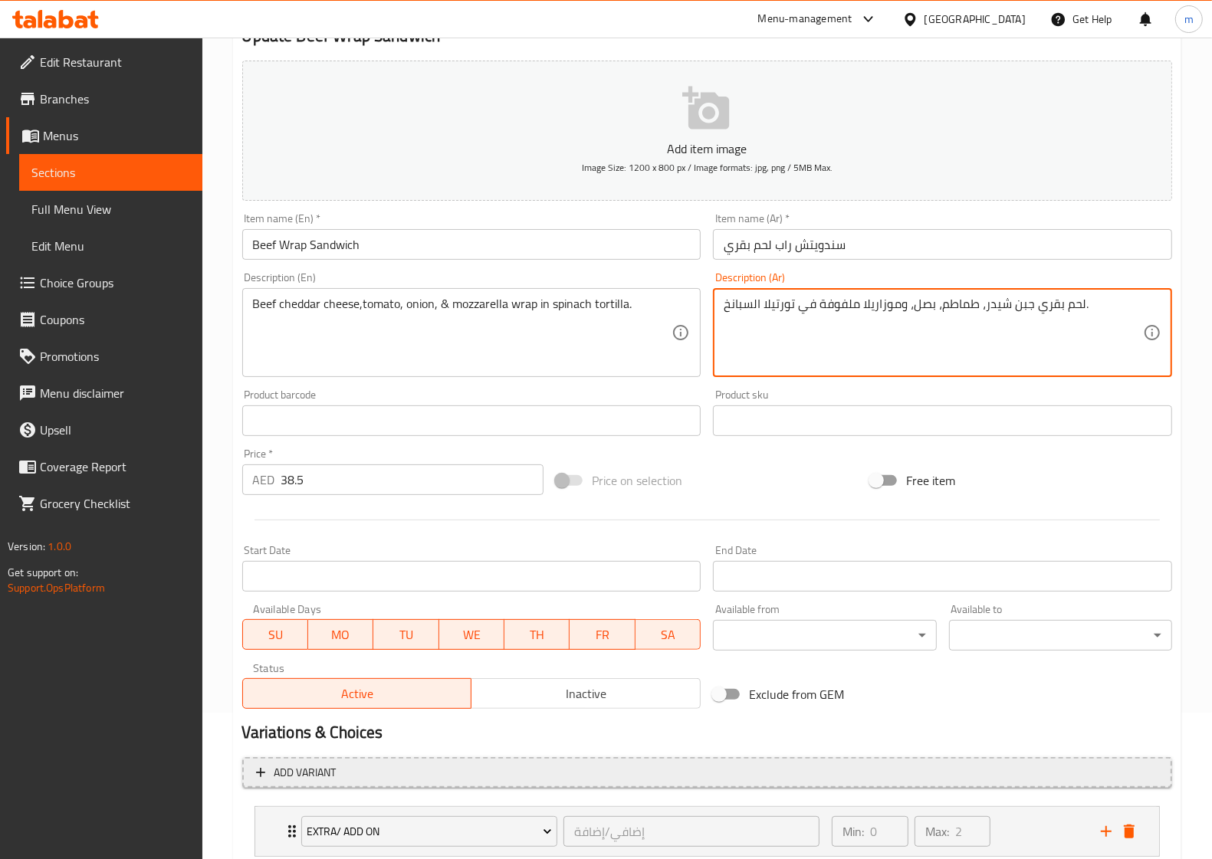
scroll to position [248, 0]
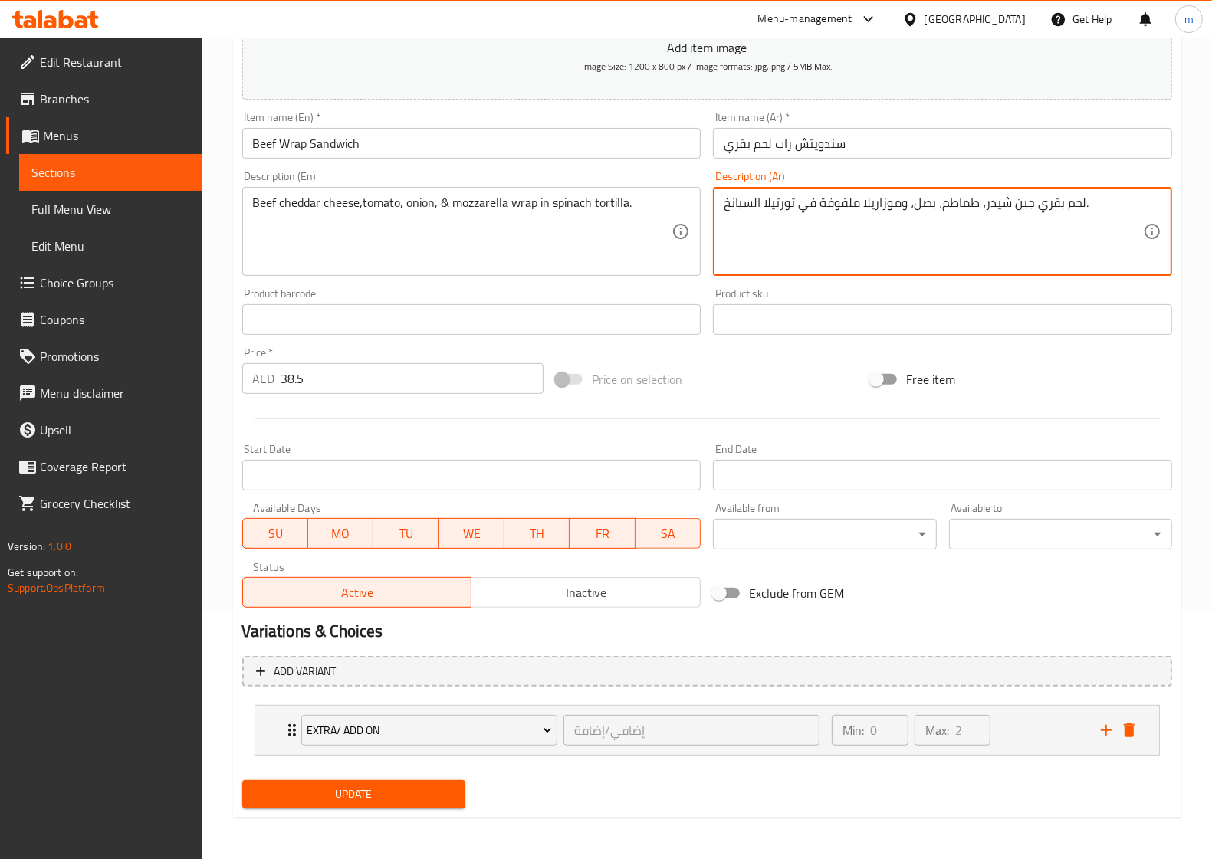
type textarea "لحم بقري جبن شيدر، طماطم، بصل، وموزاريلا ملفوفة في تورتيلا السبانخ."
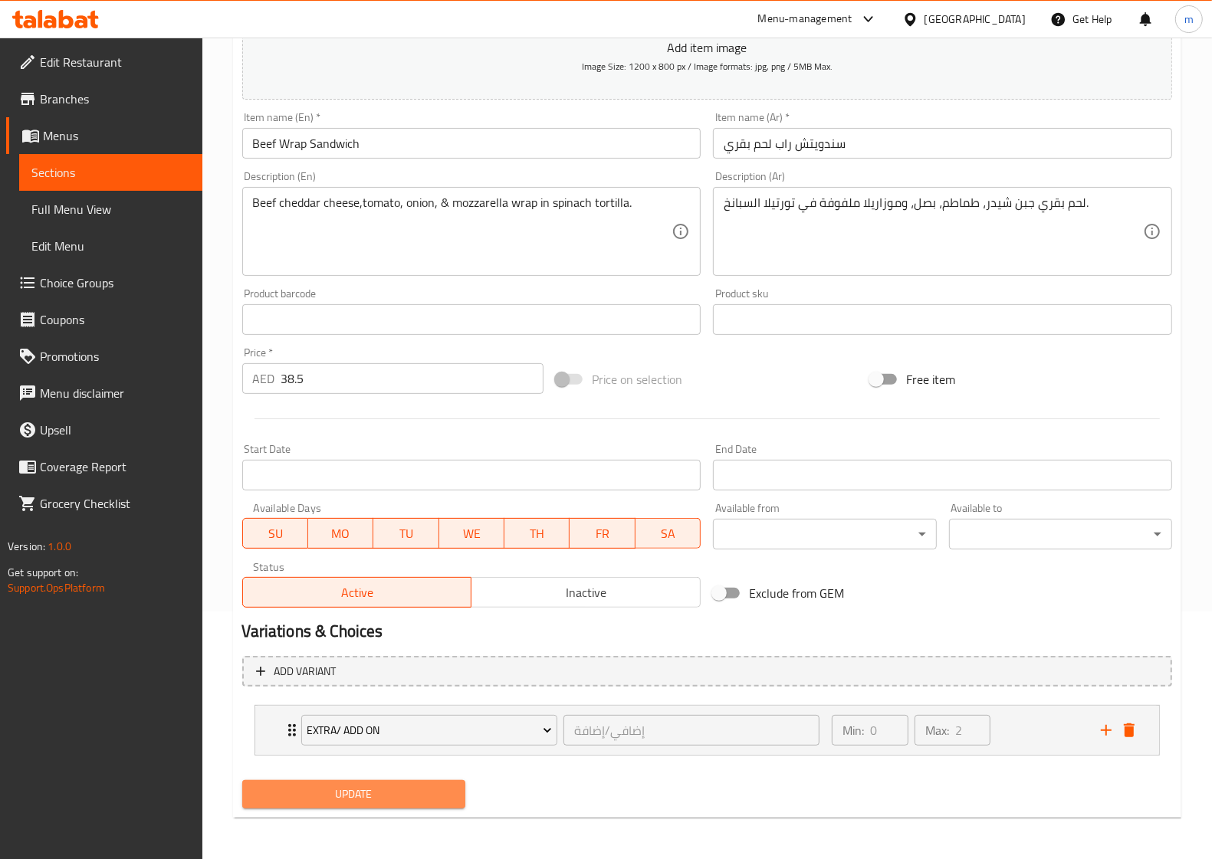
click at [420, 786] on span "Update" at bounding box center [353, 794] width 198 height 19
click at [64, 172] on span "Sections" at bounding box center [110, 172] width 159 height 18
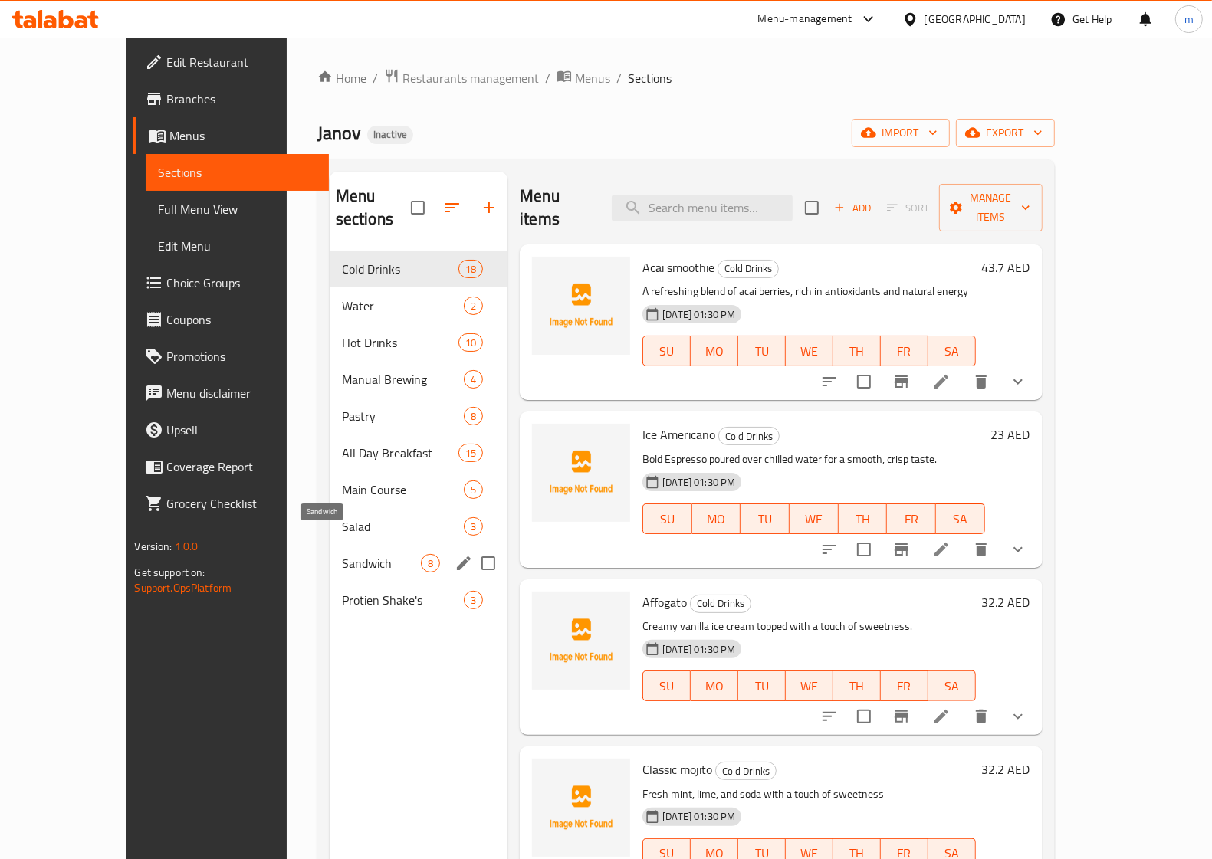
click at [342, 554] on span "Sandwich" at bounding box center [381, 563] width 79 height 18
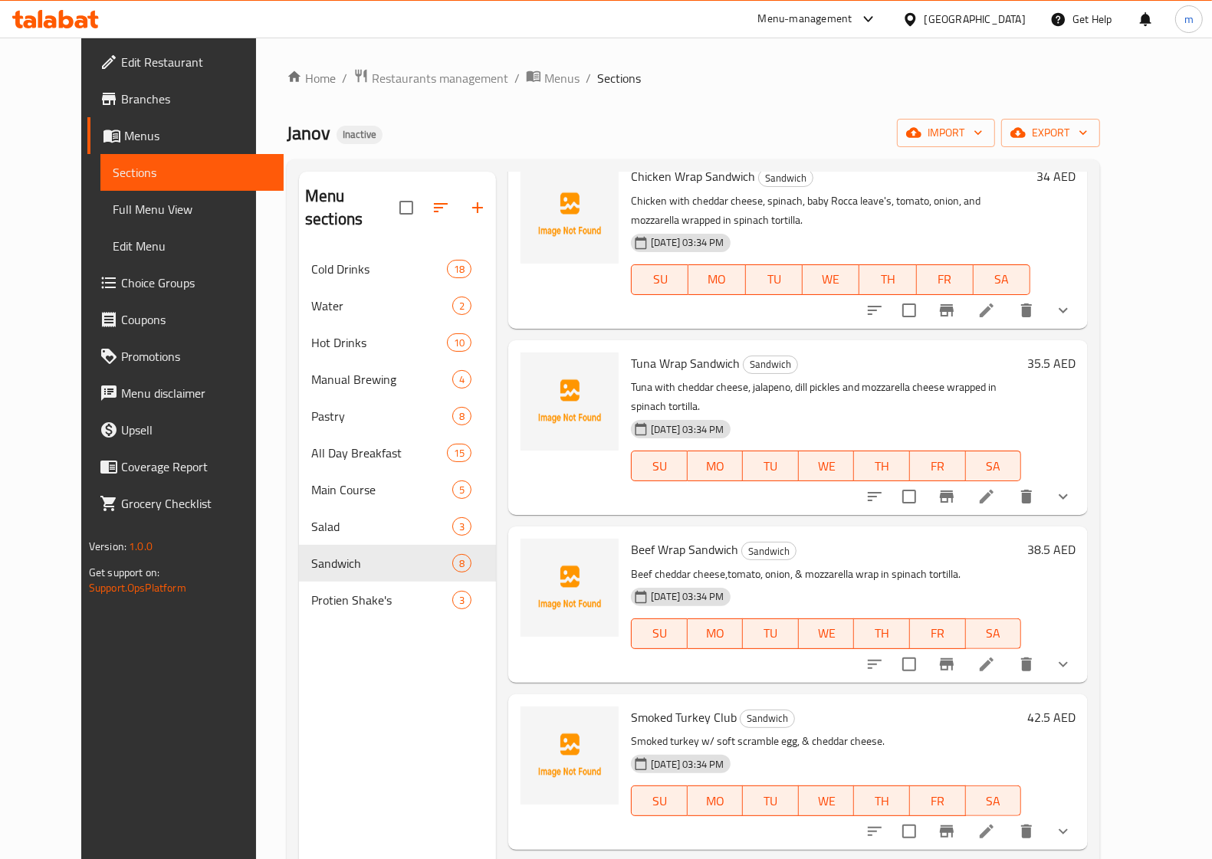
scroll to position [287, 0]
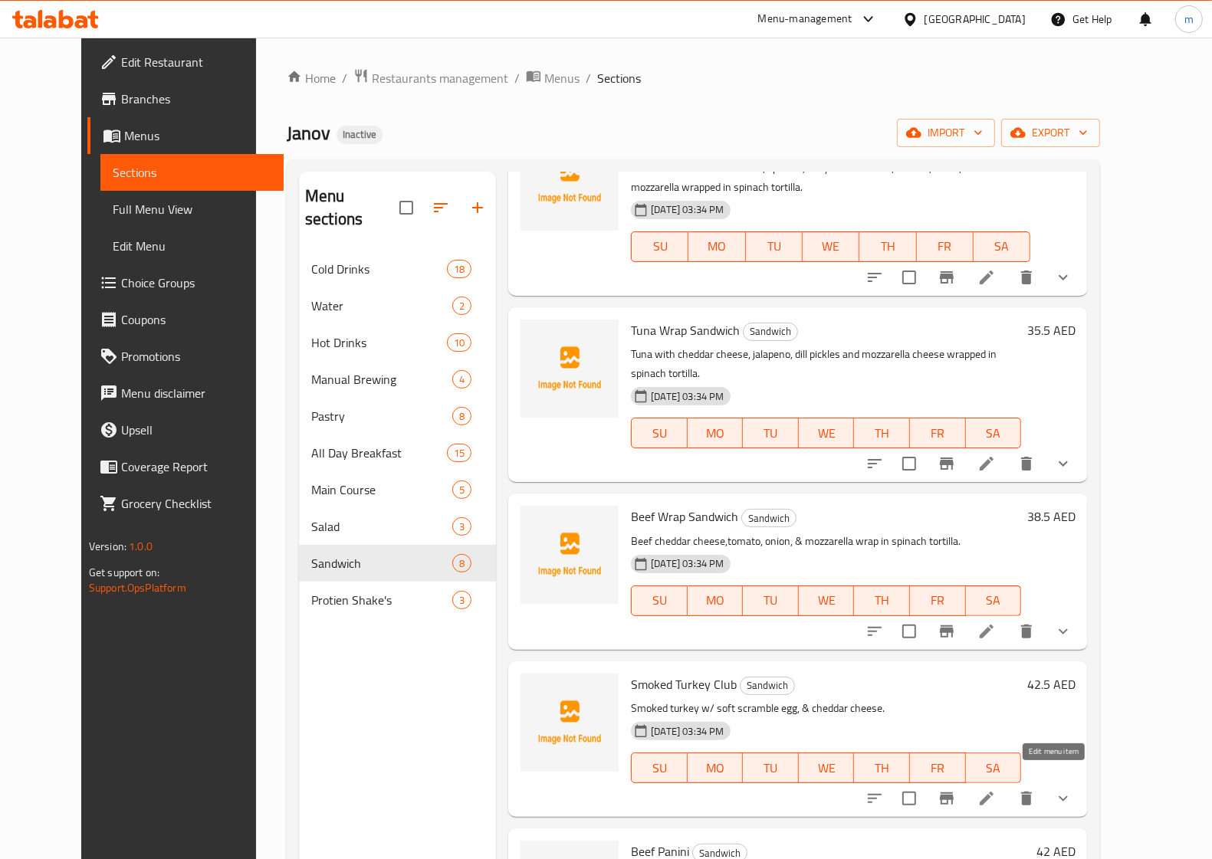
click at [993, 792] on icon at bounding box center [986, 799] width 14 height 14
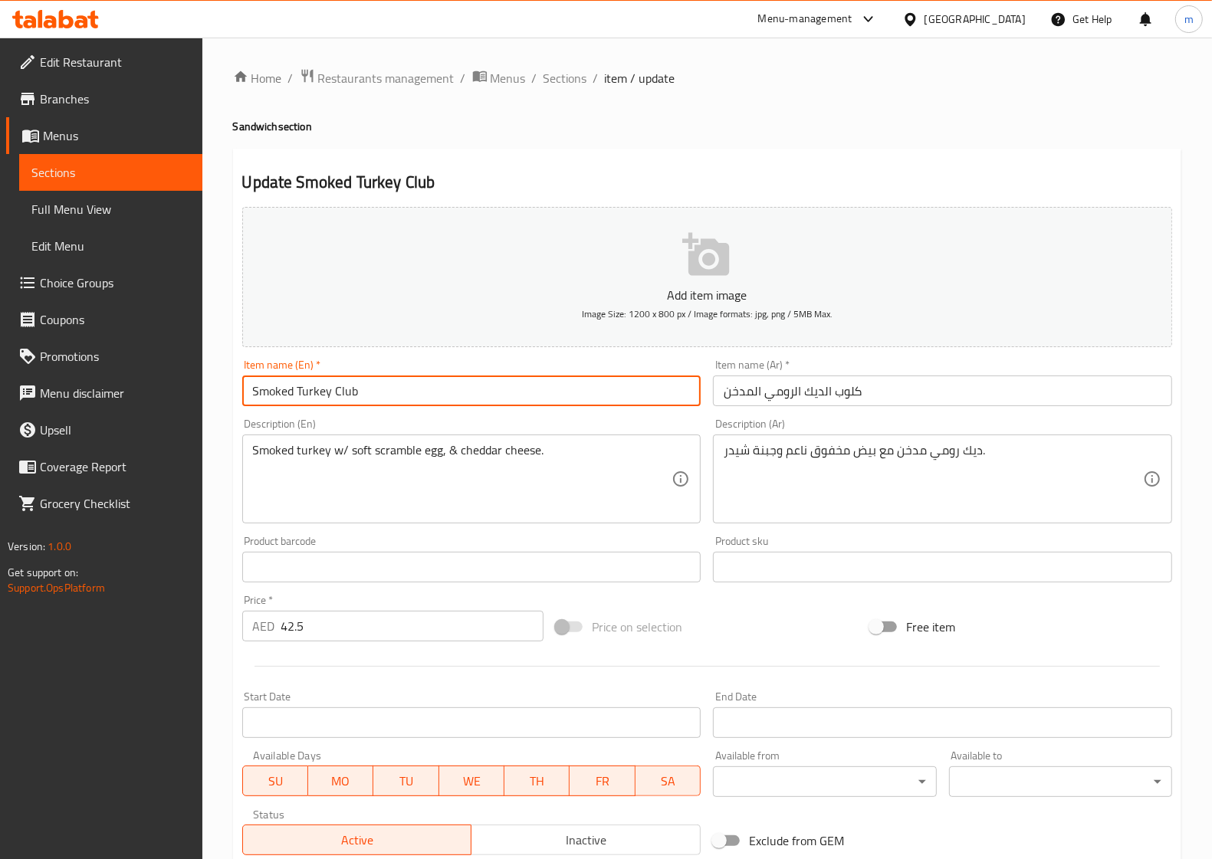
click at [353, 385] on input "Smoked Turkey Club" at bounding box center [471, 391] width 459 height 31
click at [341, 396] on input "Smoked Turkey Club" at bounding box center [471, 391] width 459 height 31
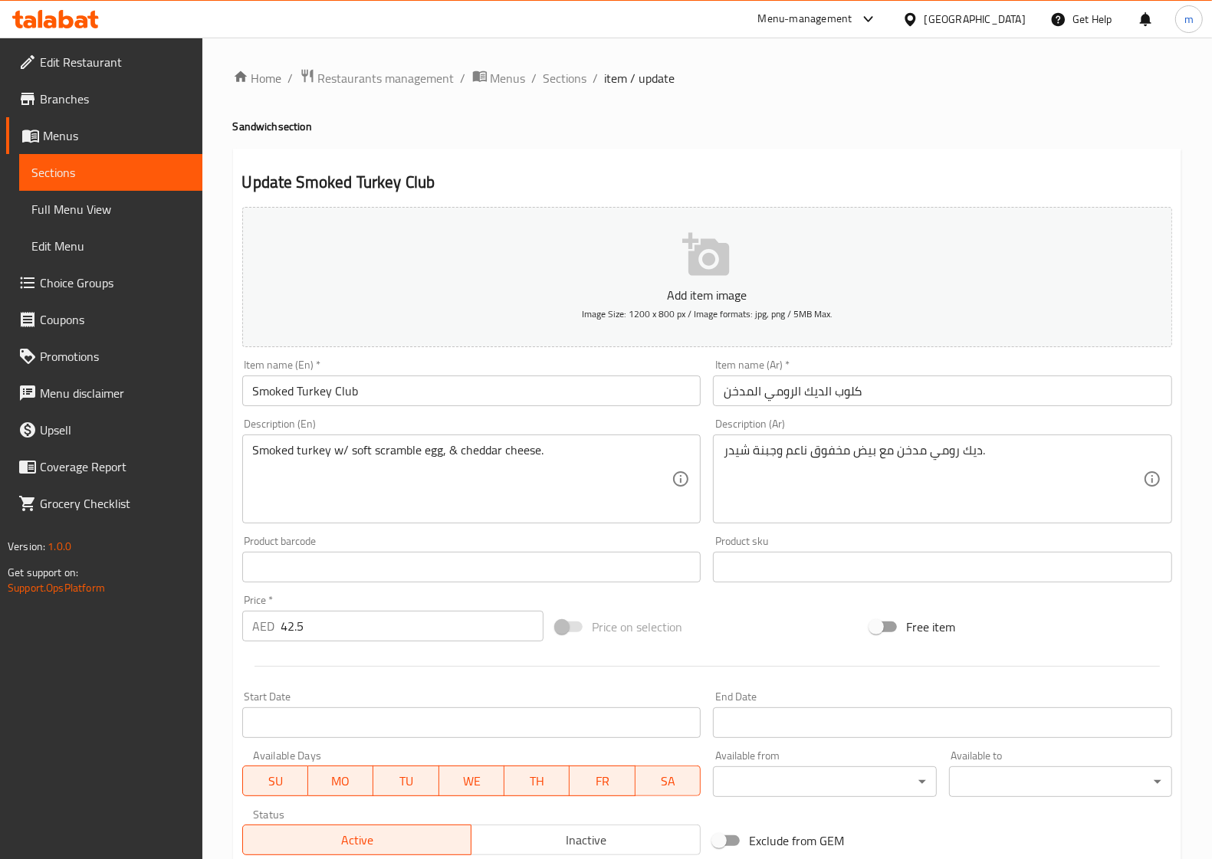
click at [316, 393] on input "Smoked Turkey Club" at bounding box center [471, 391] width 459 height 31
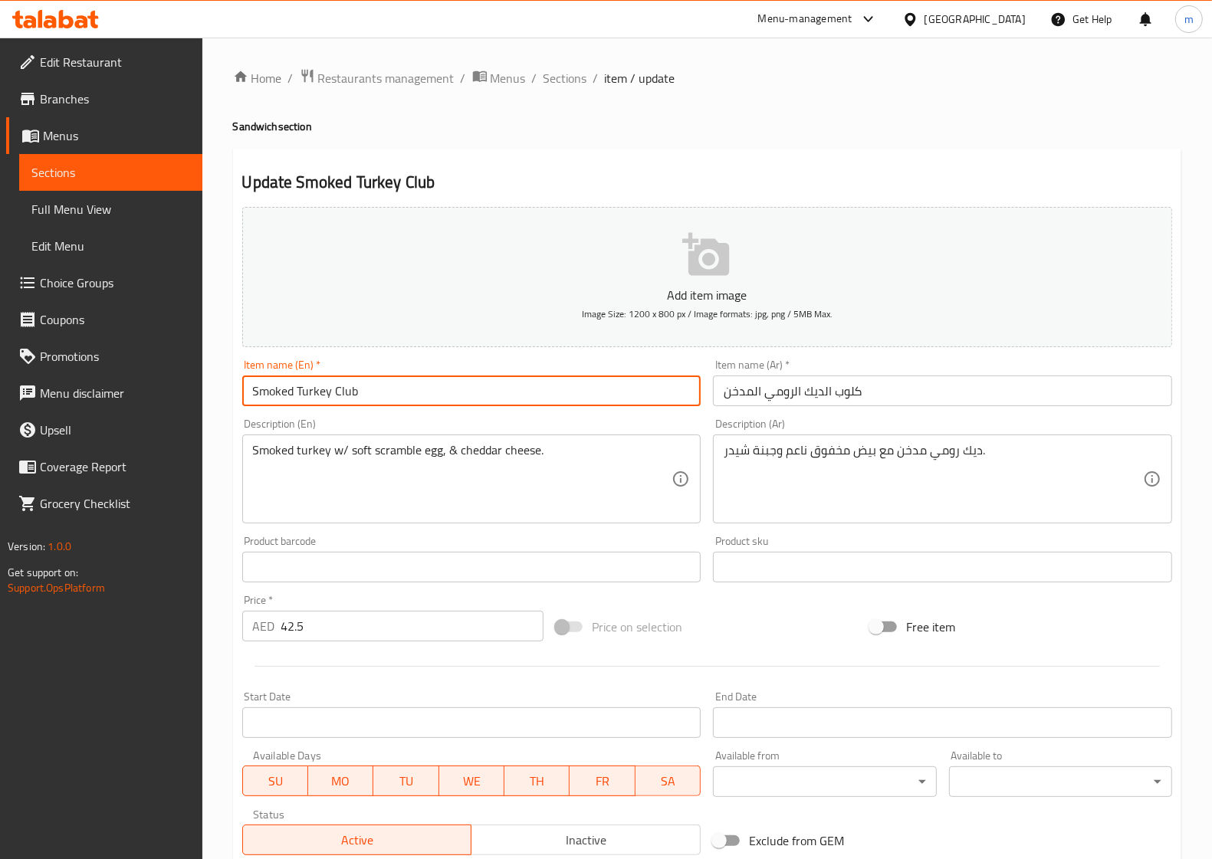
click at [316, 393] on input "Smoked Turkey Club" at bounding box center [471, 391] width 459 height 31
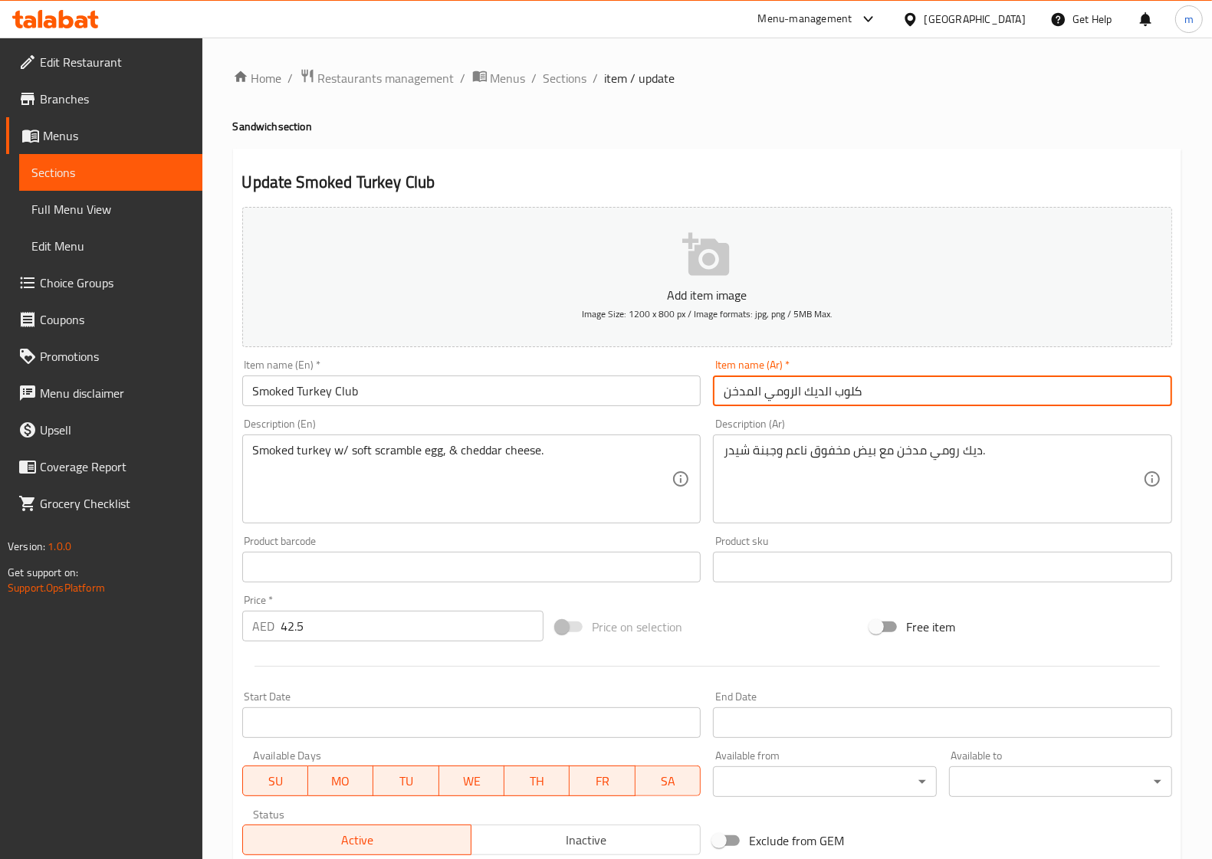
drag, startPoint x: 583, startPoint y: 421, endPoint x: 526, endPoint y: 431, distance: 57.5
click at [526, 431] on div "Add item image Image Size: 1200 x 800 px / Image formats: jpg, png / 5MB Max. I…" at bounding box center [707, 531] width 942 height 661
type input "كلوب تركي مدخن"
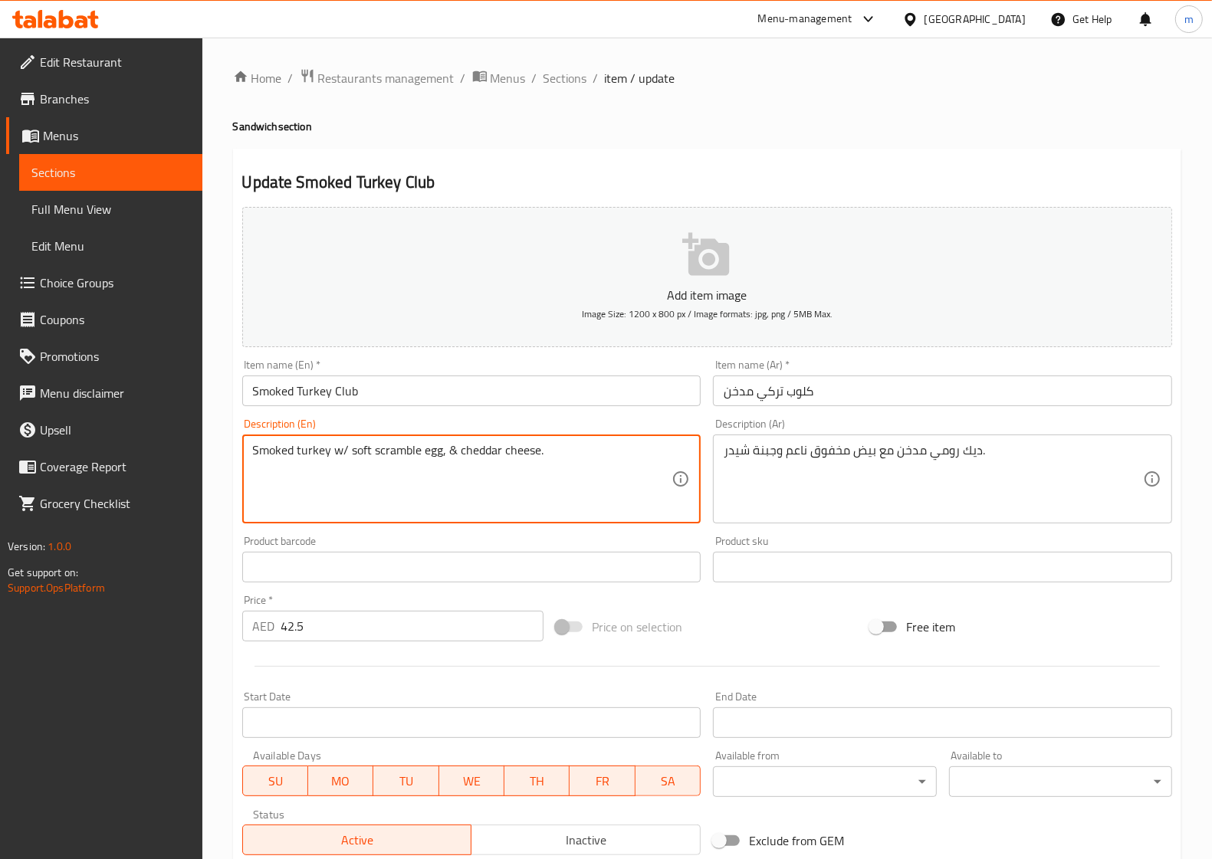
click at [343, 470] on textarea "Smoked turkey w/ soft scramble egg, & cheddar cheese." at bounding box center [462, 479] width 419 height 73
drag, startPoint x: 333, startPoint y: 453, endPoint x: 345, endPoint y: 454, distance: 11.6
click at [345, 454] on textarea "Smoked turkey w/ soft scramble egg, & cheddar cheese." at bounding box center [462, 479] width 419 height 73
click at [460, 456] on textarea "Smoked turkey with soft scramble egg, & cheddar cheese." at bounding box center [462, 479] width 419 height 73
type textarea "Smoked turkey with soft scramble egg, and cheddar cheese."
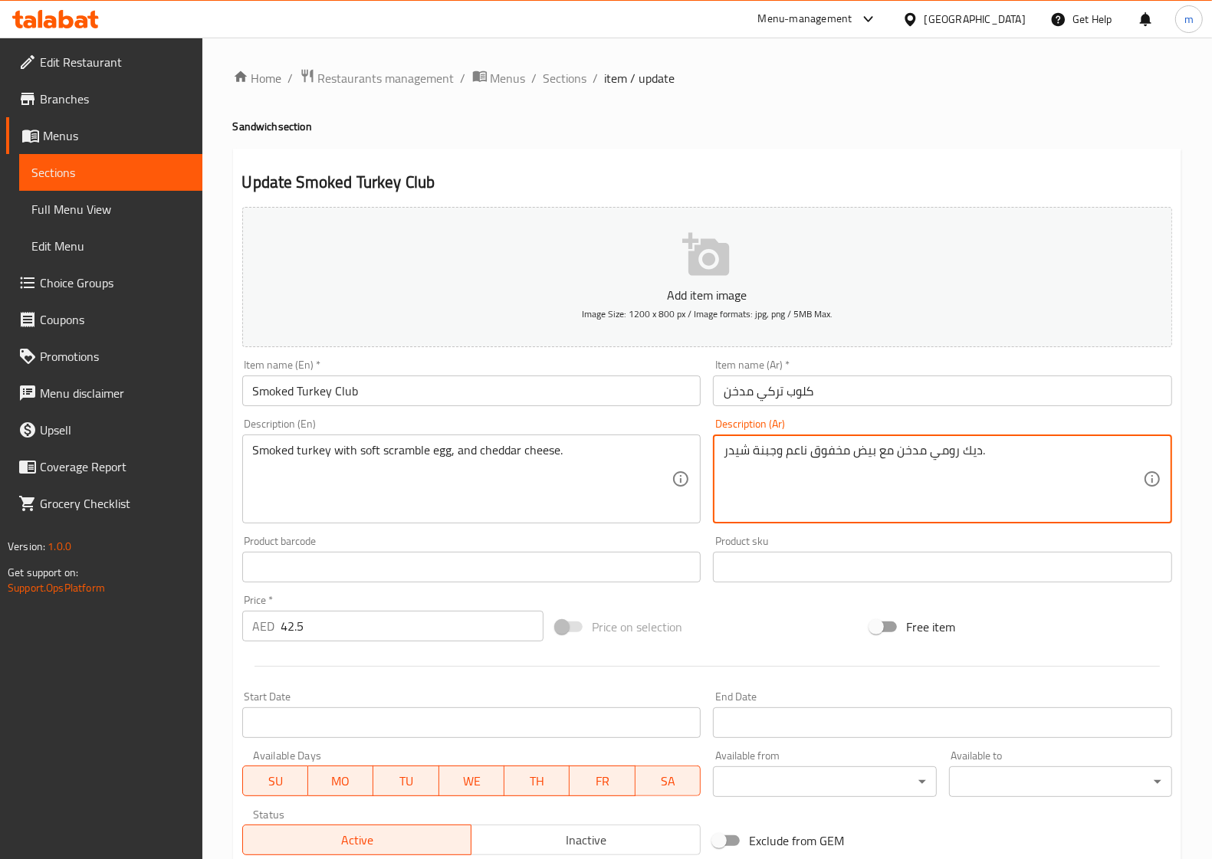
drag, startPoint x: 978, startPoint y: 450, endPoint x: 899, endPoint y: 464, distance: 80.1
click at [958, 468] on textarea "ديك رومي مدخن مع بيض مخفوق ناعم وجبنة شيدر." at bounding box center [932, 479] width 419 height 73
drag, startPoint x: 975, startPoint y: 454, endPoint x: 952, endPoint y: 458, distance: 23.2
click at [952, 458] on textarea "ديك رومي مدخن مع بيض مخفوق ناعم وجبنة شيدر." at bounding box center [932, 479] width 419 height 73
click at [966, 465] on textarea "ديك رومي مدخن مع بيض مخفوق ناعم وجبنة شيدر." at bounding box center [932, 479] width 419 height 73
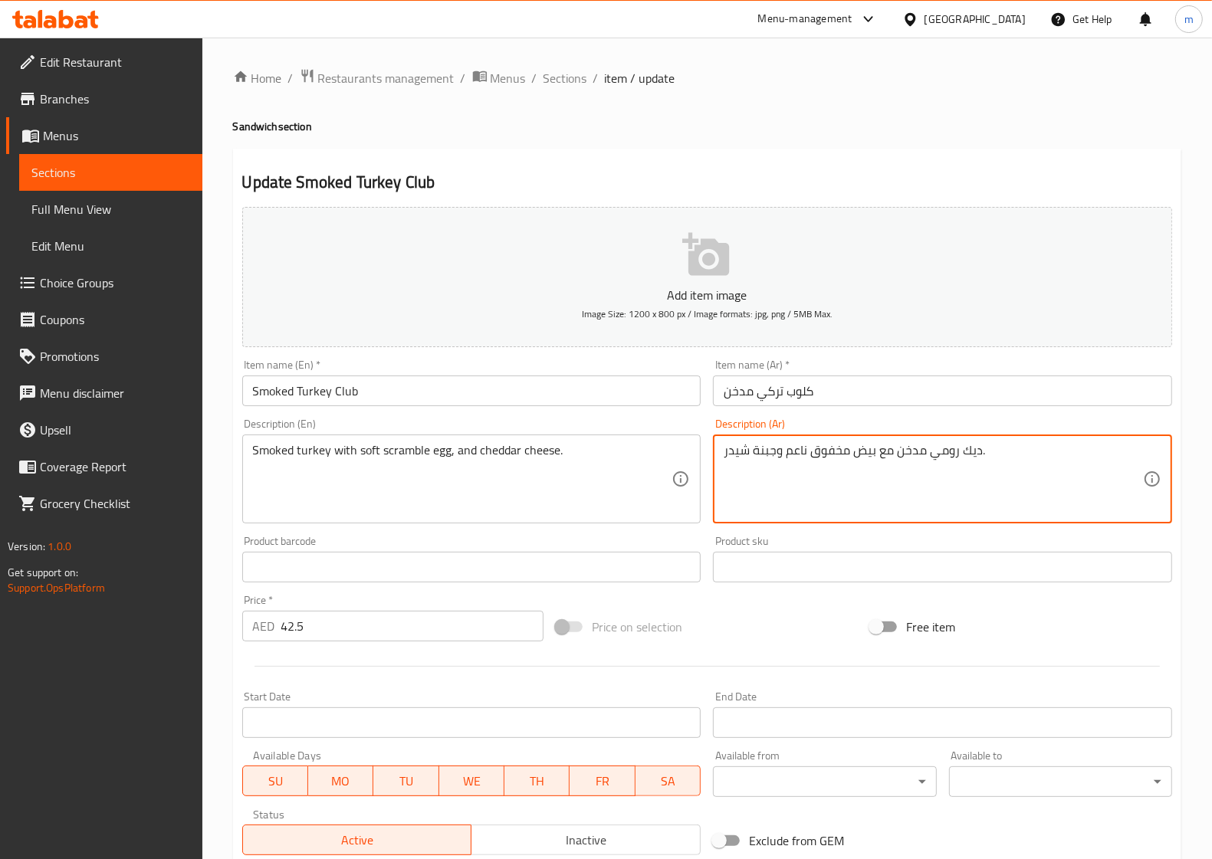
drag, startPoint x: 975, startPoint y: 453, endPoint x: 954, endPoint y: 454, distance: 20.7
click at [954, 454] on textarea "ديك رومي مدخن مع بيض مخفوق ناعم وجبنة شيدر." at bounding box center [932, 479] width 419 height 73
click at [979, 471] on textarea "ديك رومي مدخن مع بيض مخفوق ناعم وجبنة شيدر." at bounding box center [932, 479] width 419 height 73
drag, startPoint x: 978, startPoint y: 454, endPoint x: 894, endPoint y: 461, distance: 83.8
click at [894, 461] on textarea "ديك رومي مدخن مع بيض مخفوق ناعم وجبنة شيدر." at bounding box center [932, 479] width 419 height 73
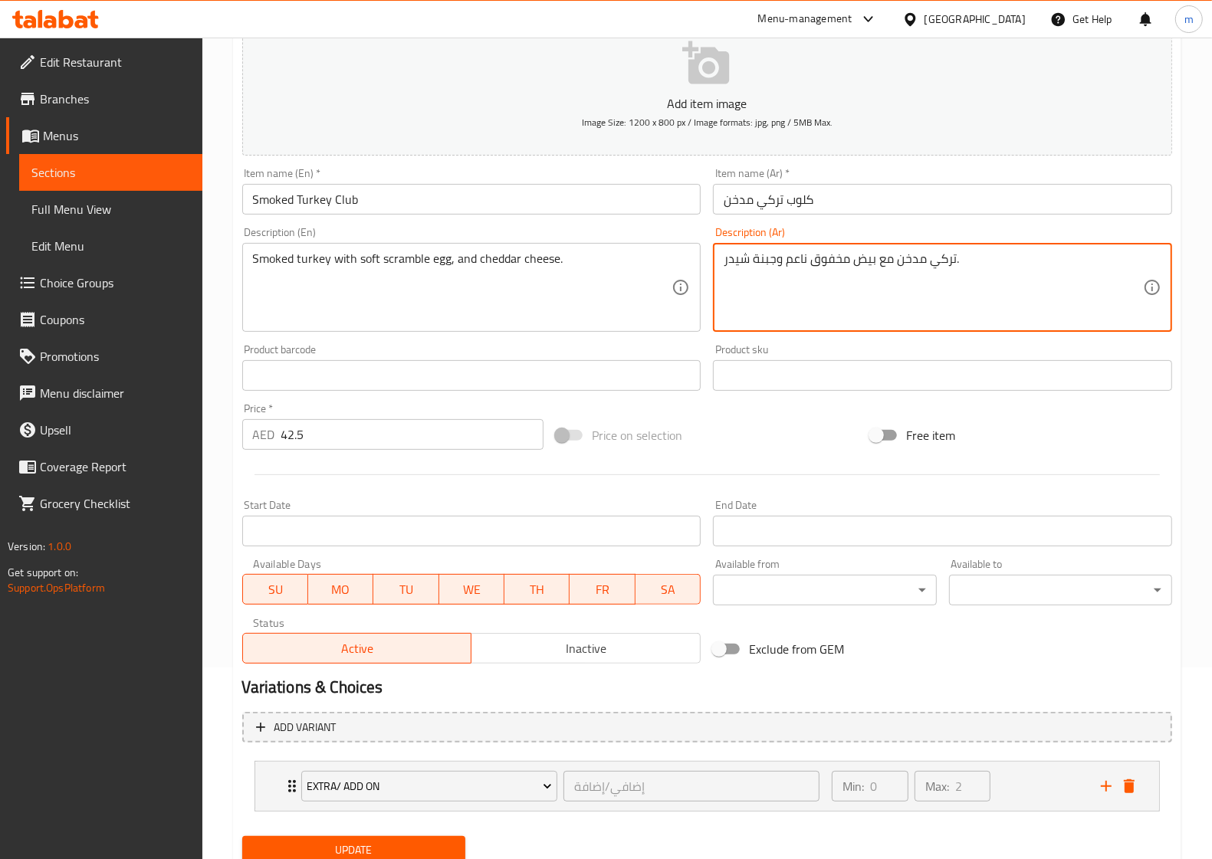
scroll to position [248, 0]
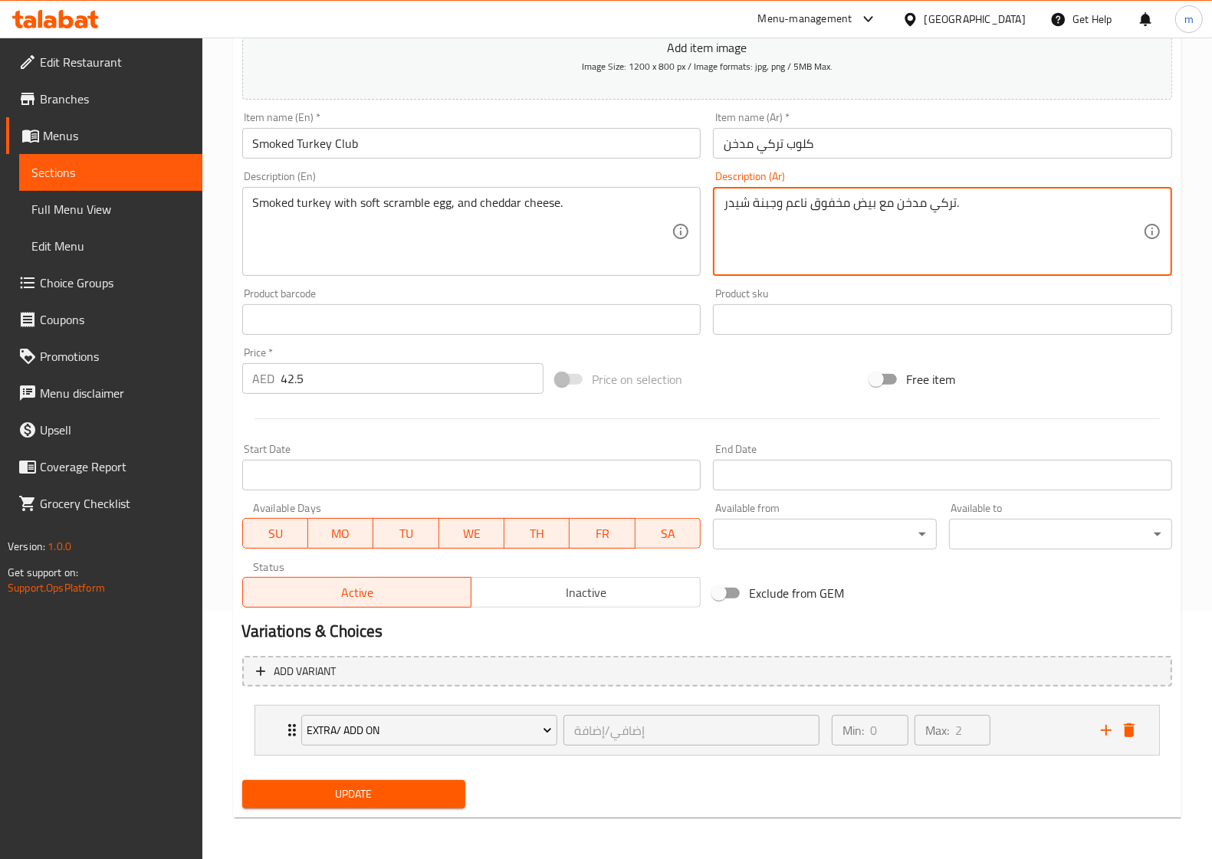
type textarea "تركي مدخن مع بيض مخفوق ناعم وجبنة شيدر."
click at [362, 798] on span "Update" at bounding box center [353, 794] width 198 height 19
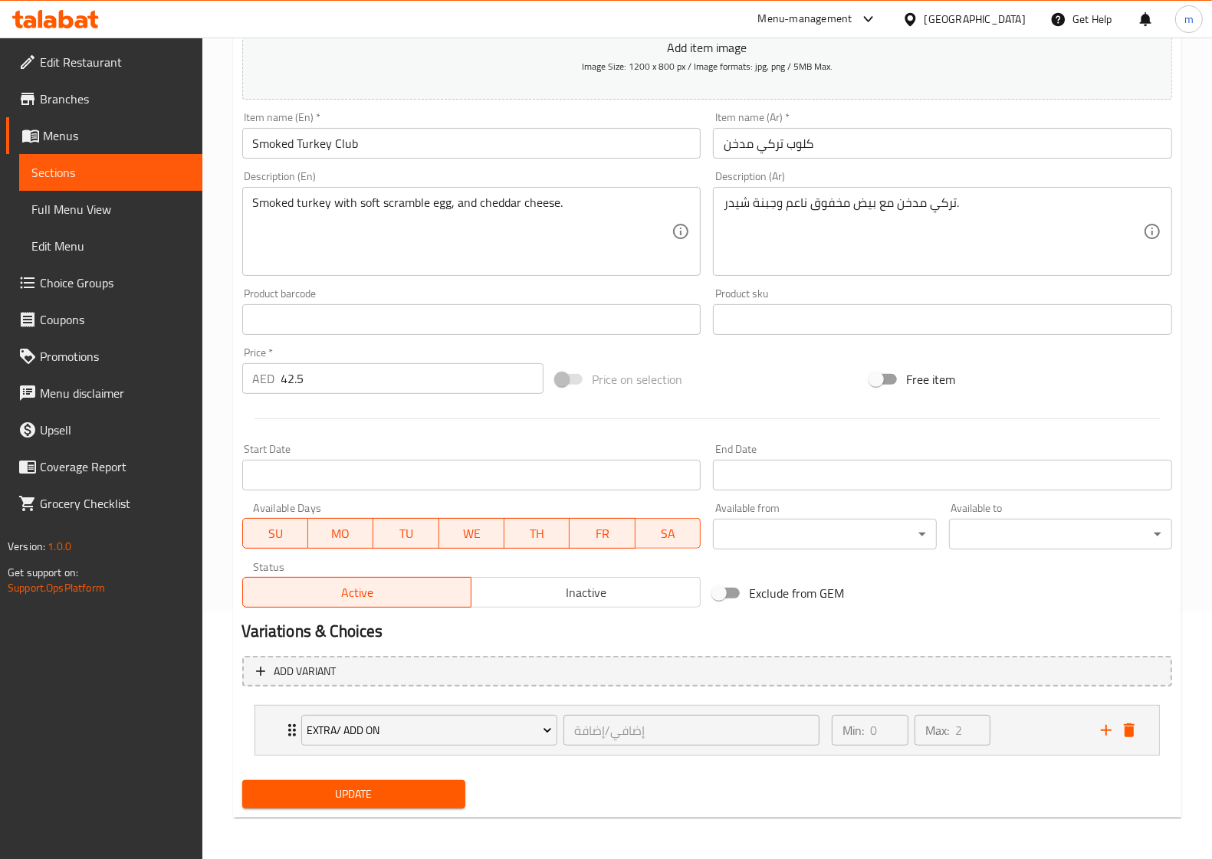
click at [104, 174] on span "Sections" at bounding box center [110, 172] width 159 height 18
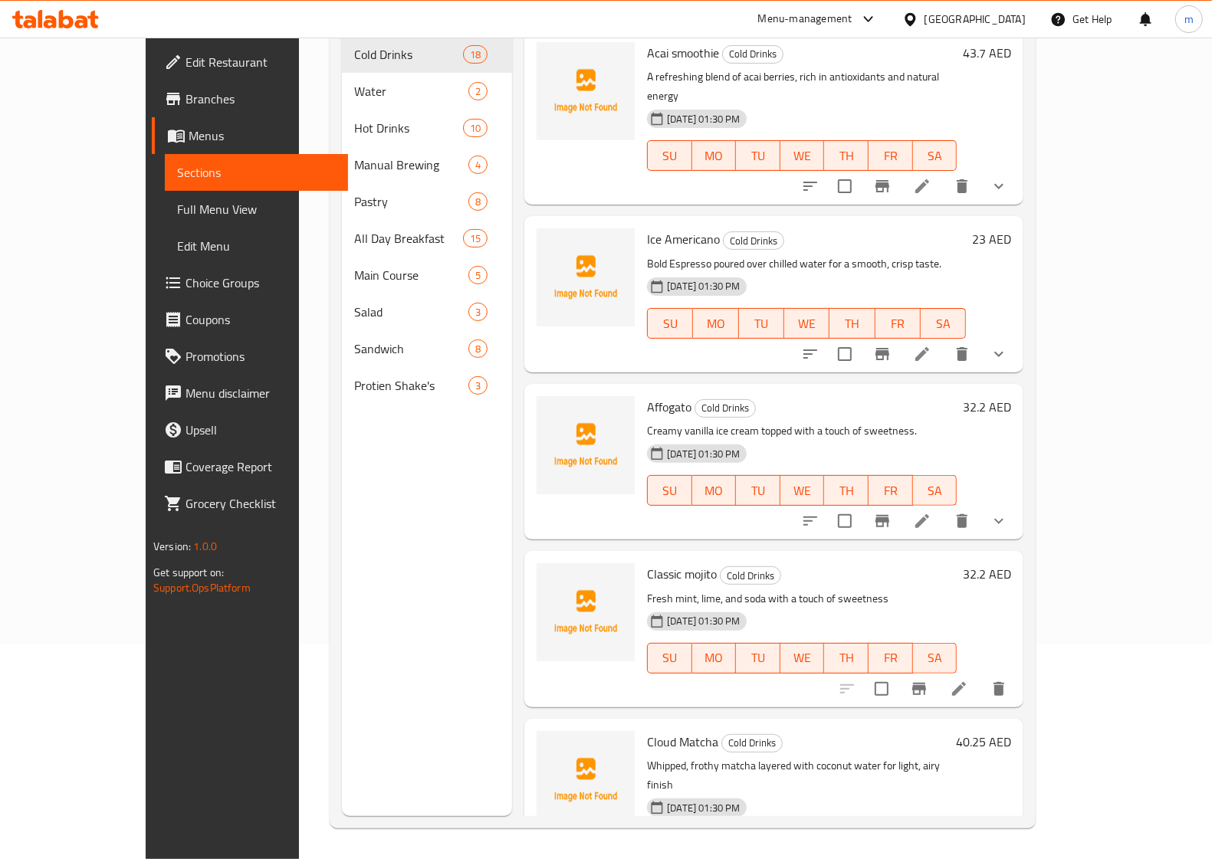
scroll to position [215, 0]
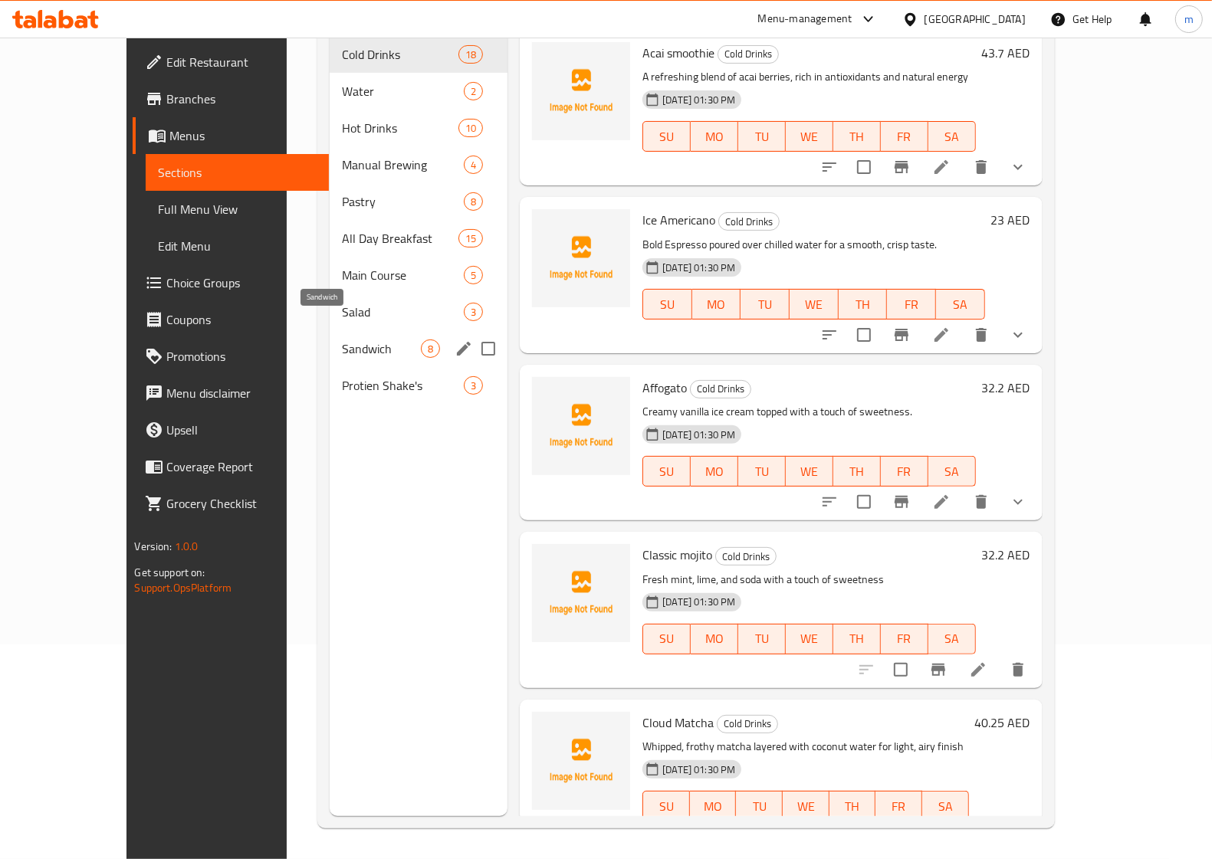
click at [342, 339] on span "Sandwich" at bounding box center [381, 348] width 79 height 18
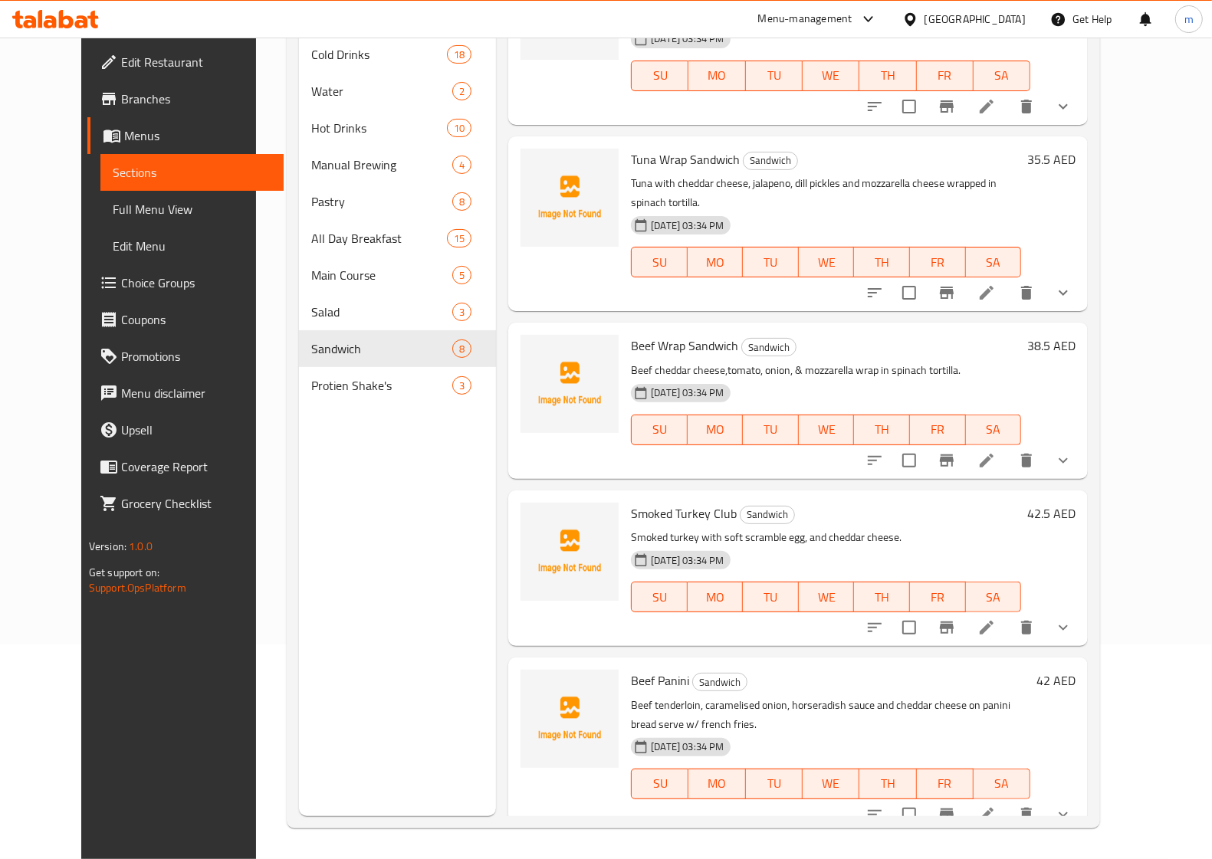
scroll to position [287, 0]
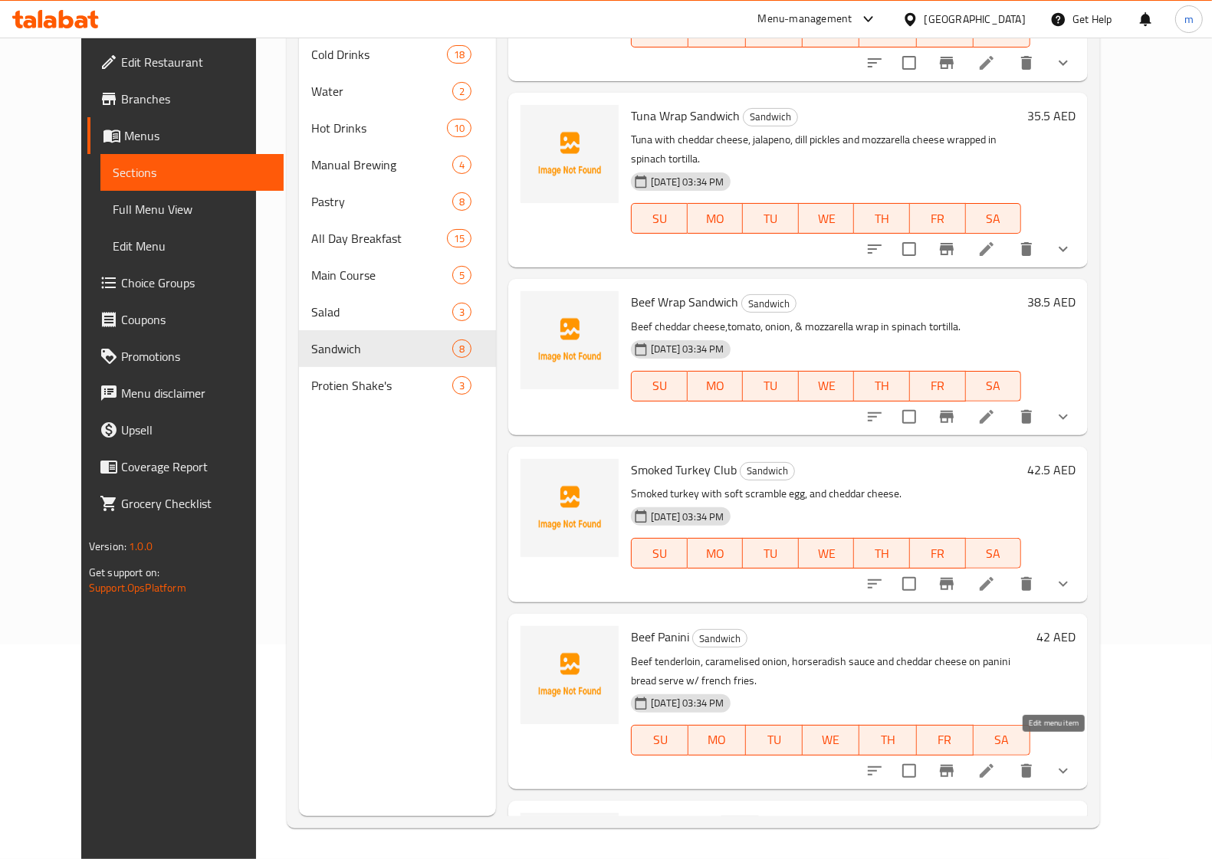
click at [996, 762] on icon at bounding box center [986, 771] width 18 height 18
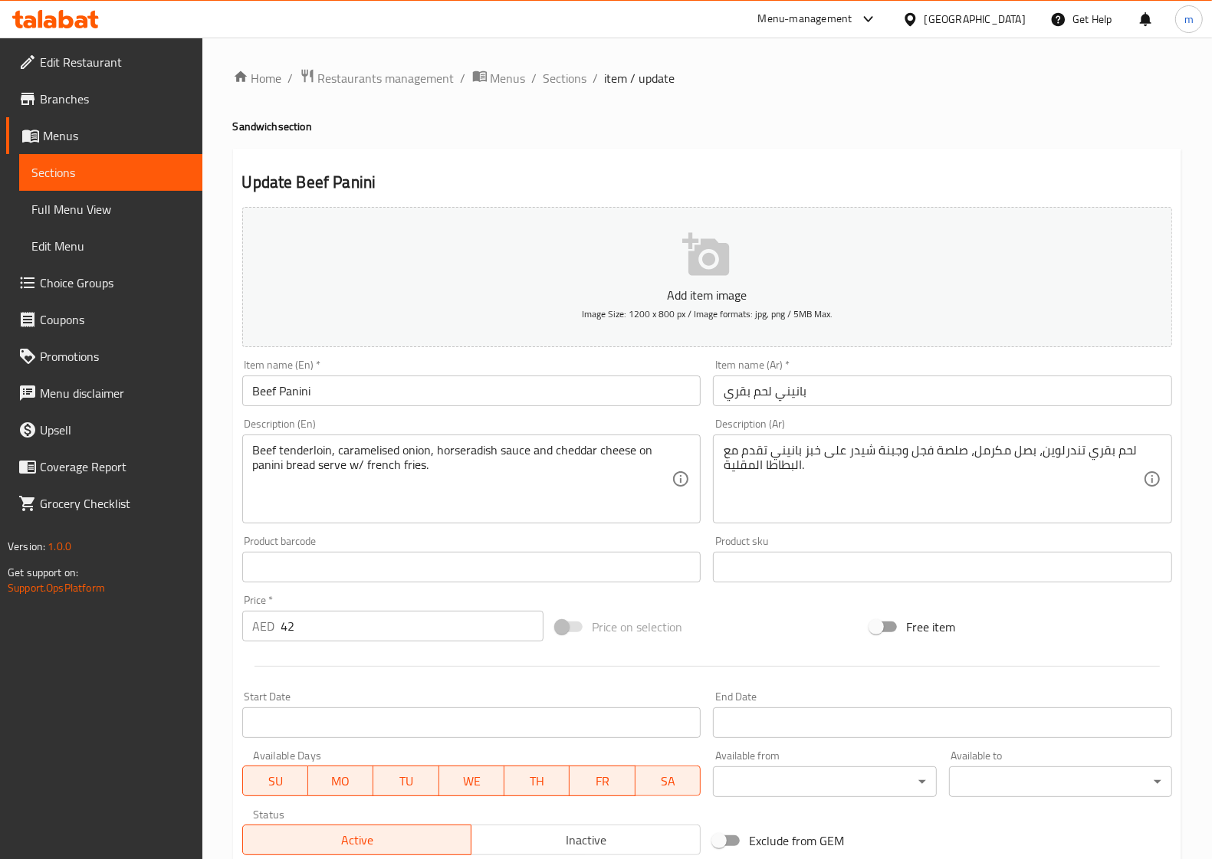
click at [304, 397] on input "Beef Panini" at bounding box center [471, 391] width 459 height 31
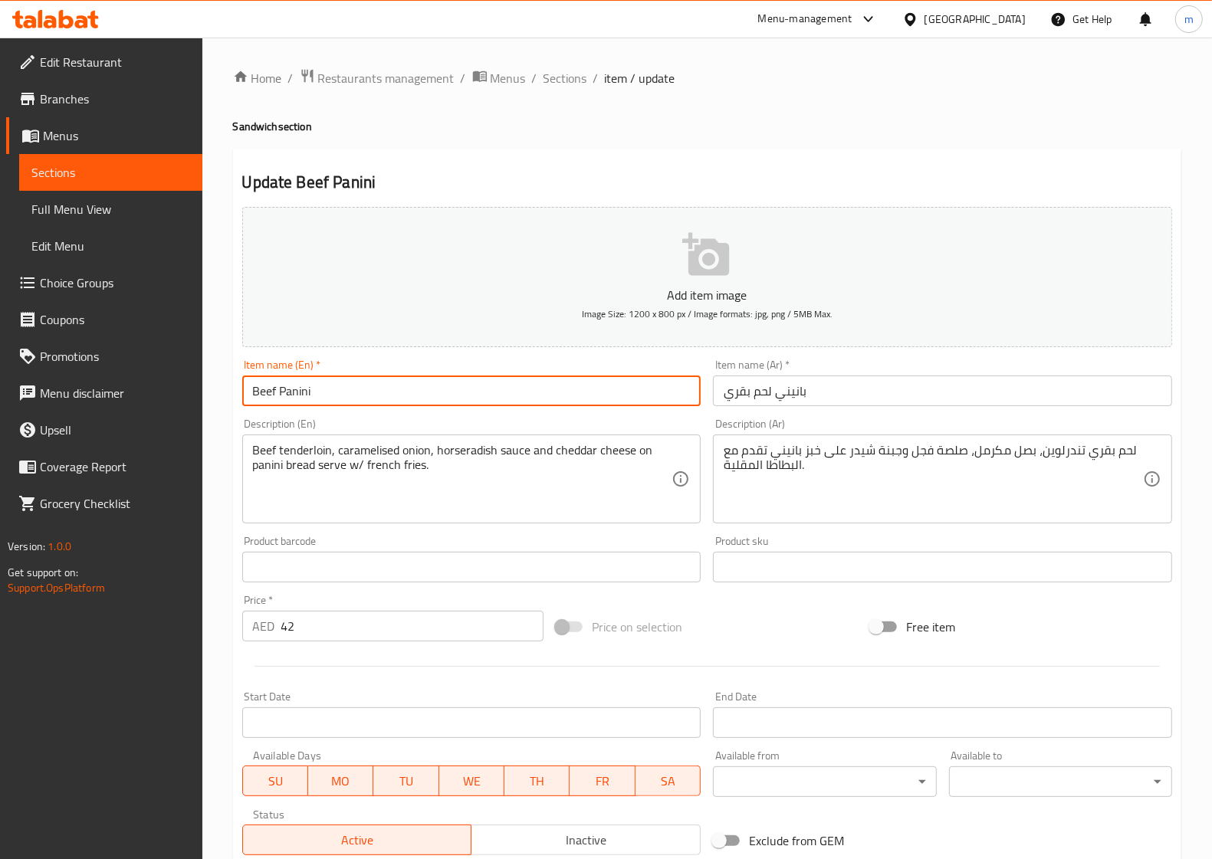
click at [304, 397] on input "Beef Panini" at bounding box center [471, 391] width 459 height 31
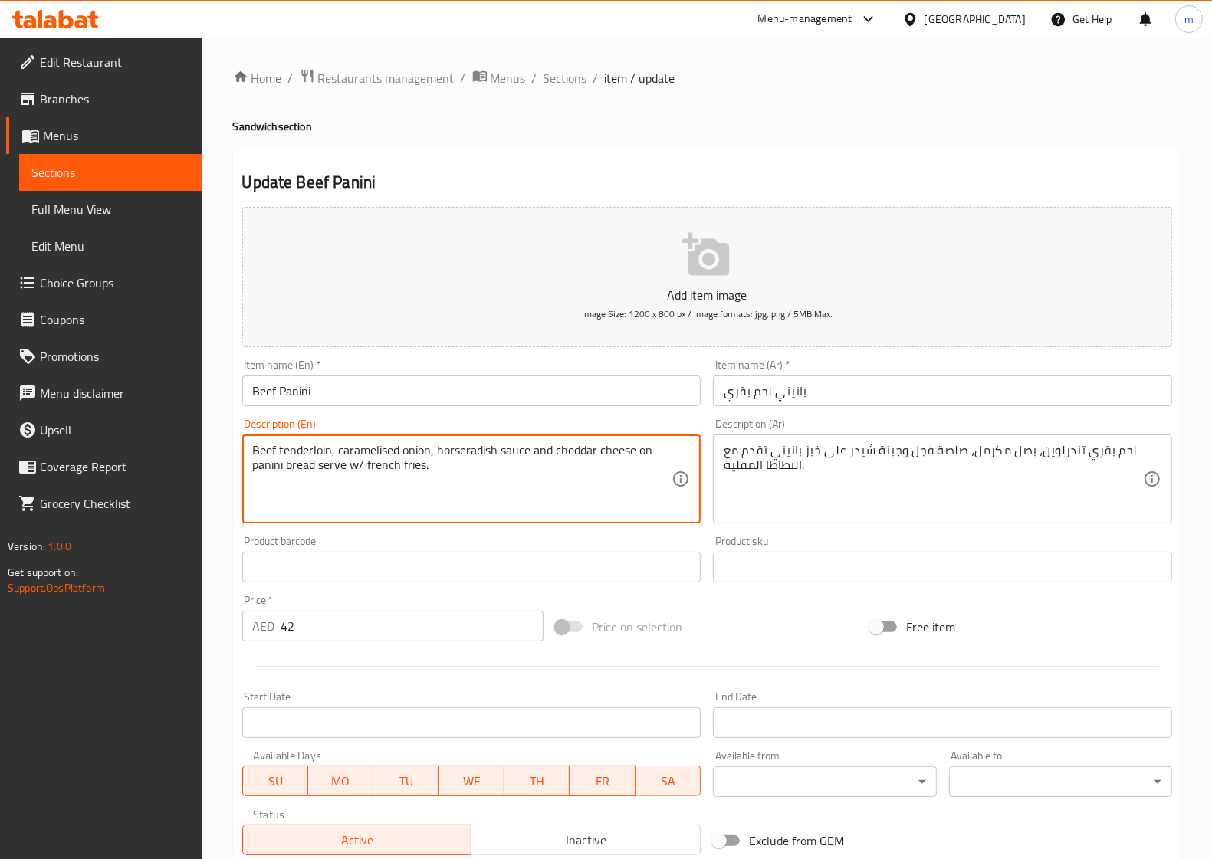
drag, startPoint x: 281, startPoint y: 450, endPoint x: 301, endPoint y: 451, distance: 19.9
click at [289, 454] on textarea "Beef tenderloin, caramelised onion, horseradish sauce and cheddar cheese on pan…" at bounding box center [462, 479] width 419 height 73
drag, startPoint x: 280, startPoint y: 450, endPoint x: 332, endPoint y: 450, distance: 52.1
click at [332, 450] on textarea "Beef tenderloin, caramelised onion, horseradish sauce and cheddar cheese on pan…" at bounding box center [462, 479] width 419 height 73
click at [461, 458] on textarea "Beef tenderloin, caramelised onion, horseradish sauce and cheddar cheese on pan…" at bounding box center [462, 479] width 419 height 73
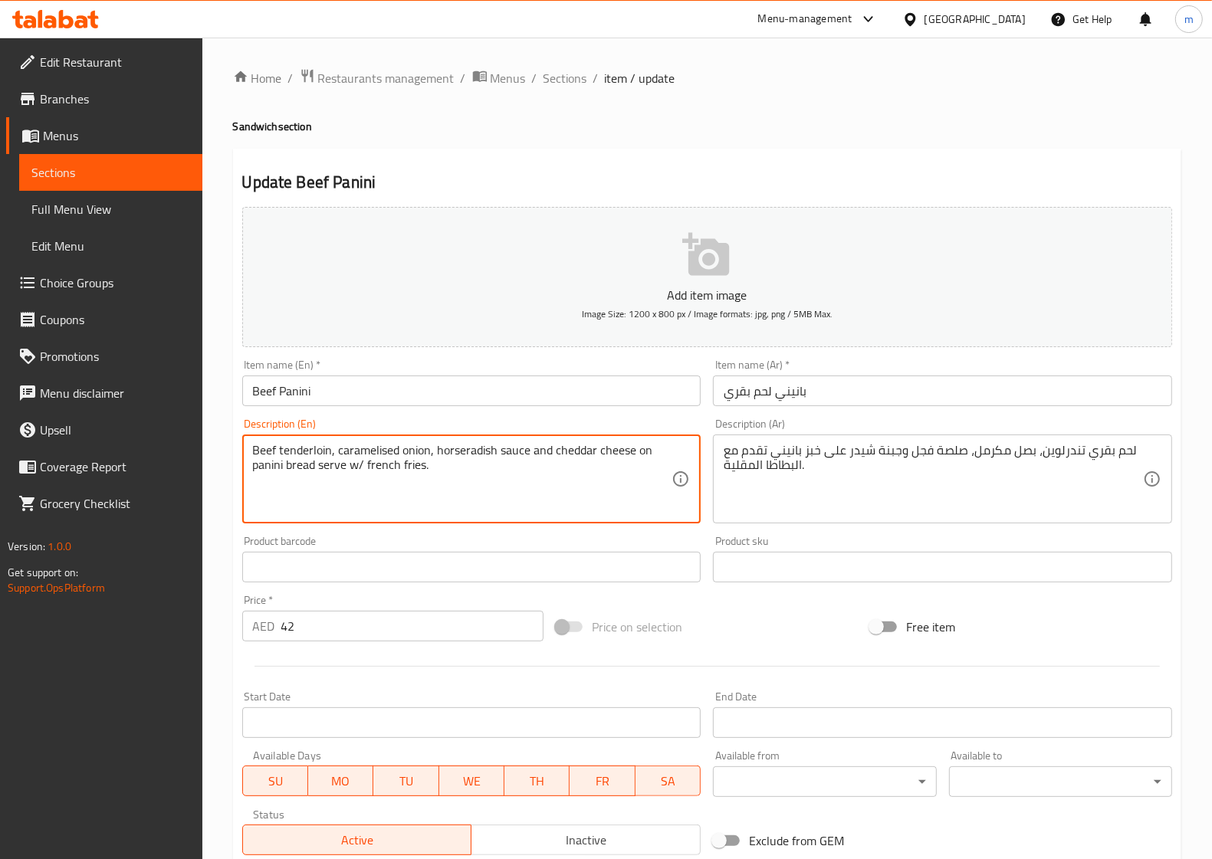
click at [461, 458] on textarea "Beef tenderloin, caramelised onion, horseradish sauce and cheddar cheese on pan…" at bounding box center [462, 479] width 419 height 73
click at [362, 468] on textarea "Beef tenderloin, caramelised onion, horseradish sauce and cheddar cheese on pan…" at bounding box center [462, 479] width 419 height 73
drag, startPoint x: 376, startPoint y: 467, endPoint x: 434, endPoint y: 468, distance: 58.2
click at [434, 468] on textarea "Beef tenderloin, caramelised onion, horseradish sauce and cheddar cheese on pan…" at bounding box center [462, 479] width 419 height 73
type textarea "Beef tenderloin, caramelised onion, horseradish sauce and cheddar cheese on pan…"
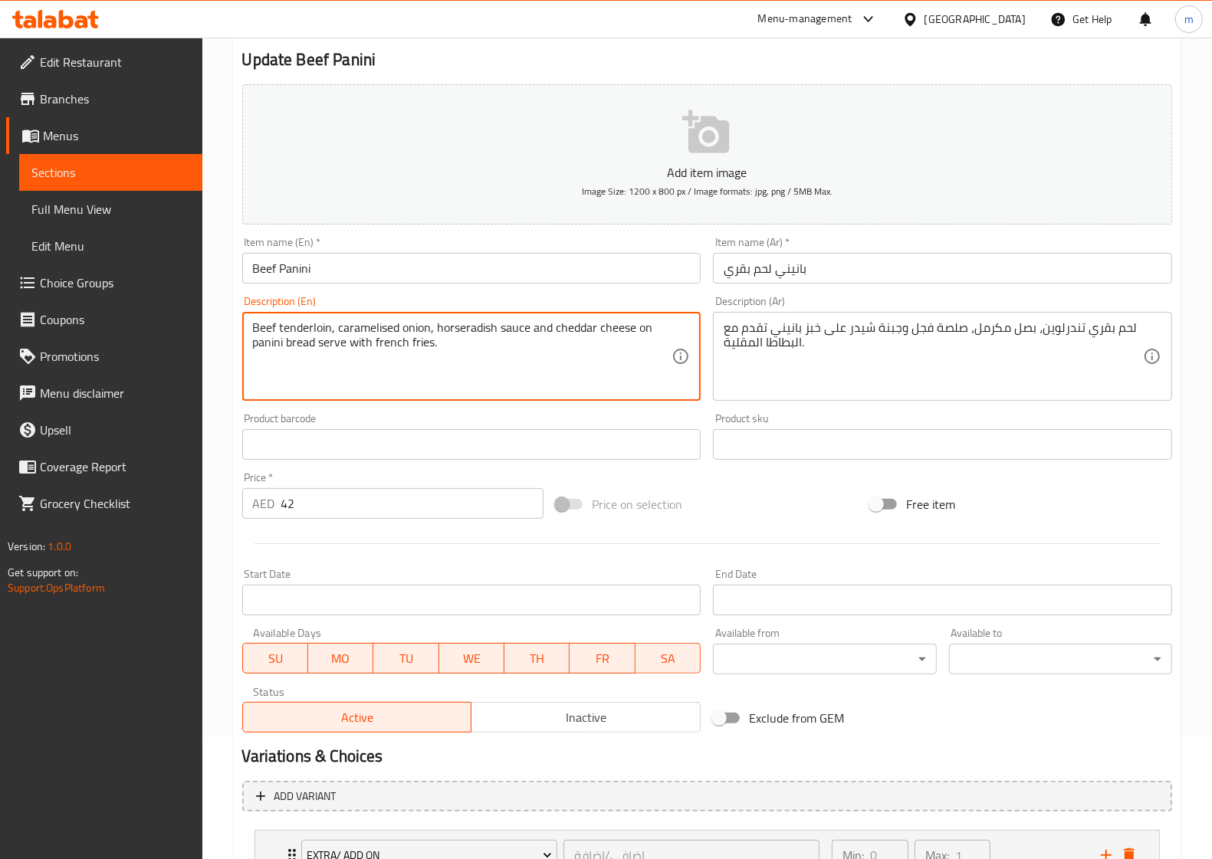
scroll to position [248, 0]
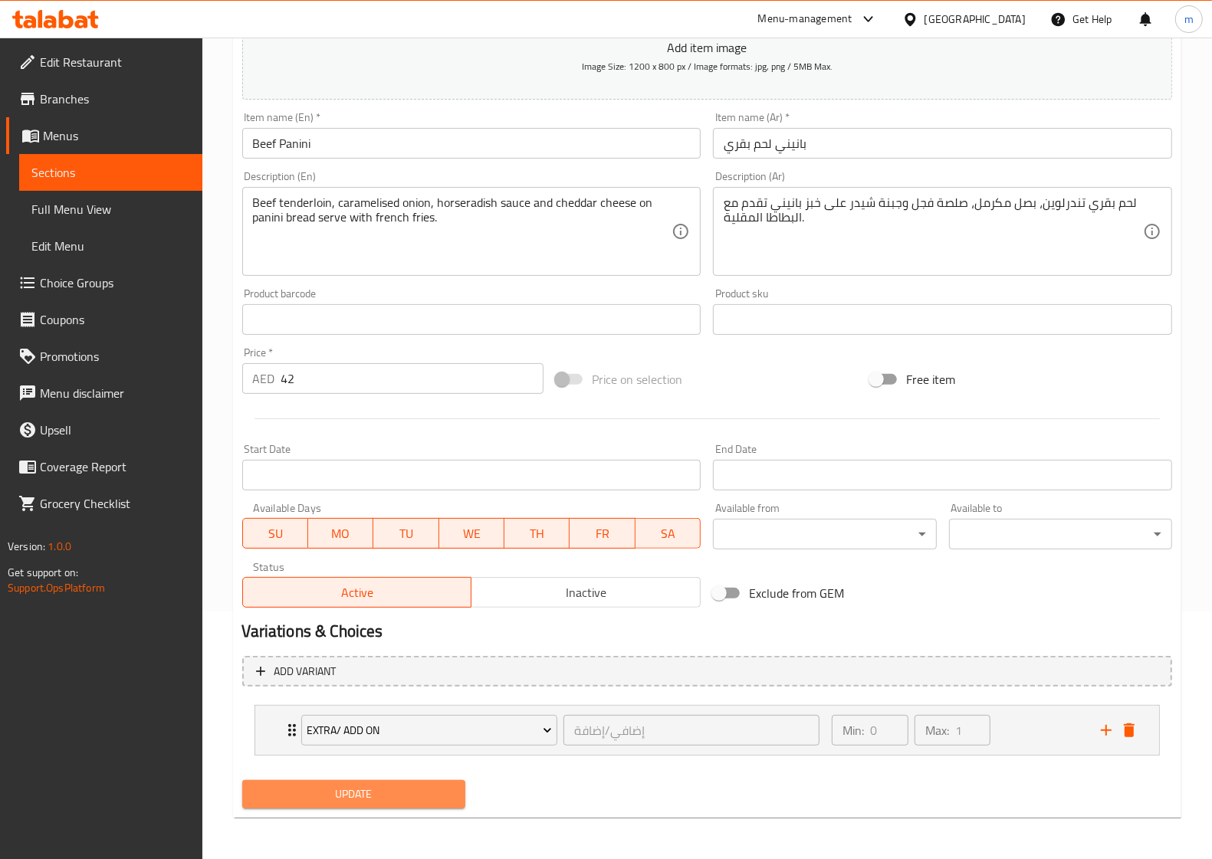
click at [415, 793] on span "Update" at bounding box center [353, 794] width 198 height 19
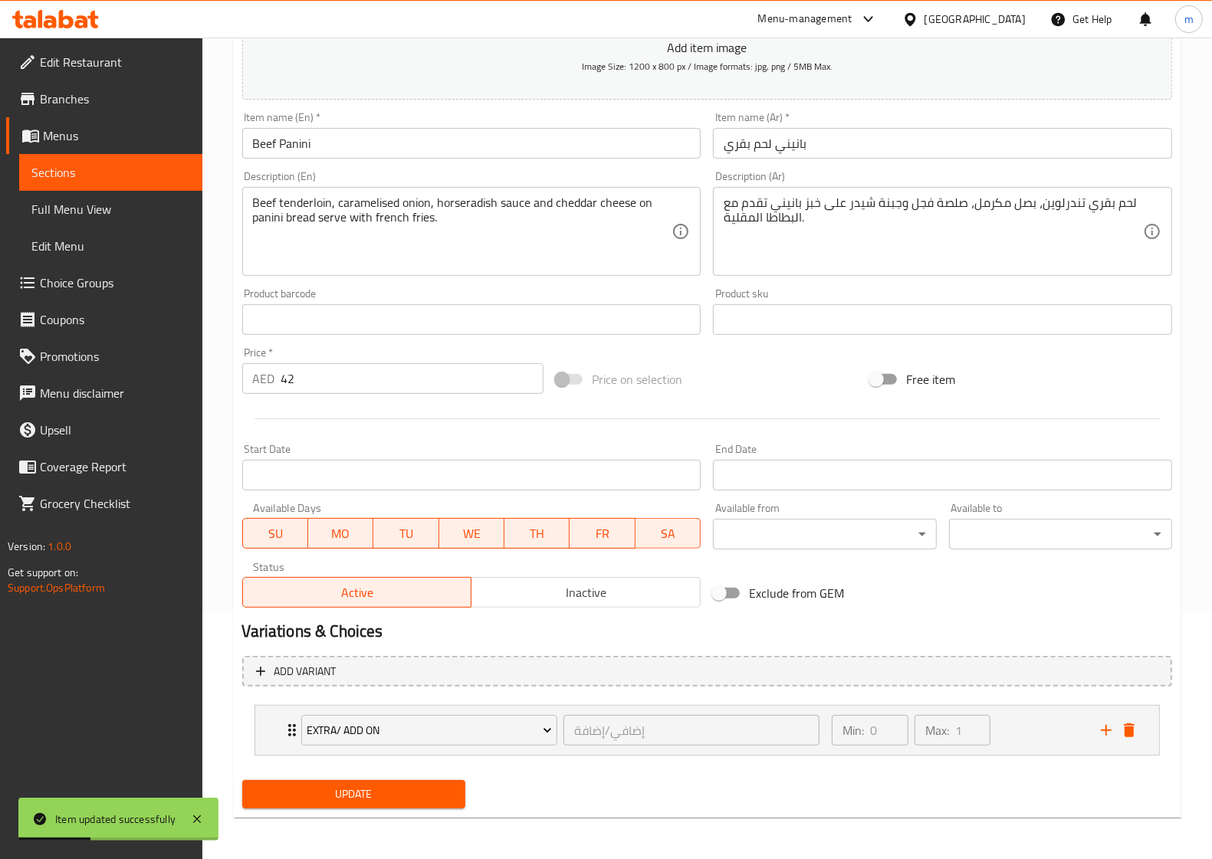
click at [93, 166] on span "Sections" at bounding box center [110, 172] width 159 height 18
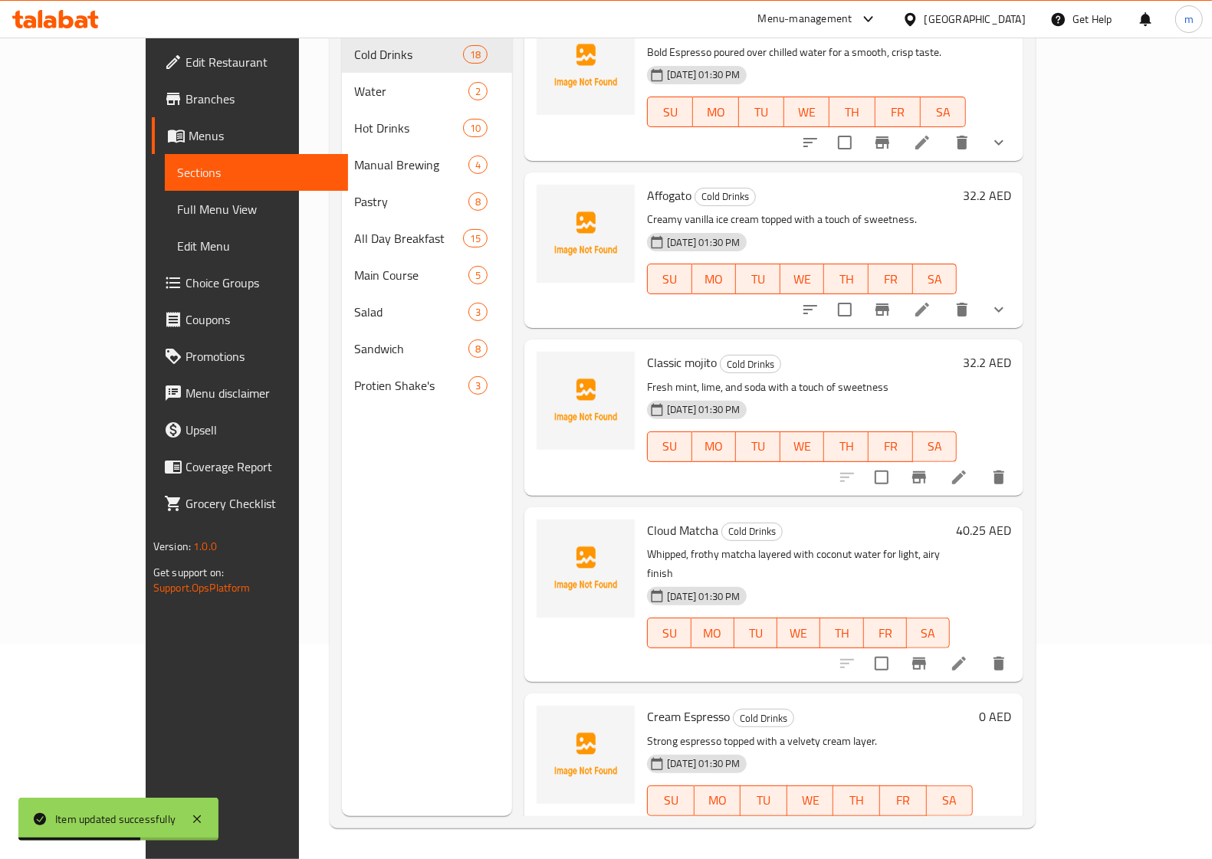
scroll to position [287, 0]
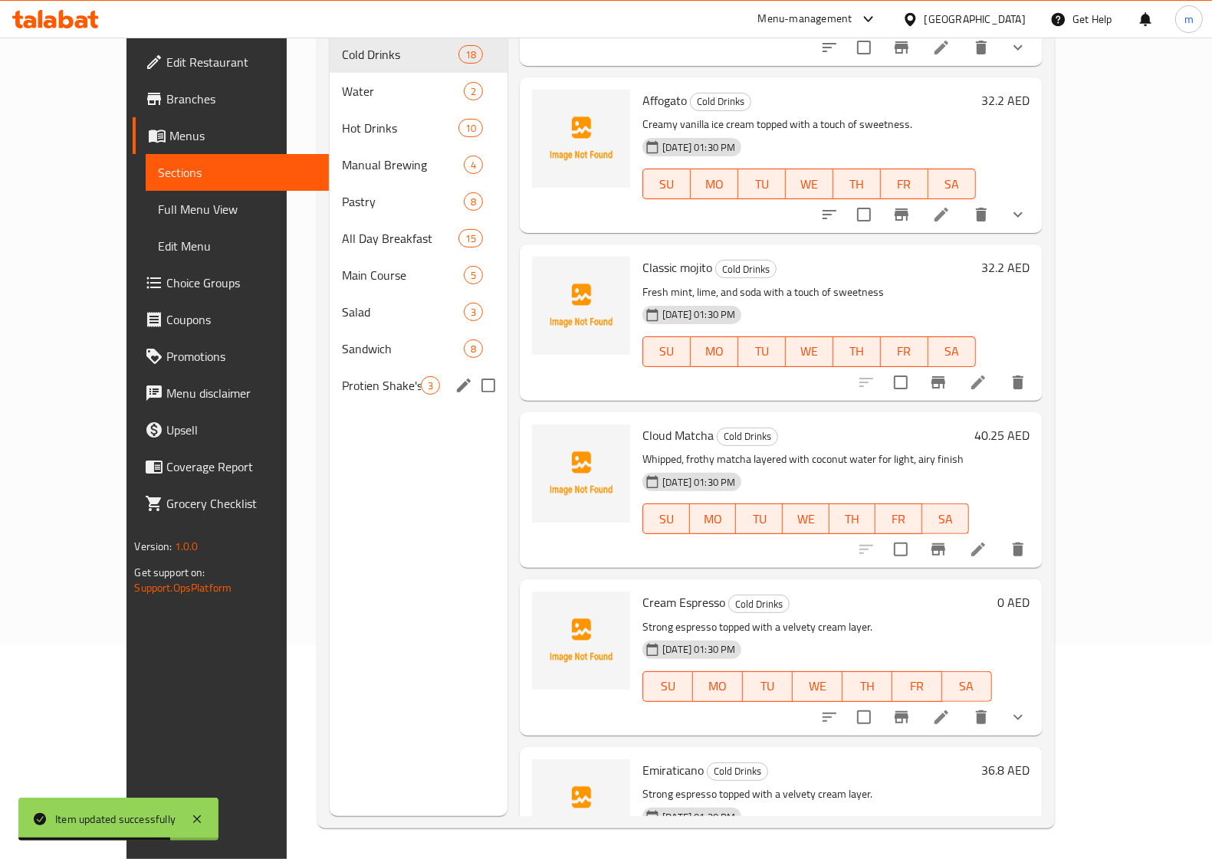
click at [342, 376] on span "Protien Shake's" at bounding box center [381, 385] width 79 height 18
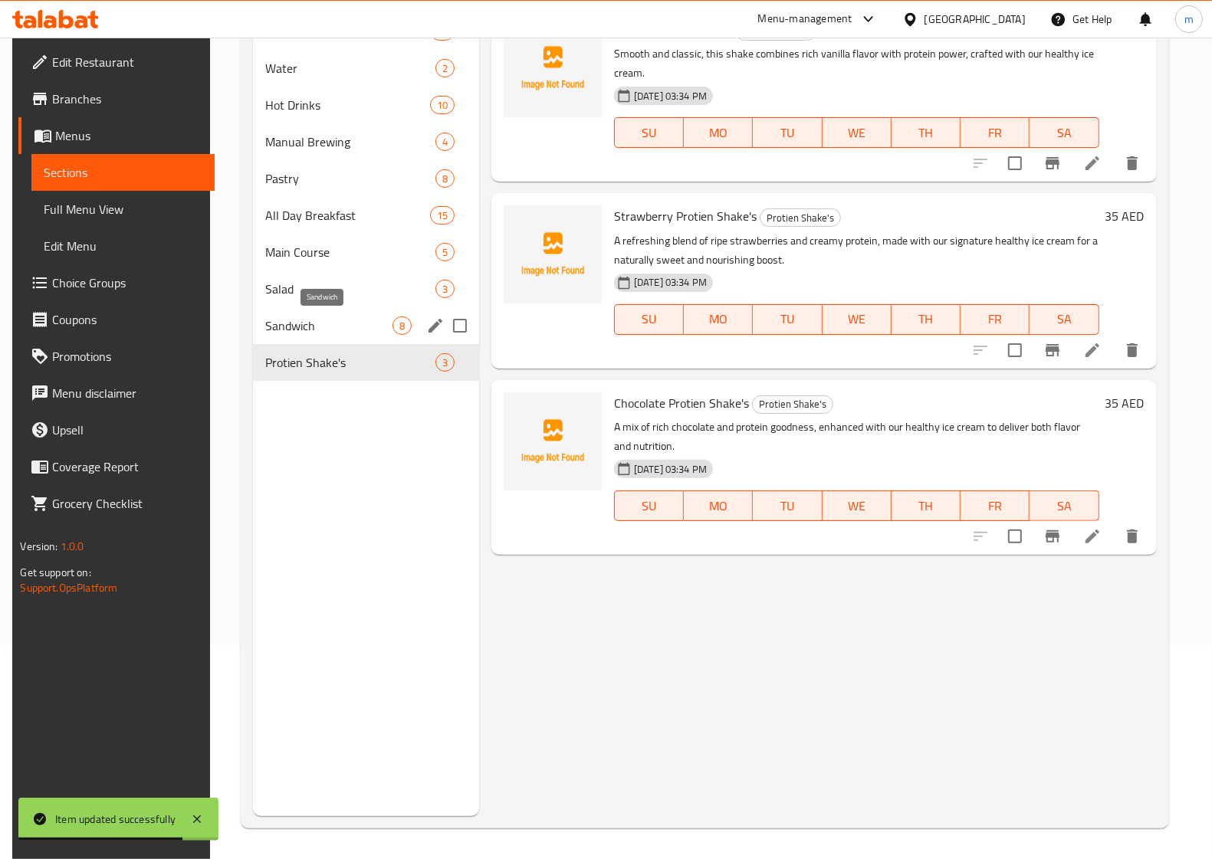
click at [277, 323] on span "Sandwich" at bounding box center [328, 326] width 126 height 18
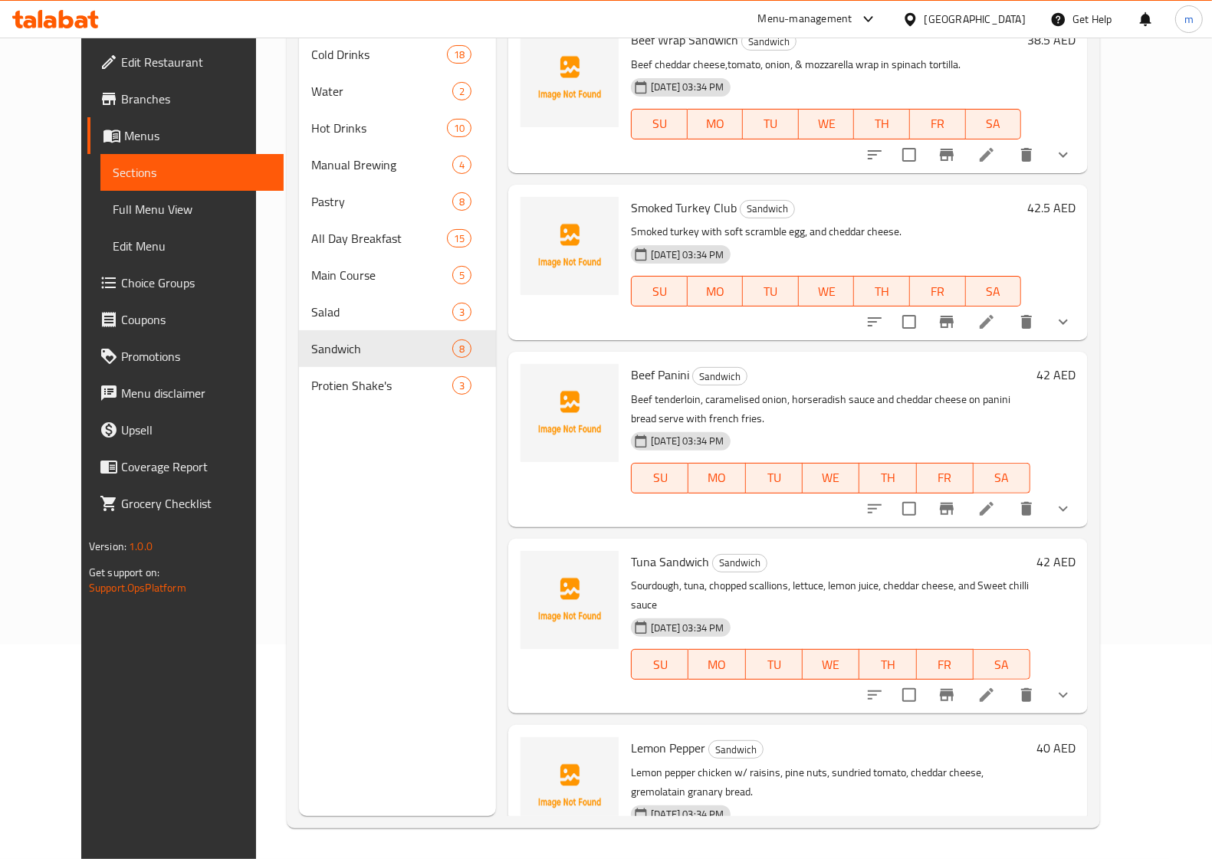
scroll to position [575, 0]
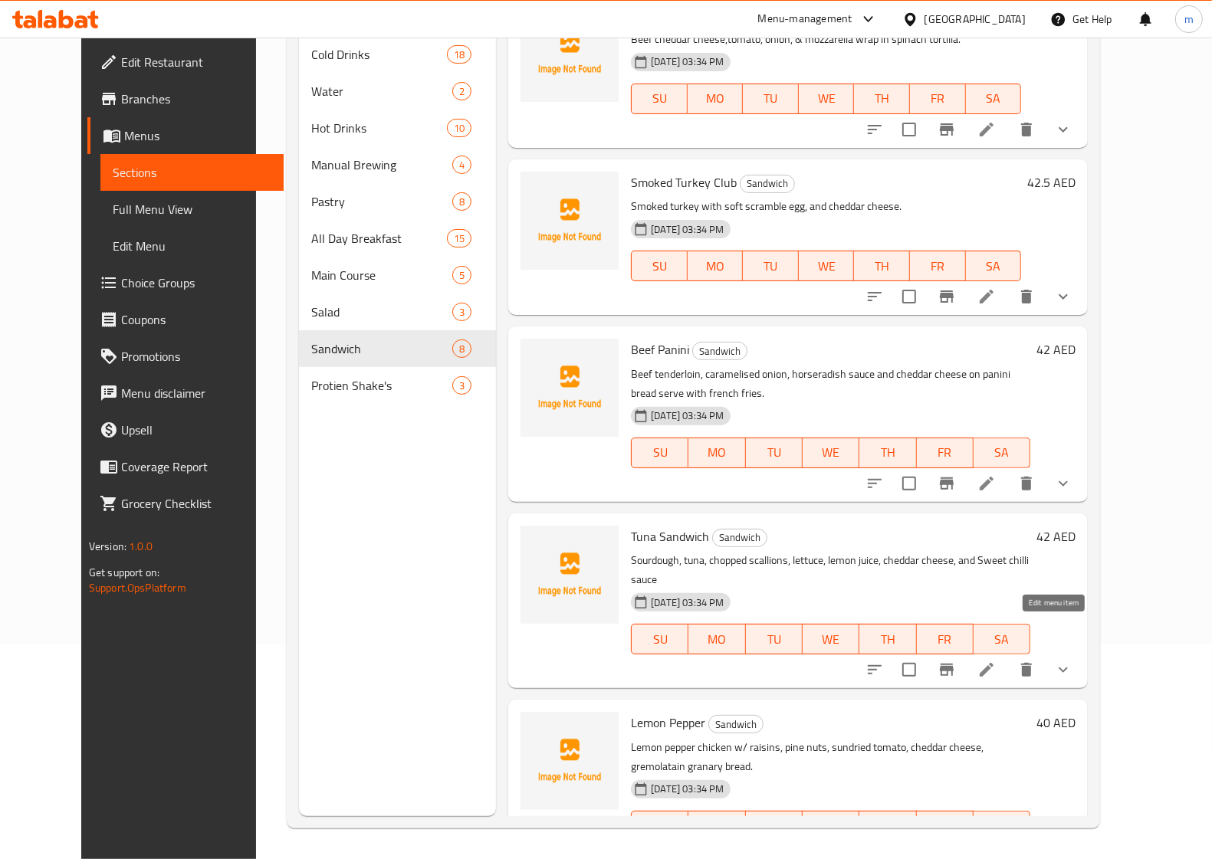
click at [993, 663] on icon at bounding box center [986, 670] width 14 height 14
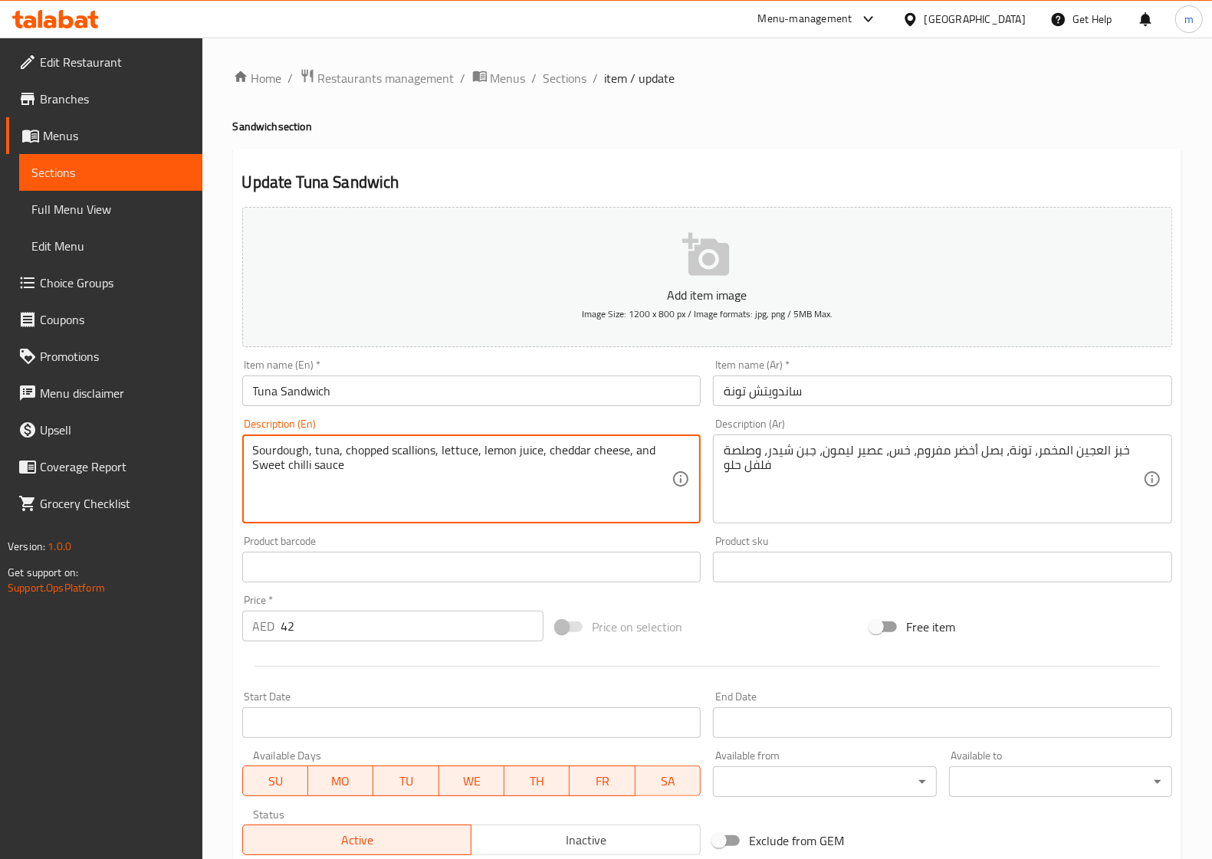
click at [268, 457] on textarea "Sourdough, tuna, chopped scallions, lettuce, lemon juice, cheddar cheese, and S…" at bounding box center [462, 479] width 419 height 73
click at [408, 456] on textarea "Sourdough, tuna, chopped scallions, lettuce, lemon juice, cheddar cheese, and S…" at bounding box center [462, 479] width 419 height 73
click at [362, 446] on textarea "Sourdough, tuna, chopped scallions, lettuce, lemon juice, cheddar cheese, and S…" at bounding box center [462, 479] width 419 height 73
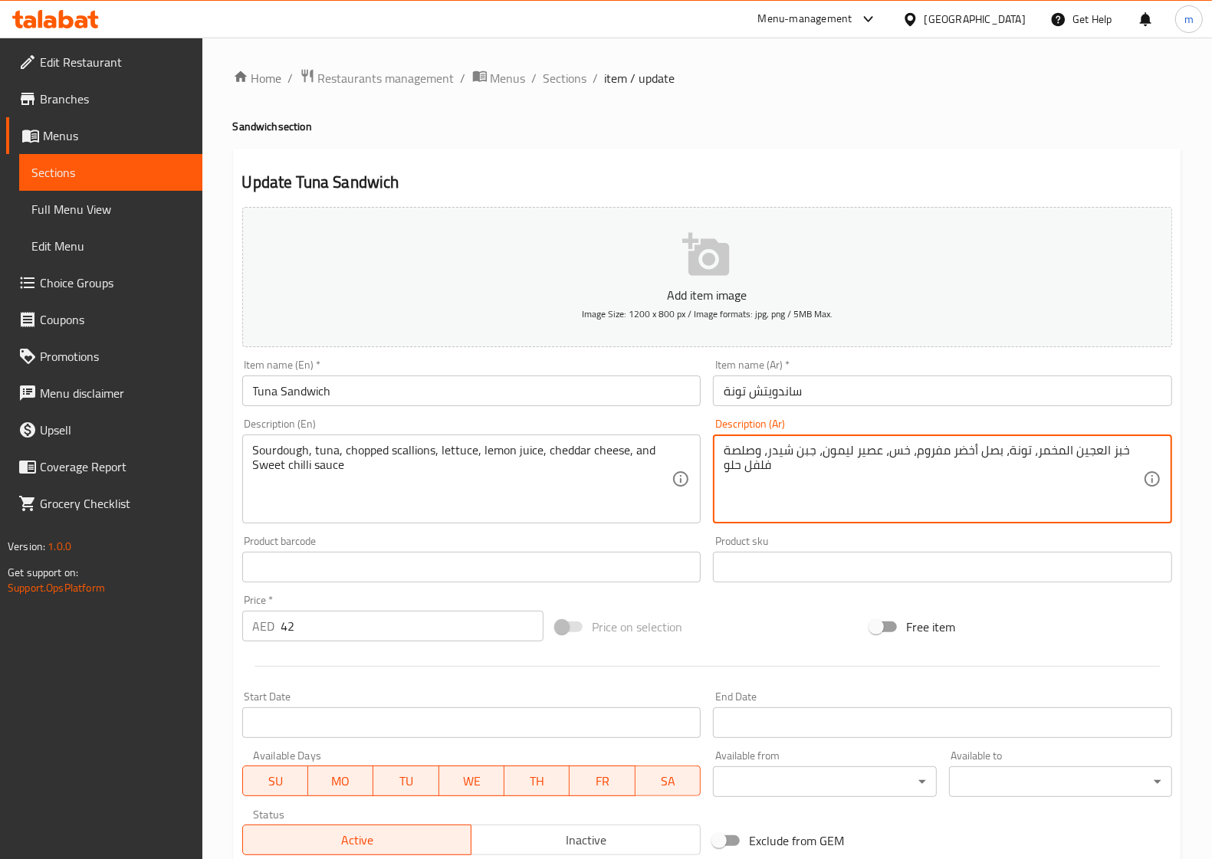
drag, startPoint x: 936, startPoint y: 453, endPoint x: 914, endPoint y: 460, distance: 23.3
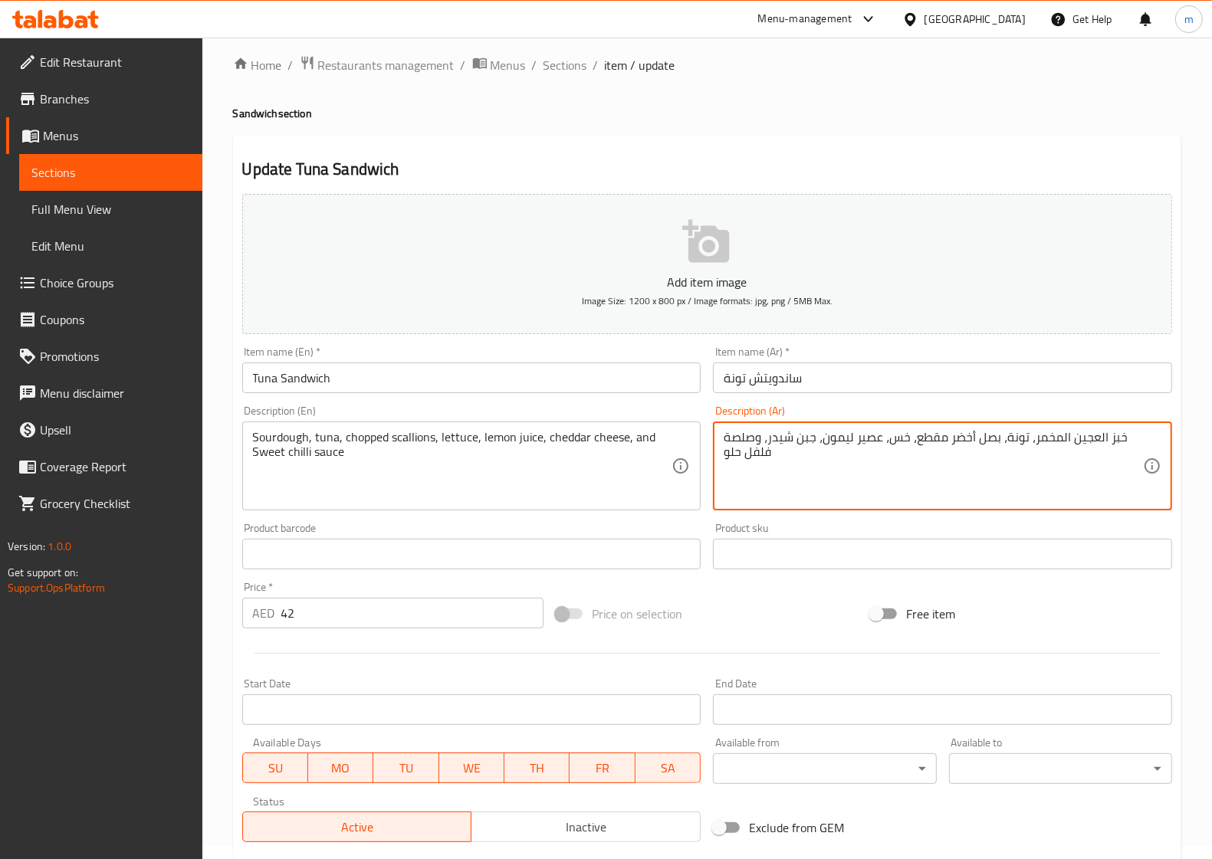
scroll to position [248, 0]
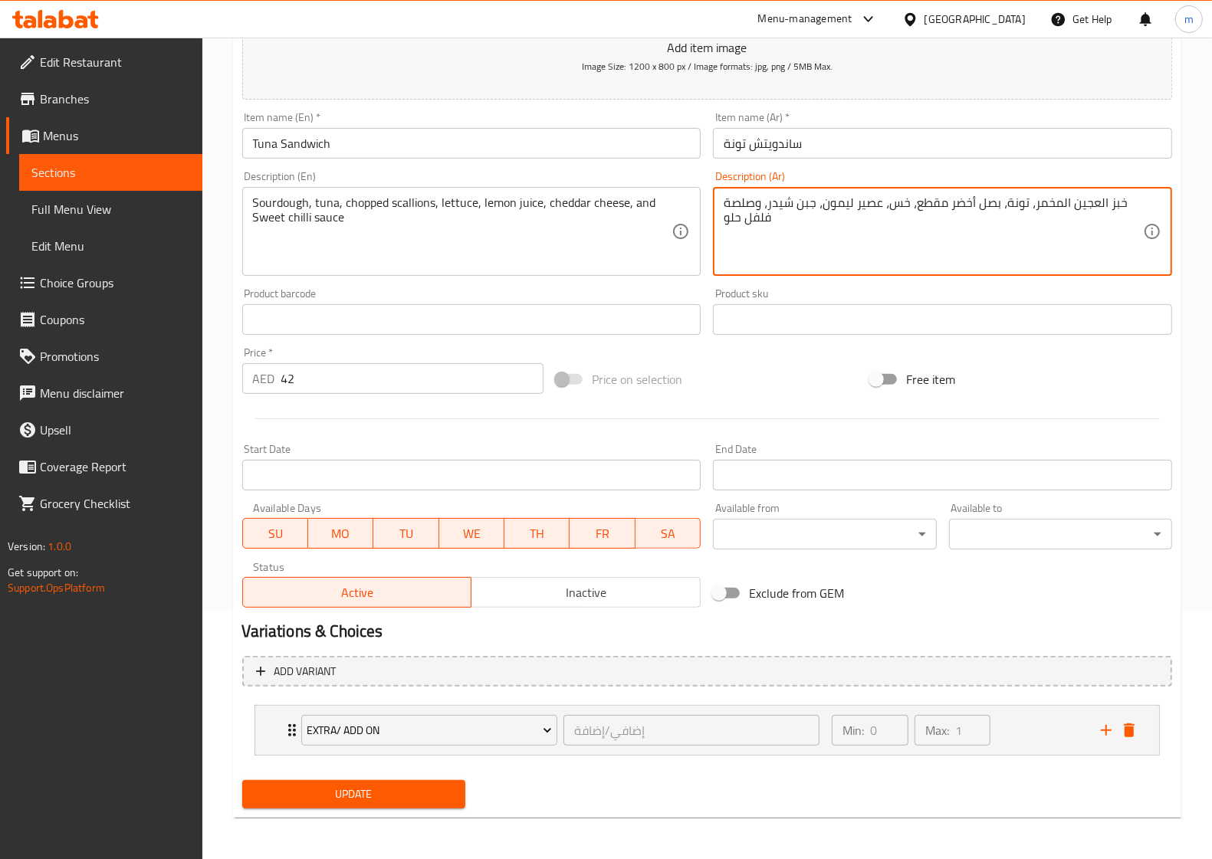
type textarea "خبز العجين المخمر، تونة، بصل أخضر مقطع، خس، عصير ليمون، جبن شيدر، وصلصة فلفل حلو"
click at [378, 794] on span "Update" at bounding box center [353, 794] width 198 height 19
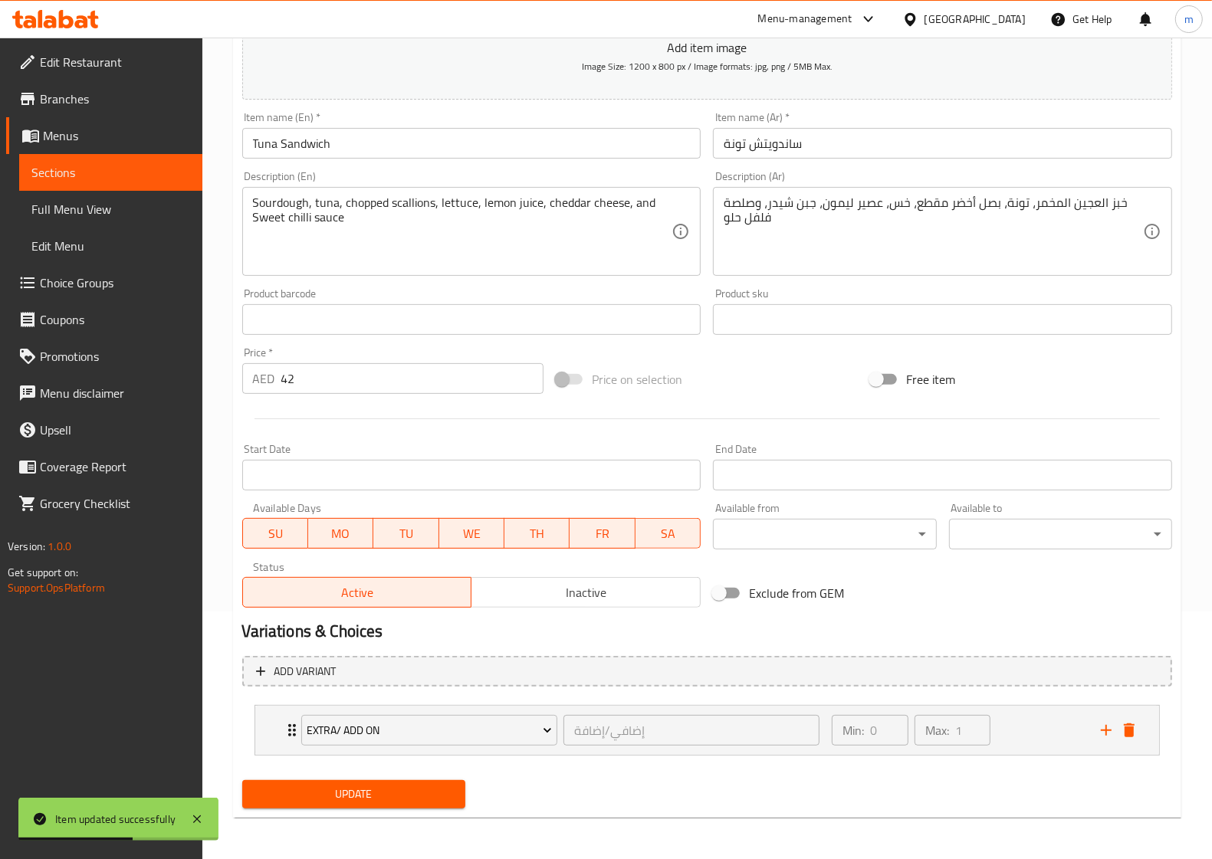
click at [90, 171] on span "Sections" at bounding box center [110, 172] width 159 height 18
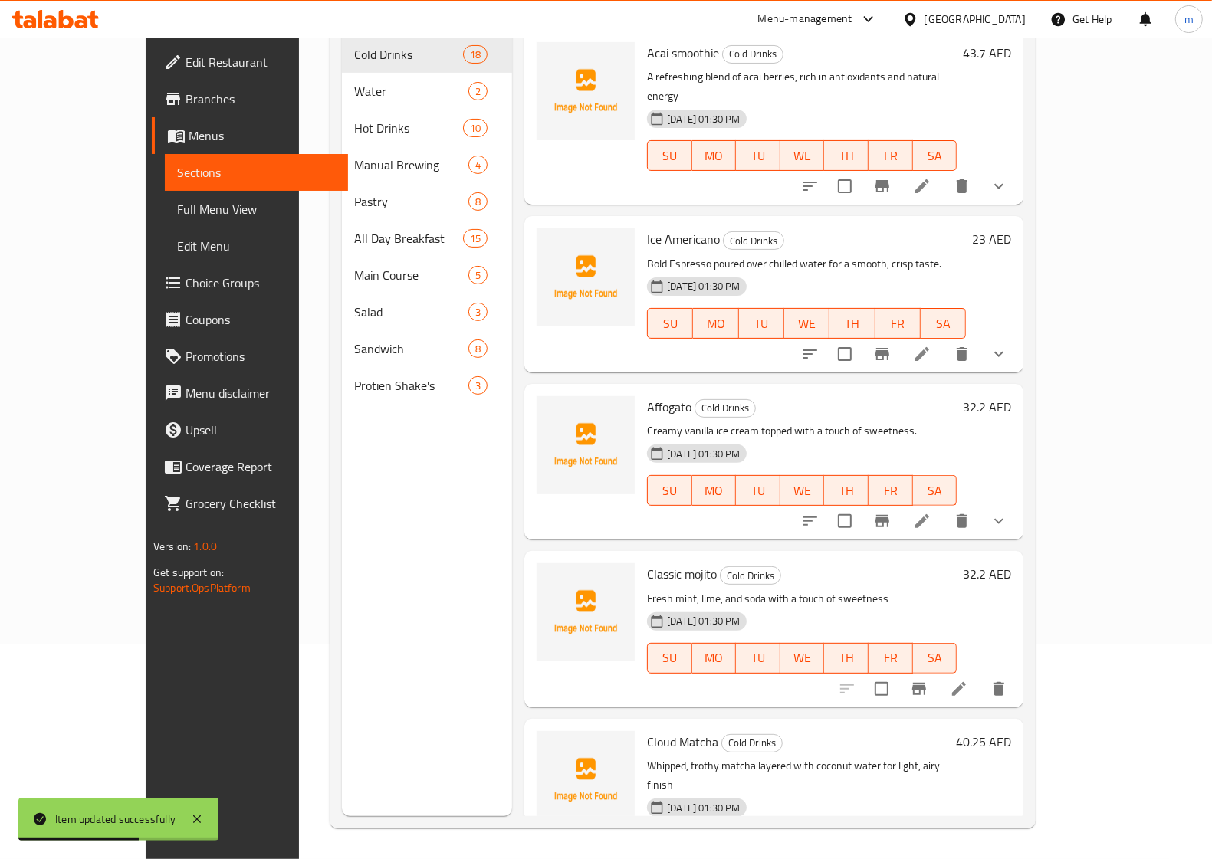
scroll to position [215, 0]
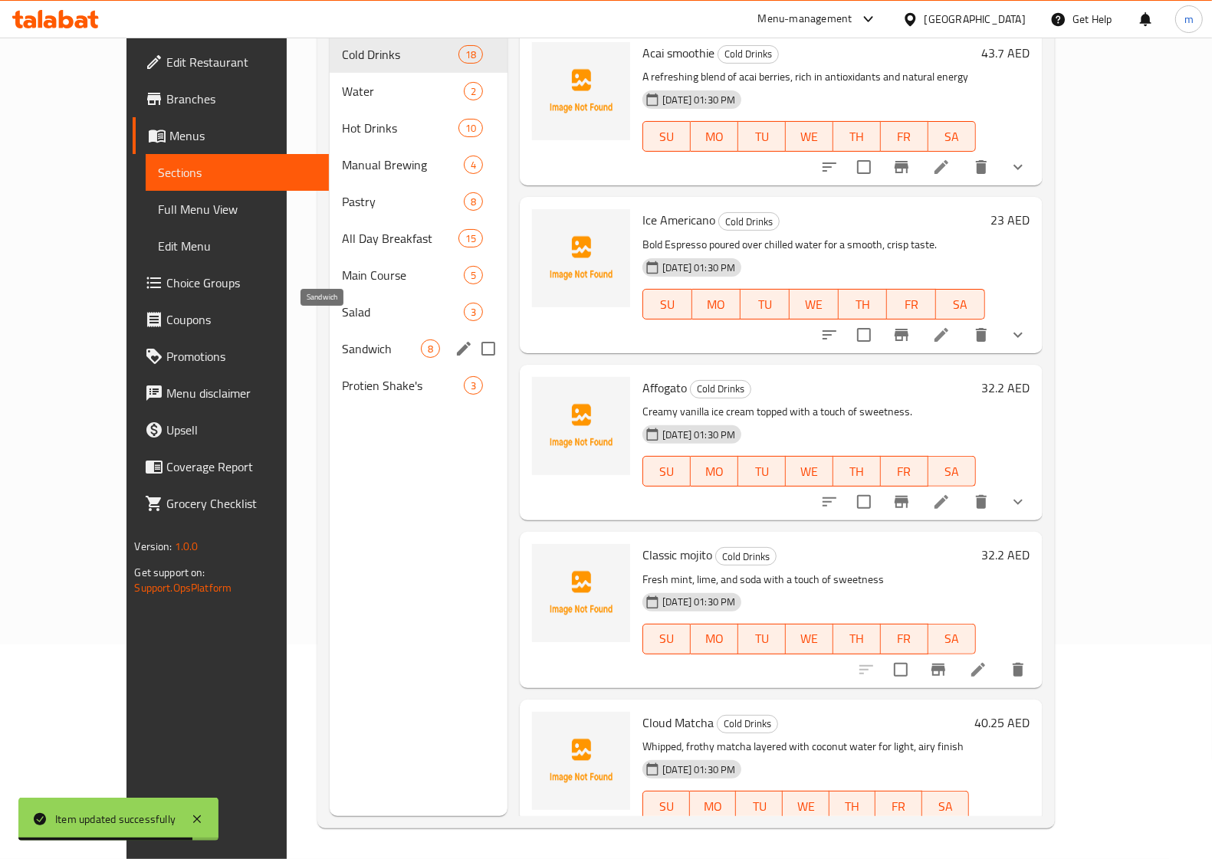
click at [342, 339] on span "Sandwich" at bounding box center [381, 348] width 79 height 18
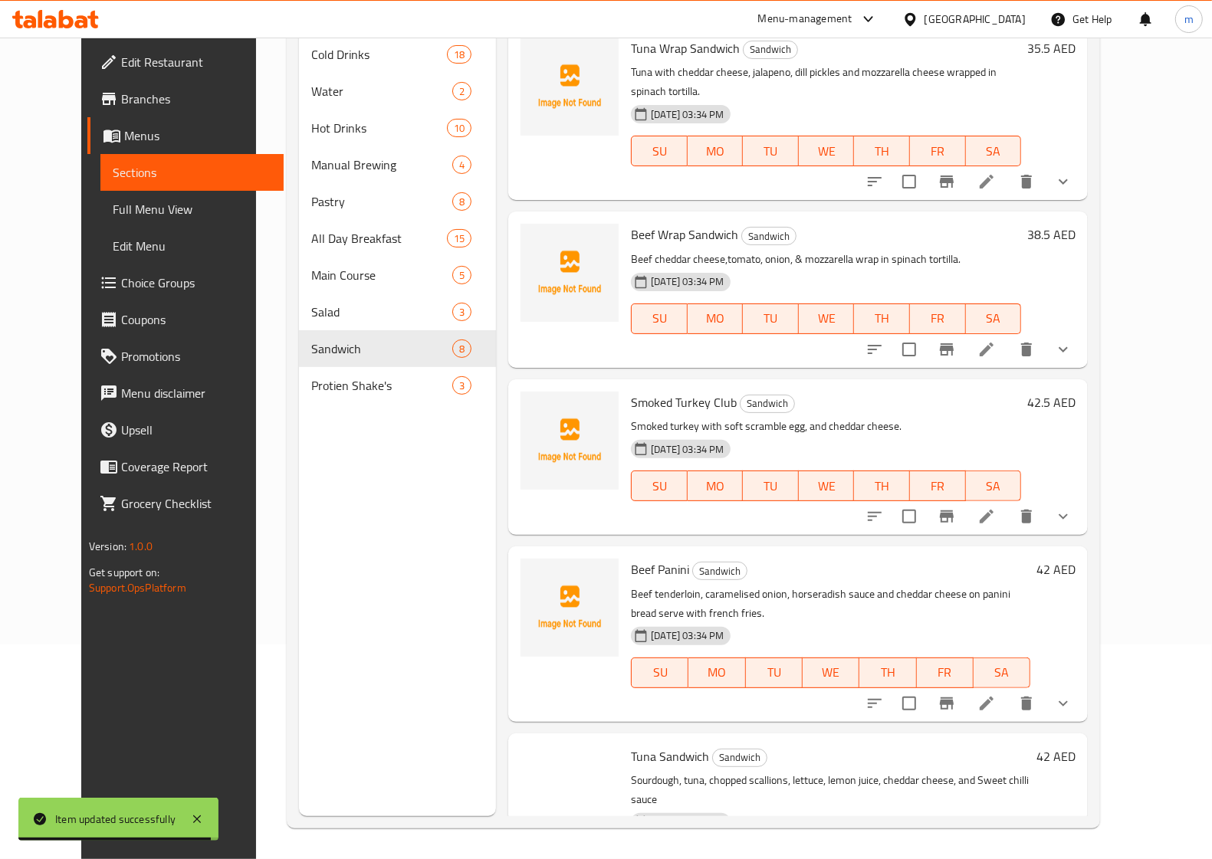
scroll to position [575, 0]
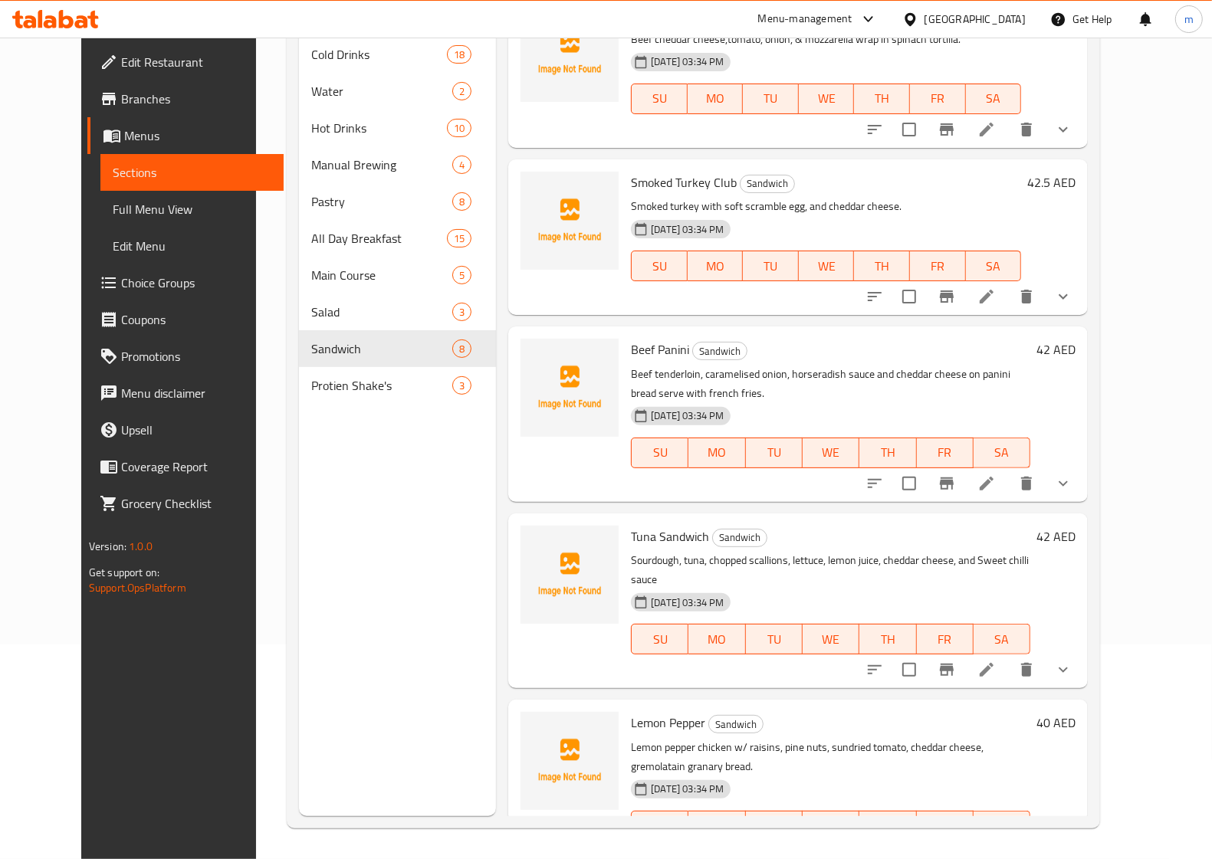
click at [1008, 843] on li at bounding box center [986, 857] width 43 height 28
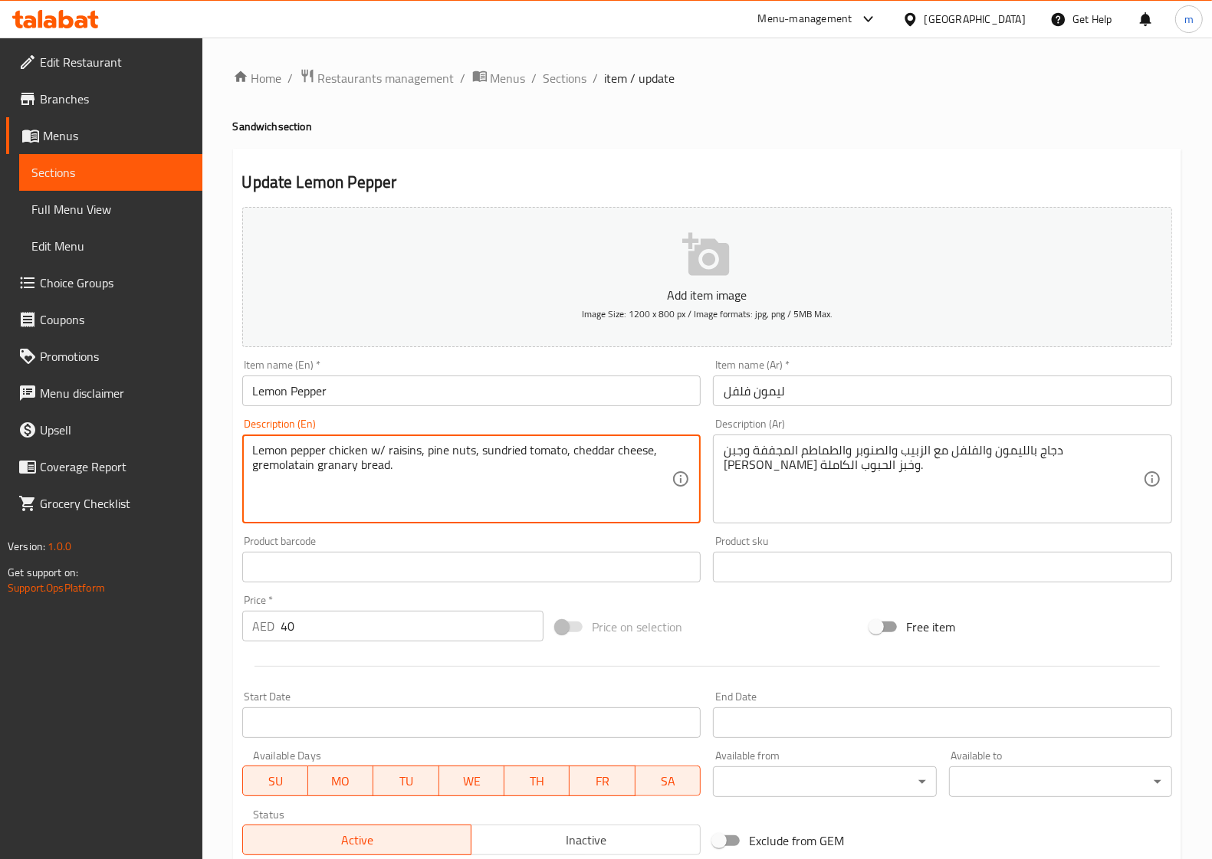
drag, startPoint x: 372, startPoint y: 452, endPoint x: 383, endPoint y: 450, distance: 11.0
click at [439, 457] on textarea "Lemon pepper chicken with raisins, pine nuts, sundried tomato, cheddar cheese, …" at bounding box center [462, 479] width 419 height 73
type textarea "Lemon pepper chicken with raisins, pine nuts, sundried tomato, cheddar cheese, …"
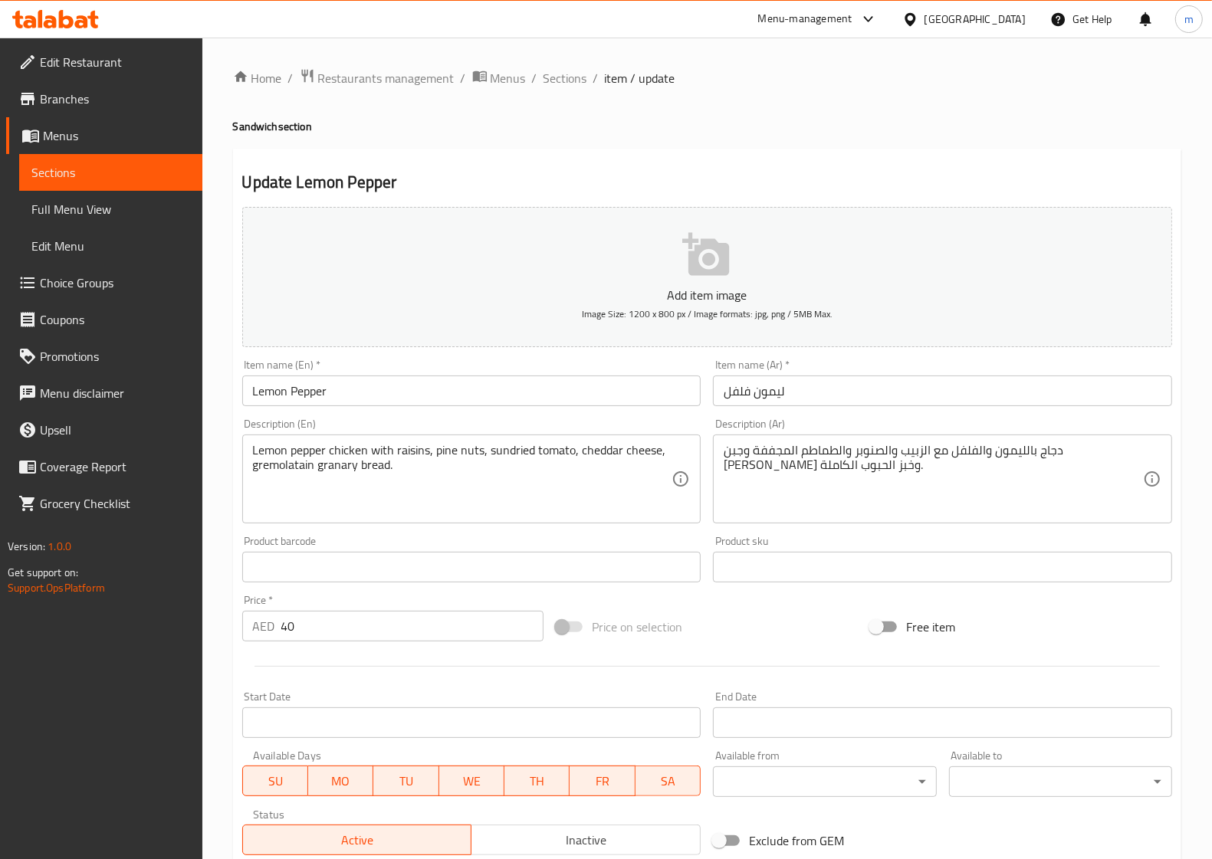
click at [277, 469] on textarea "Lemon pepper chicken with raisins, pine nuts, sundried tomato, cheddar cheese, …" at bounding box center [462, 479] width 419 height 73
click at [328, 464] on textarea "Lemon pepper chicken with raisins, pine nuts, sundried tomato, cheddar cheese, …" at bounding box center [462, 479] width 419 height 73
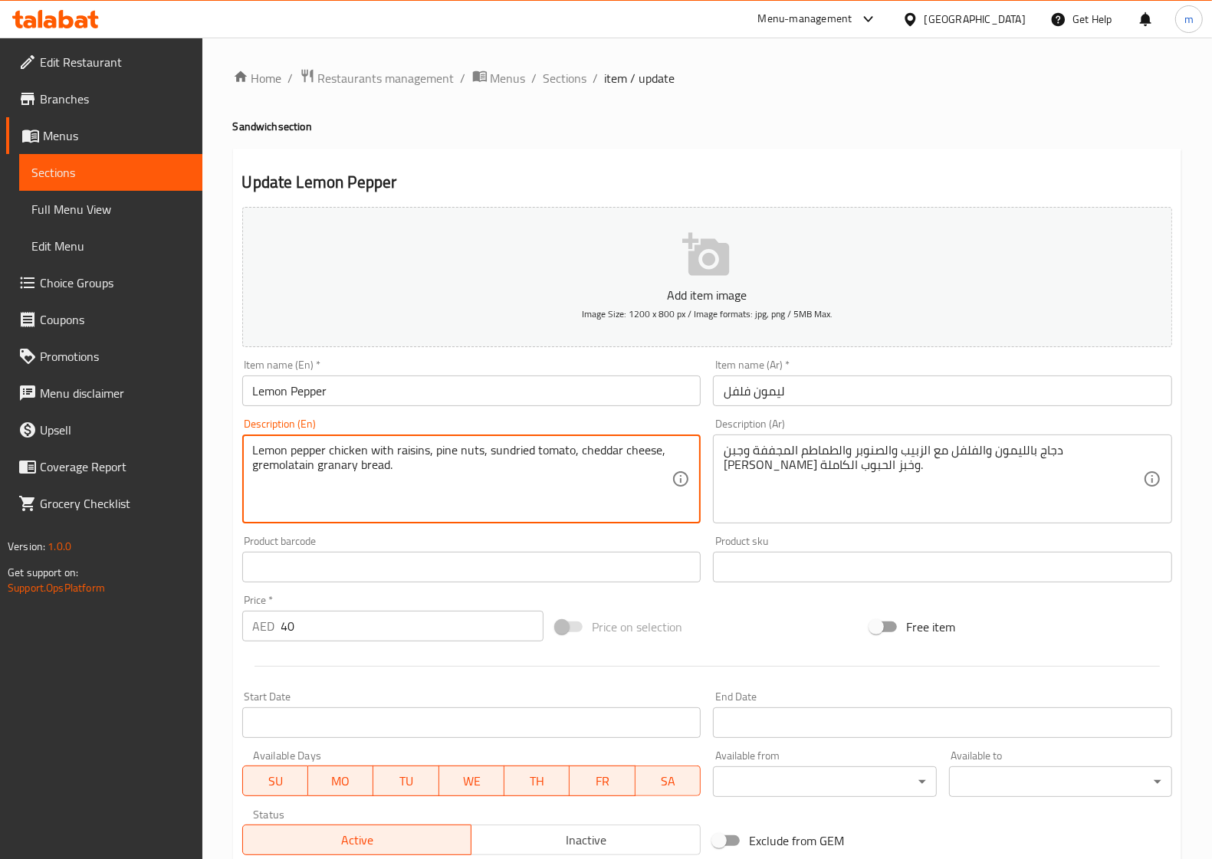
click at [335, 473] on textarea "Lemon pepper chicken with raisins, pine nuts, sundried tomato, cheddar cheese, …" at bounding box center [462, 479] width 419 height 73
click at [491, 456] on textarea "Lemon pepper chicken with raisins, pine nuts, sundried tomato, cheddar cheese, …" at bounding box center [462, 479] width 419 height 73
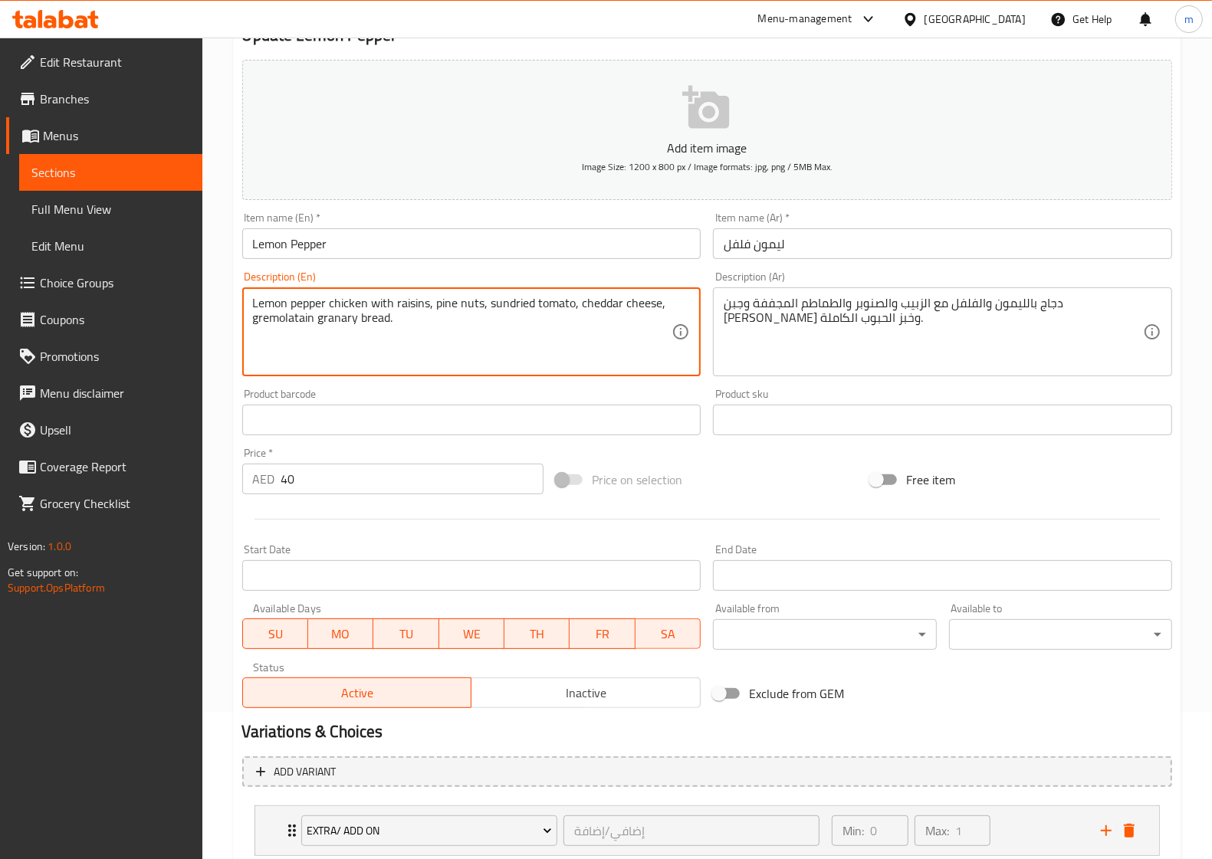
scroll to position [248, 0]
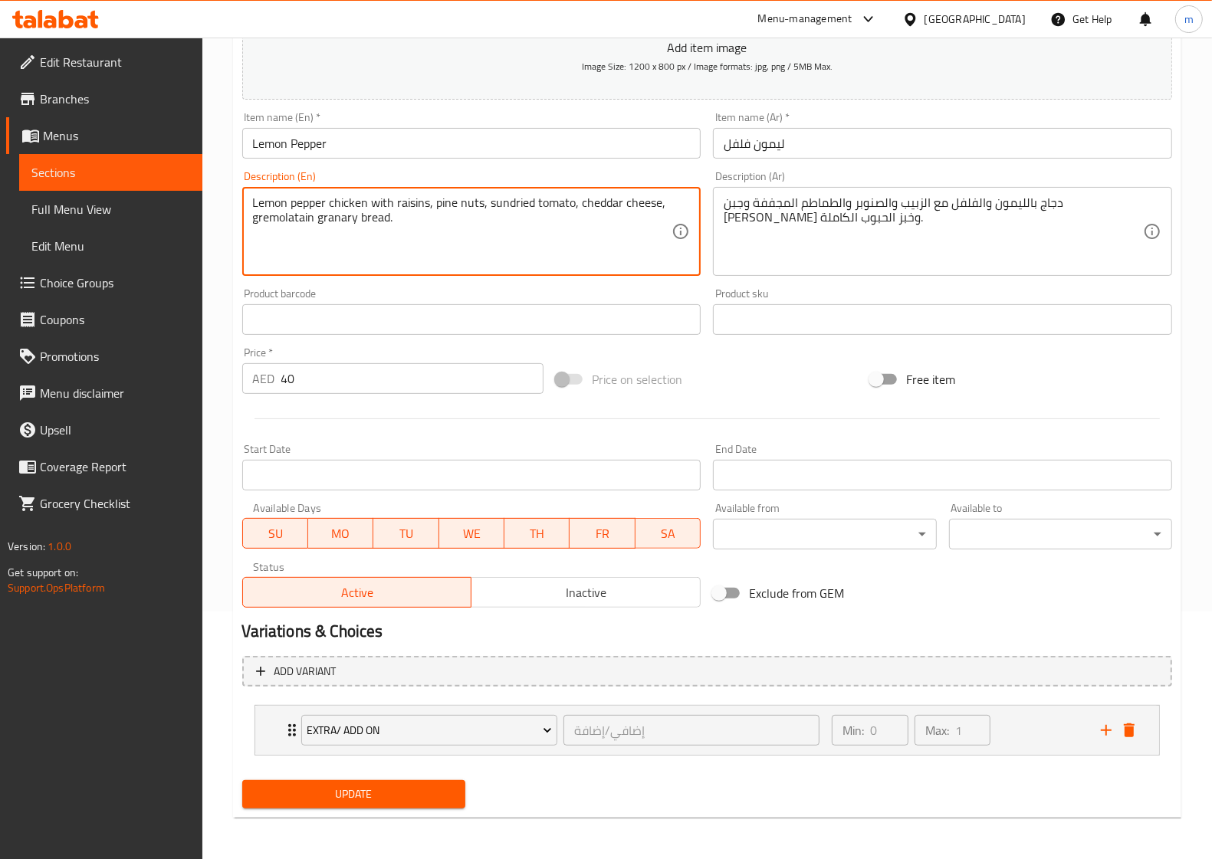
click at [402, 786] on span "Update" at bounding box center [353, 794] width 198 height 19
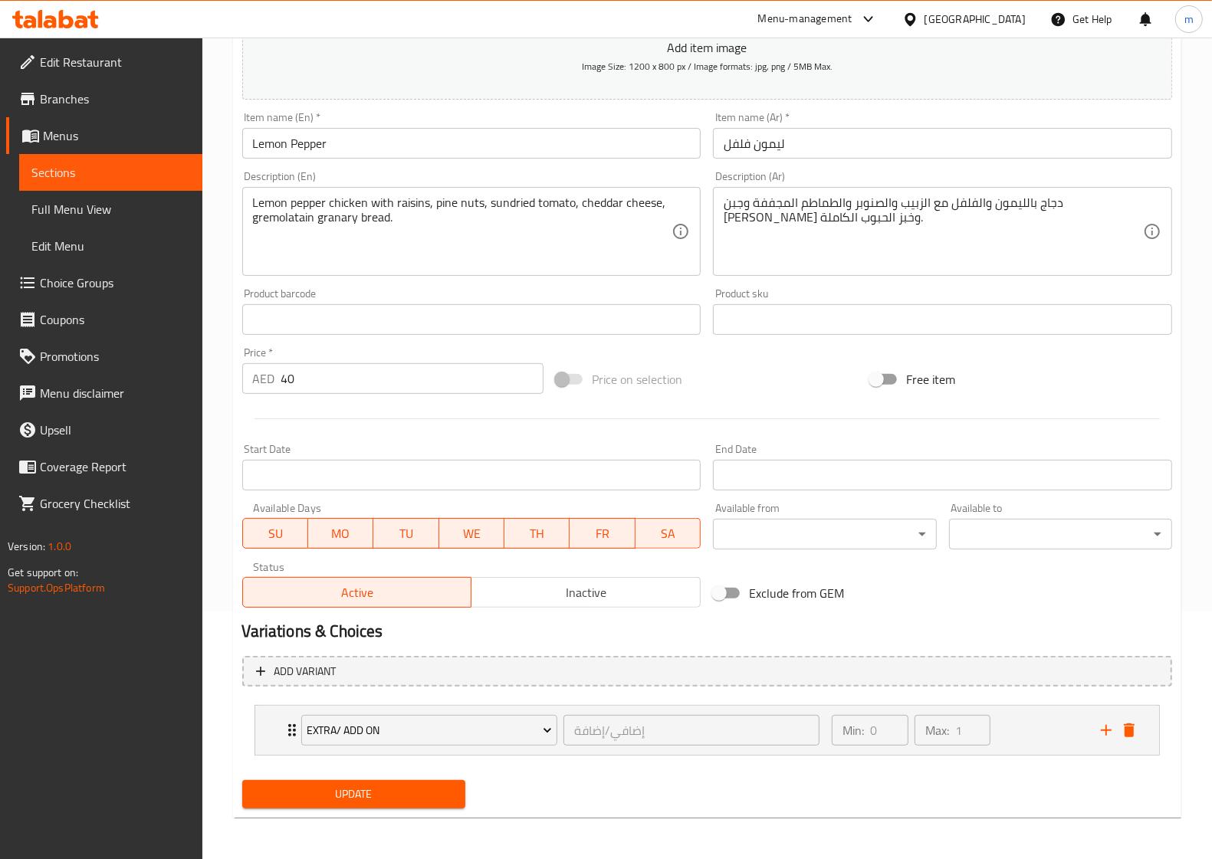
click at [106, 173] on span "Sections" at bounding box center [110, 172] width 159 height 18
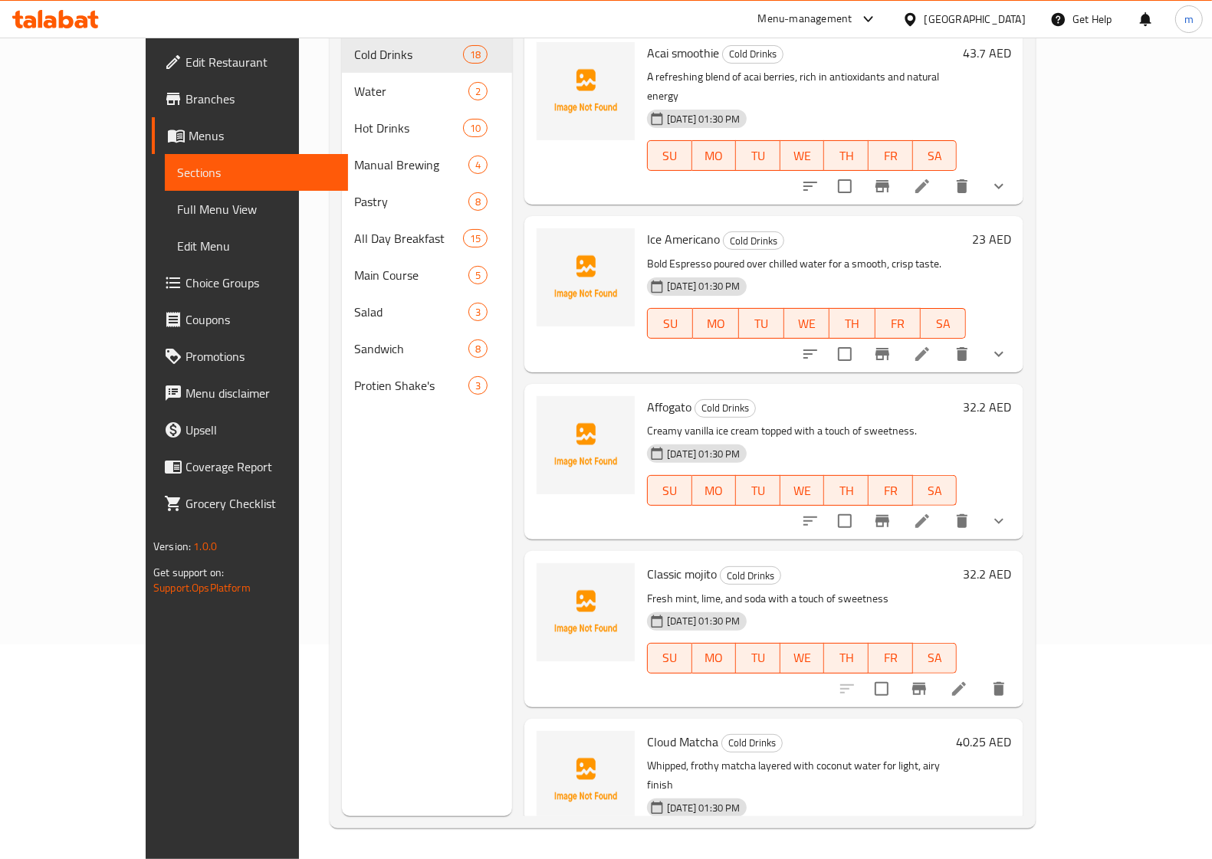
scroll to position [215, 0]
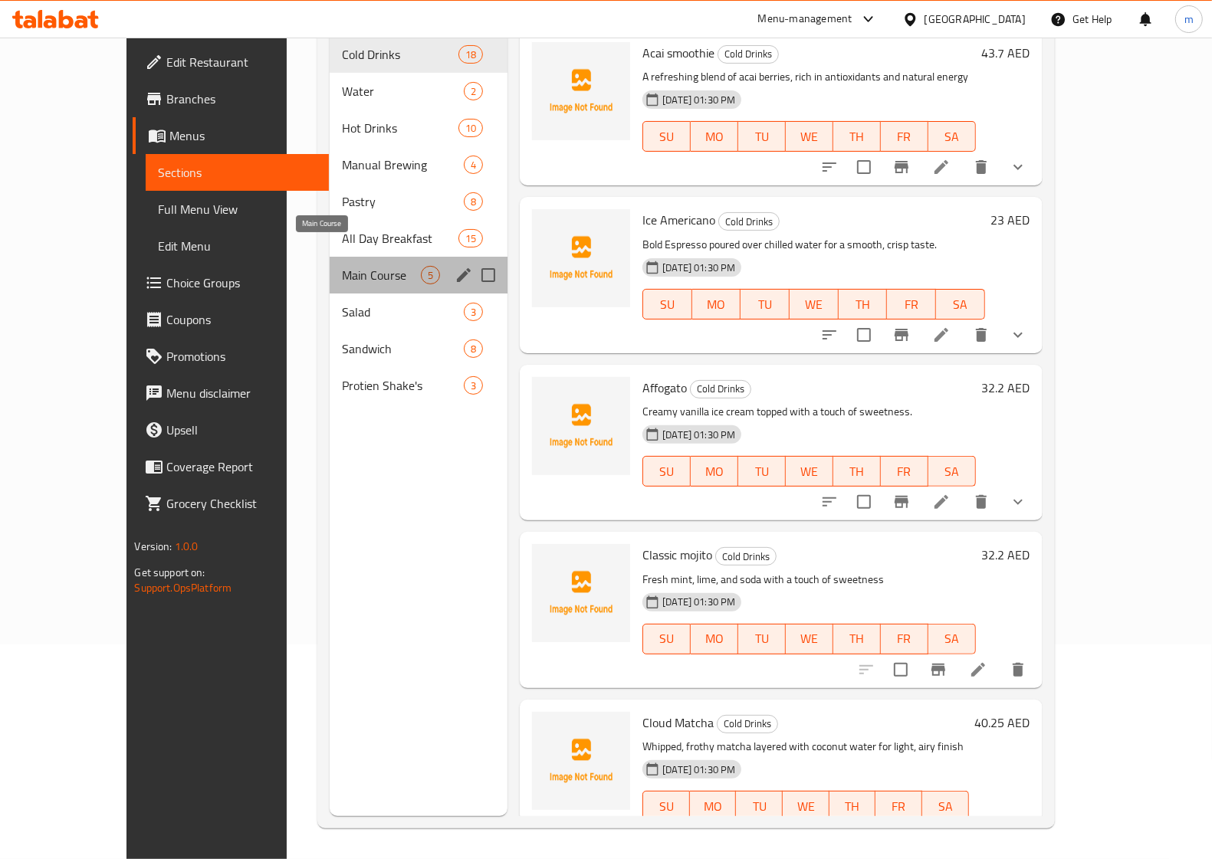
click at [342, 266] on span "Main Course" at bounding box center [381, 275] width 79 height 18
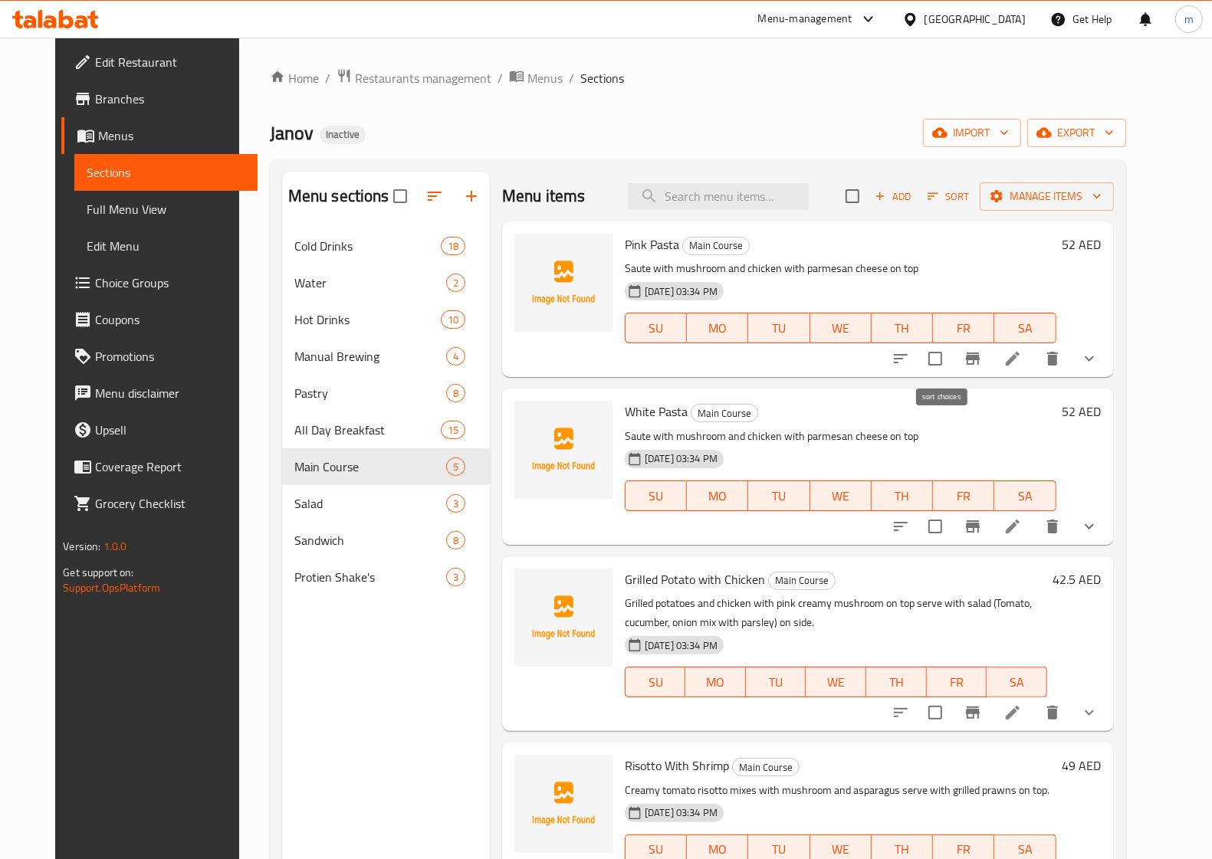
click at [910, 361] on icon "sort-choices" at bounding box center [900, 358] width 18 height 18
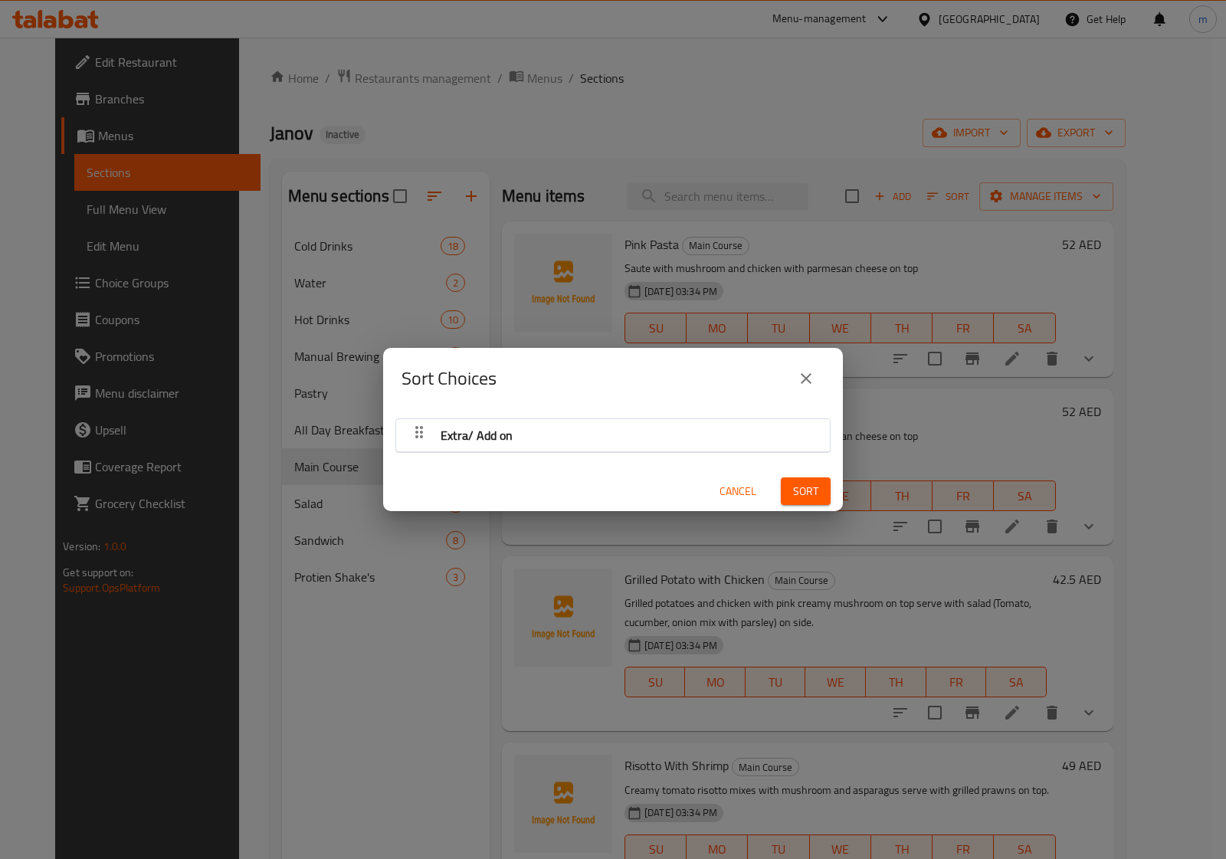
click at [475, 431] on span "Extra/ Add on" at bounding box center [477, 435] width 72 height 23
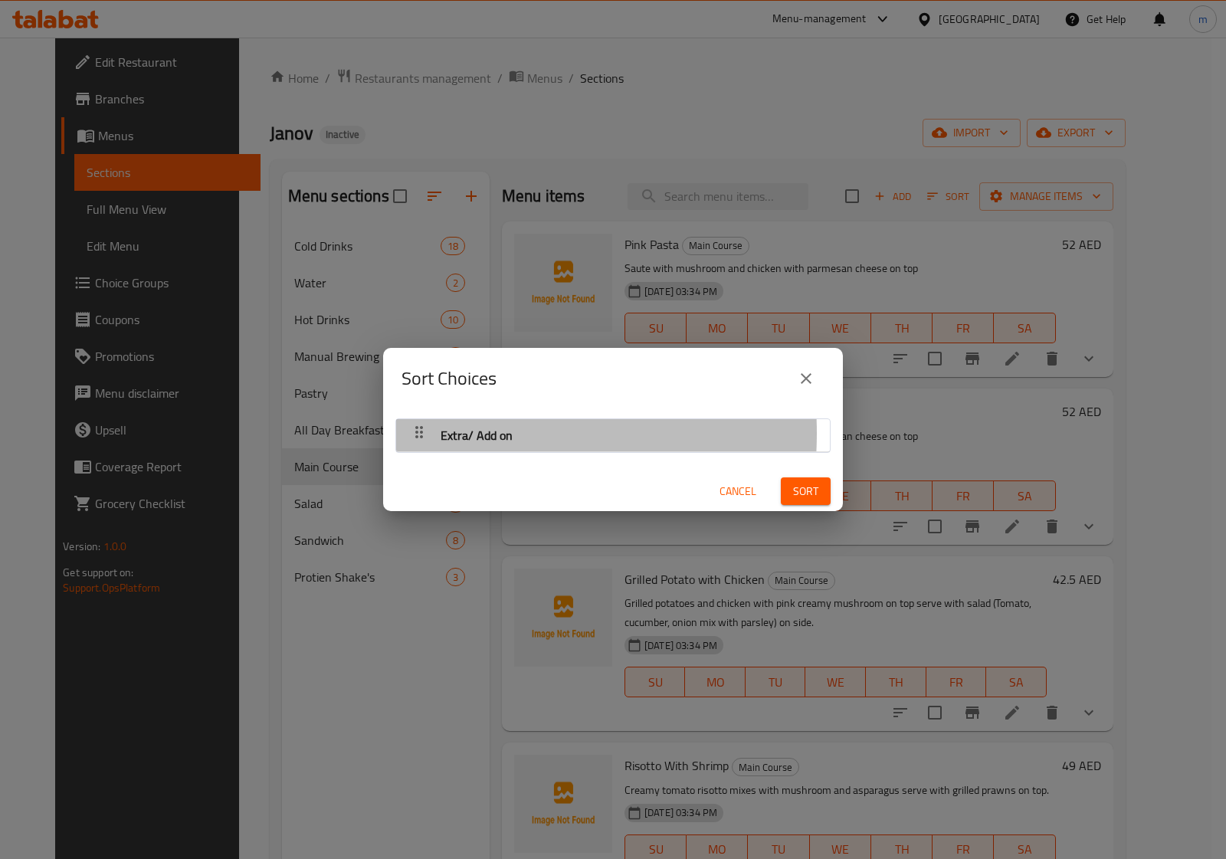
click at [424, 434] on icon "button" at bounding box center [419, 432] width 18 height 18
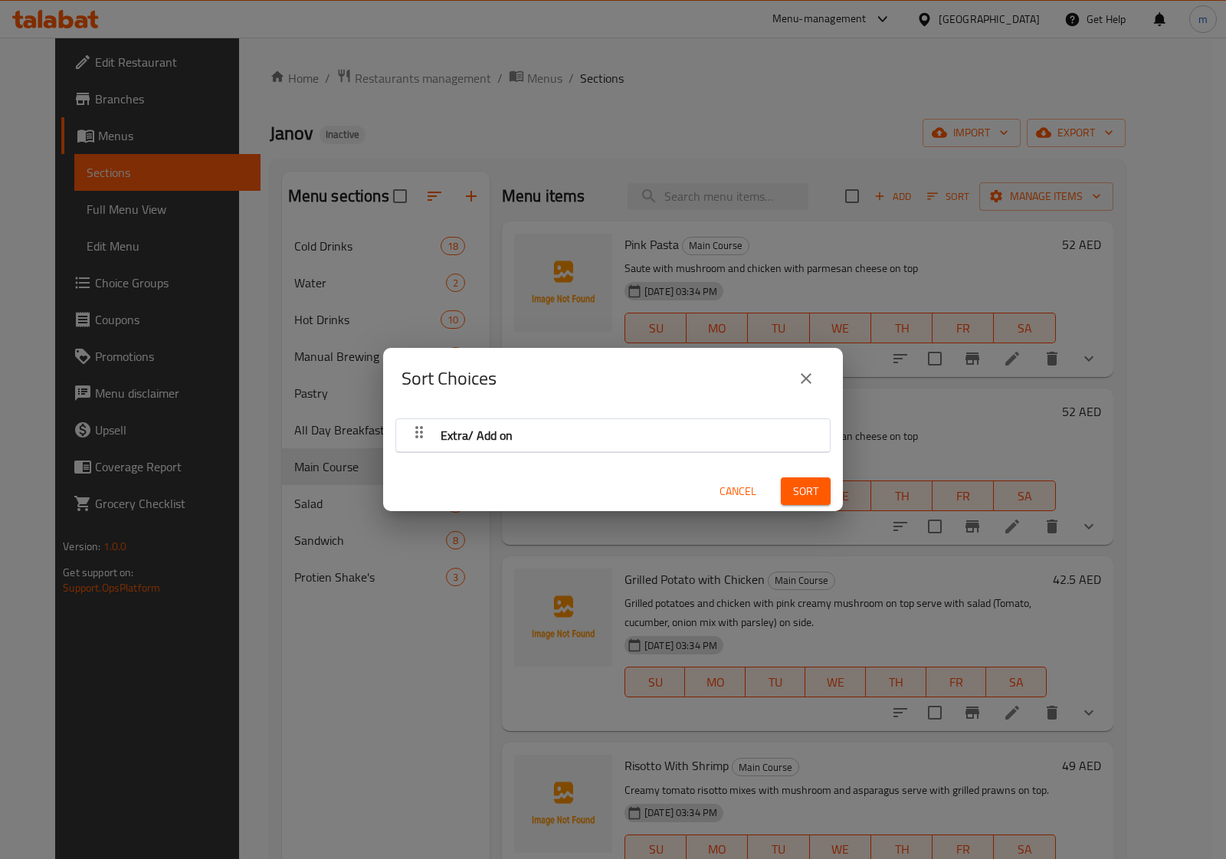
click at [419, 434] on icon "button" at bounding box center [419, 432] width 18 height 18
click at [727, 488] on span "Cancel" at bounding box center [738, 491] width 37 height 19
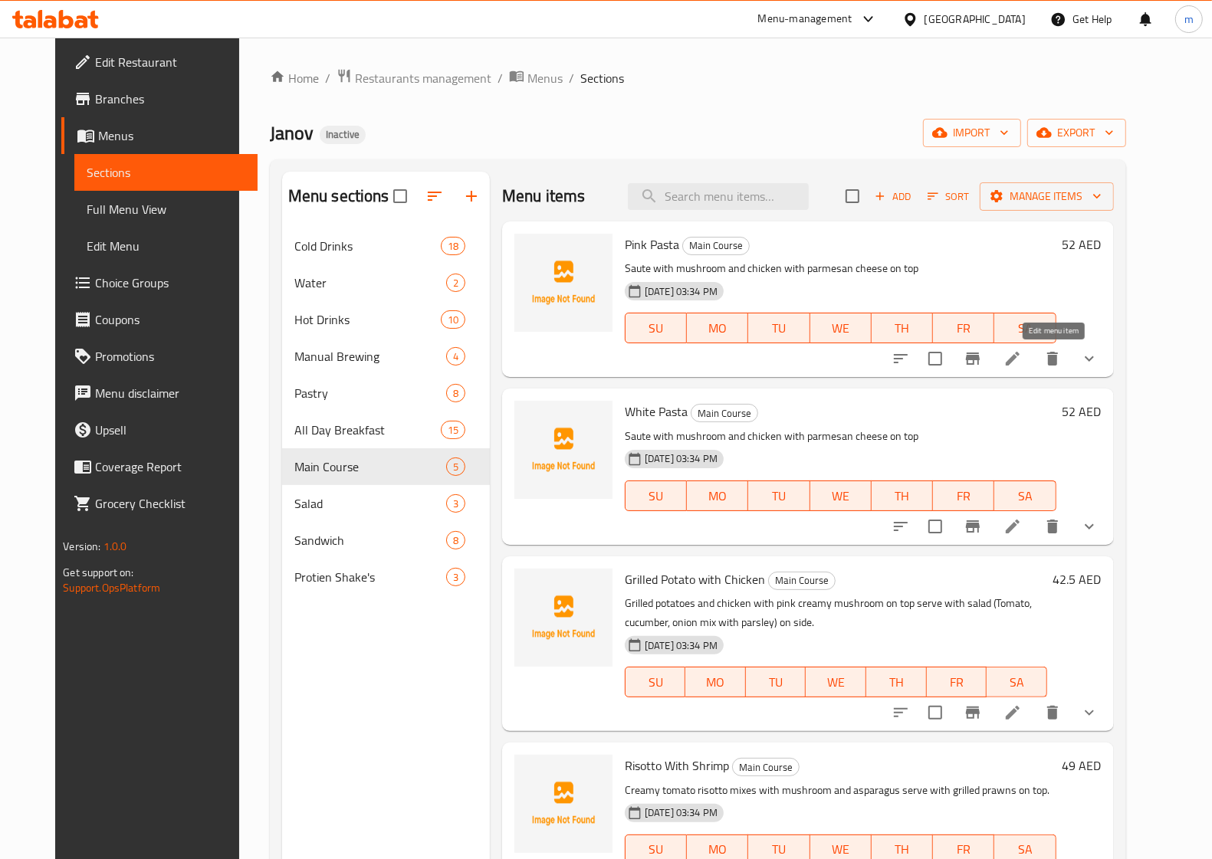
click at [1019, 360] on icon at bounding box center [1012, 359] width 14 height 14
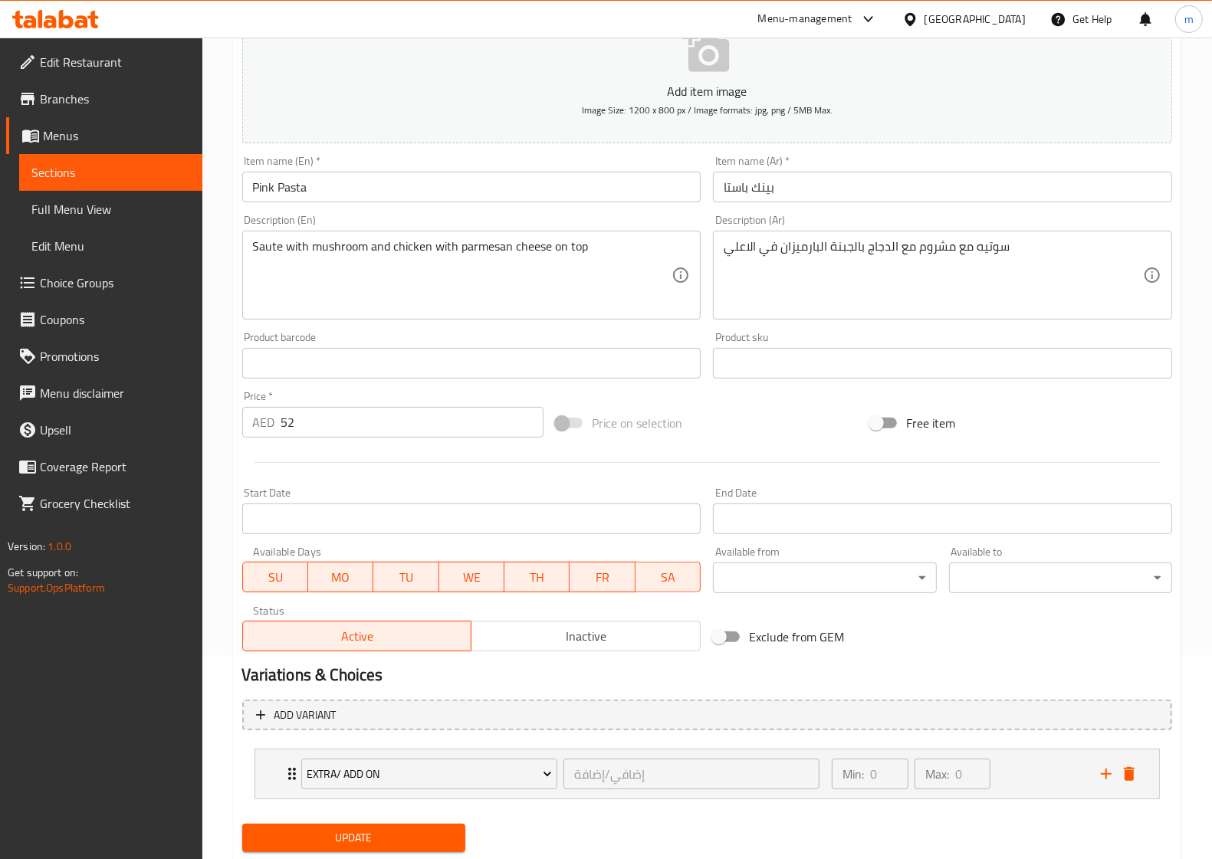
scroll to position [248, 0]
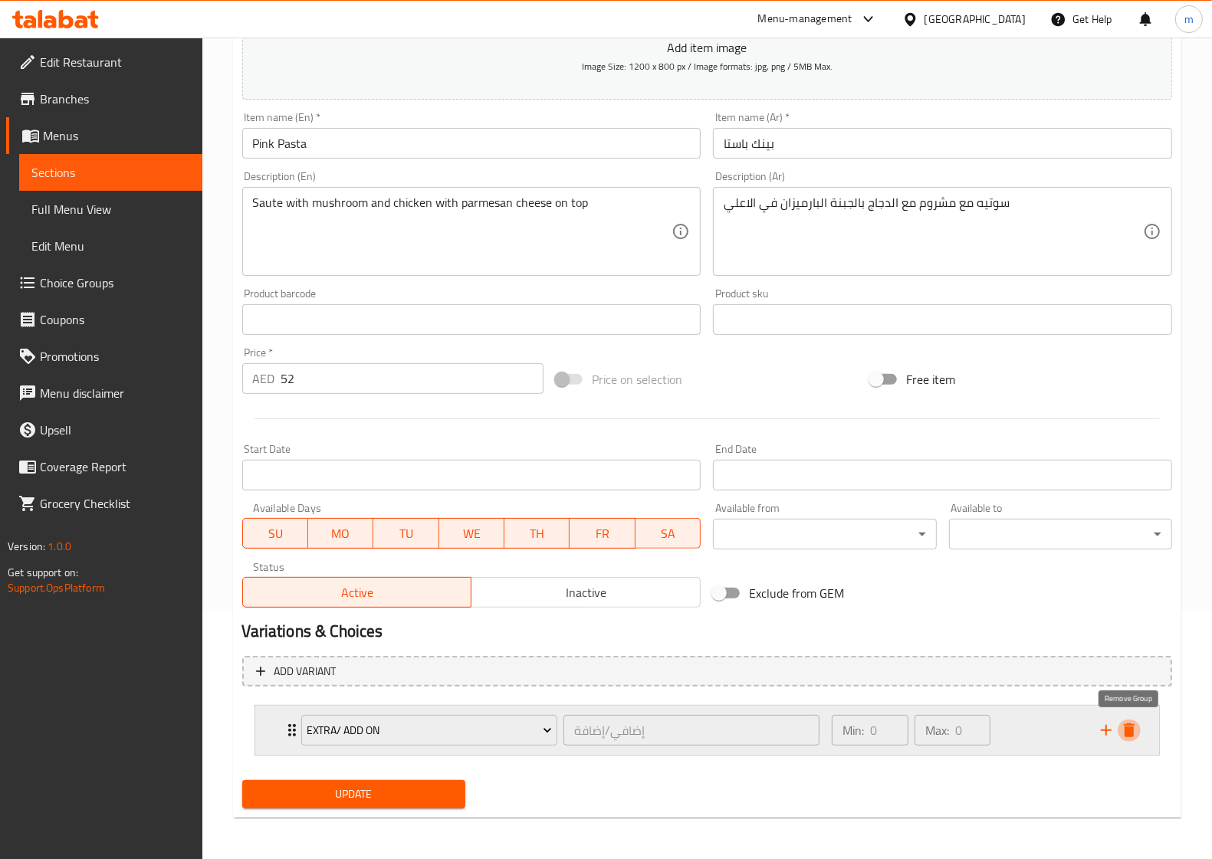
click at [1130, 730] on icon "delete" at bounding box center [1128, 730] width 11 height 14
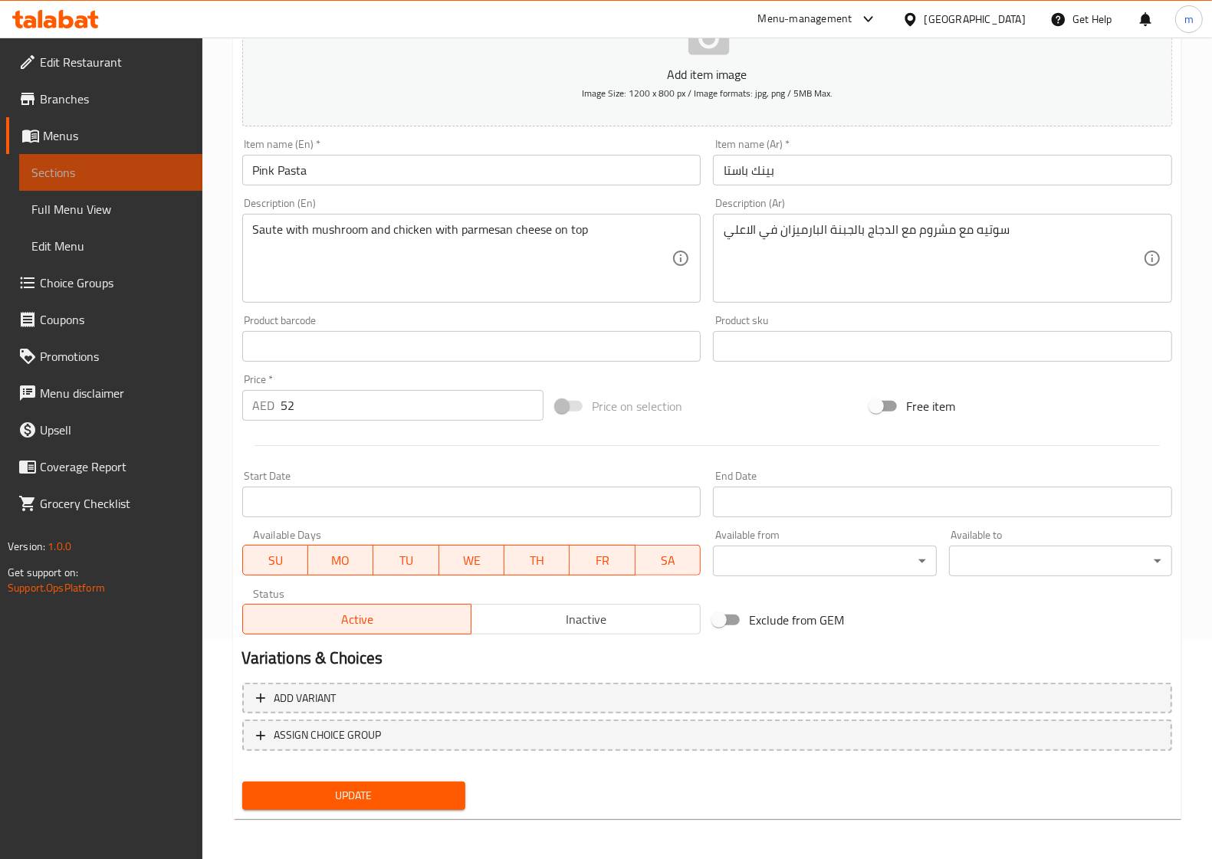
click at [69, 169] on span "Sections" at bounding box center [110, 172] width 159 height 18
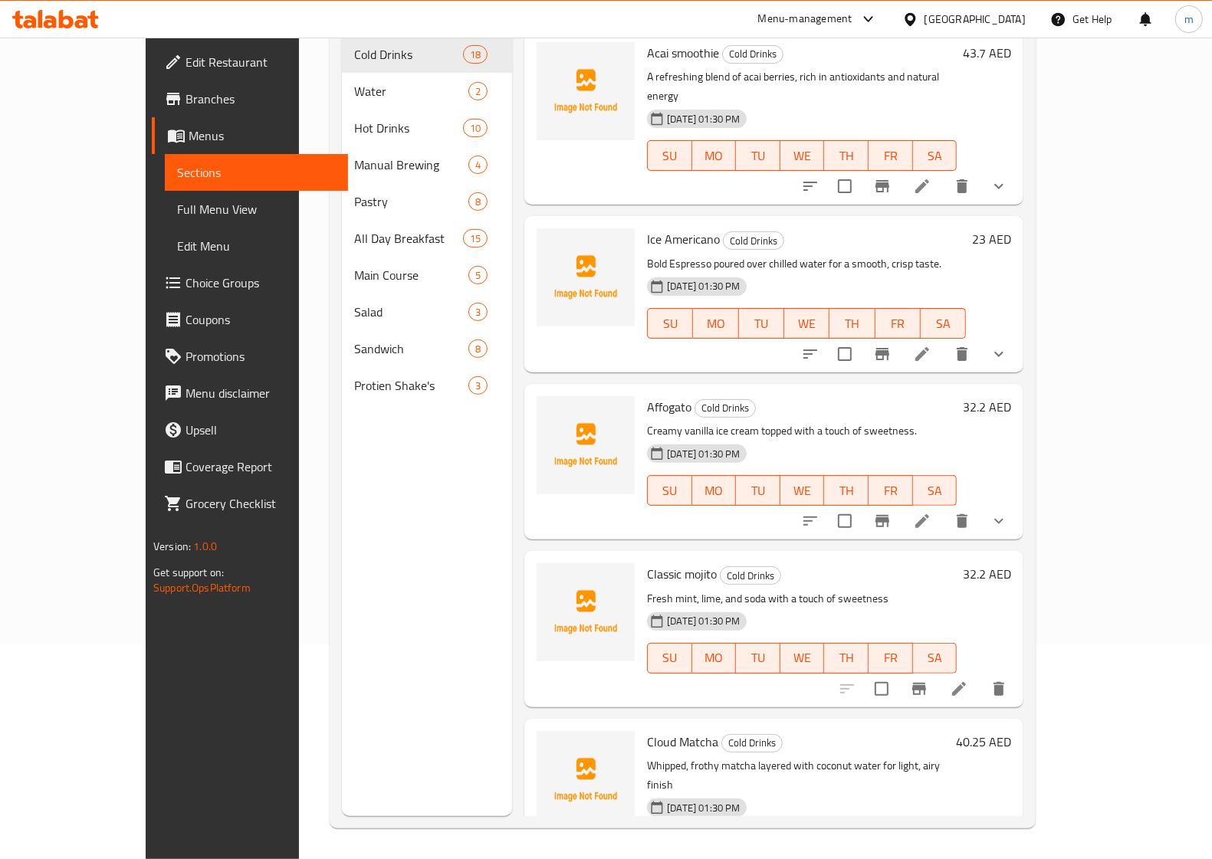
scroll to position [215, 0]
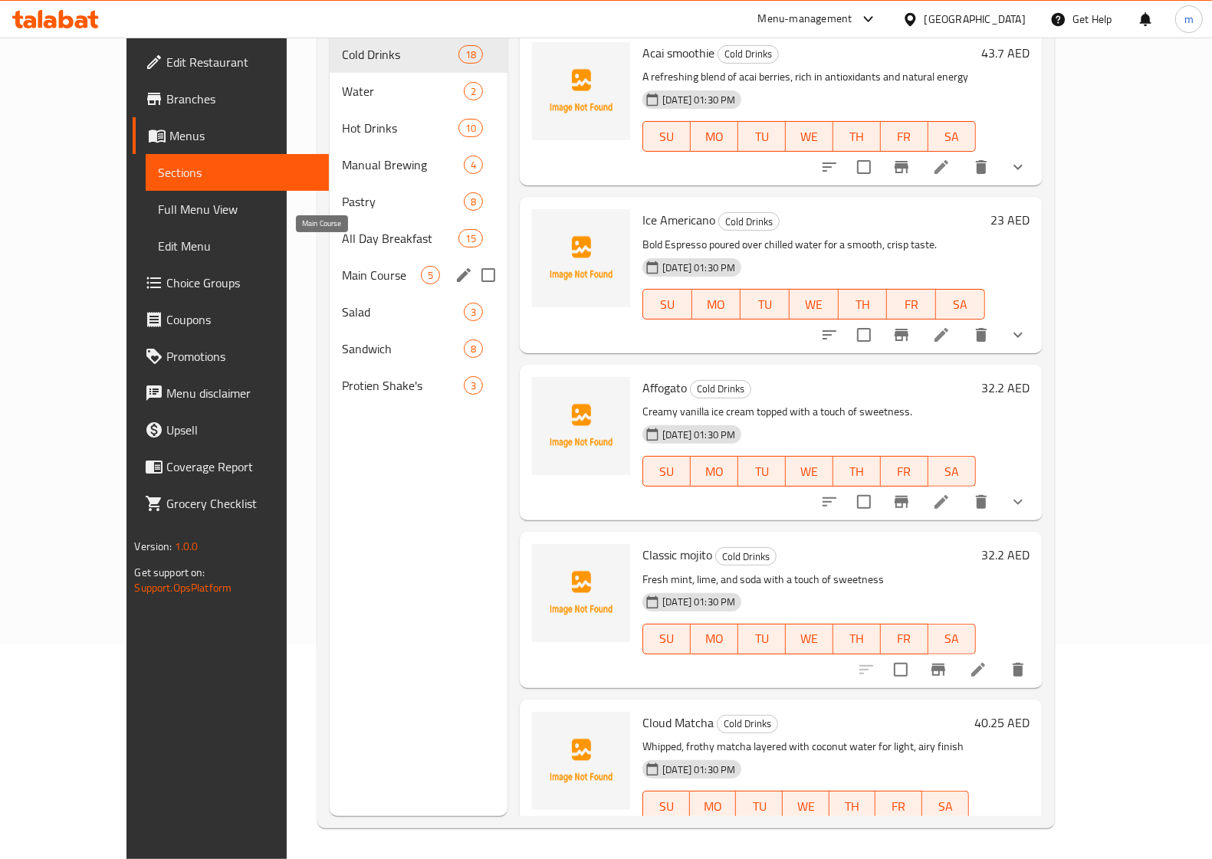
click at [342, 266] on span "Main Course" at bounding box center [381, 275] width 79 height 18
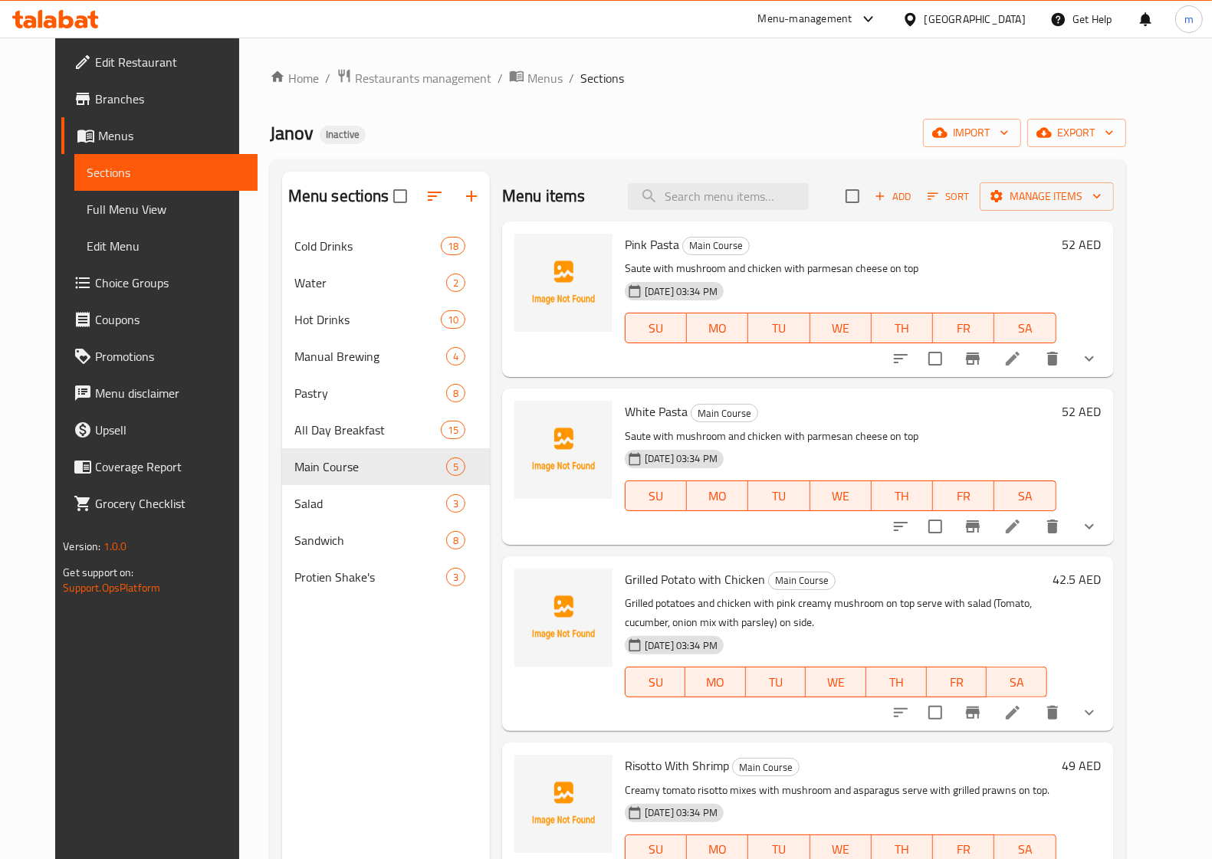
click at [1098, 356] on icon "show more" at bounding box center [1089, 358] width 18 height 18
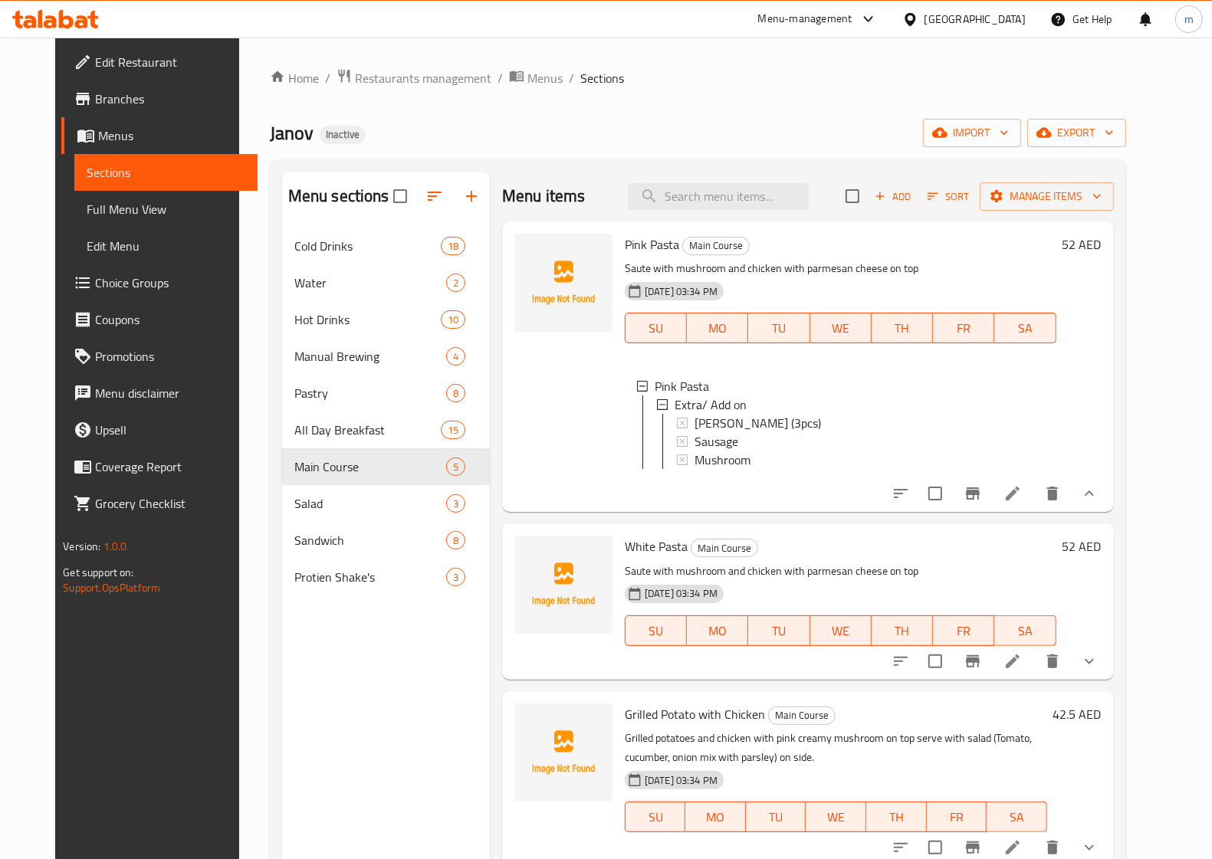
click at [1098, 499] on icon "show more" at bounding box center [1089, 493] width 18 height 18
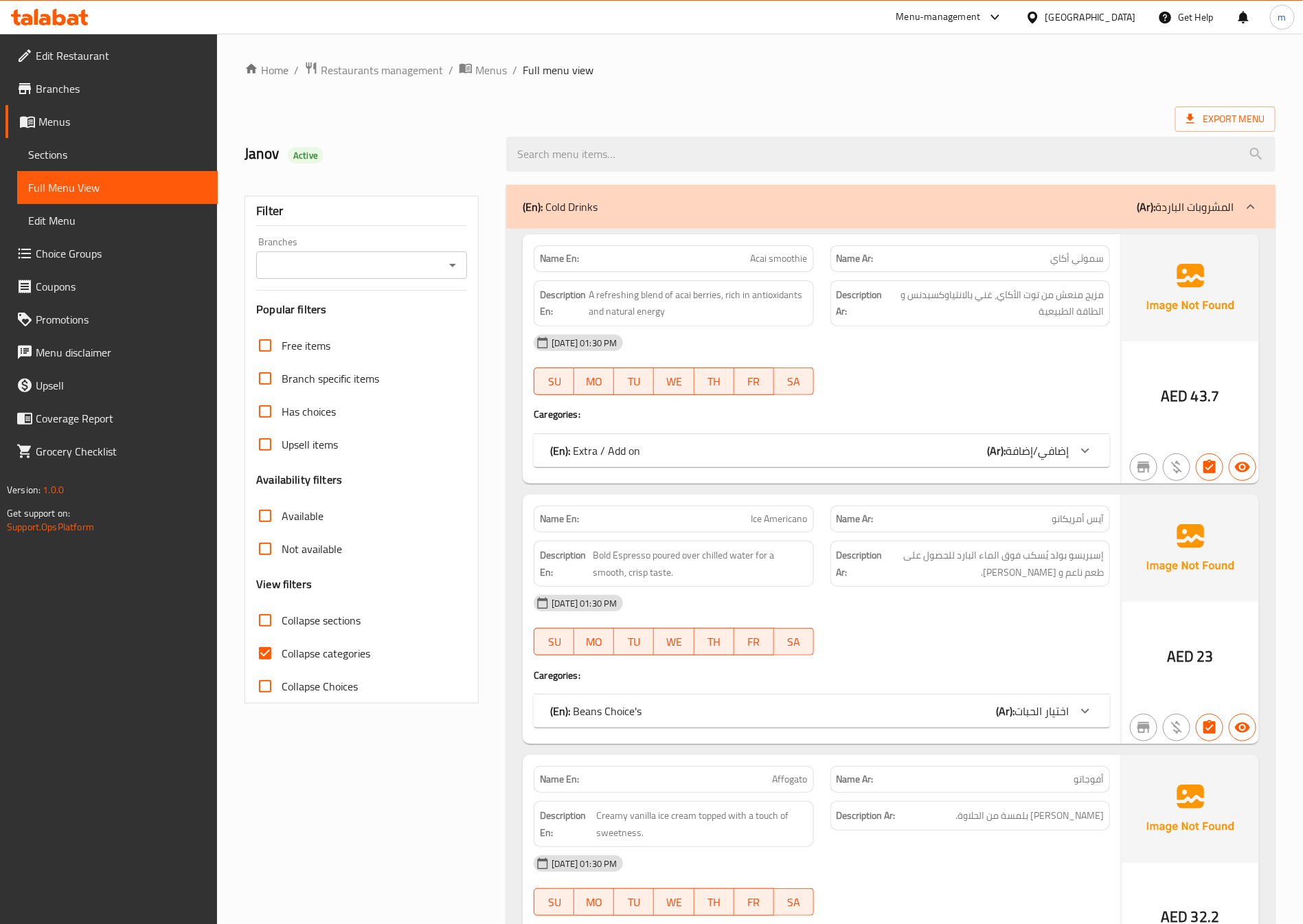
click at [1251, 206] on icon at bounding box center [1250, 206] width 8 height 4
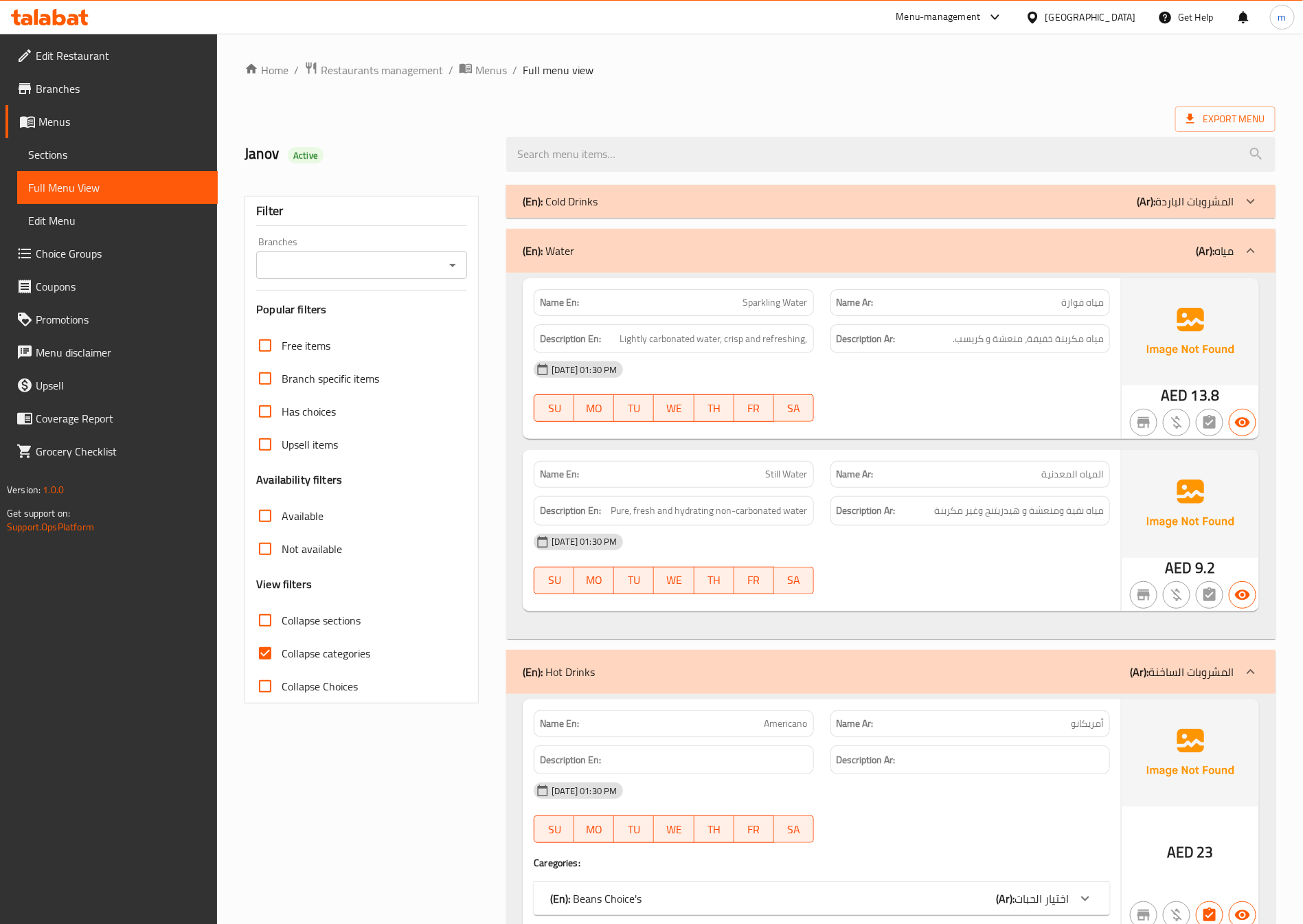
click at [1251, 251] on icon at bounding box center [1250, 250] width 8 height 4
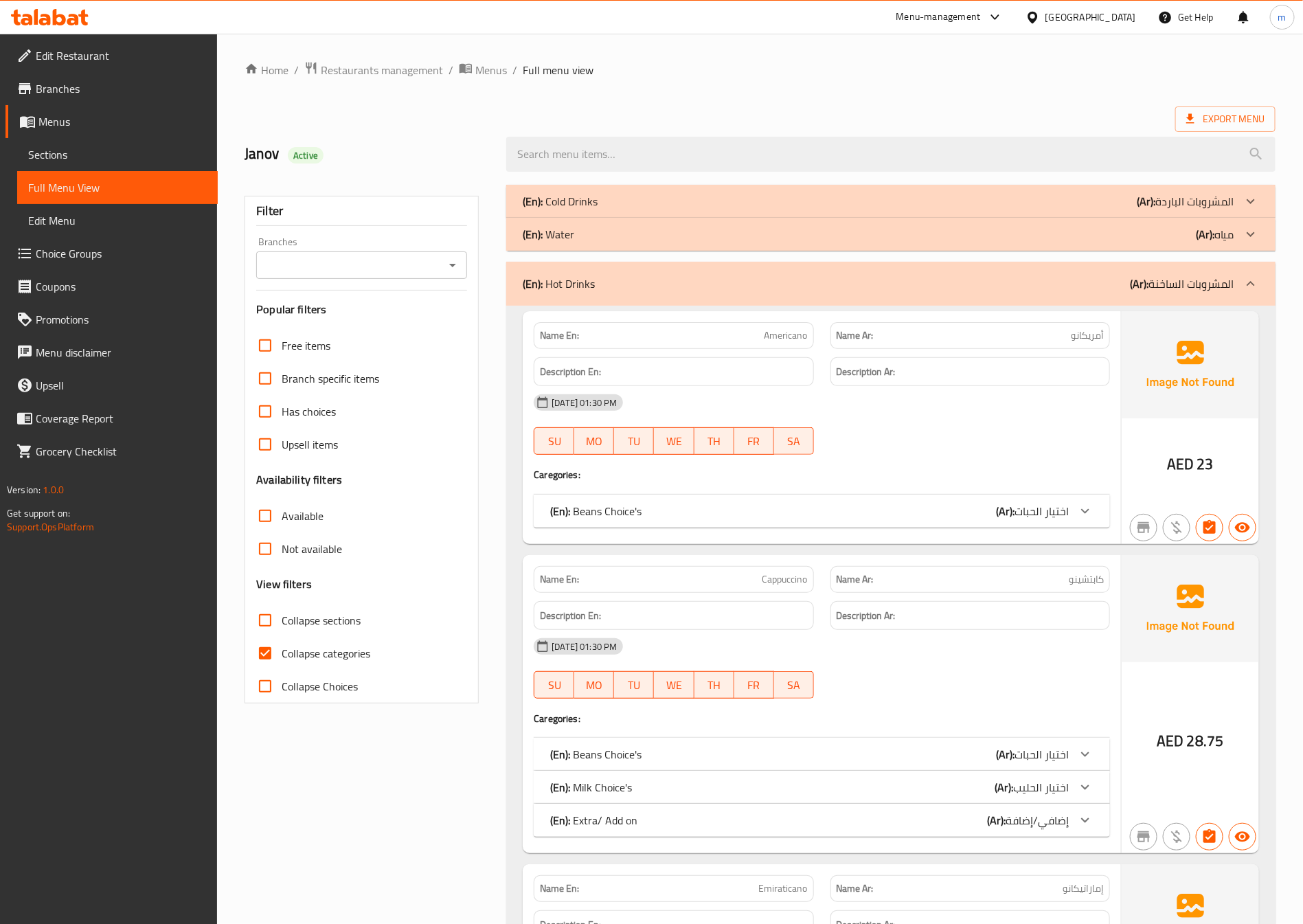
click at [1253, 272] on div at bounding box center [1250, 283] width 33 height 33
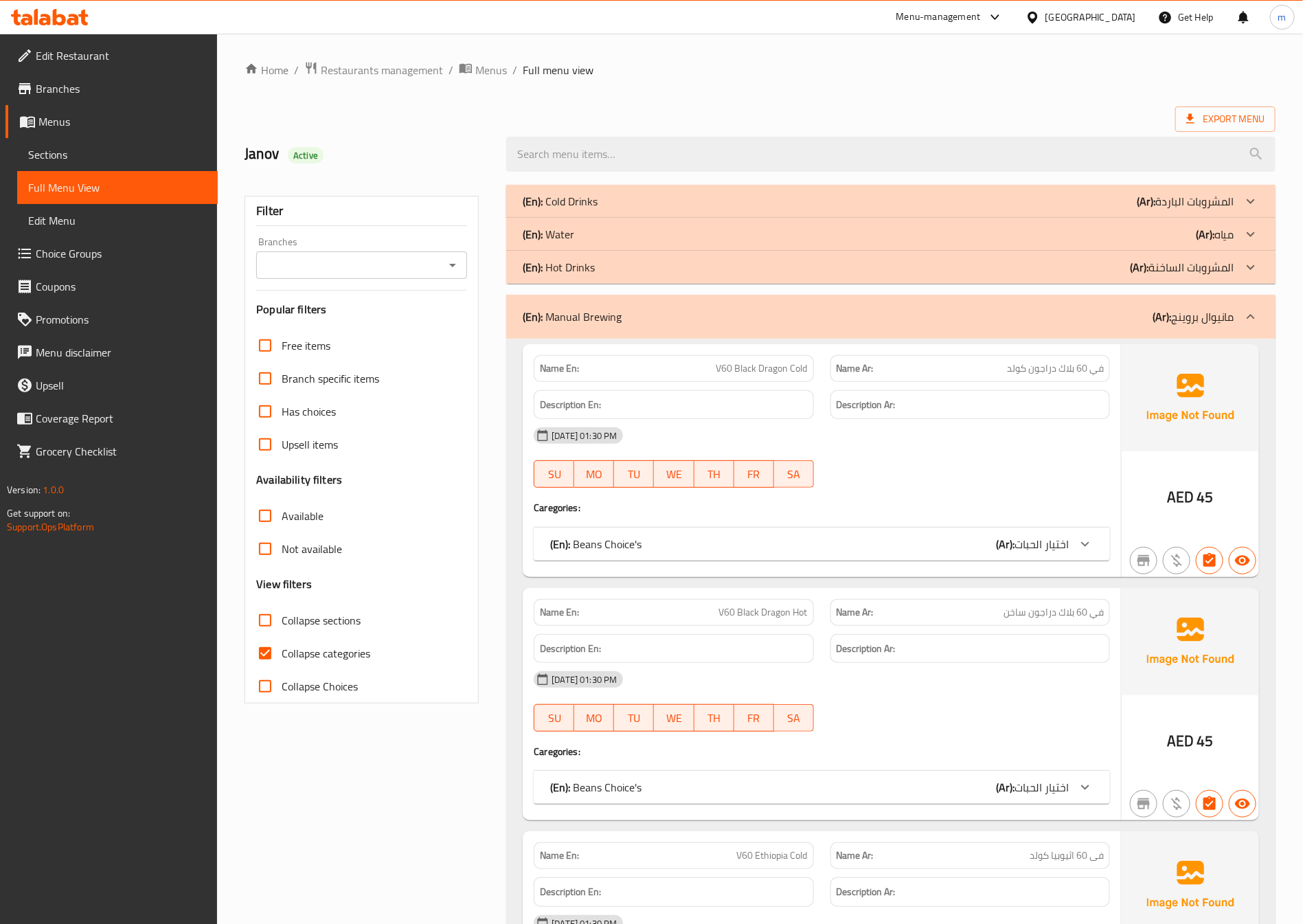
click at [1257, 322] on icon at bounding box center [1250, 316] width 16 height 16
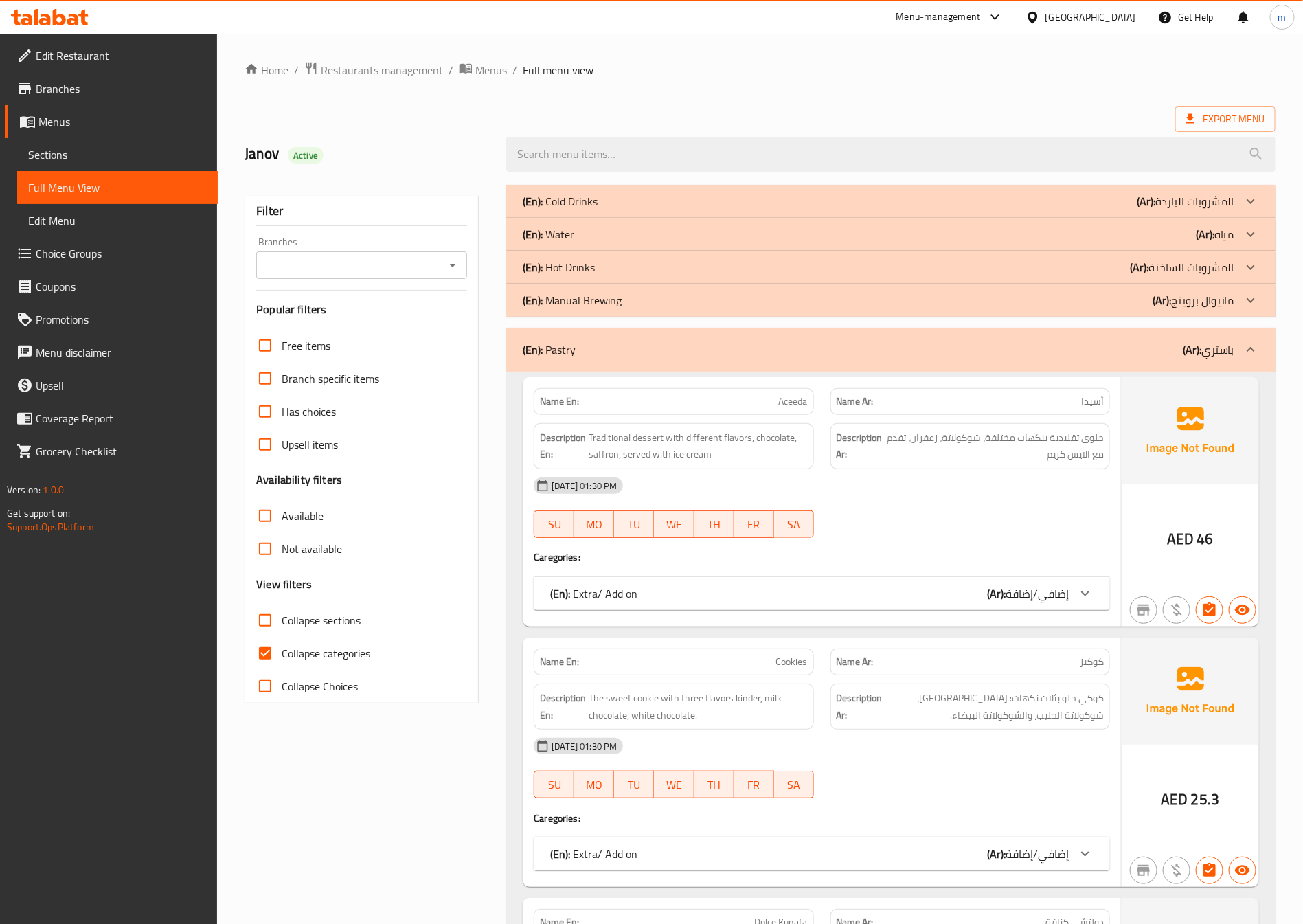
click at [1263, 346] on div at bounding box center [1250, 350] width 33 height 33
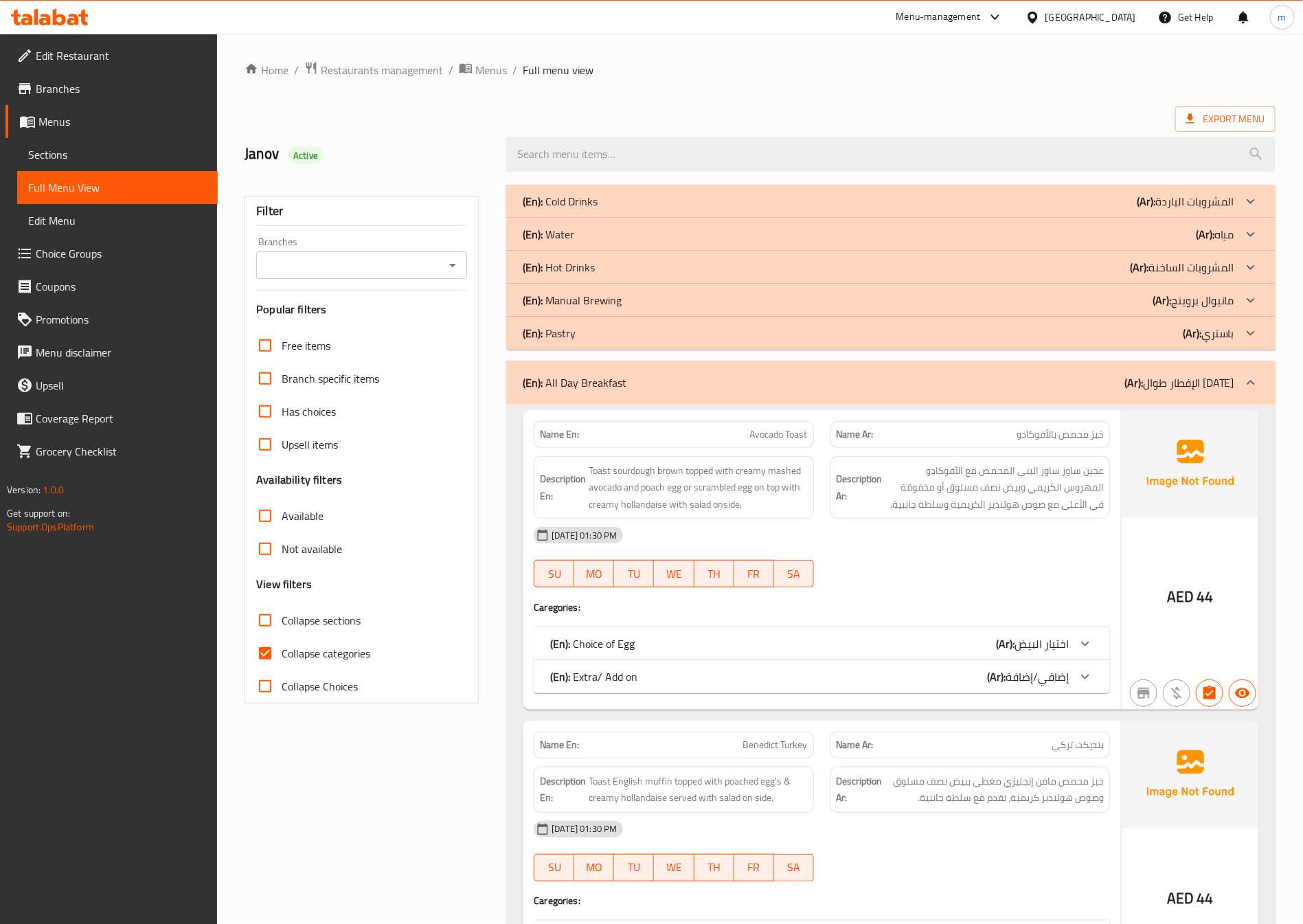
click at [1247, 388] on icon at bounding box center [1250, 383] width 16 height 16
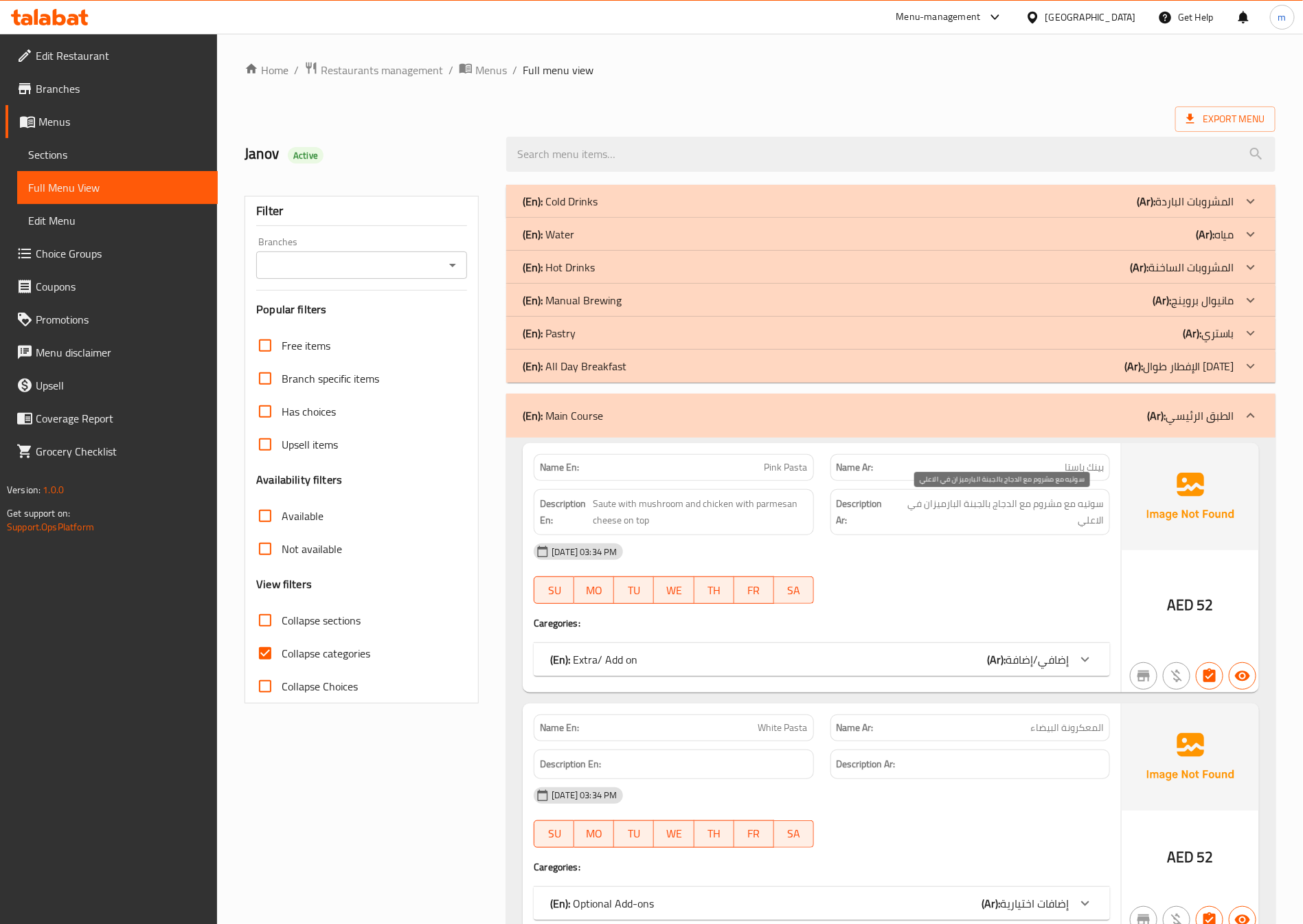
click at [1016, 509] on span "سوتيه مع مشروم مع الدجاج بالجبنة البارميزان في الاعلي" at bounding box center [999, 513] width 210 height 34
copy div "سوتيه مع مشروم مع الدجاج بالجبنة البارميزان في الاعلي"
click at [685, 507] on span "Saute with mushroom and chicken with parmesan cheese on top" at bounding box center [700, 513] width 215 height 34
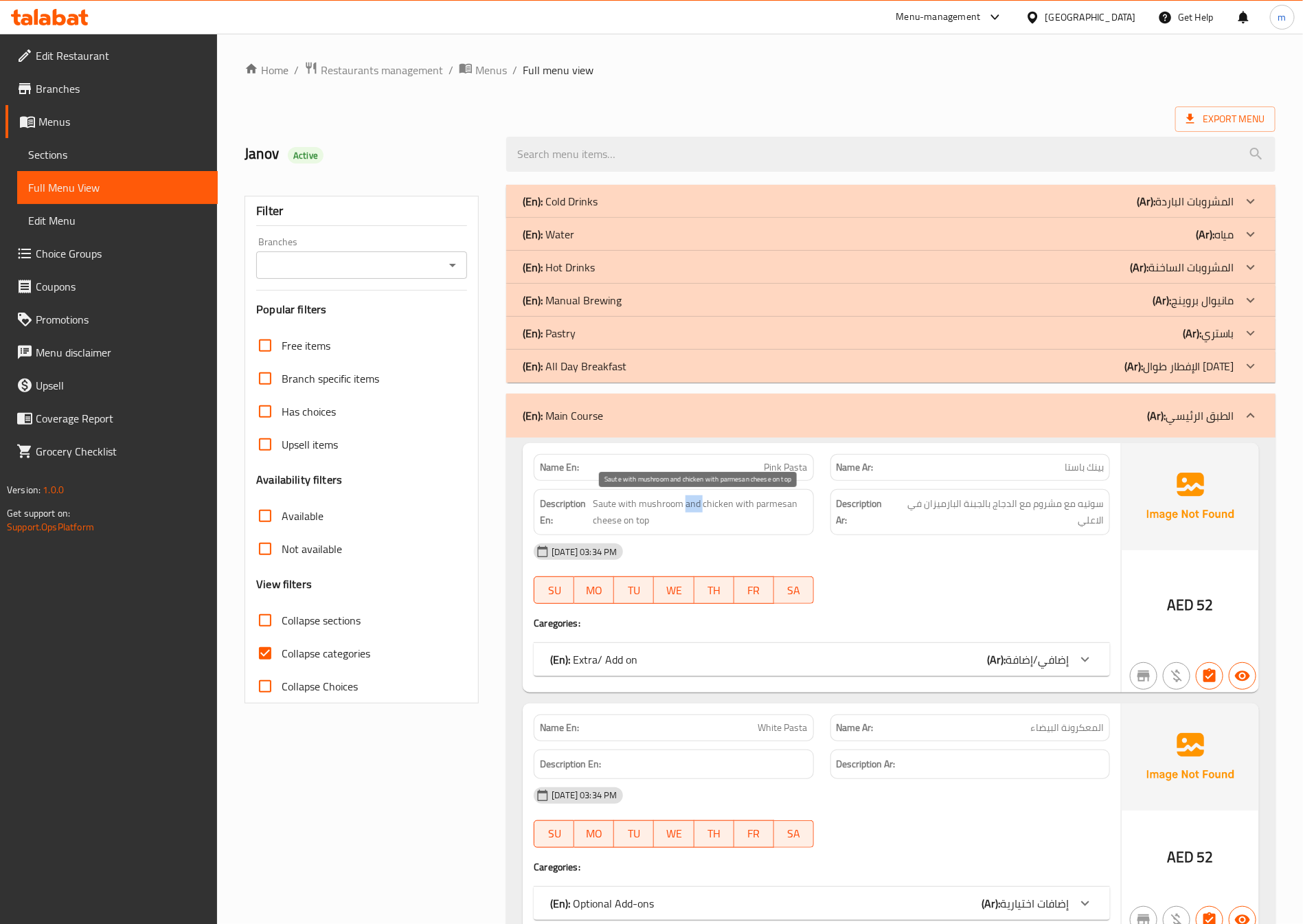
click at [685, 507] on span "Saute with mushroom and chicken with parmesan cheese on top" at bounding box center [700, 513] width 215 height 34
copy span "Saute with mushroom and chicken with parmesan cheese on top"
click at [1048, 518] on span "سوتيه مع مشروم مع الدجاج بالجبنة البارميزان في الاعلي" at bounding box center [999, 513] width 210 height 34
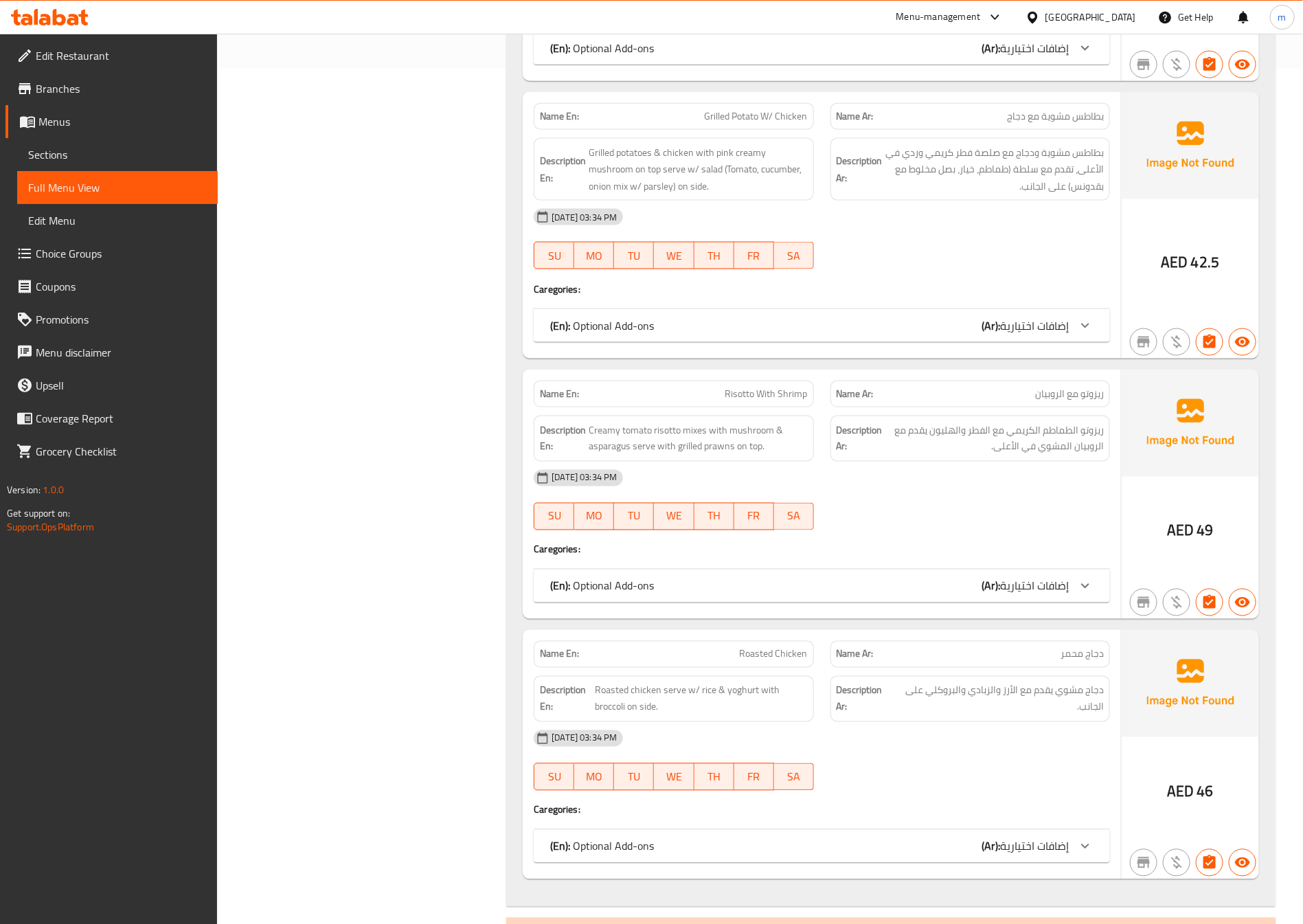
scroll to position [825, 0]
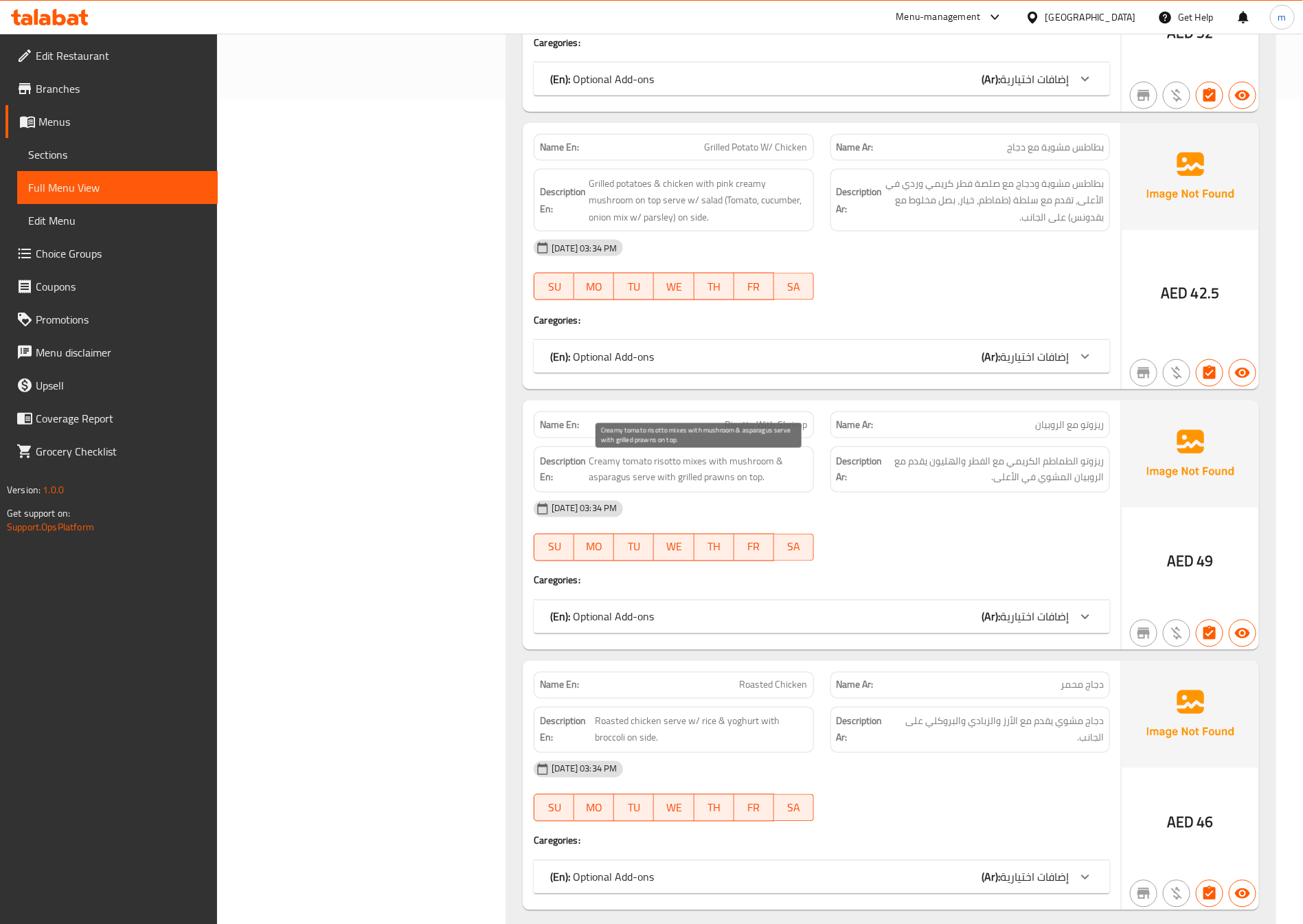
click at [613, 487] on span "Creamy tomato risotto mixes with mushroom & asparagus serve with grilled prawns…" at bounding box center [698, 470] width 219 height 34
copy span "asparagus"
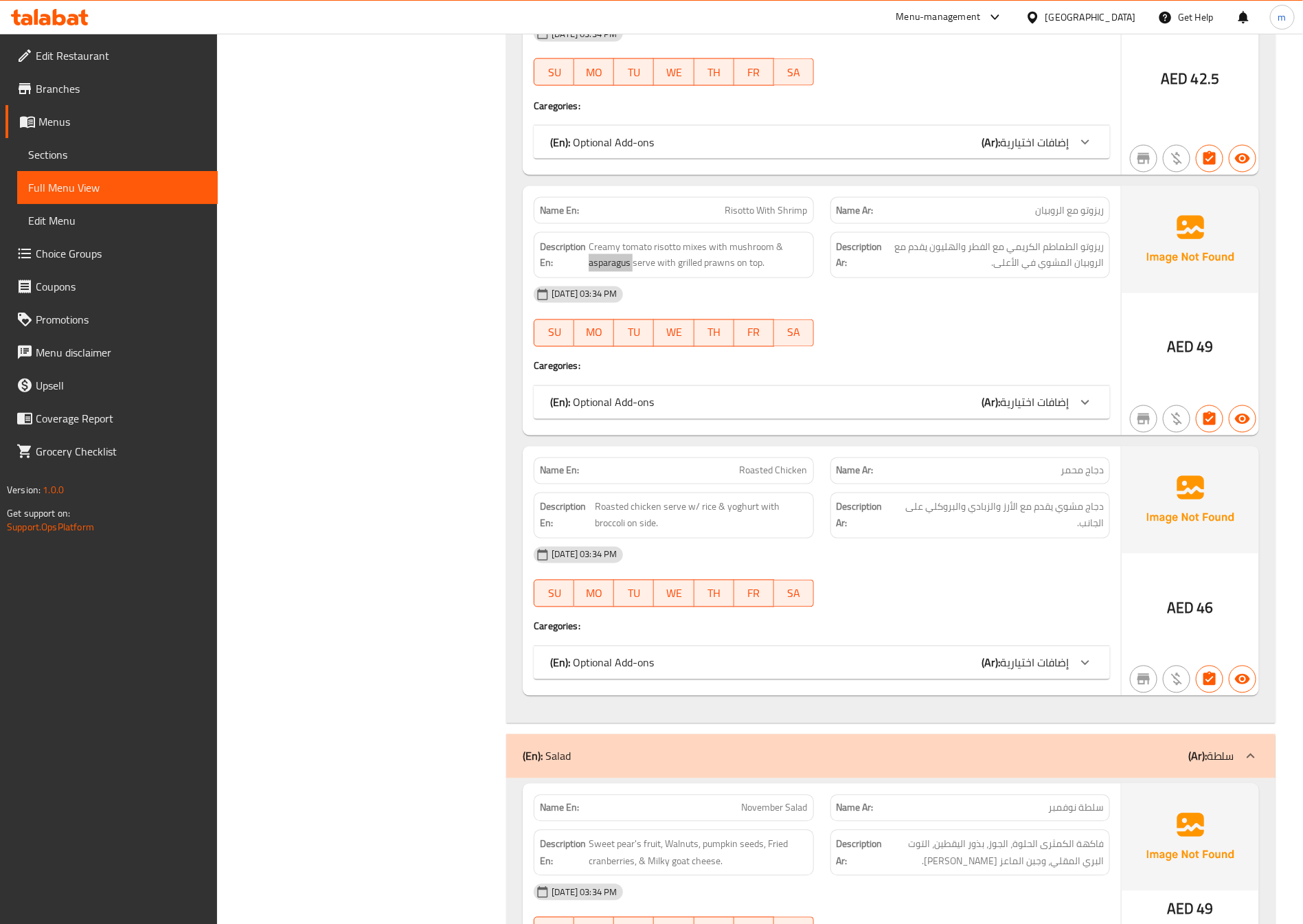
scroll to position [1133, 0]
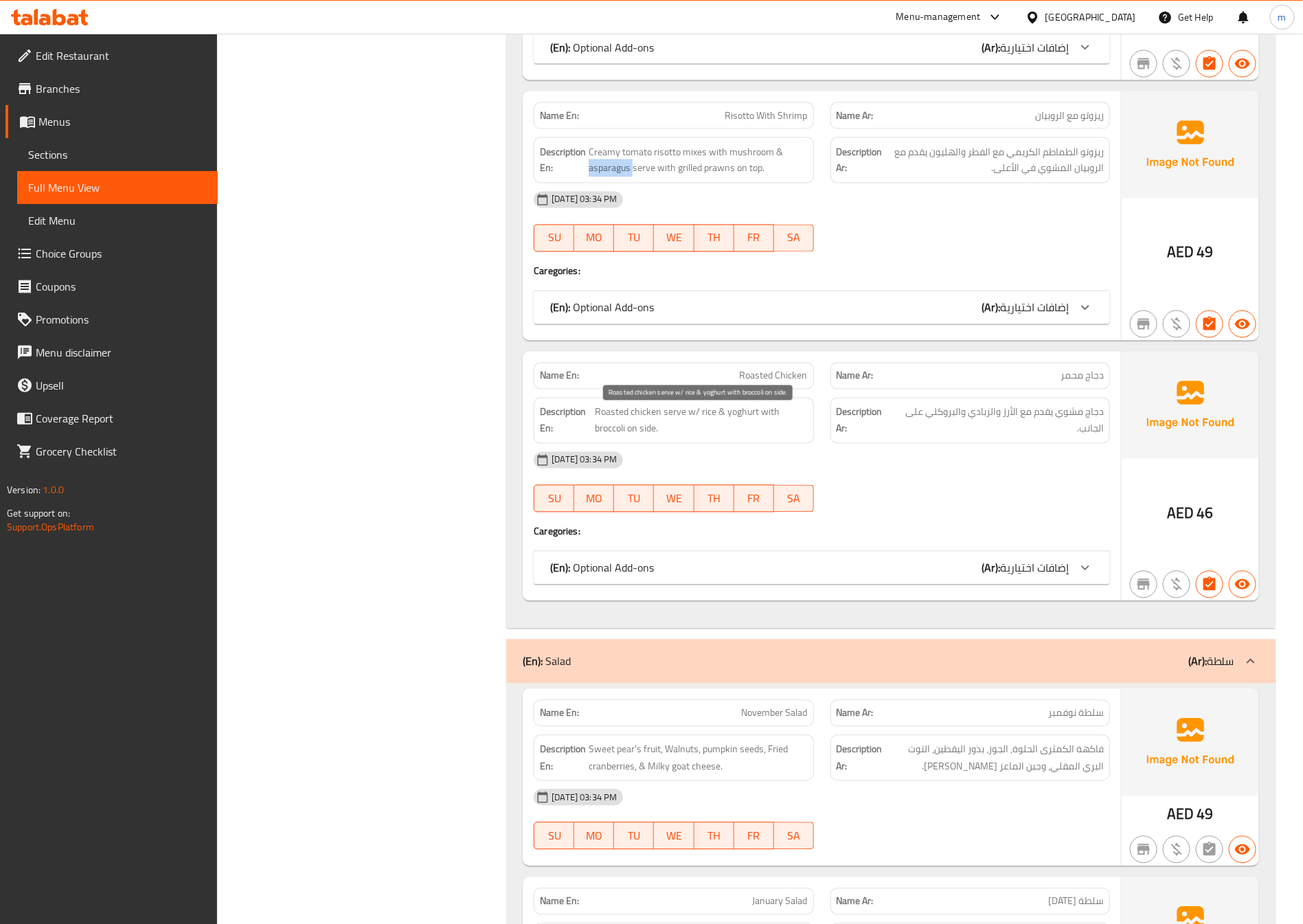
click at [653, 437] on span "Roasted chicken serve w/ rice & yoghurt with broccoli on side." at bounding box center [702, 421] width 213 height 34
copy span "side"
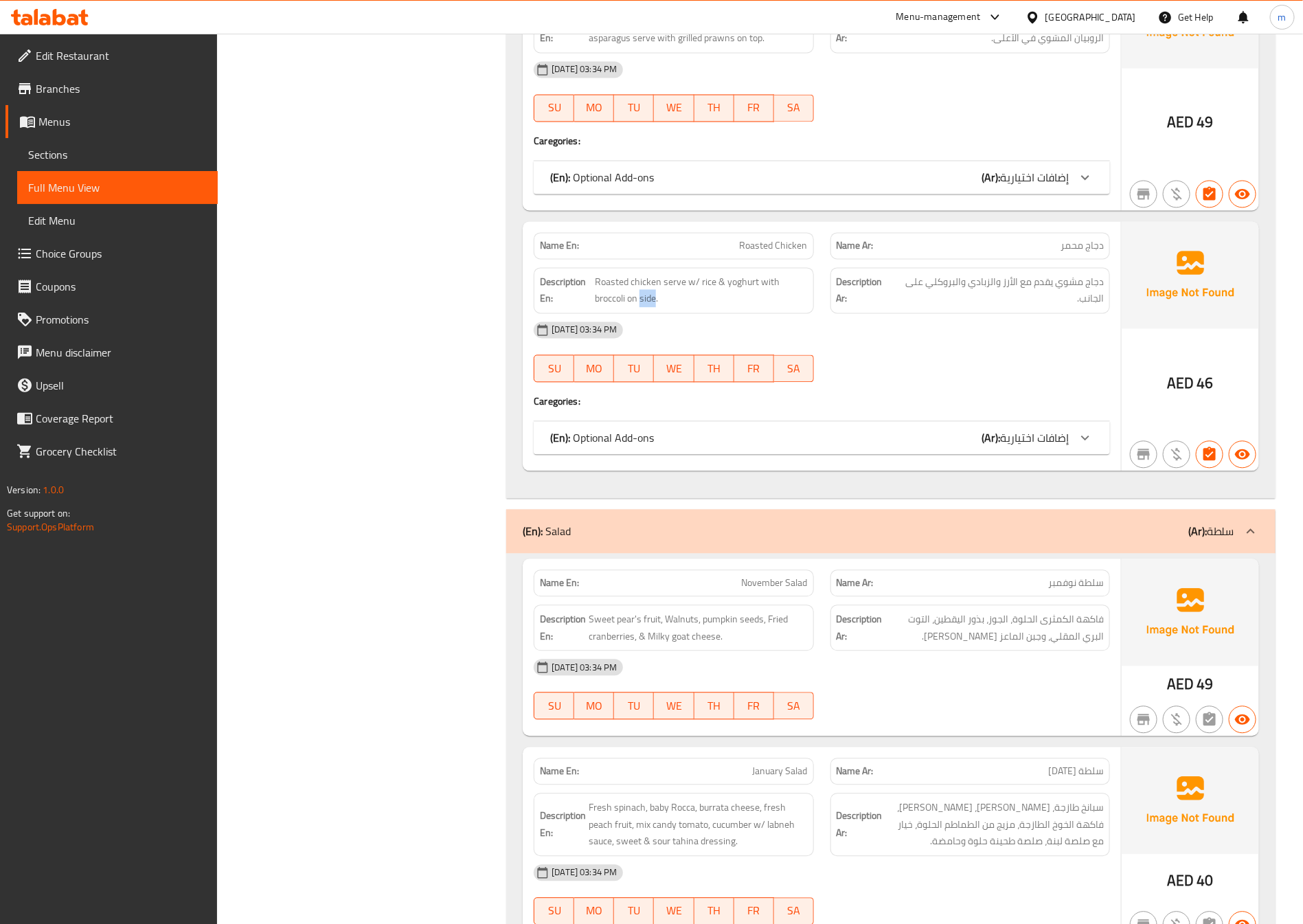
scroll to position [1545, 0]
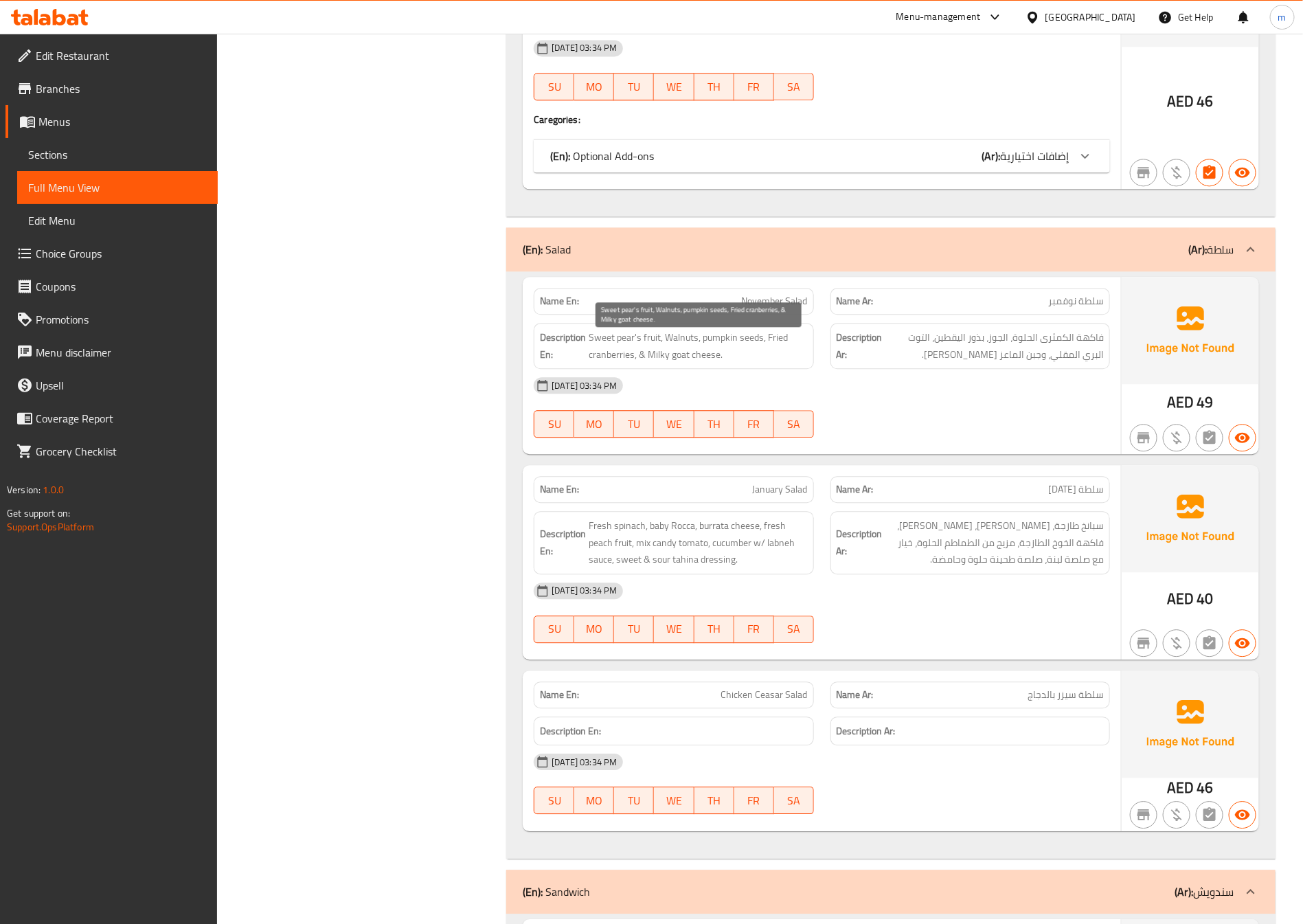
click at [623, 346] on span "Sweet pear's fruit, Walnuts, pumpkin seeds, Fried cranberries, & Milky goat che…" at bounding box center [698, 346] width 219 height 34
click at [680, 340] on span "Sweet pear's fruit, Walnuts, pumpkin seeds, Fried cranberries, & Milky goat che…" at bounding box center [698, 346] width 219 height 34
copy span "Walnuts"
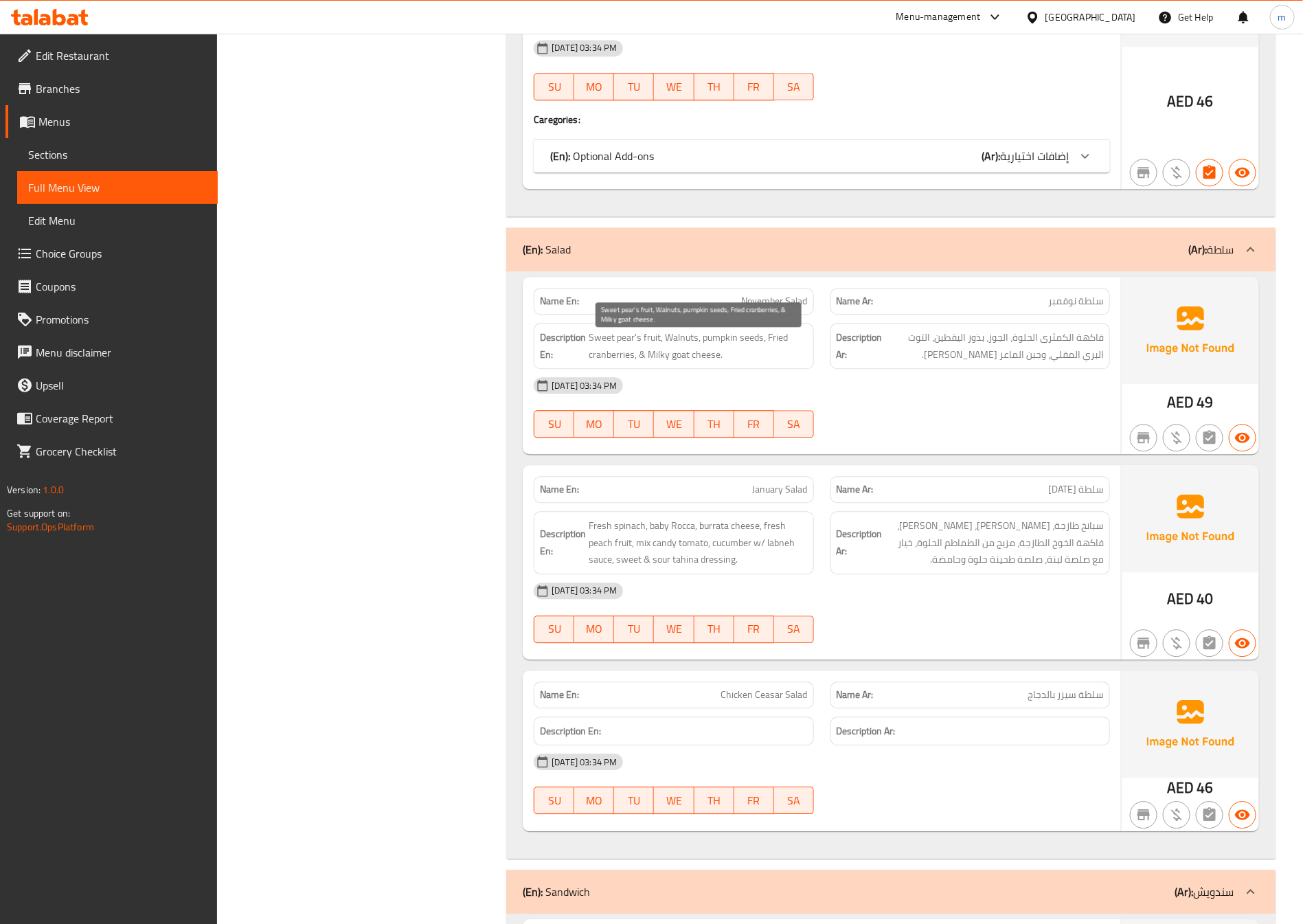
click at [726, 338] on span "Sweet pear's fruit, Walnuts, pumpkin seeds, Fried cranberries, & Milky goat che…" at bounding box center [698, 346] width 219 height 34
copy span "pumpkin"
click at [1247, 255] on icon at bounding box center [1250, 249] width 16 height 16
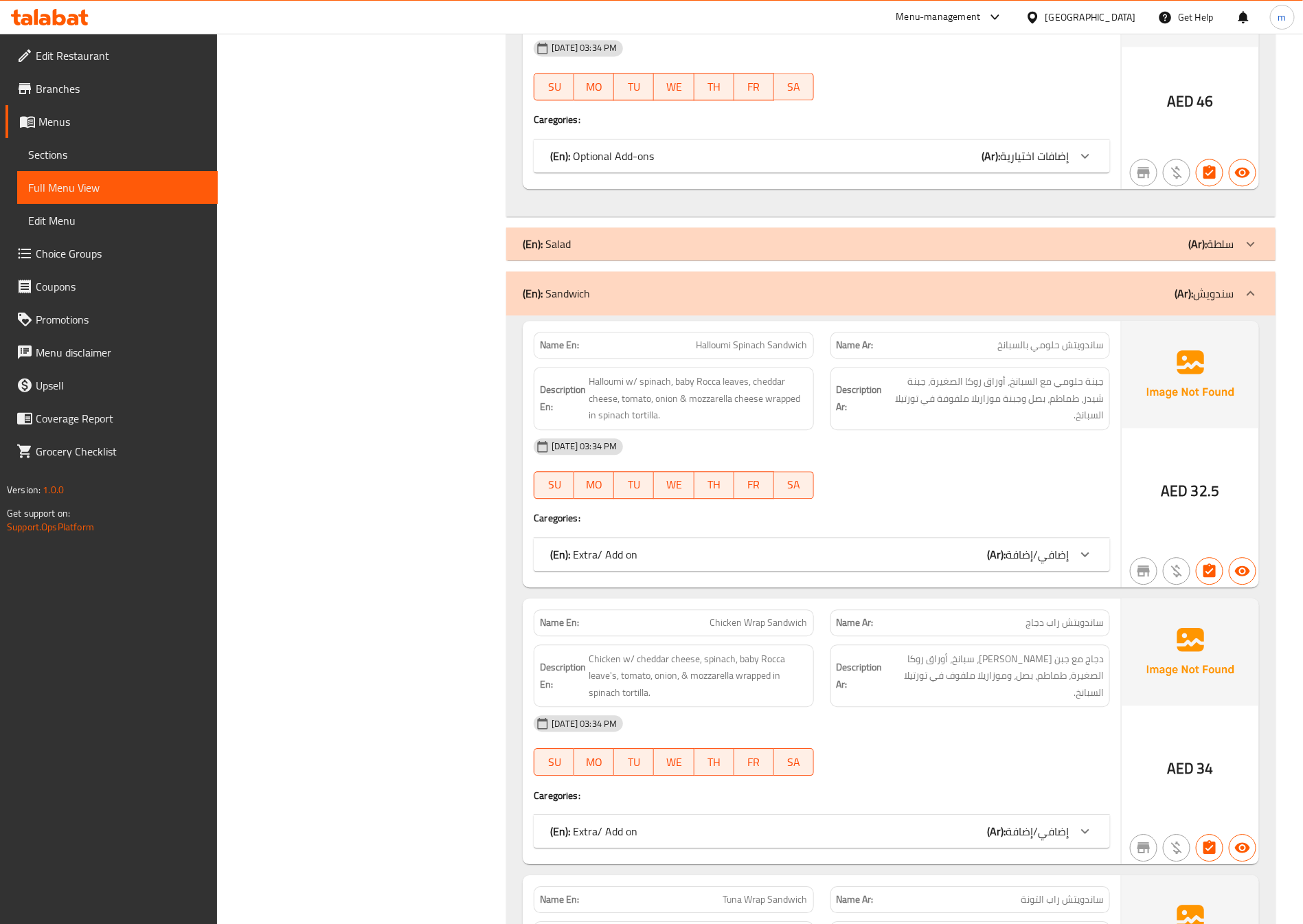
click at [1251, 292] on icon at bounding box center [1250, 293] width 16 height 16
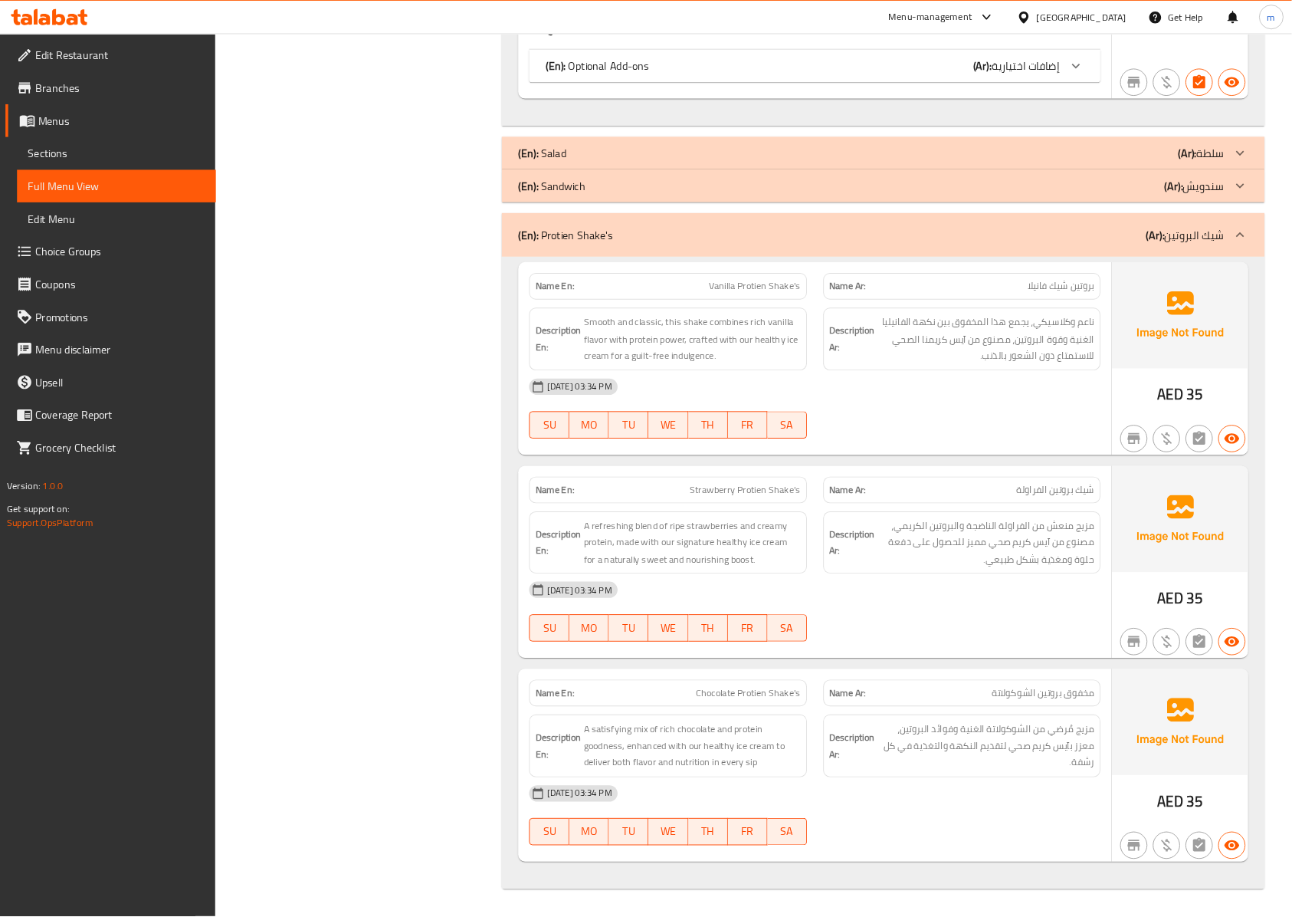
scroll to position [1835, 0]
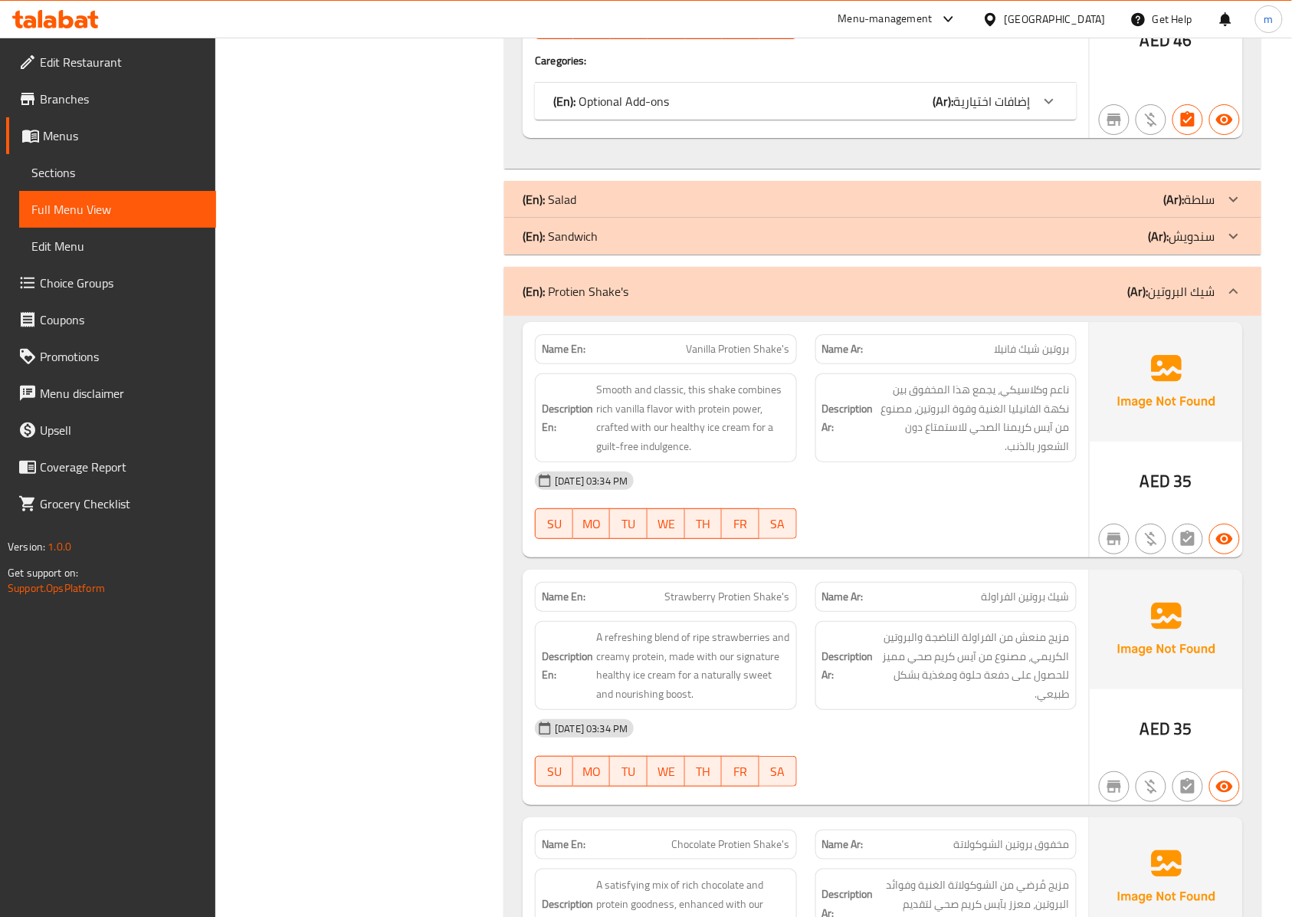
click at [857, 499] on div "[DATE] 03:34 PM" at bounding box center [806, 480] width 560 height 37
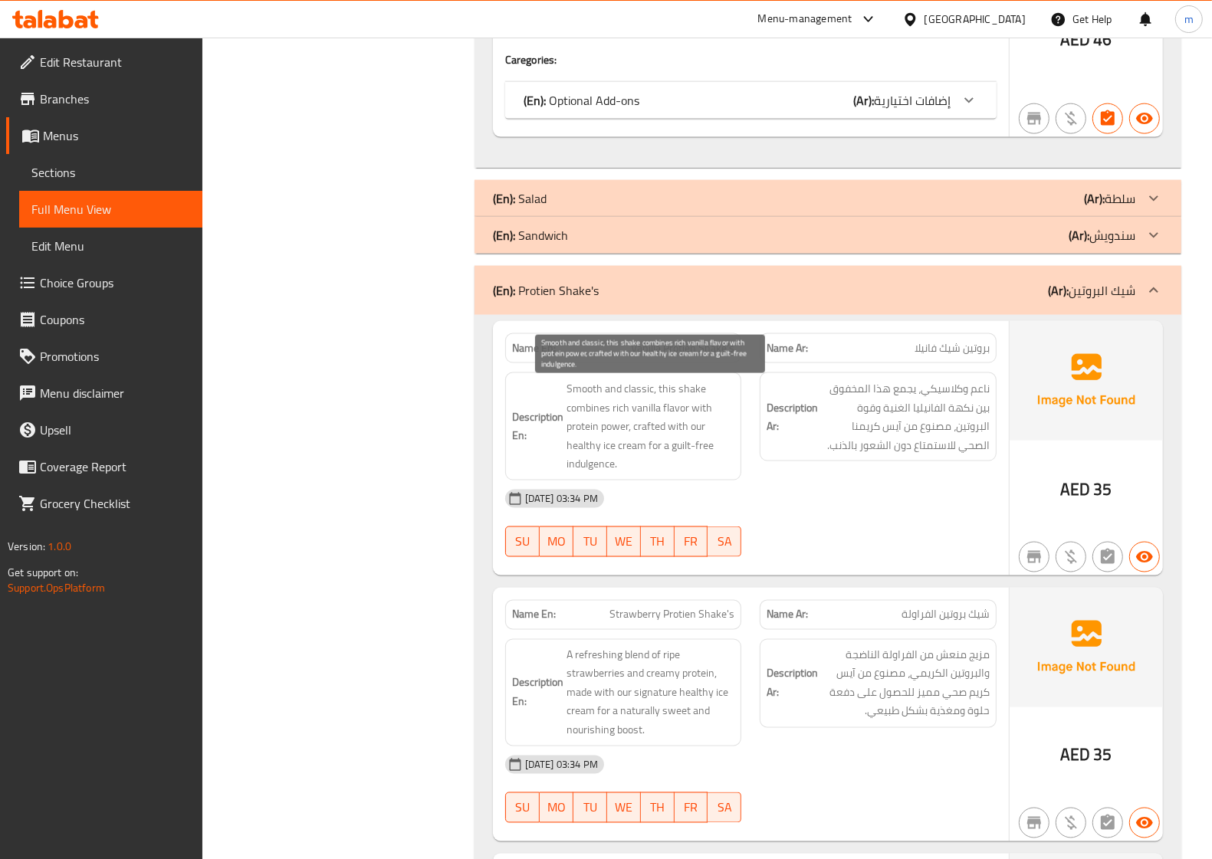
click at [579, 396] on span "Smooth and classic, this shake combines rich vanilla flavor with protein power,…" at bounding box center [650, 426] width 169 height 94
copy span "Smooth"
click at [654, 431] on span "Smooth and classic, this shake combines rich vanilla flavor with protein power,…" at bounding box center [650, 426] width 169 height 94
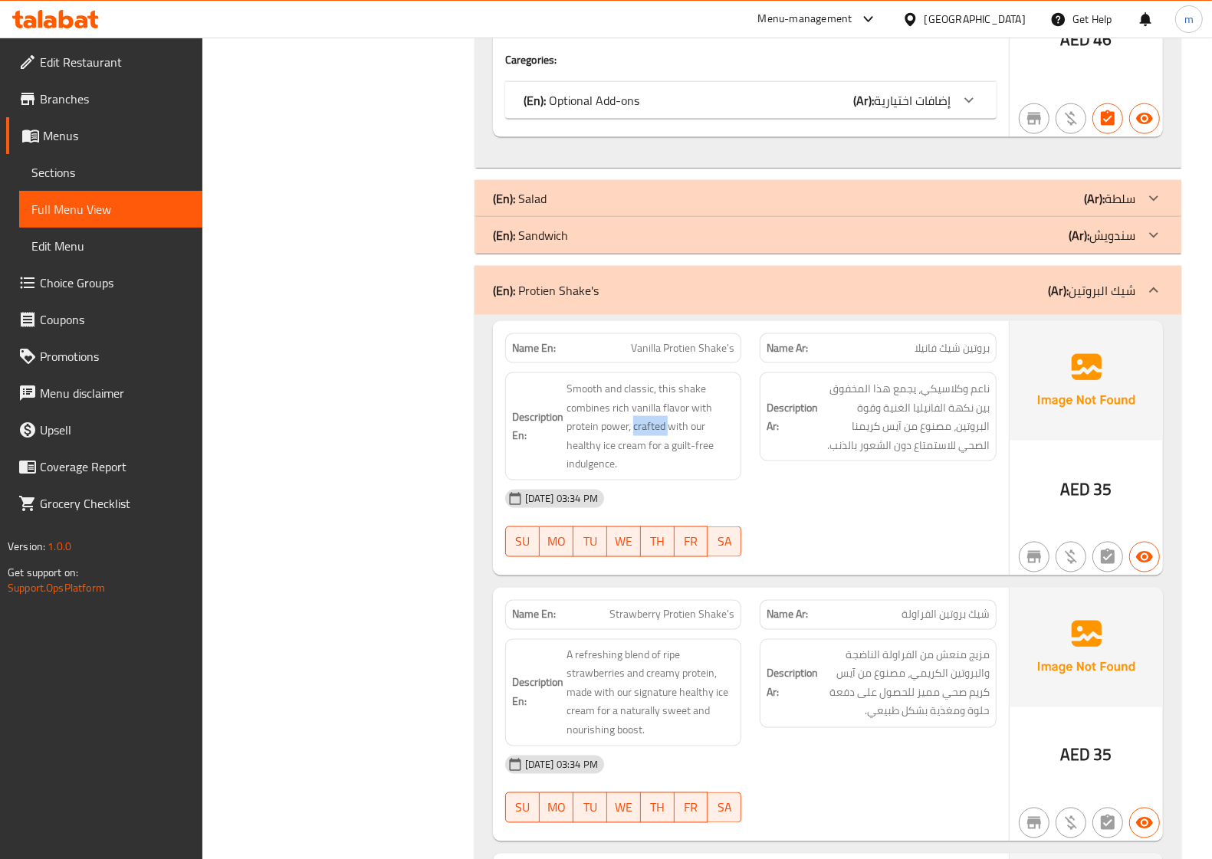
copy span "crafted"
click at [606, 466] on span "Smooth and classic, this shake combines rich vanilla flavor with protein power,…" at bounding box center [650, 426] width 169 height 94
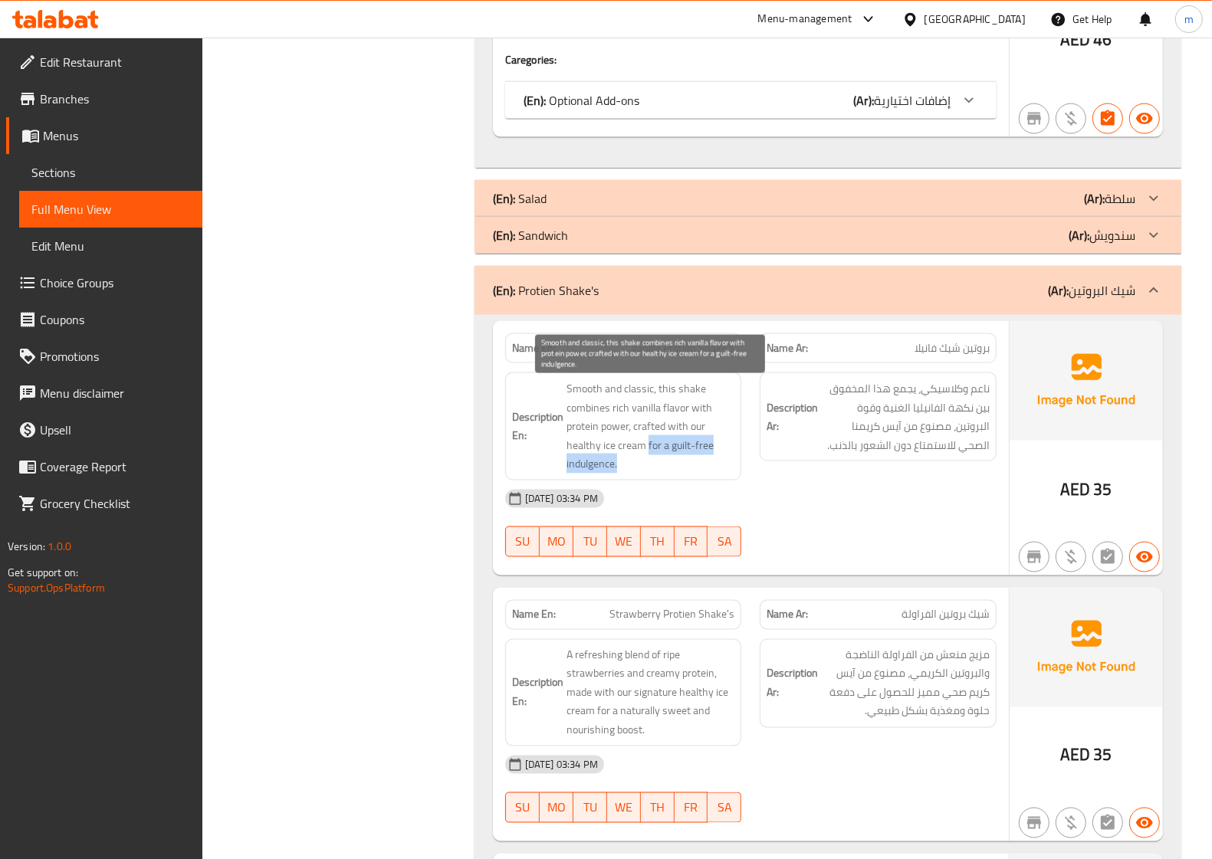
drag, startPoint x: 646, startPoint y: 450, endPoint x: 719, endPoint y: 464, distance: 74.2
click at [719, 464] on span "Smooth and classic, this shake combines rich vanilla flavor with protein power,…" at bounding box center [650, 426] width 169 height 94
copy span "for a guilt-free indulgence."
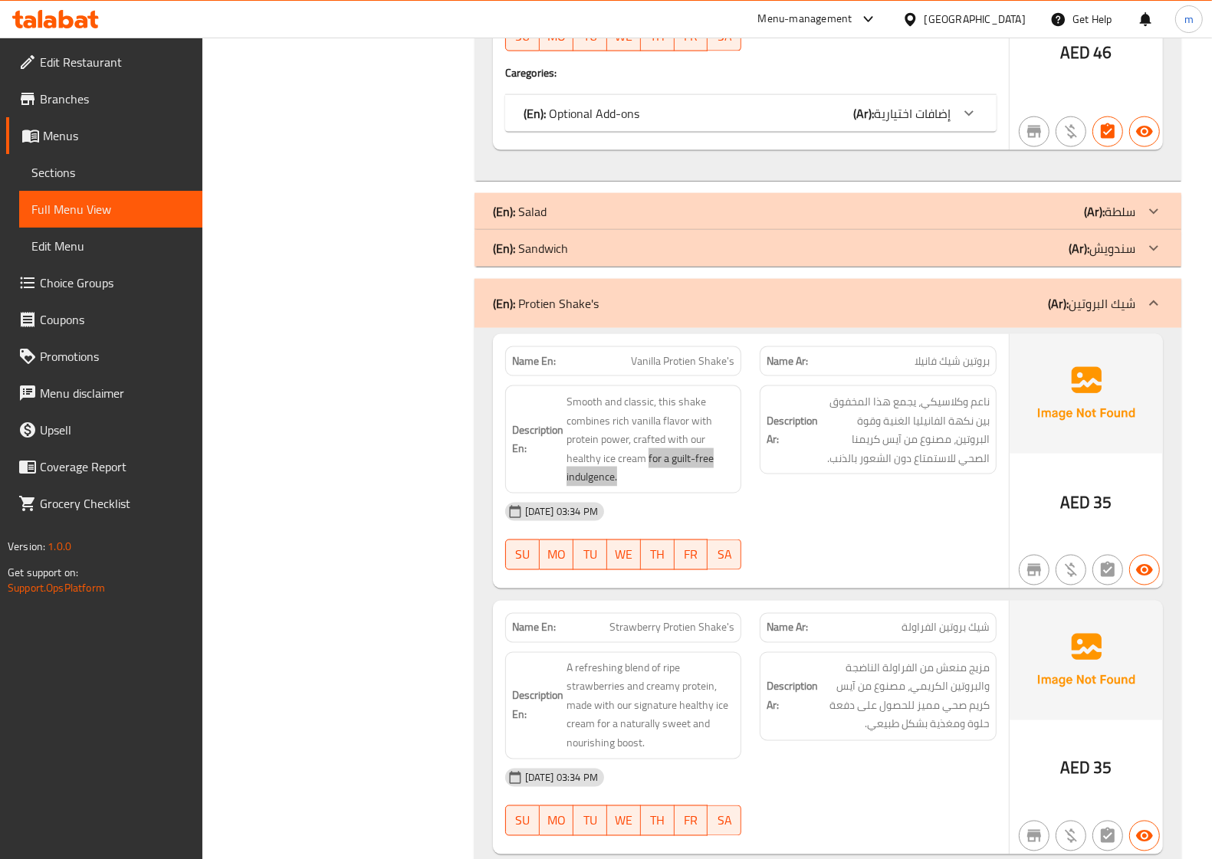
scroll to position [1931, 0]
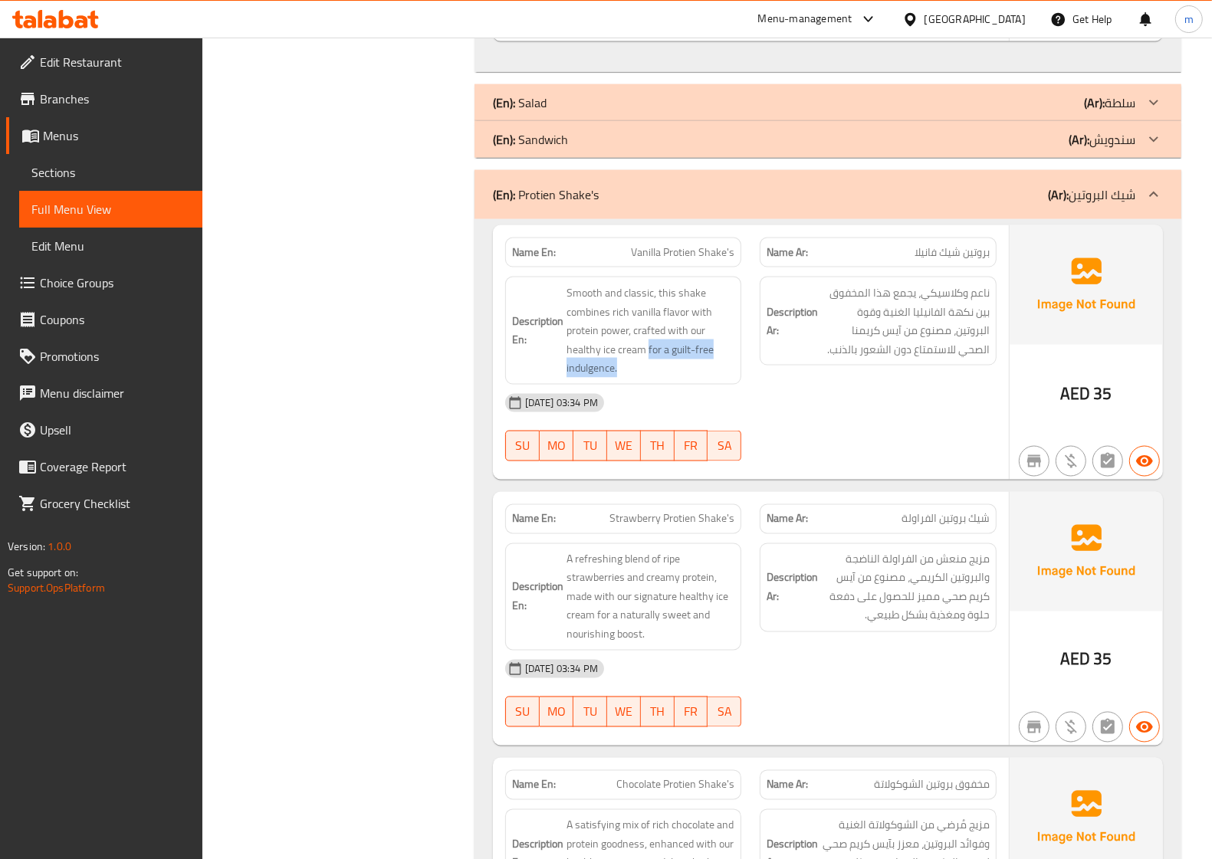
click at [1165, 196] on div at bounding box center [1153, 194] width 37 height 37
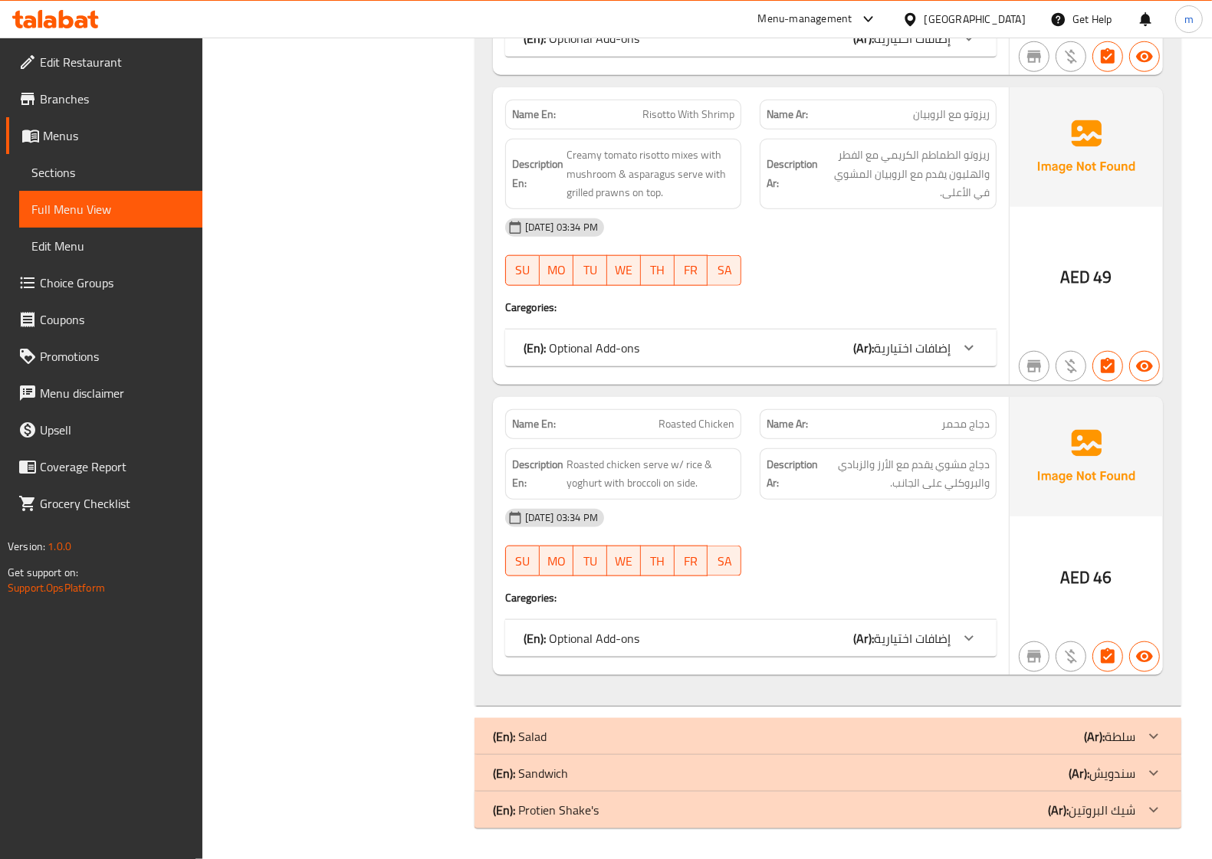
scroll to position [1301, 0]
click at [1153, 776] on icon at bounding box center [1153, 773] width 9 height 5
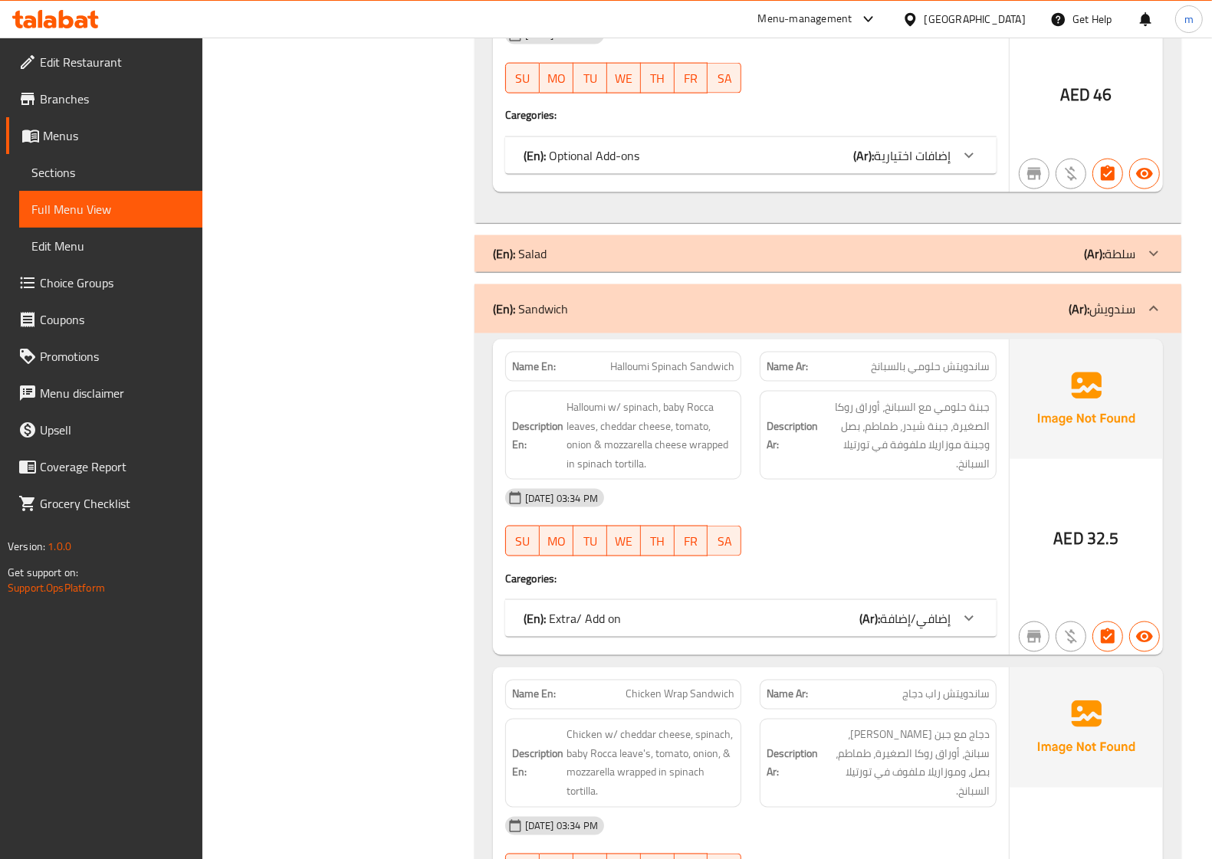
scroll to position [1875, 0]
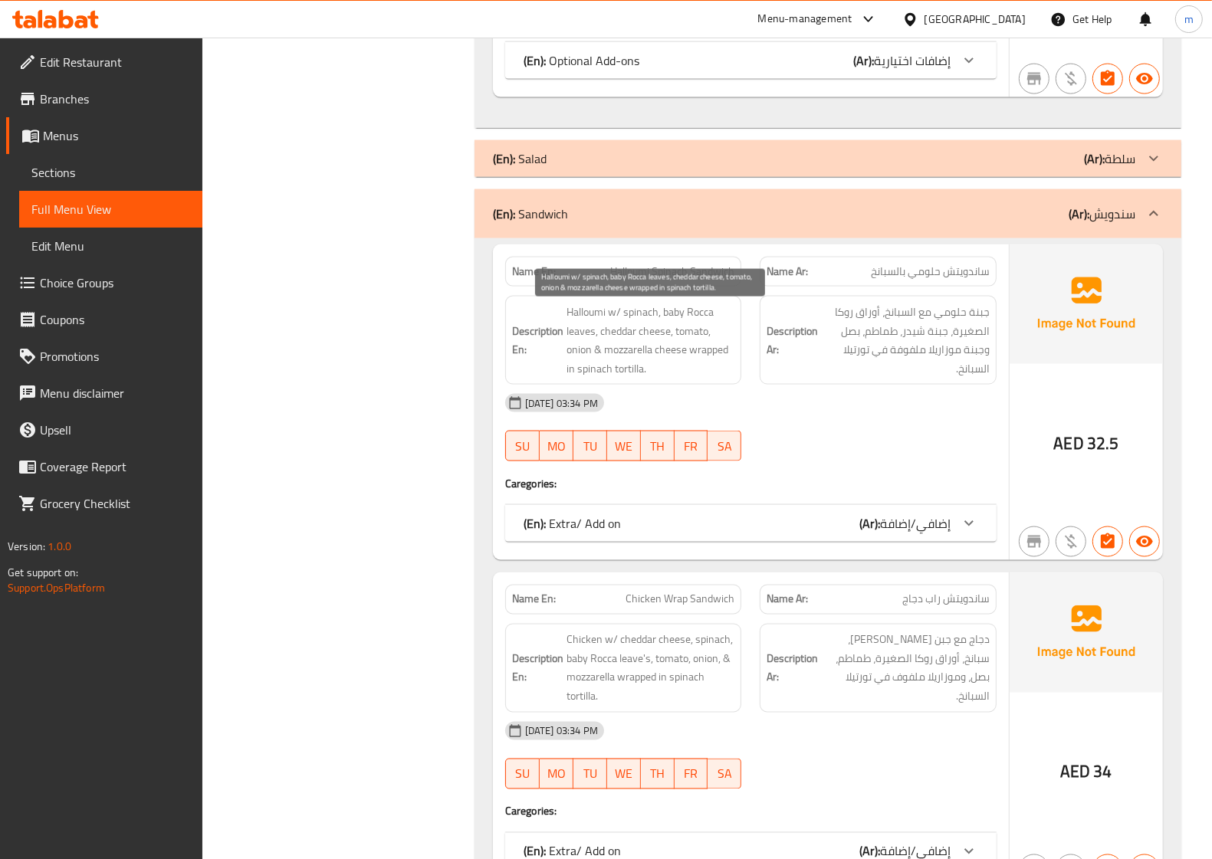
click at [713, 353] on span "Halloumi w/ spinach, baby Rocca leaves, cheddar cheese, tomato, onion & mozzare…" at bounding box center [650, 340] width 169 height 75
copy span "wrapped"
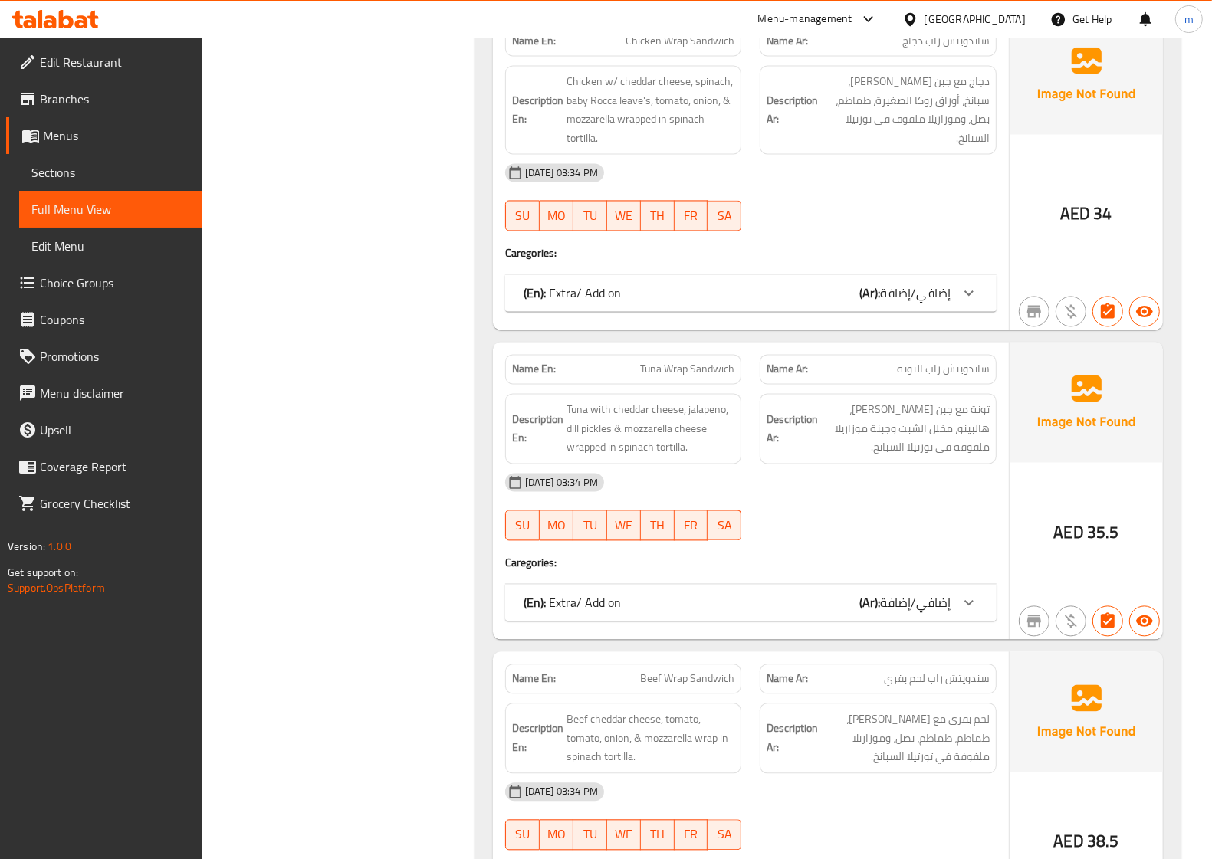
scroll to position [2450, 0]
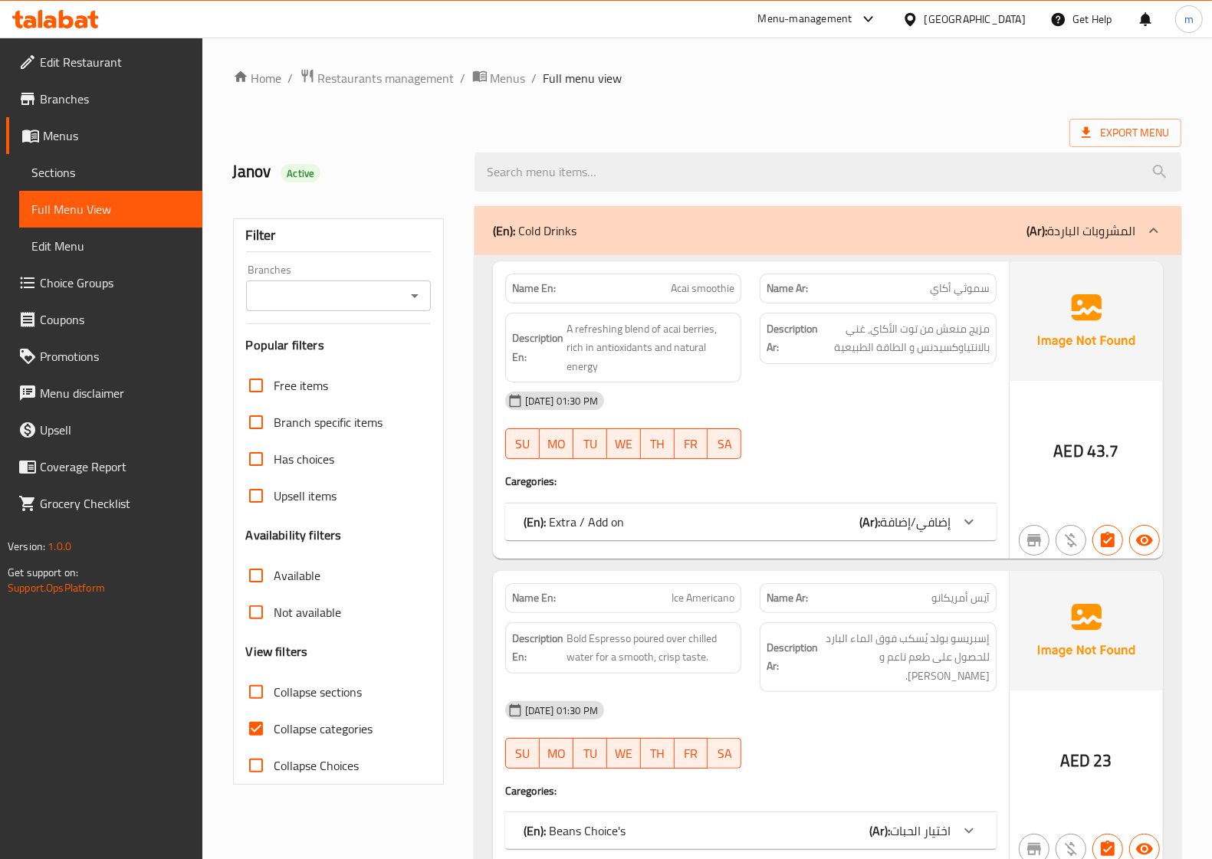
click at [54, 166] on span "Sections" at bounding box center [110, 172] width 159 height 18
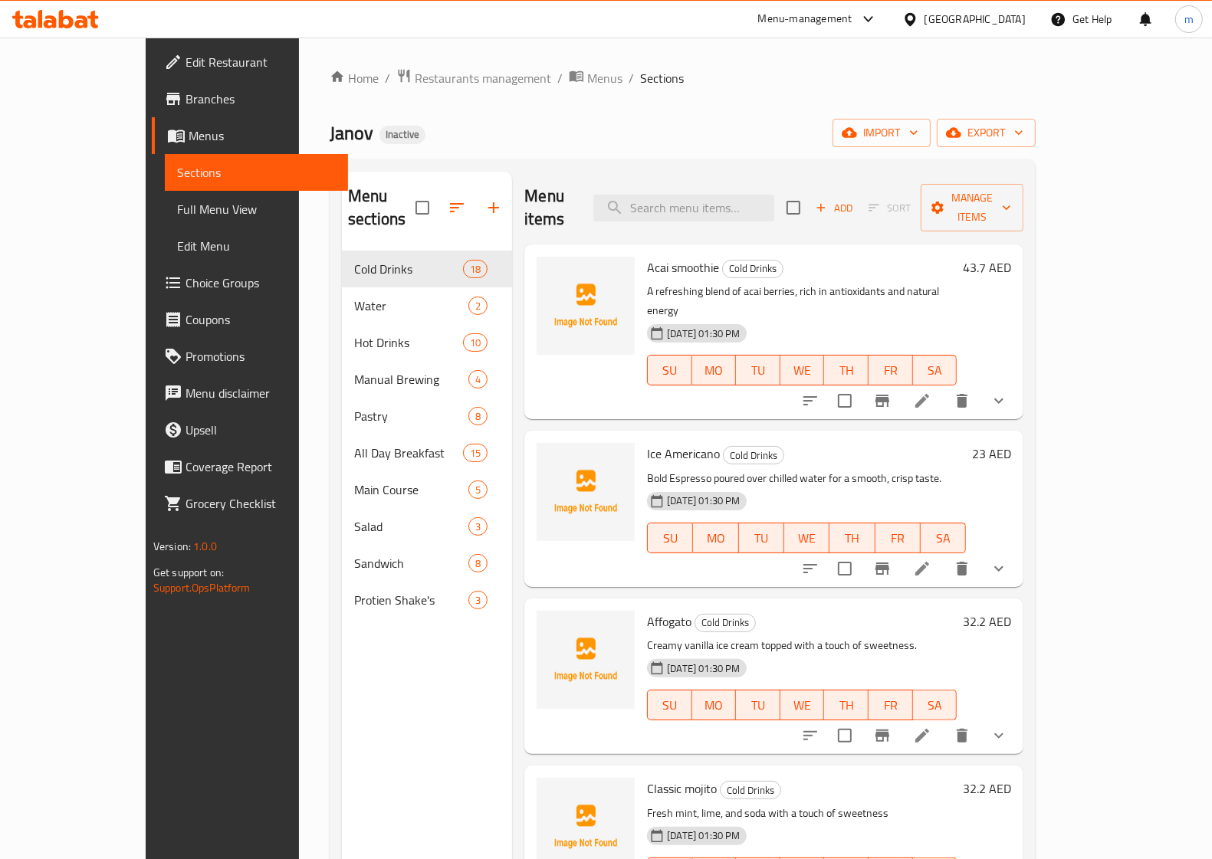
click at [185, 284] on span "Choice Groups" at bounding box center [260, 283] width 150 height 18
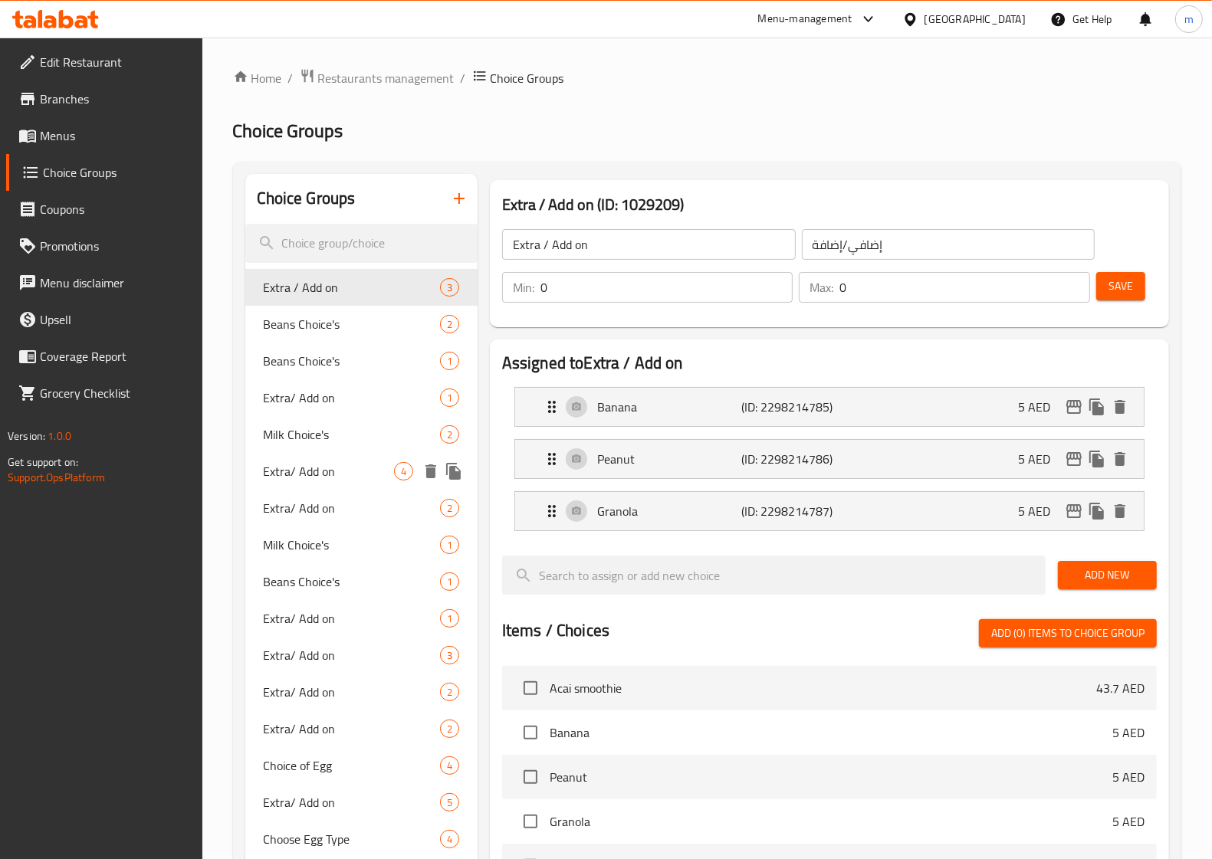
click at [303, 472] on span "Extra/ Add on" at bounding box center [329, 471] width 130 height 18
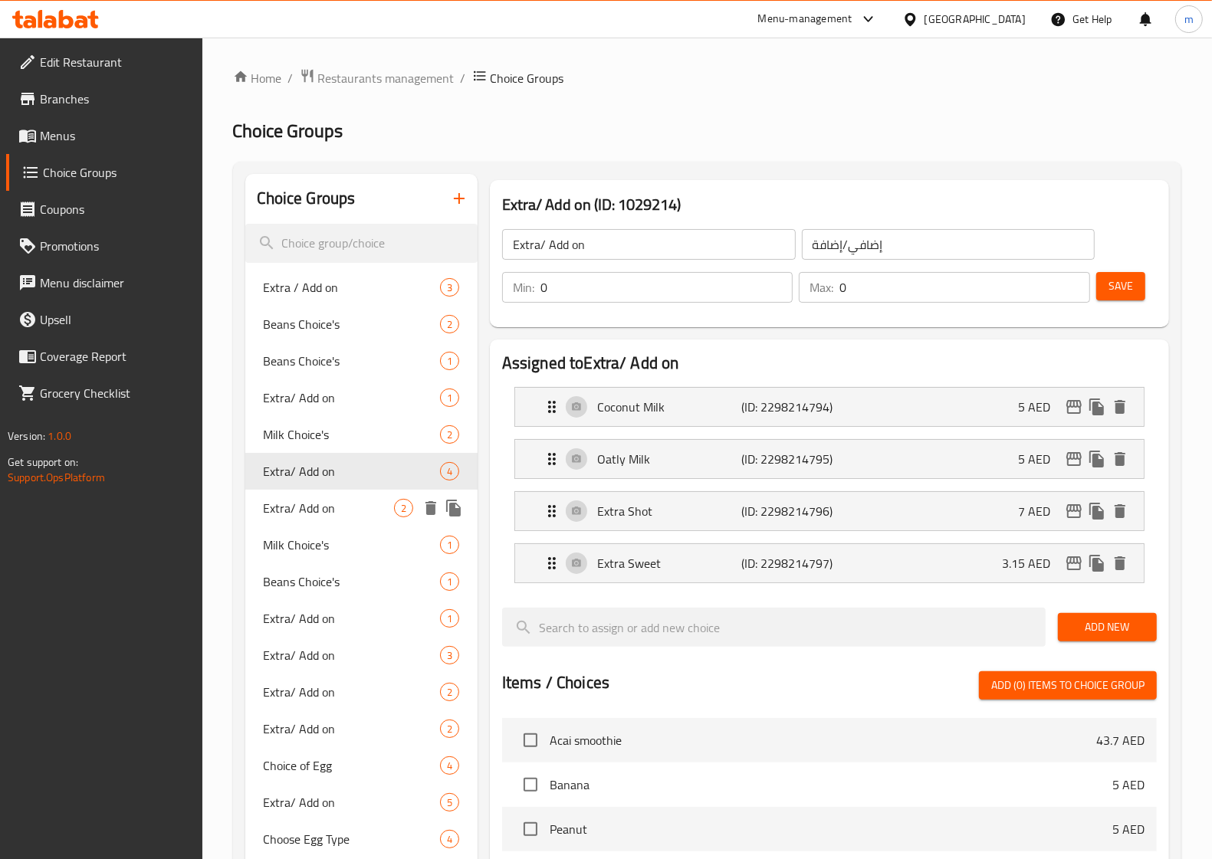
click at [305, 506] on span "Extra/ Add on" at bounding box center [329, 508] width 130 height 18
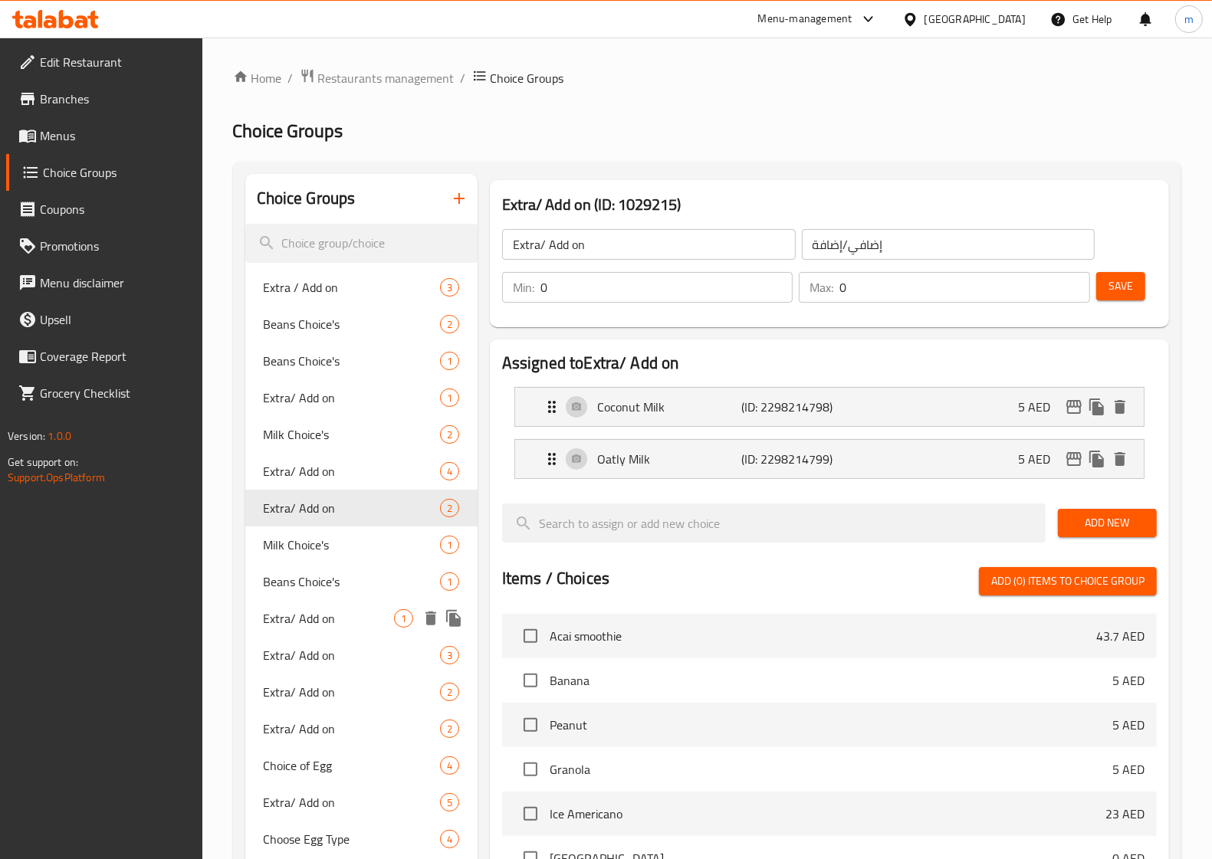
click at [327, 611] on span "Extra/ Add on" at bounding box center [329, 618] width 130 height 18
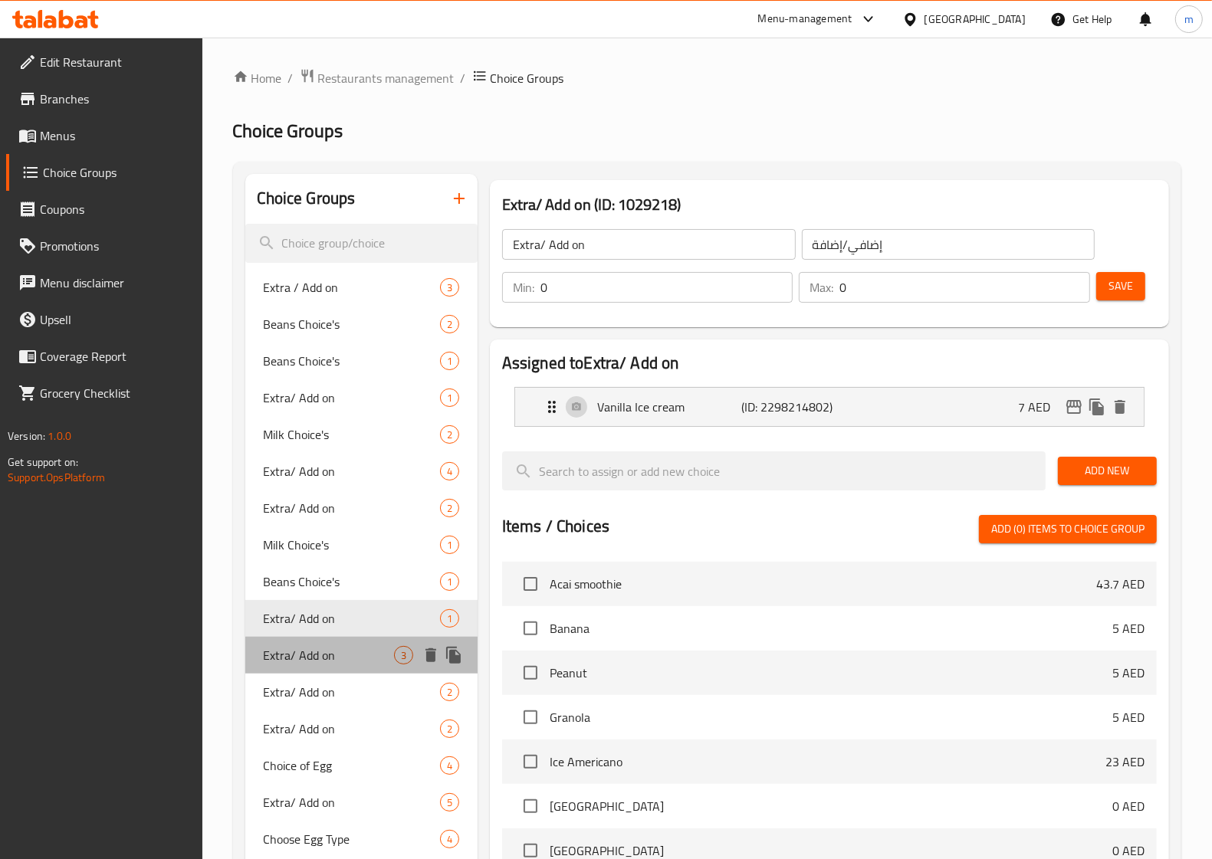
click at [316, 655] on span "Extra/ Add on" at bounding box center [329, 655] width 130 height 18
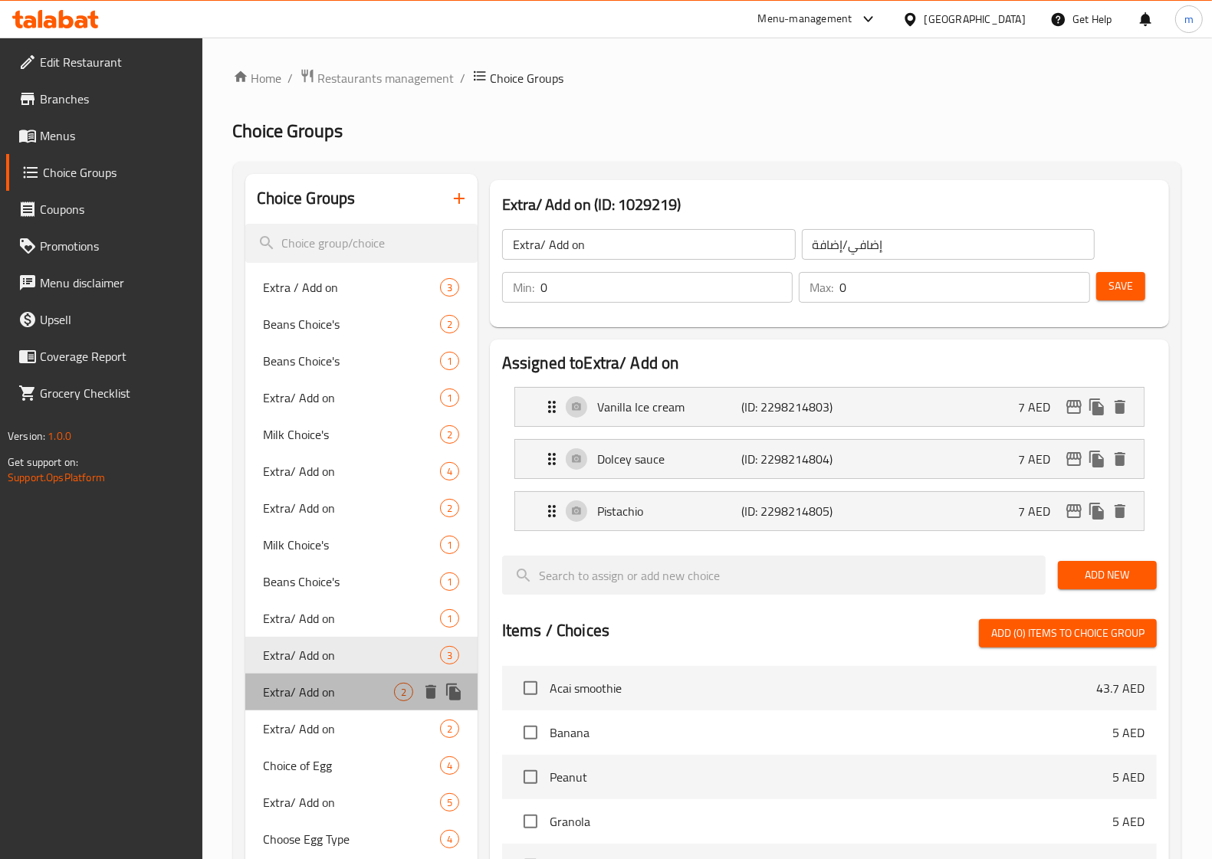
click at [314, 700] on span "Extra/ Add on" at bounding box center [329, 692] width 130 height 18
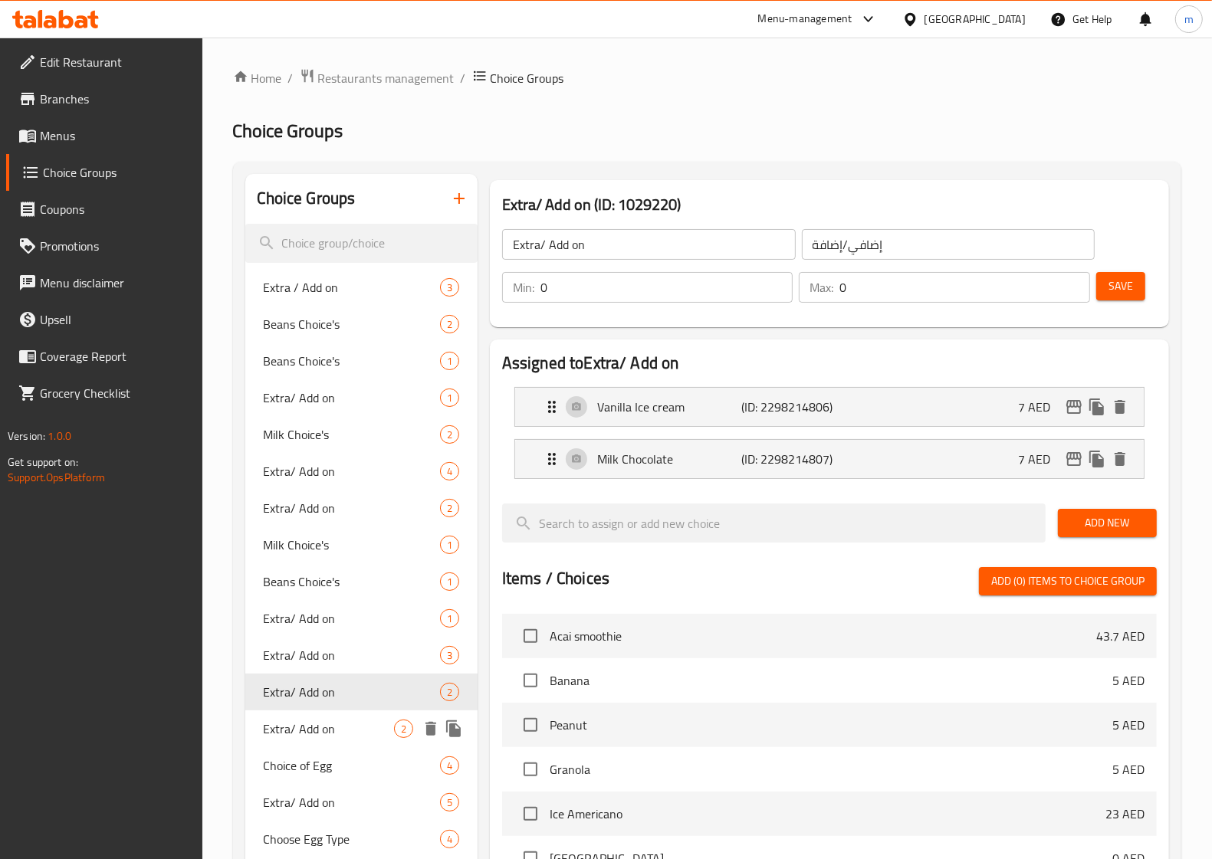
click at [315, 722] on span "Extra/ Add on" at bounding box center [329, 729] width 130 height 18
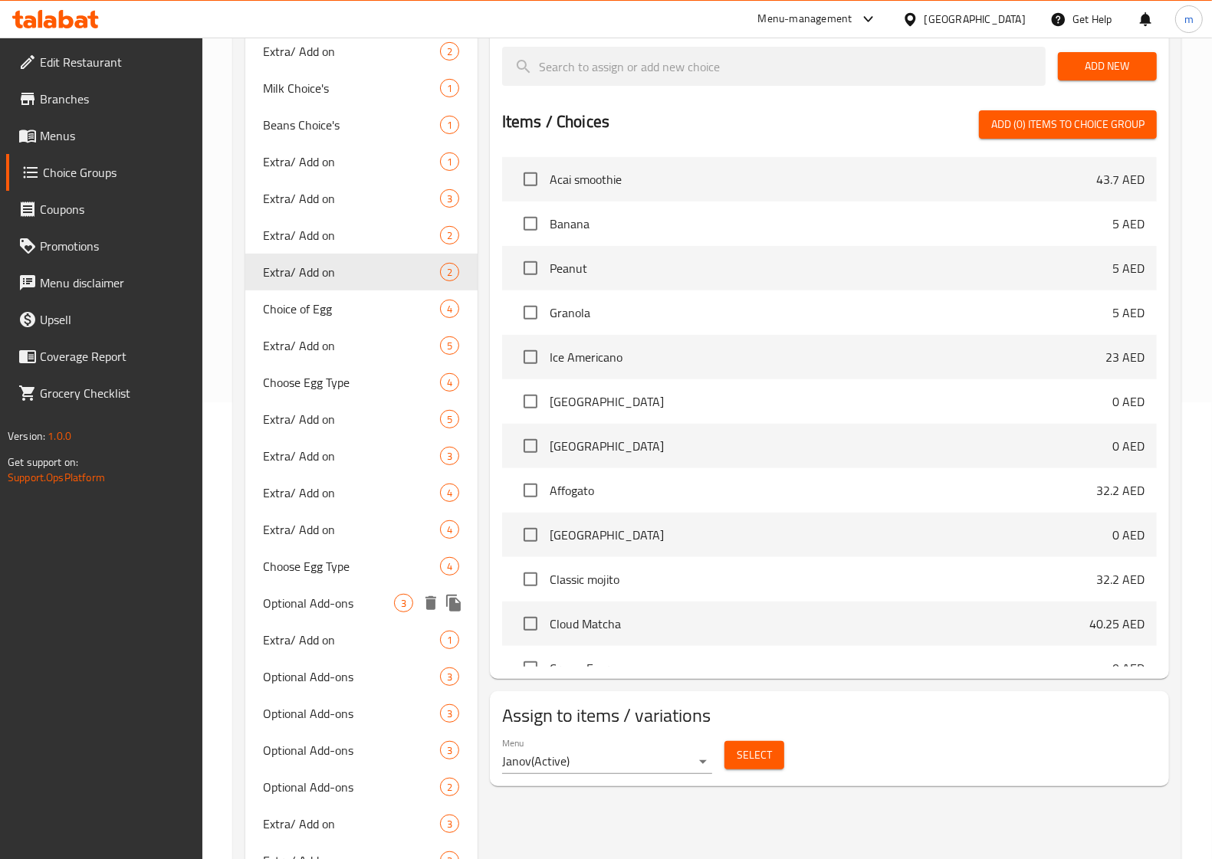
scroll to position [479, 0]
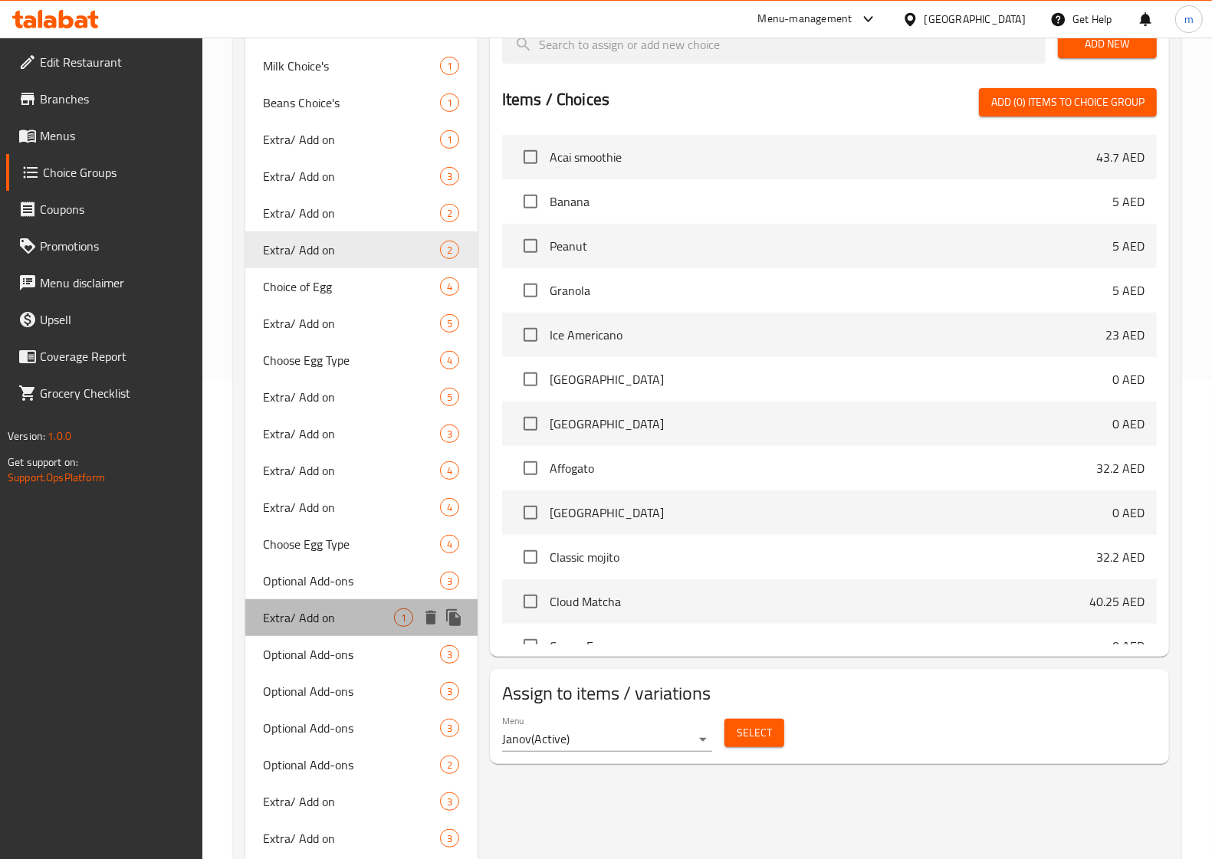
click at [314, 609] on span "Extra/ Add on" at bounding box center [329, 617] width 130 height 18
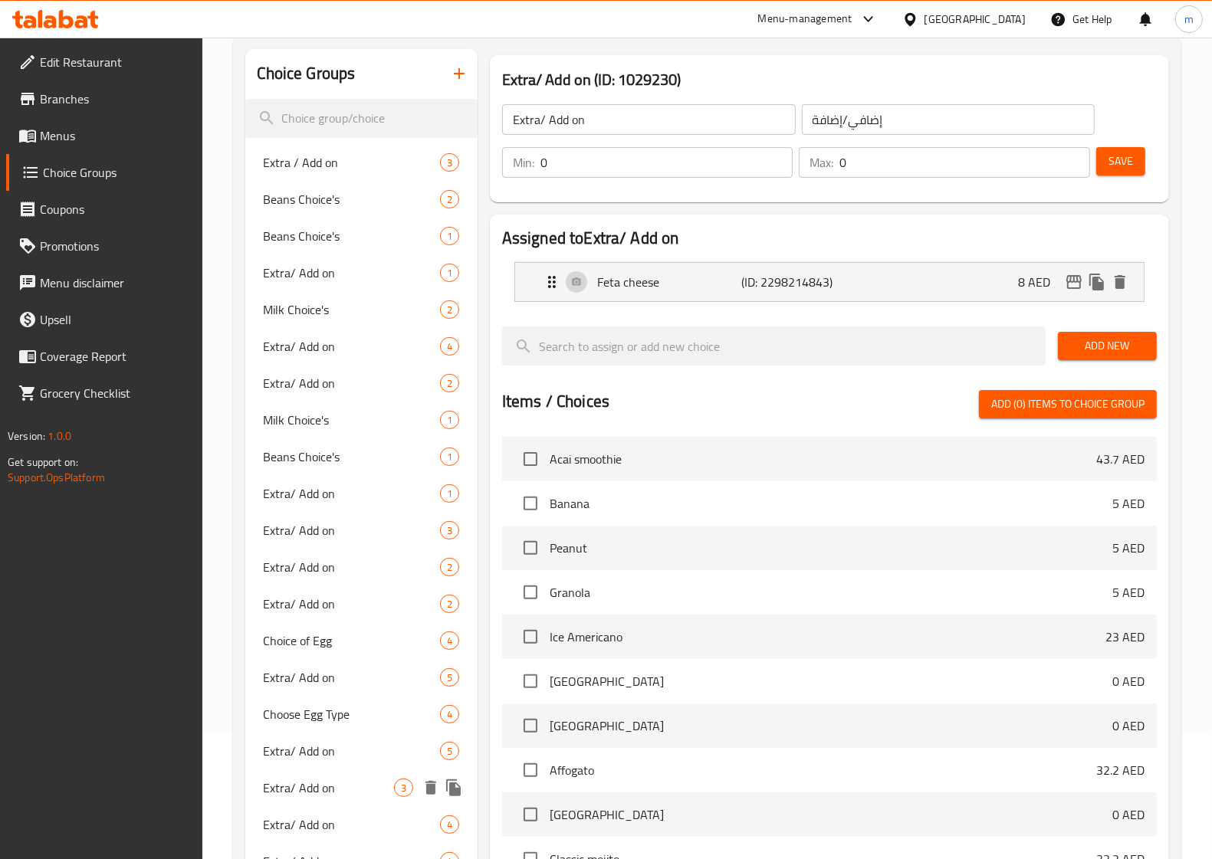
scroll to position [287, 0]
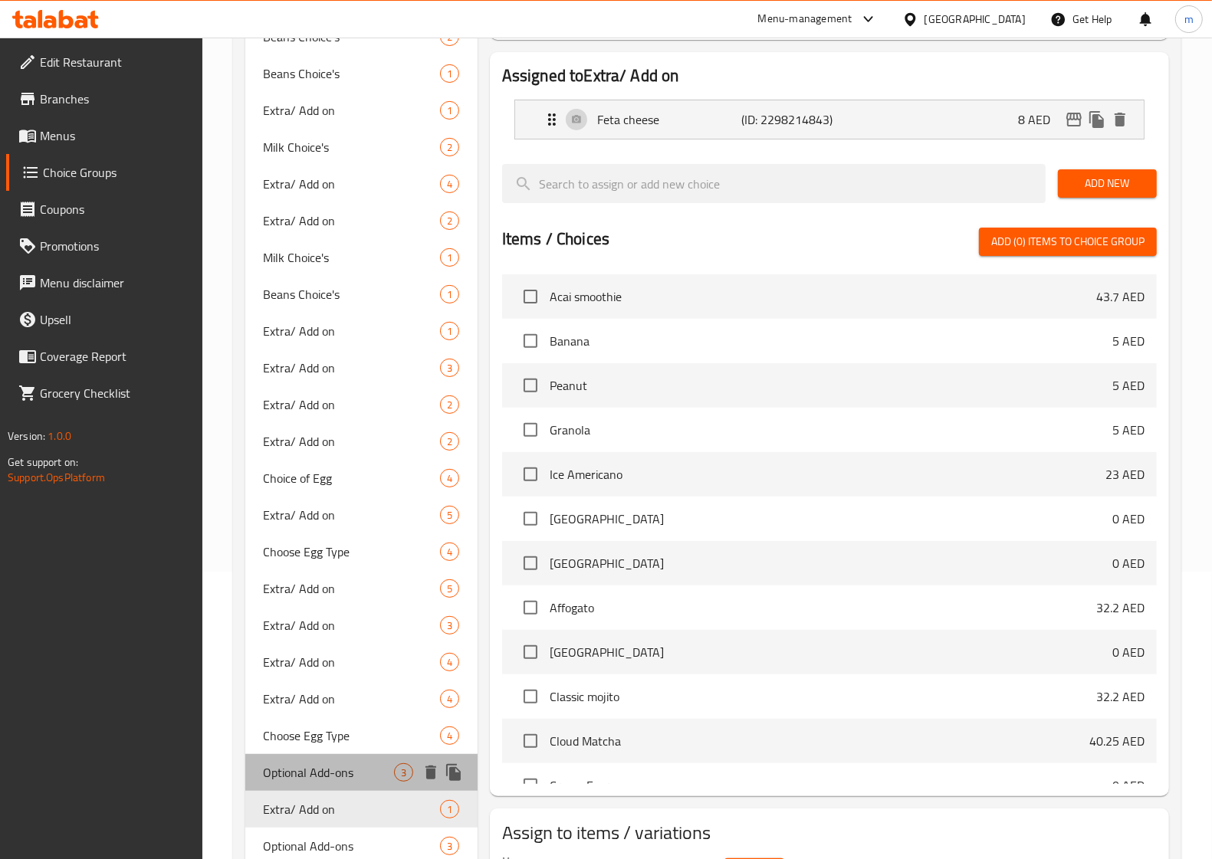
click at [327, 763] on span "Optional Add-ons" at bounding box center [329, 772] width 130 height 18
type input "Optional Add-ons"
type input "إضافات اختيارية"
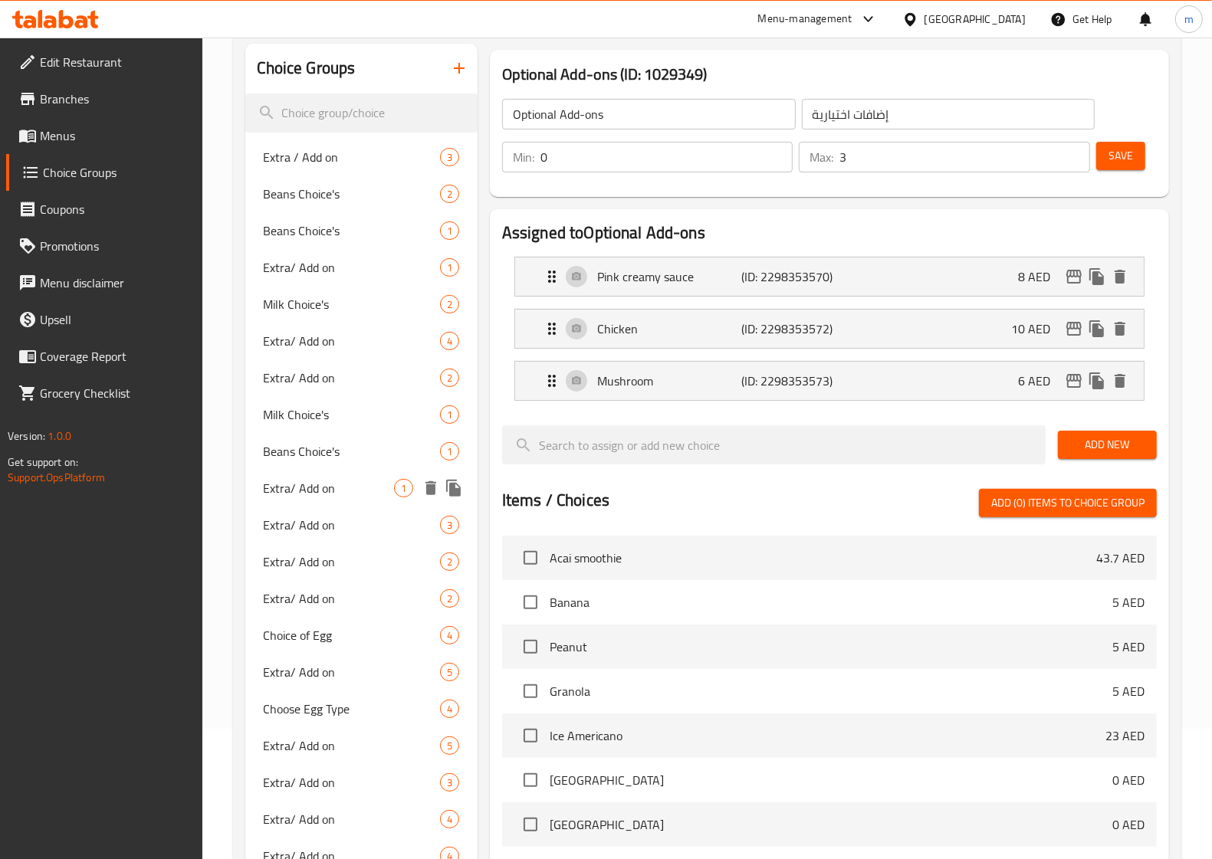
scroll to position [598, 0]
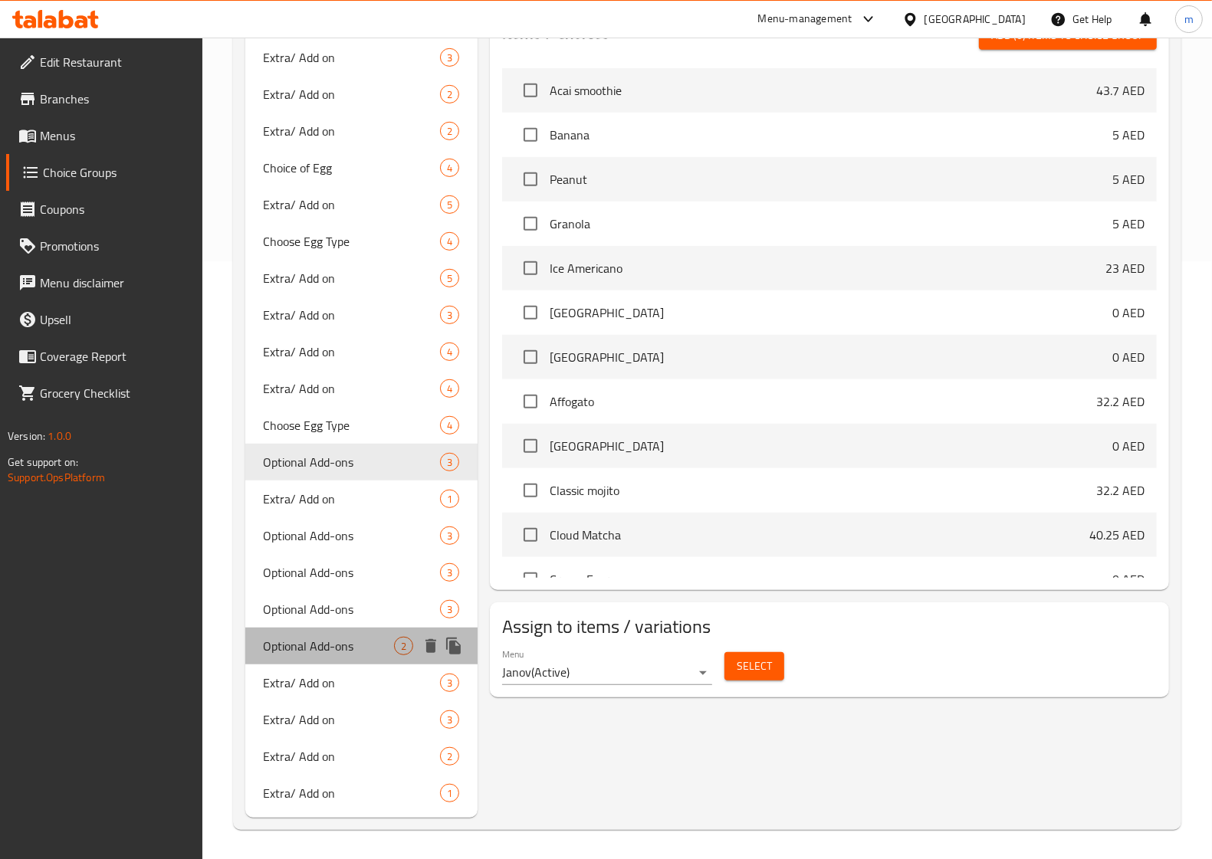
click at [324, 649] on span "Optional Add-ons" at bounding box center [329, 646] width 130 height 18
type input "2"
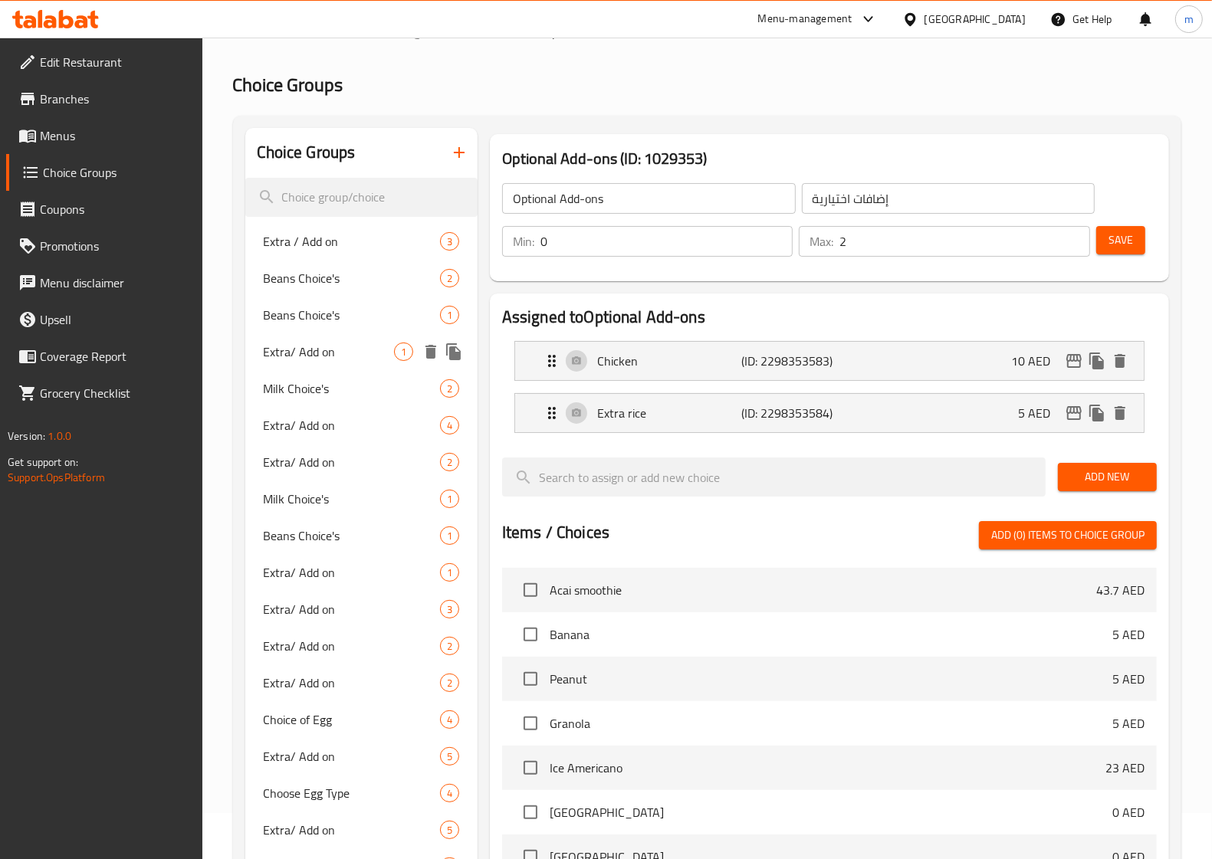
scroll to position [0, 0]
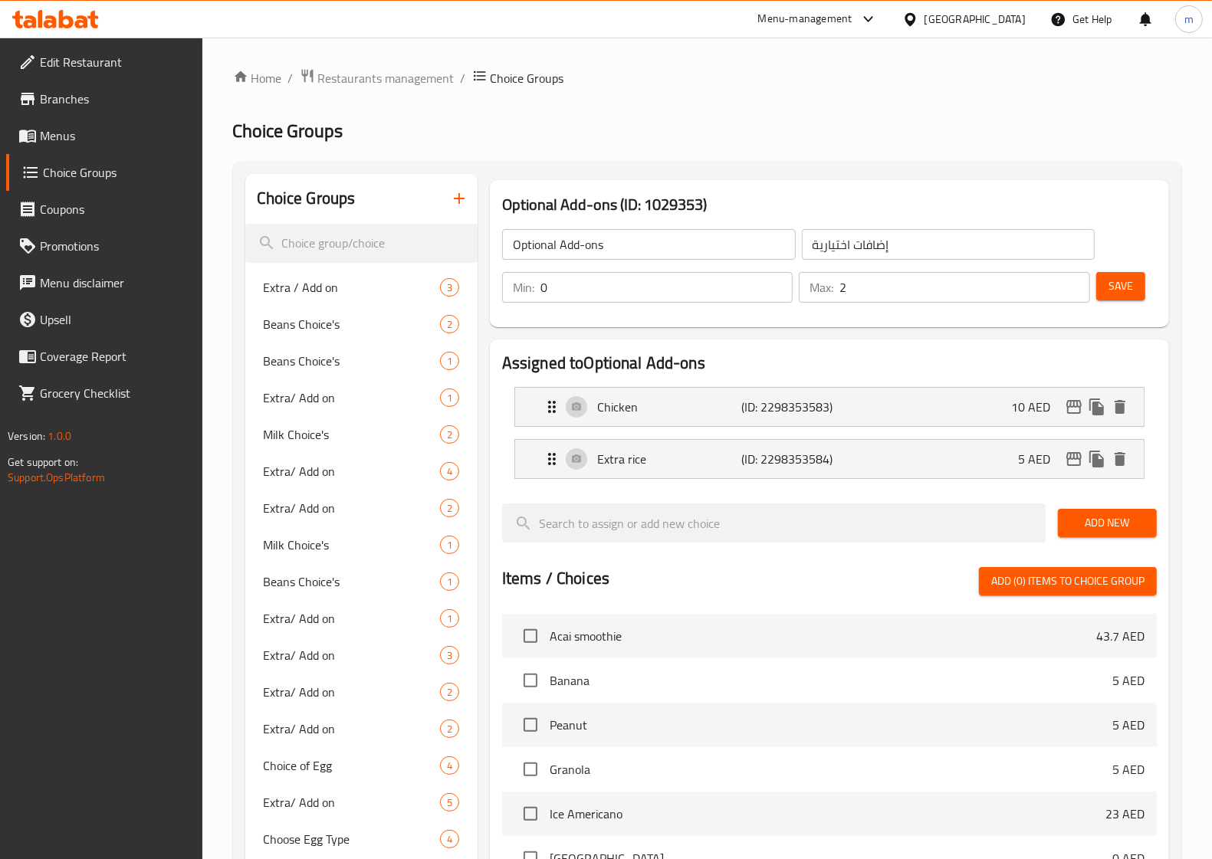
click at [81, 133] on span "Menus" at bounding box center [115, 135] width 150 height 18
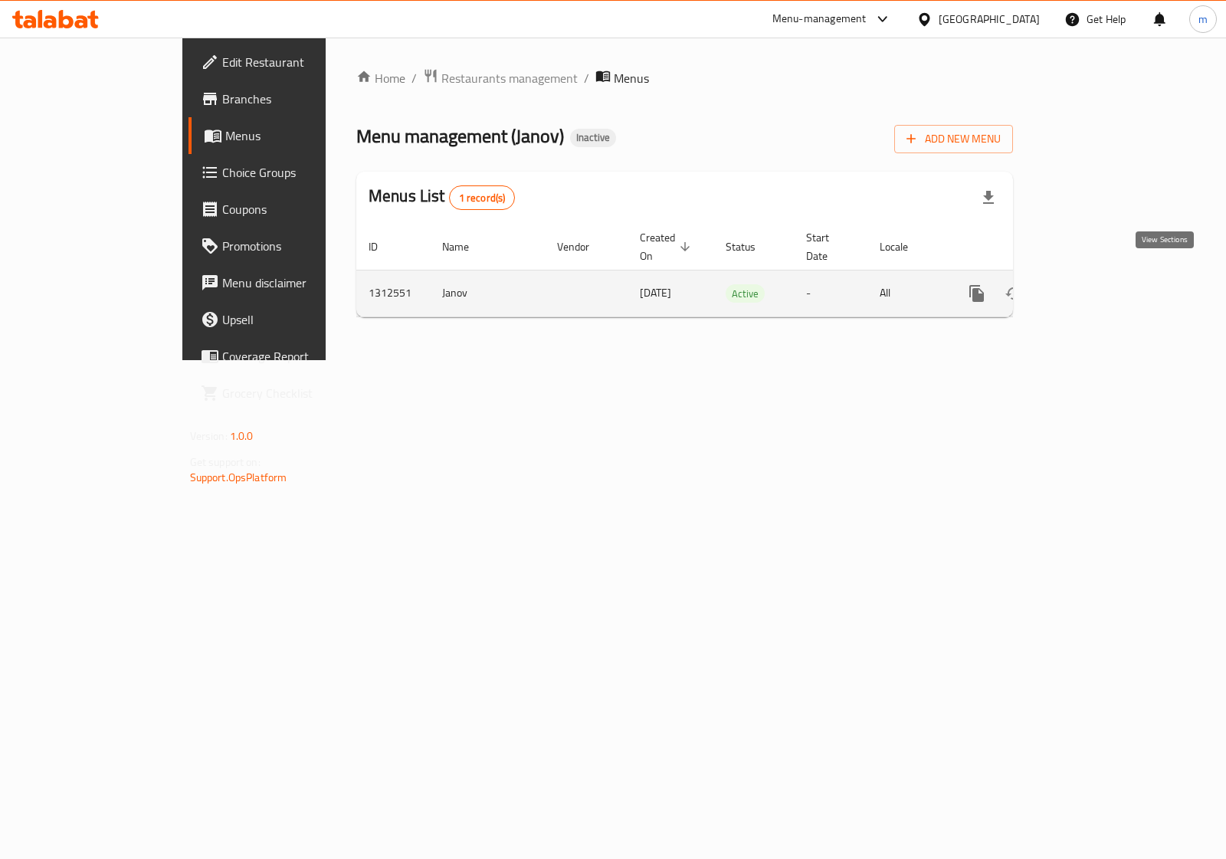
click at [1097, 284] on icon "enhanced table" at bounding box center [1087, 293] width 18 height 18
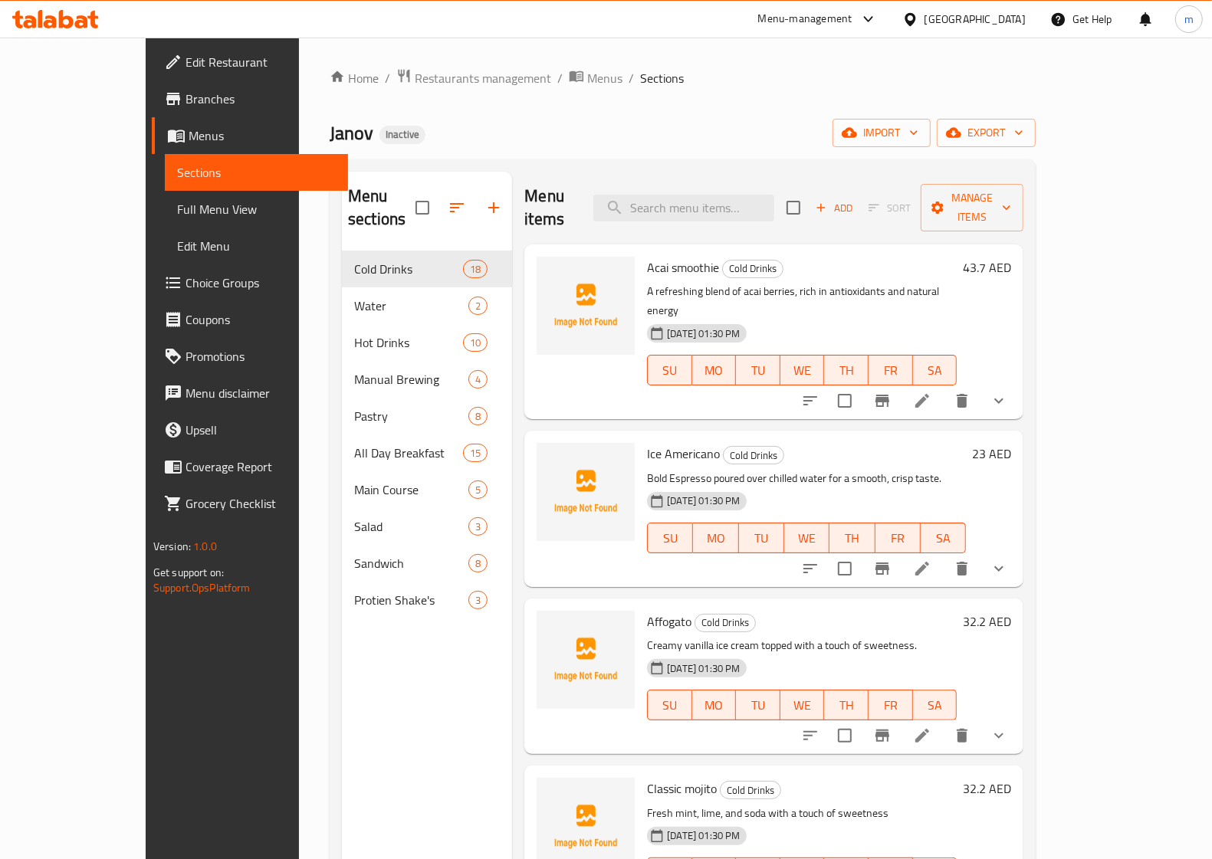
click at [177, 211] on span "Full Menu View" at bounding box center [256, 209] width 159 height 18
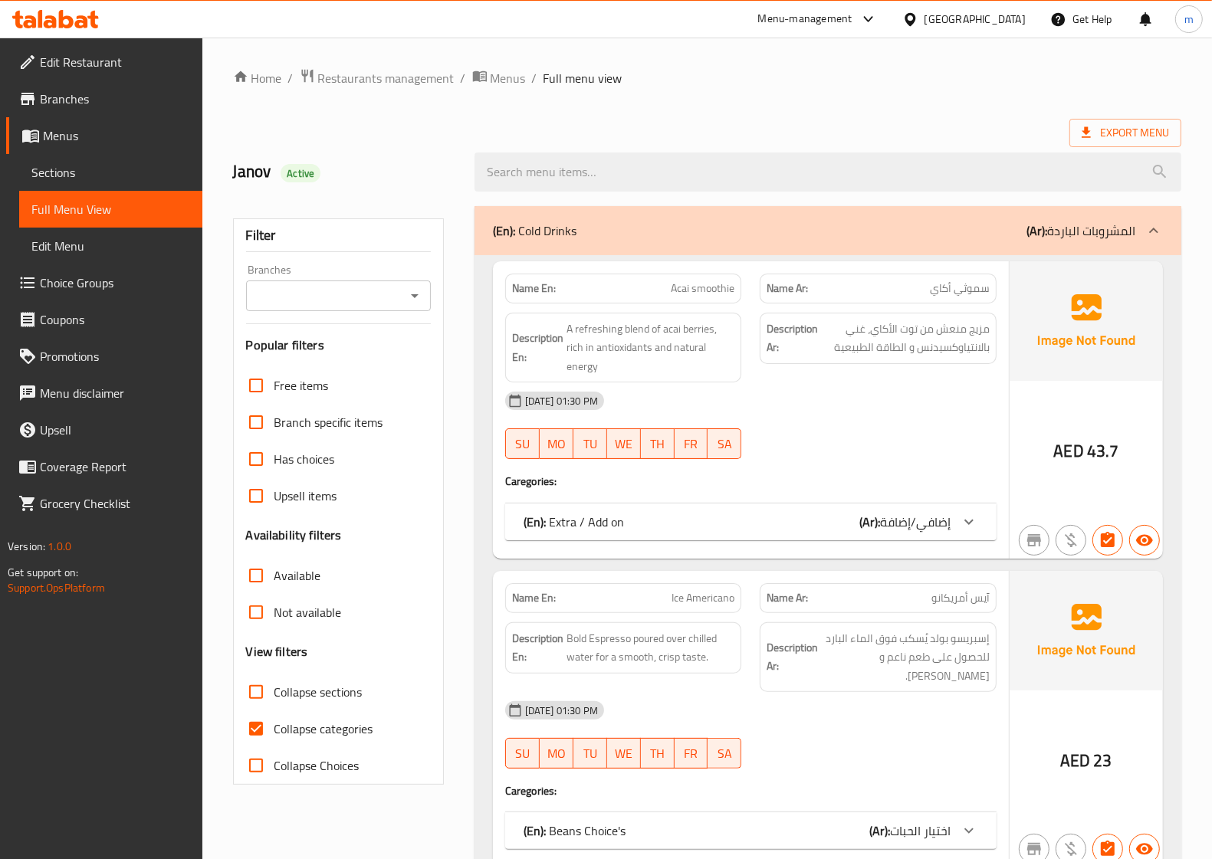
click at [254, 729] on input "Collapse categories" at bounding box center [256, 728] width 37 height 37
checkbox input "false"
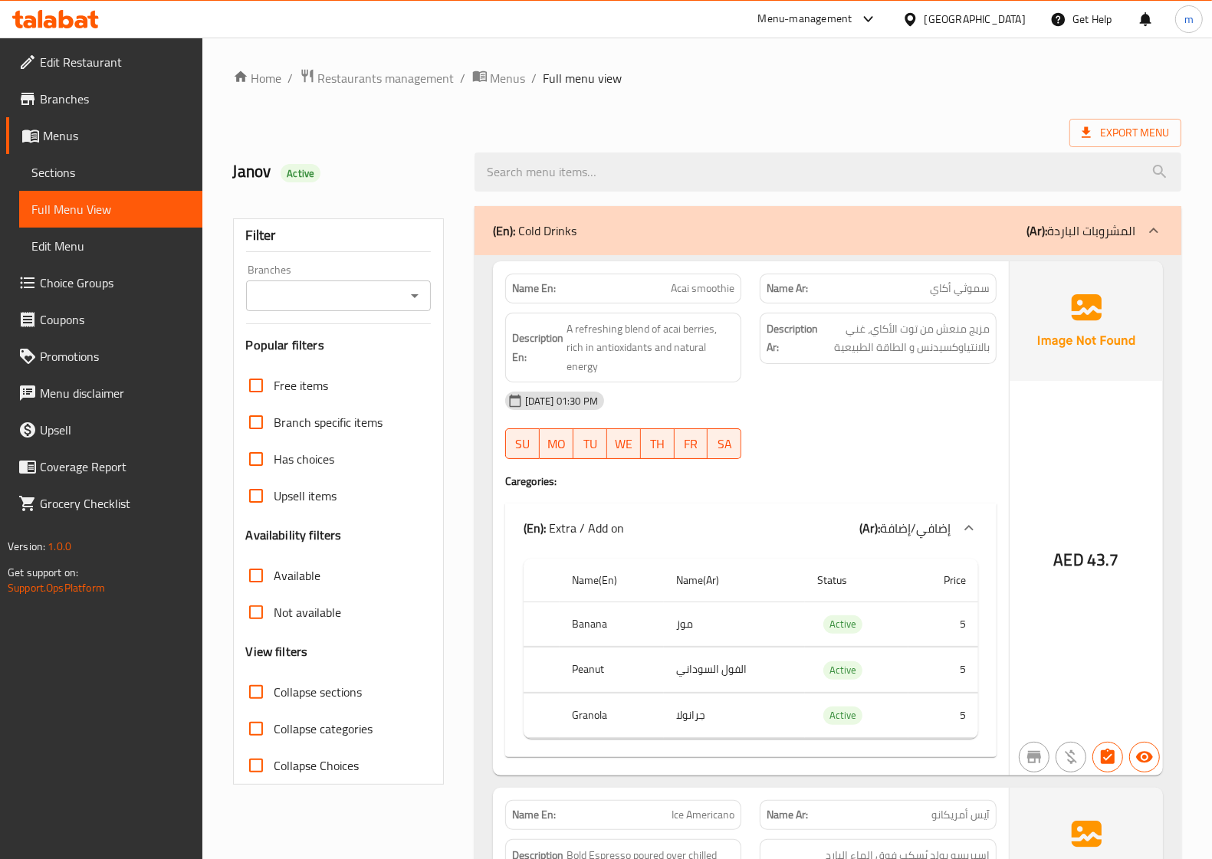
click at [1150, 231] on icon at bounding box center [1153, 230] width 18 height 18
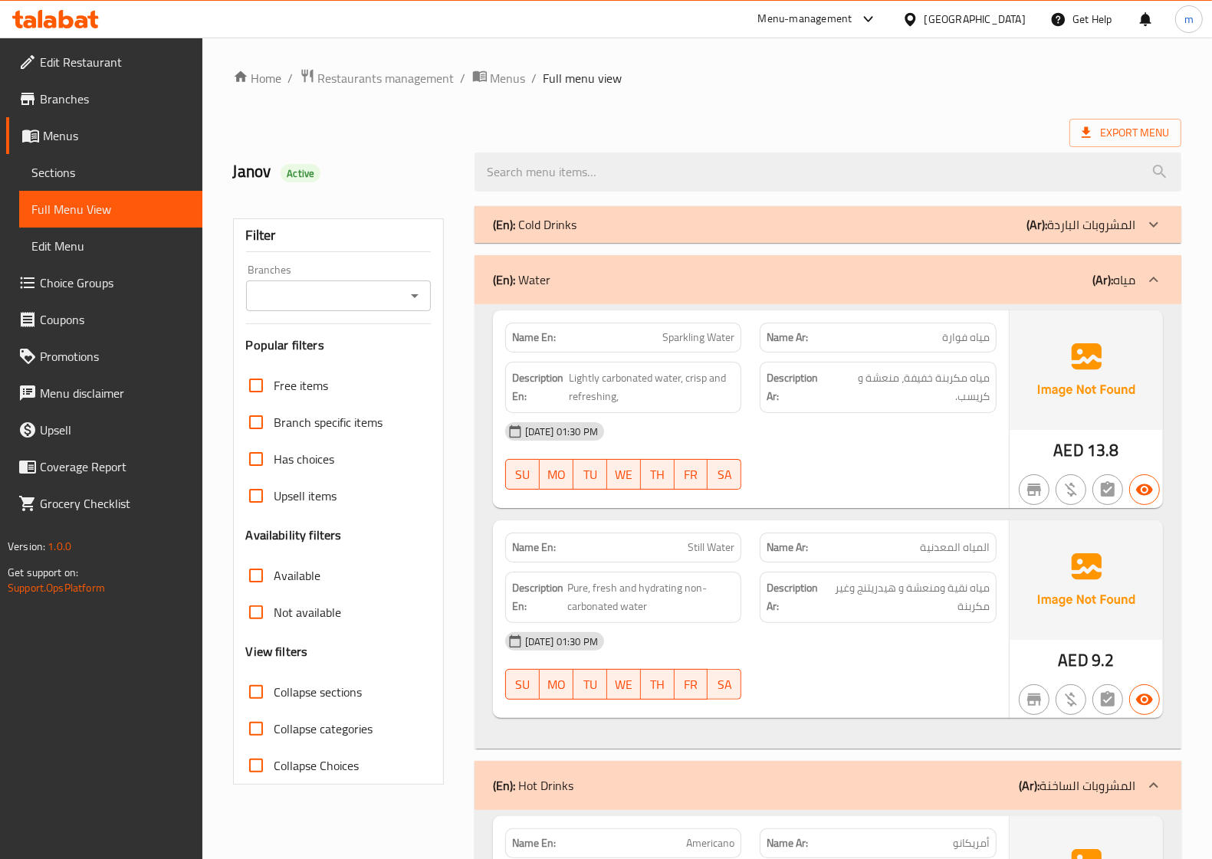
click at [1159, 277] on icon at bounding box center [1153, 280] width 18 height 18
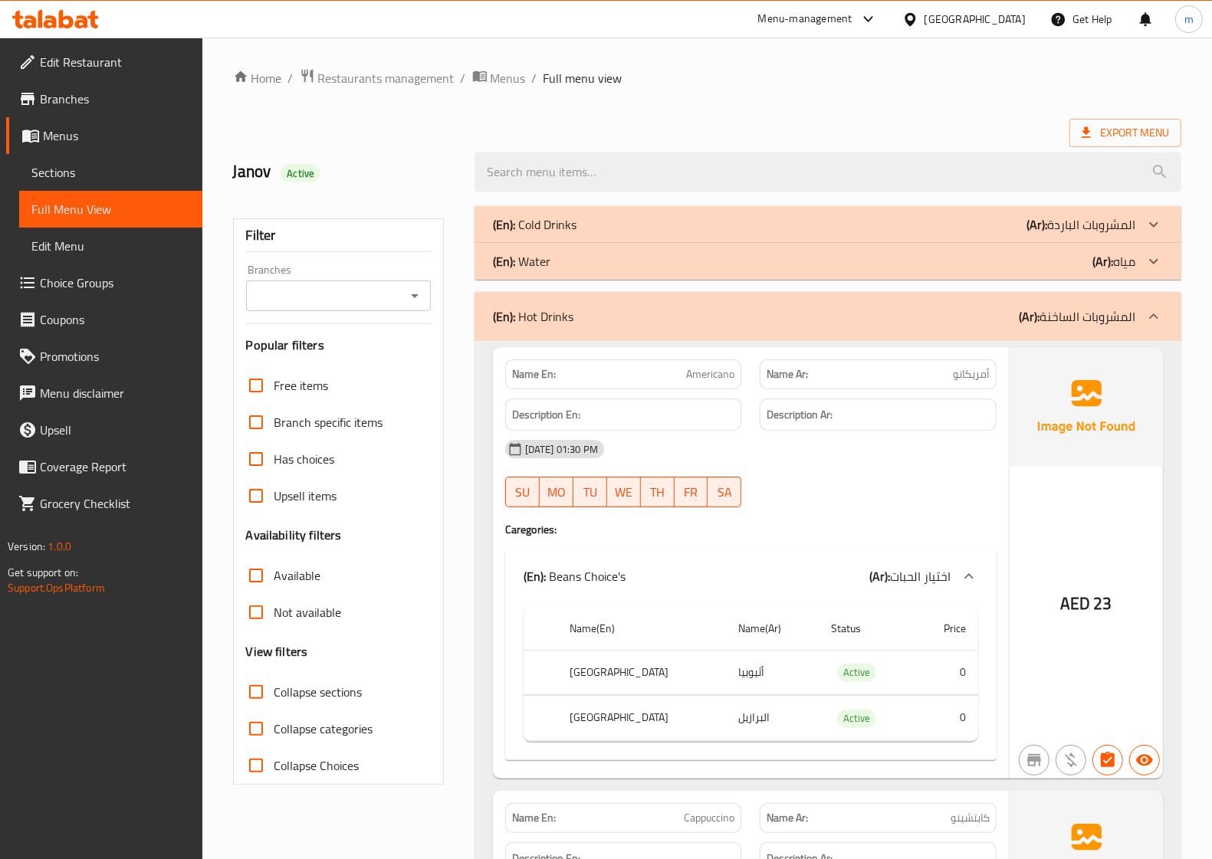
click at [1155, 318] on icon at bounding box center [1153, 315] width 9 height 5
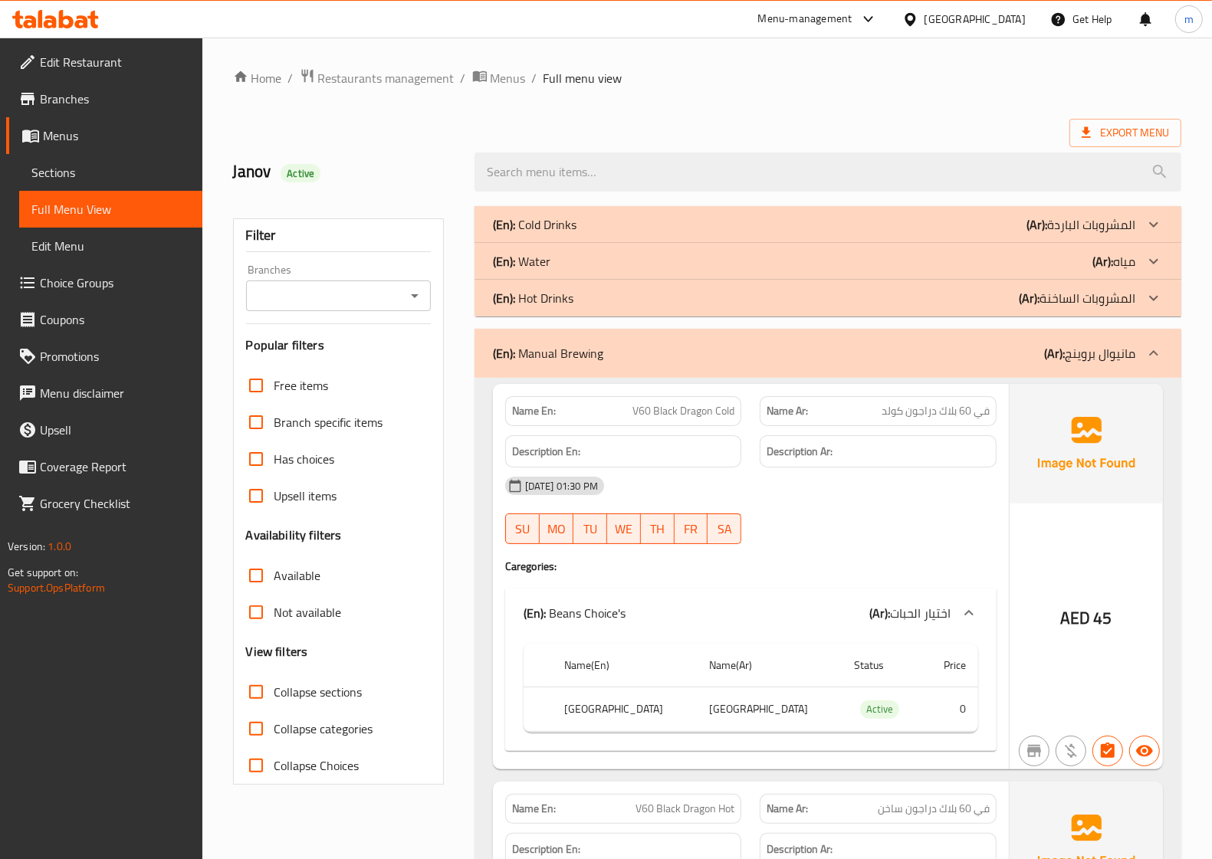
click at [1159, 349] on icon at bounding box center [1153, 353] width 18 height 18
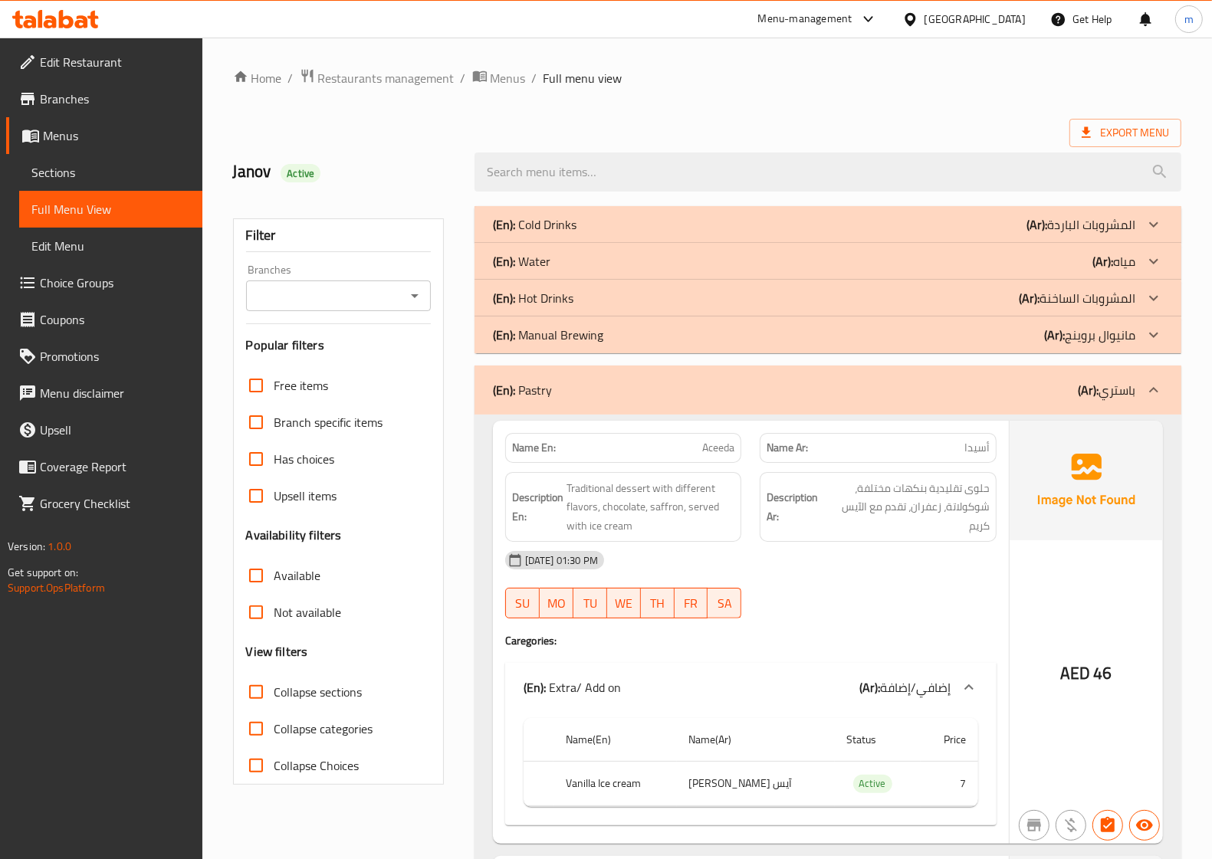
click at [1157, 389] on icon at bounding box center [1153, 390] width 18 height 18
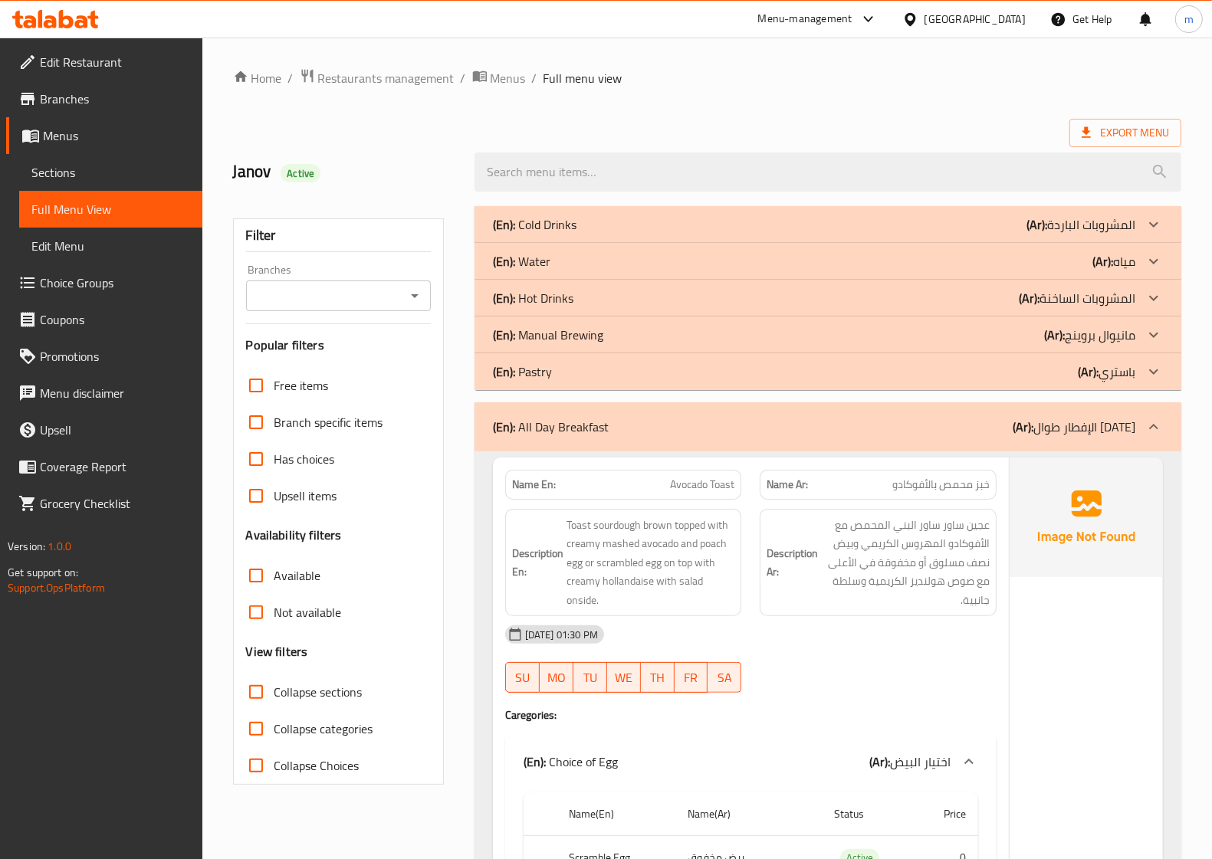
click at [1160, 429] on icon at bounding box center [1153, 427] width 18 height 18
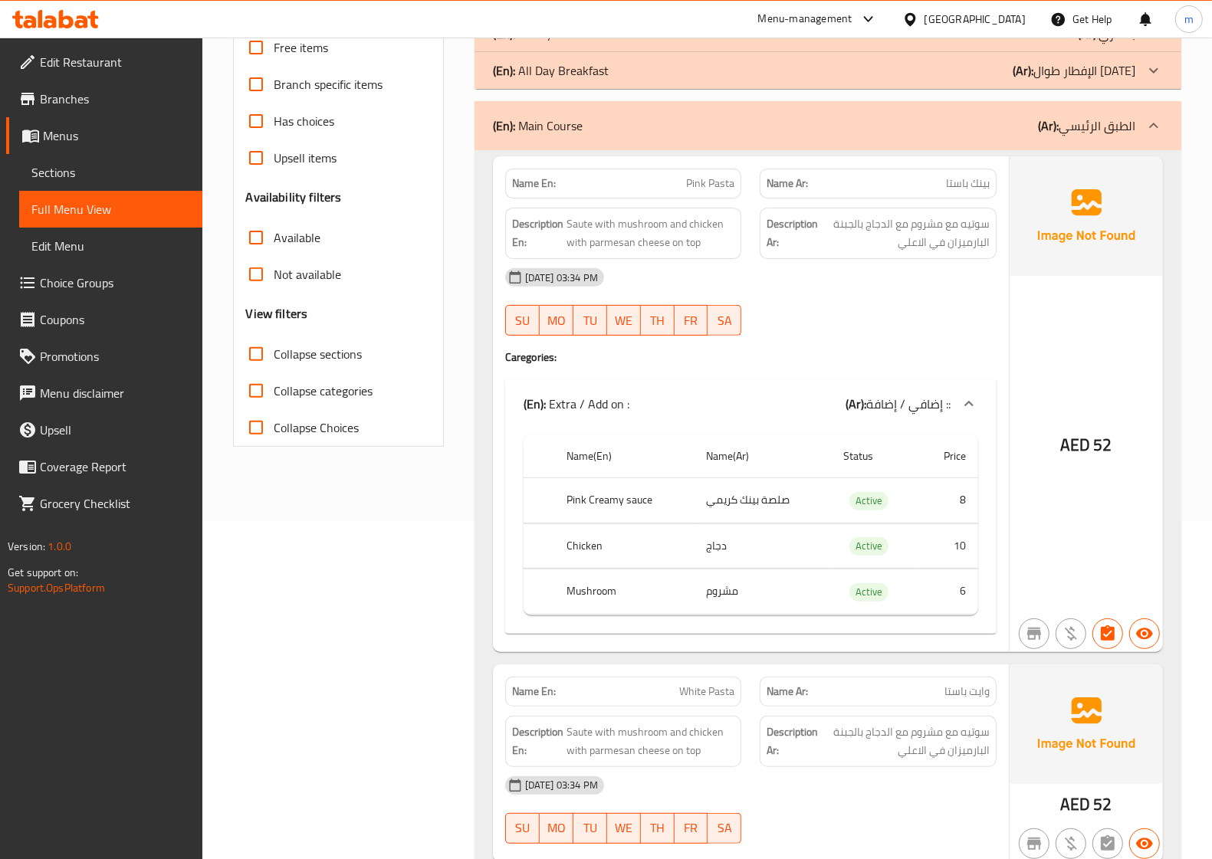
scroll to position [383, 0]
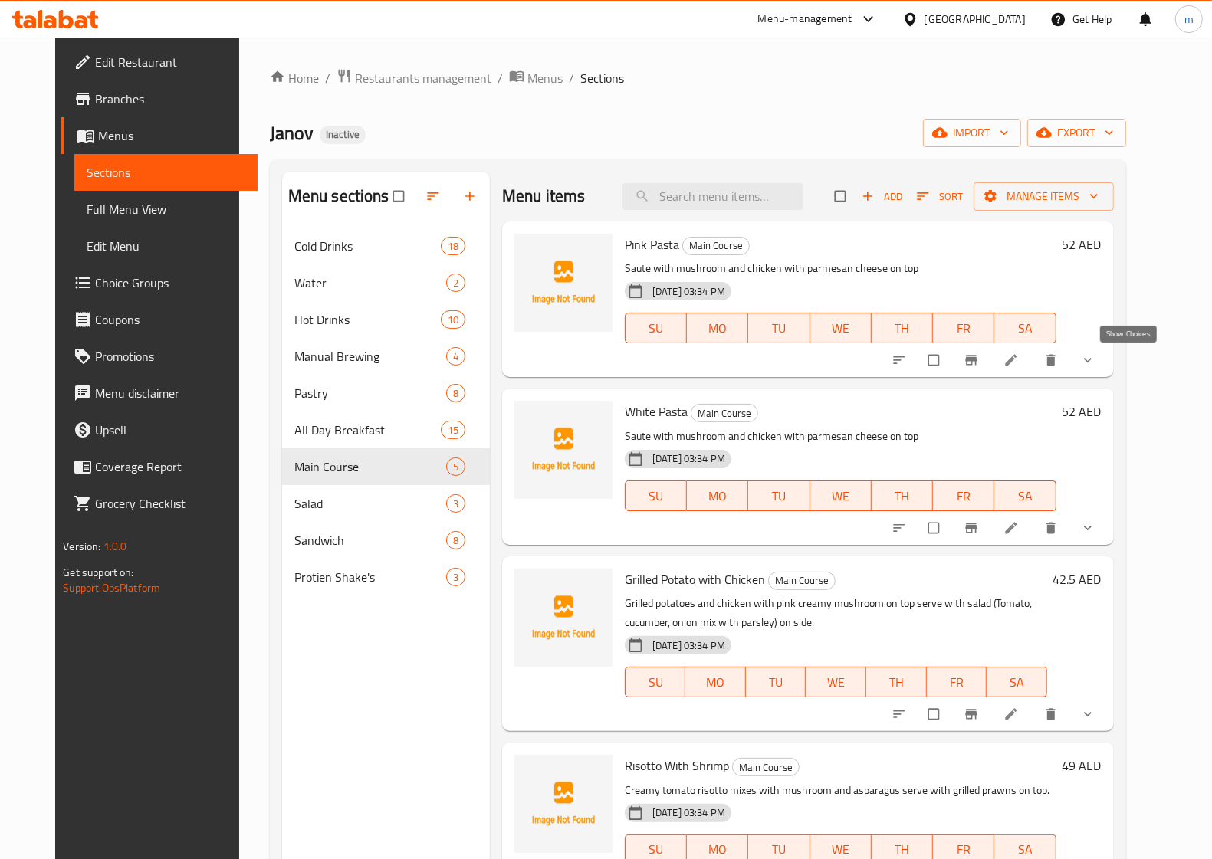
click at [1095, 355] on icon "show more" at bounding box center [1087, 360] width 15 height 15
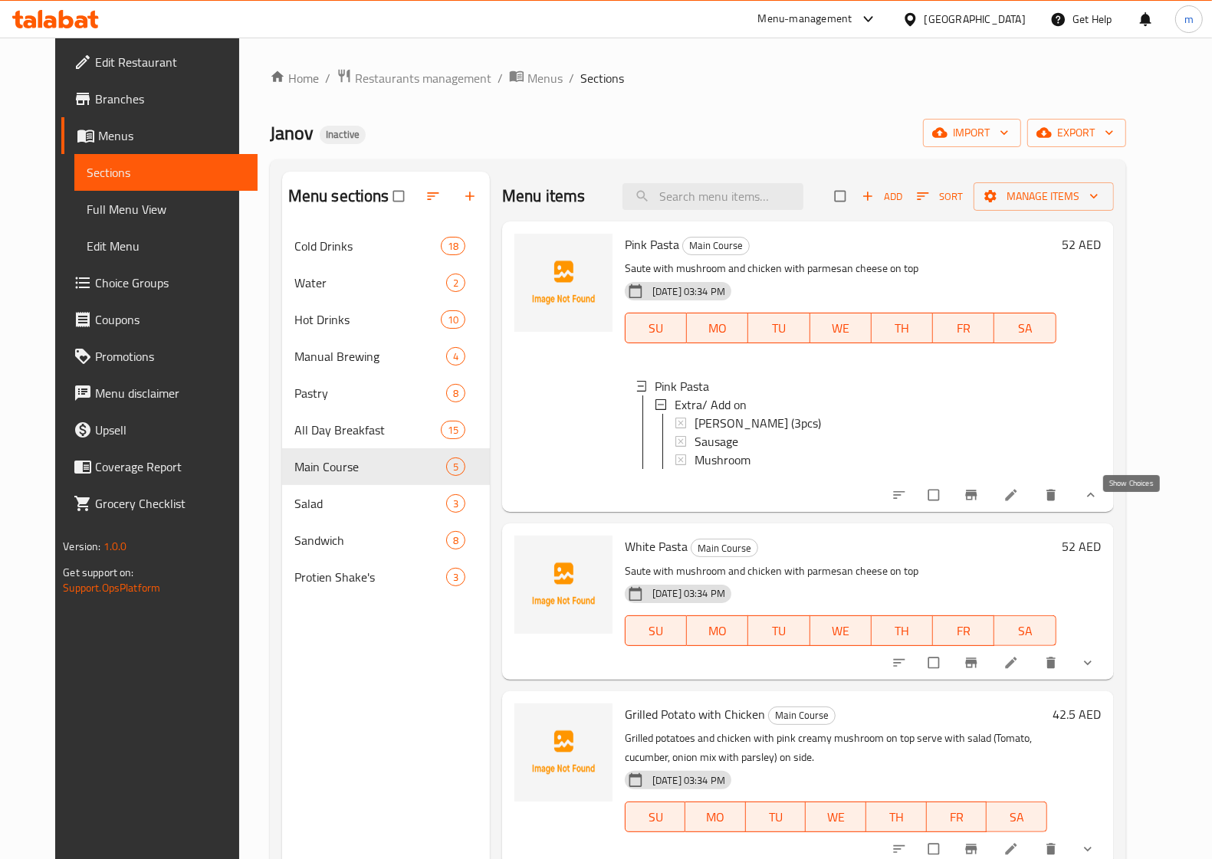
click at [1098, 503] on icon "show more" at bounding box center [1090, 494] width 15 height 15
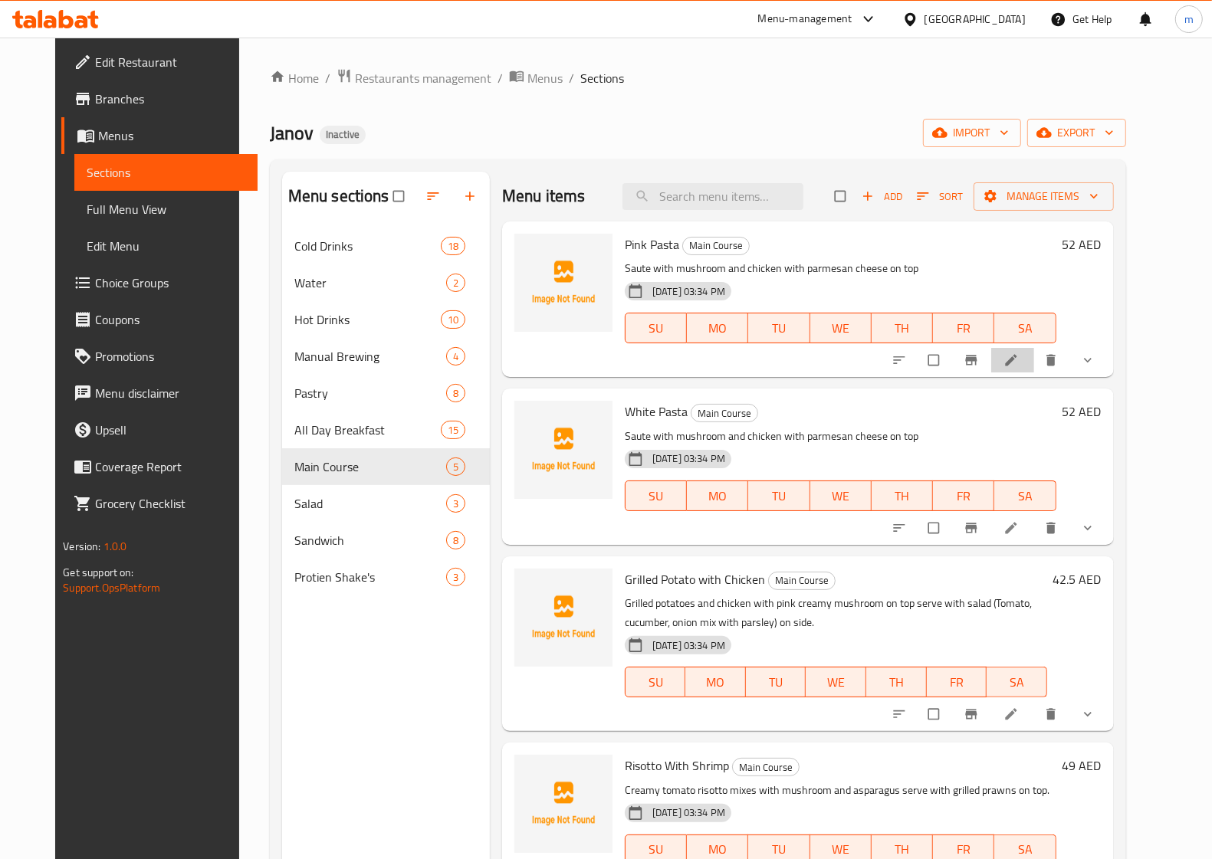
click at [1034, 356] on li at bounding box center [1012, 360] width 43 height 25
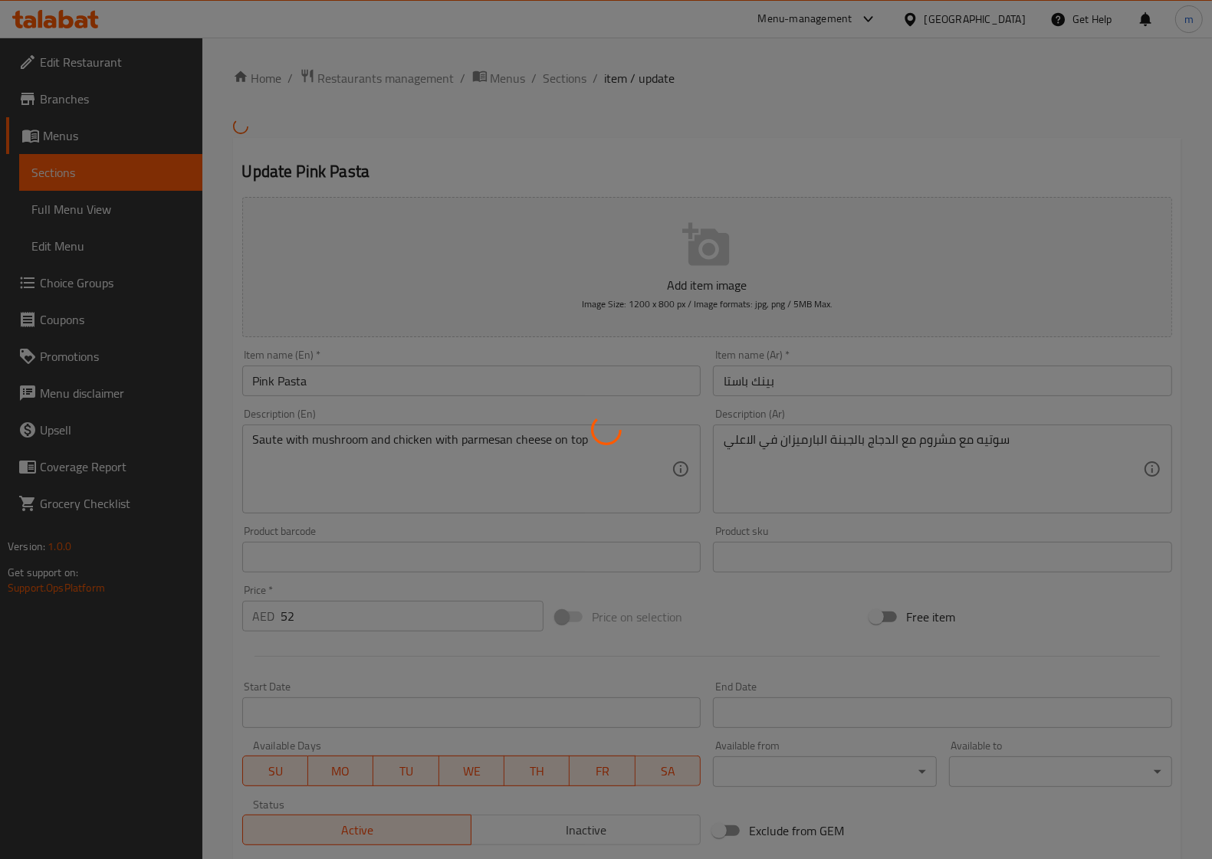
type input "إضافي/إضافة"
type input "0"
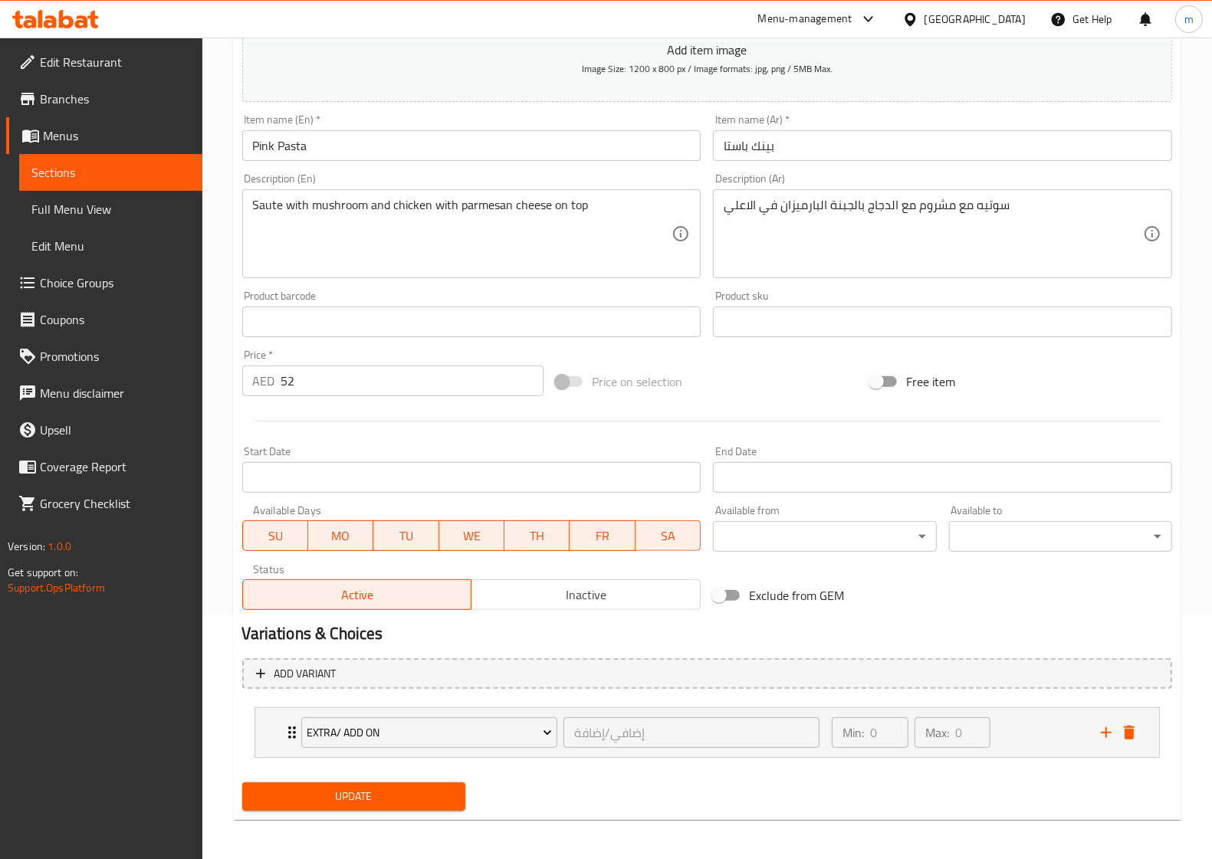
scroll to position [248, 0]
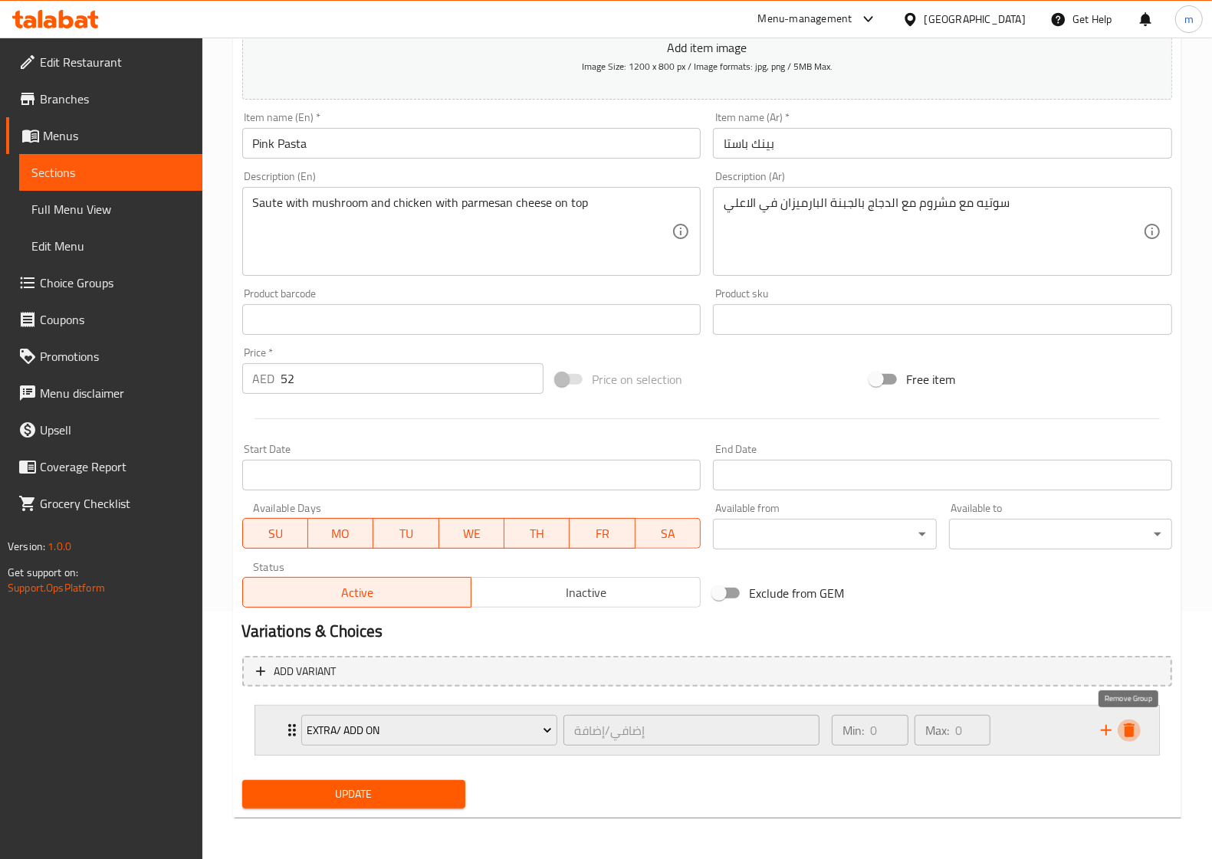
click at [1129, 728] on icon "delete" at bounding box center [1128, 730] width 11 height 14
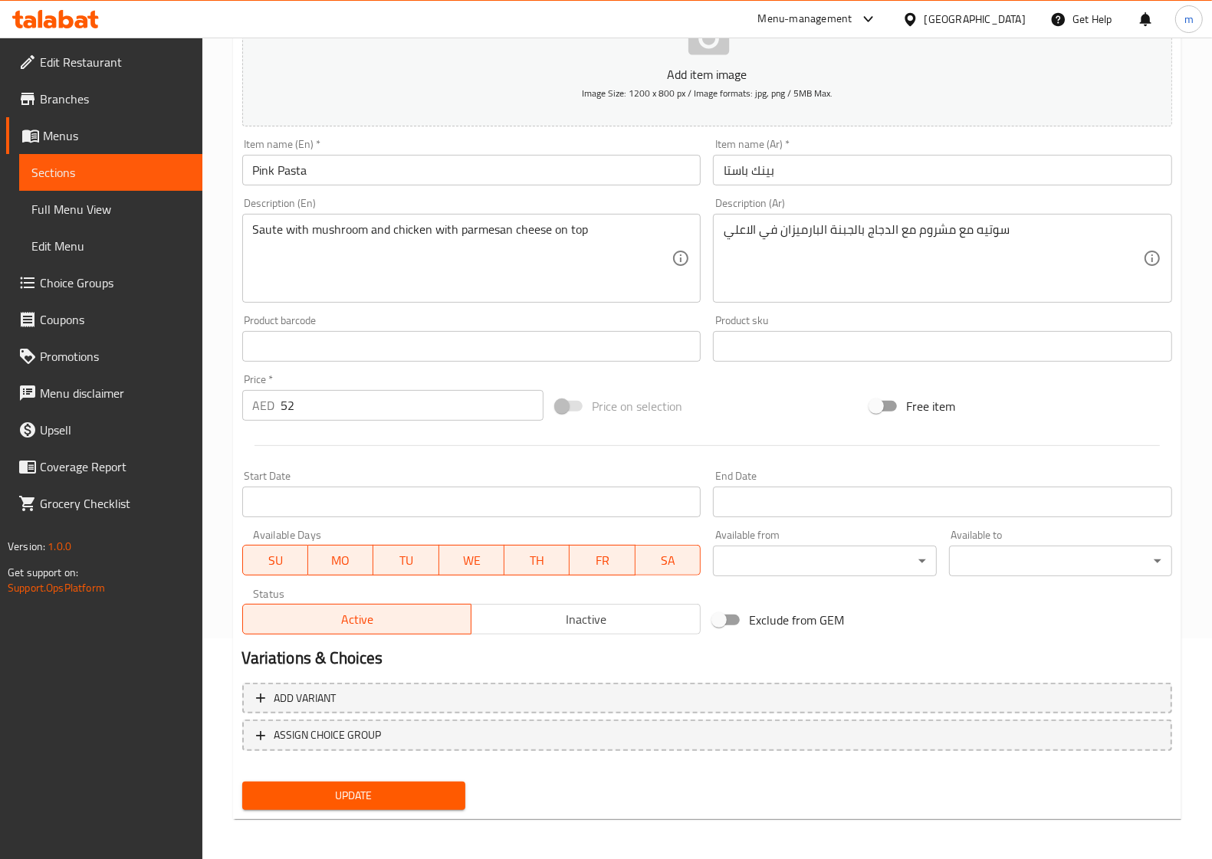
click at [353, 798] on span "Update" at bounding box center [353, 795] width 198 height 19
click at [101, 174] on span "Sections" at bounding box center [110, 172] width 159 height 18
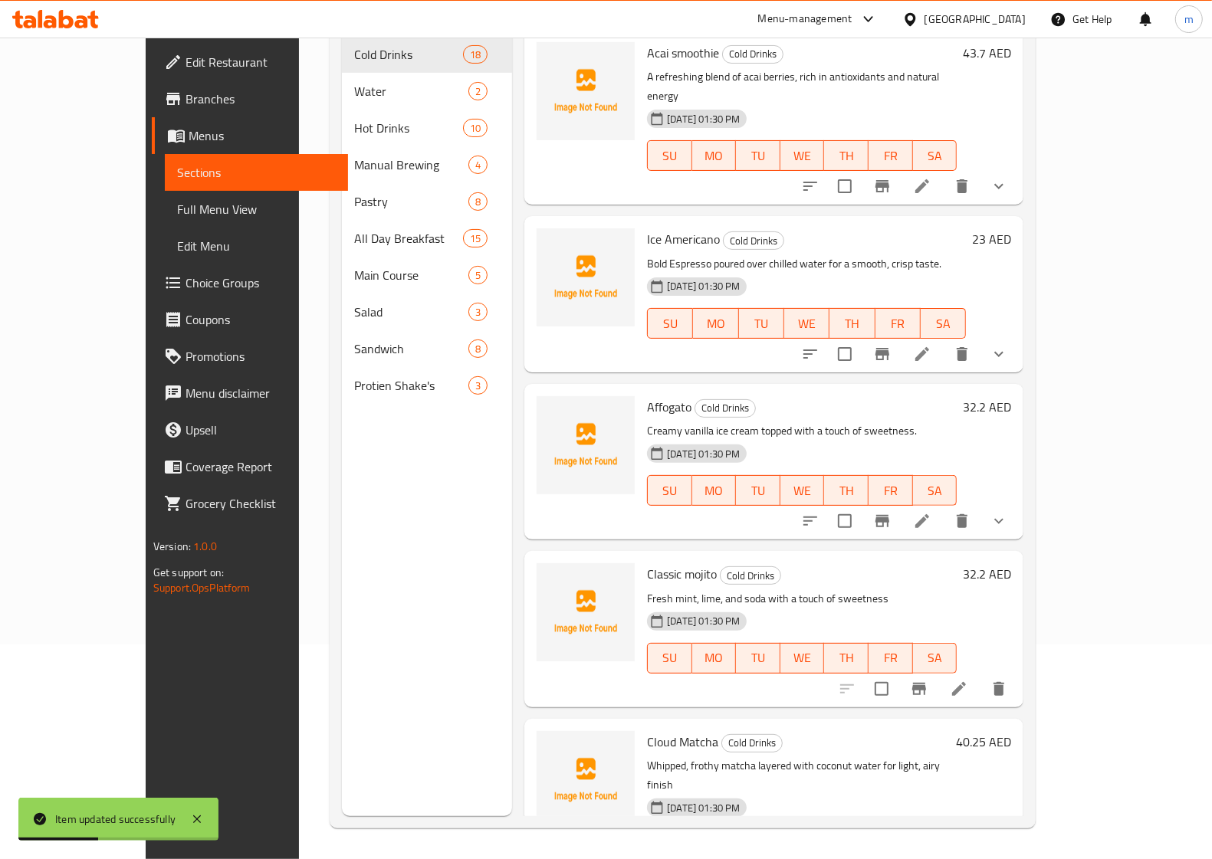
scroll to position [215, 0]
click at [185, 280] on span "Choice Groups" at bounding box center [260, 283] width 150 height 18
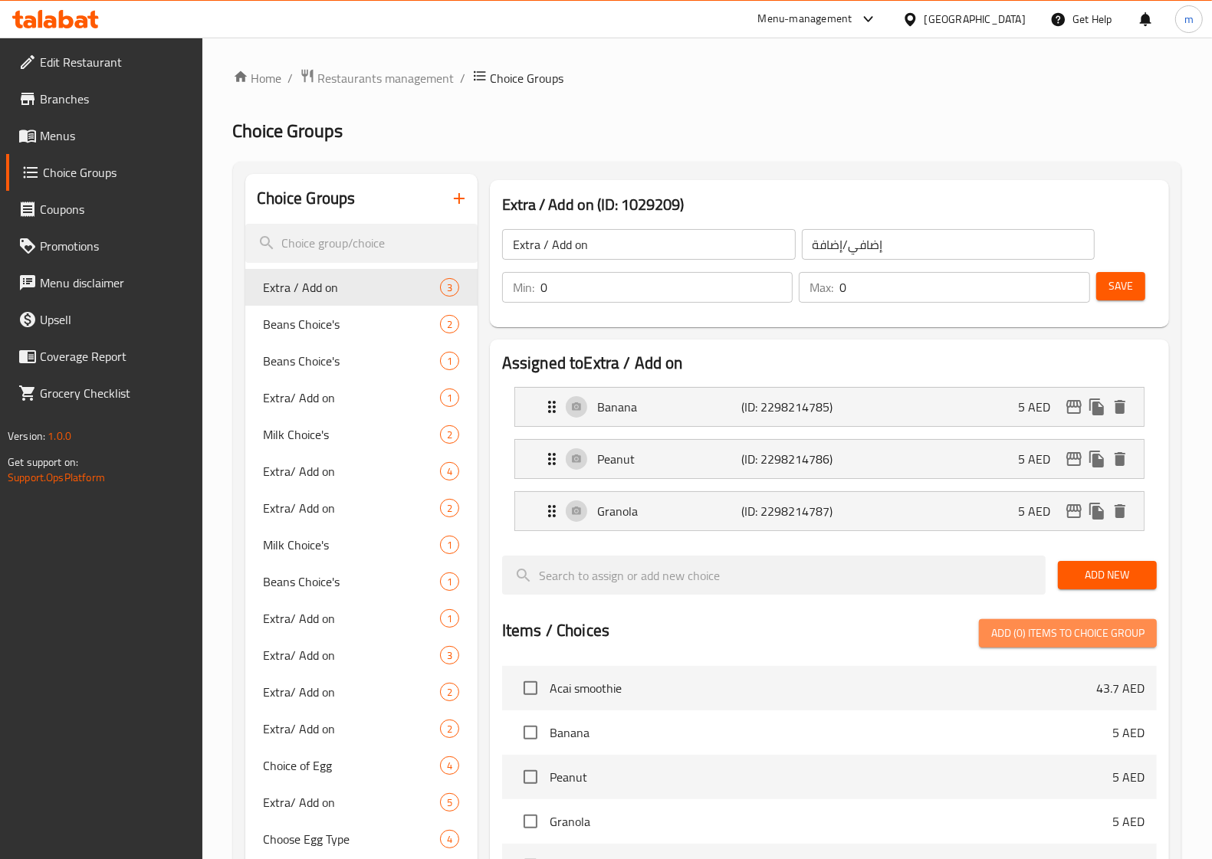
click at [1050, 625] on span "Add (0) items to choice group" at bounding box center [1067, 633] width 153 height 19
click at [74, 133] on span "Menus" at bounding box center [115, 135] width 150 height 18
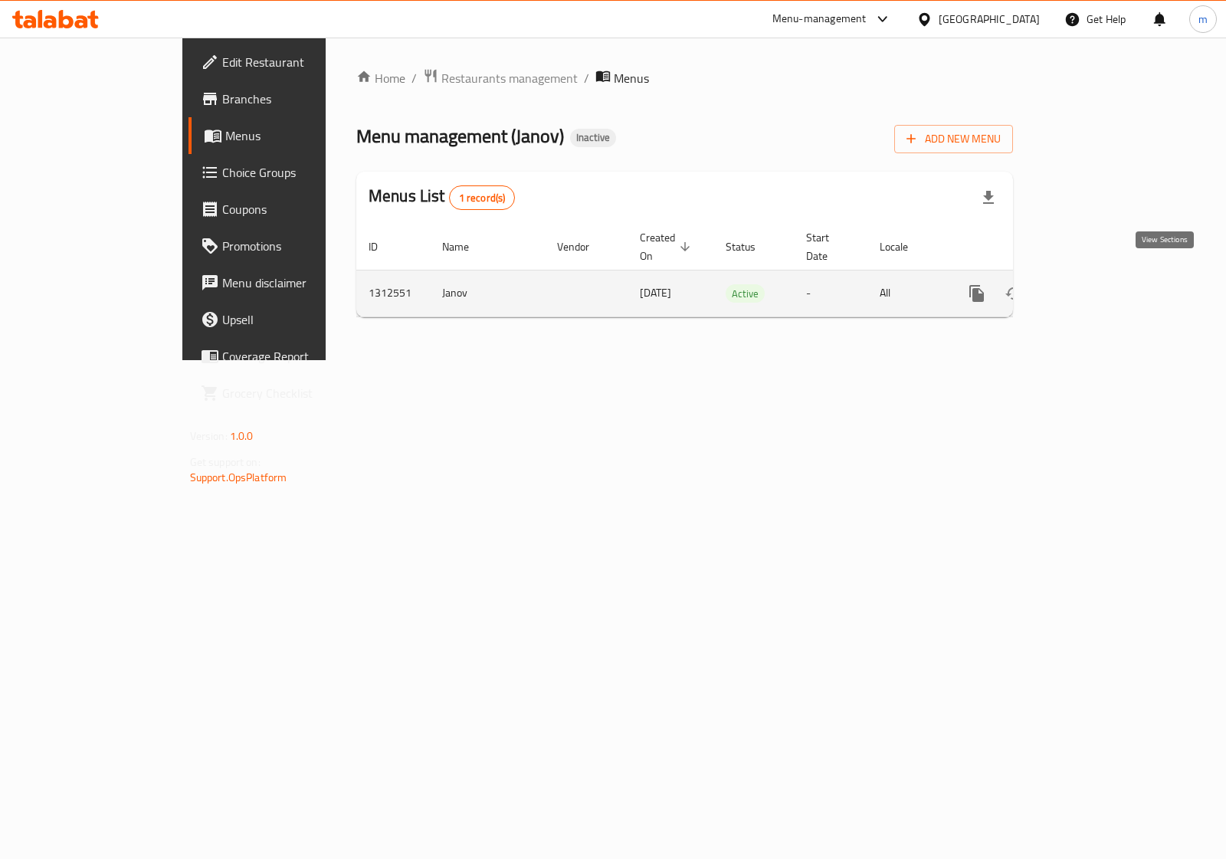
click at [1097, 284] on icon "enhanced table" at bounding box center [1087, 293] width 18 height 18
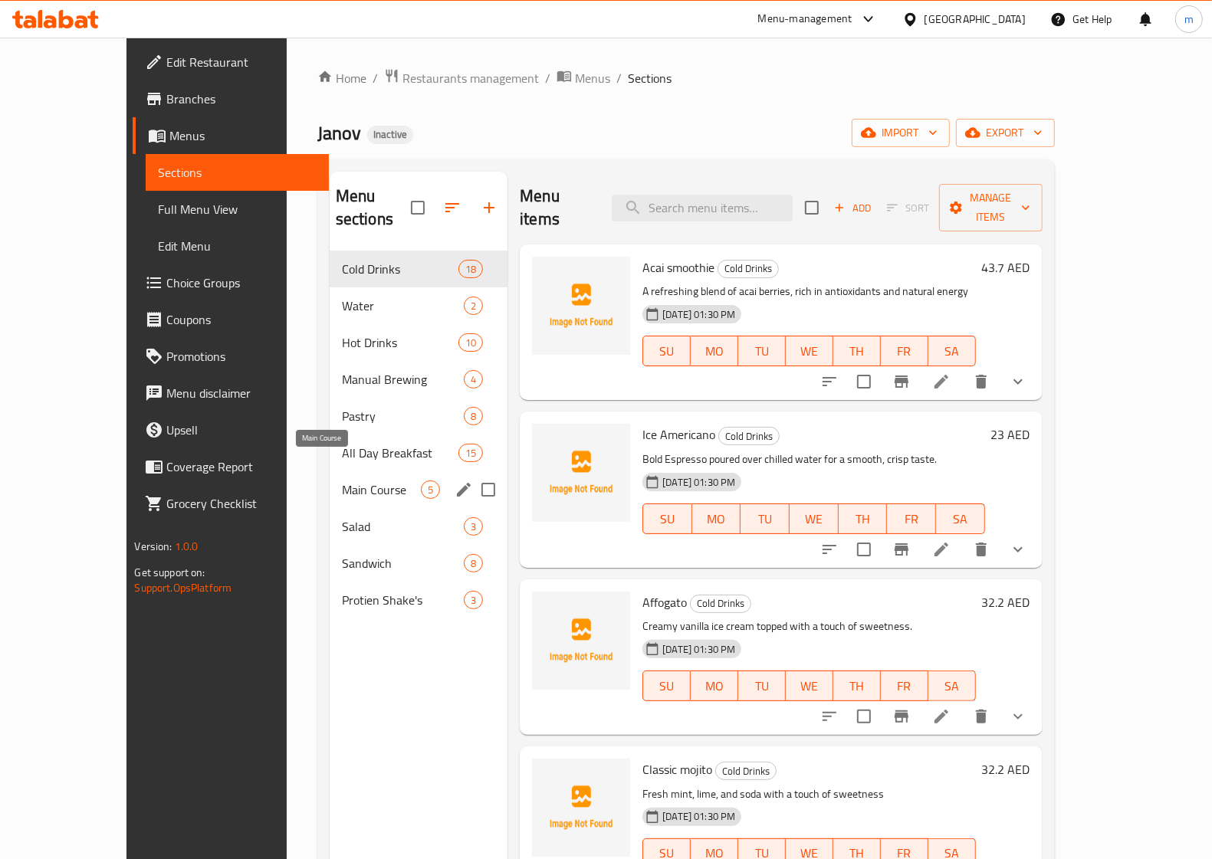
click at [342, 481] on span "Main Course" at bounding box center [381, 490] width 79 height 18
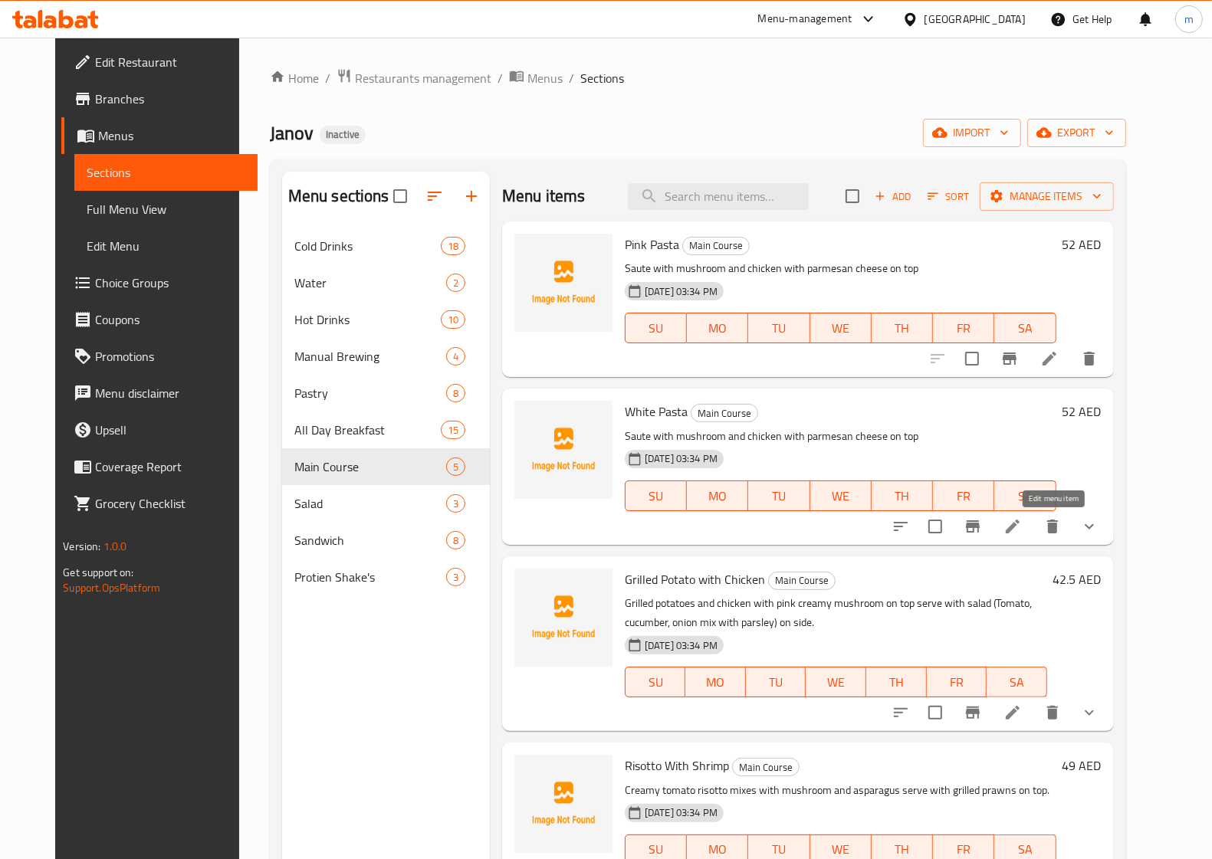
click at [1022, 527] on icon at bounding box center [1012, 526] width 18 height 18
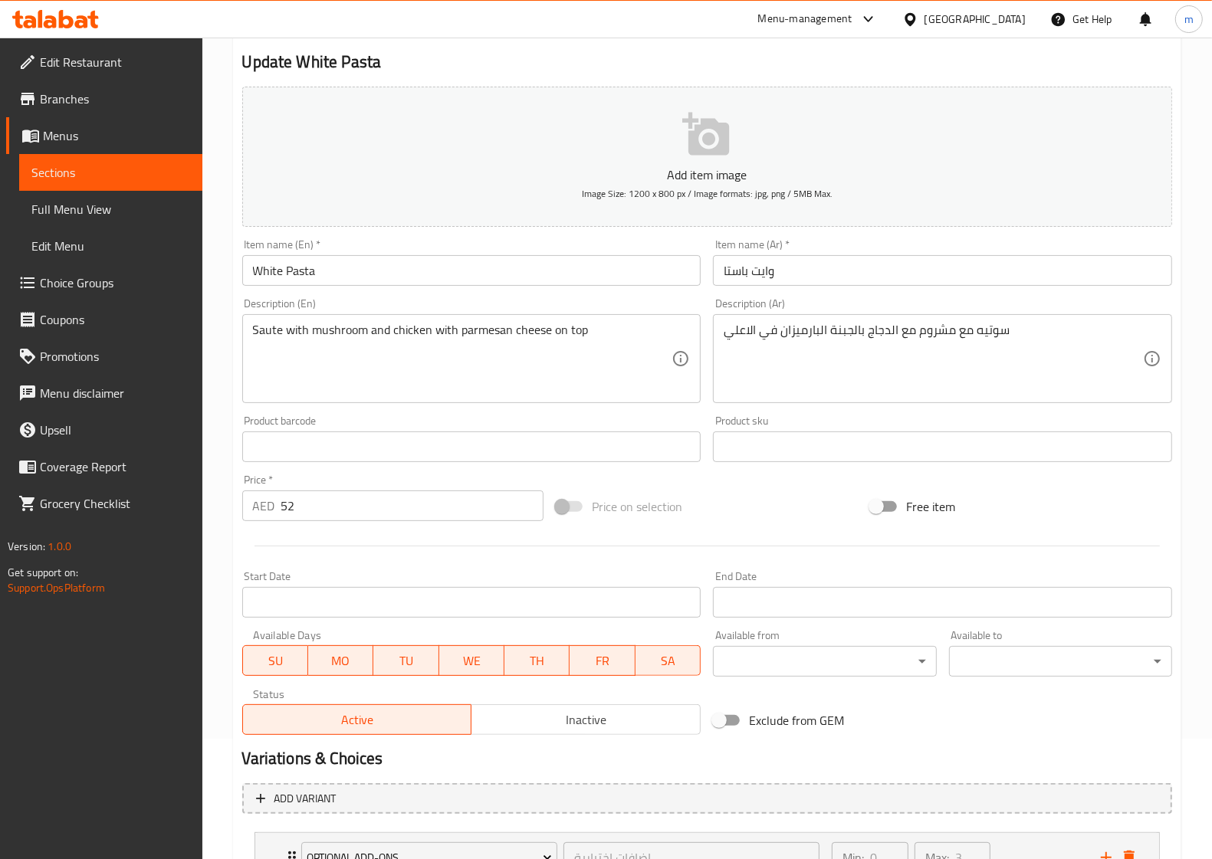
scroll to position [248, 0]
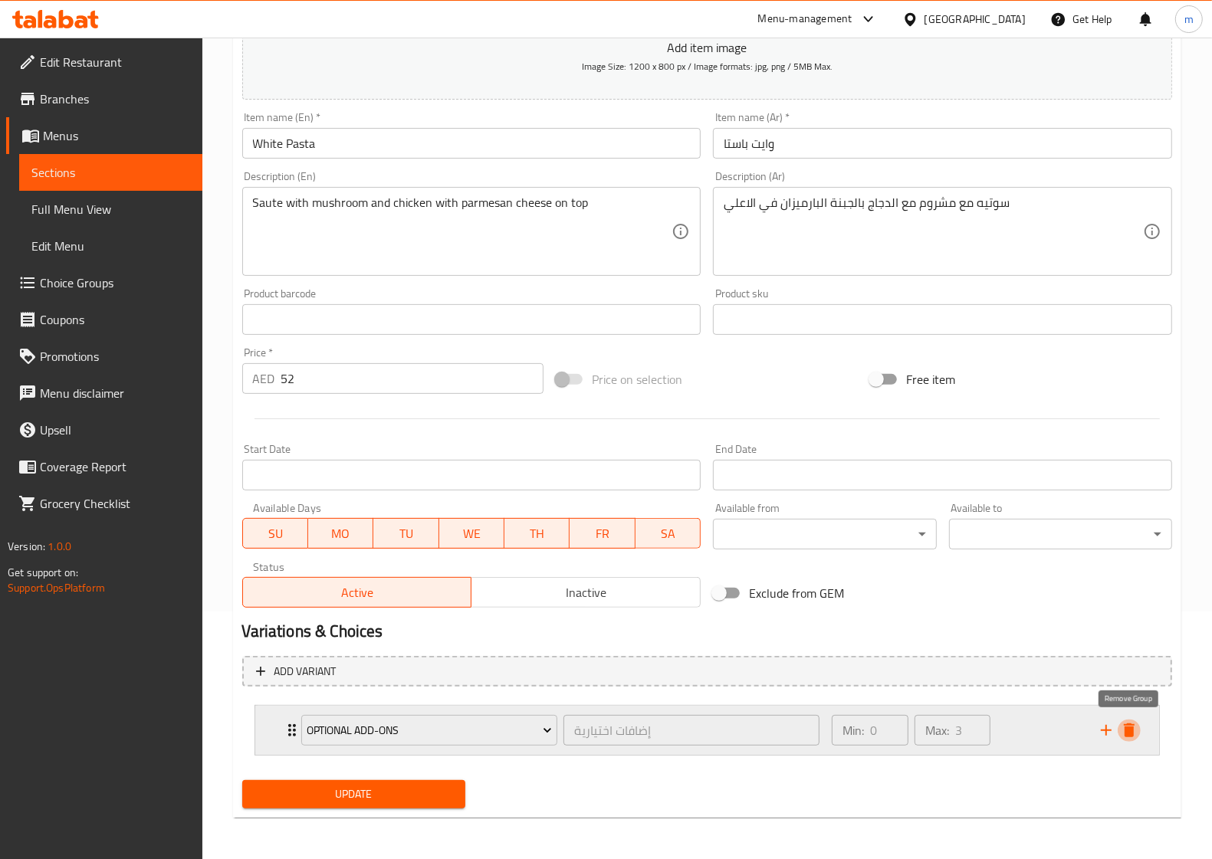
click at [1132, 734] on icon "delete" at bounding box center [1128, 730] width 11 height 14
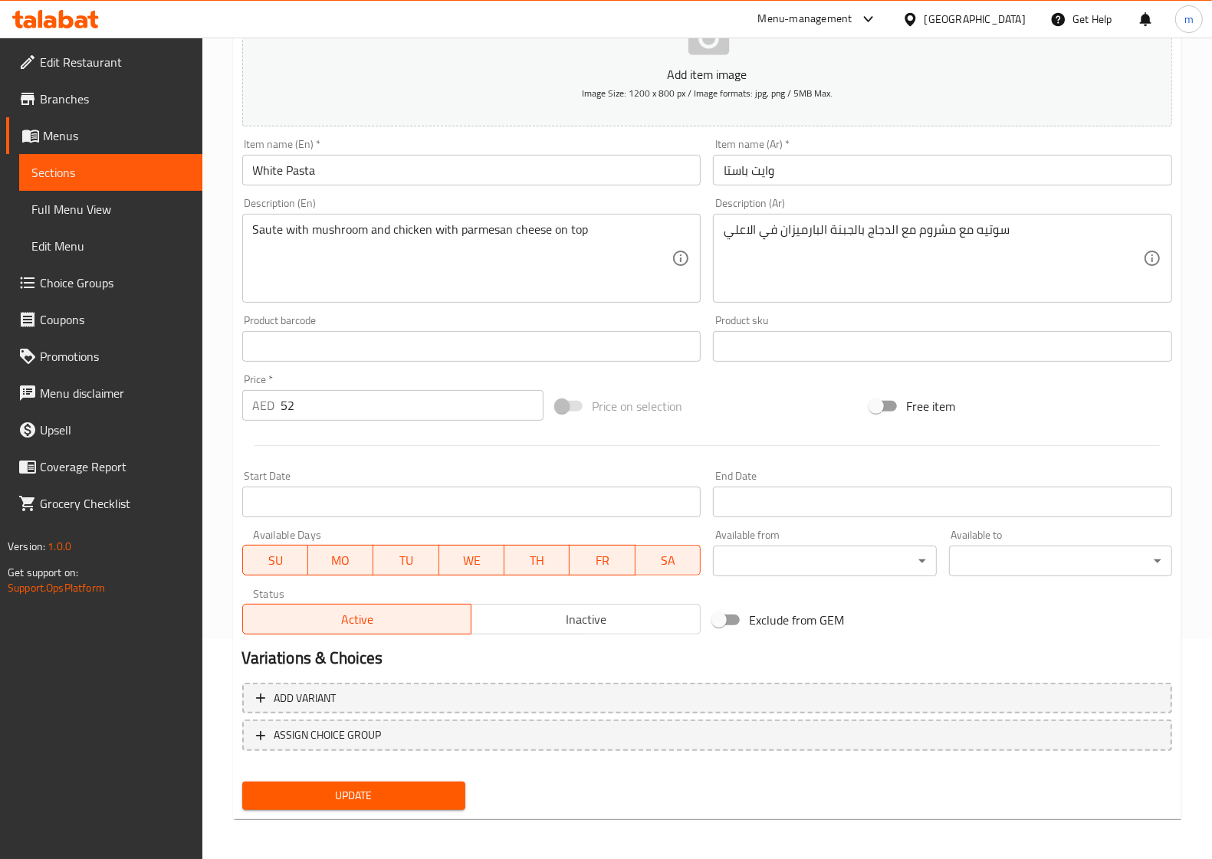
click at [388, 797] on span "Update" at bounding box center [353, 795] width 198 height 19
click at [97, 166] on span "Sections" at bounding box center [110, 172] width 159 height 18
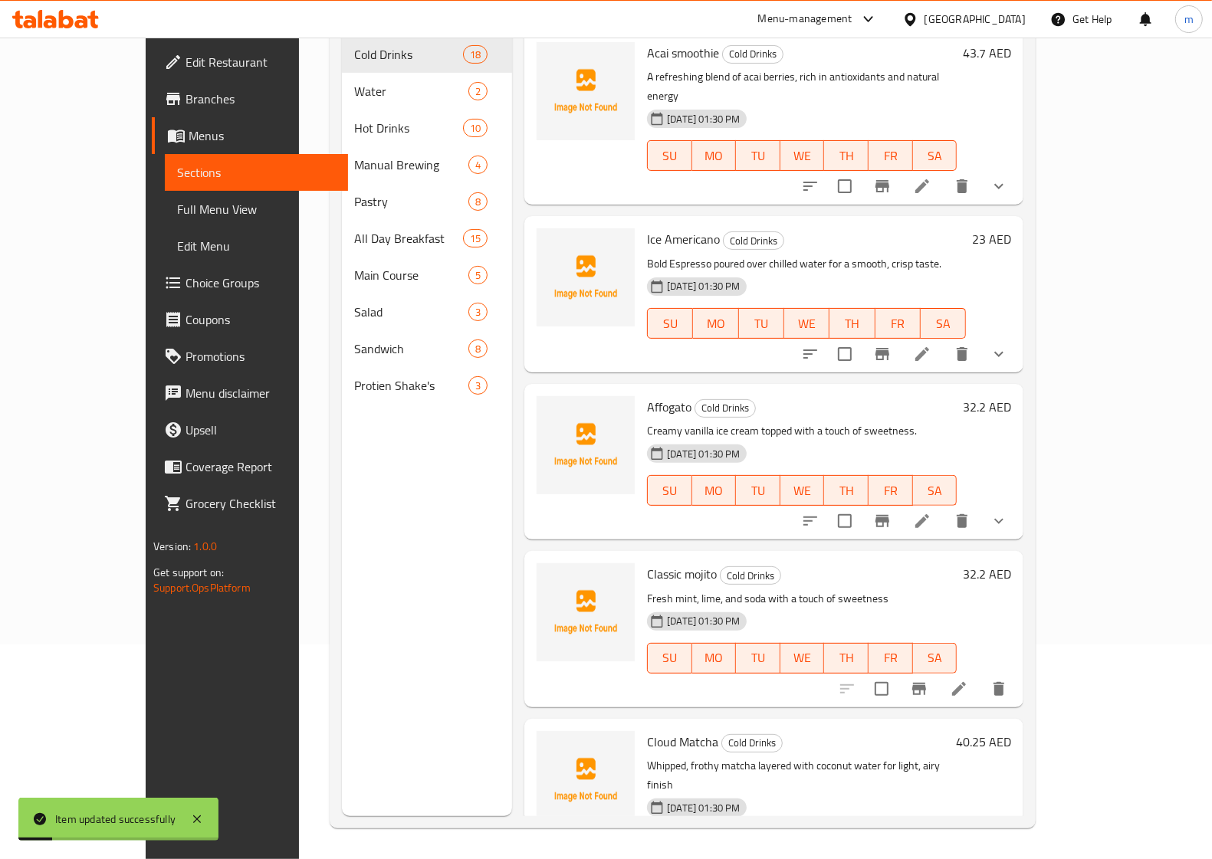
scroll to position [215, 0]
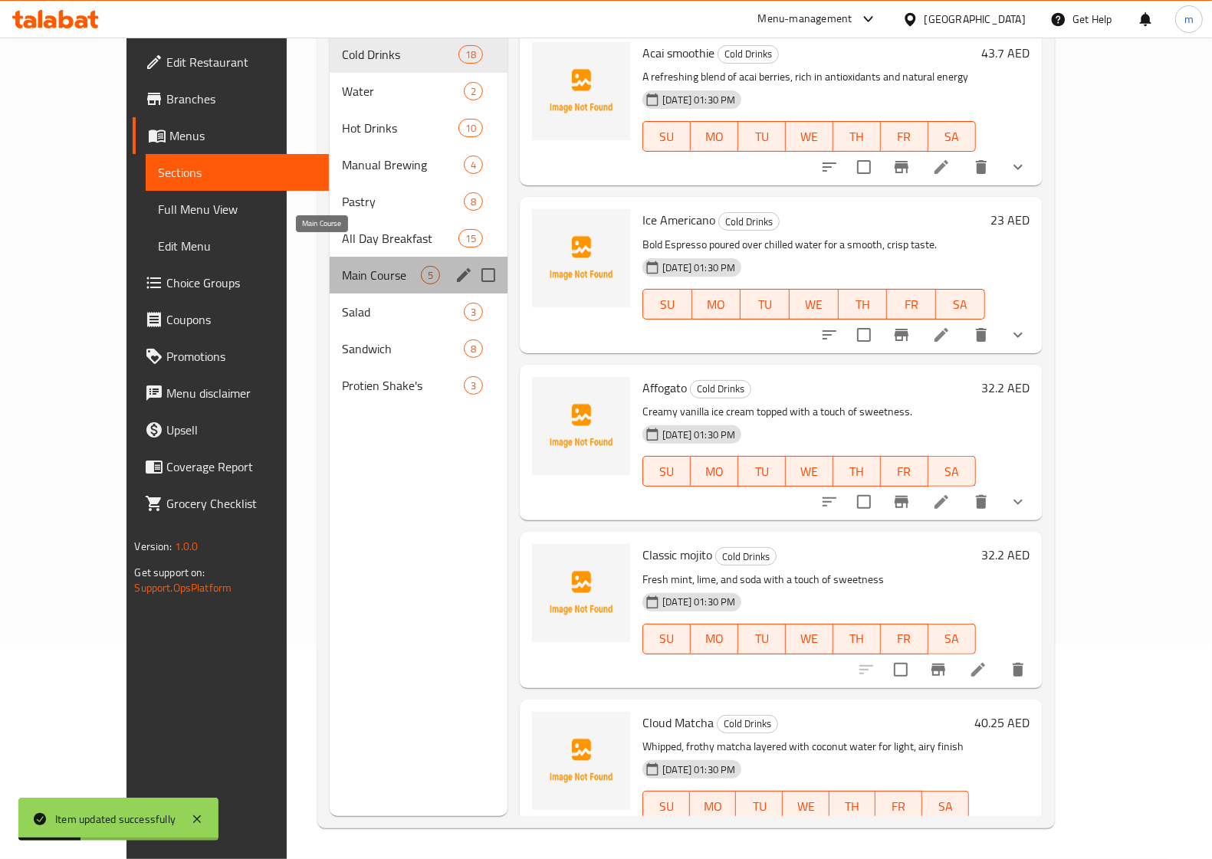
click at [342, 266] on span "Main Course" at bounding box center [381, 275] width 79 height 18
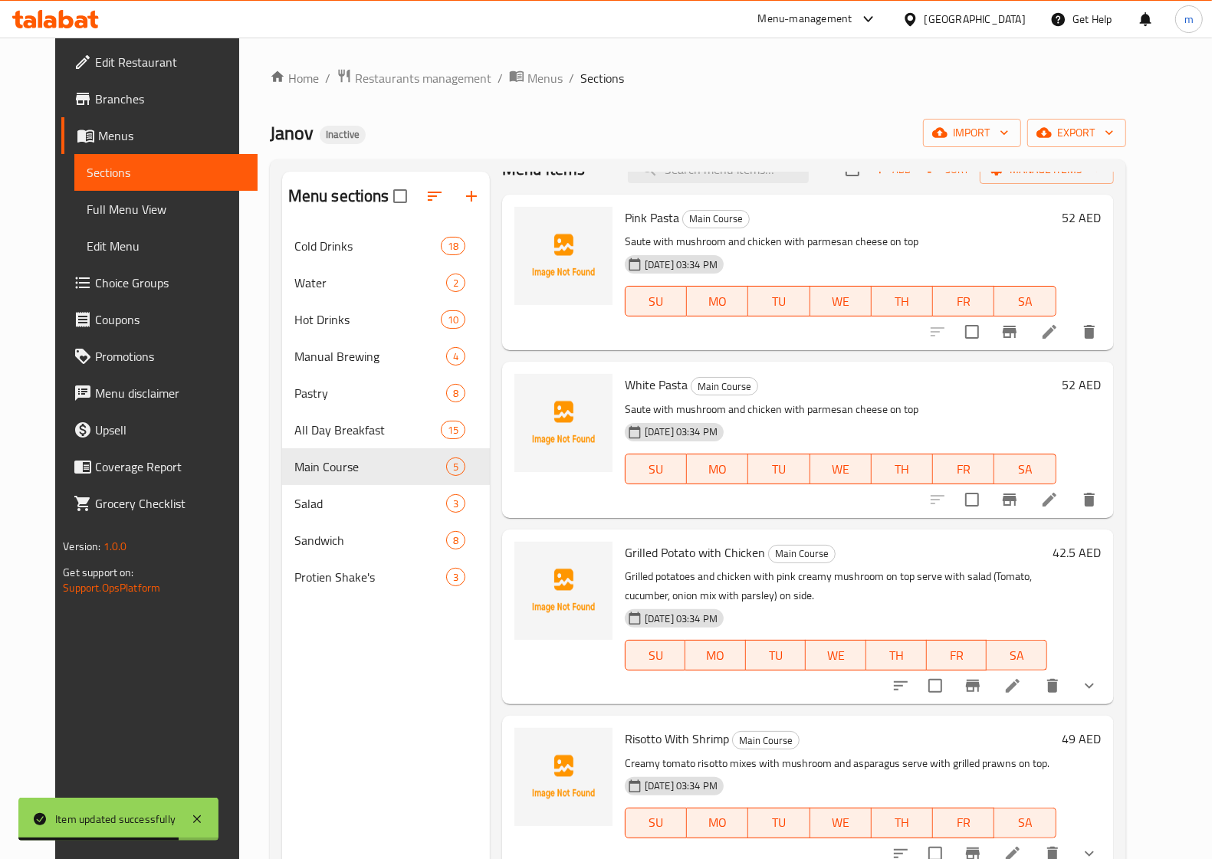
scroll to position [34, 0]
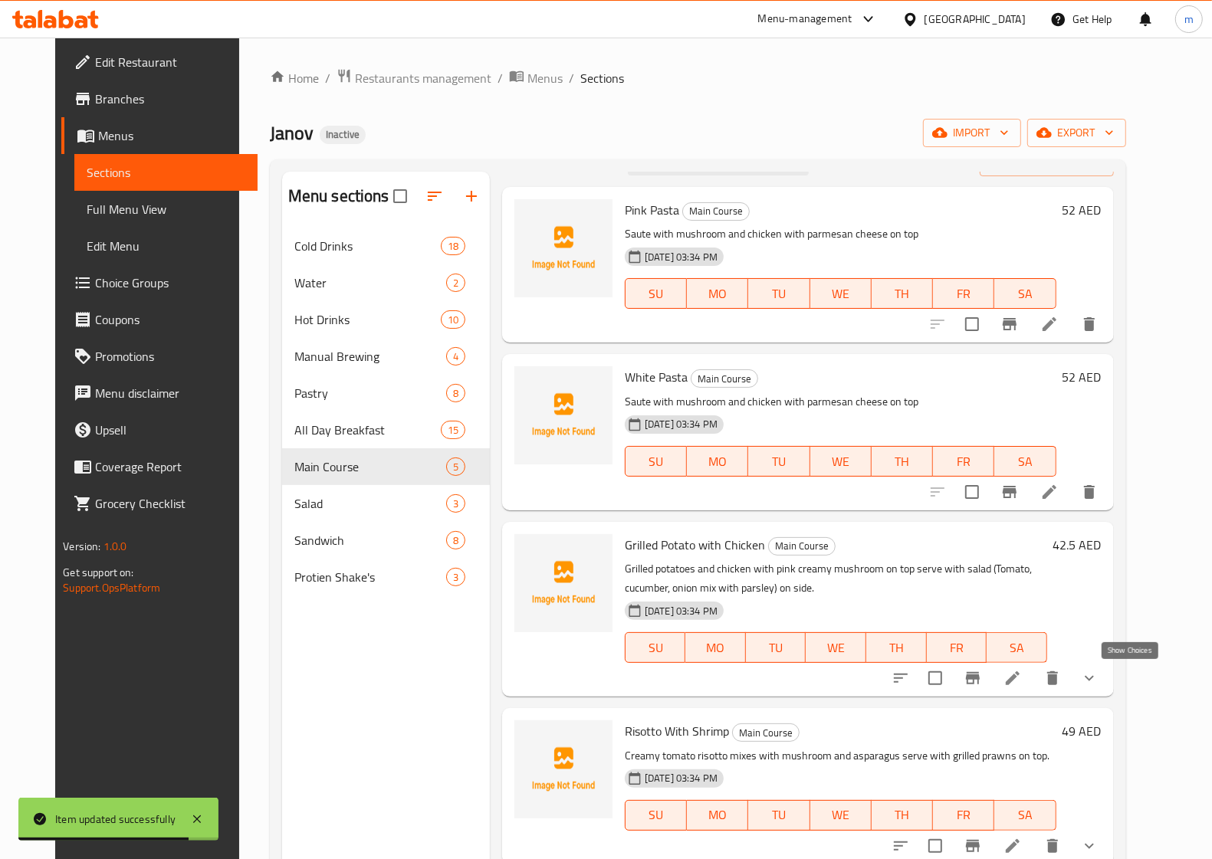
click at [1098, 676] on icon "show more" at bounding box center [1089, 678] width 18 height 18
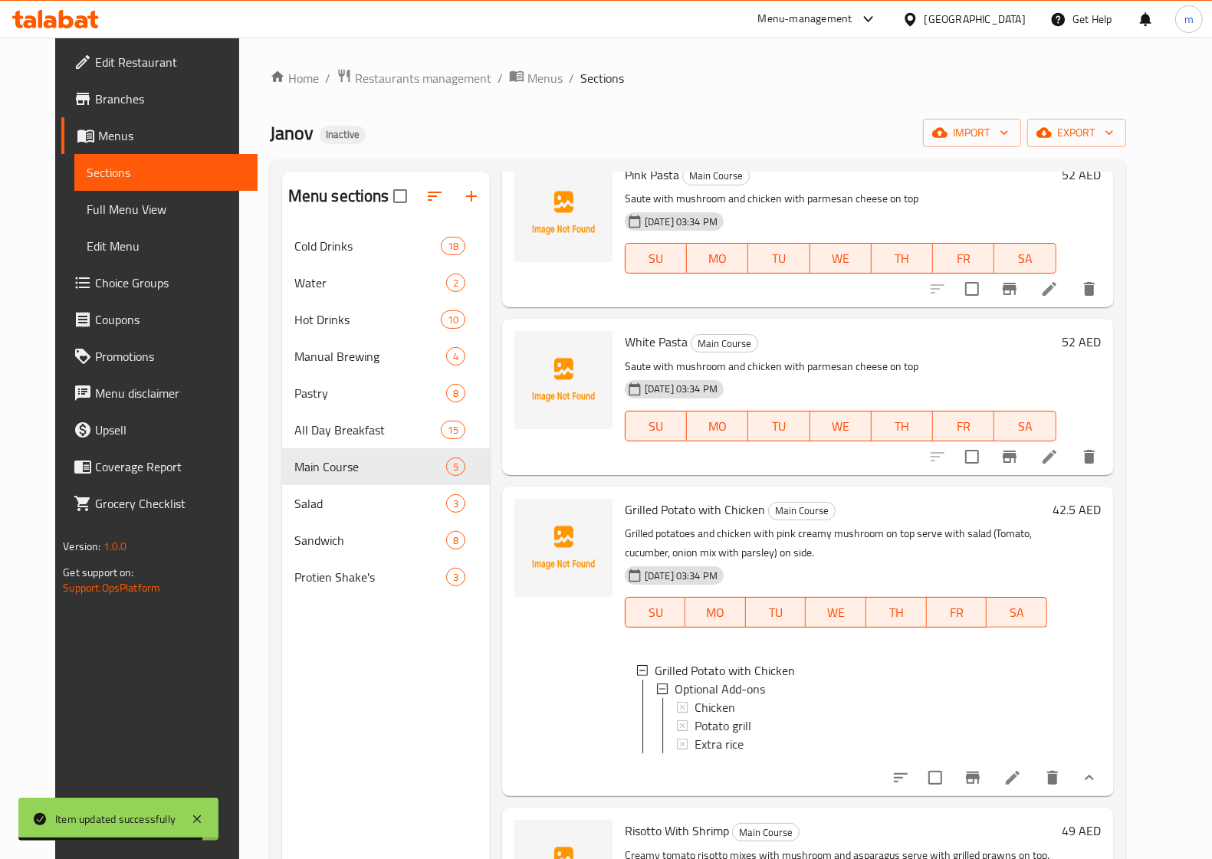
scroll to position [130, 0]
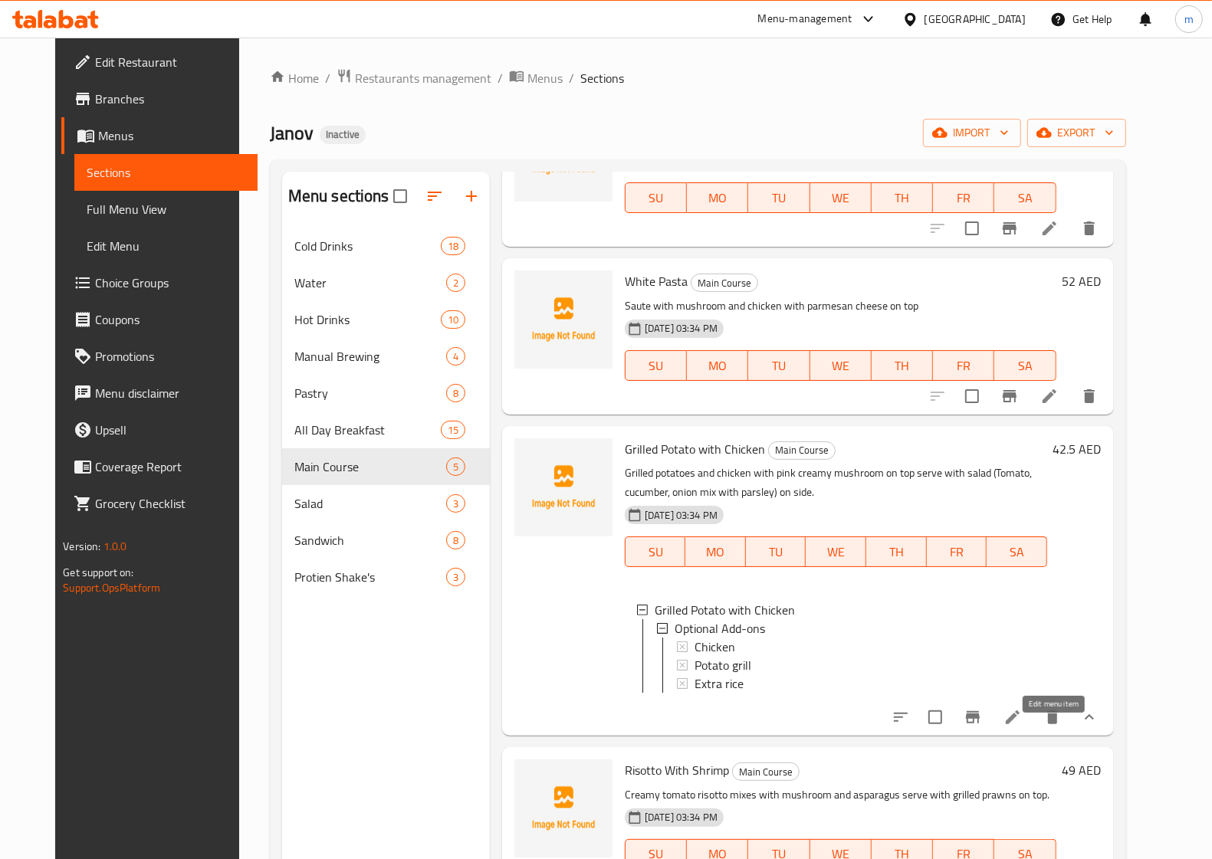
click at [1022, 727] on icon at bounding box center [1012, 717] width 18 height 18
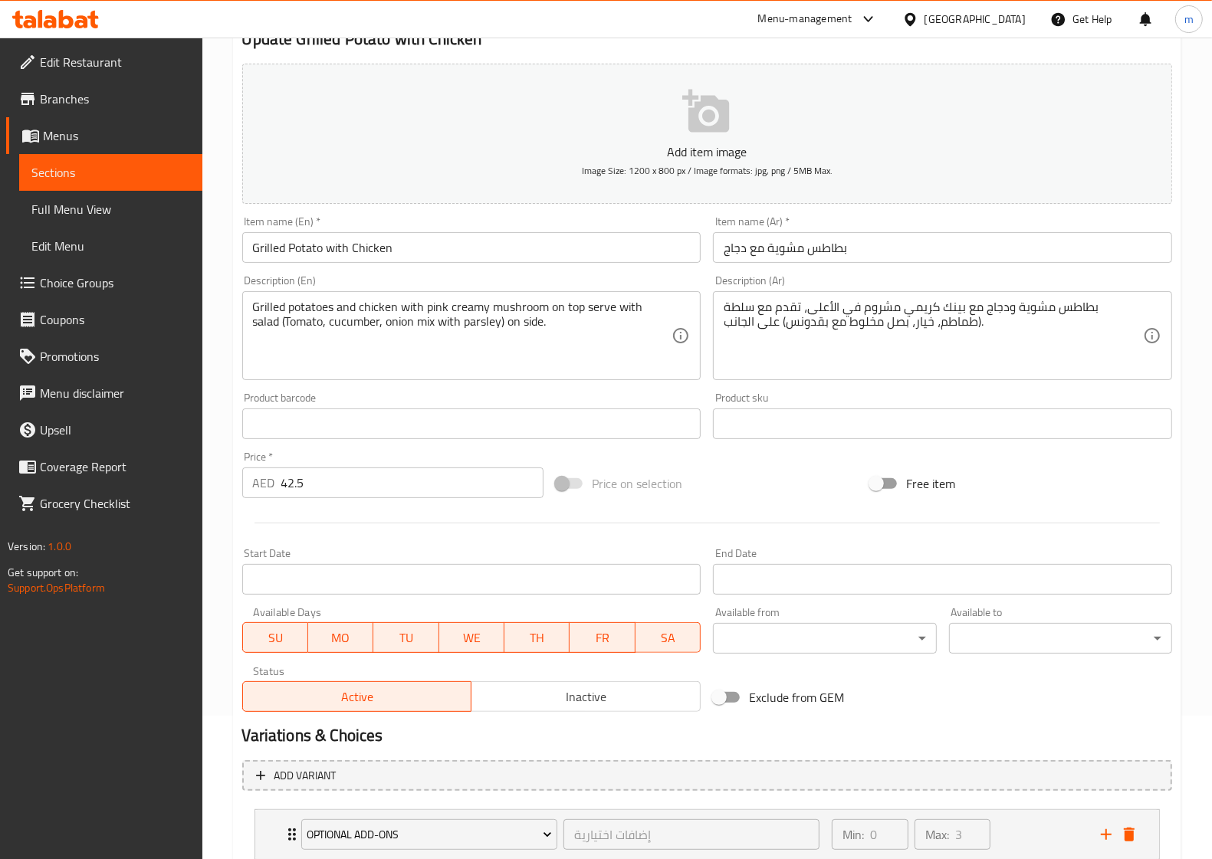
scroll to position [248, 0]
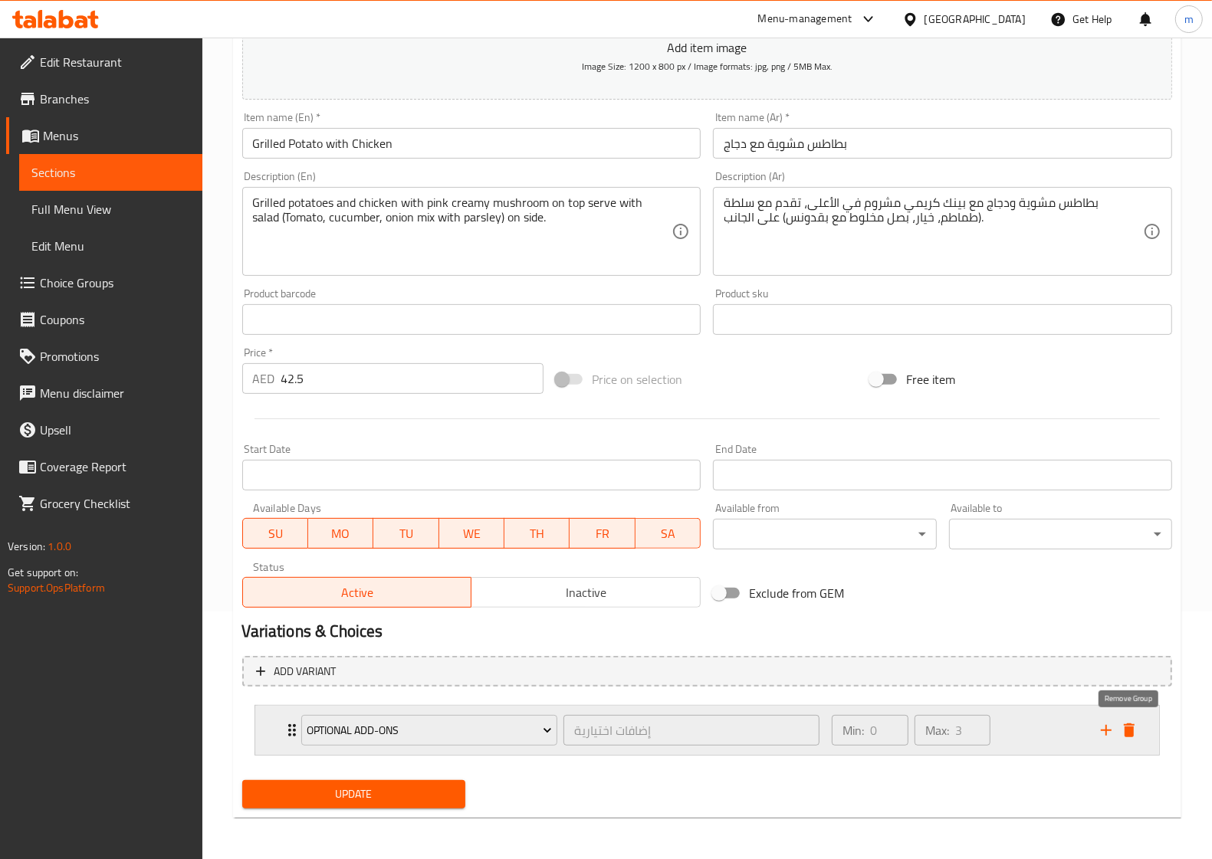
click at [1131, 730] on icon "delete" at bounding box center [1128, 730] width 11 height 14
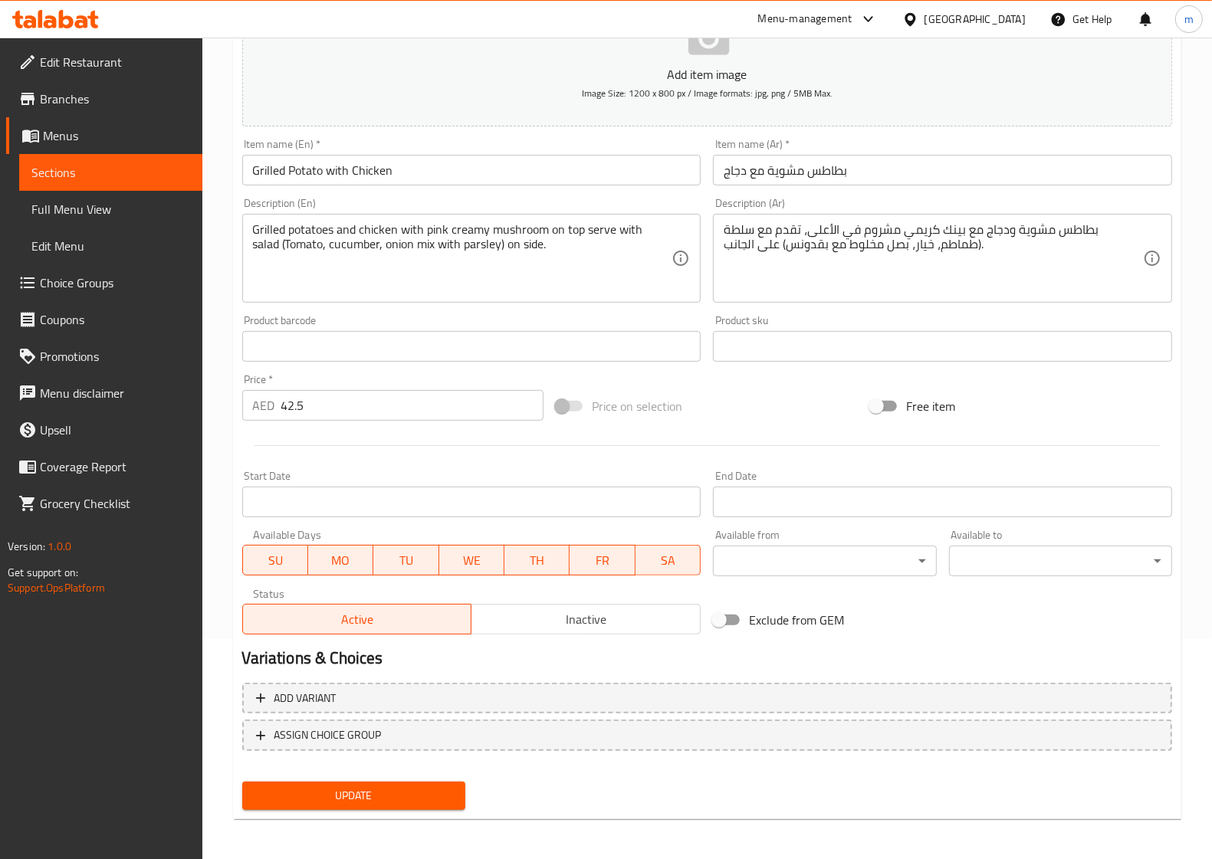
click at [420, 799] on span "Update" at bounding box center [353, 795] width 198 height 19
click at [83, 172] on span "Sections" at bounding box center [110, 172] width 159 height 18
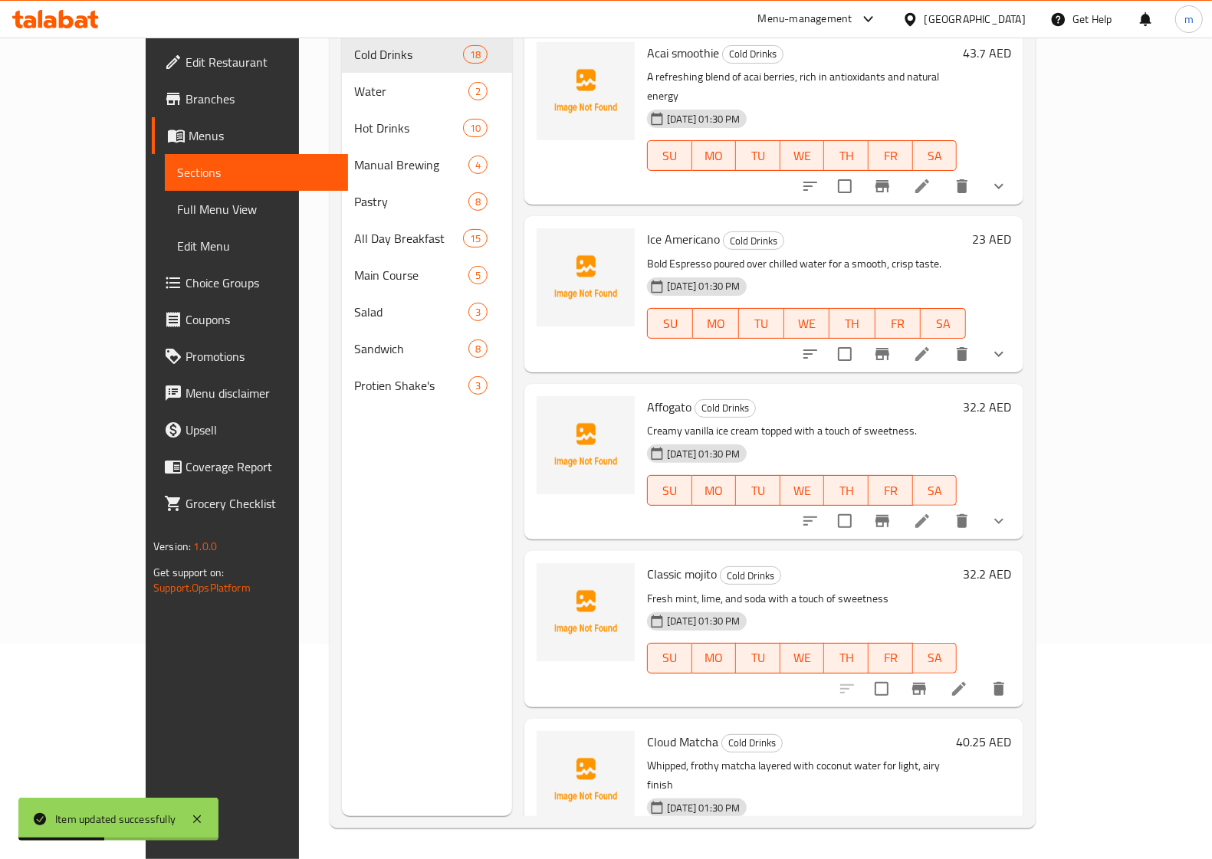
scroll to position [215, 0]
click at [177, 172] on span "Sections" at bounding box center [256, 172] width 159 height 18
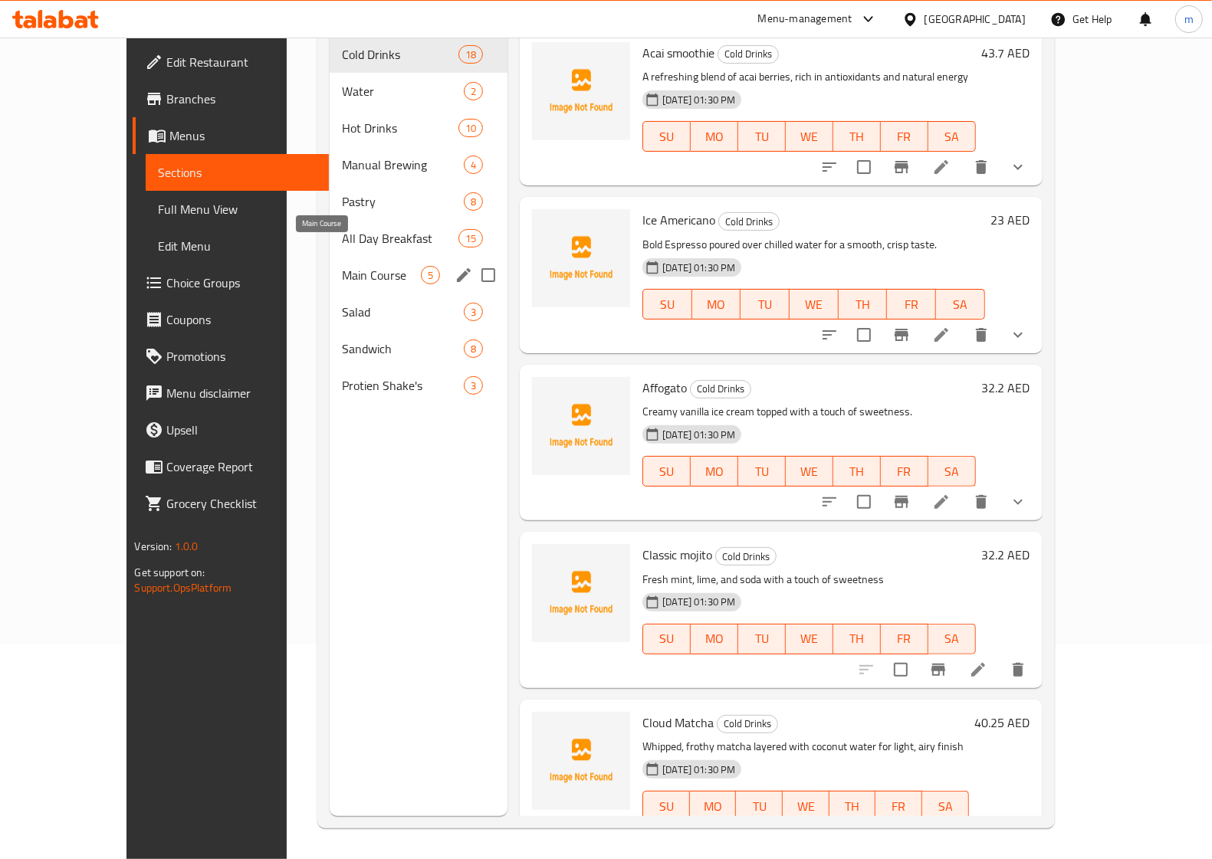
click at [342, 266] on span "Main Course" at bounding box center [381, 275] width 79 height 18
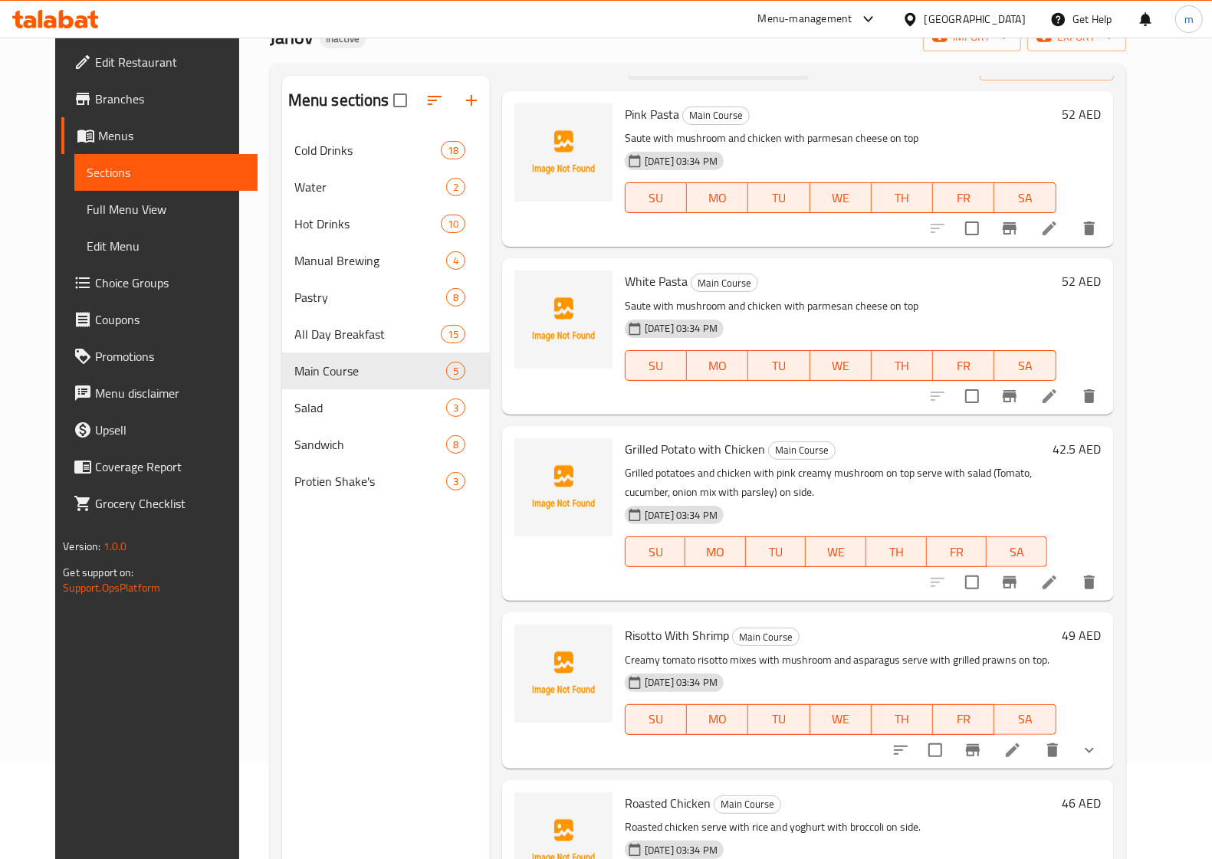
scroll to position [192, 0]
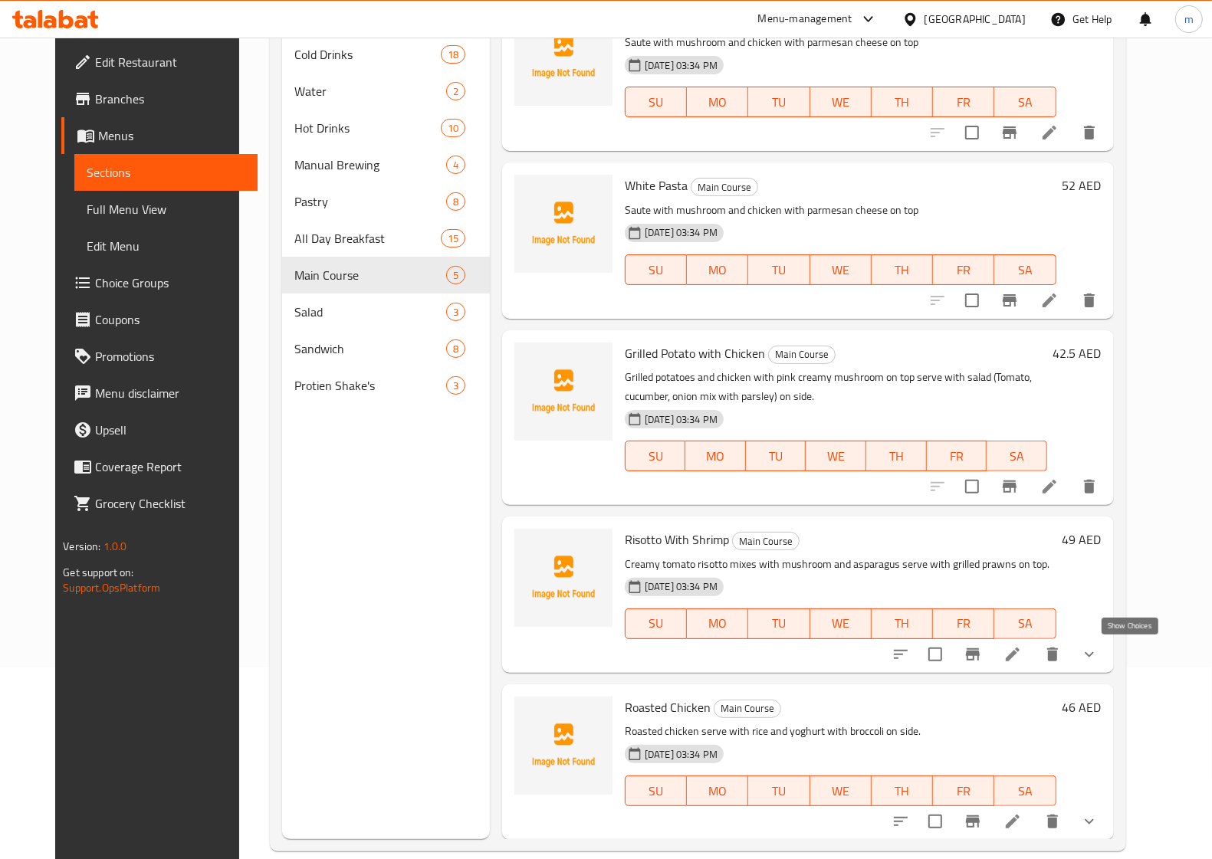
click at [1098, 656] on icon "show more" at bounding box center [1089, 654] width 18 height 18
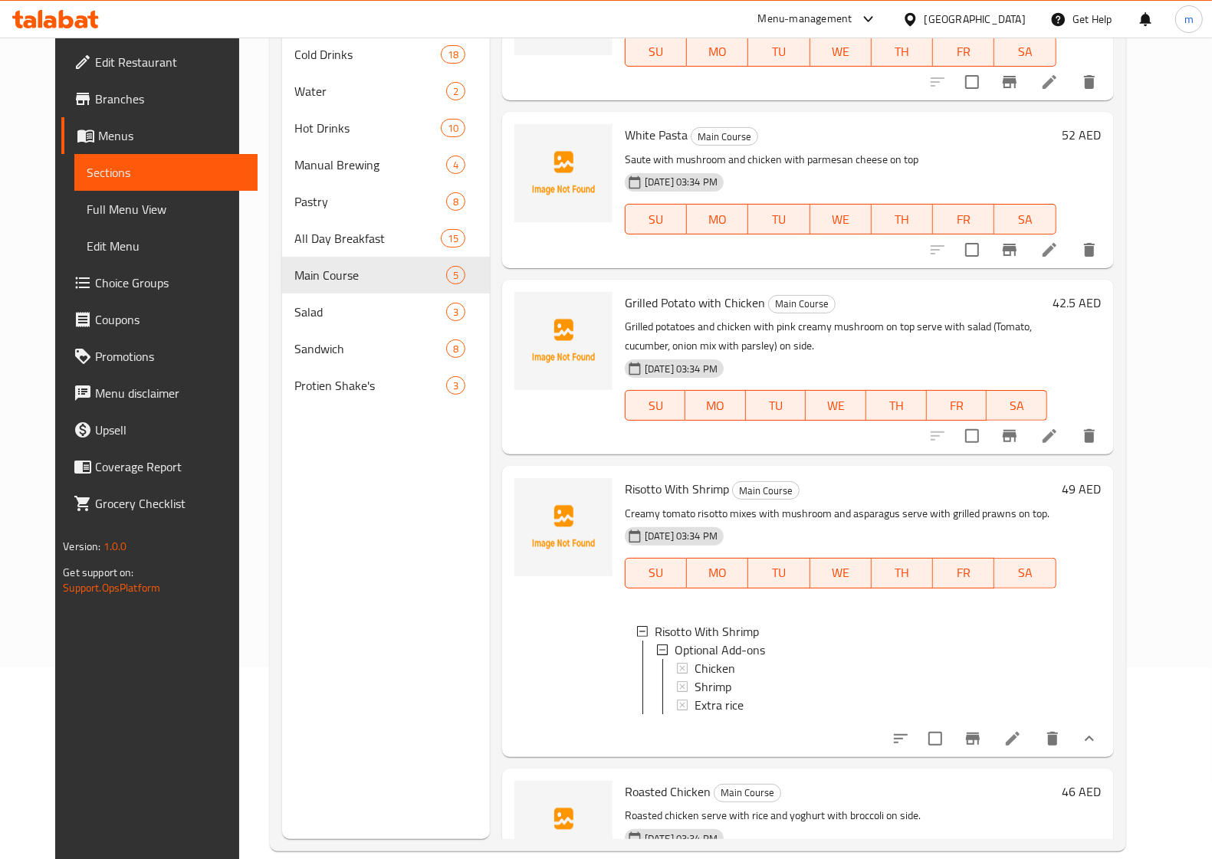
scroll to position [130, 0]
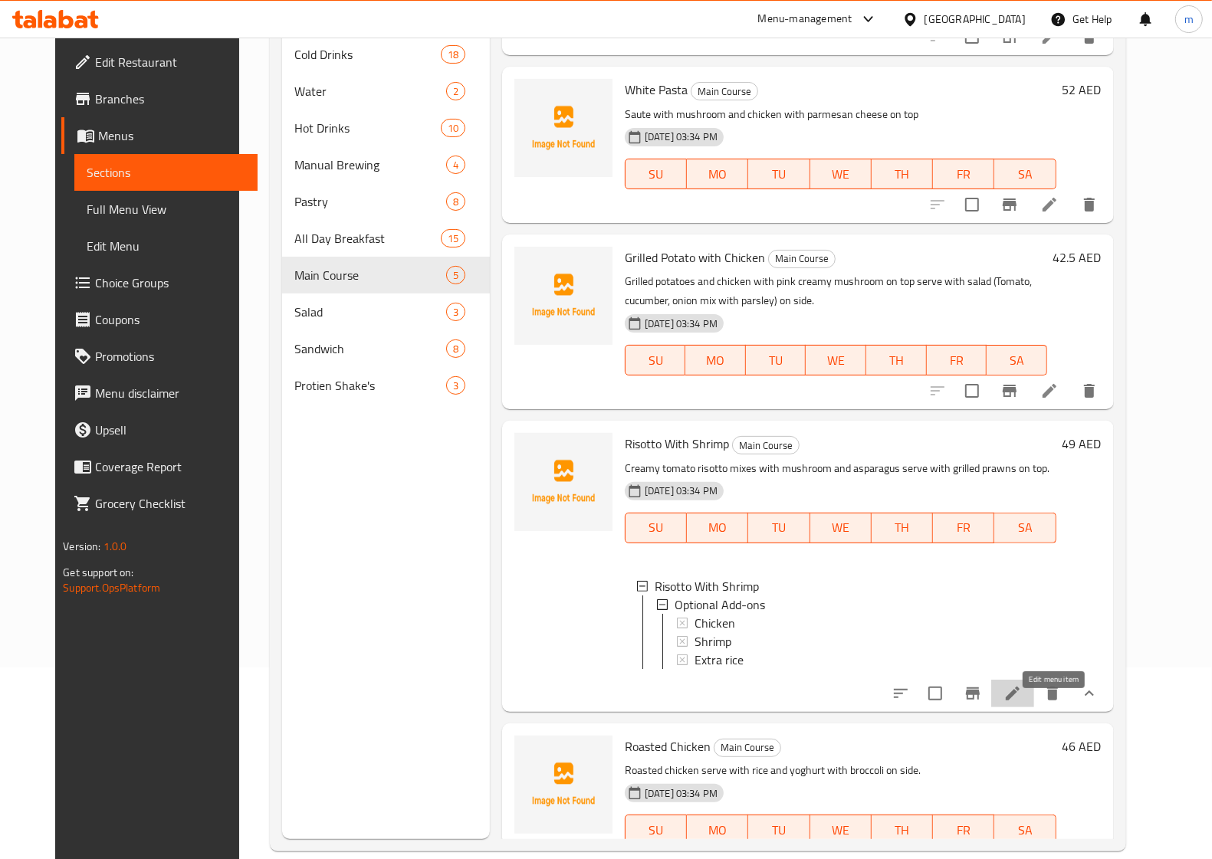
click at [1022, 703] on icon at bounding box center [1012, 693] width 18 height 18
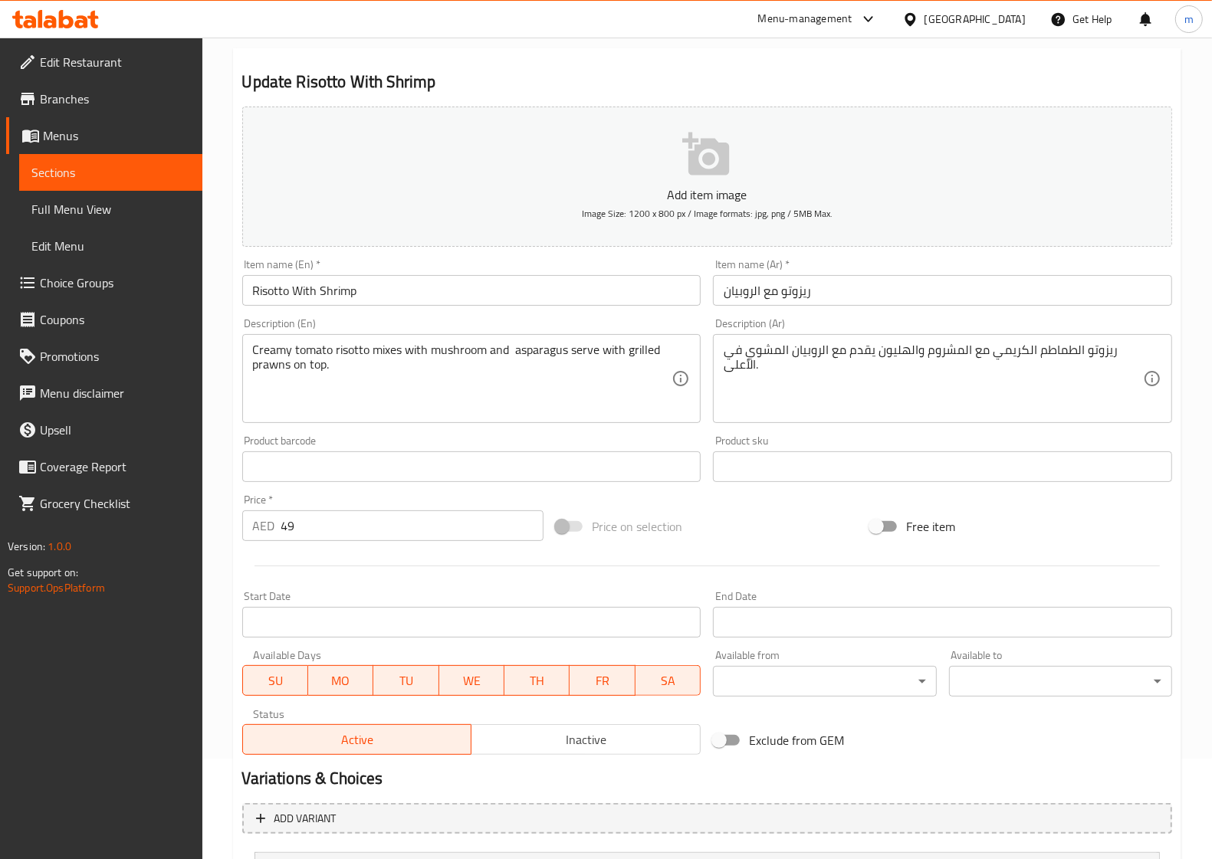
scroll to position [248, 0]
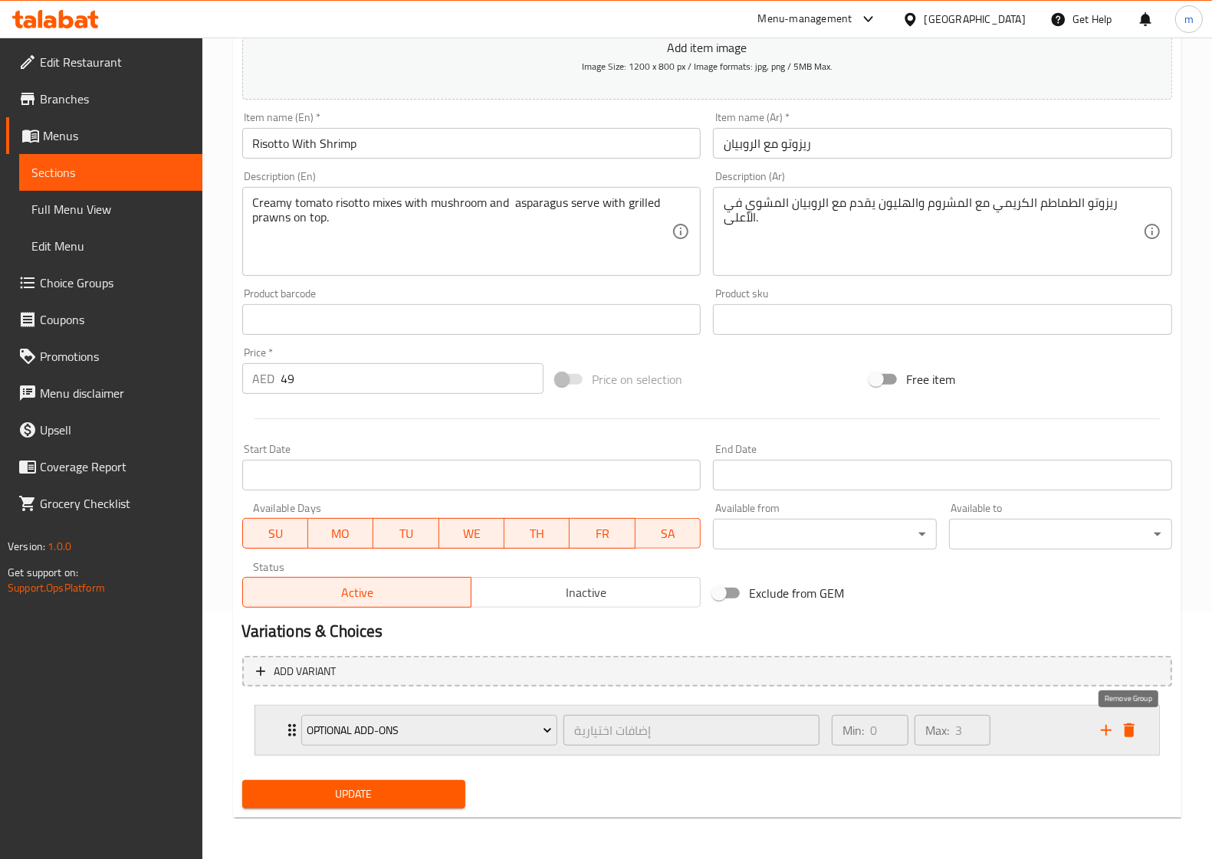
click at [1134, 729] on icon "delete" at bounding box center [1129, 730] width 18 height 18
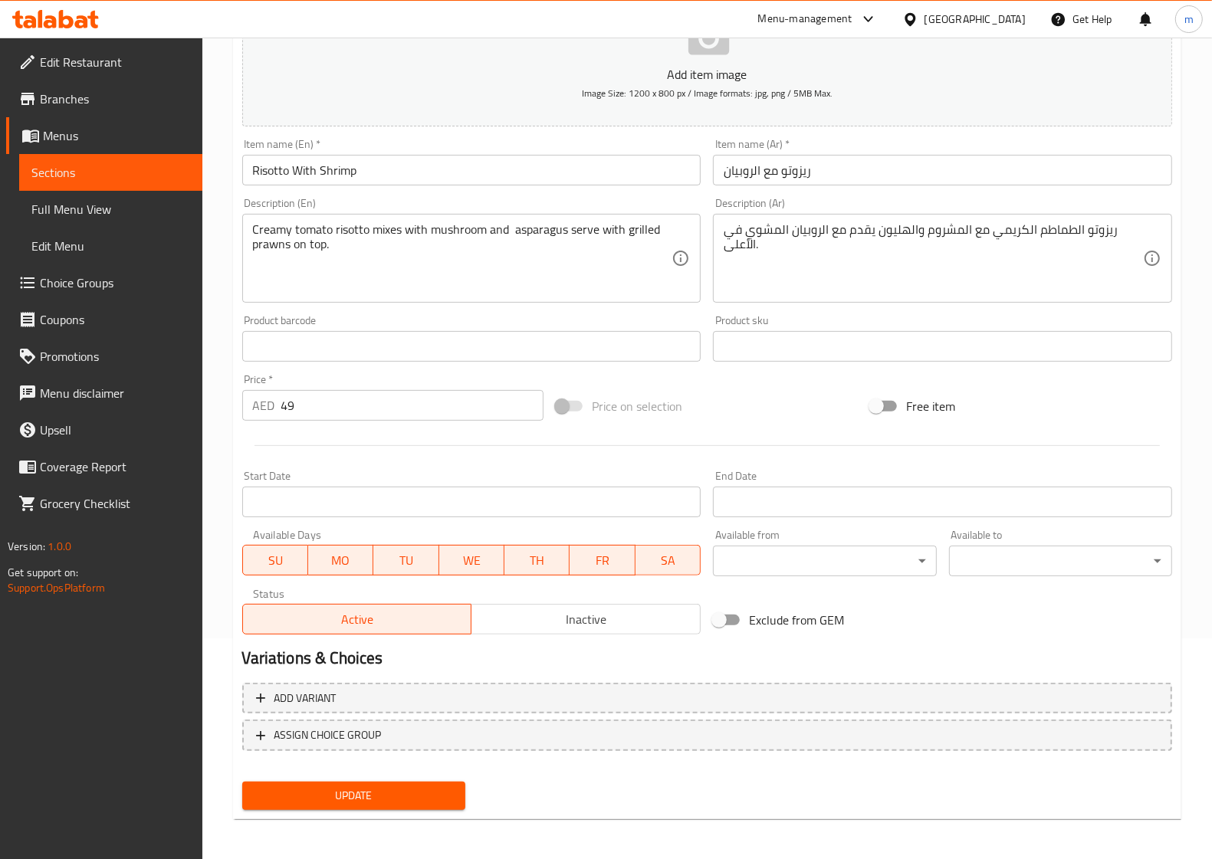
click at [366, 794] on span "Update" at bounding box center [353, 795] width 198 height 19
click at [96, 178] on span "Sections" at bounding box center [110, 172] width 159 height 18
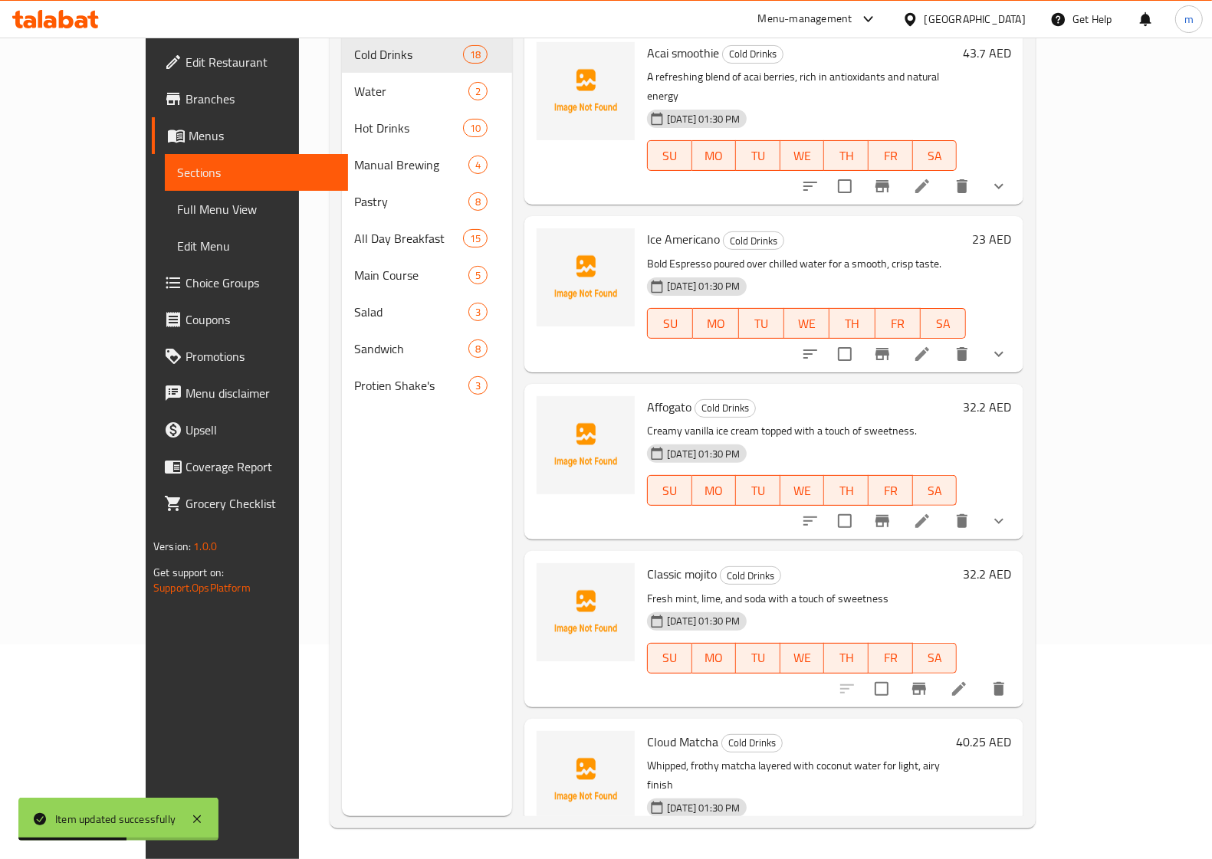
scroll to position [215, 0]
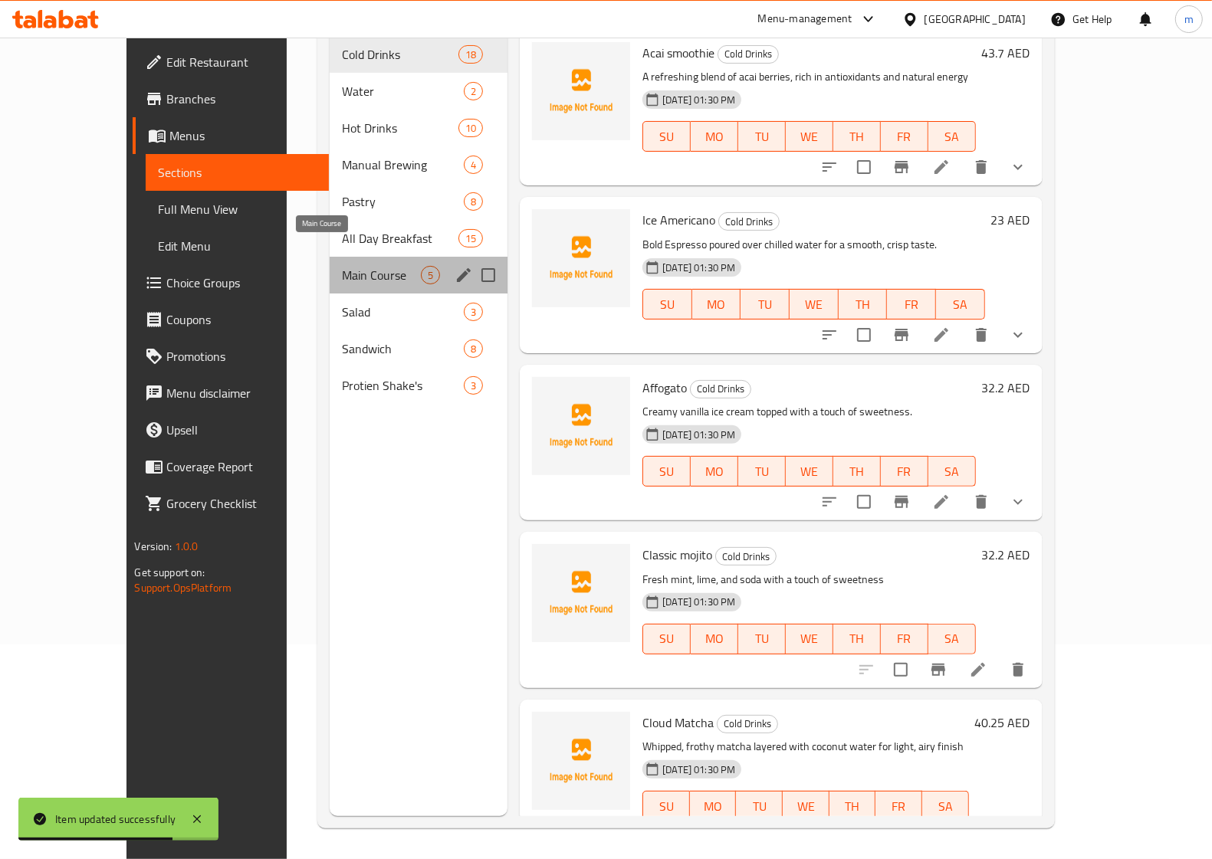
click at [342, 266] on span "Main Course" at bounding box center [381, 275] width 79 height 18
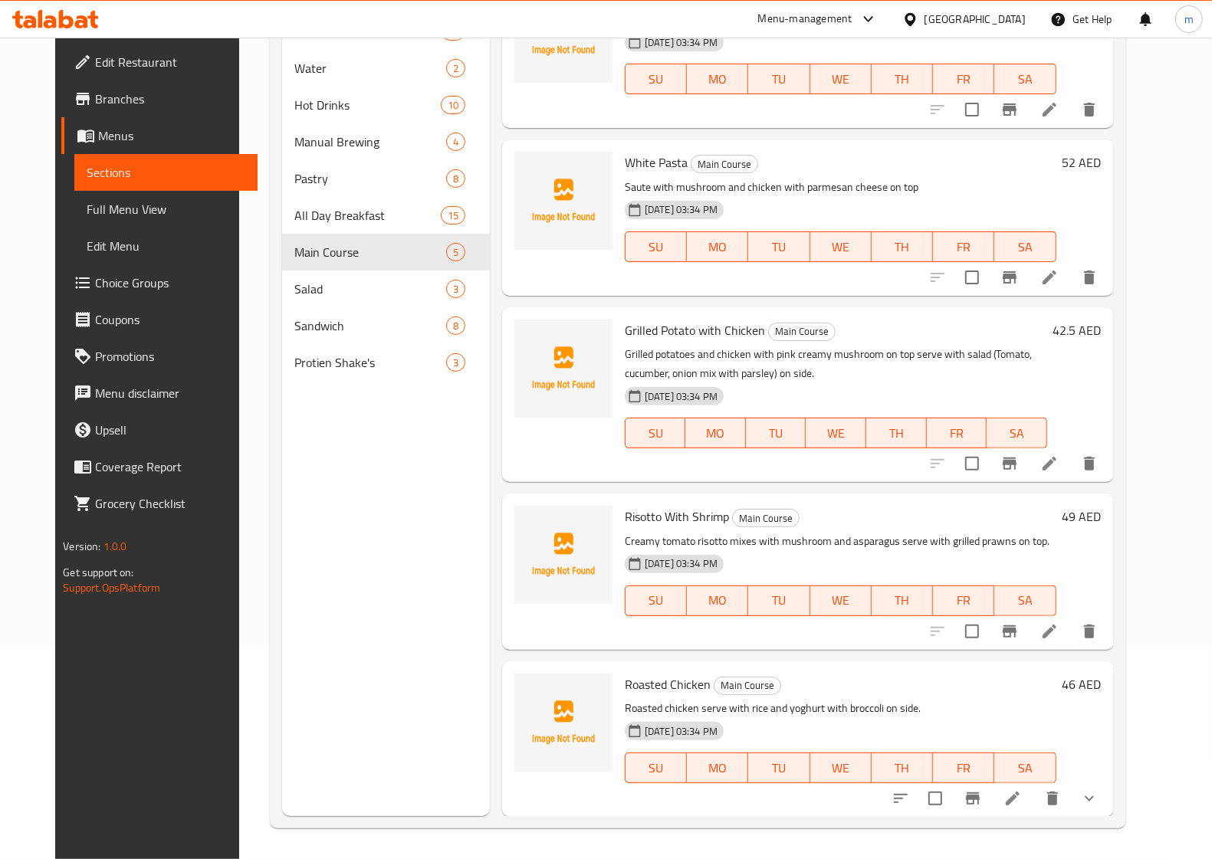
scroll to position [215, 0]
click at [1022, 799] on icon at bounding box center [1012, 798] width 18 height 18
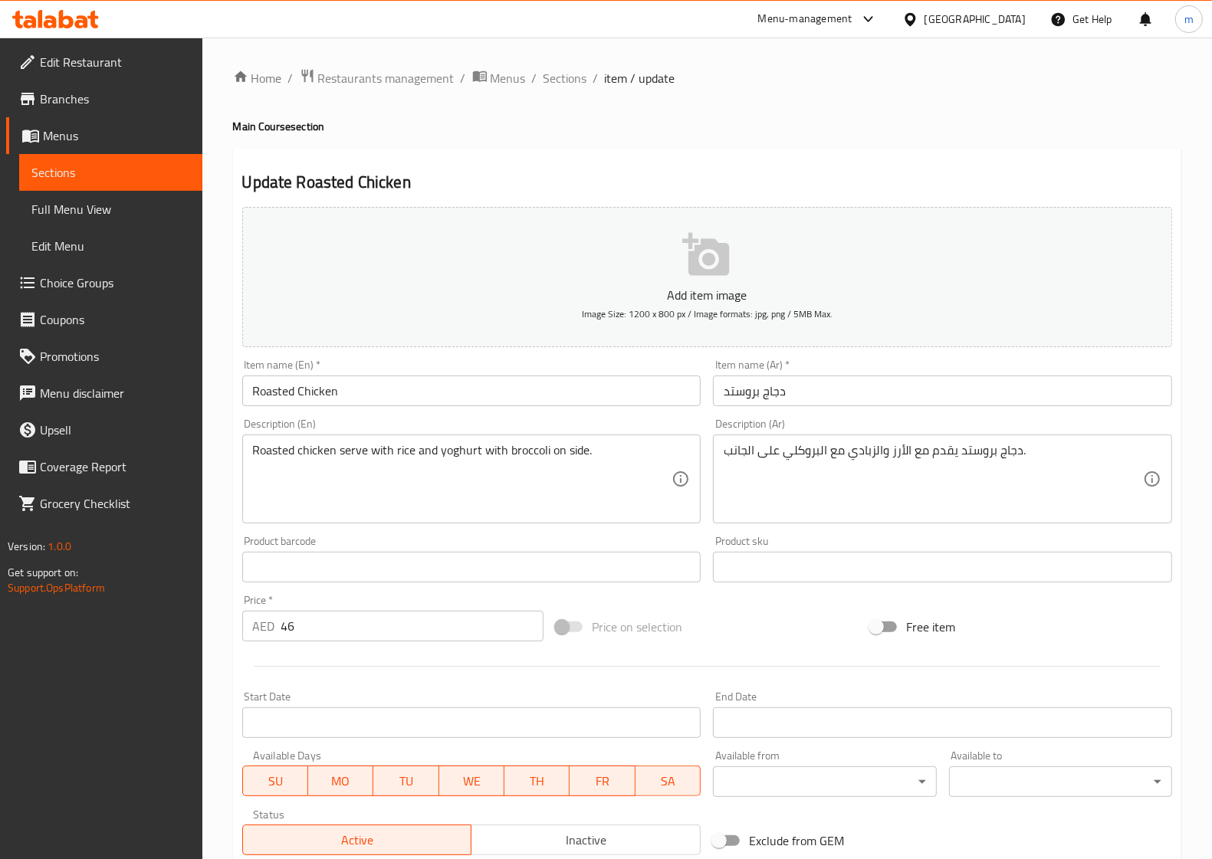
scroll to position [248, 0]
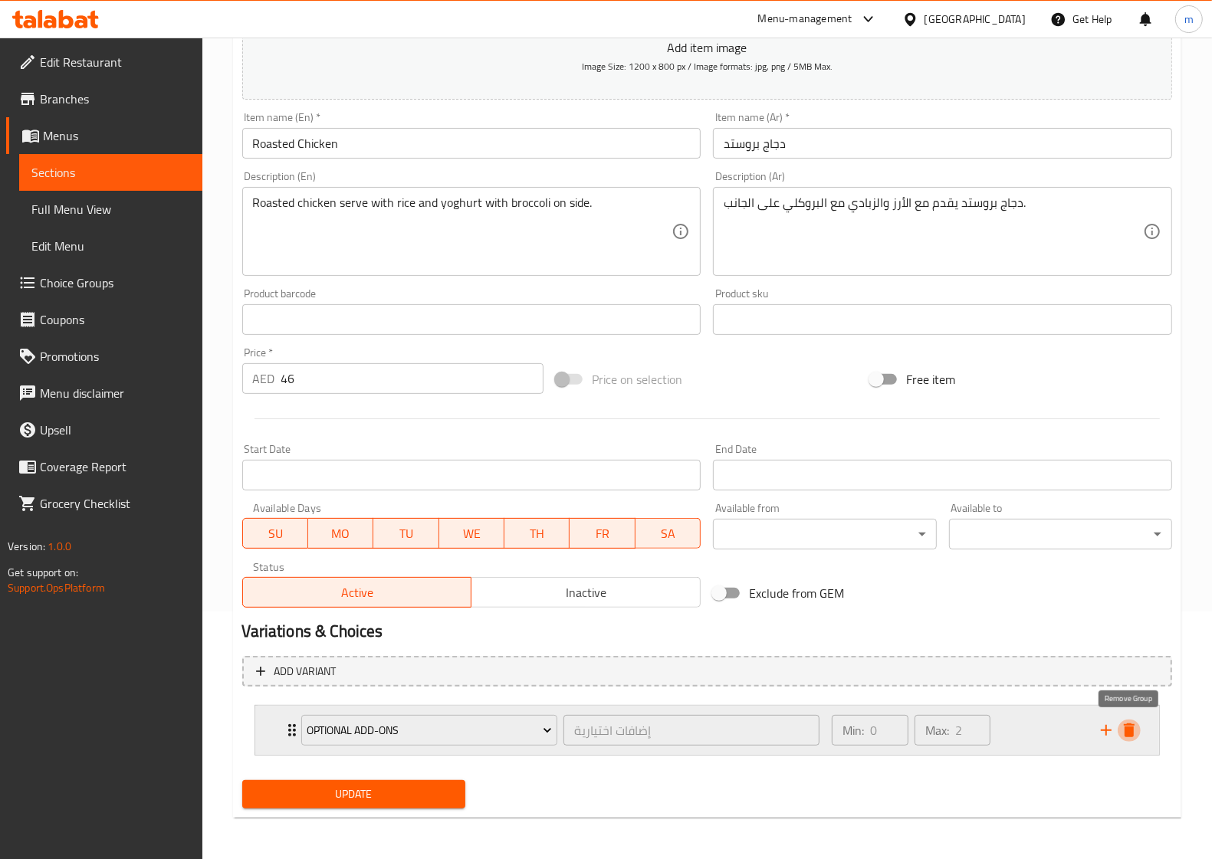
click at [1134, 727] on icon "delete" at bounding box center [1129, 730] width 18 height 18
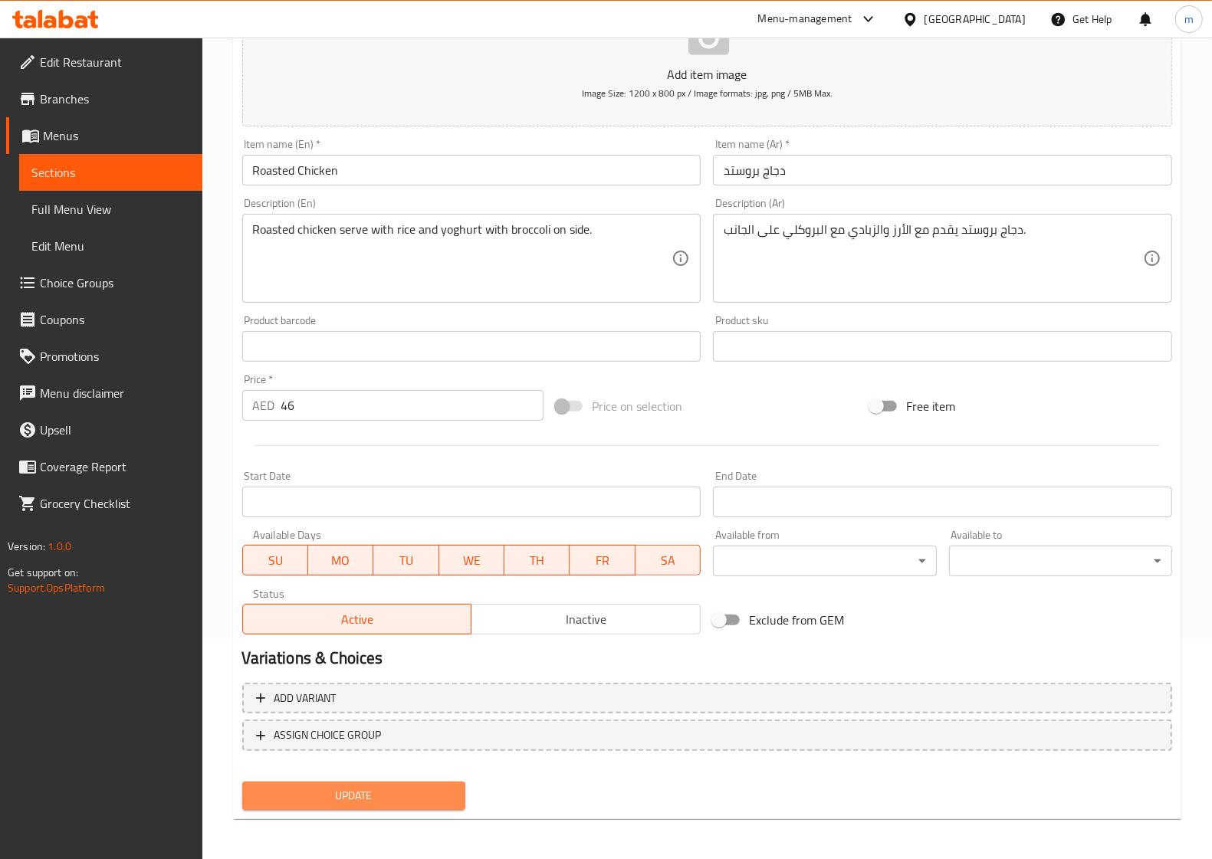
click at [389, 799] on span "Update" at bounding box center [353, 795] width 198 height 19
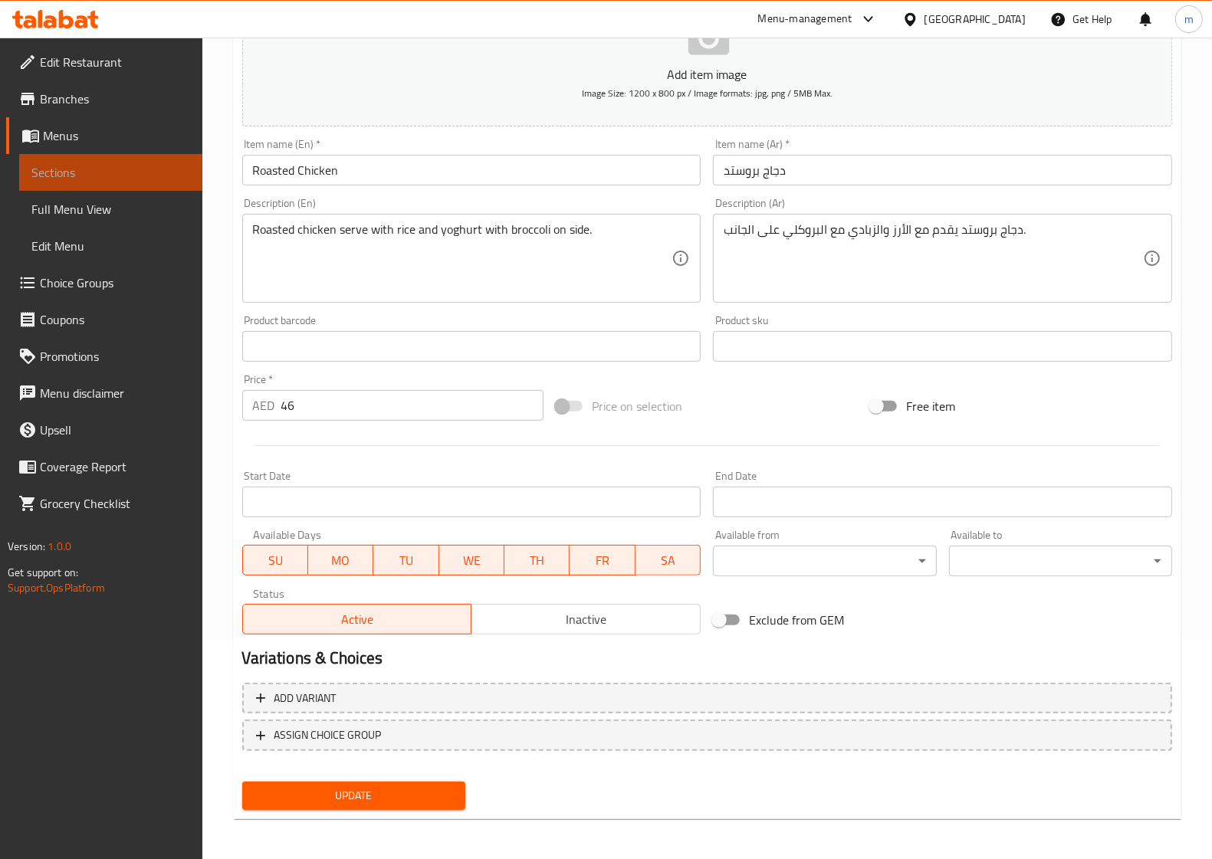
click at [107, 166] on span "Sections" at bounding box center [110, 172] width 159 height 18
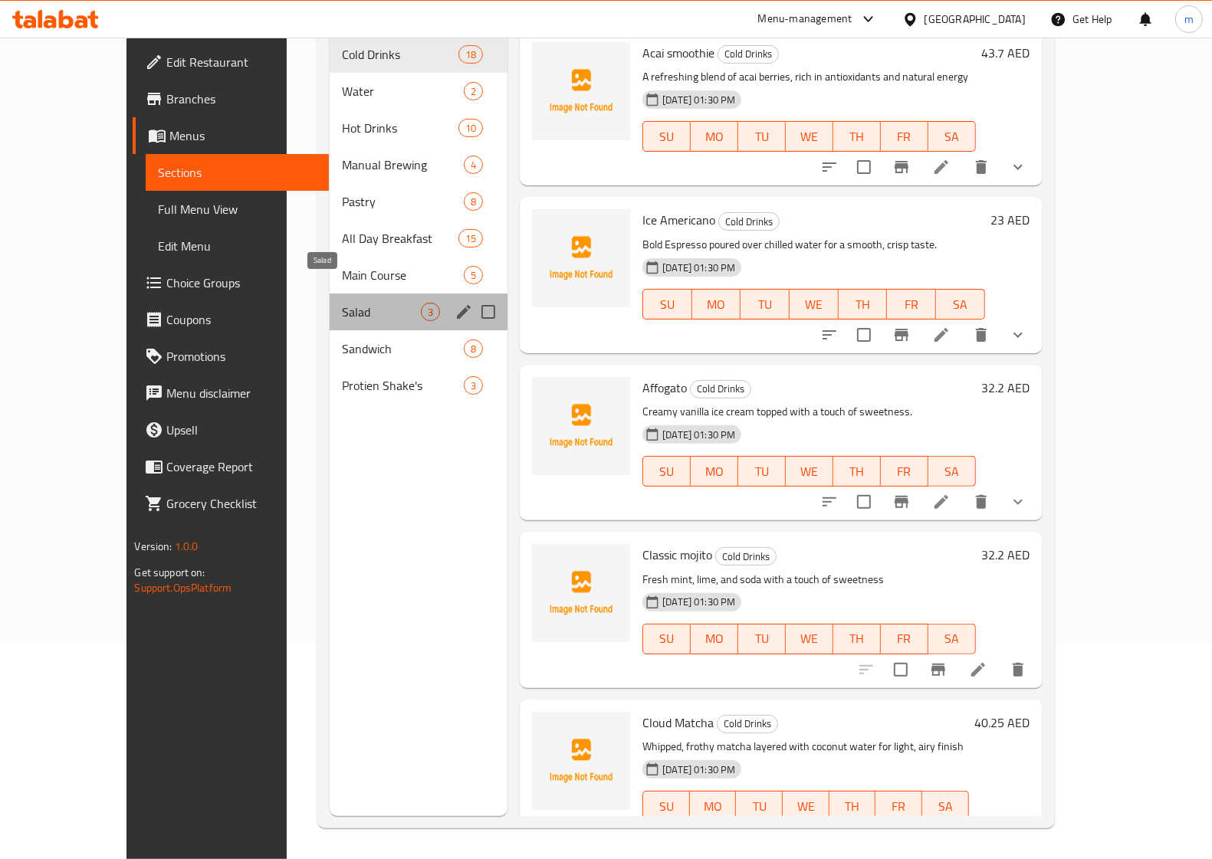
click at [342, 303] on span "Salad" at bounding box center [381, 312] width 79 height 18
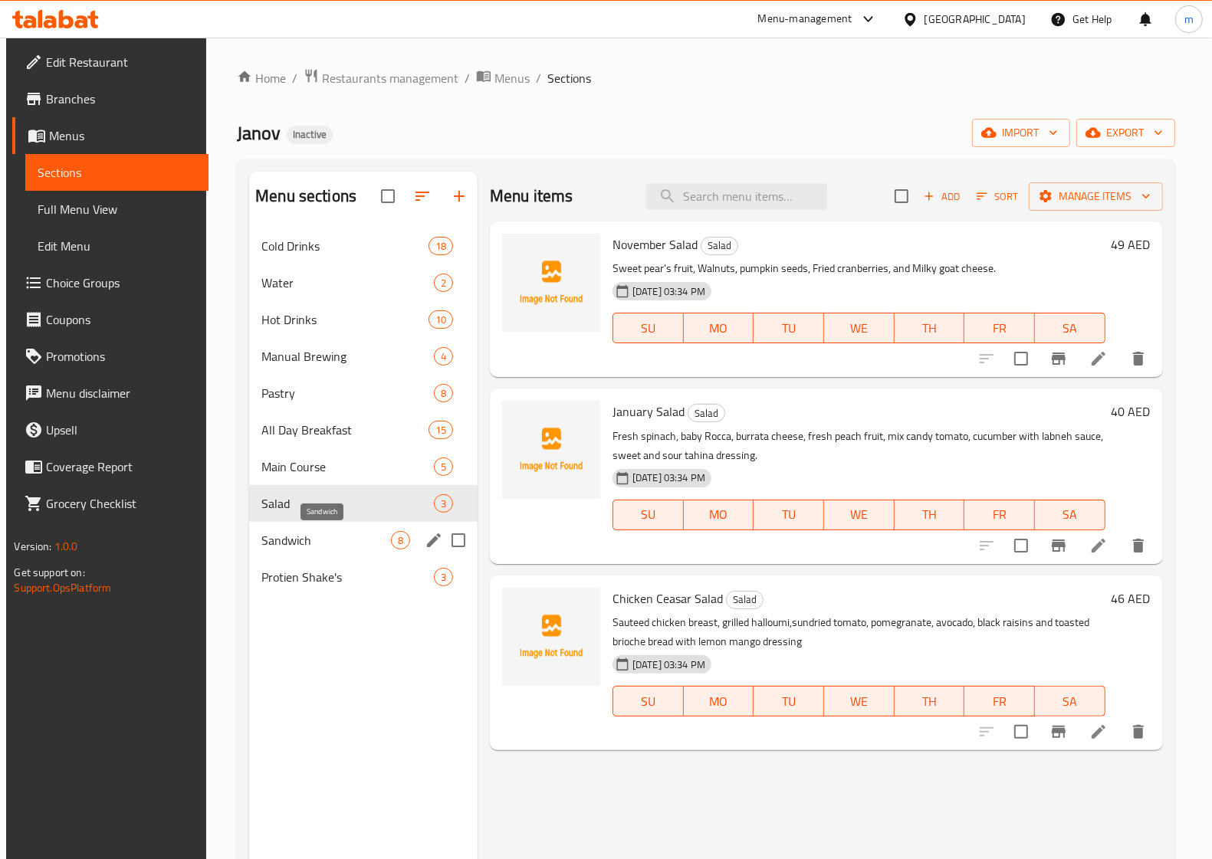
click at [307, 545] on span "Sandwich" at bounding box center [326, 540] width 130 height 18
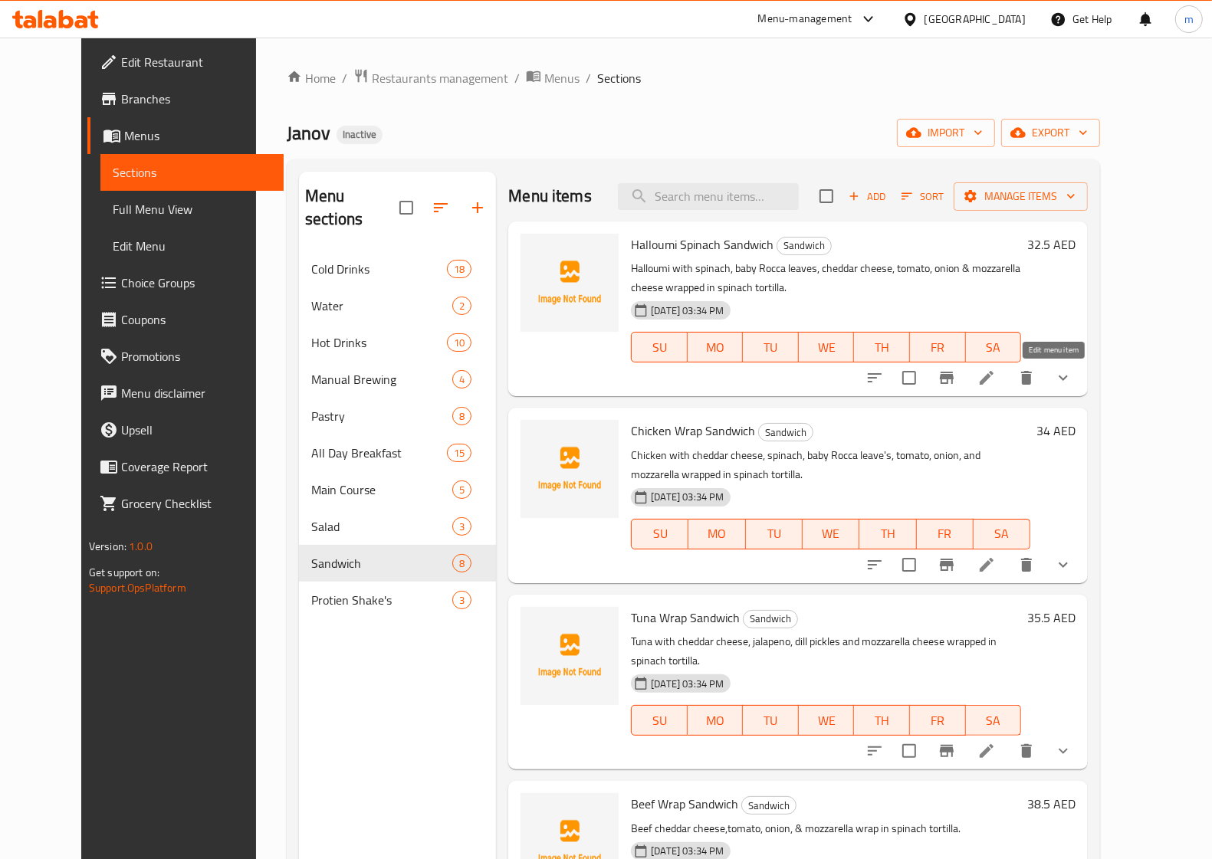
click at [996, 370] on icon at bounding box center [986, 378] width 18 height 18
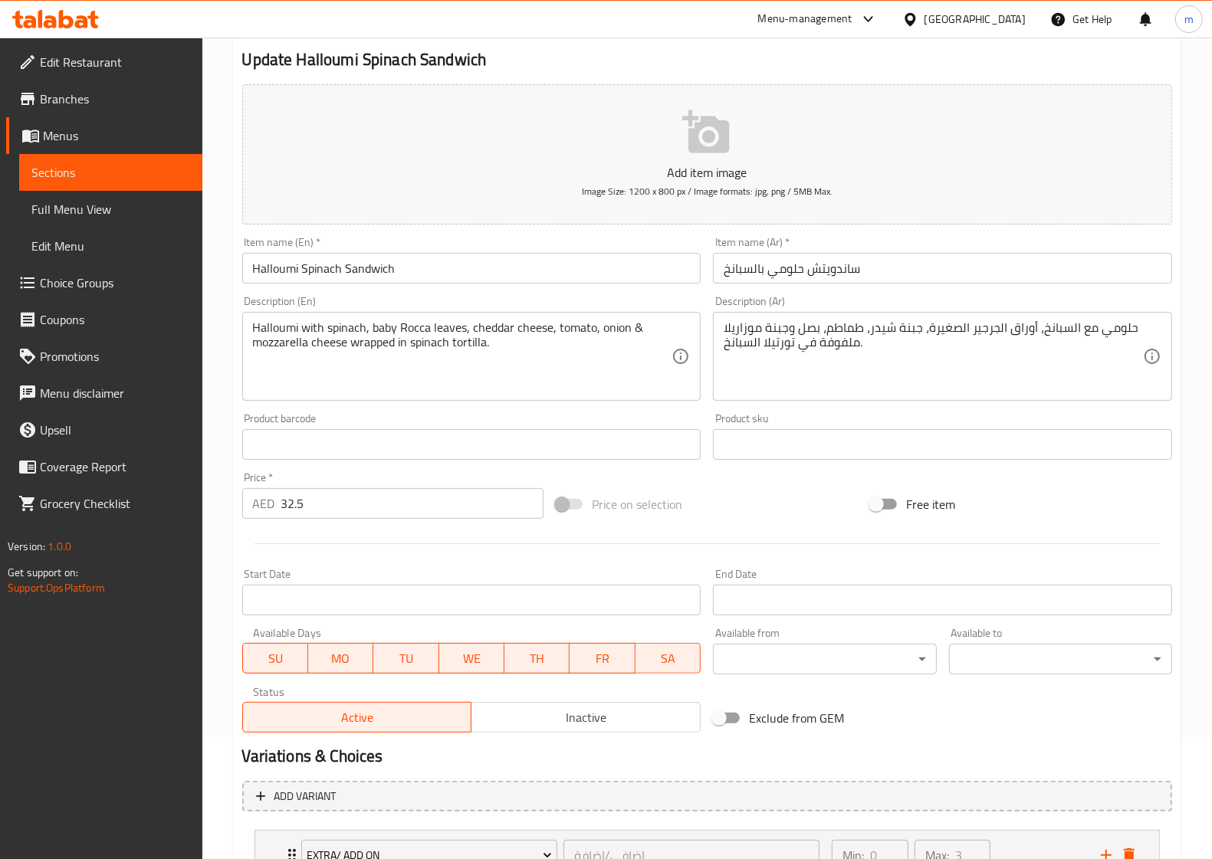
scroll to position [248, 0]
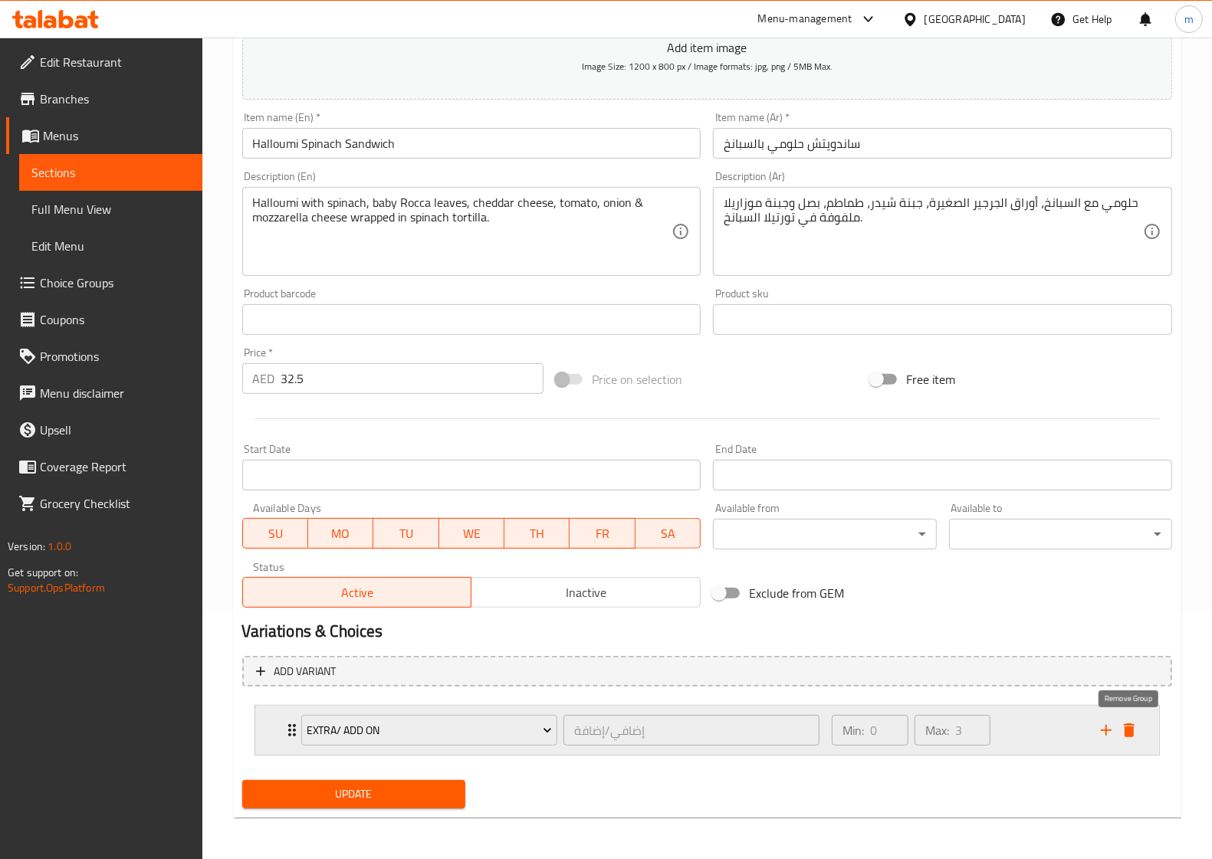
click at [1135, 733] on icon "delete" at bounding box center [1129, 730] width 18 height 18
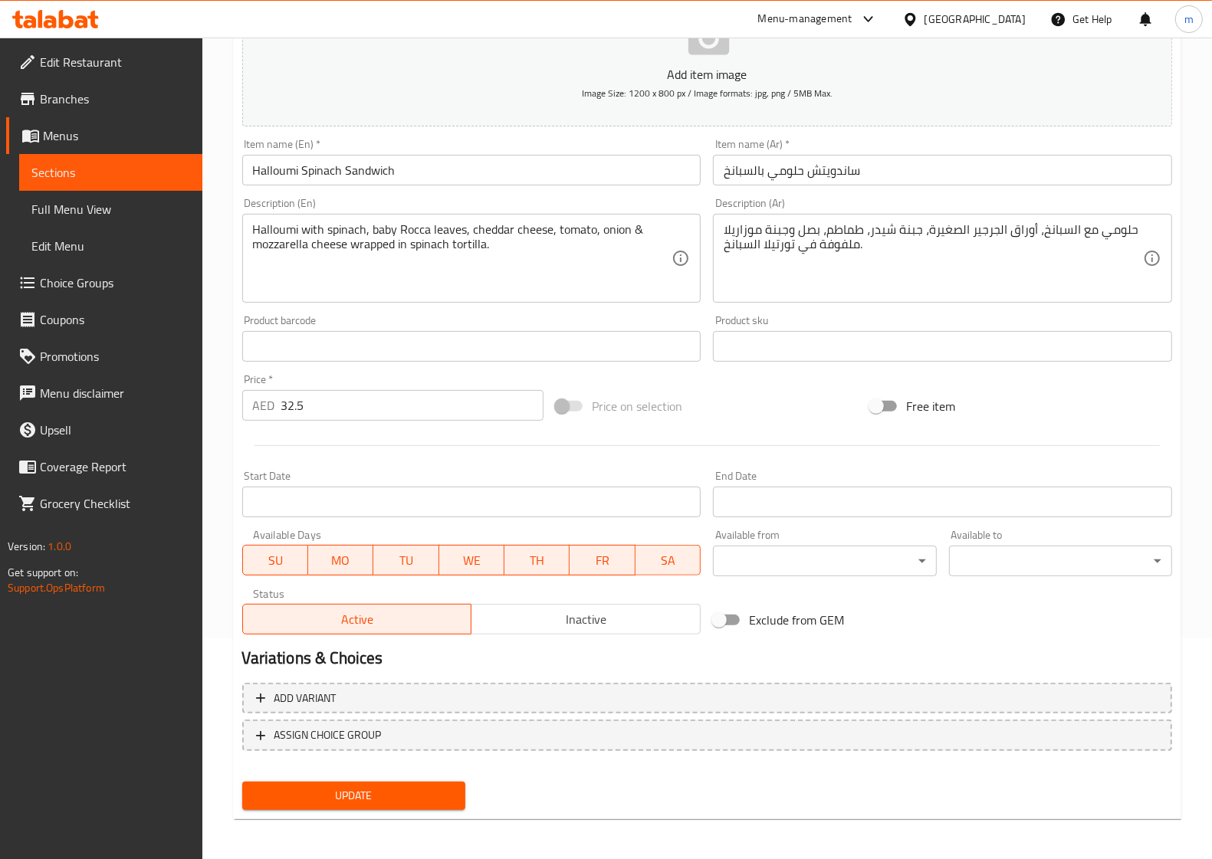
click at [400, 792] on span "Update" at bounding box center [353, 795] width 198 height 19
click at [135, 169] on span "Sections" at bounding box center [110, 172] width 159 height 18
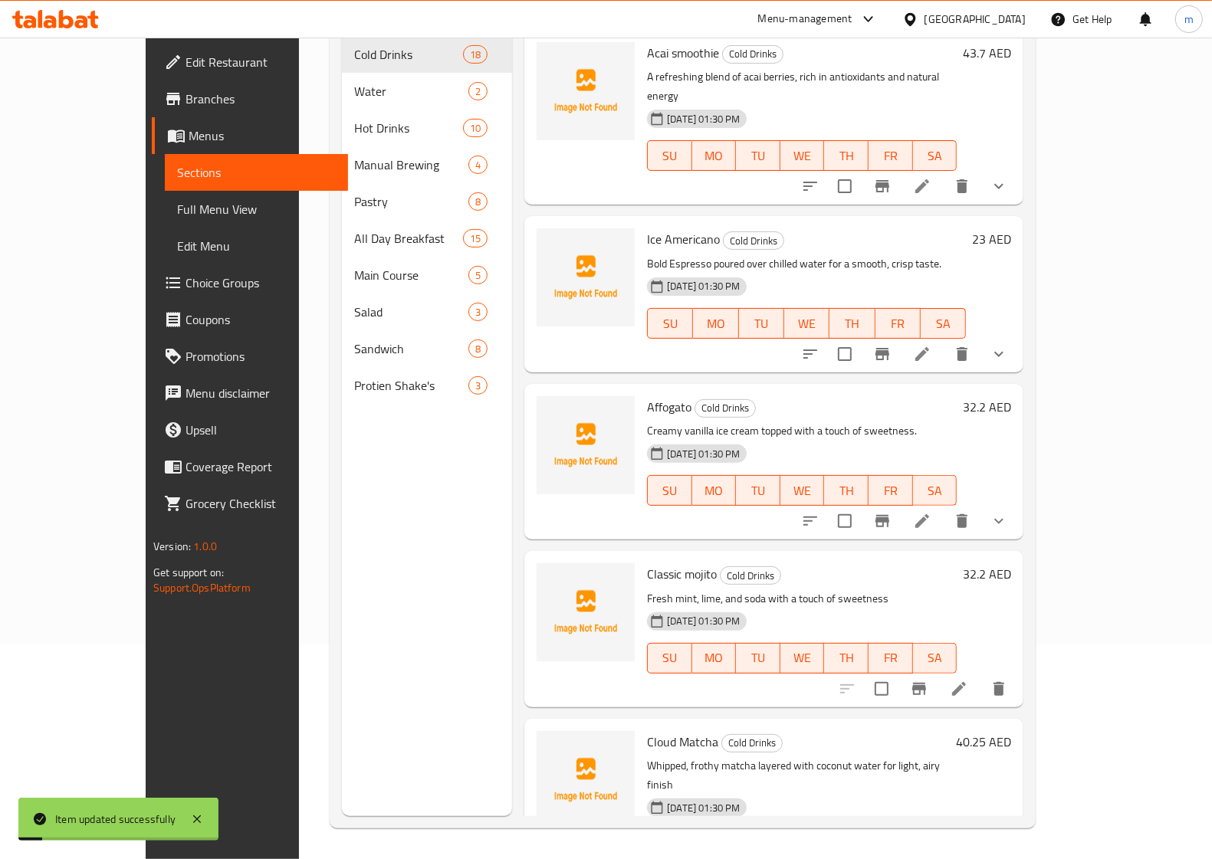
scroll to position [215, 0]
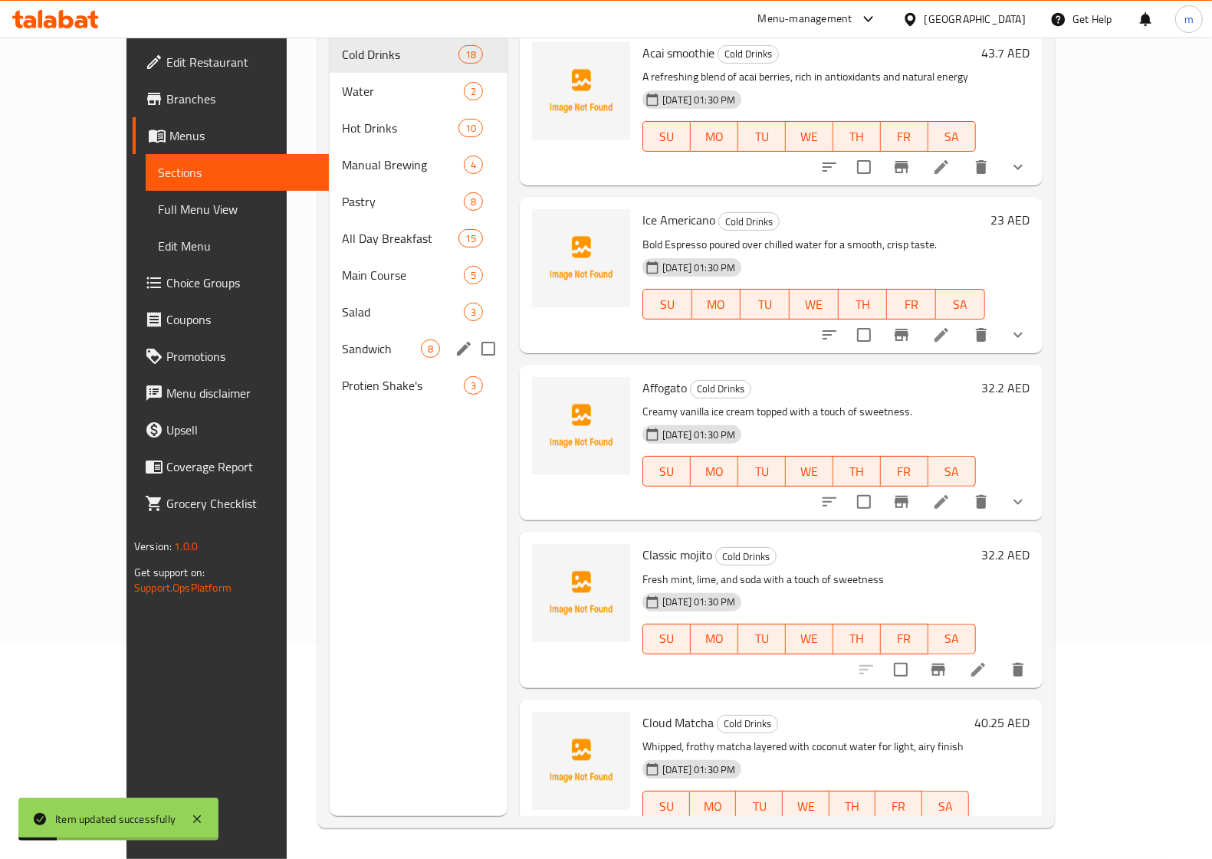
click at [330, 330] on div "Sandwich 8" at bounding box center [419, 348] width 178 height 37
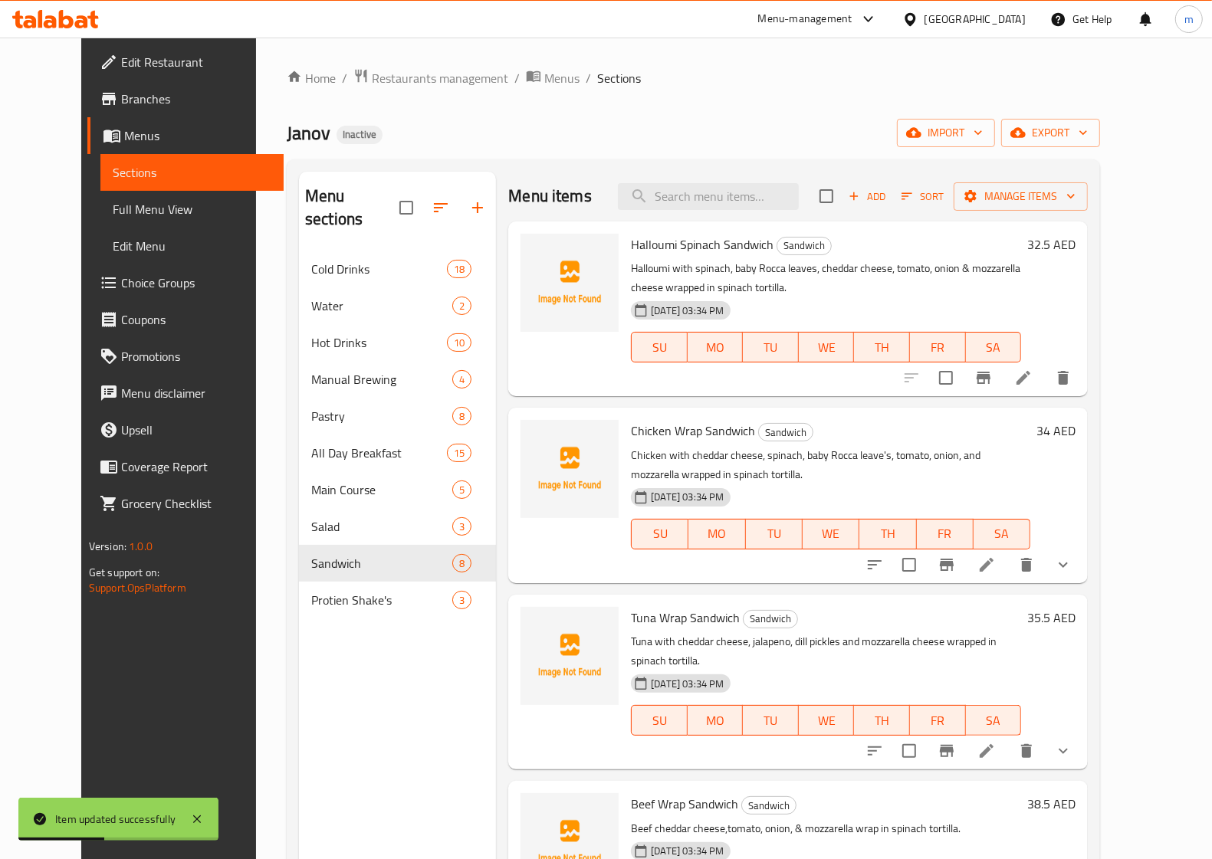
click at [996, 565] on icon at bounding box center [986, 565] width 18 height 18
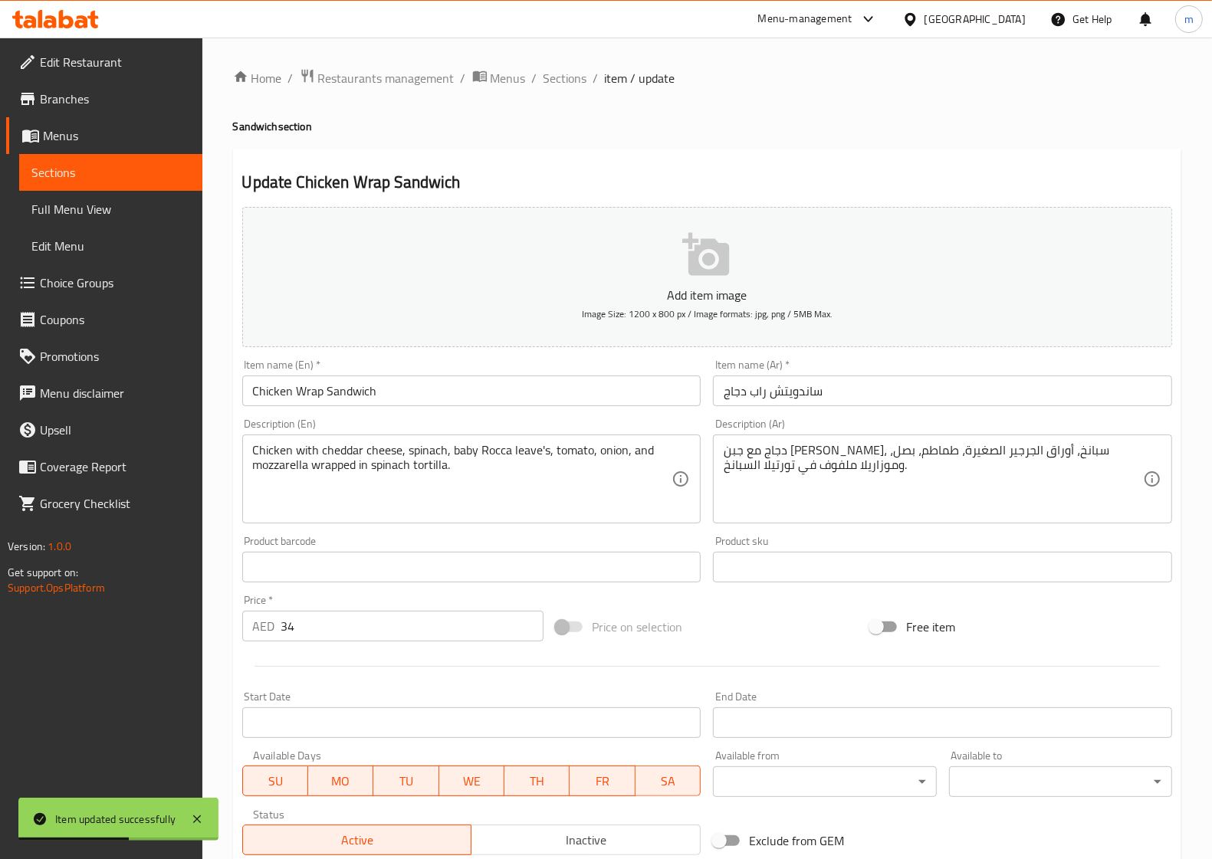
scroll to position [248, 0]
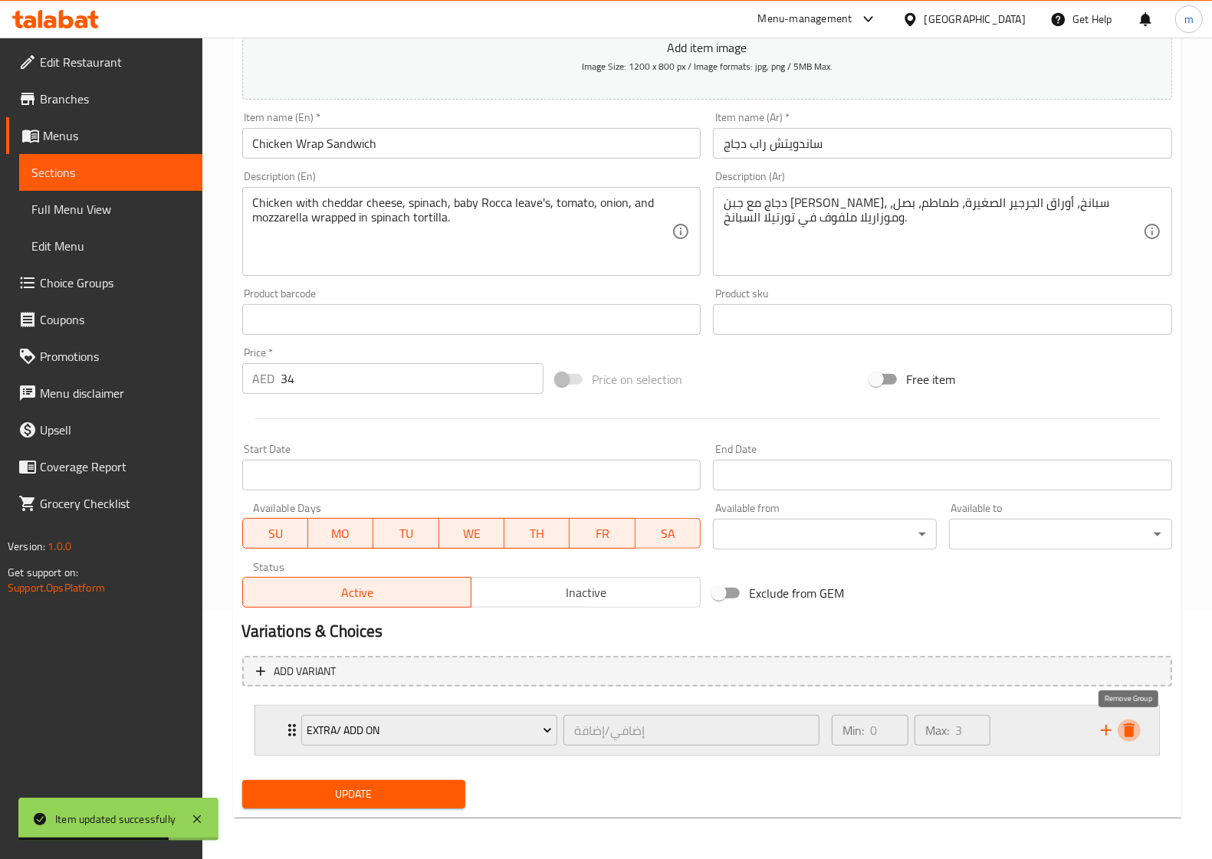
click at [1127, 730] on icon "delete" at bounding box center [1128, 730] width 11 height 14
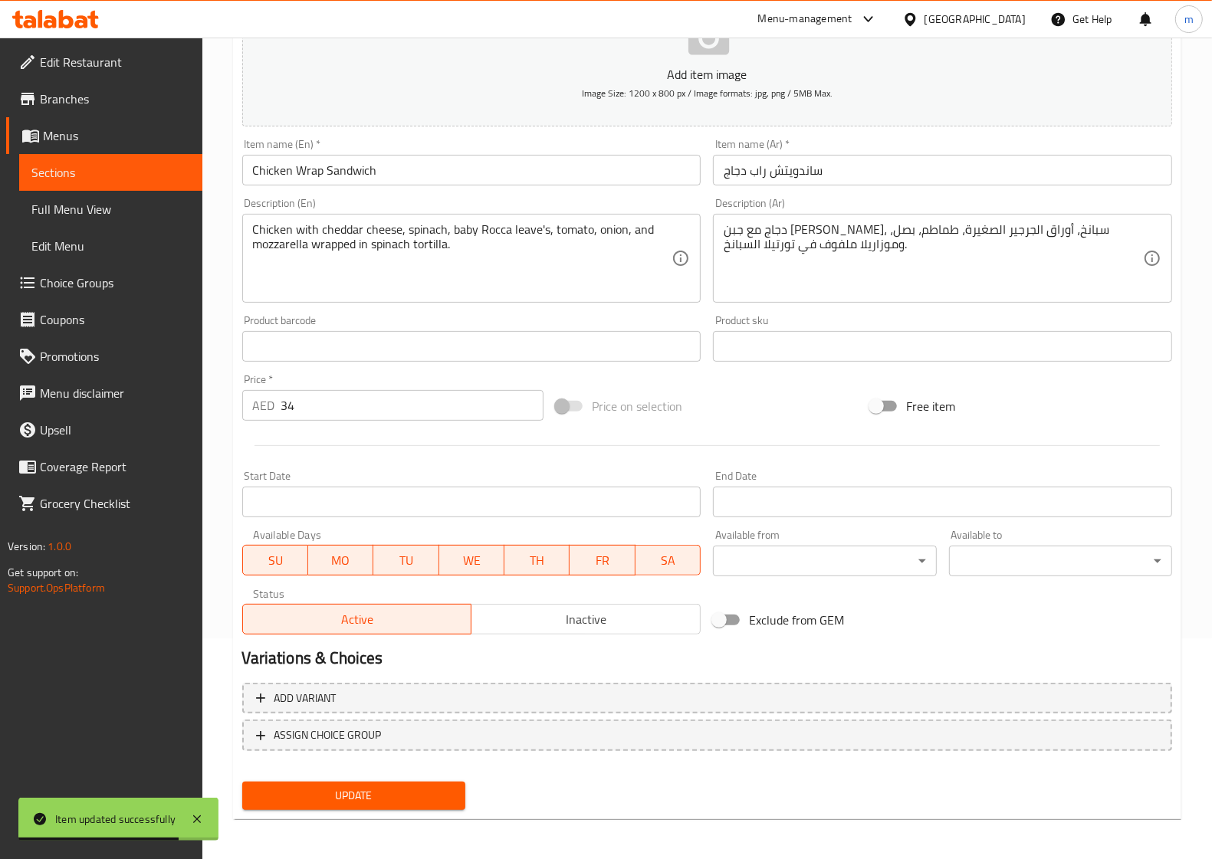
click at [323, 788] on span "Update" at bounding box center [353, 795] width 198 height 19
click at [94, 167] on span "Sections" at bounding box center [110, 172] width 159 height 18
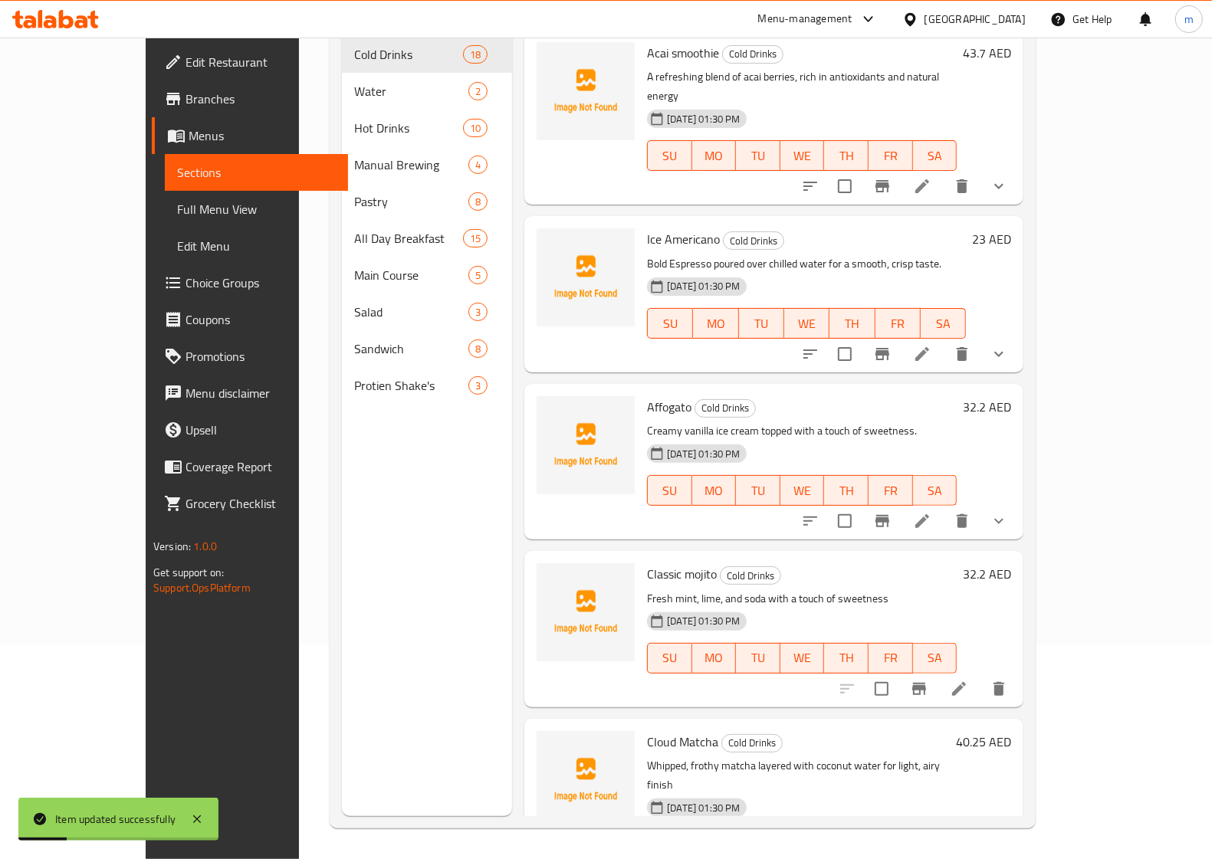
scroll to position [215, 0]
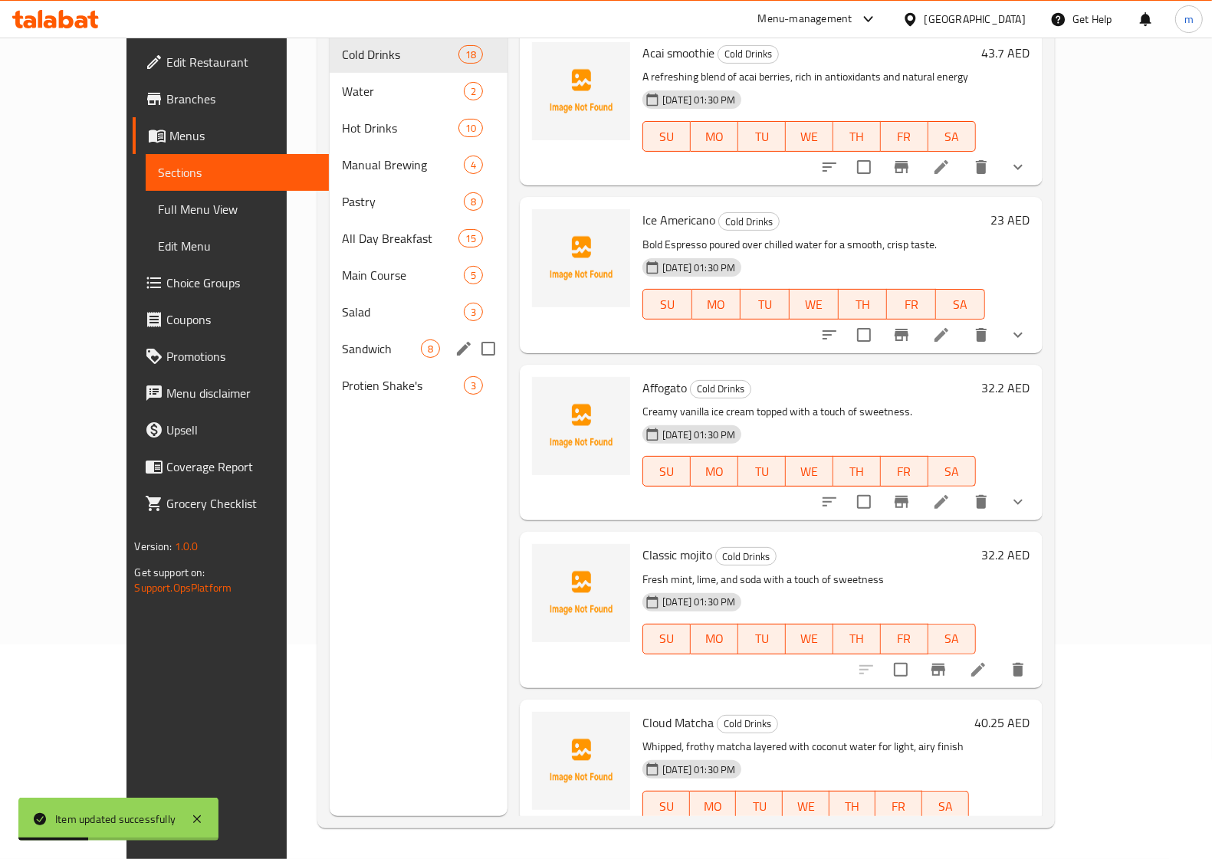
click at [342, 339] on span "Sandwich" at bounding box center [381, 348] width 79 height 18
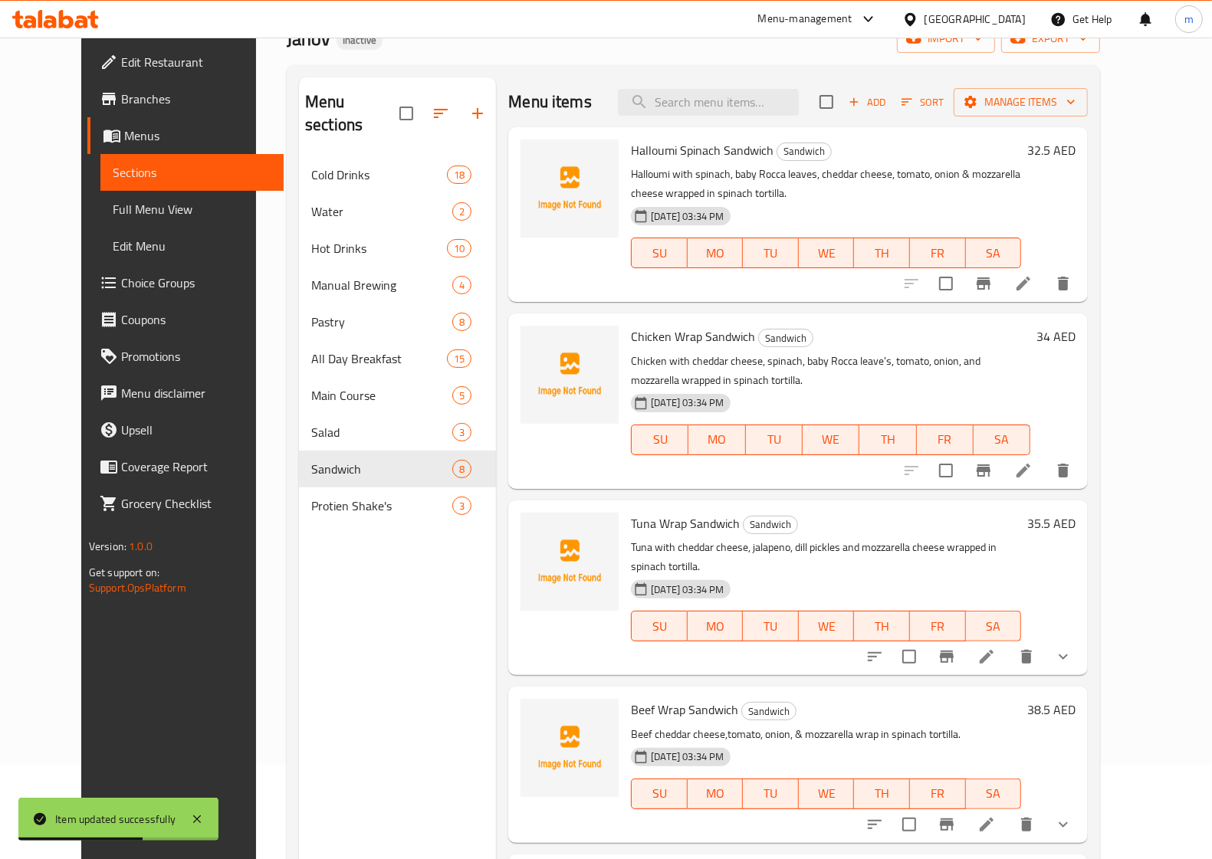
scroll to position [96, 0]
click at [996, 646] on icon at bounding box center [986, 655] width 18 height 18
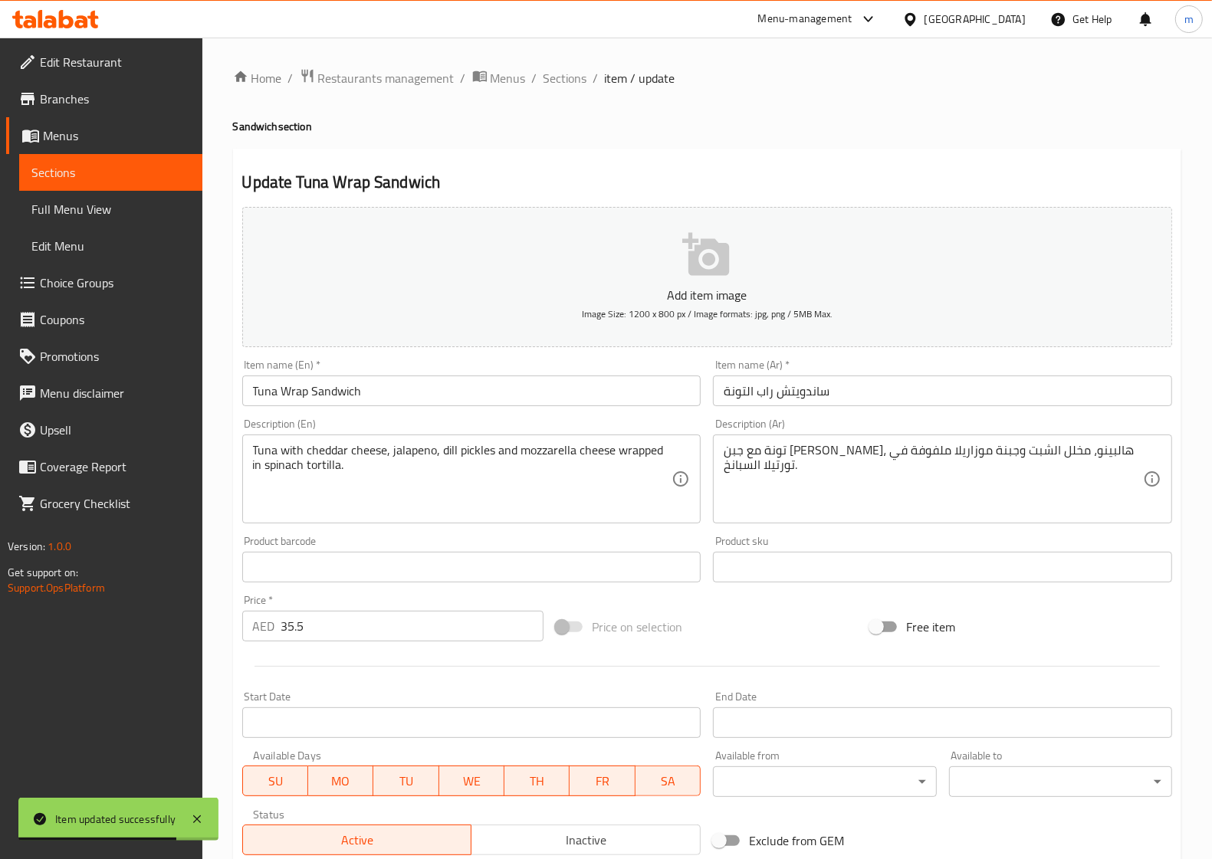
scroll to position [248, 0]
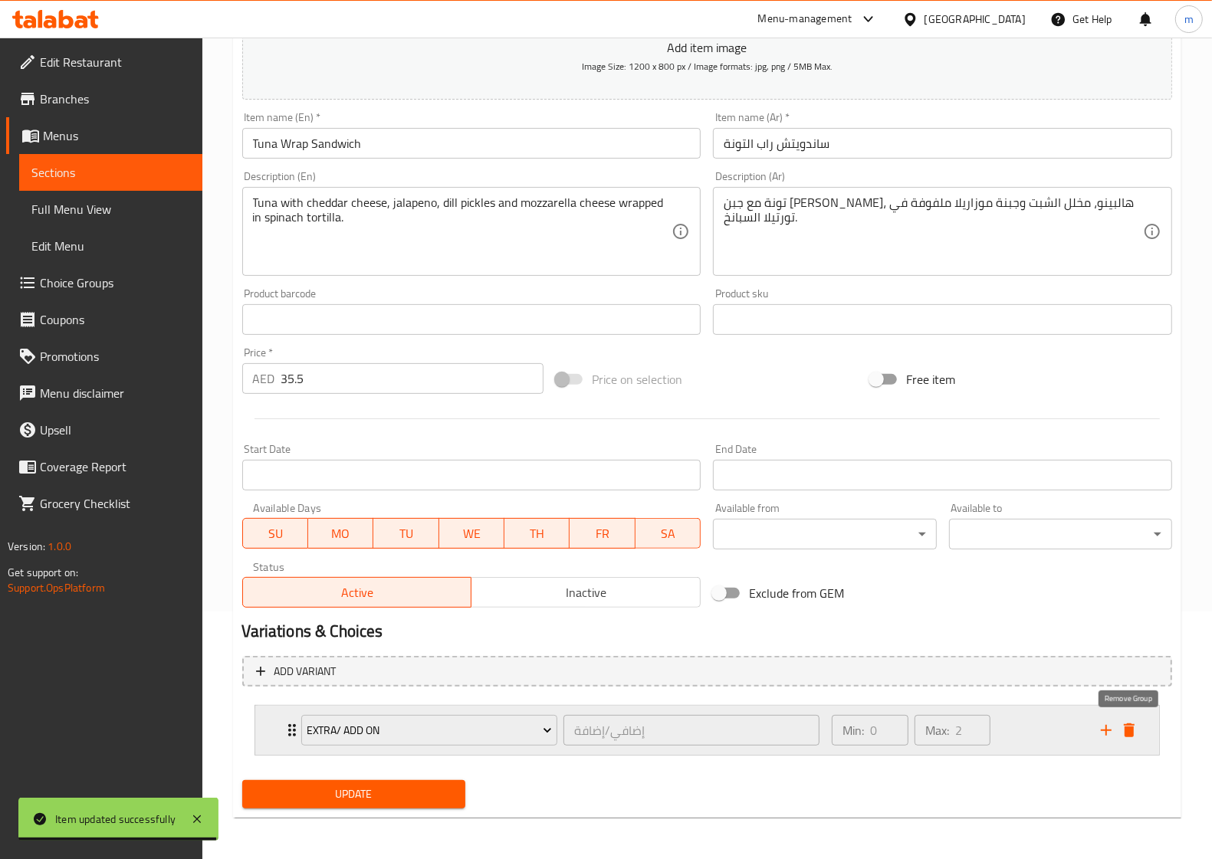
click at [1133, 730] on icon "delete" at bounding box center [1128, 730] width 11 height 14
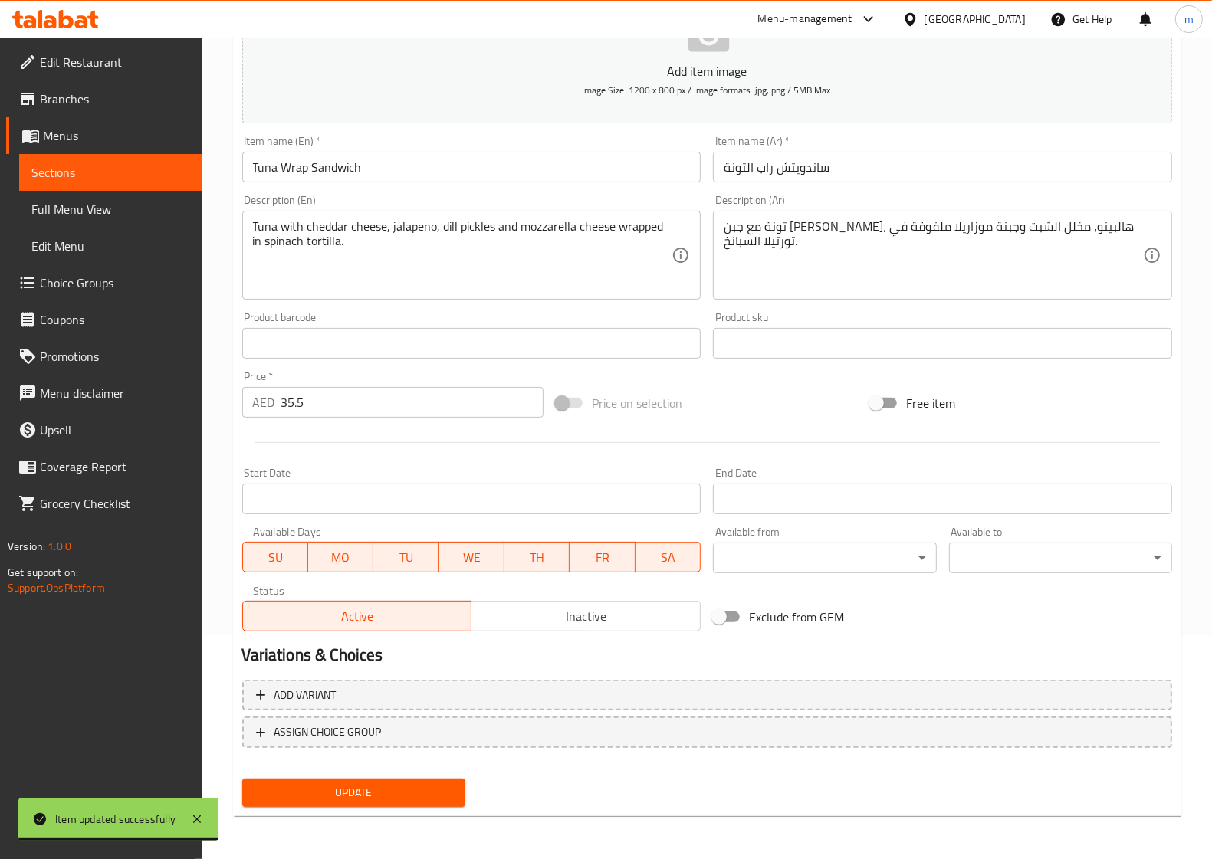
scroll to position [221, 0]
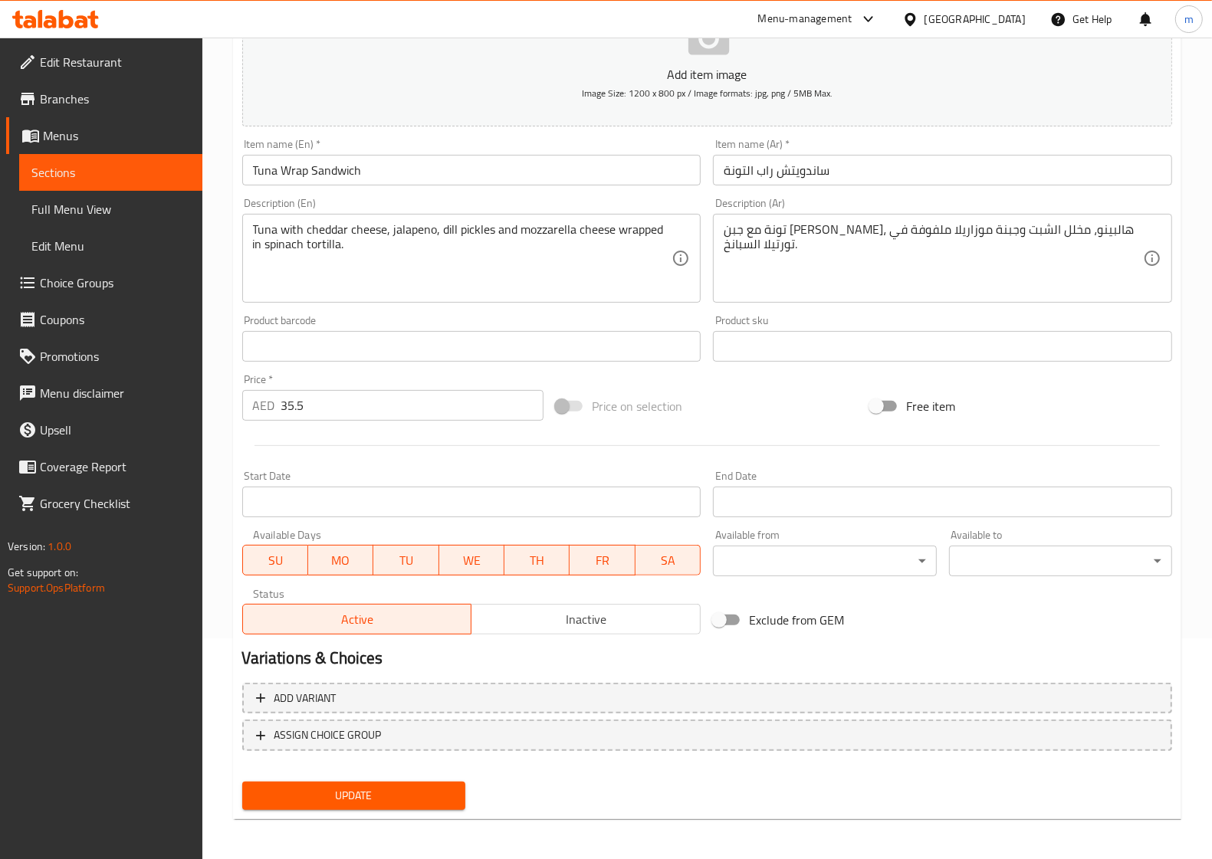
click at [357, 807] on div "Update" at bounding box center [353, 796] width 235 height 41
click at [374, 787] on span "Update" at bounding box center [353, 795] width 198 height 19
click at [92, 167] on span "Sections" at bounding box center [110, 172] width 159 height 18
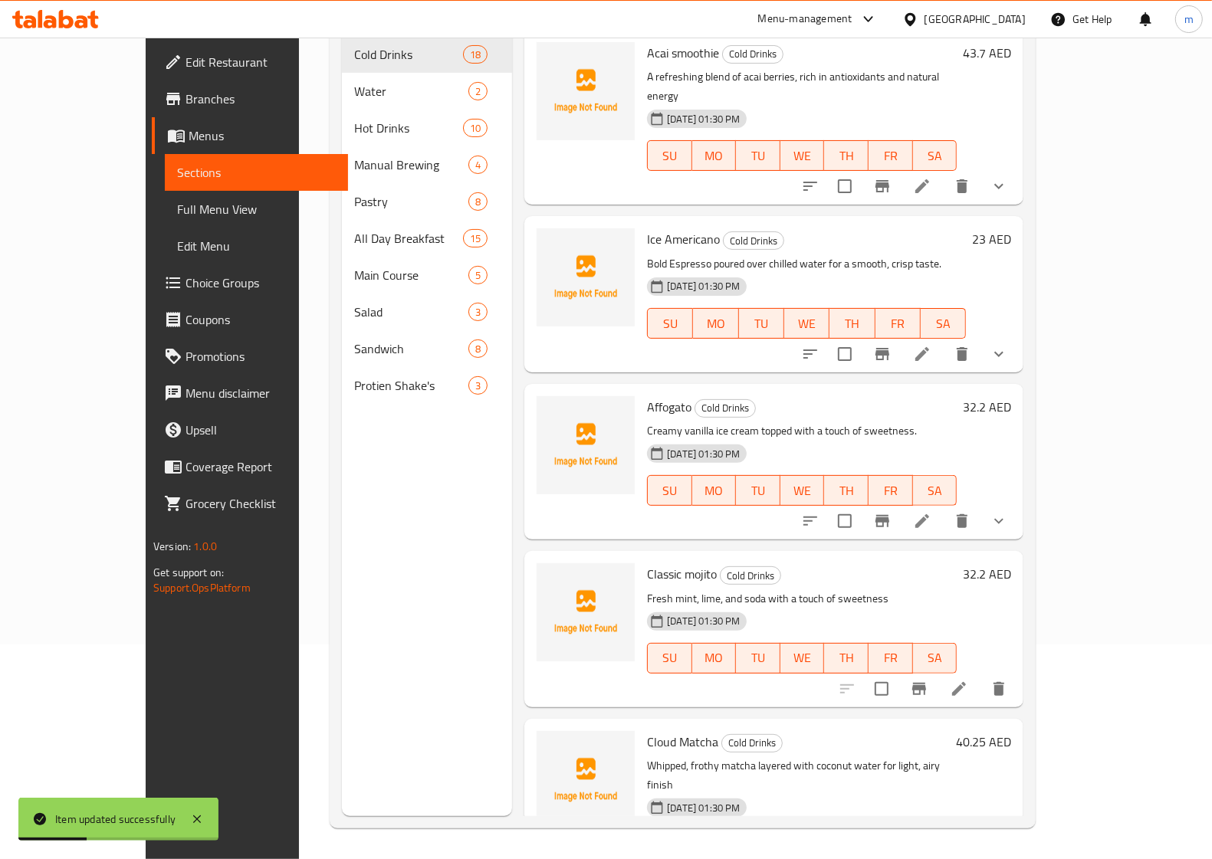
scroll to position [215, 0]
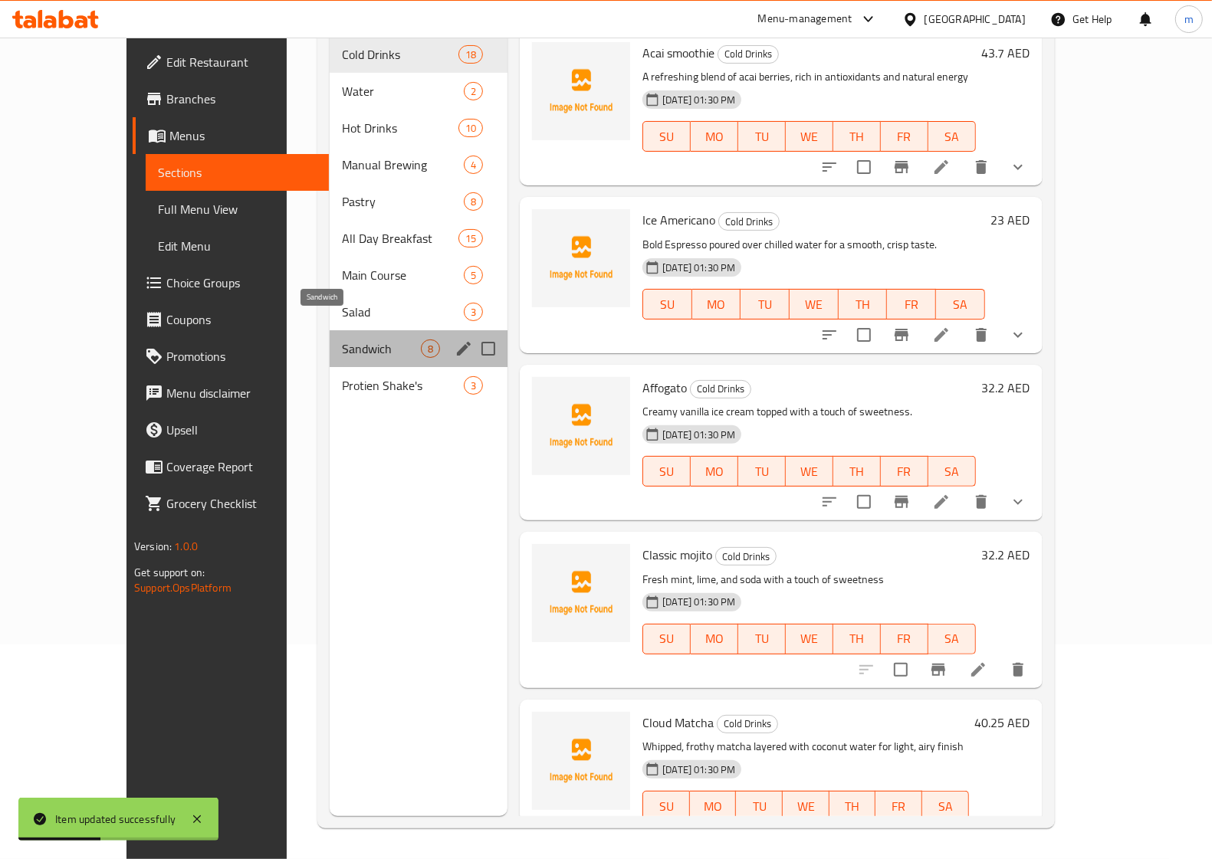
click at [342, 339] on span "Sandwich" at bounding box center [381, 348] width 79 height 18
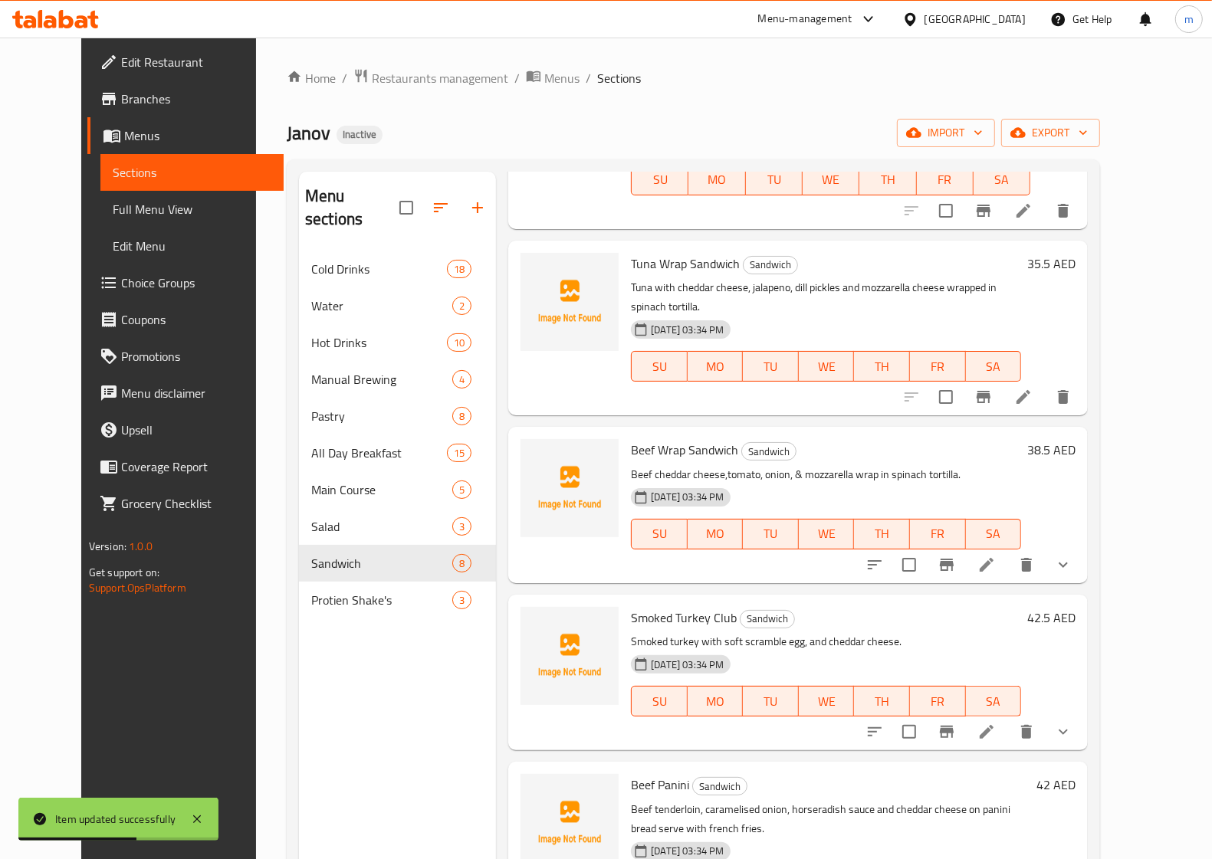
scroll to position [383, 0]
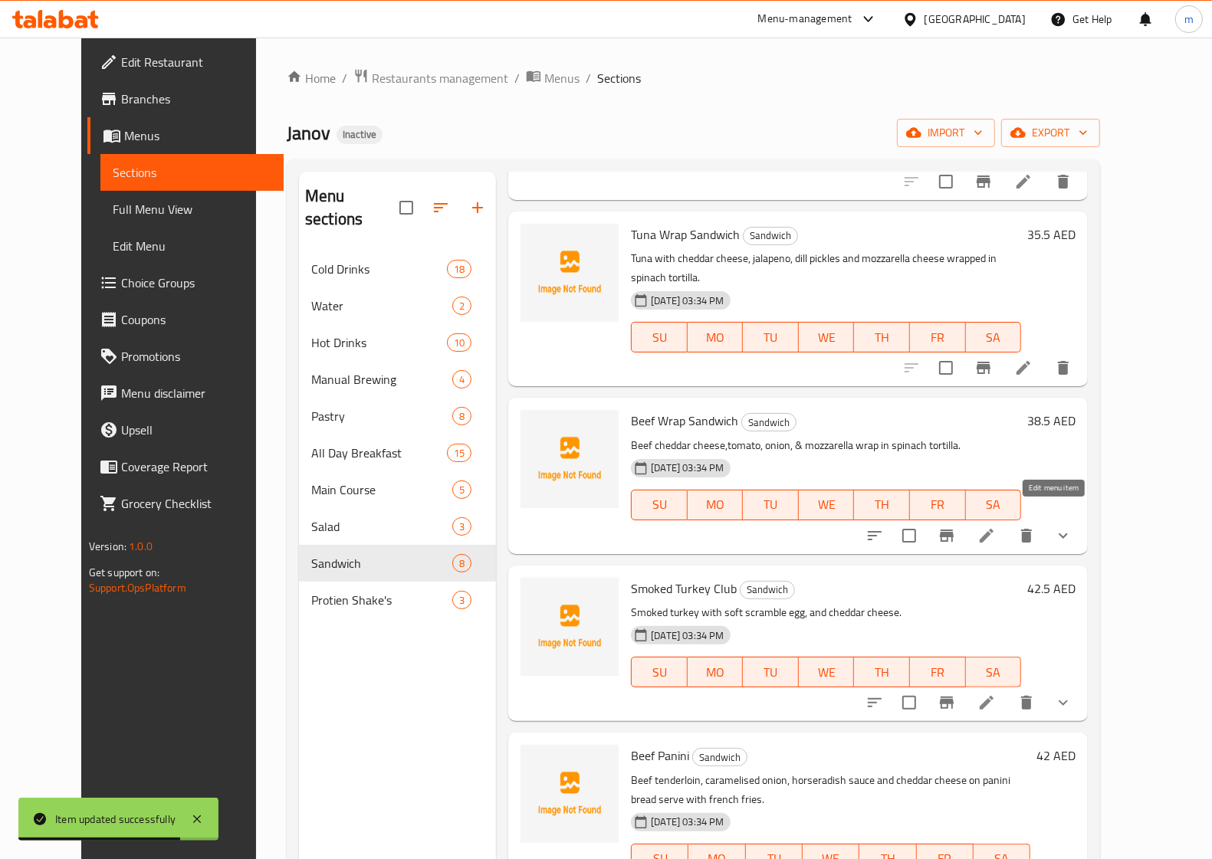
click at [996, 526] on icon at bounding box center [986, 535] width 18 height 18
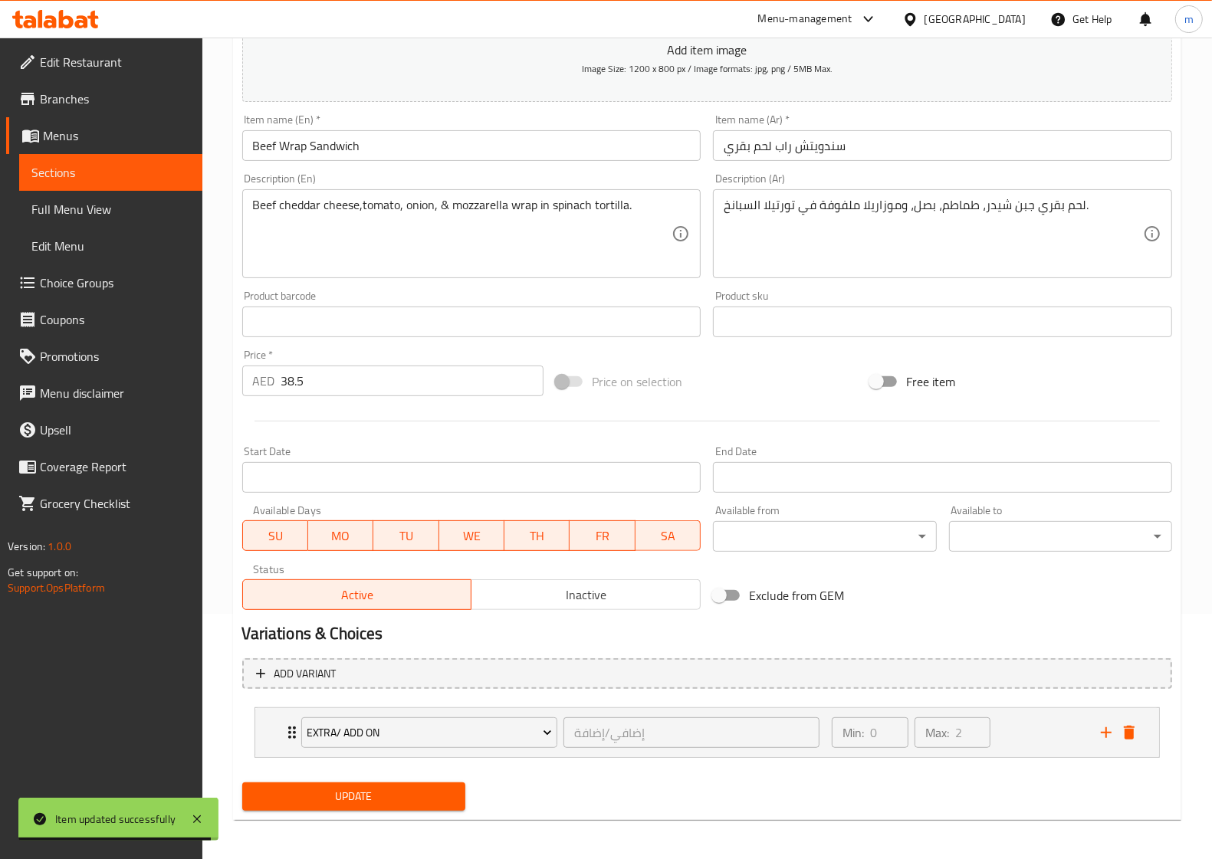
scroll to position [248, 0]
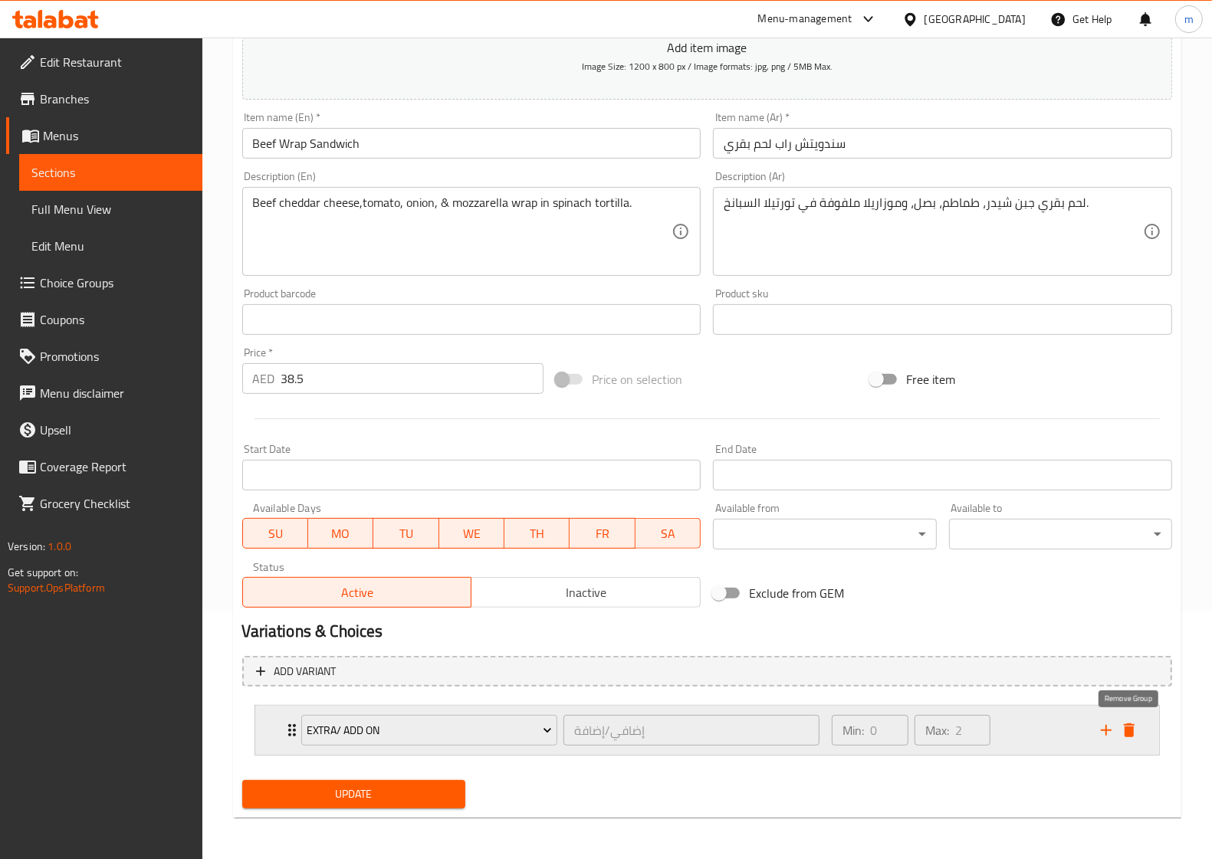
click at [1127, 730] on icon "delete" at bounding box center [1128, 730] width 11 height 14
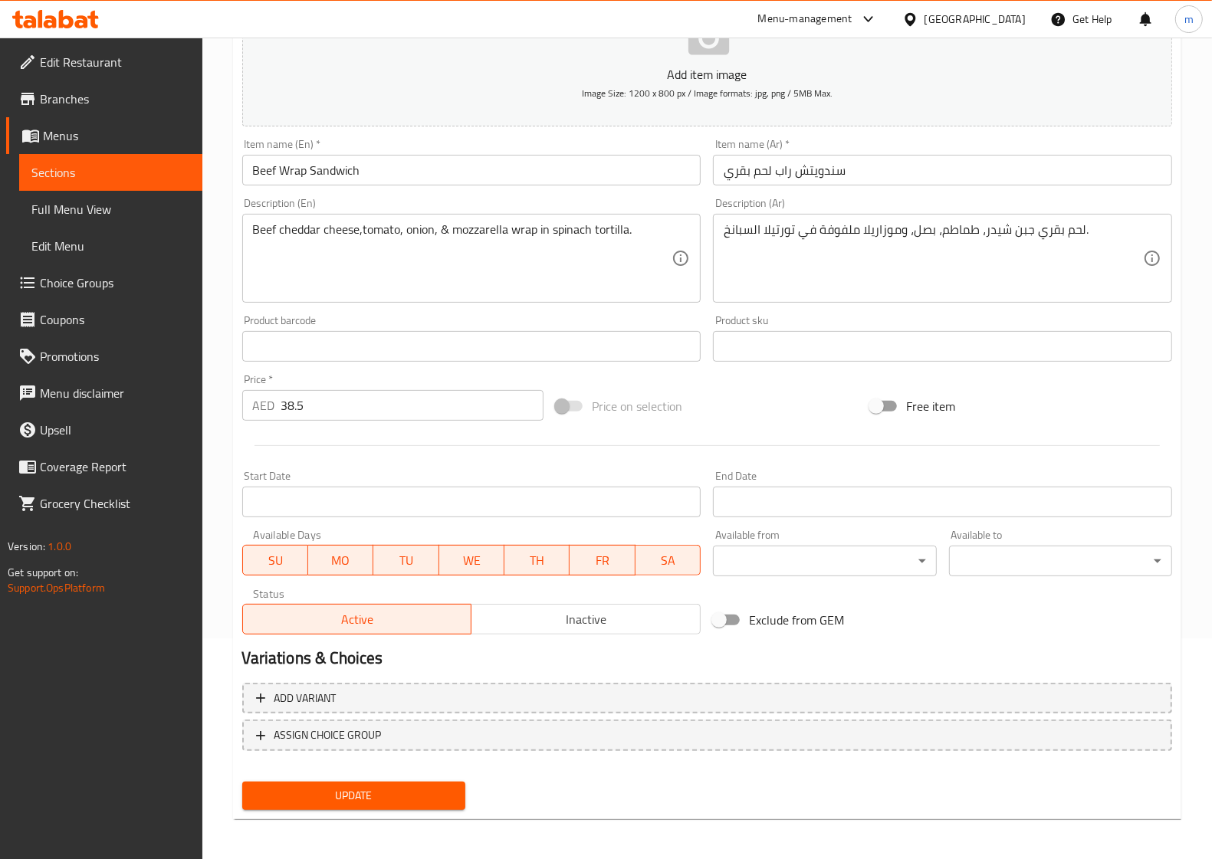
click at [362, 787] on span "Update" at bounding box center [353, 795] width 198 height 19
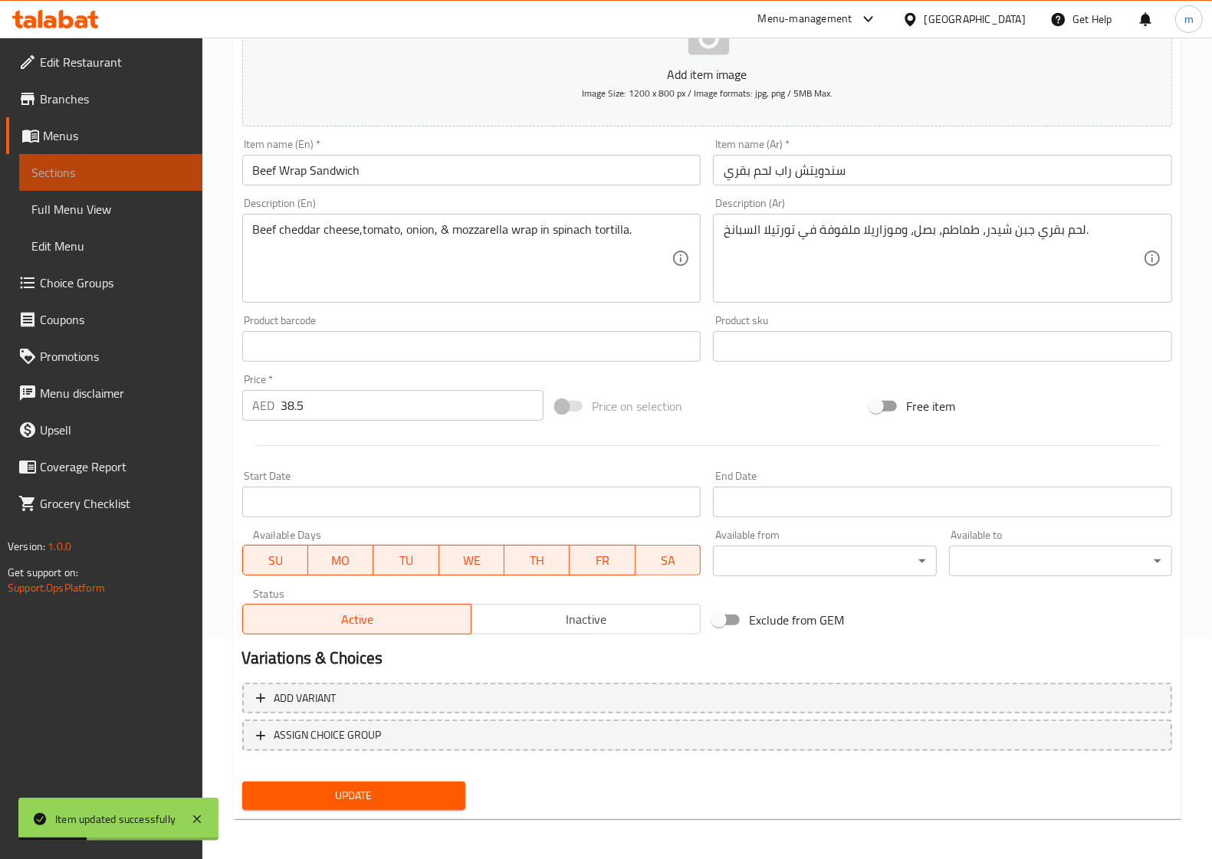
click at [108, 170] on span "Sections" at bounding box center [110, 172] width 159 height 18
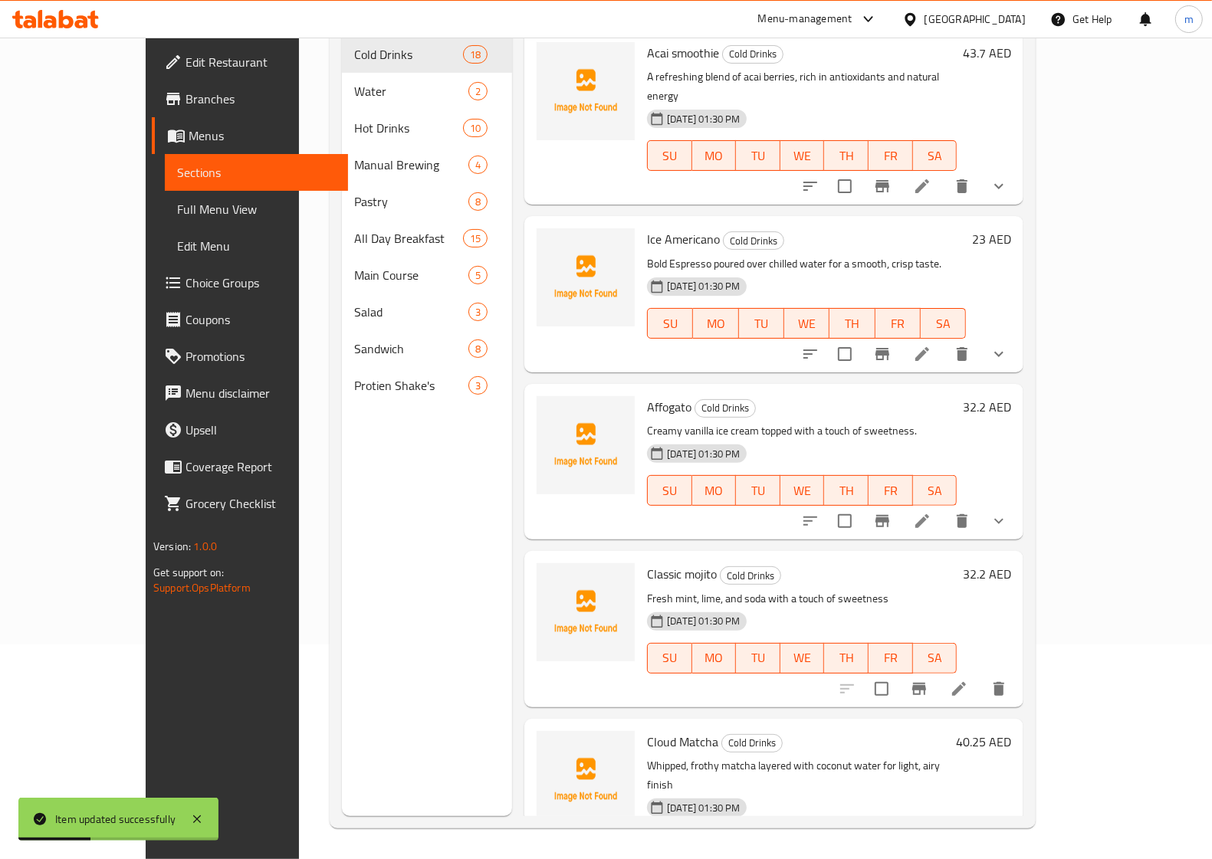
scroll to position [215, 0]
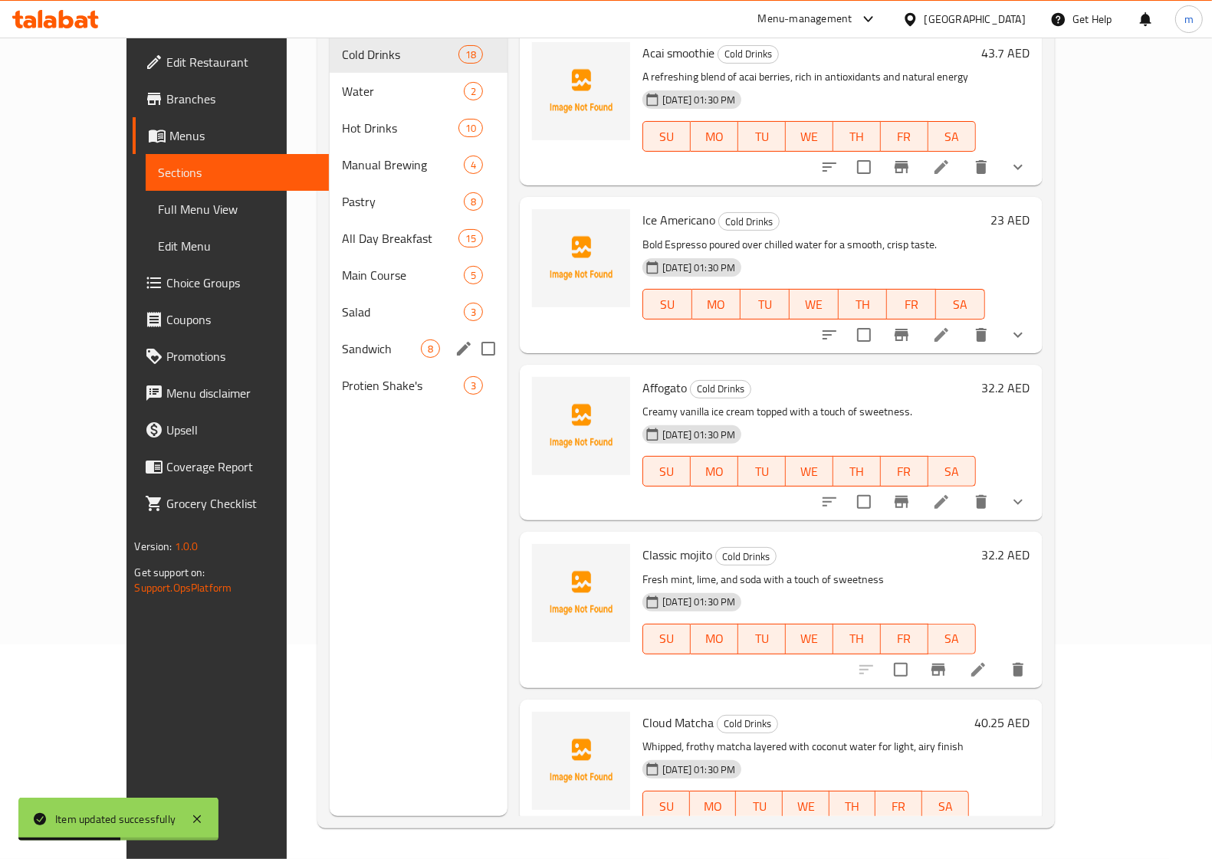
click at [330, 330] on div "Sandwich 8" at bounding box center [419, 348] width 178 height 37
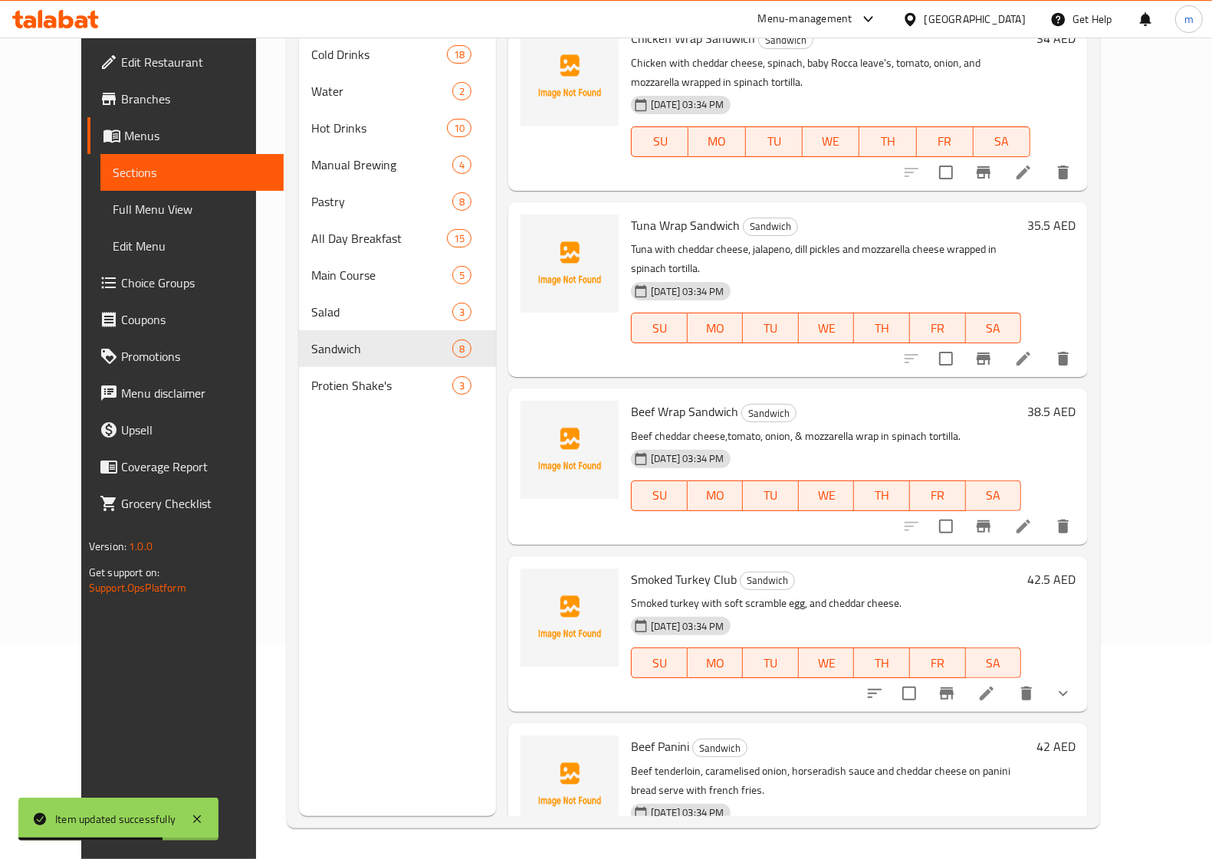
scroll to position [192, 0]
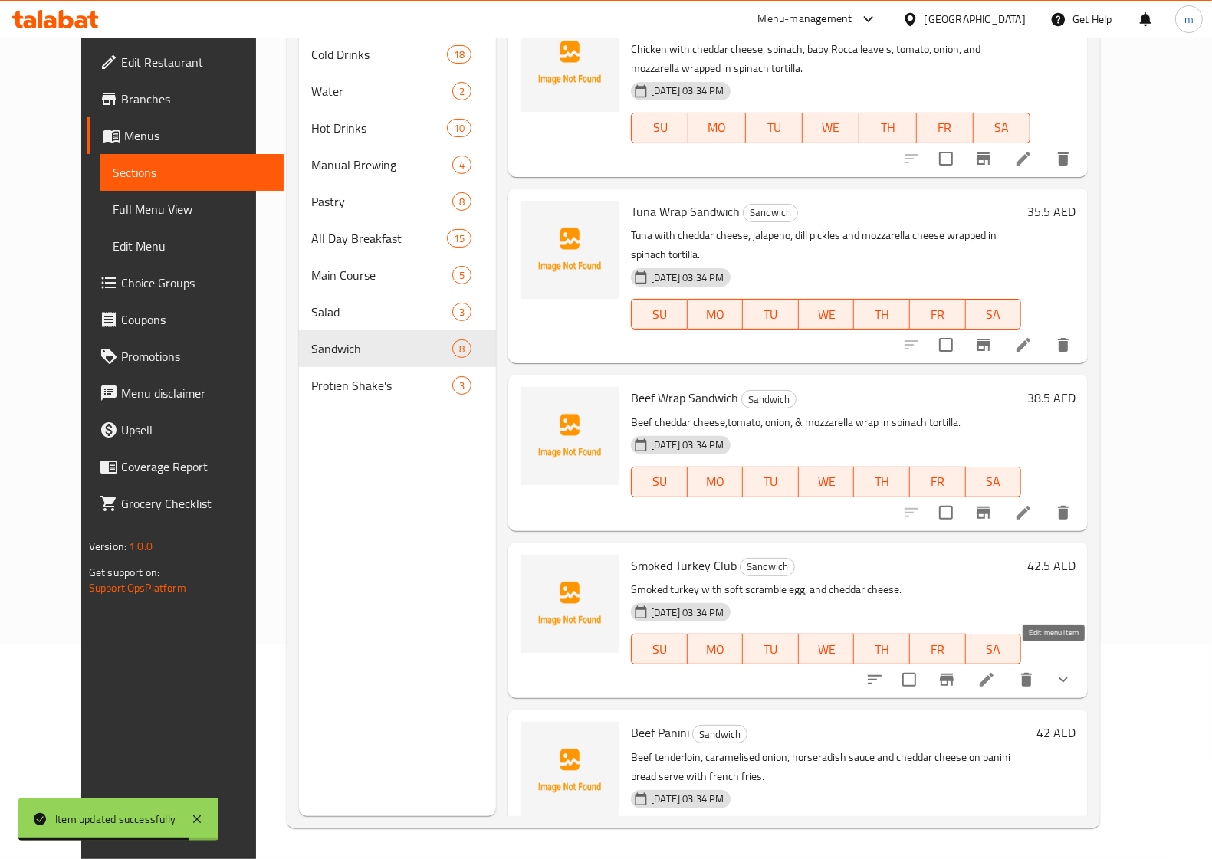
click at [996, 671] on icon at bounding box center [986, 680] width 18 height 18
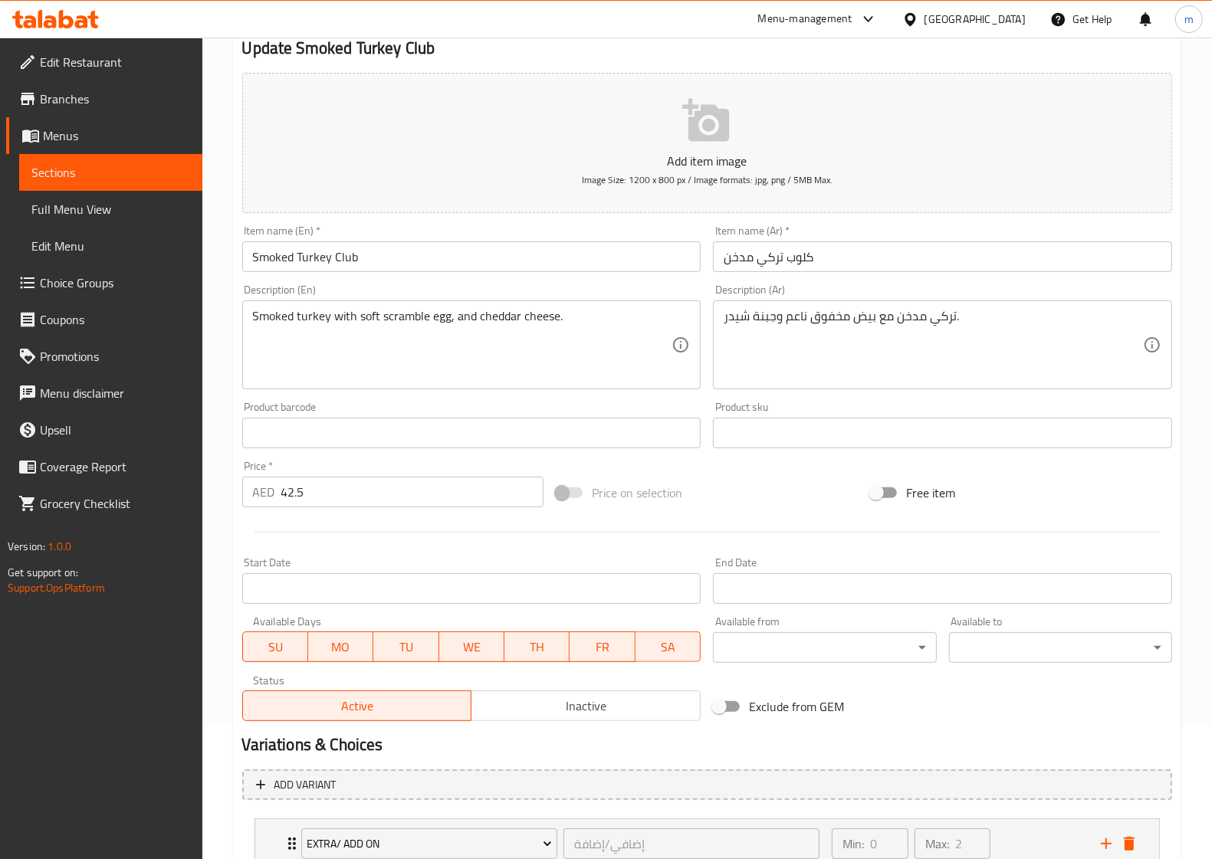
scroll to position [248, 0]
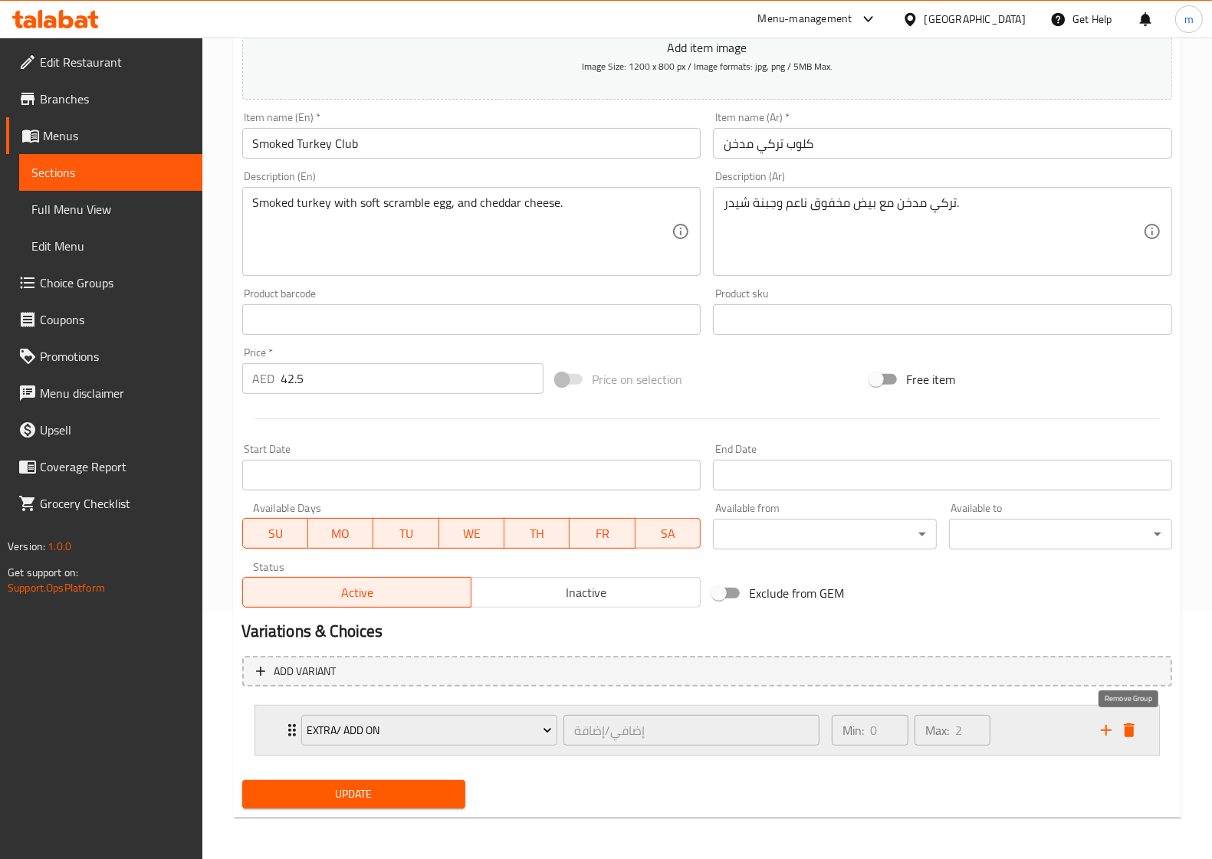
click at [1128, 729] on icon "delete" at bounding box center [1128, 730] width 11 height 14
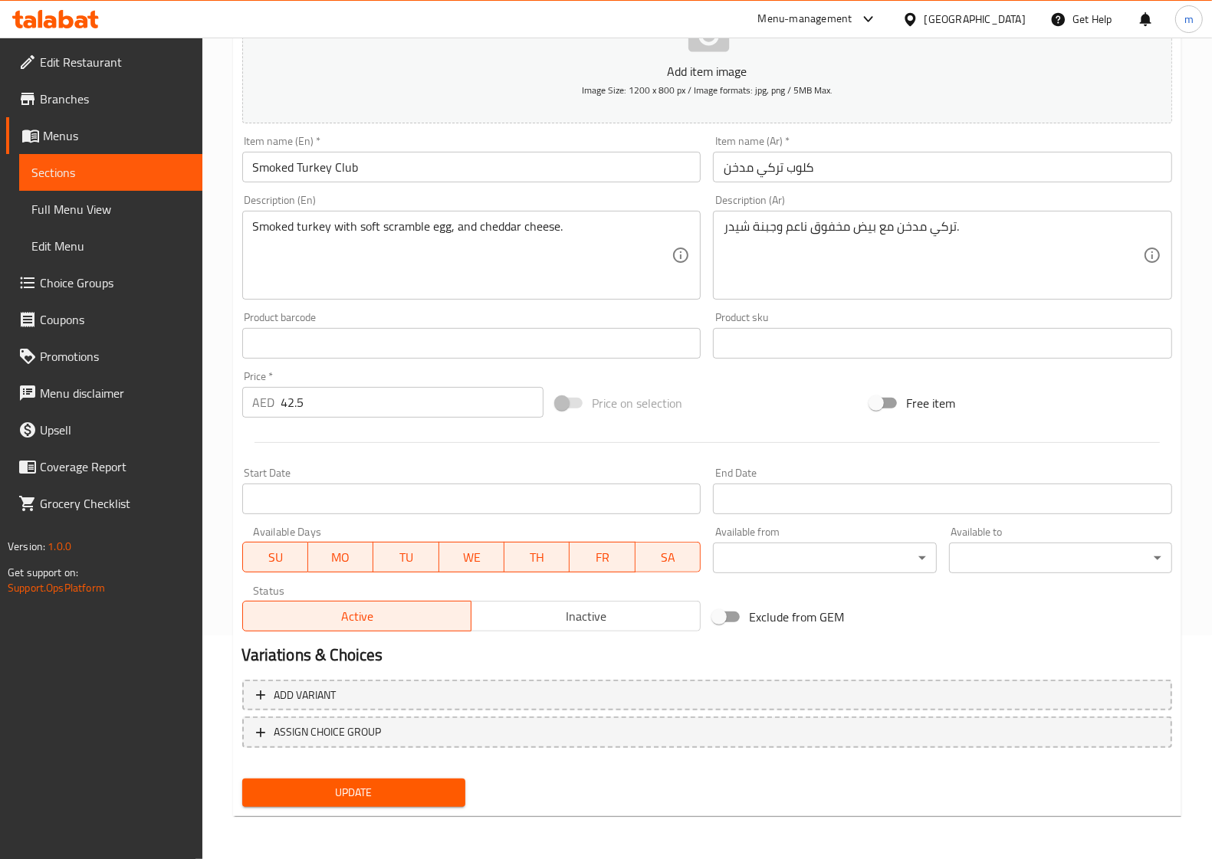
scroll to position [221, 0]
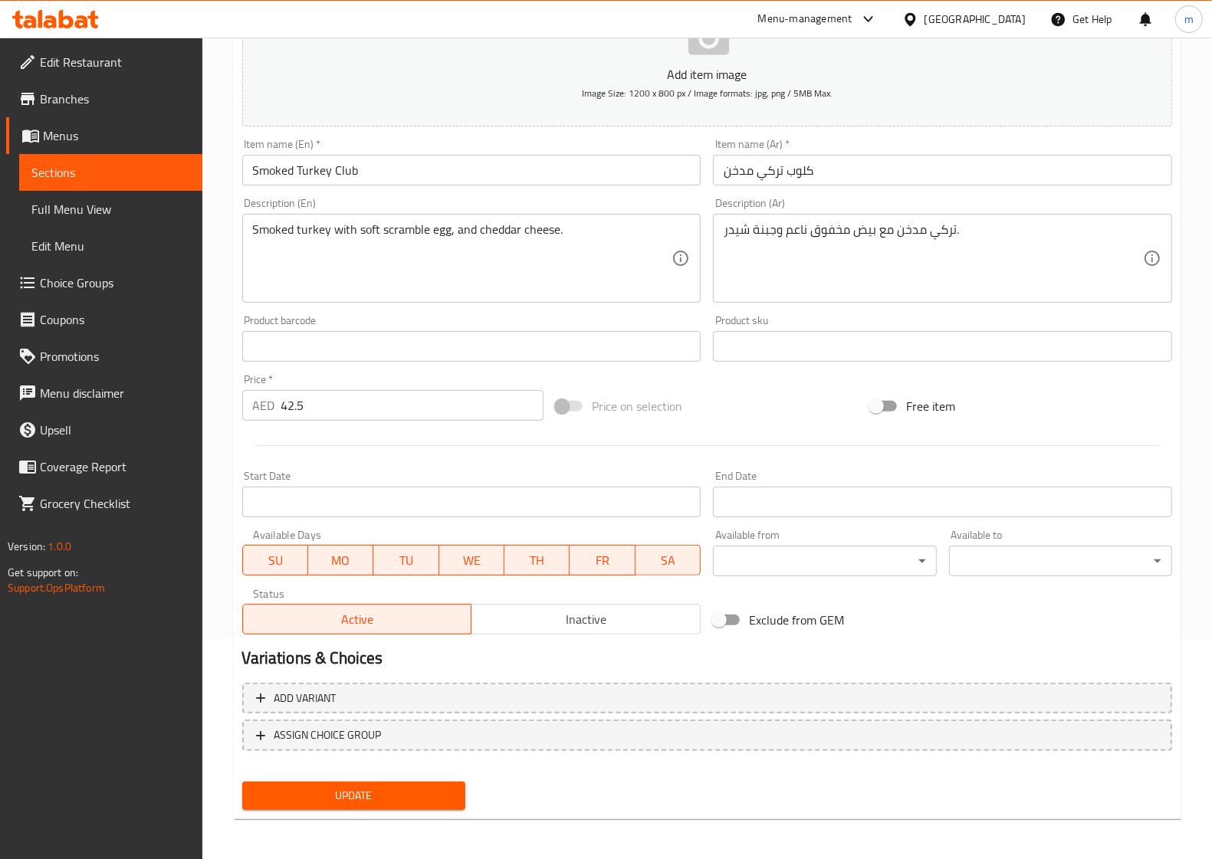
click at [364, 802] on span "Update" at bounding box center [353, 795] width 198 height 19
click at [113, 173] on span "Sections" at bounding box center [110, 172] width 159 height 18
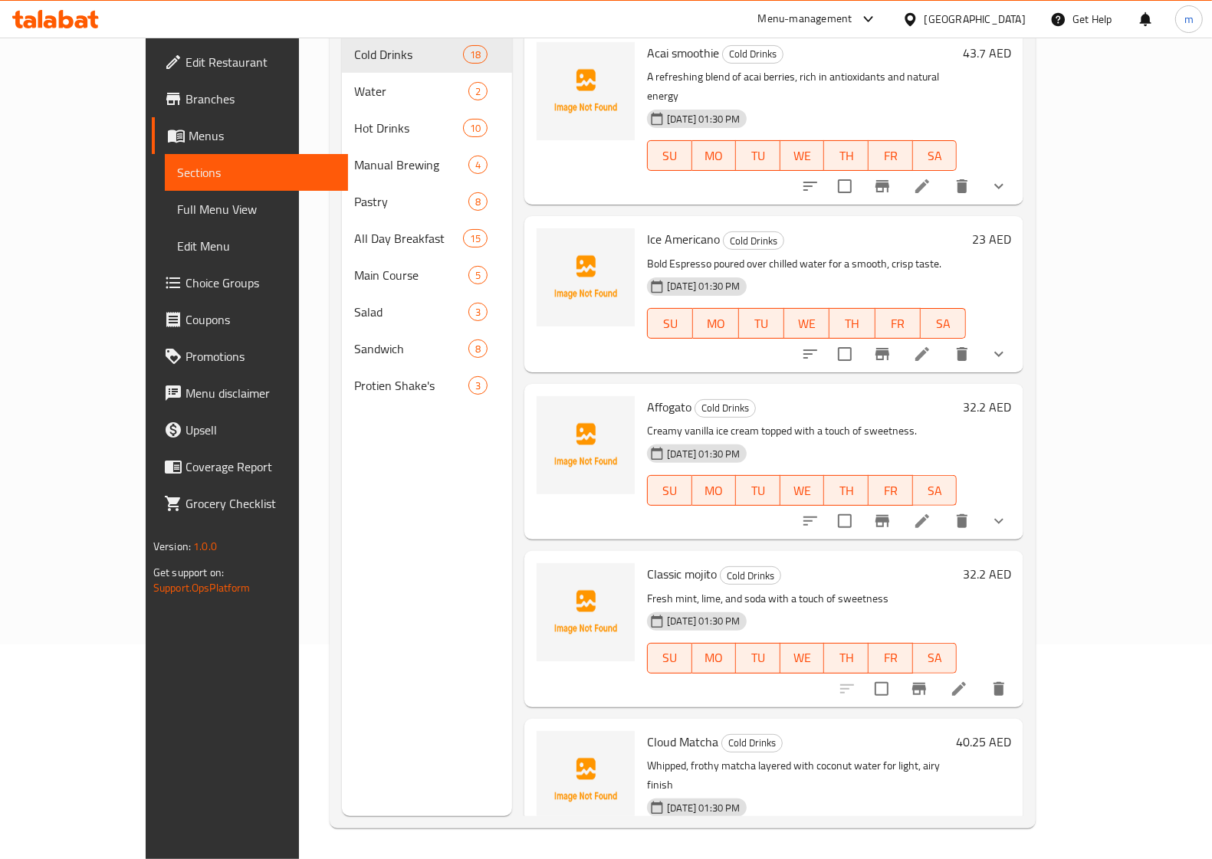
scroll to position [215, 0]
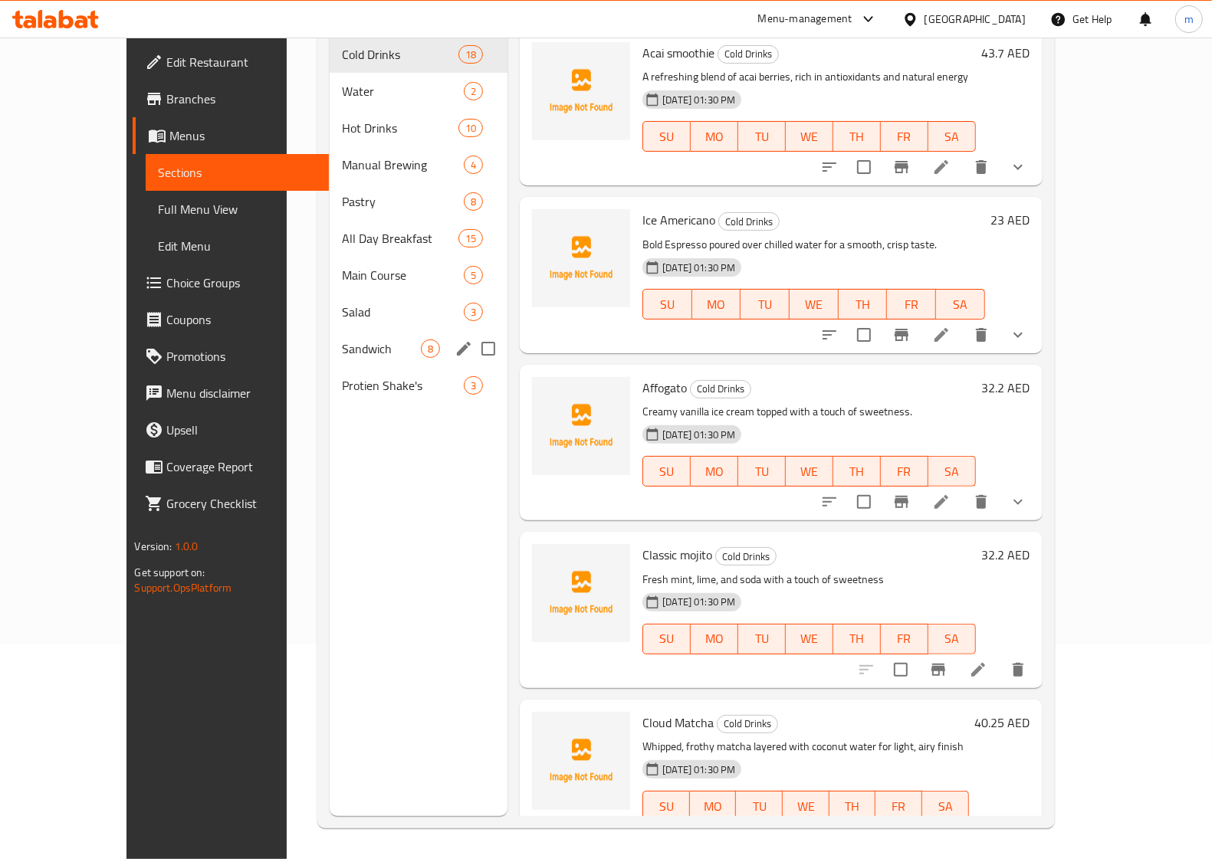
click at [342, 339] on span "Sandwich" at bounding box center [381, 348] width 79 height 18
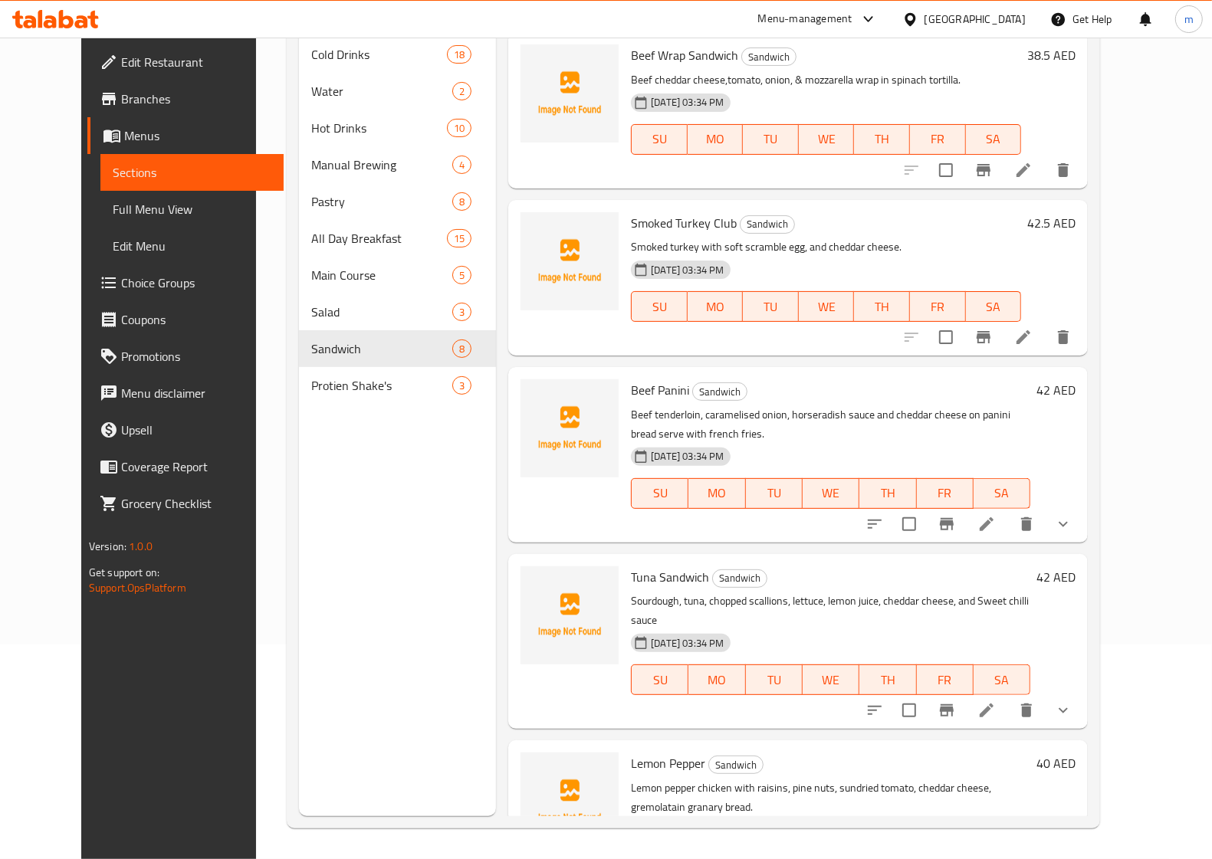
scroll to position [575, 0]
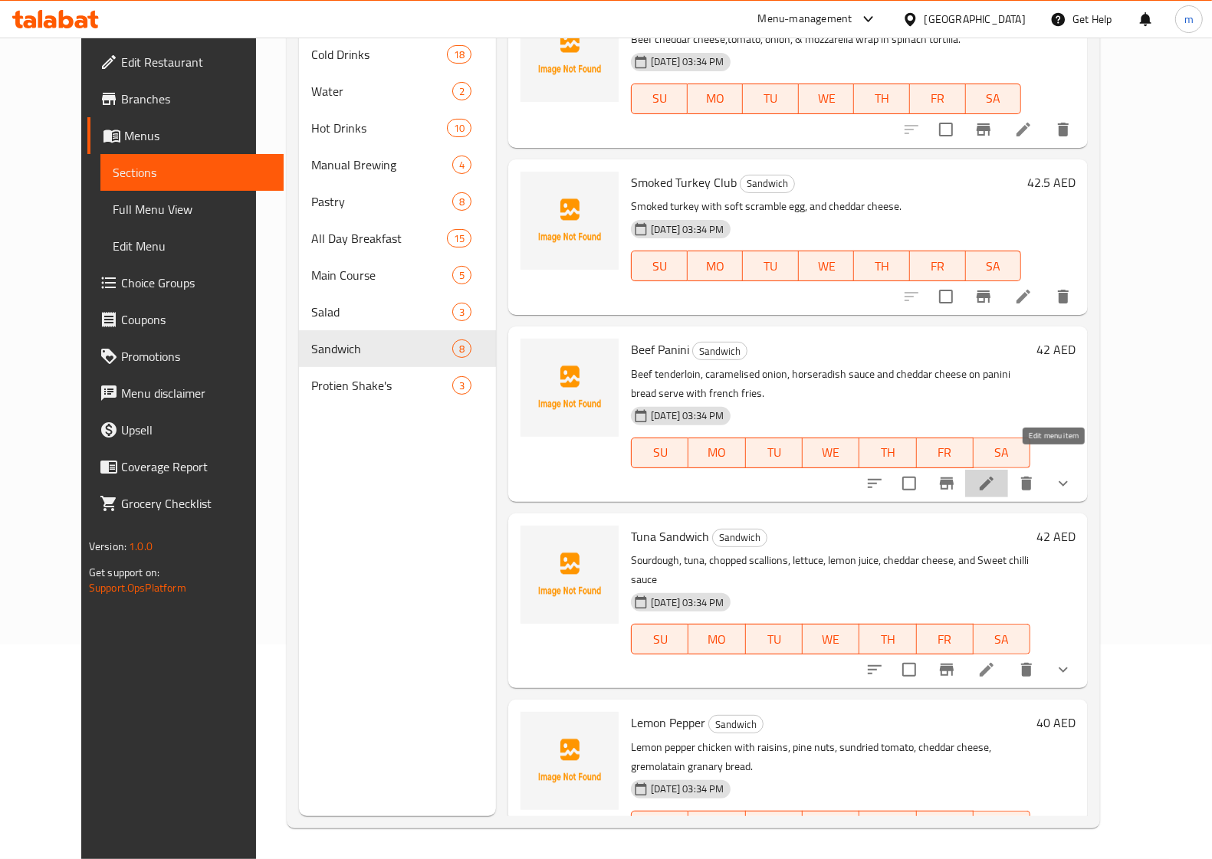
click at [993, 477] on icon at bounding box center [986, 484] width 14 height 14
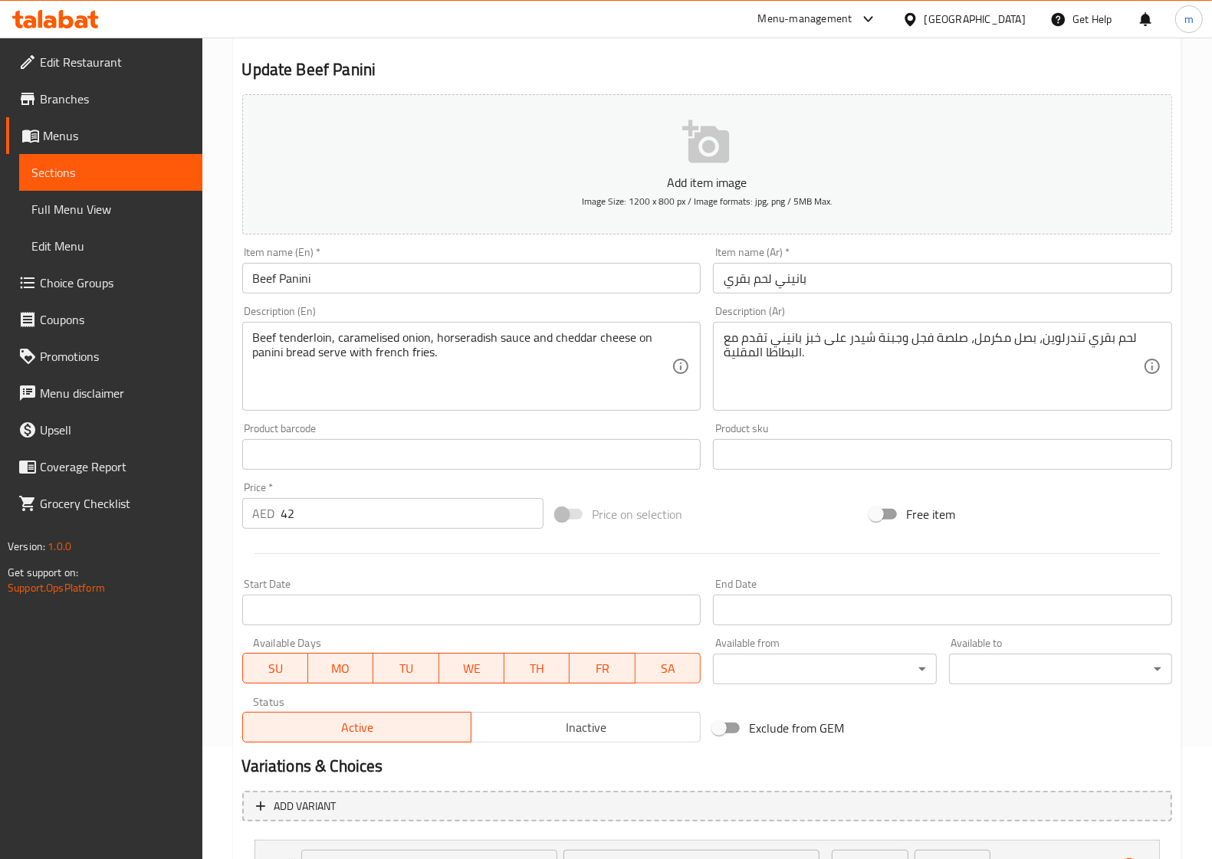
scroll to position [248, 0]
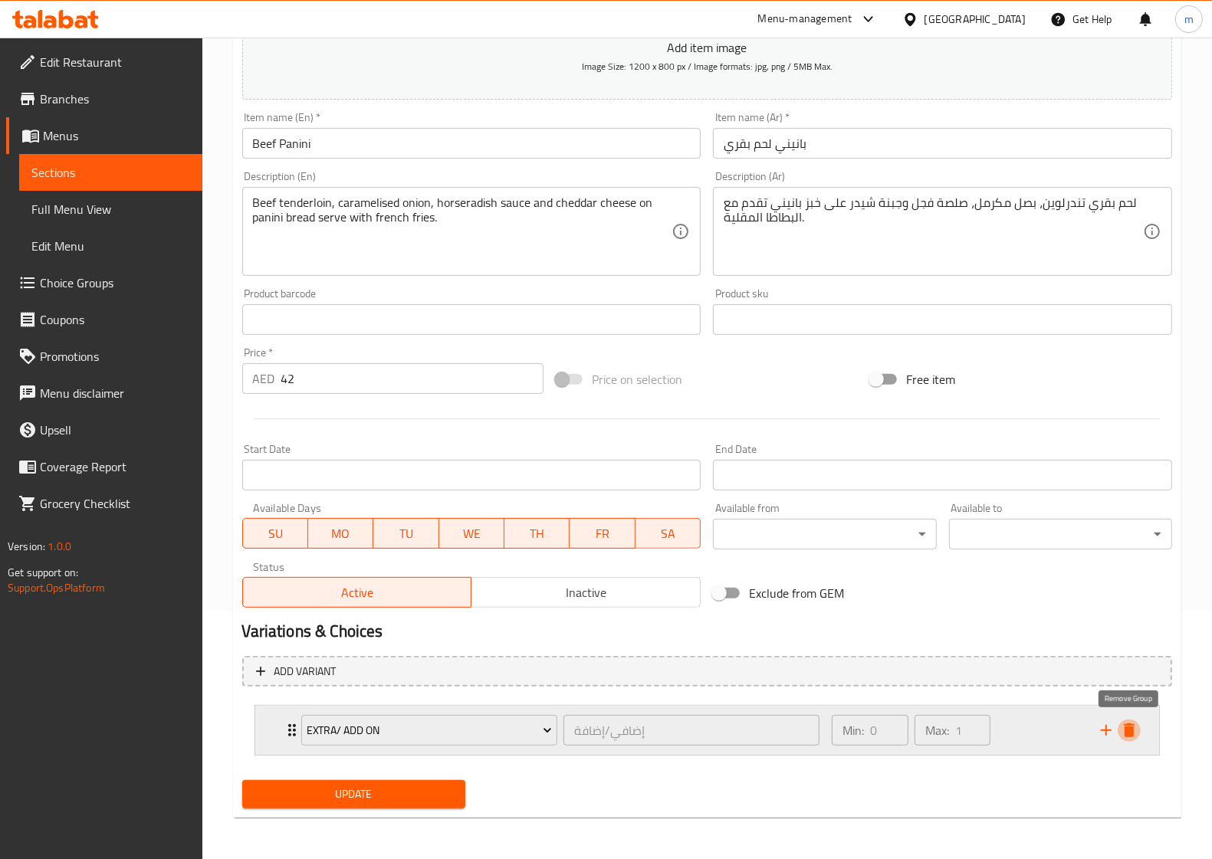
click at [1134, 733] on icon "delete" at bounding box center [1129, 730] width 18 height 18
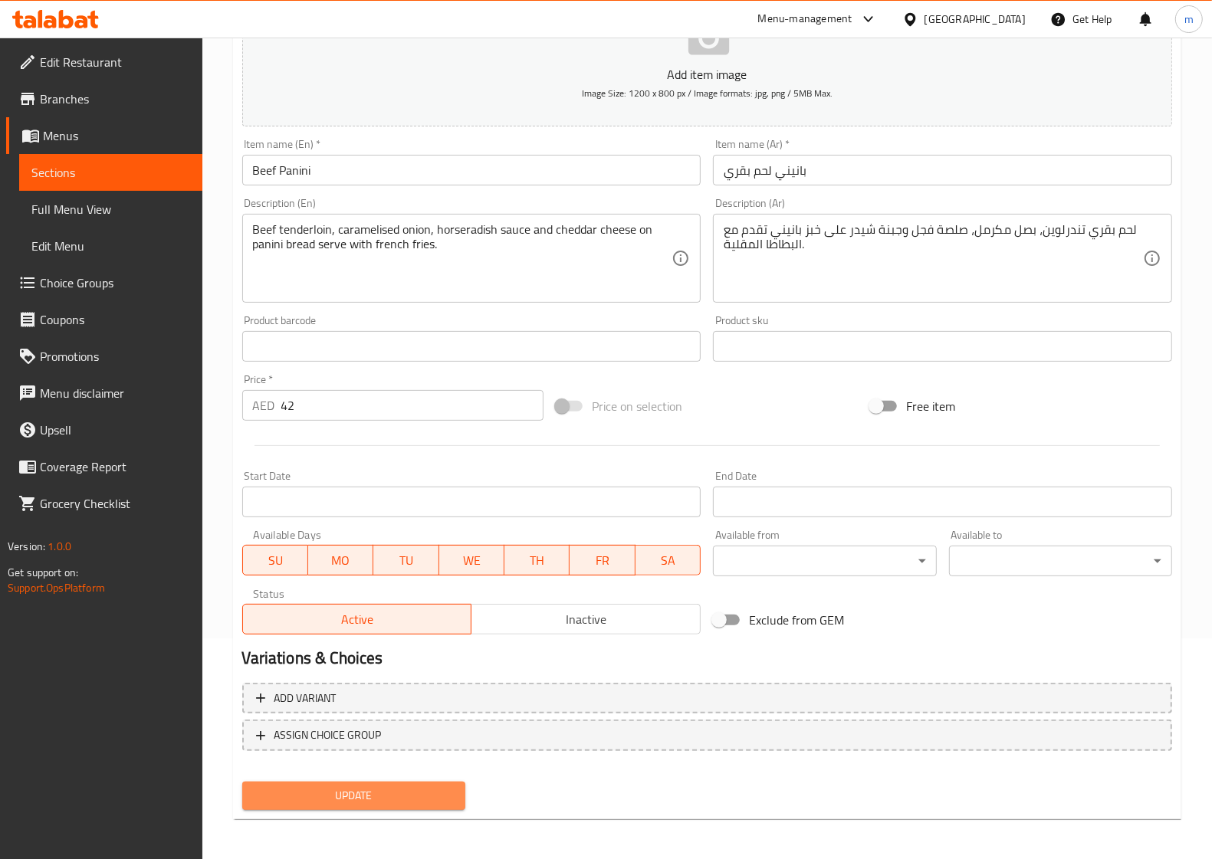
click at [365, 799] on span "Update" at bounding box center [353, 795] width 198 height 19
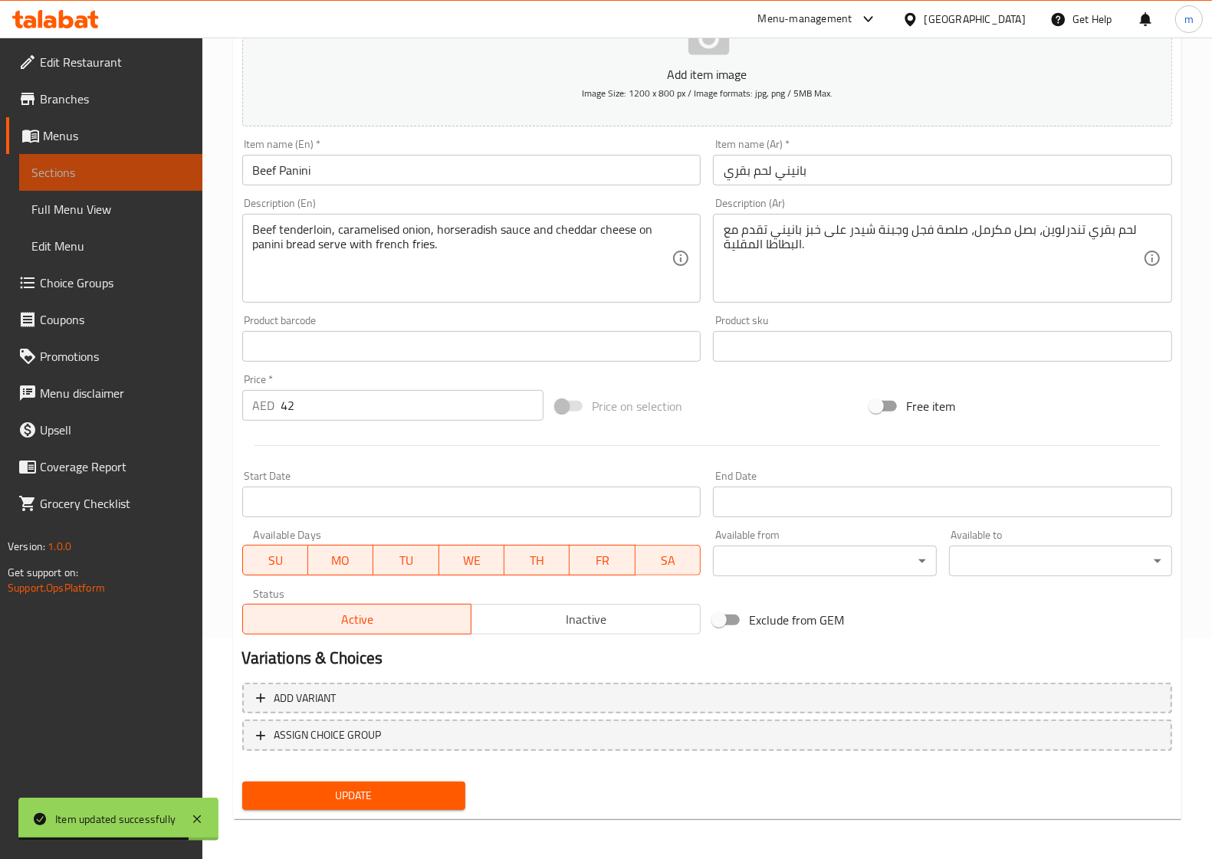
click at [127, 163] on span "Sections" at bounding box center [110, 172] width 159 height 18
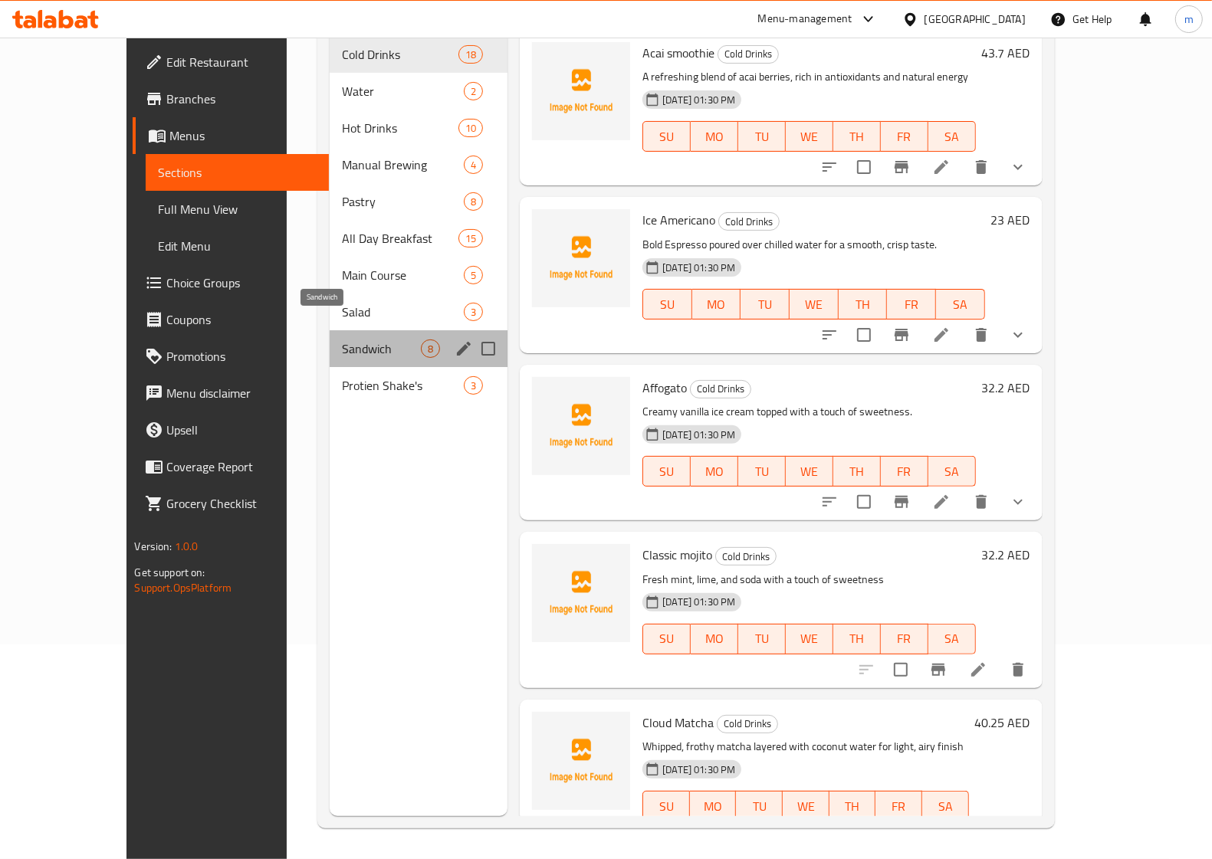
click at [342, 339] on span "Sandwich" at bounding box center [381, 348] width 79 height 18
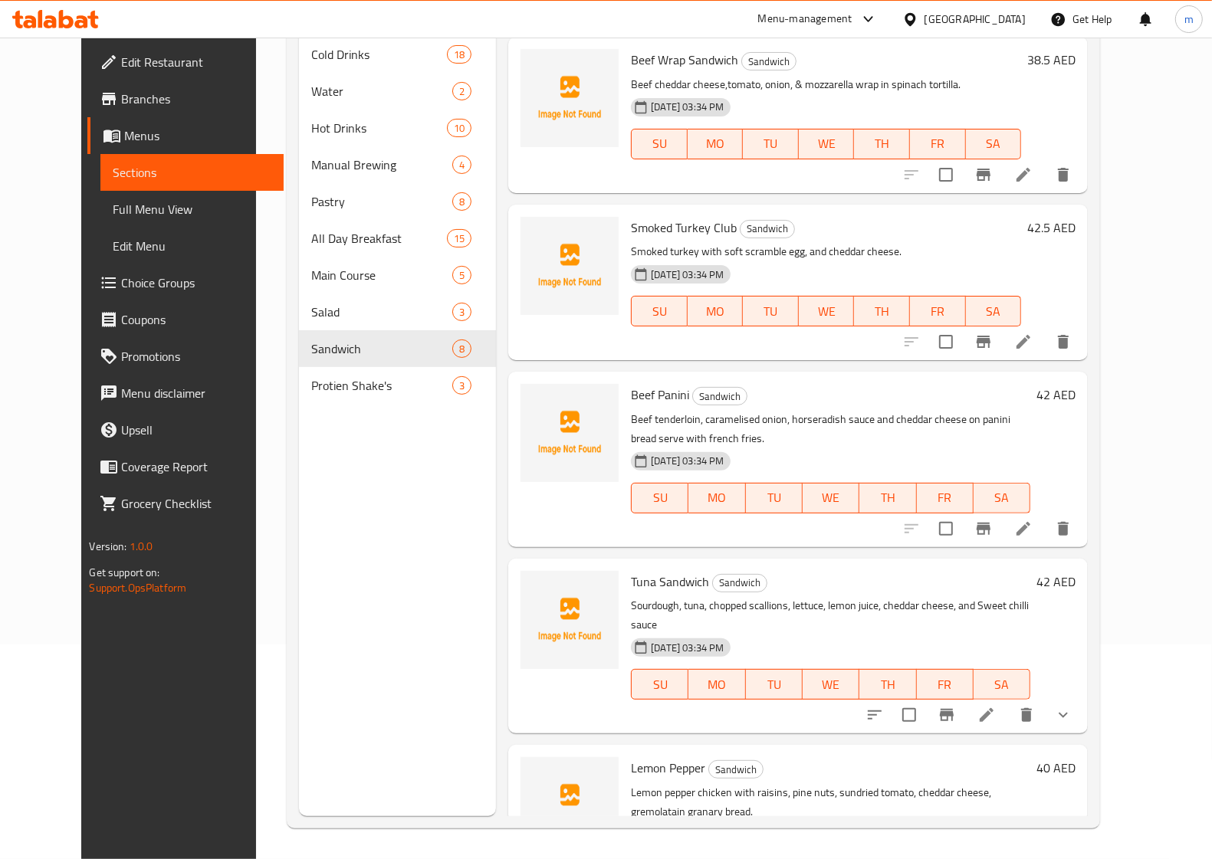
scroll to position [575, 0]
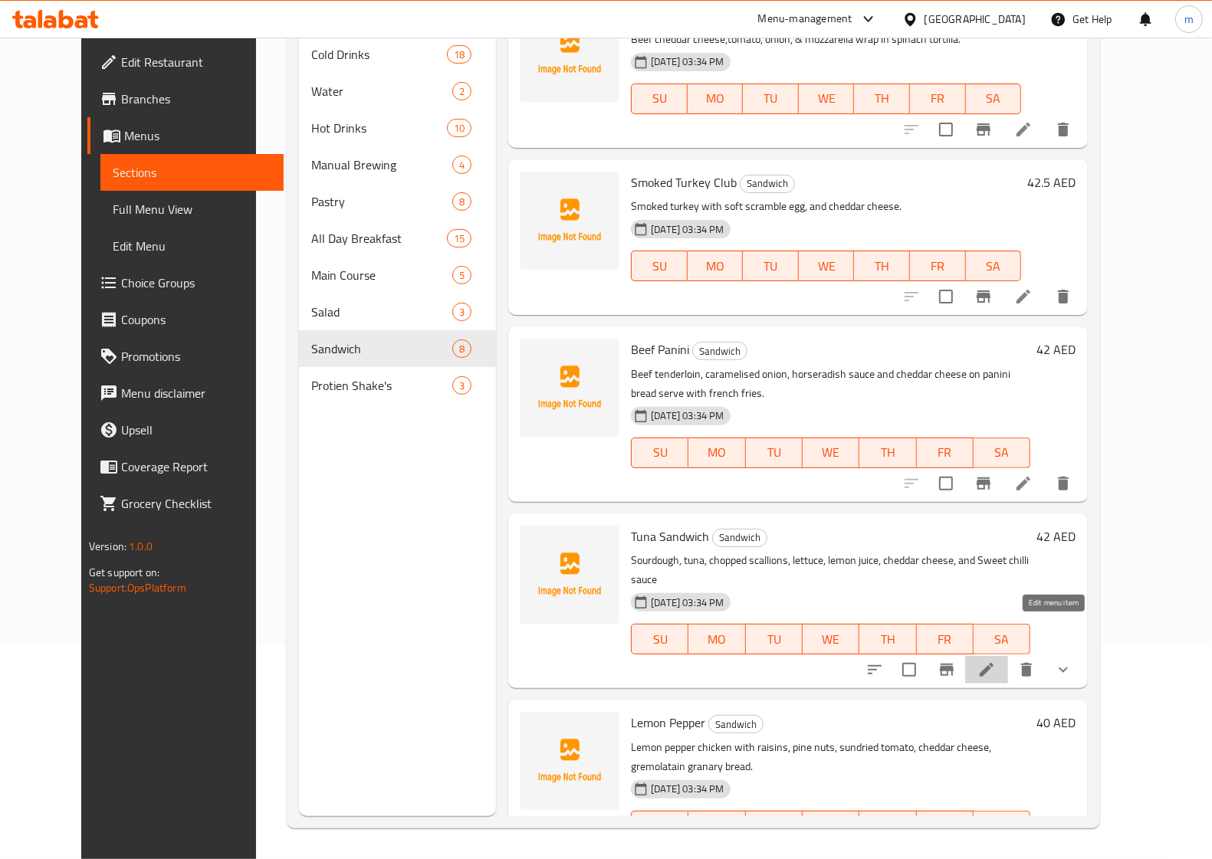
click at [993, 663] on icon at bounding box center [986, 670] width 14 height 14
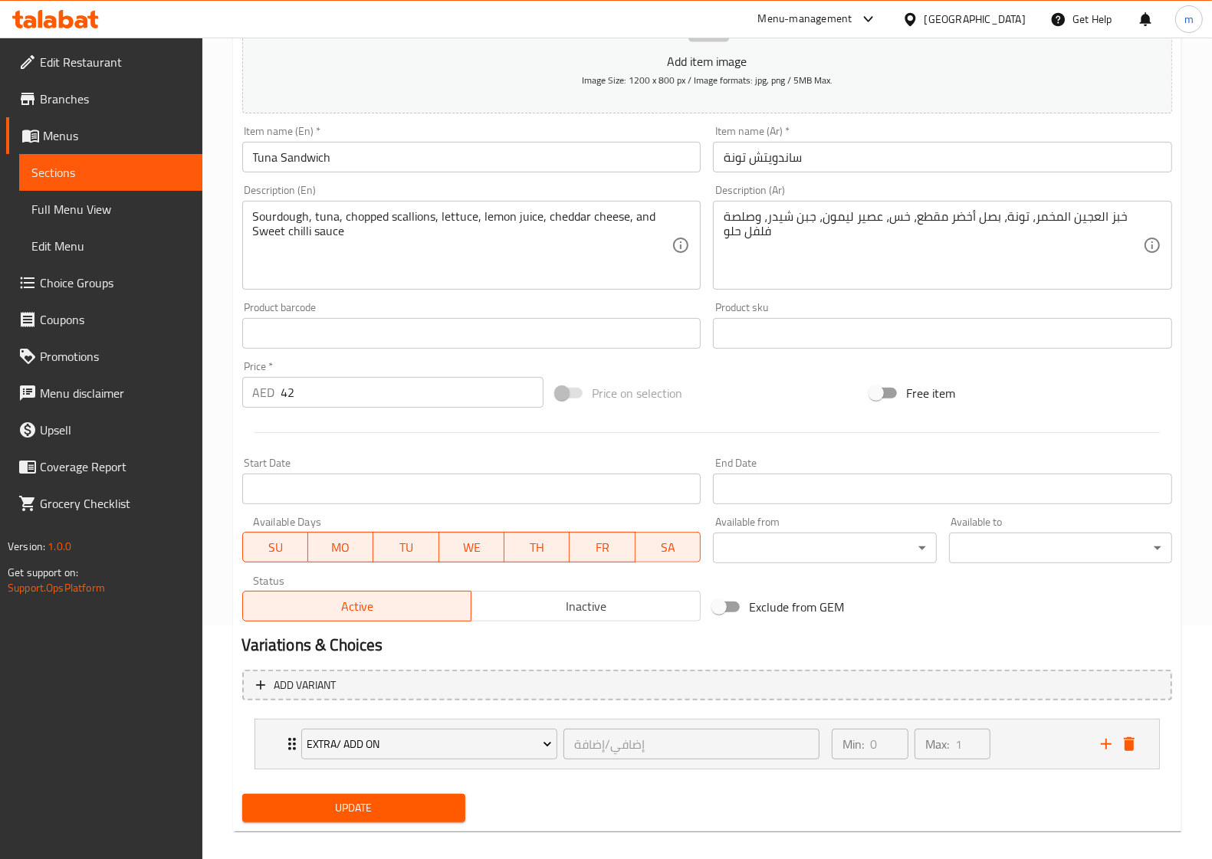
scroll to position [248, 0]
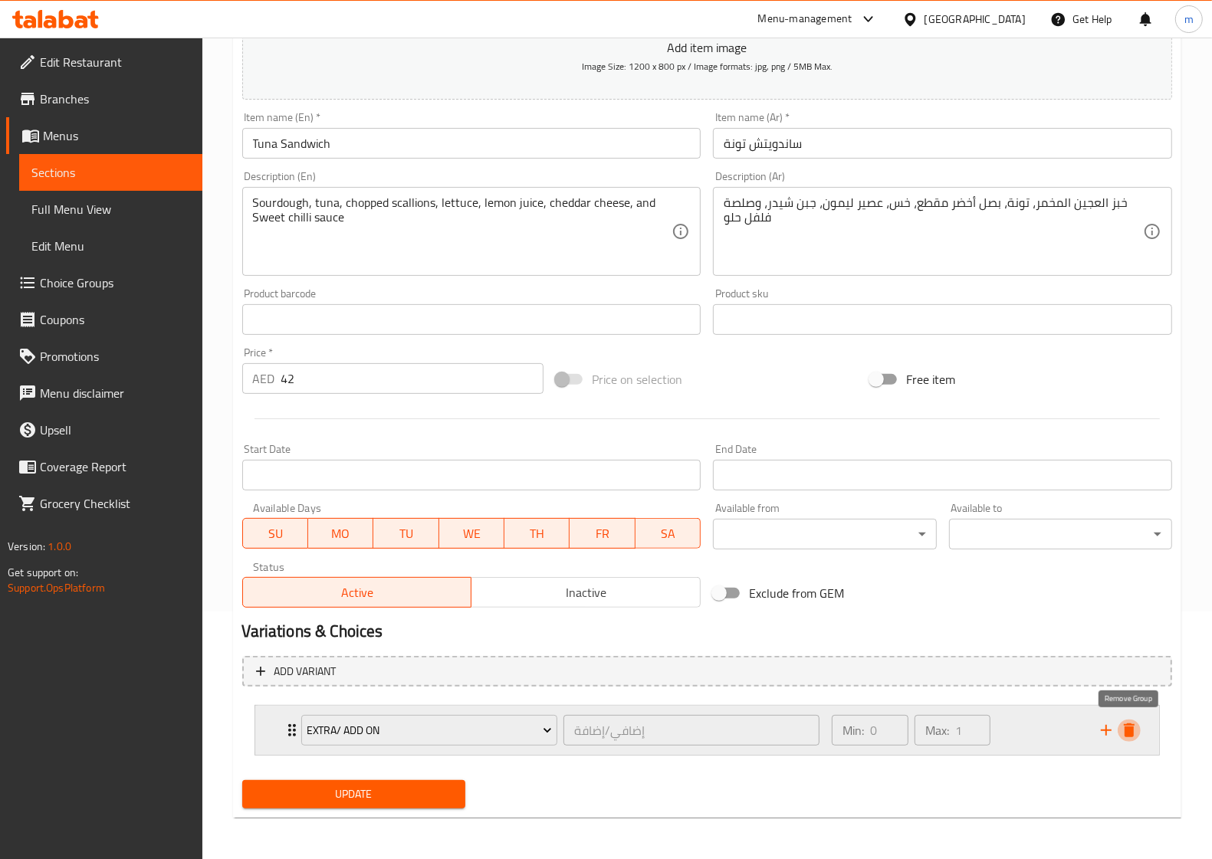
click at [1135, 727] on icon "delete" at bounding box center [1129, 730] width 18 height 18
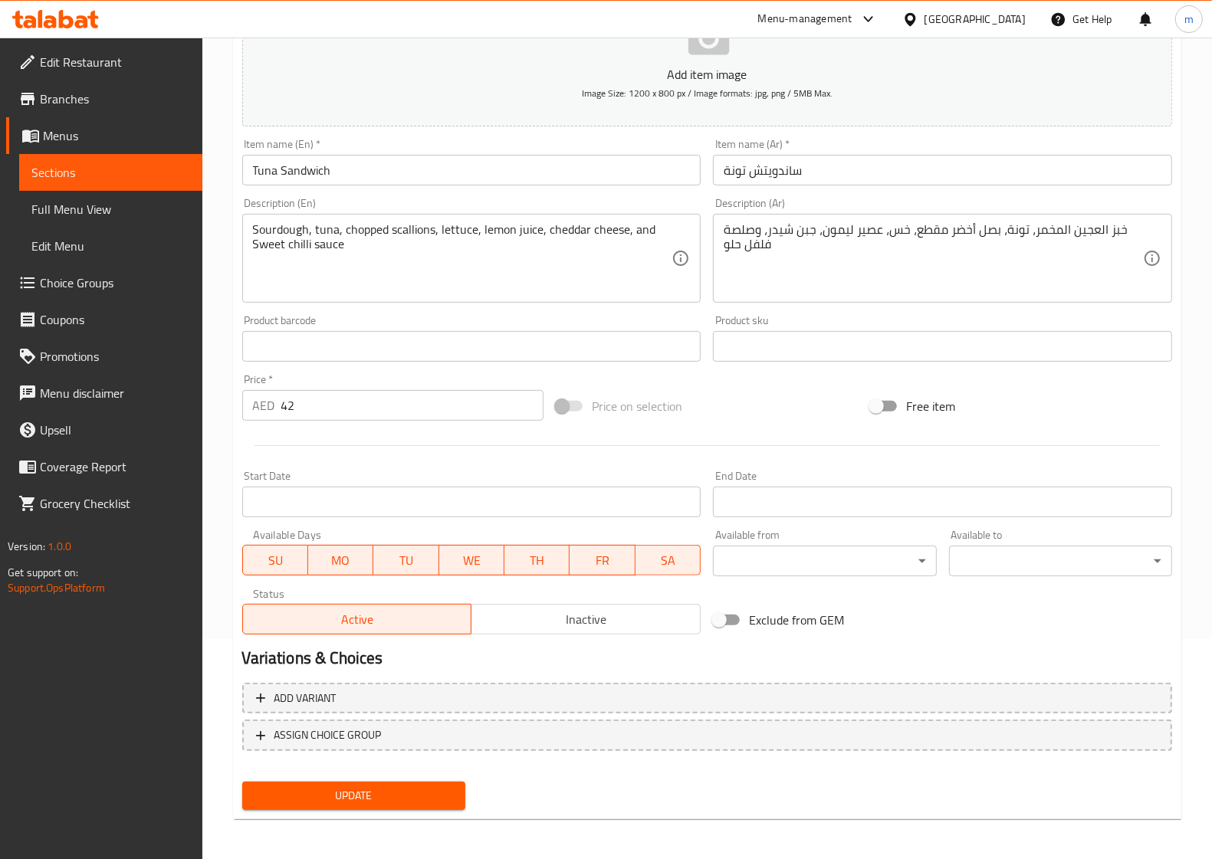
click at [372, 788] on span "Update" at bounding box center [353, 795] width 198 height 19
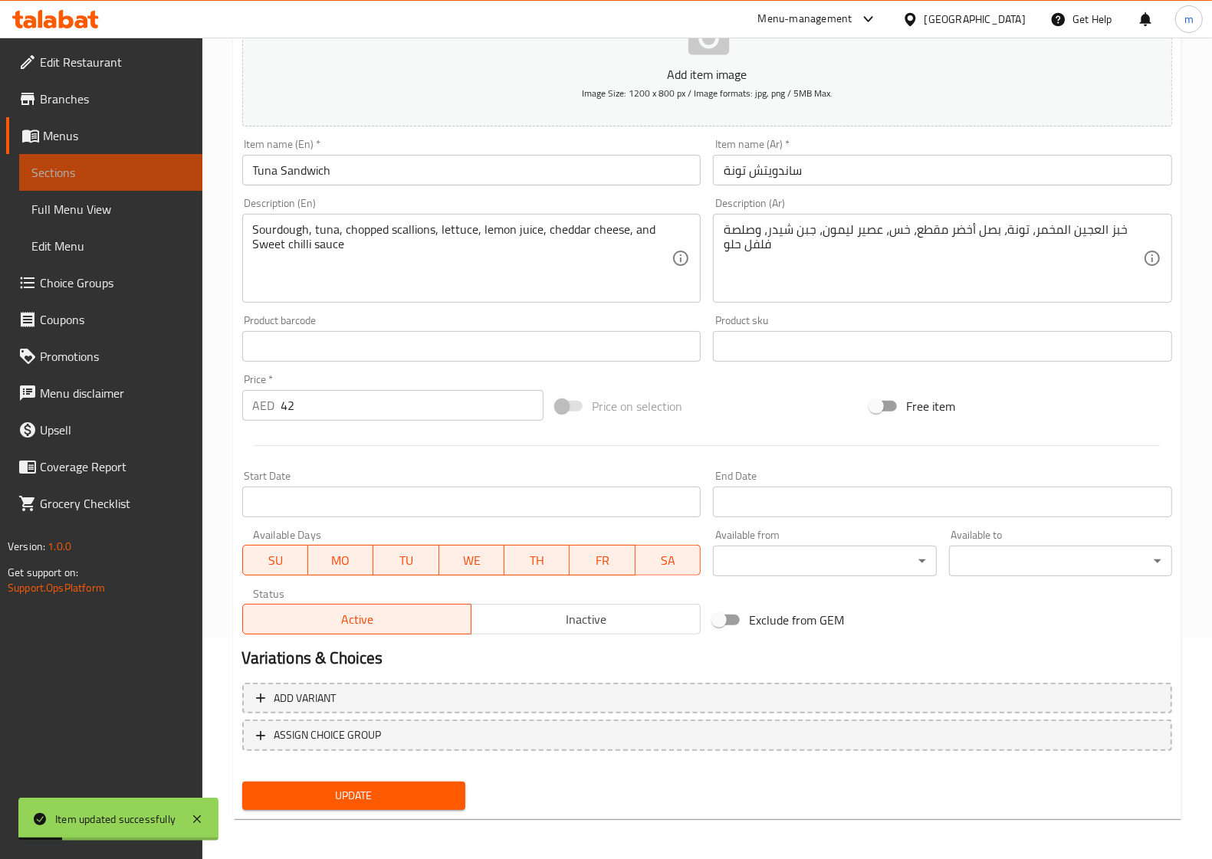
click at [69, 166] on span "Sections" at bounding box center [110, 172] width 159 height 18
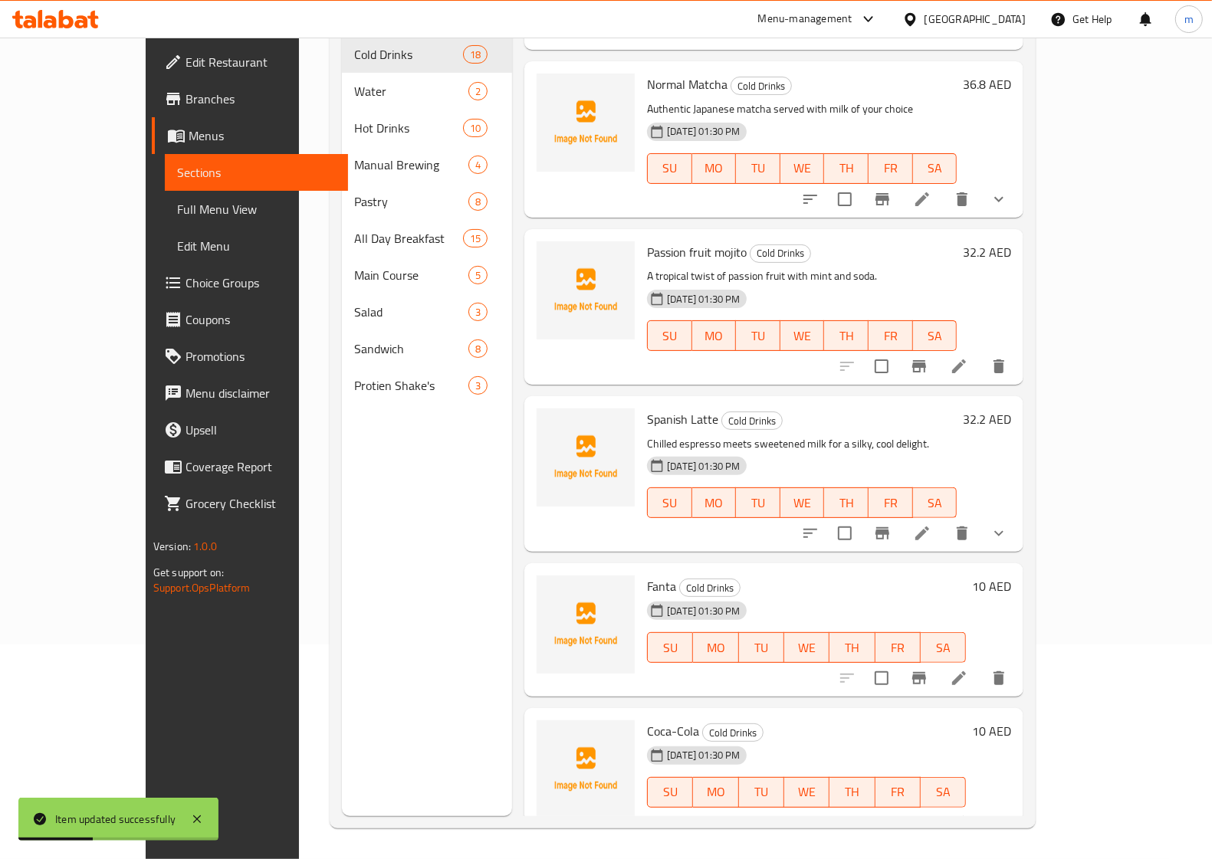
scroll to position [2100, 0]
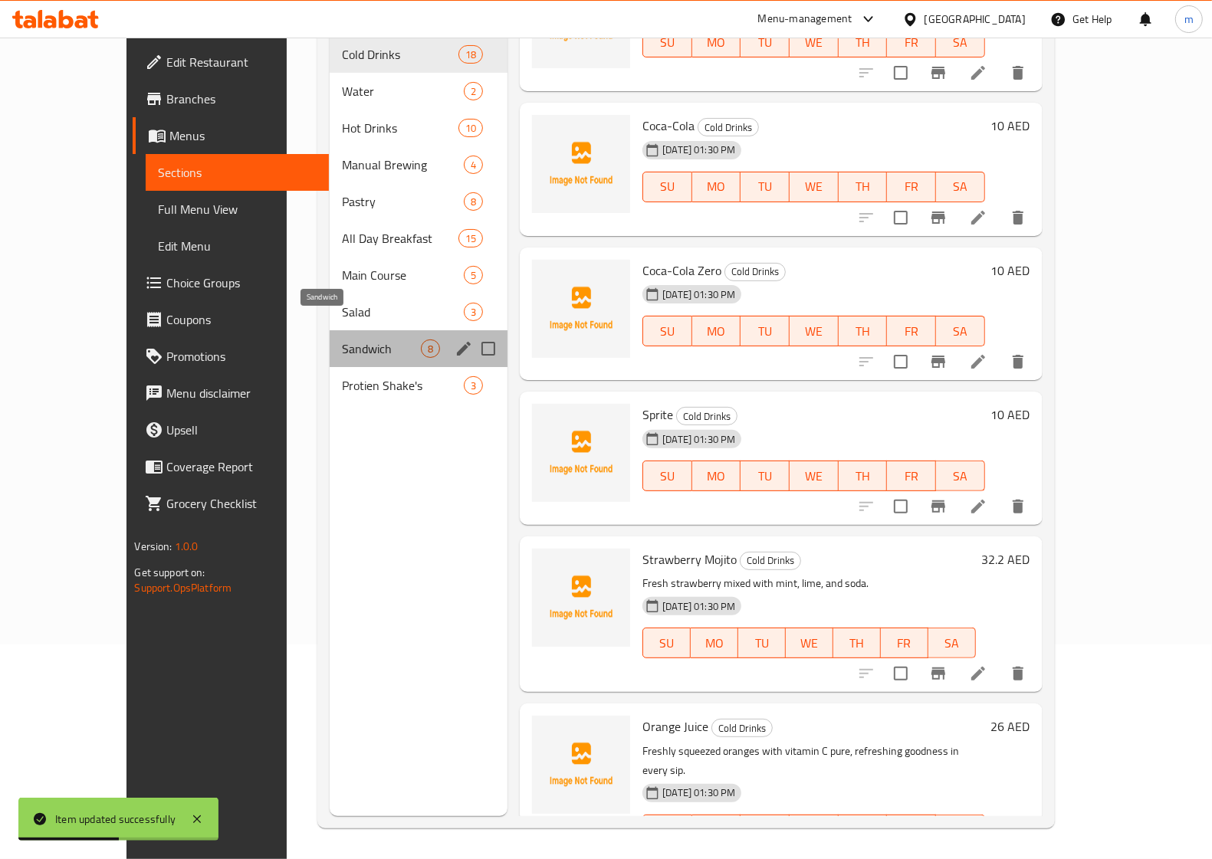
click at [342, 339] on span "Sandwich" at bounding box center [381, 348] width 79 height 18
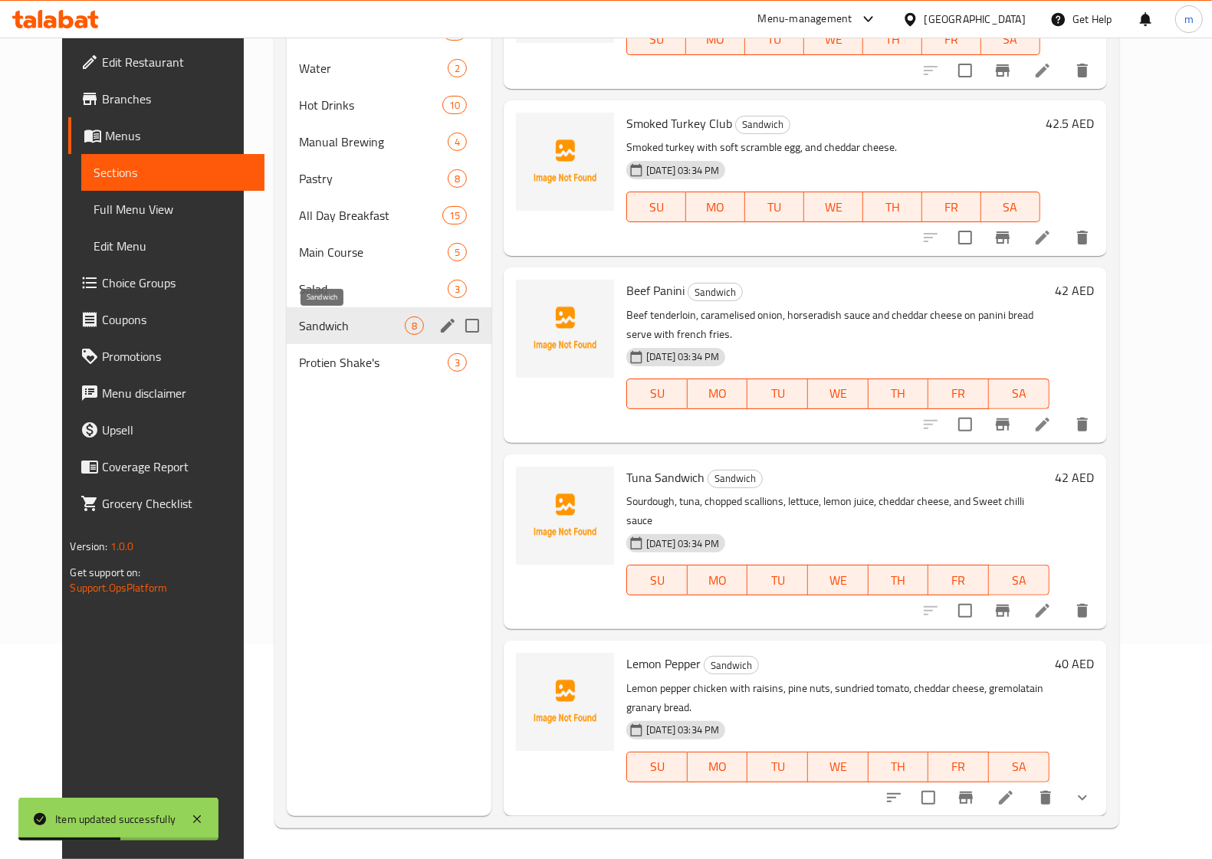
scroll to position [575, 0]
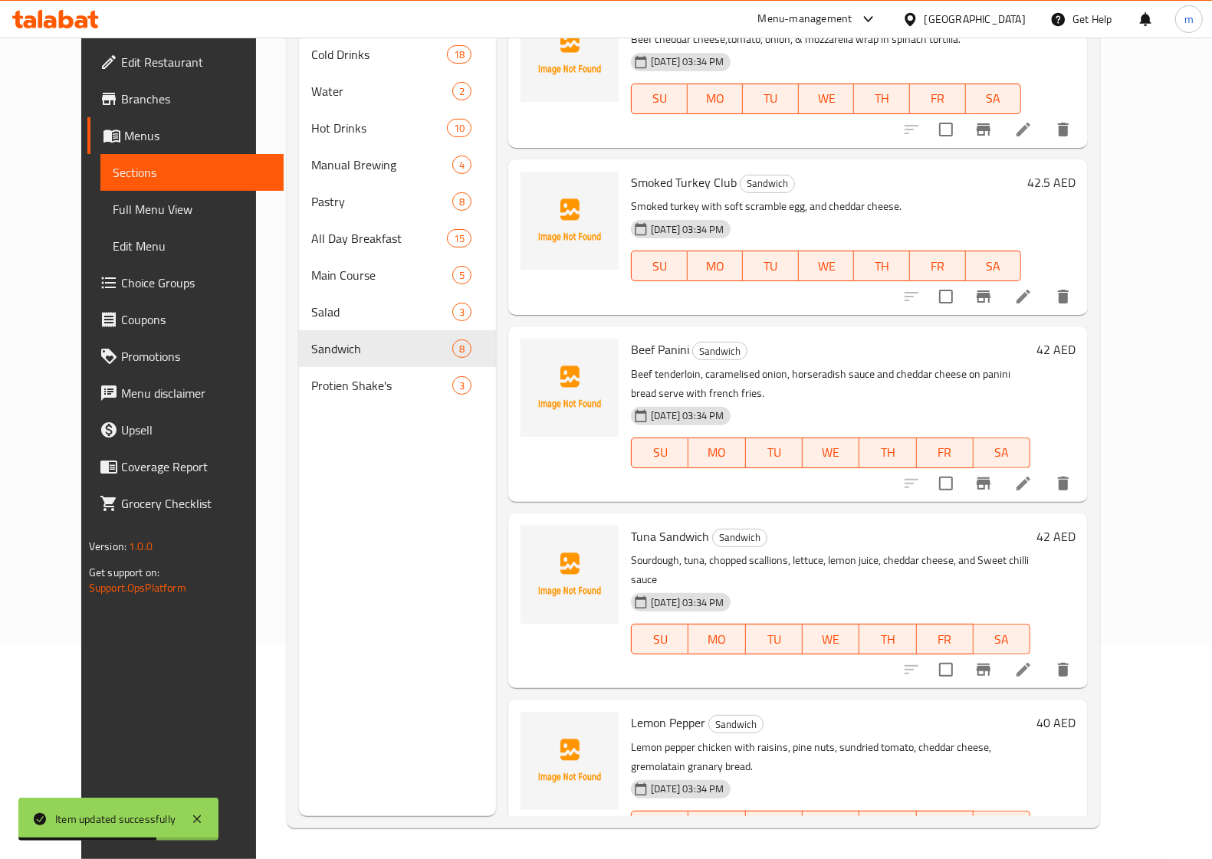
click at [1008, 843] on li at bounding box center [986, 857] width 43 height 28
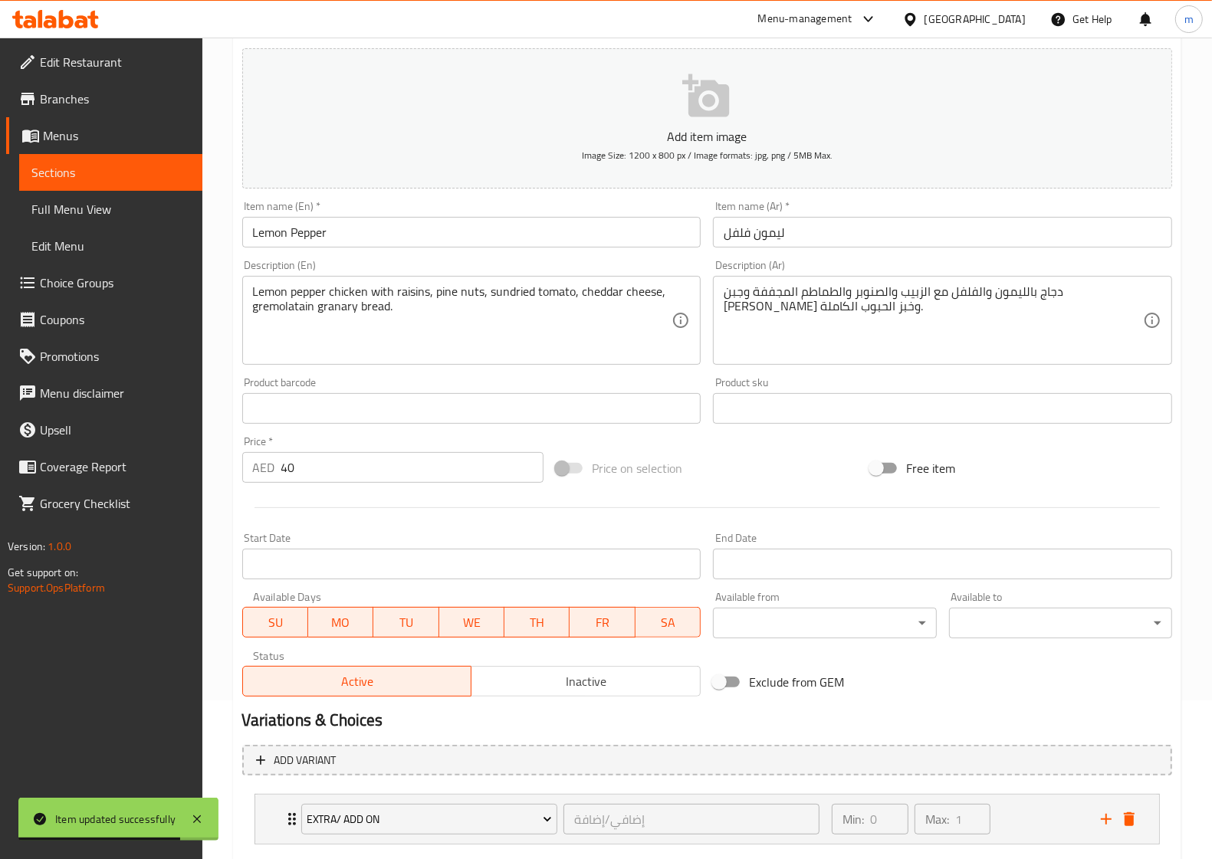
scroll to position [248, 0]
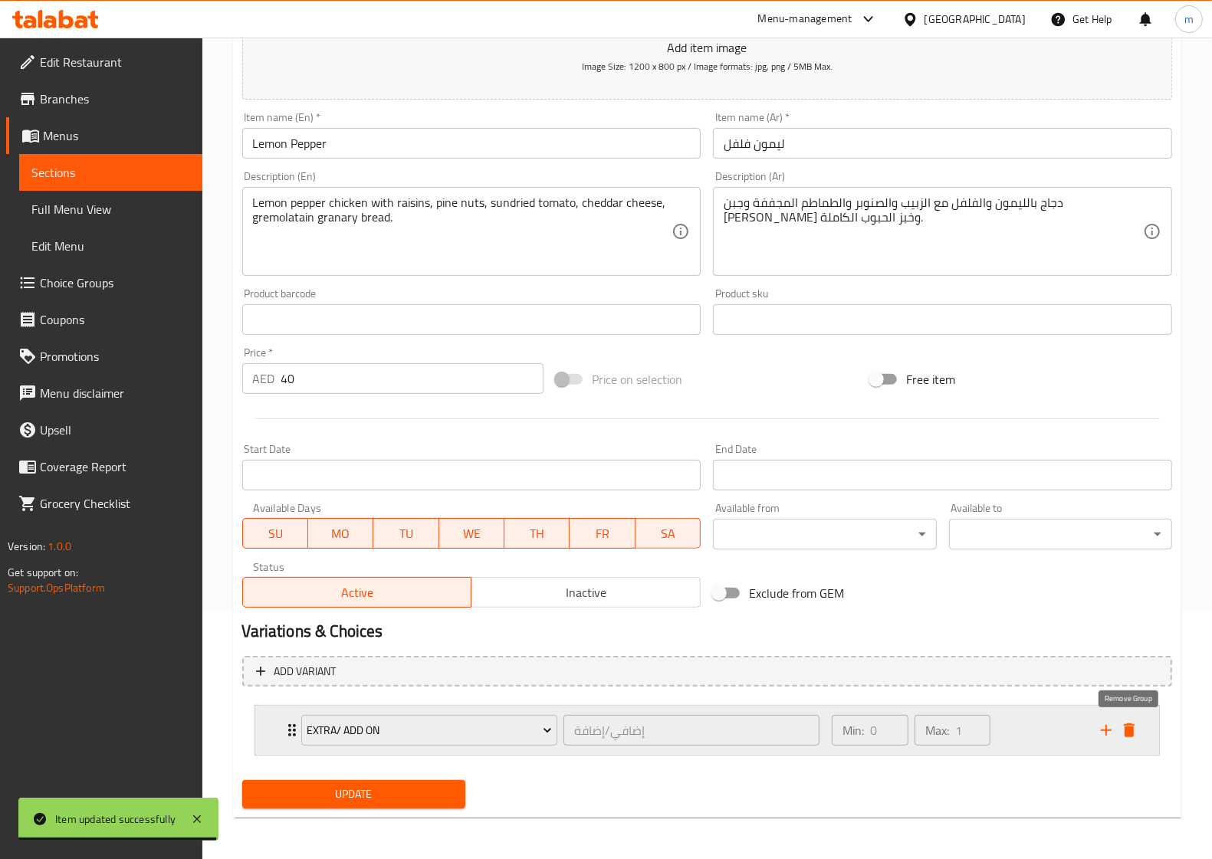
click at [1125, 730] on icon "delete" at bounding box center [1128, 730] width 11 height 14
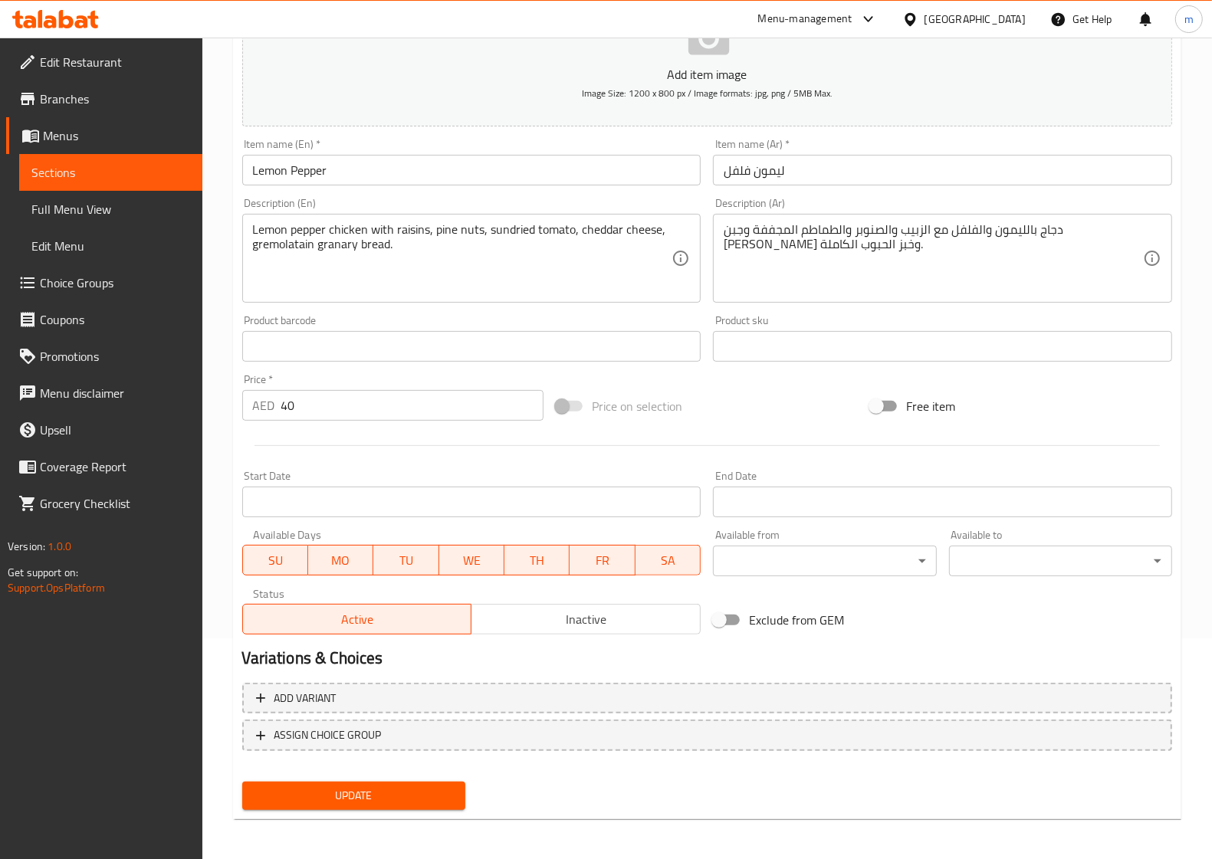
click at [365, 786] on span "Update" at bounding box center [353, 795] width 198 height 19
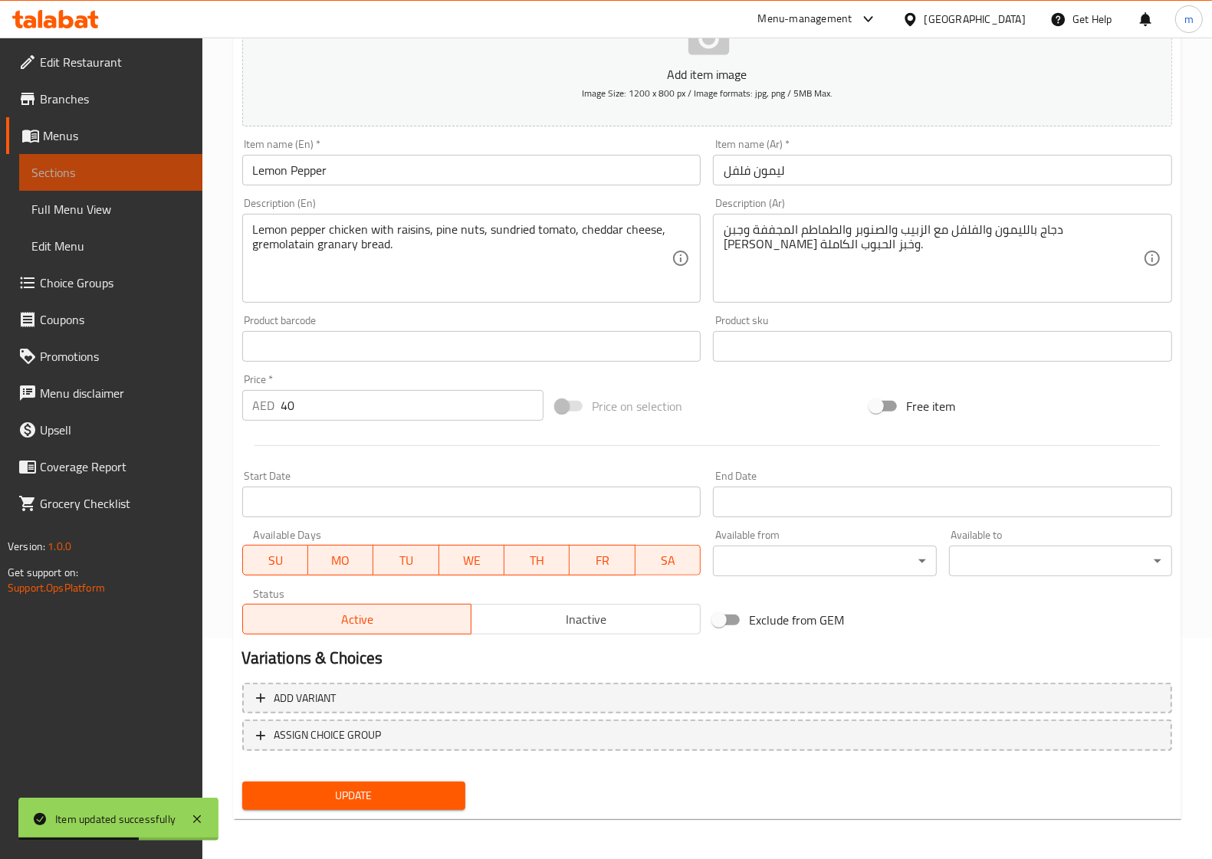
click at [110, 169] on span "Sections" at bounding box center [110, 172] width 159 height 18
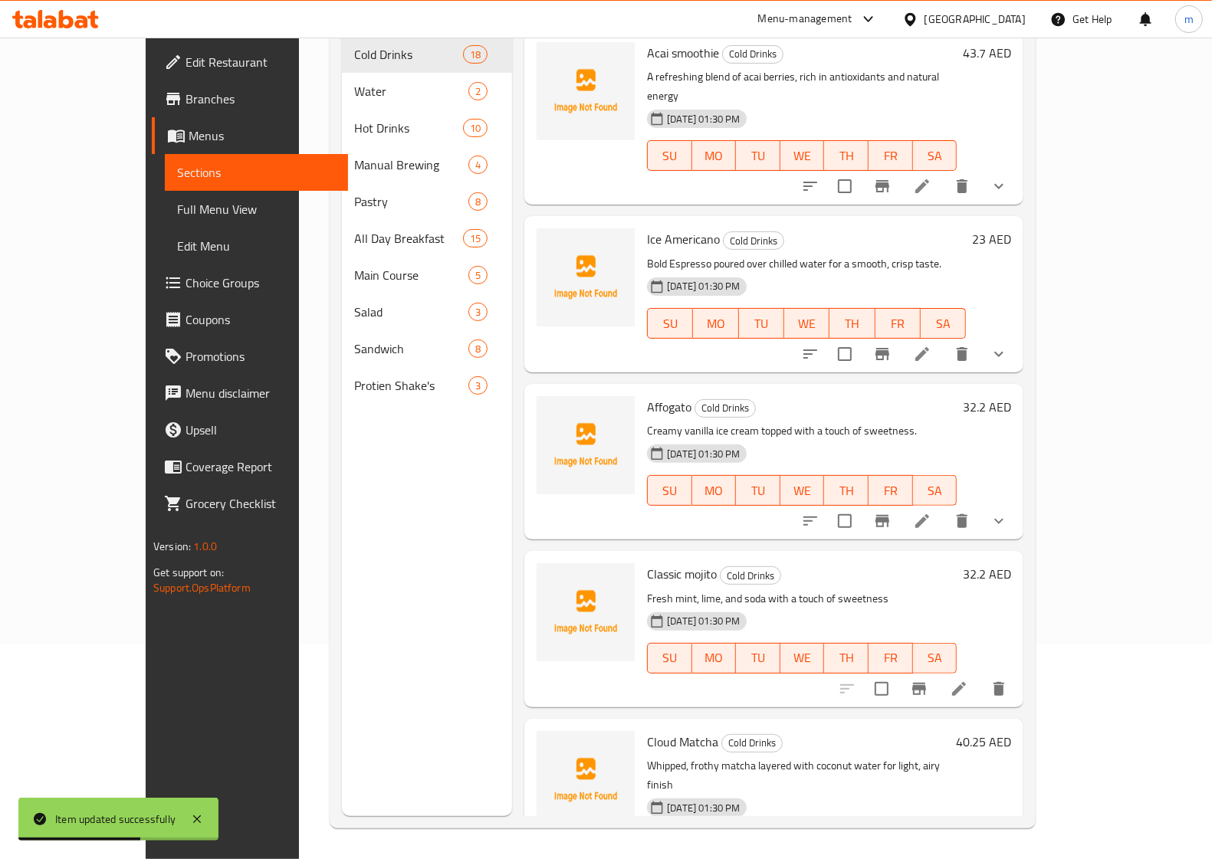
scroll to position [215, 0]
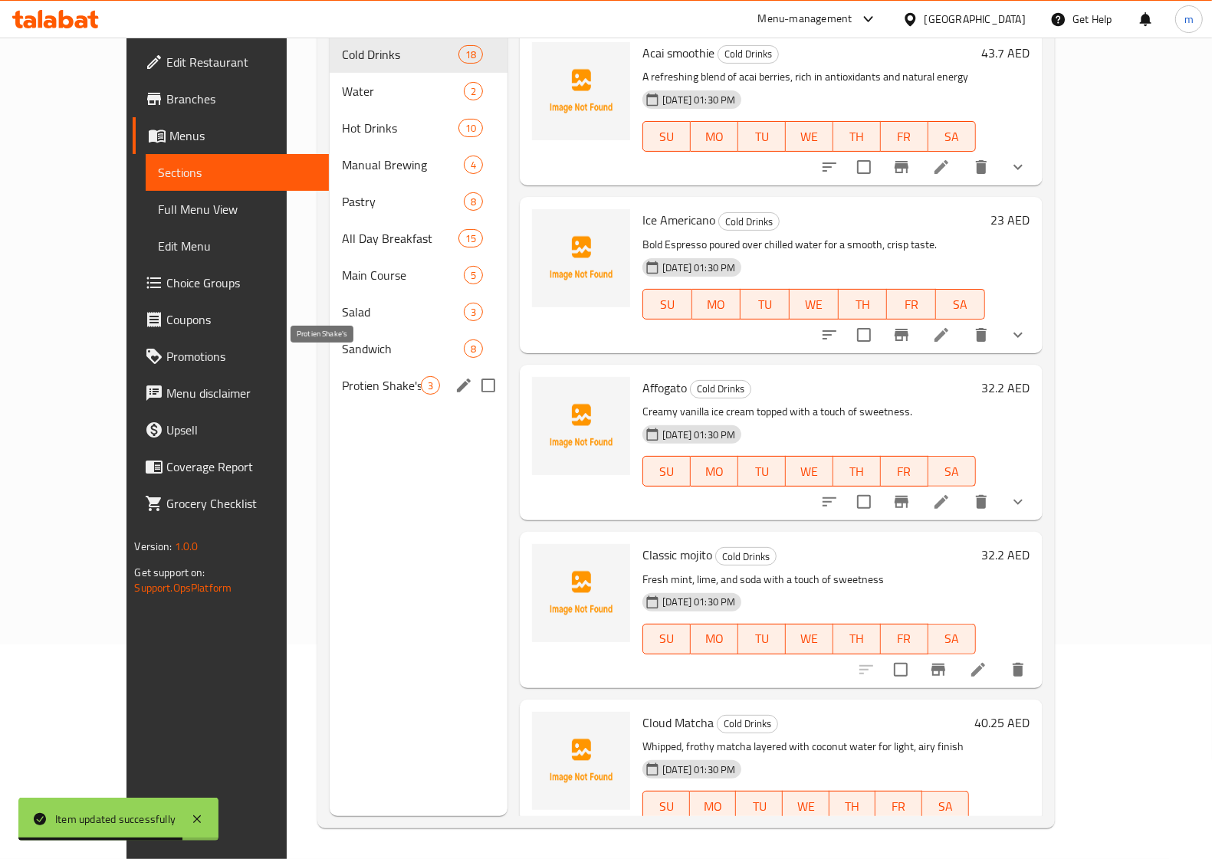
click at [342, 376] on span "Protien Shake's" at bounding box center [381, 385] width 79 height 18
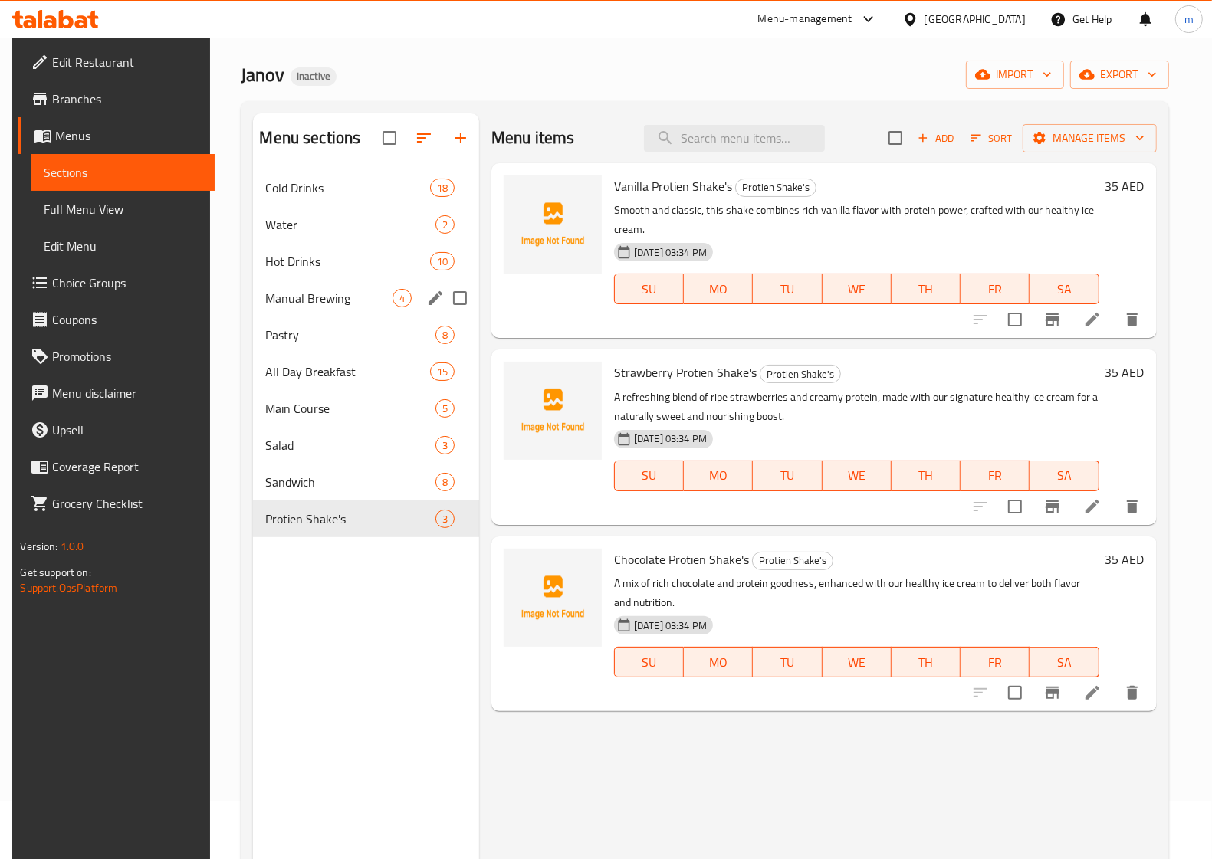
scroll to position [24, 0]
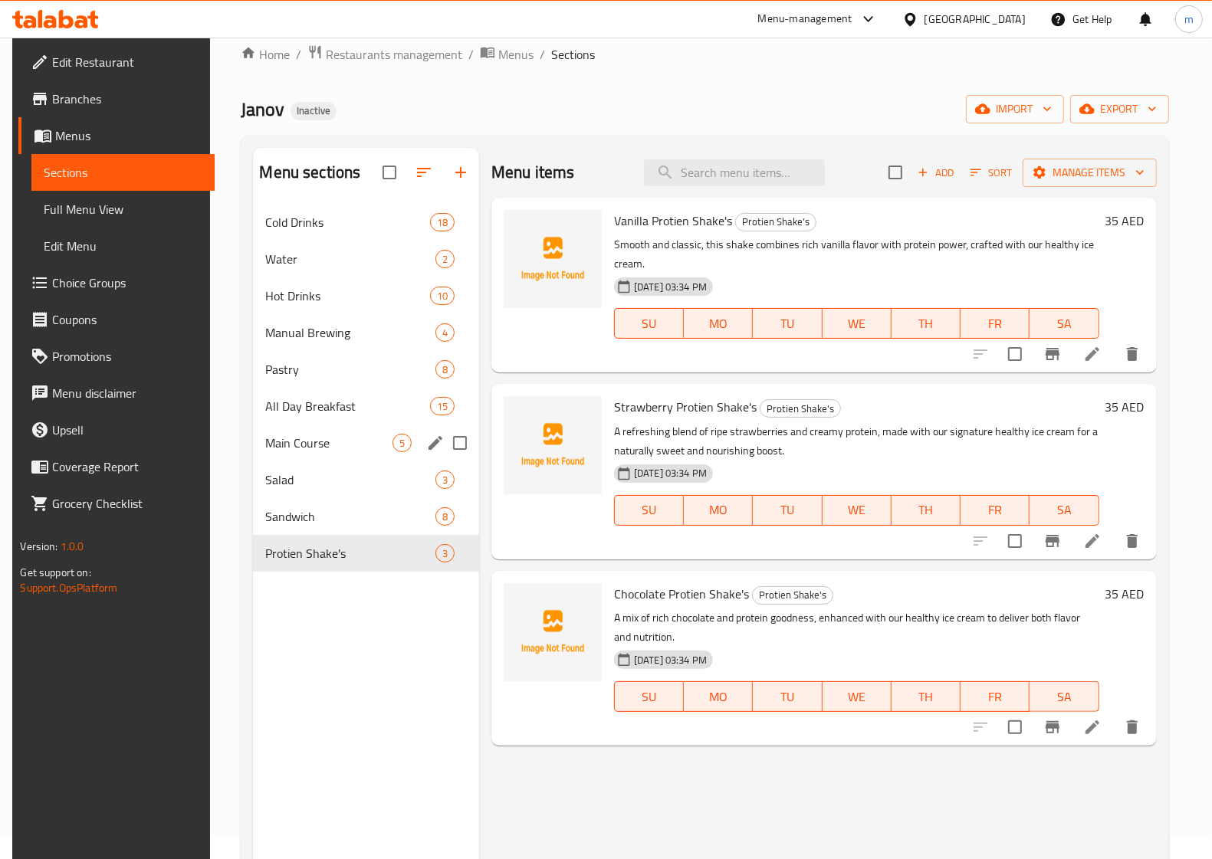
click at [307, 435] on span "Main Course" at bounding box center [328, 443] width 126 height 18
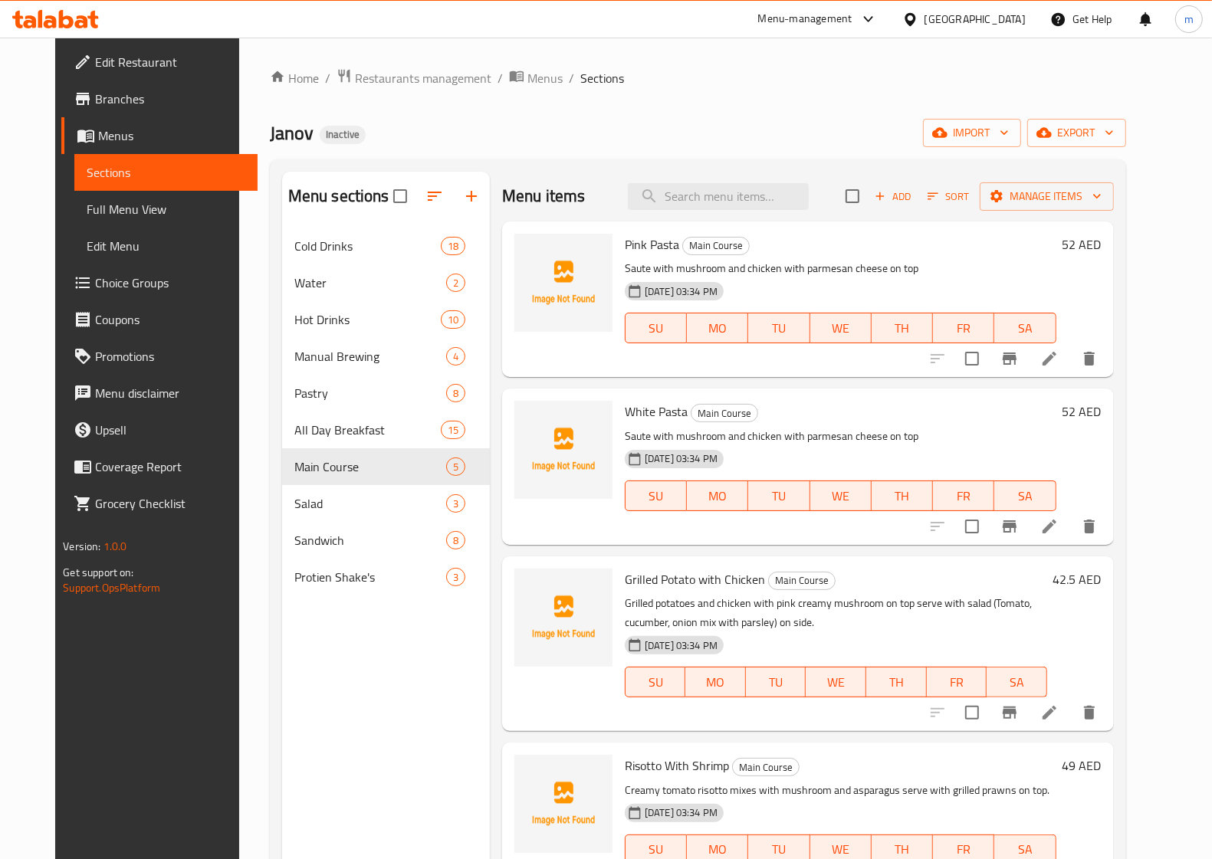
click at [1071, 354] on li at bounding box center [1049, 359] width 43 height 28
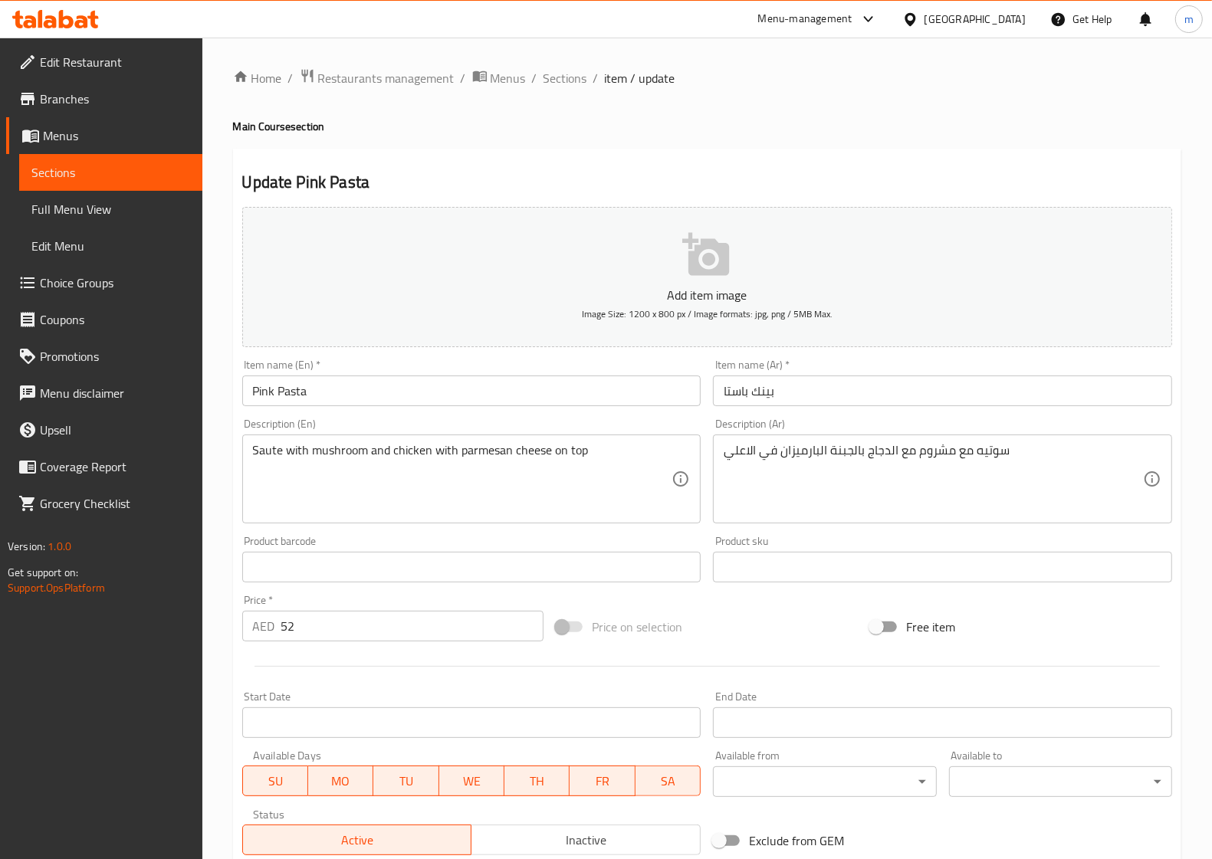
scroll to position [221, 0]
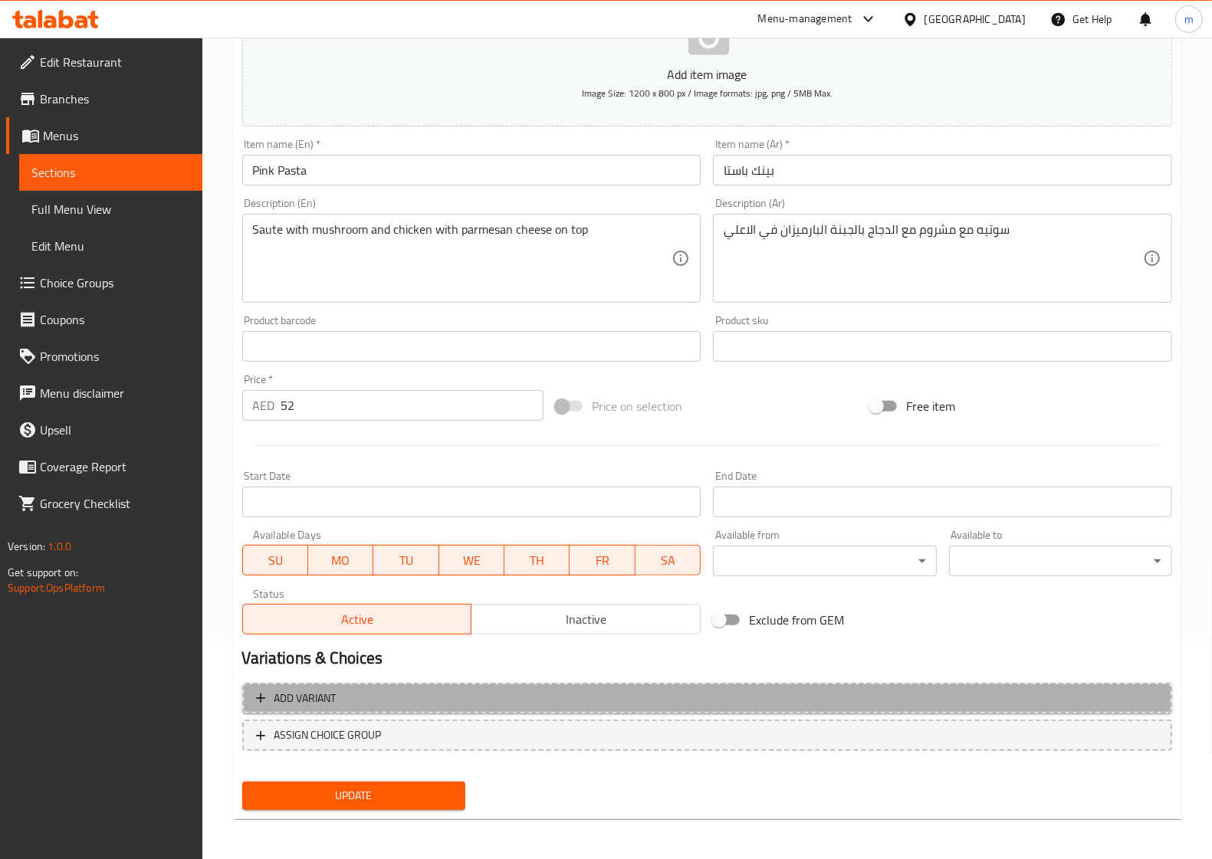
click at [339, 697] on span "Add variant" at bounding box center [707, 698] width 902 height 19
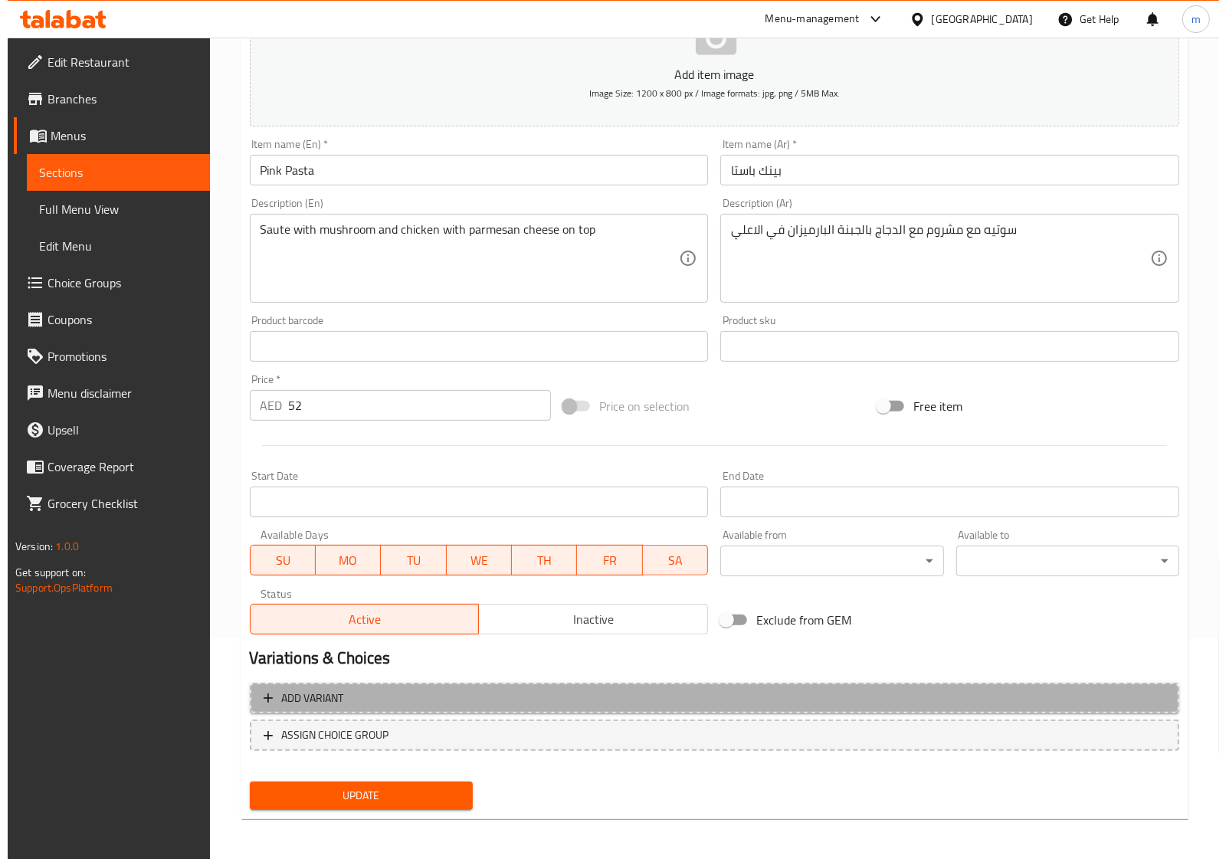
scroll to position [213, 0]
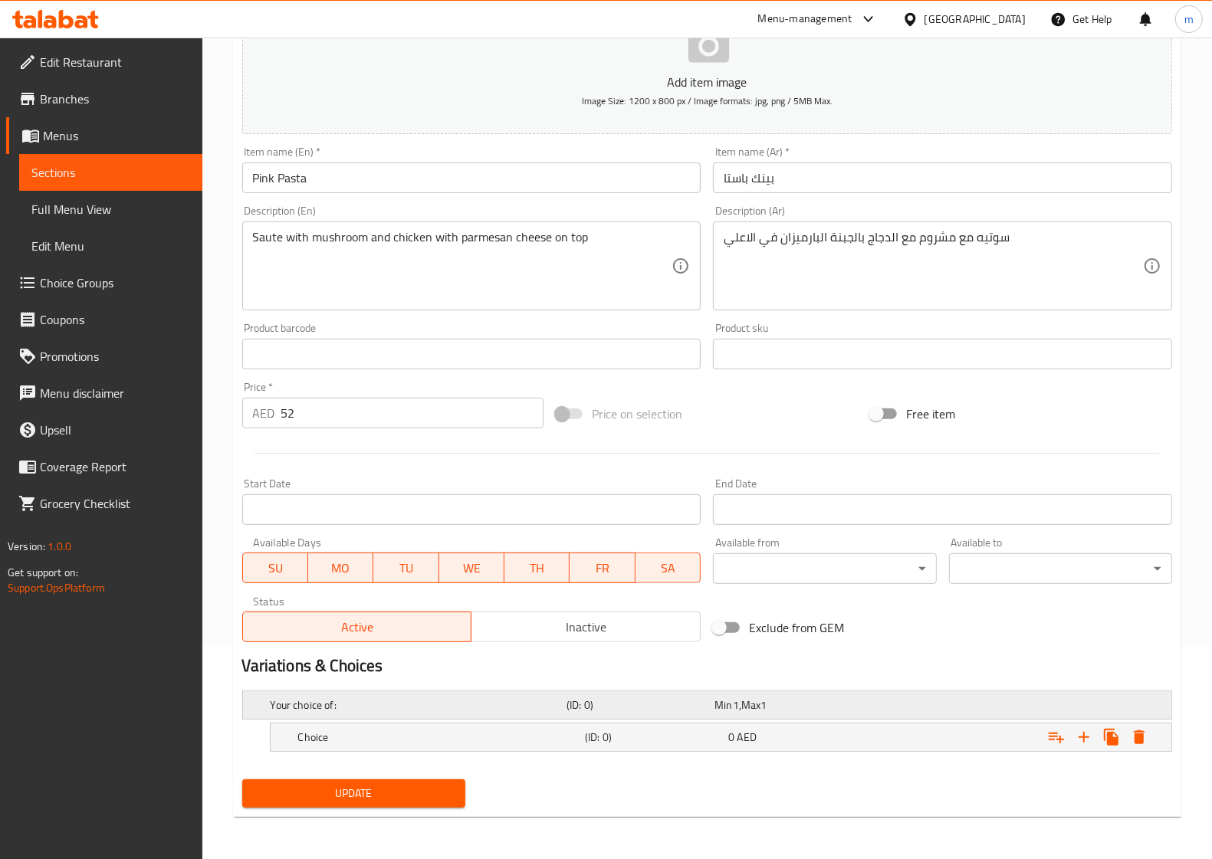
click at [355, 703] on h5 "Your choice of:" at bounding box center [416, 704] width 290 height 15
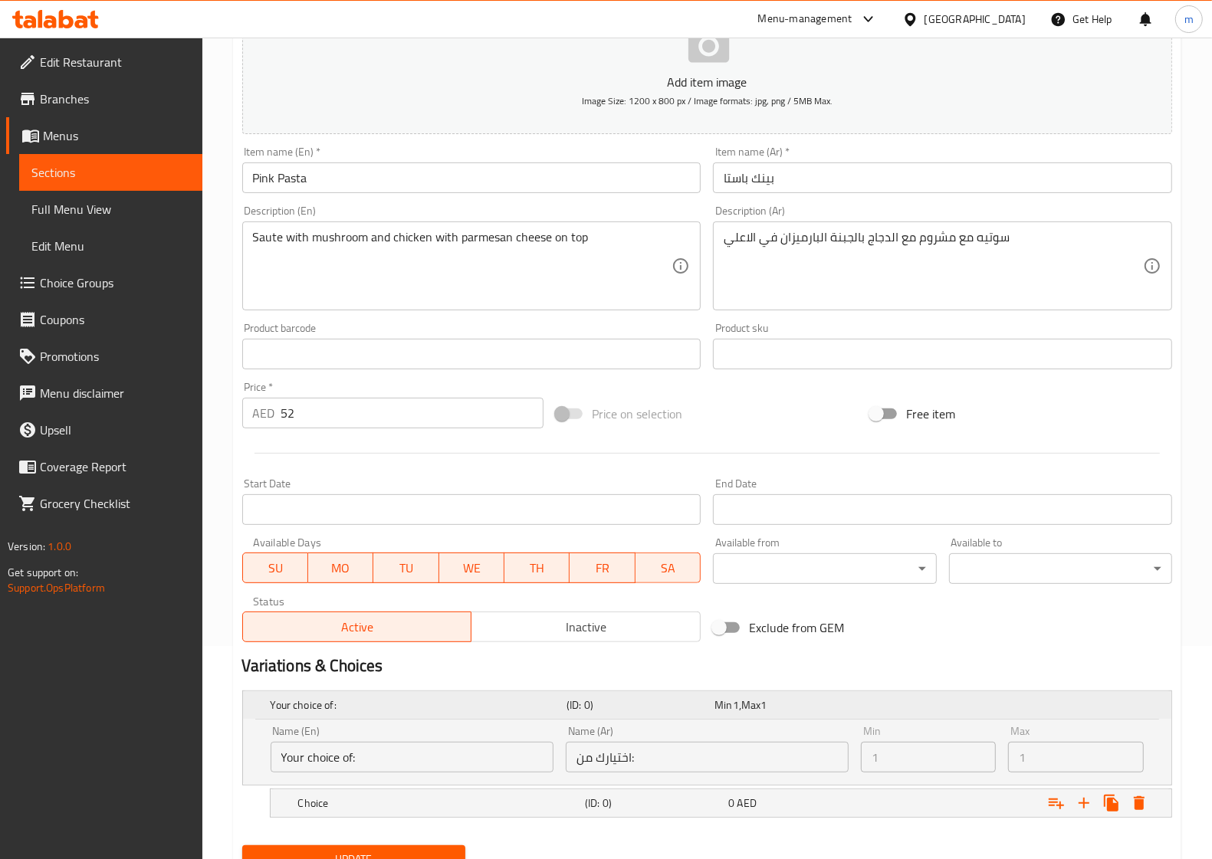
click at [355, 703] on h5 "Your choice of:" at bounding box center [416, 704] width 290 height 15
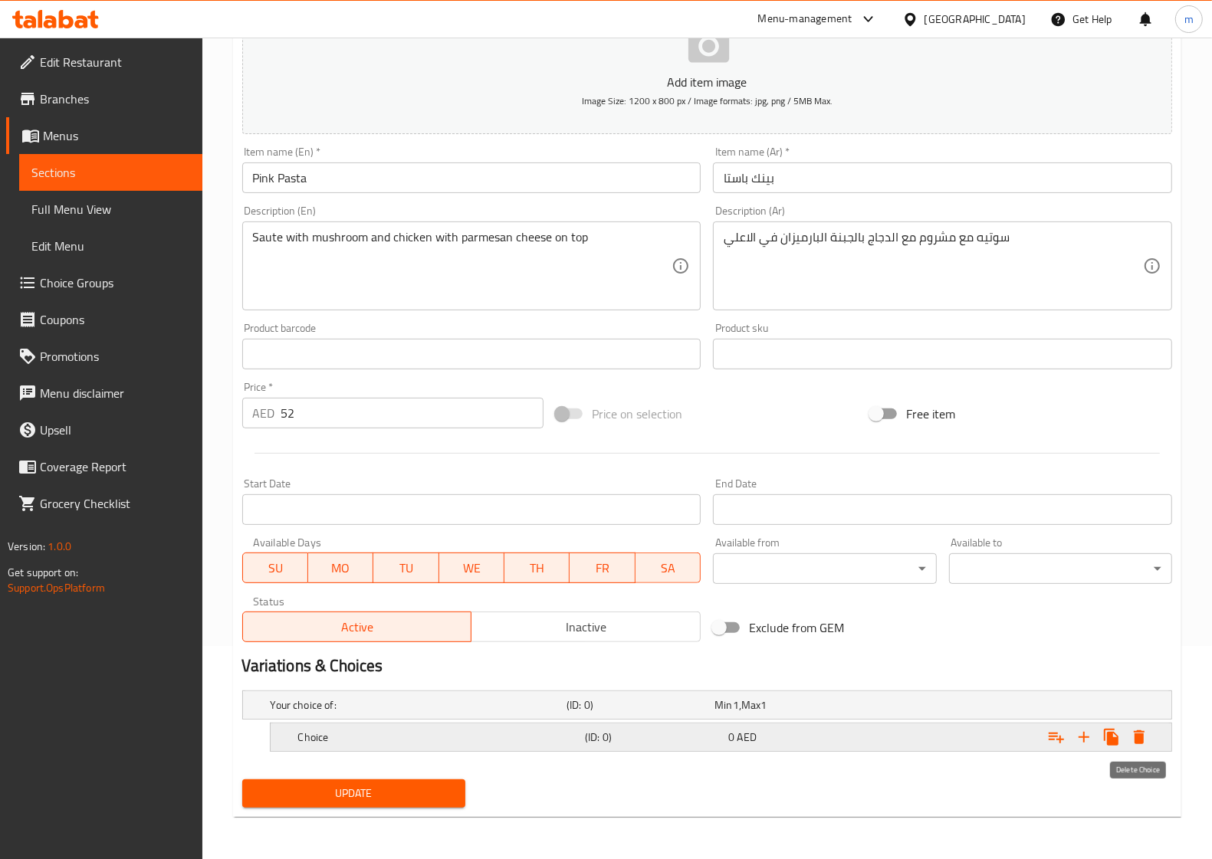
click at [1140, 743] on icon "Expand" at bounding box center [1138, 737] width 11 height 14
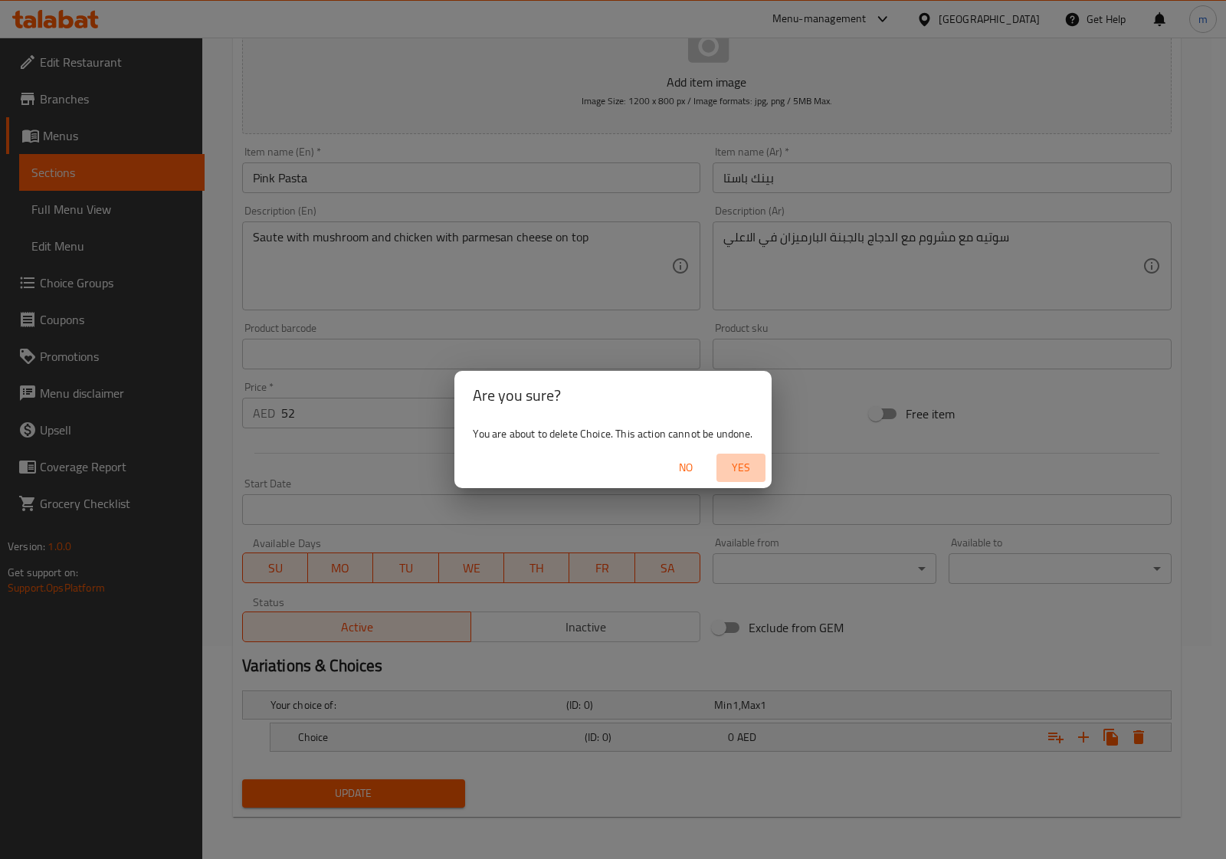
click at [740, 477] on span "Yes" at bounding box center [741, 467] width 37 height 19
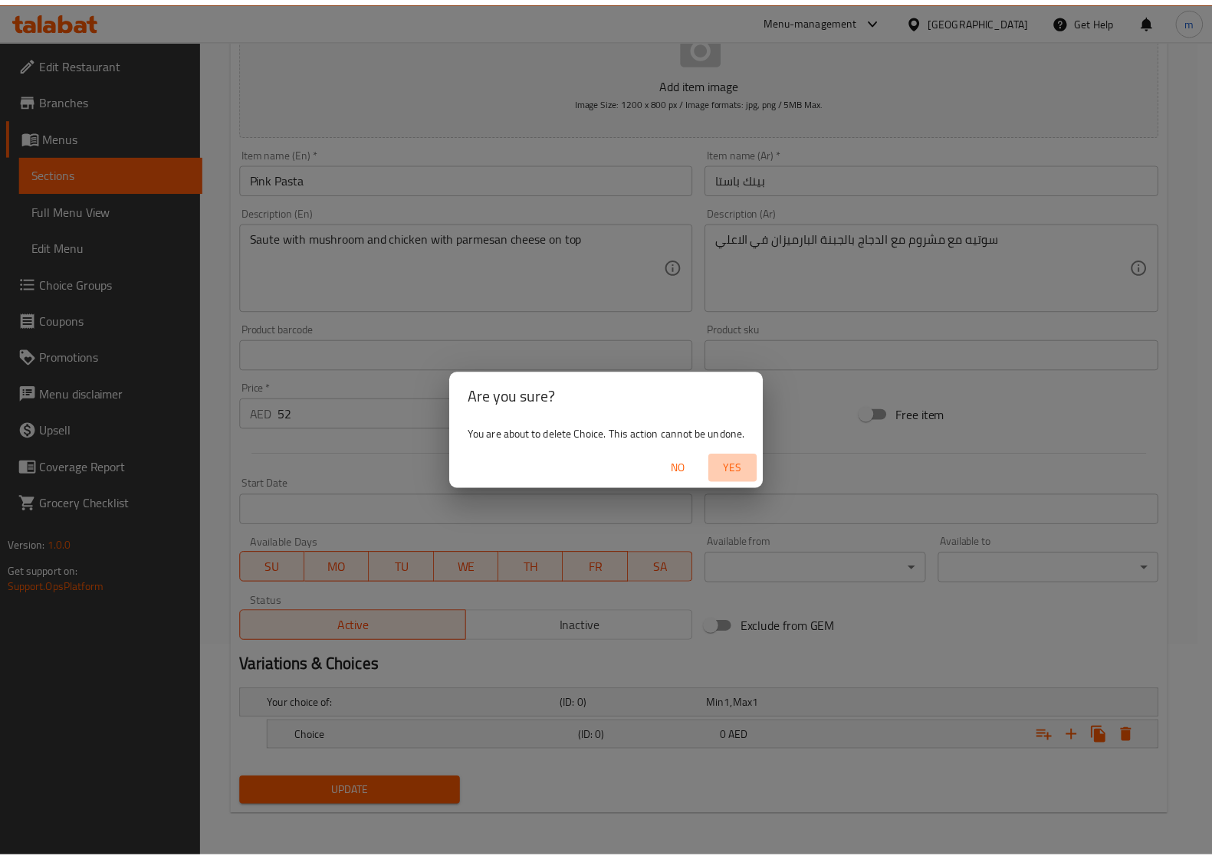
scroll to position [208, 0]
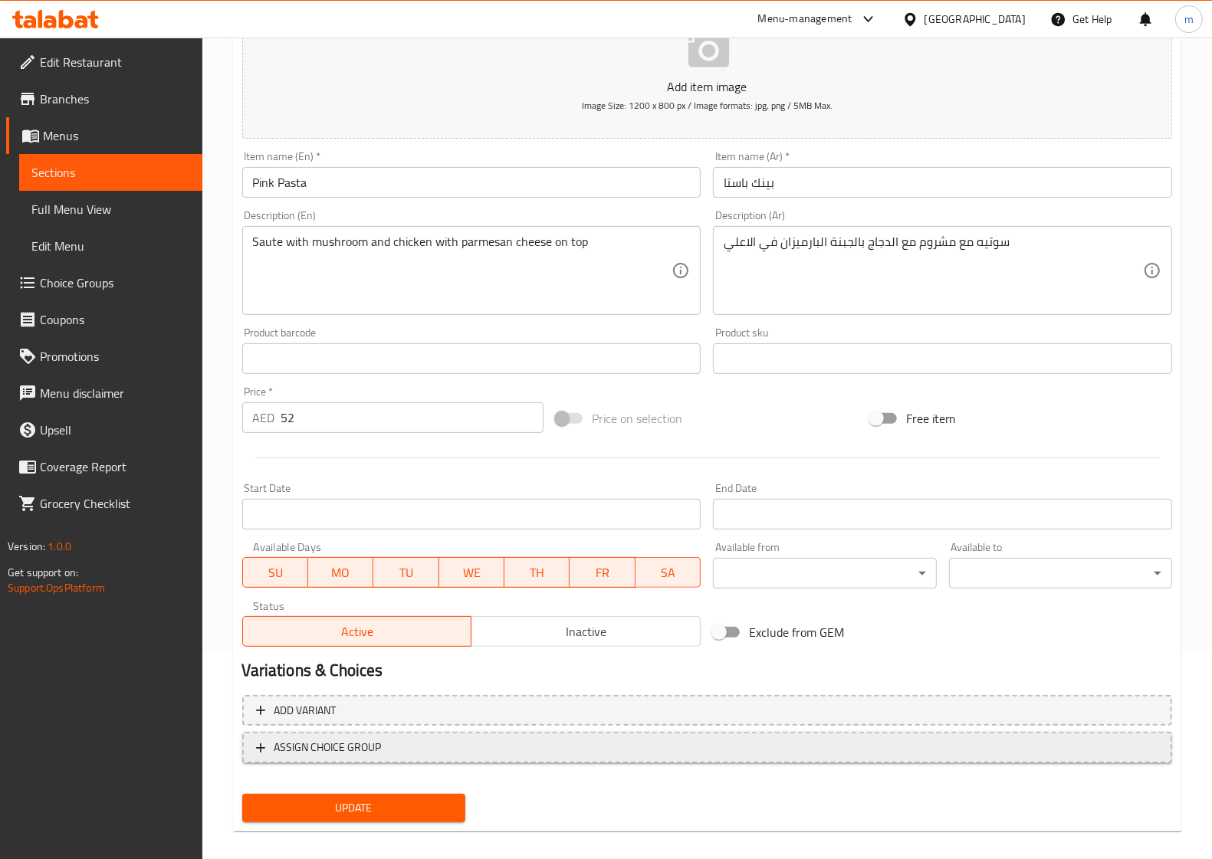
click at [297, 742] on span "ASSIGN CHOICE GROUP" at bounding box center [327, 747] width 107 height 19
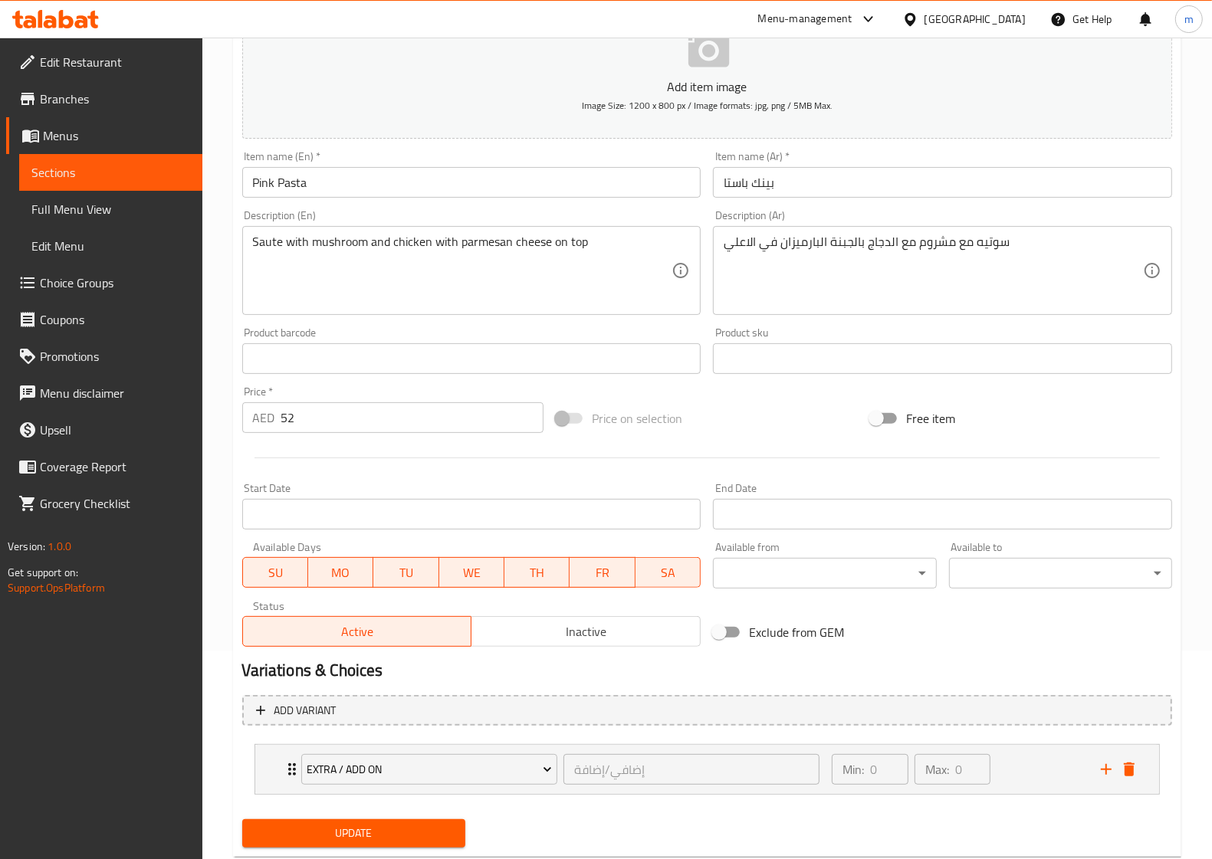
scroll to position [248, 0]
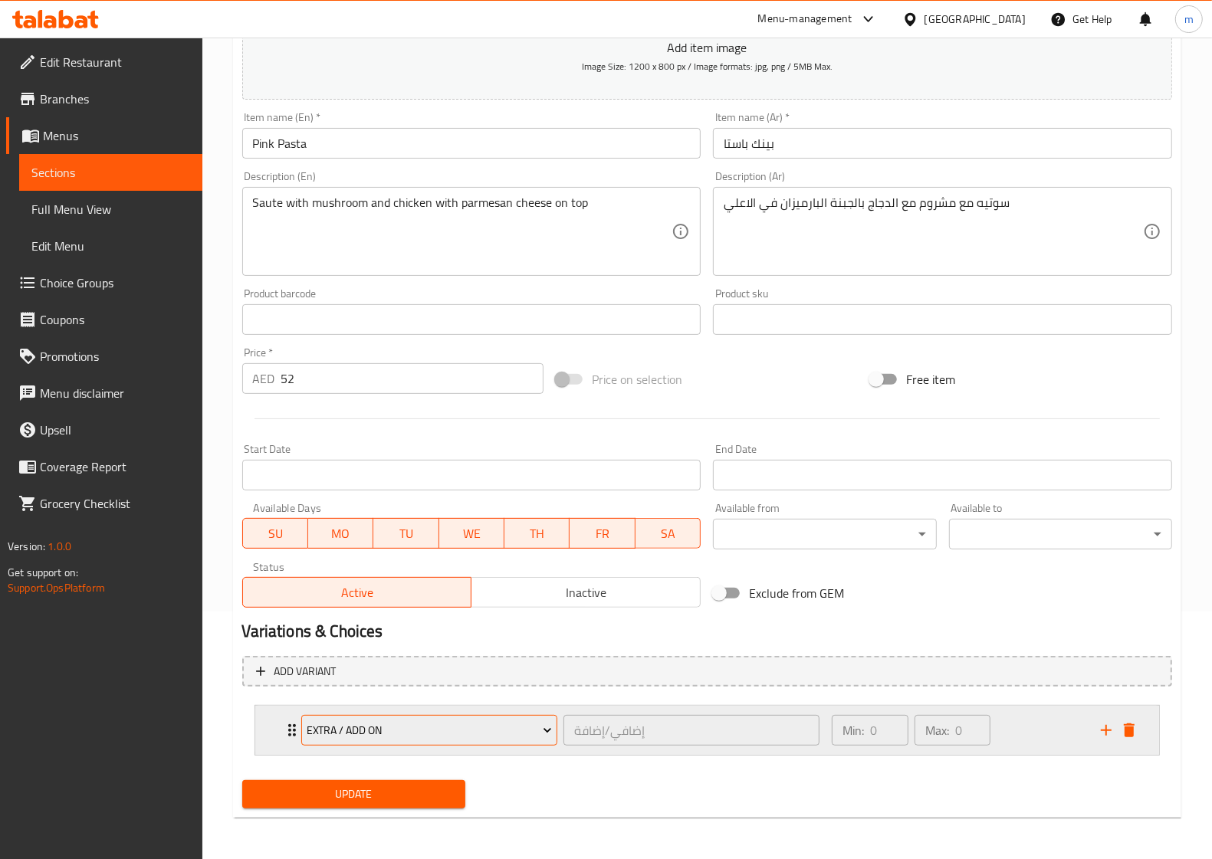
click at [384, 730] on span "Extra / Add on" at bounding box center [429, 730] width 245 height 19
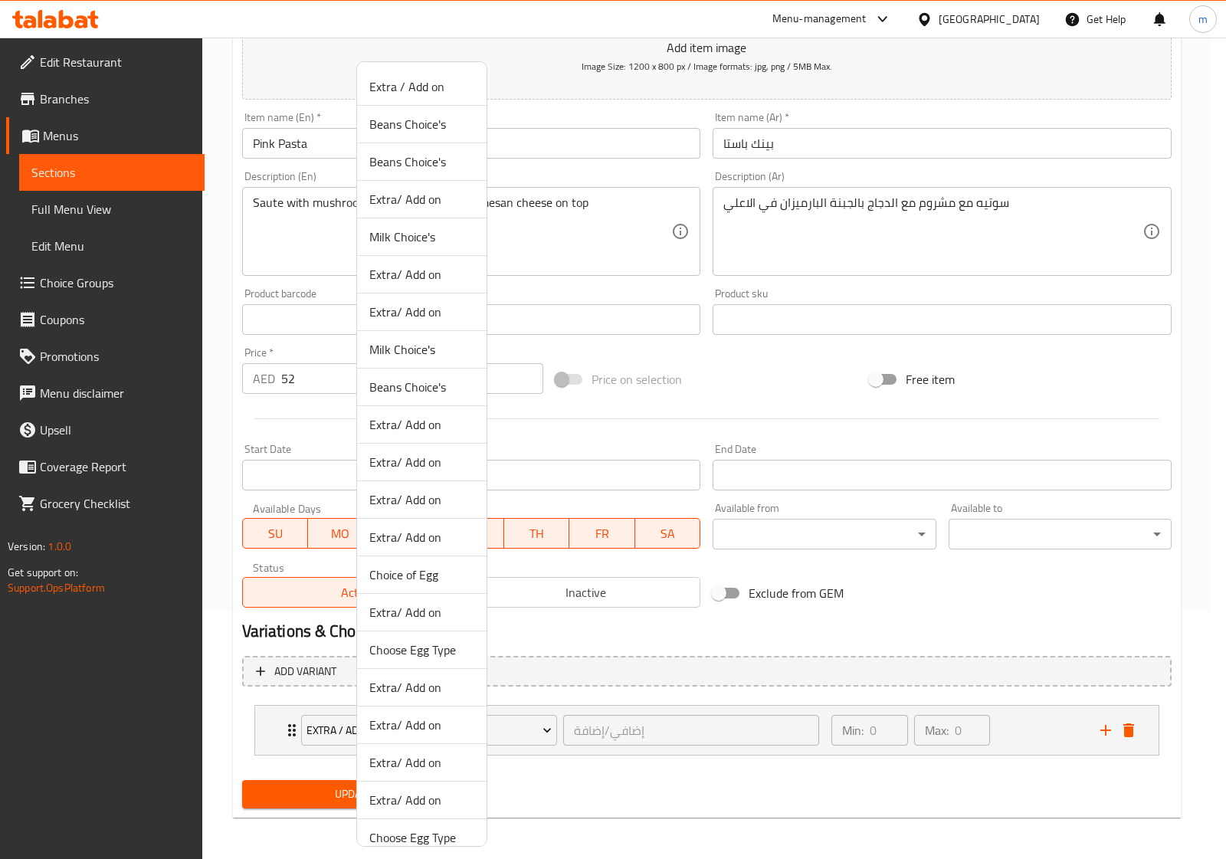
click at [324, 726] on div at bounding box center [613, 429] width 1226 height 859
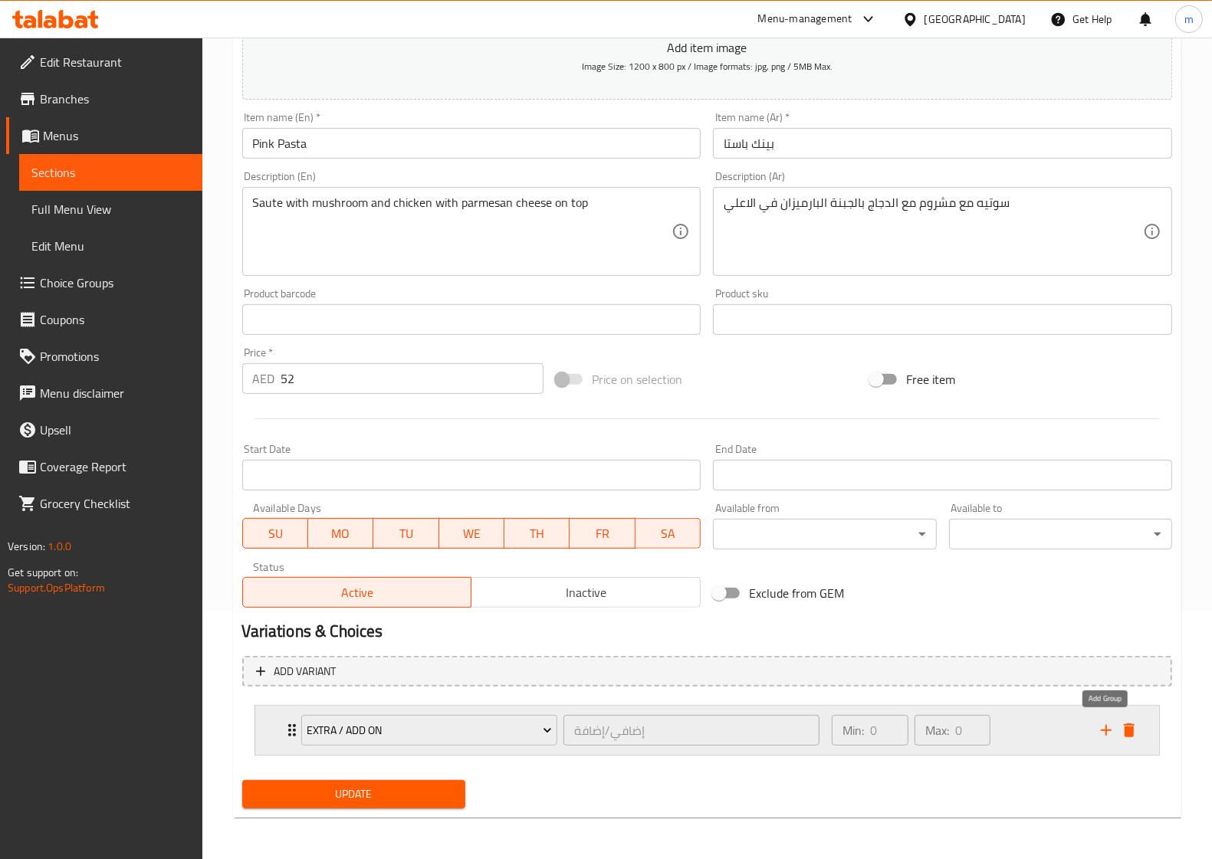
click at [1104, 736] on icon "add" at bounding box center [1106, 730] width 18 height 18
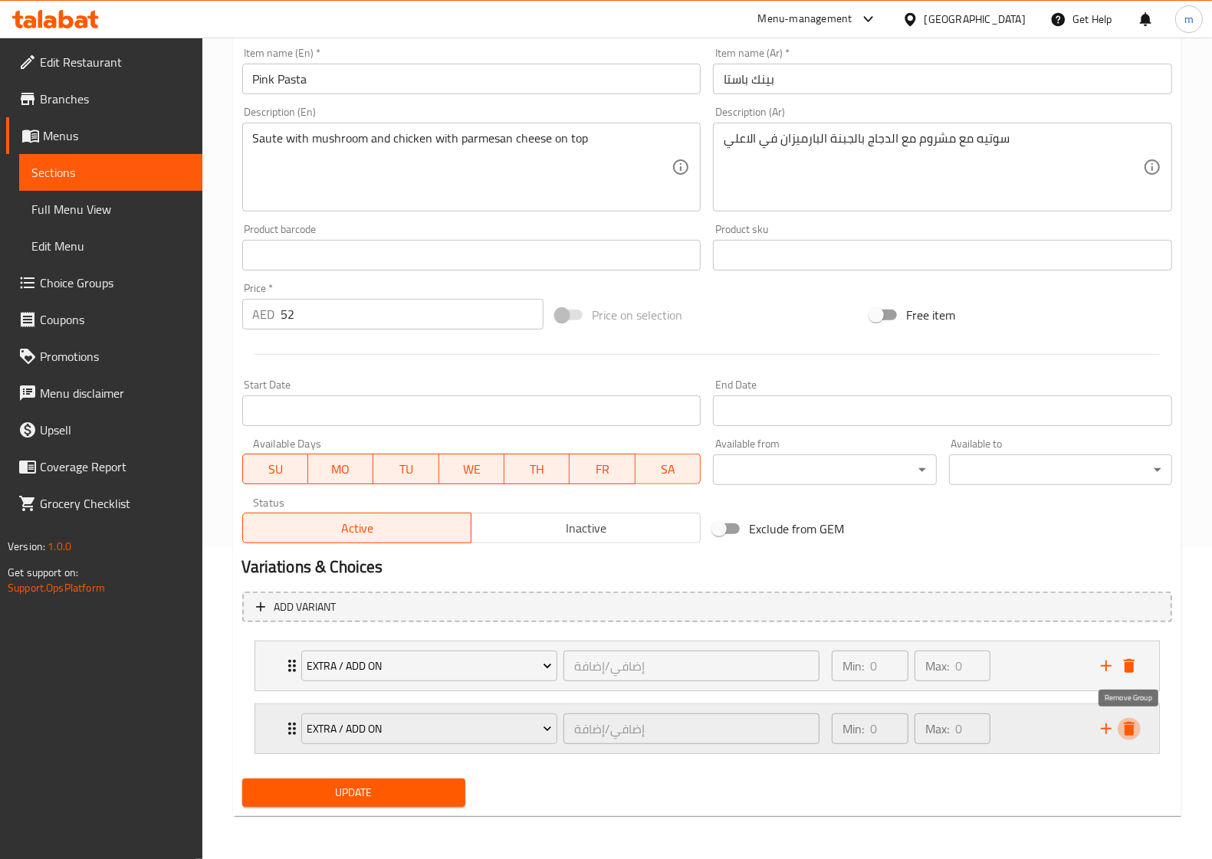
click at [1133, 729] on icon "delete" at bounding box center [1128, 729] width 11 height 14
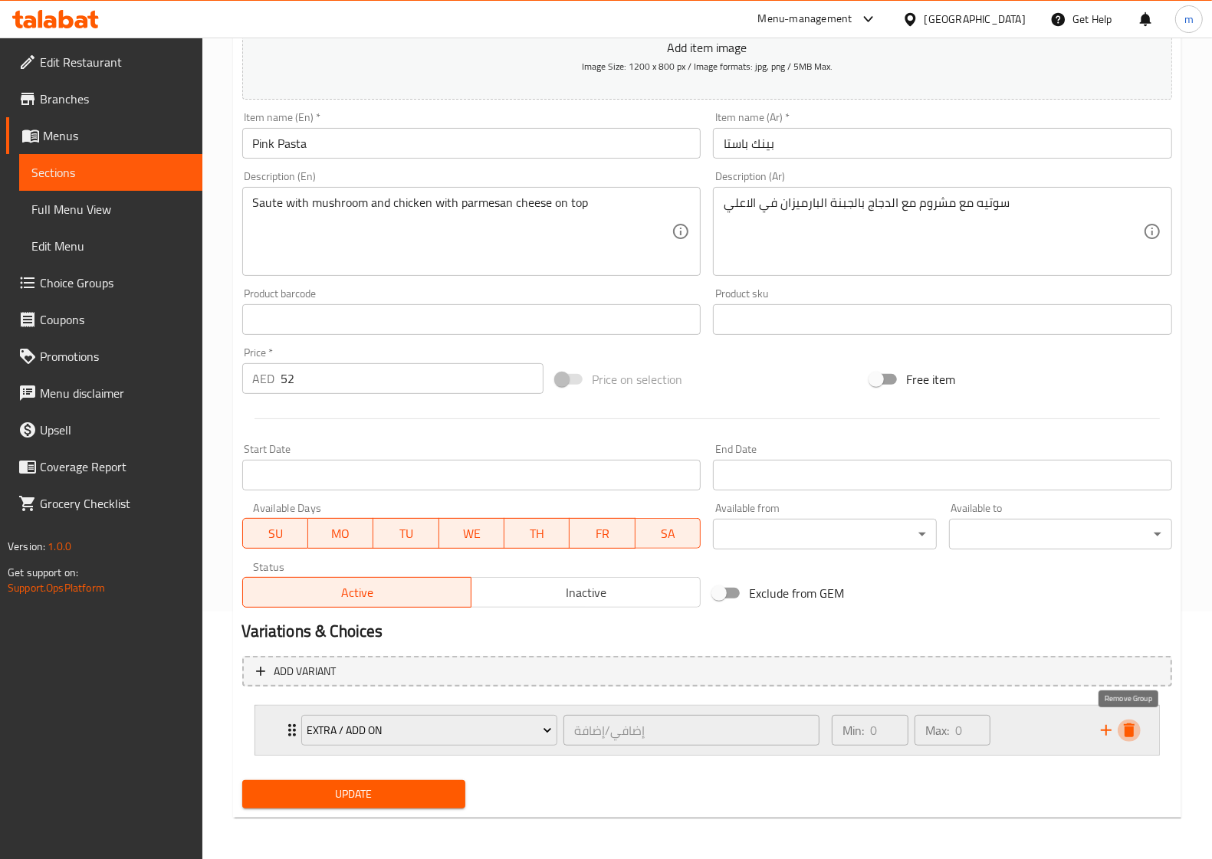
click at [1131, 733] on icon "delete" at bounding box center [1128, 730] width 11 height 14
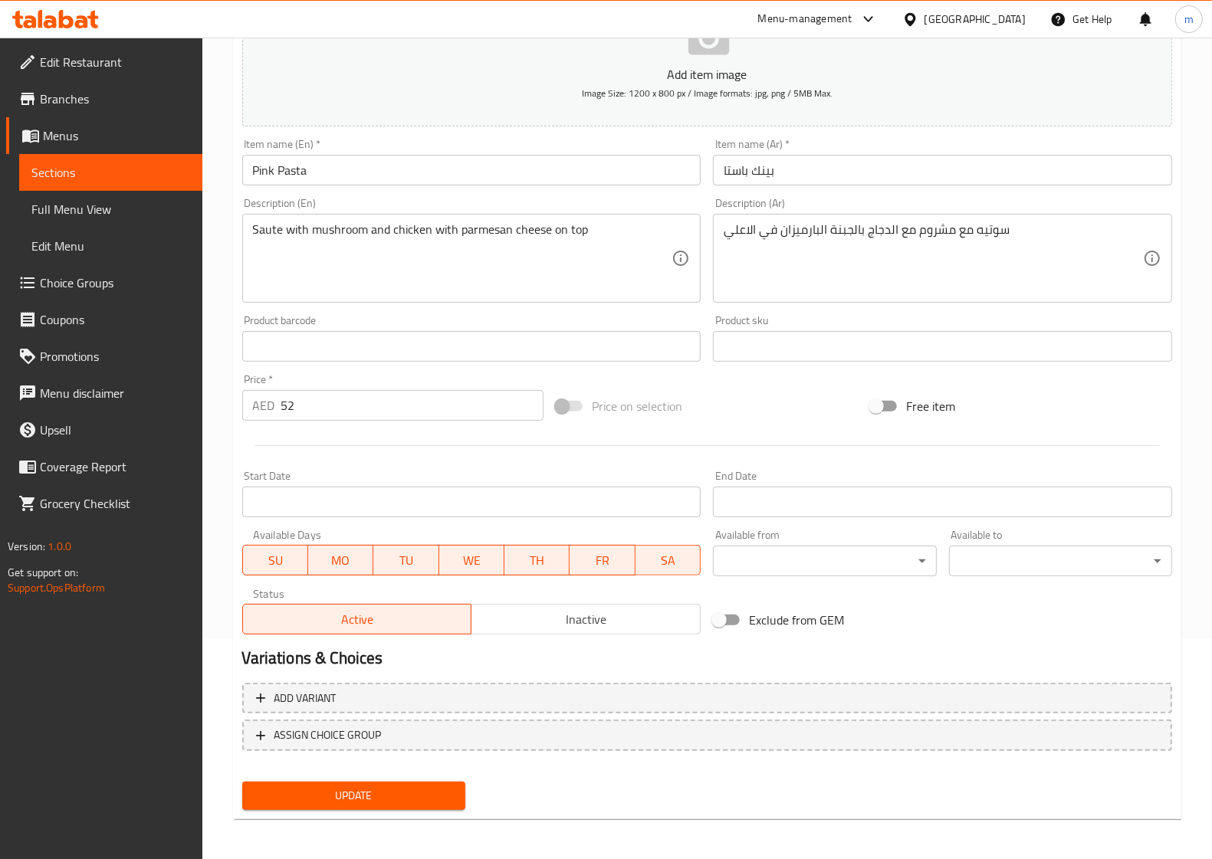
click at [78, 276] on span "Choice Groups" at bounding box center [115, 283] width 150 height 18
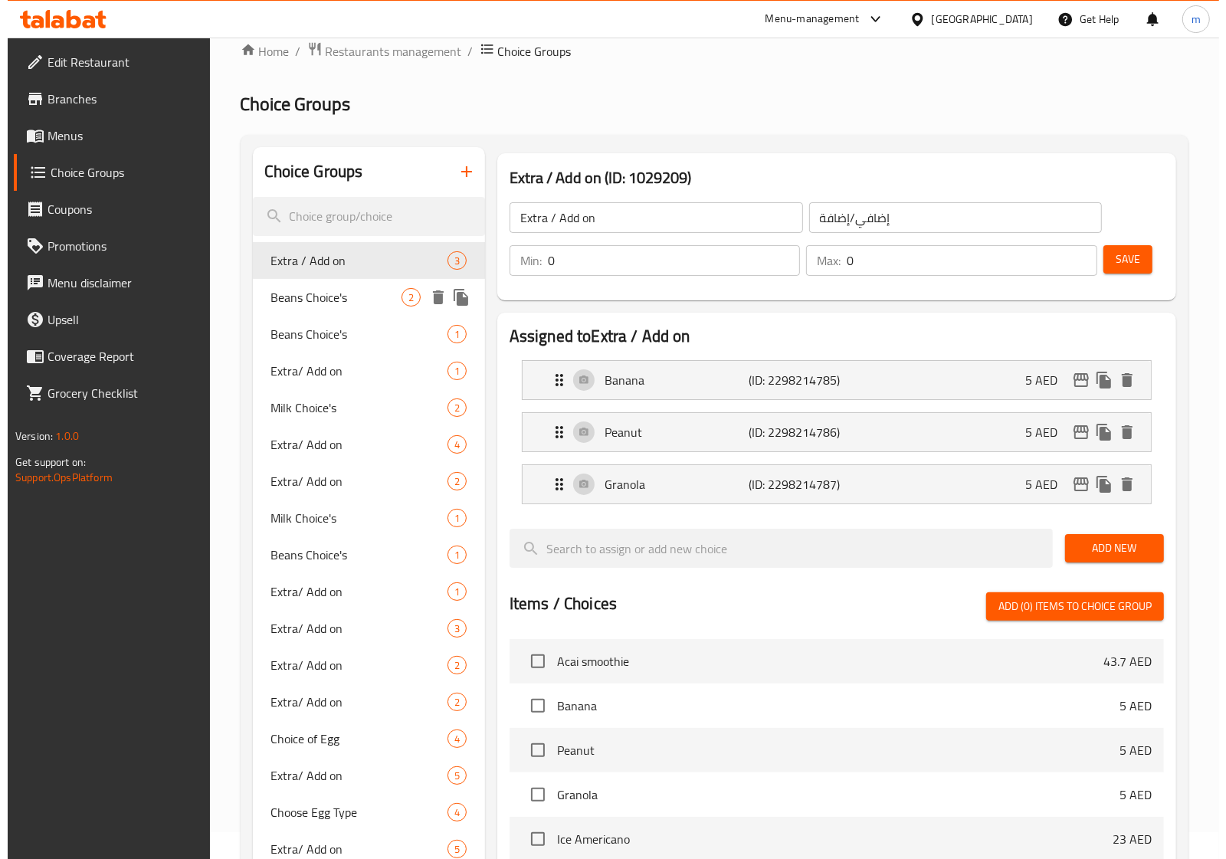
scroll to position [25, 0]
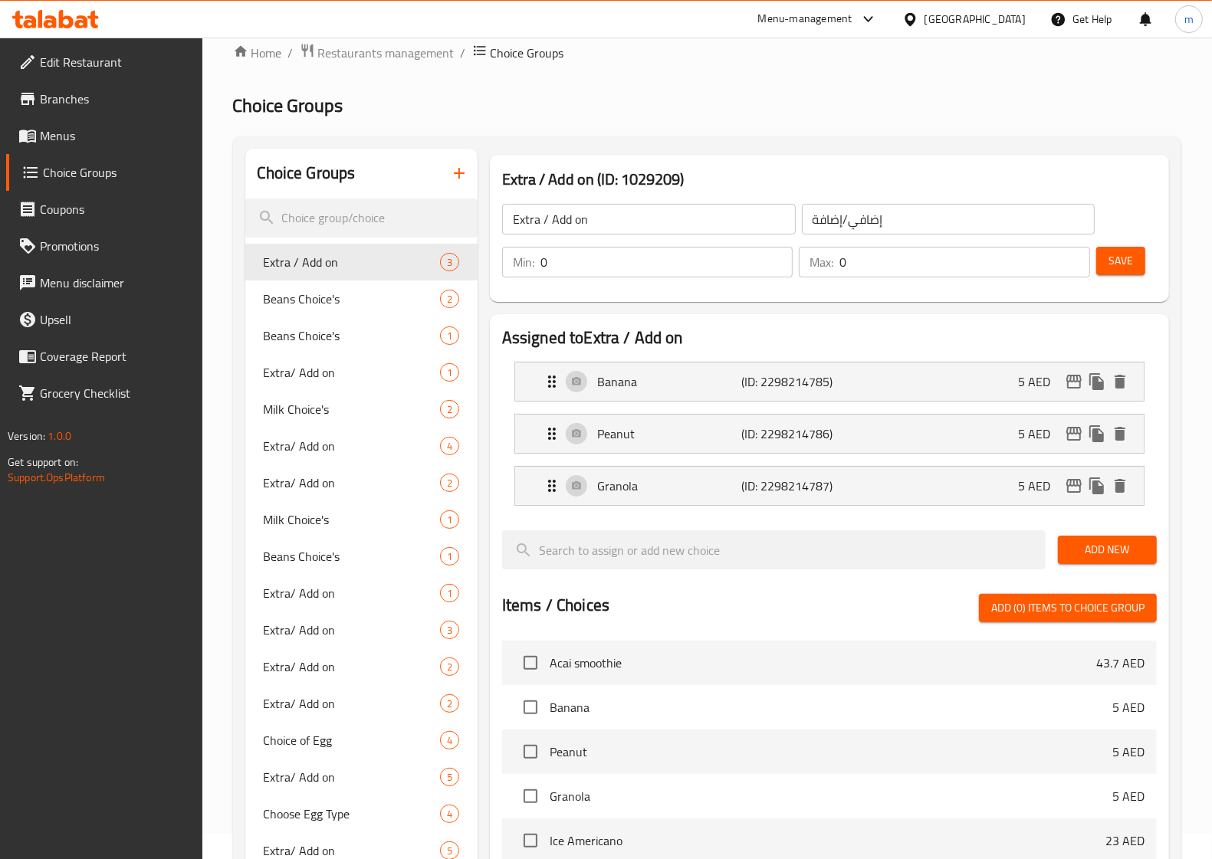
click at [447, 175] on button "button" at bounding box center [459, 173] width 37 height 37
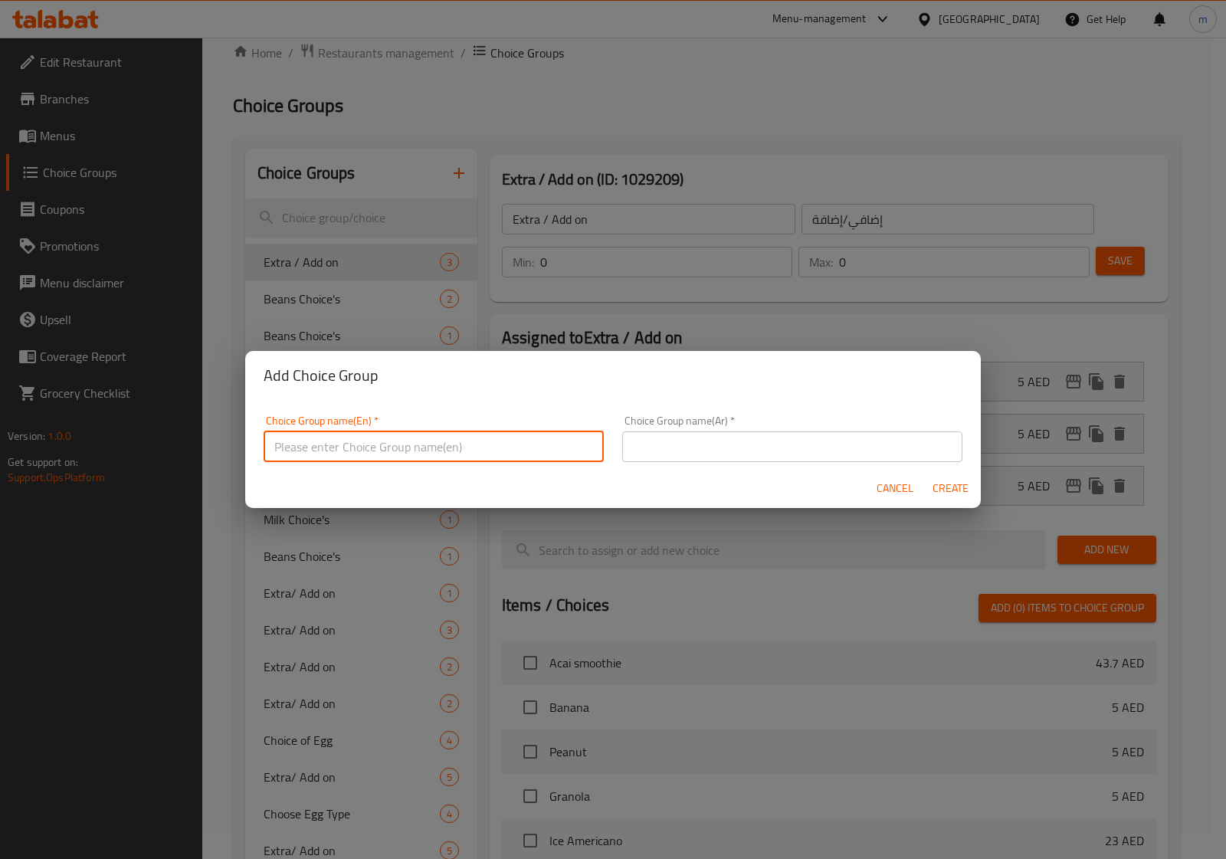
click at [312, 441] on input "text" at bounding box center [434, 446] width 340 height 31
type input "ث"
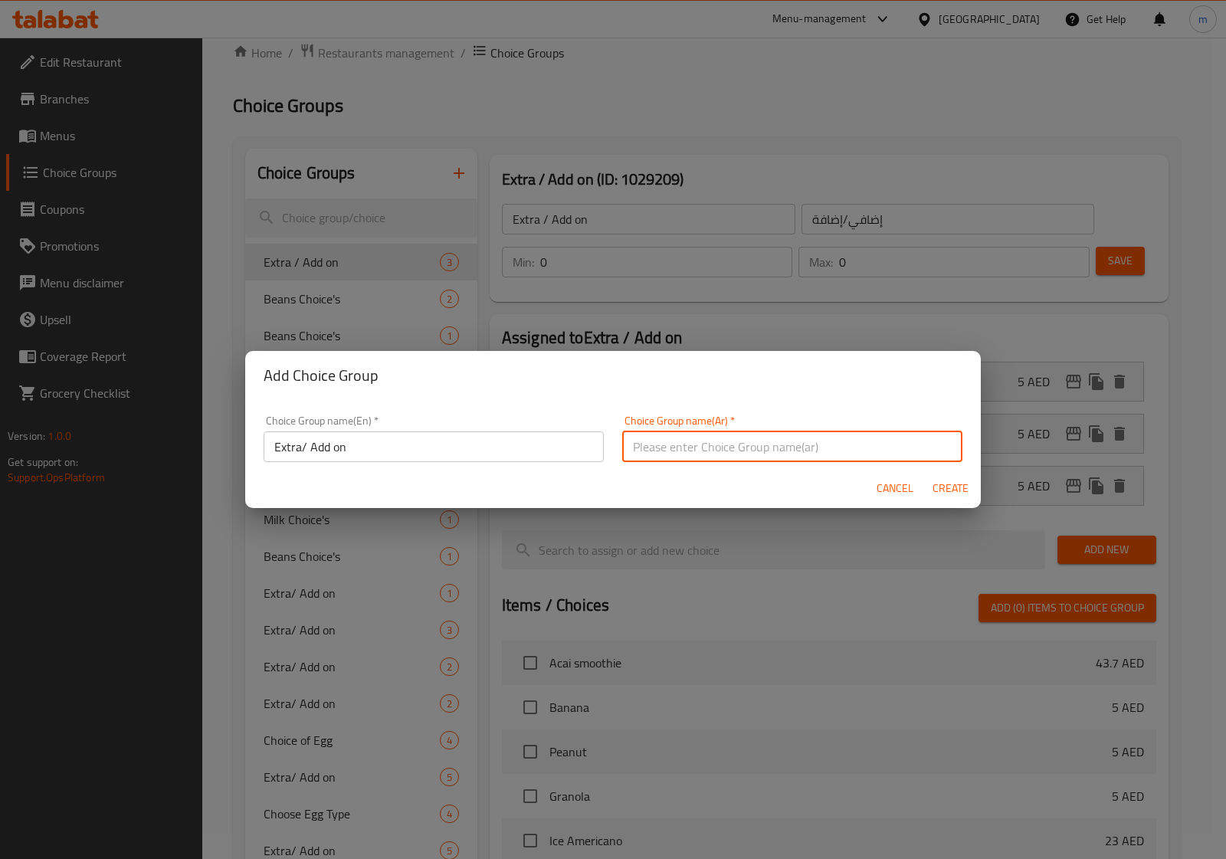
click at [637, 457] on input "text" at bounding box center [792, 446] width 340 height 31
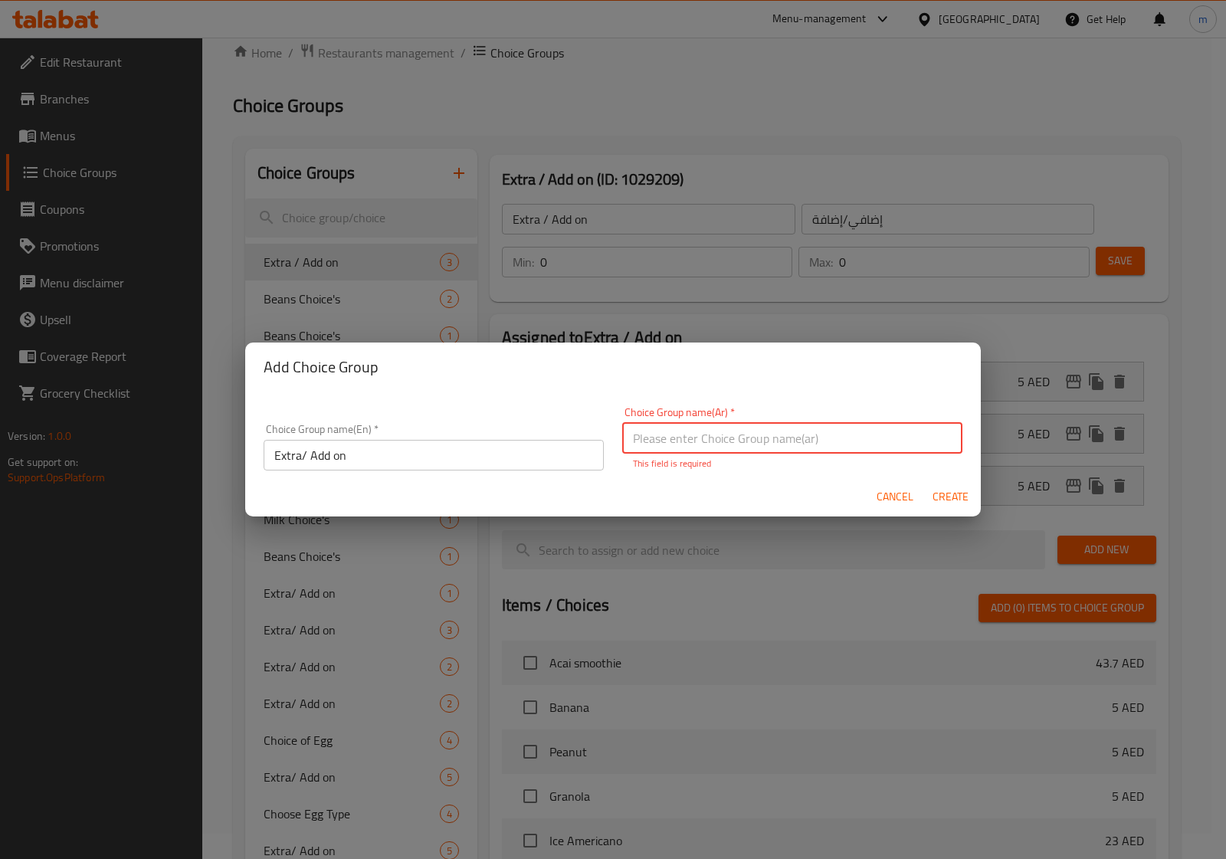
click at [300, 453] on input "Extra/ Add on" at bounding box center [434, 455] width 340 height 31
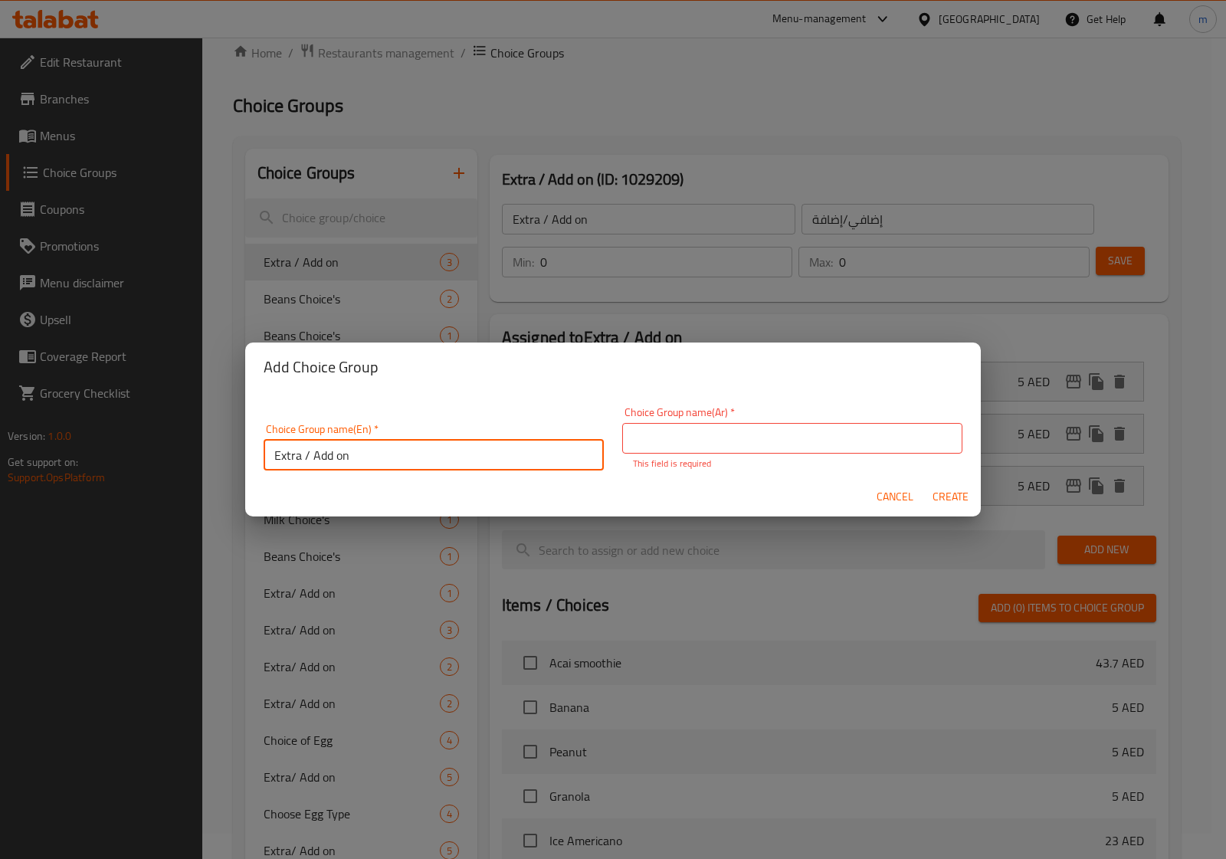
type input "Extra / Add on"
click at [658, 447] on input "text" at bounding box center [792, 438] width 340 height 31
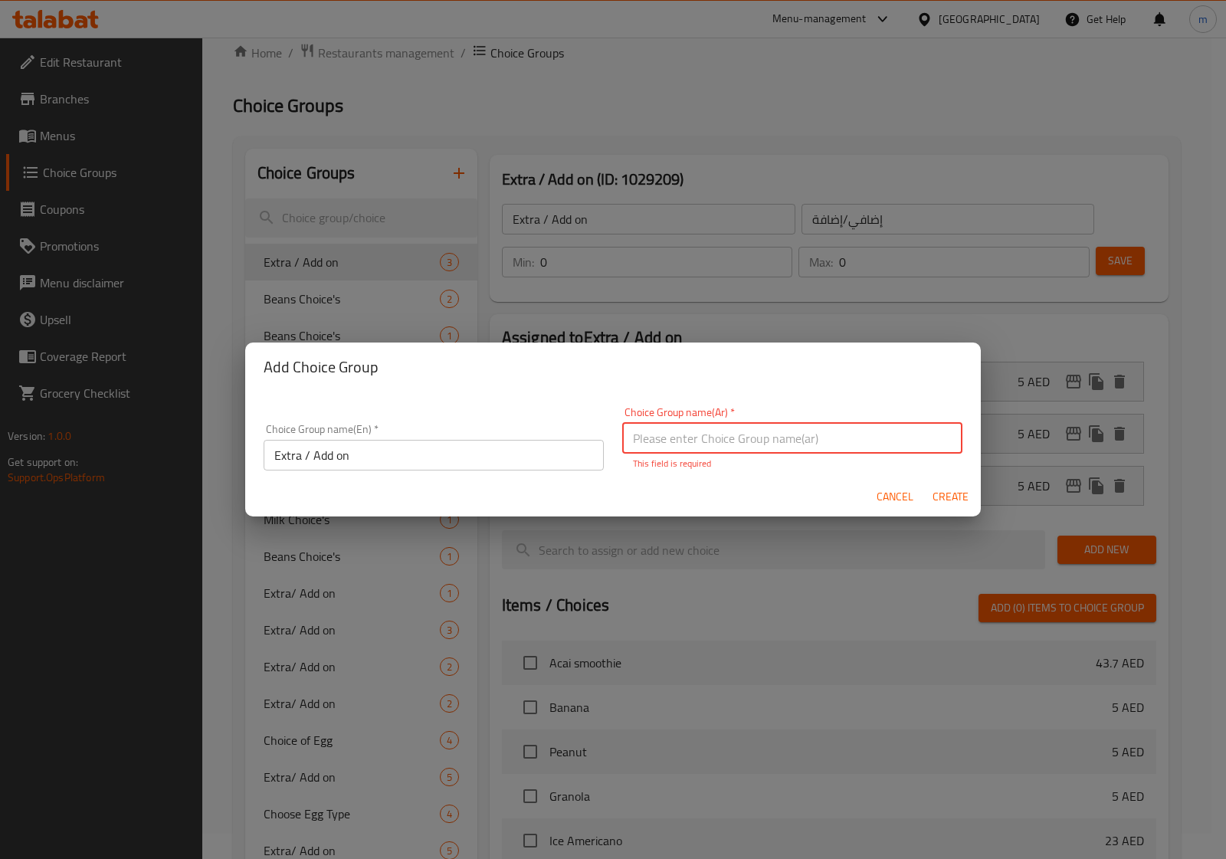
type input "h"
type input "إضافي / إضافة"
click at [950, 498] on button "Create" at bounding box center [950, 497] width 49 height 28
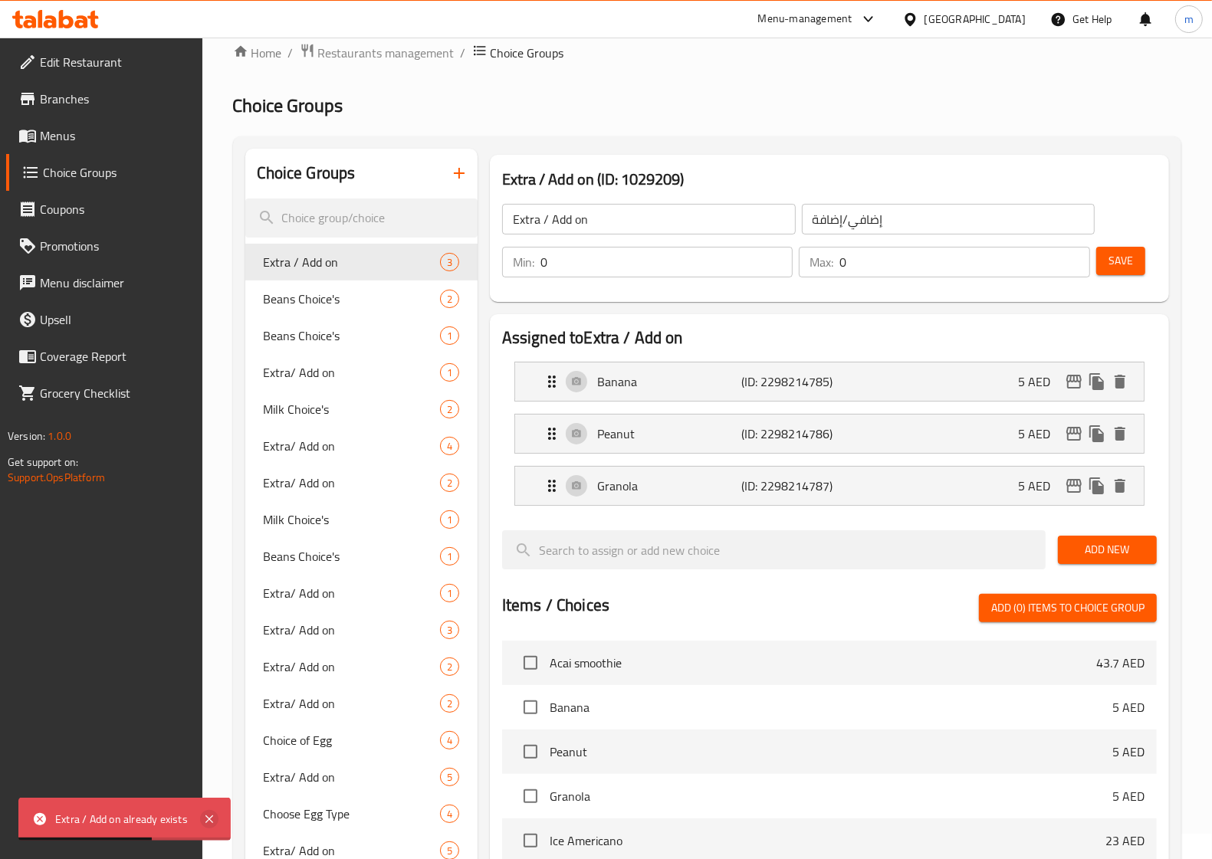
click at [211, 817] on icon at bounding box center [209, 819] width 8 height 8
click at [466, 175] on icon "button" at bounding box center [459, 173] width 18 height 18
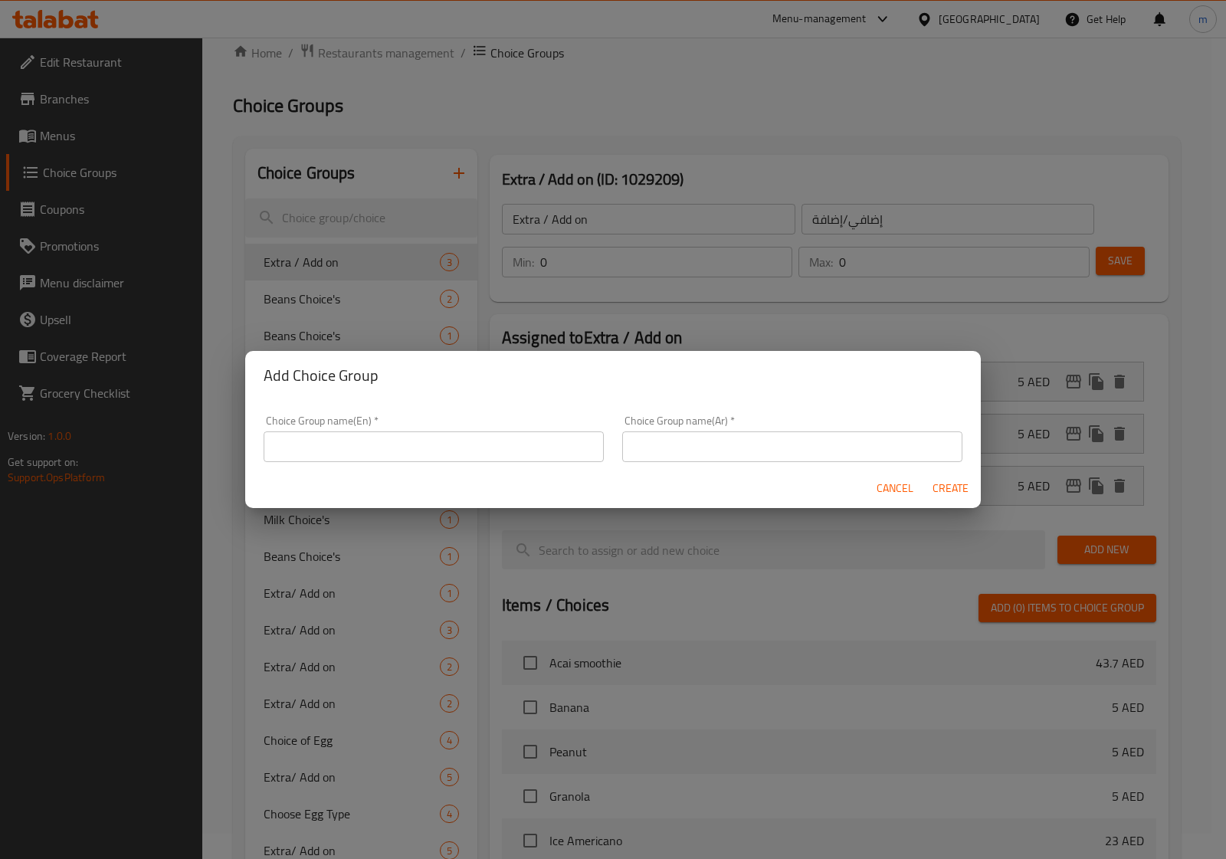
click at [368, 460] on input "text" at bounding box center [434, 446] width 340 height 31
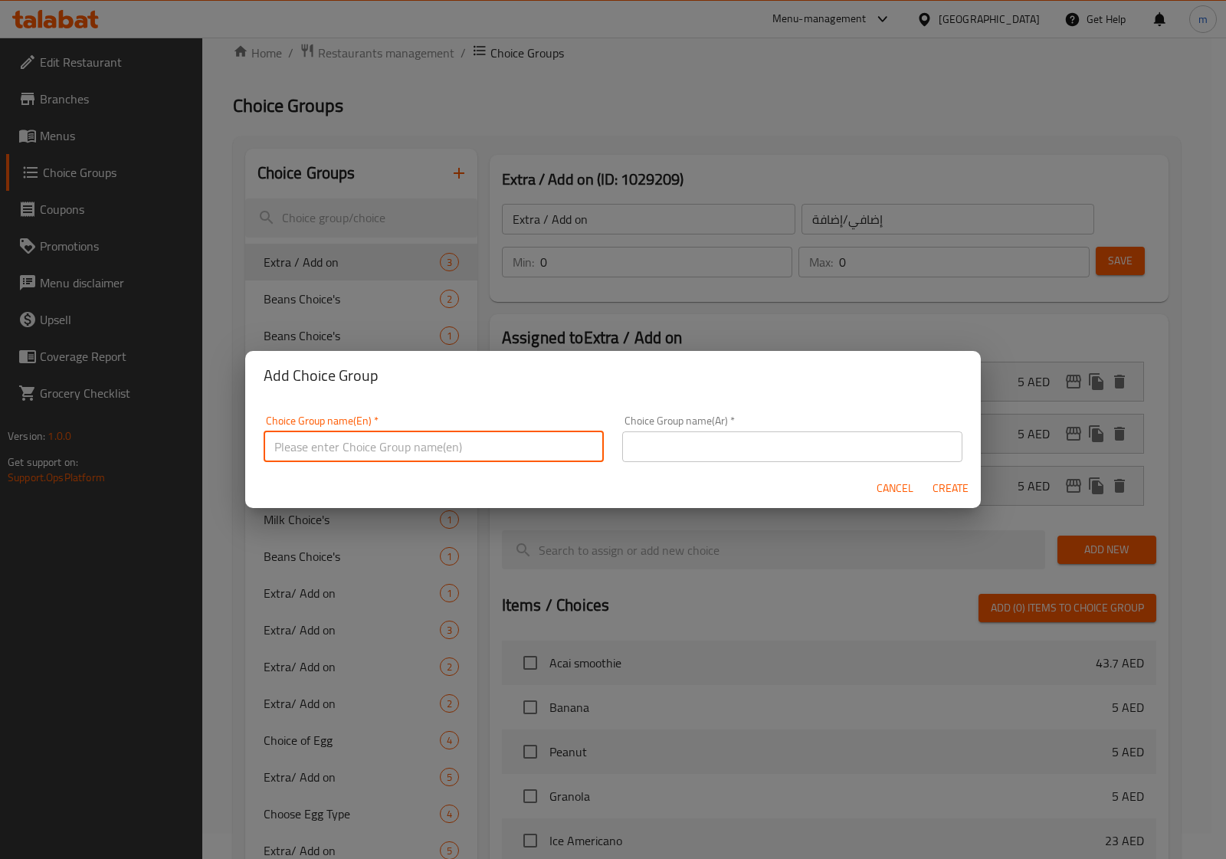
click at [368, 460] on input "text" at bounding box center [434, 446] width 340 height 31
click at [378, 445] on input "text" at bounding box center [434, 446] width 340 height 31
type input "ث"
type input "Extra / Add on :"
click at [678, 431] on input "text" at bounding box center [792, 446] width 340 height 31
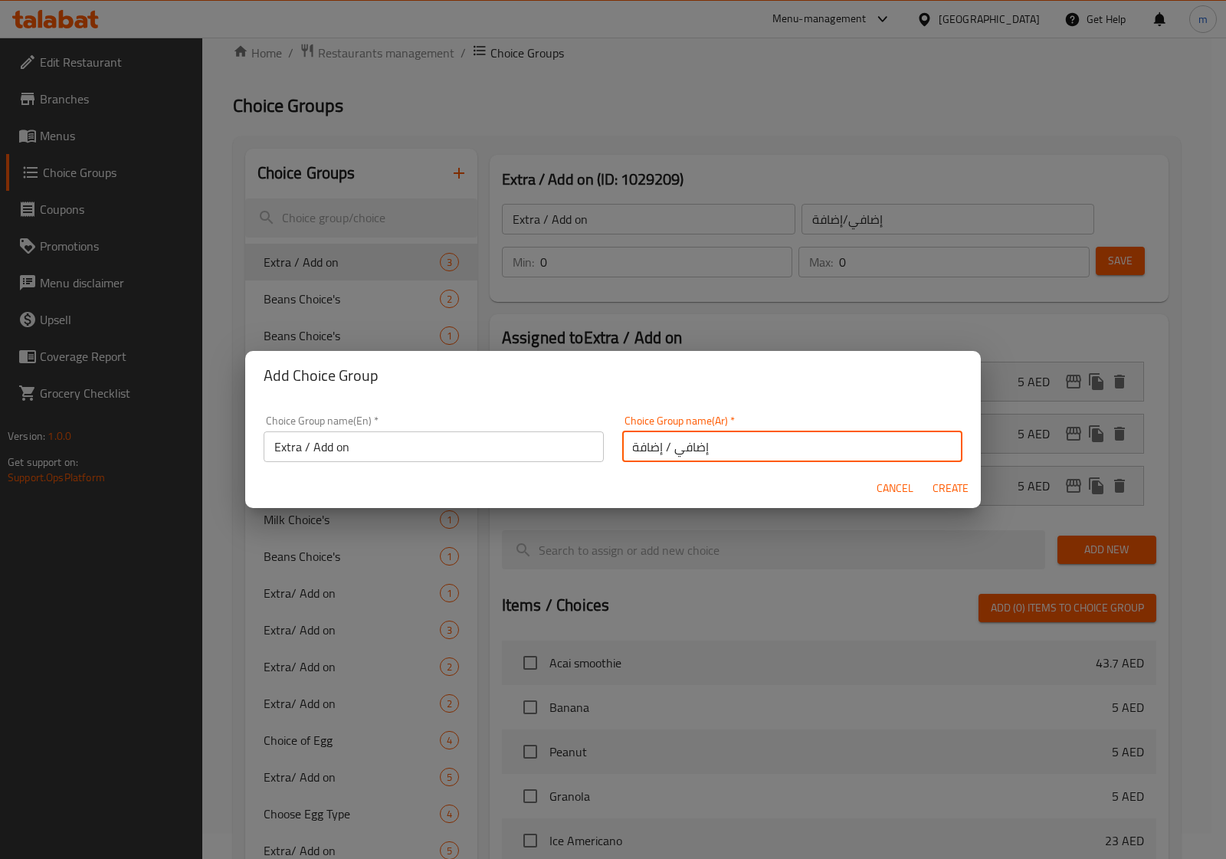
scroll to position [0, 4]
type input "إضافي / إضافة ::"
click at [956, 488] on span "Create" at bounding box center [950, 488] width 37 height 19
type input "Extra / Add on :"
type input "إضافي / إضافة ::"
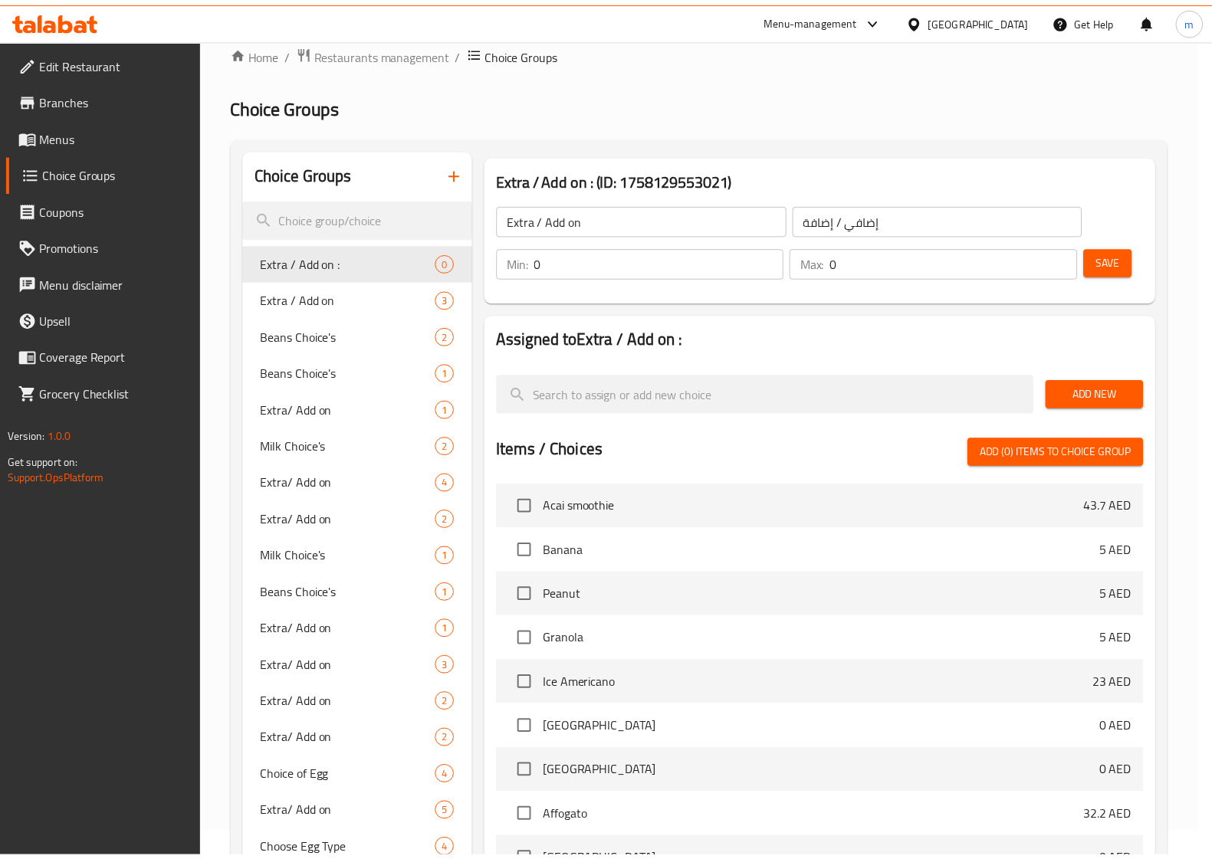
scroll to position [0, 0]
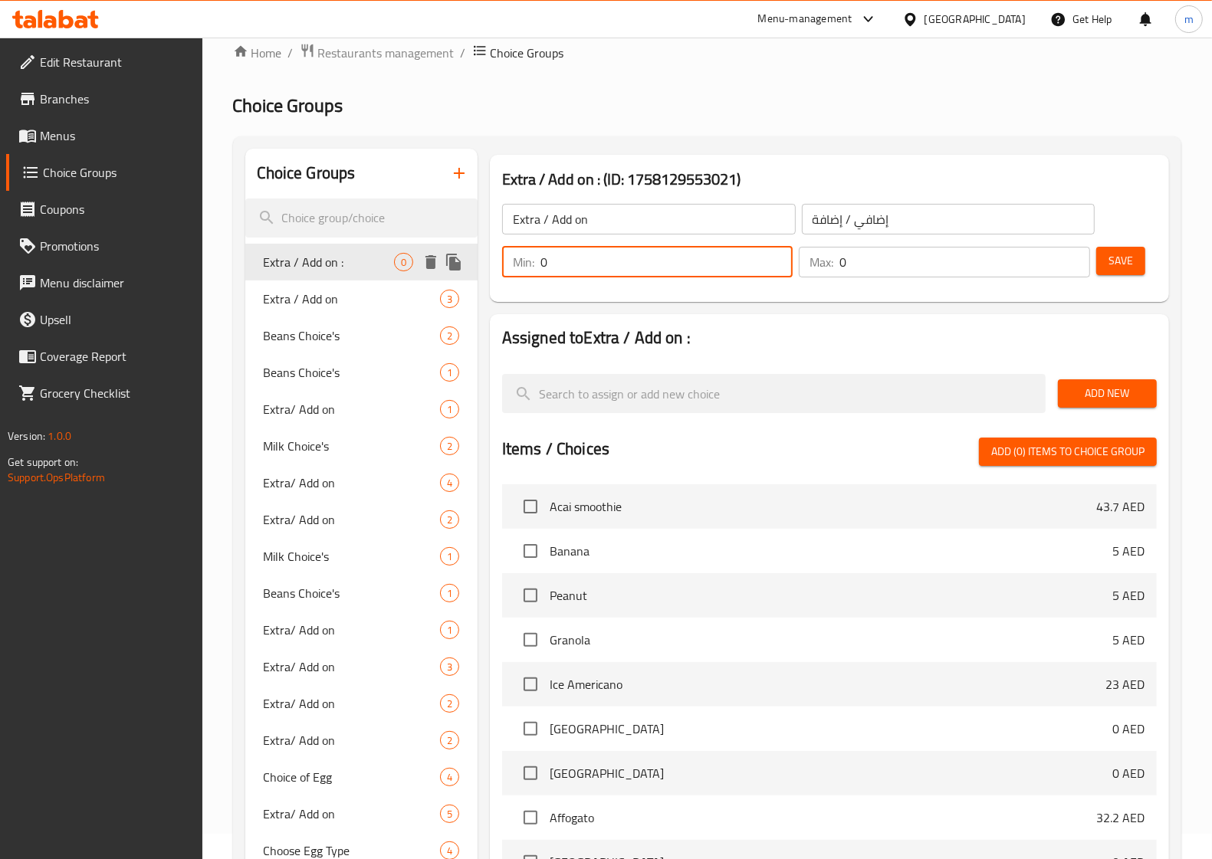
click at [466, 263] on div "Choice Groups Extra / Add on : 0 Extra / Add on 3 Beans Choice's 2 Beans Choice…" at bounding box center [710, 788] width 930 height 1278
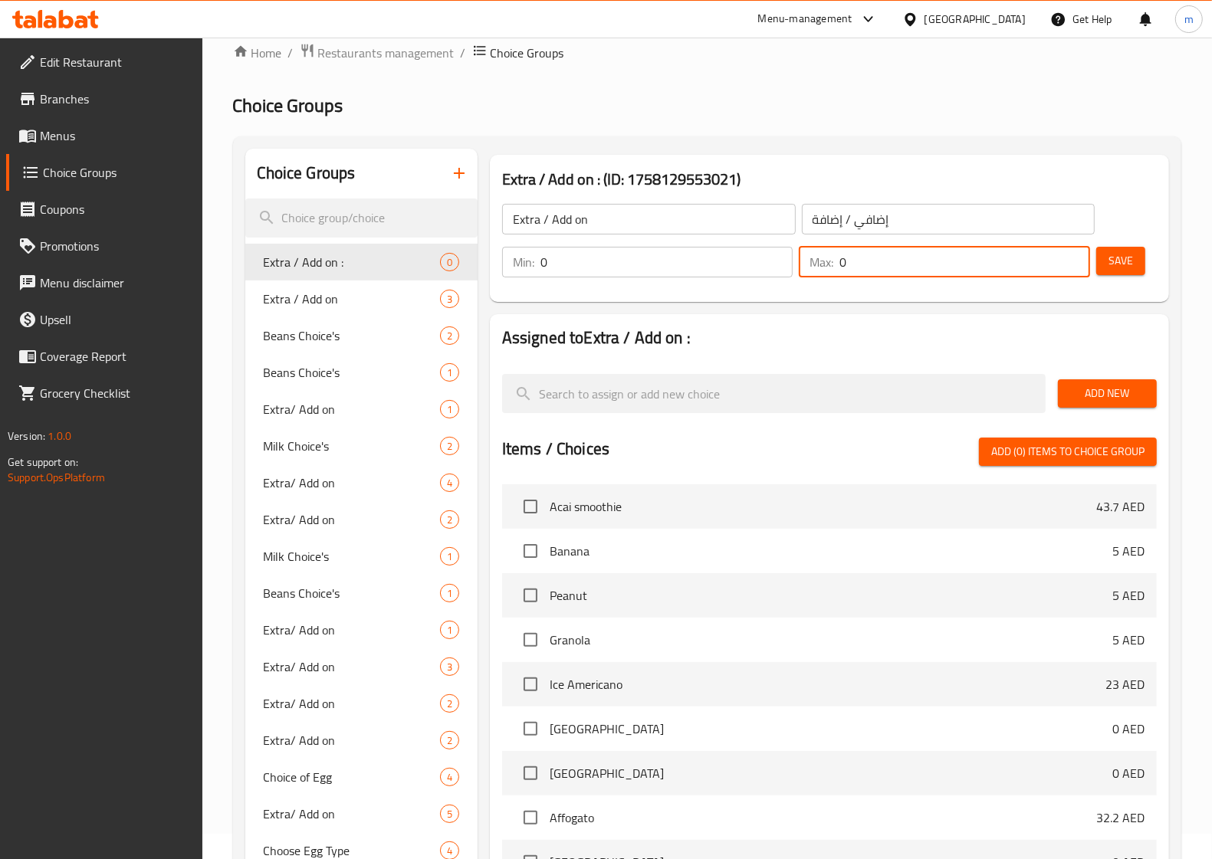
drag, startPoint x: 856, startPoint y: 264, endPoint x: 845, endPoint y: 268, distance: 11.4
click at [845, 268] on input "0" at bounding box center [964, 262] width 250 height 31
drag, startPoint x: 852, startPoint y: 265, endPoint x: 834, endPoint y: 266, distance: 18.4
click at [834, 266] on div "Max: 0 ​" at bounding box center [944, 262] width 290 height 31
type input "1"
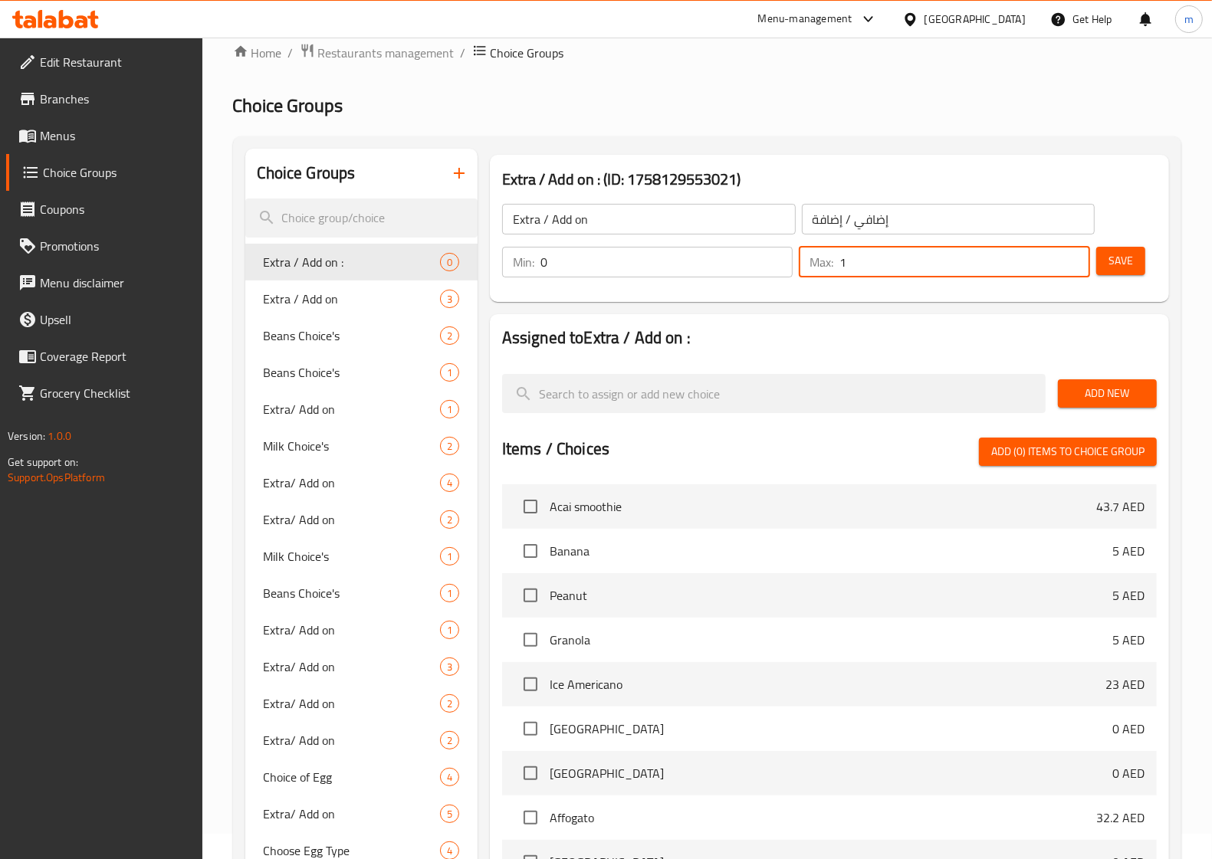
click at [1116, 270] on span "Save" at bounding box center [1120, 260] width 25 height 19
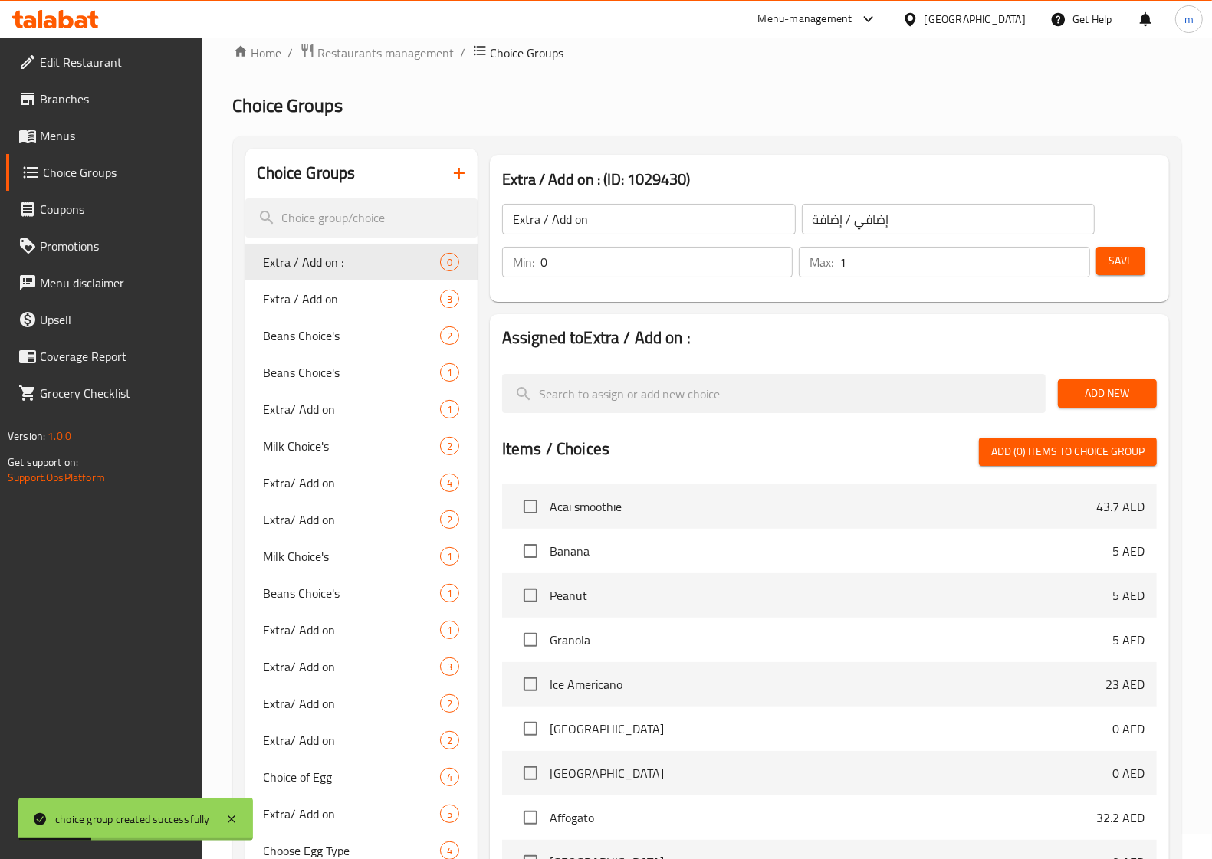
click at [1052, 454] on span "Add (0) items to choice group" at bounding box center [1067, 451] width 153 height 19
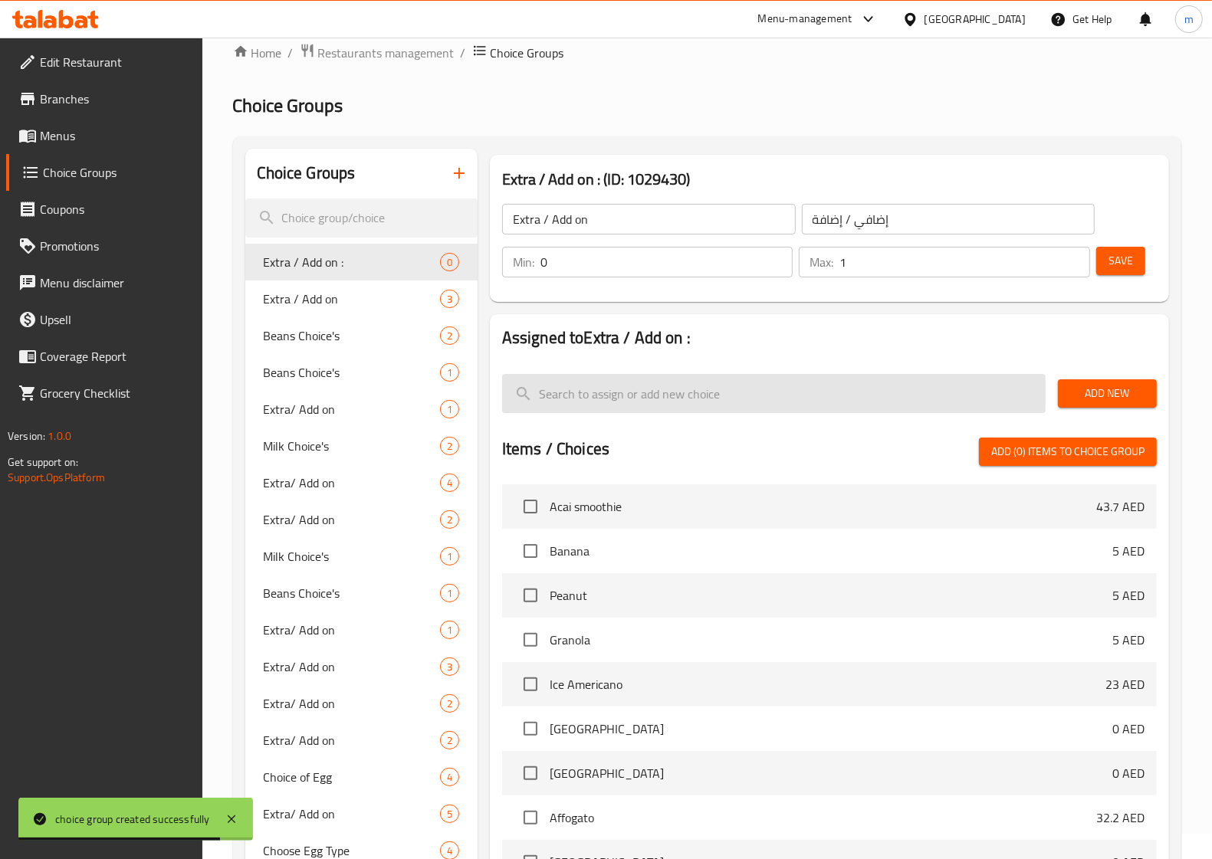
click at [589, 401] on input "search" at bounding box center [773, 393] width 543 height 39
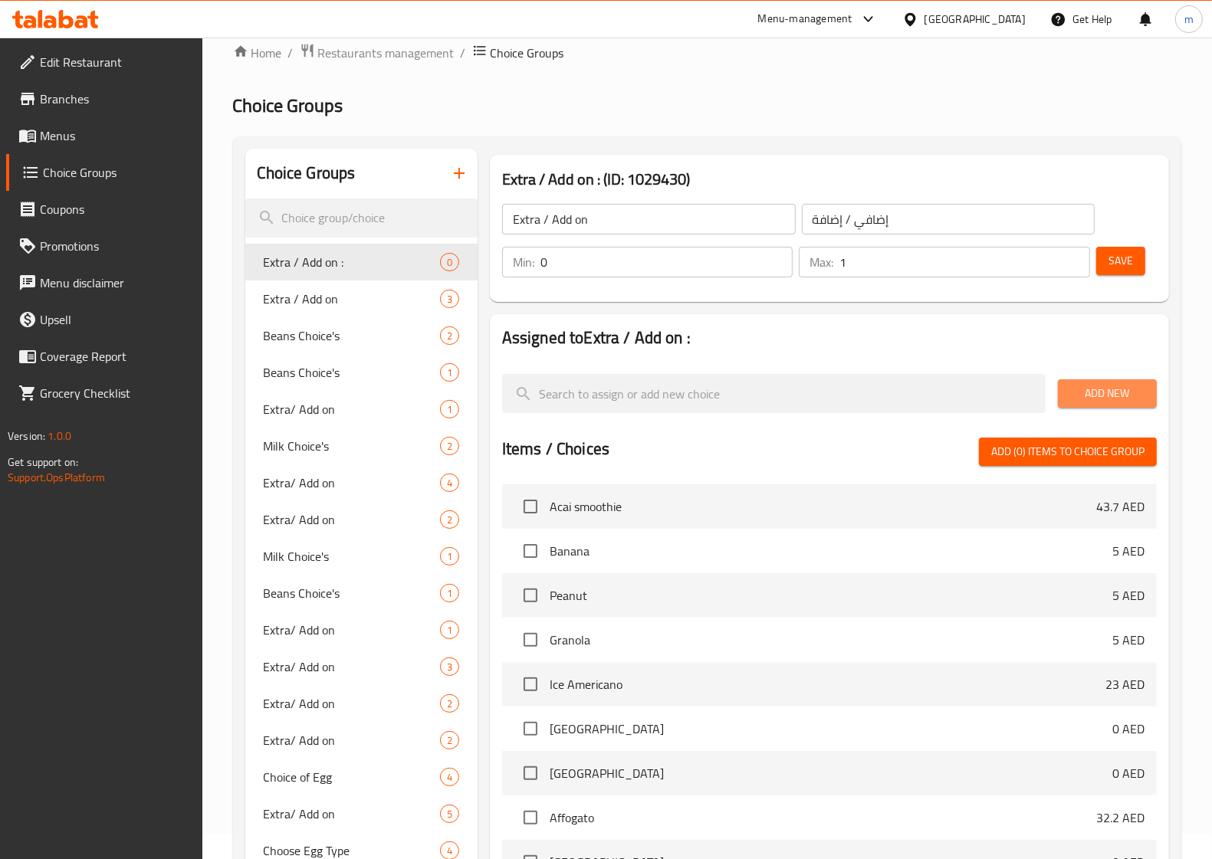
click at [1114, 399] on span "Add New" at bounding box center [1107, 393] width 74 height 19
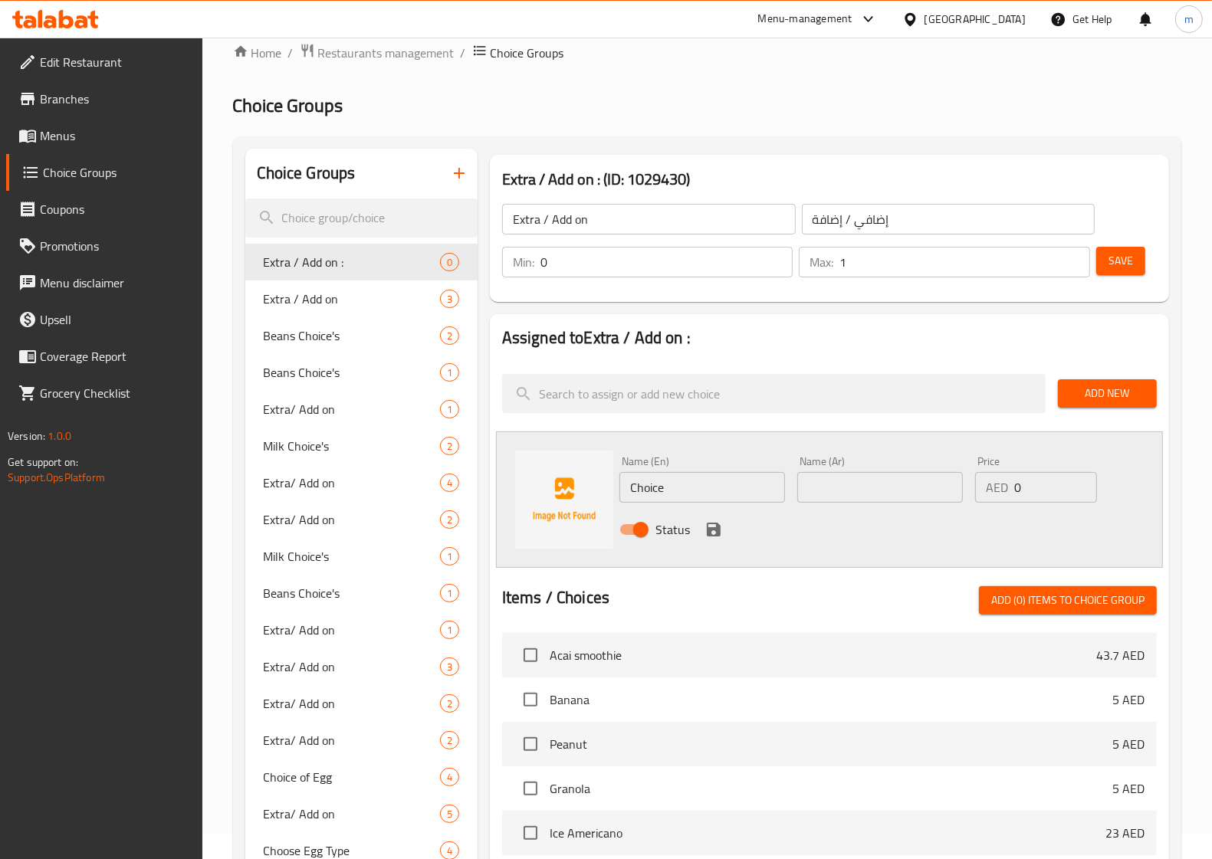
click at [530, 480] on div "Name (En) Choice Name (En) Name (Ar) Name (Ar) Price AED 0 Price Status" at bounding box center [829, 499] width 667 height 136
type input "ح"
type input "Pink Creamy sauce"
click at [814, 493] on input "text" at bounding box center [880, 487] width 166 height 31
type input "صلصة بينك كريمي"
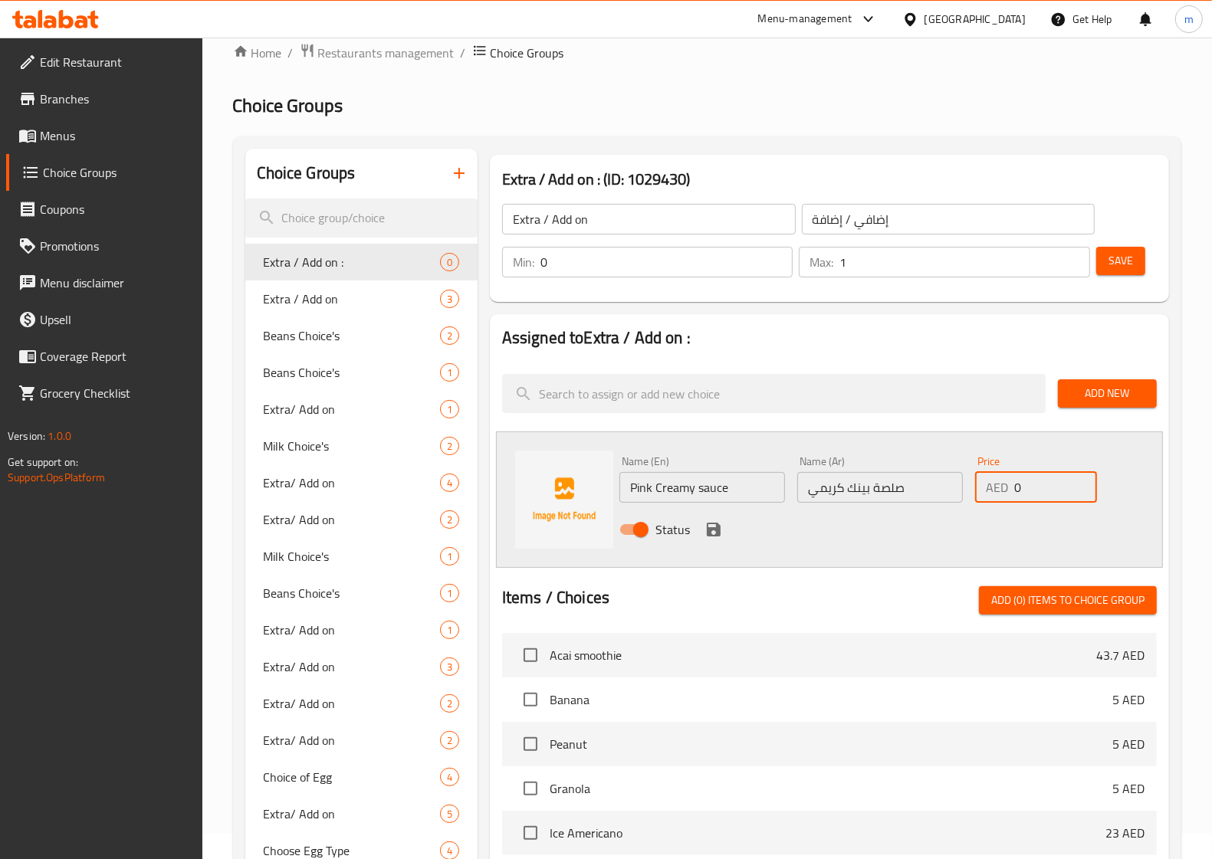
drag, startPoint x: 1032, startPoint y: 490, endPoint x: 1012, endPoint y: 490, distance: 20.7
click at [1012, 490] on div "AED 0 Price" at bounding box center [1035, 487] width 121 height 31
type input "8"
click at [715, 523] on icon "save" at bounding box center [714, 530] width 14 height 14
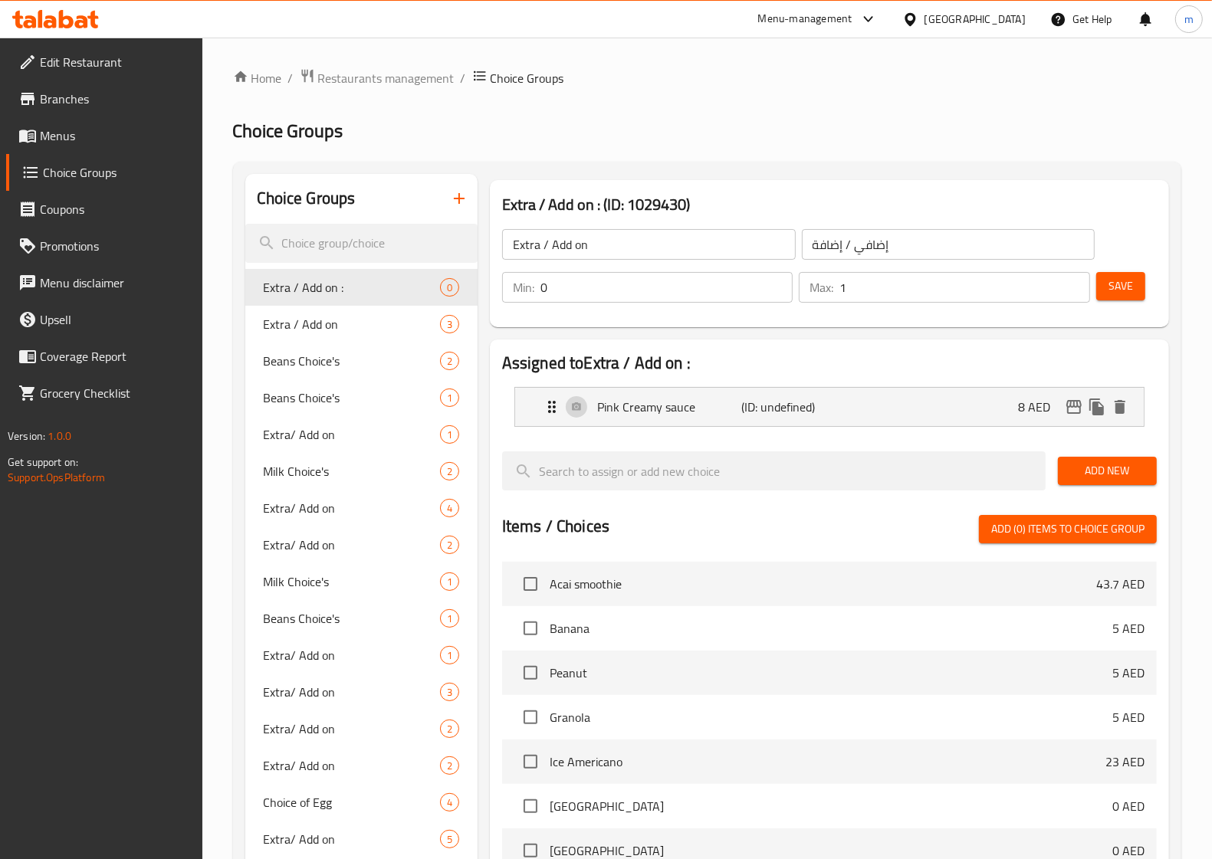
click at [1140, 284] on button "Save" at bounding box center [1120, 286] width 49 height 28
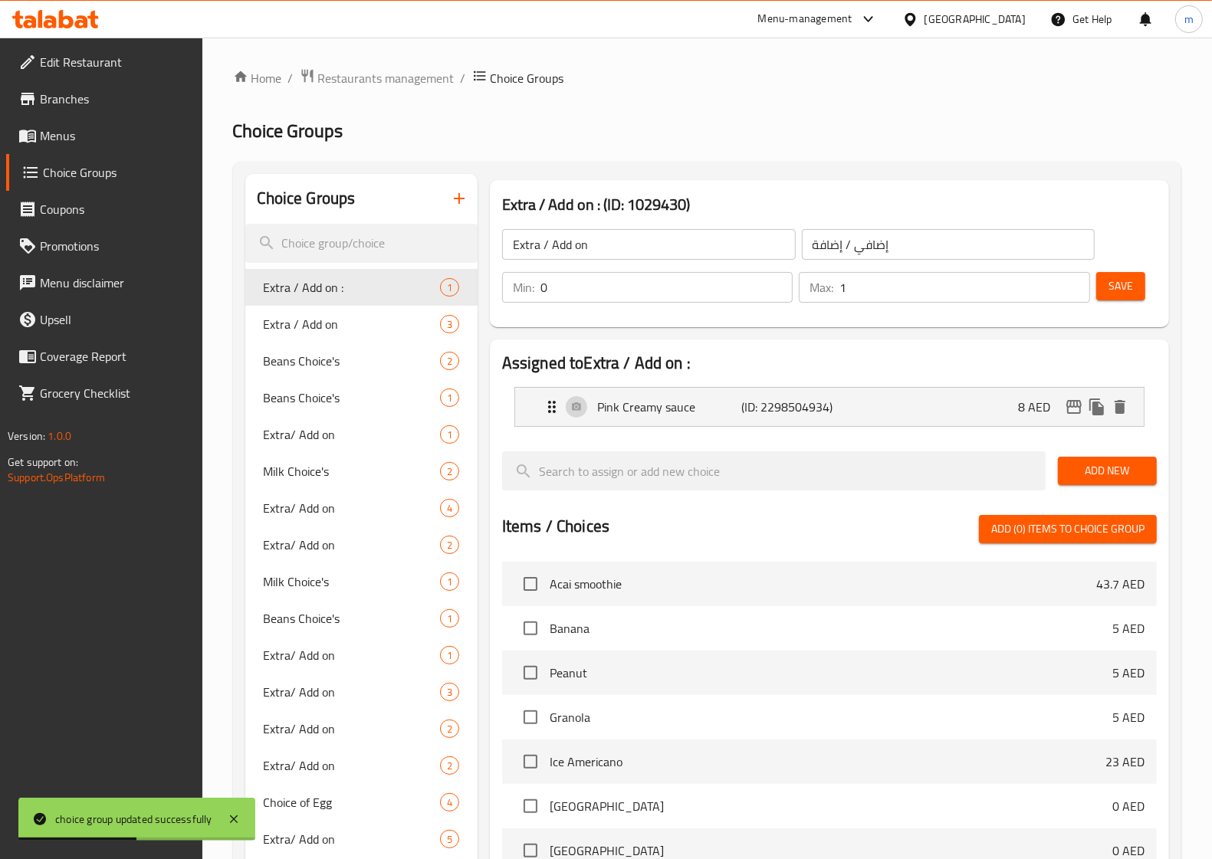
click at [1086, 464] on span "Add New" at bounding box center [1107, 470] width 74 height 19
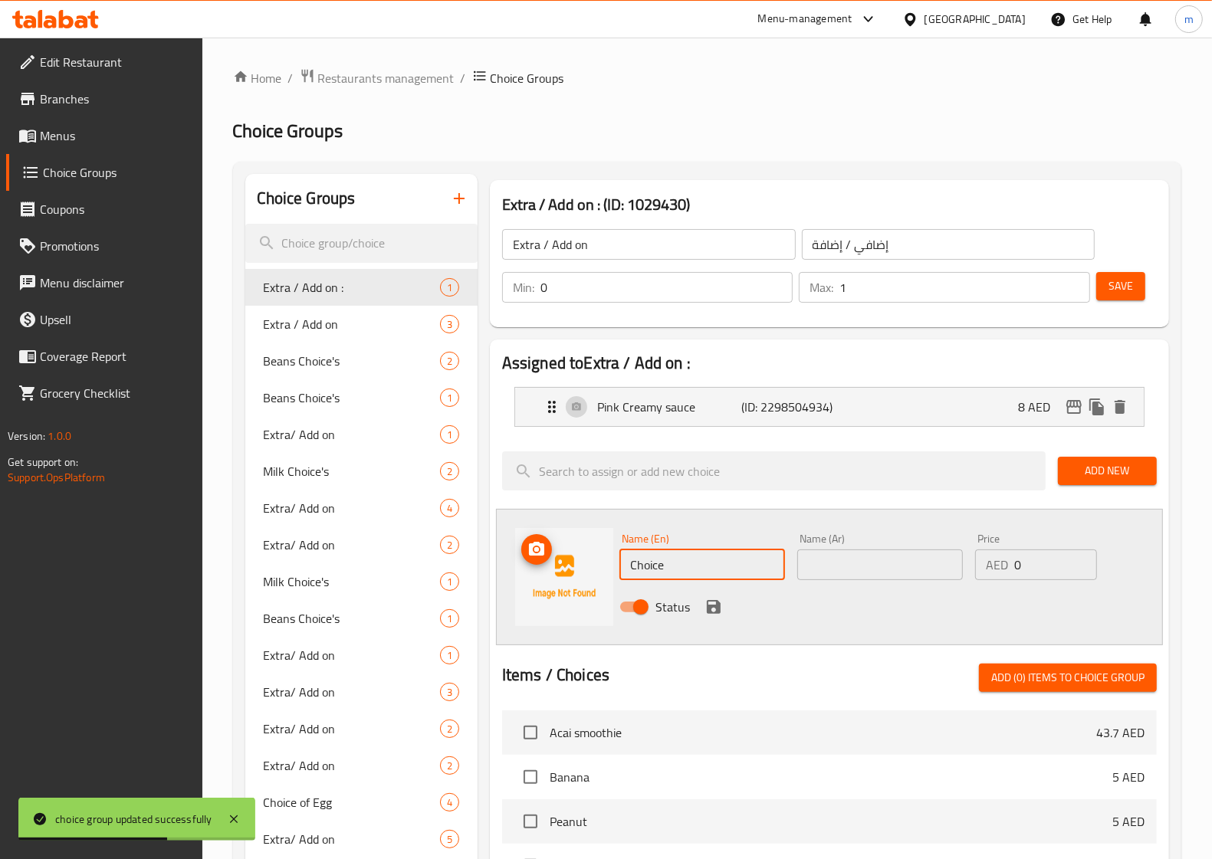
drag, startPoint x: 710, startPoint y: 560, endPoint x: 522, endPoint y: 577, distance: 188.5
click at [522, 576] on div "Name (En) Choice Name (En) Name (Ar) Name (Ar) Price AED 0 Price Status" at bounding box center [829, 577] width 667 height 136
type input "ؤ"
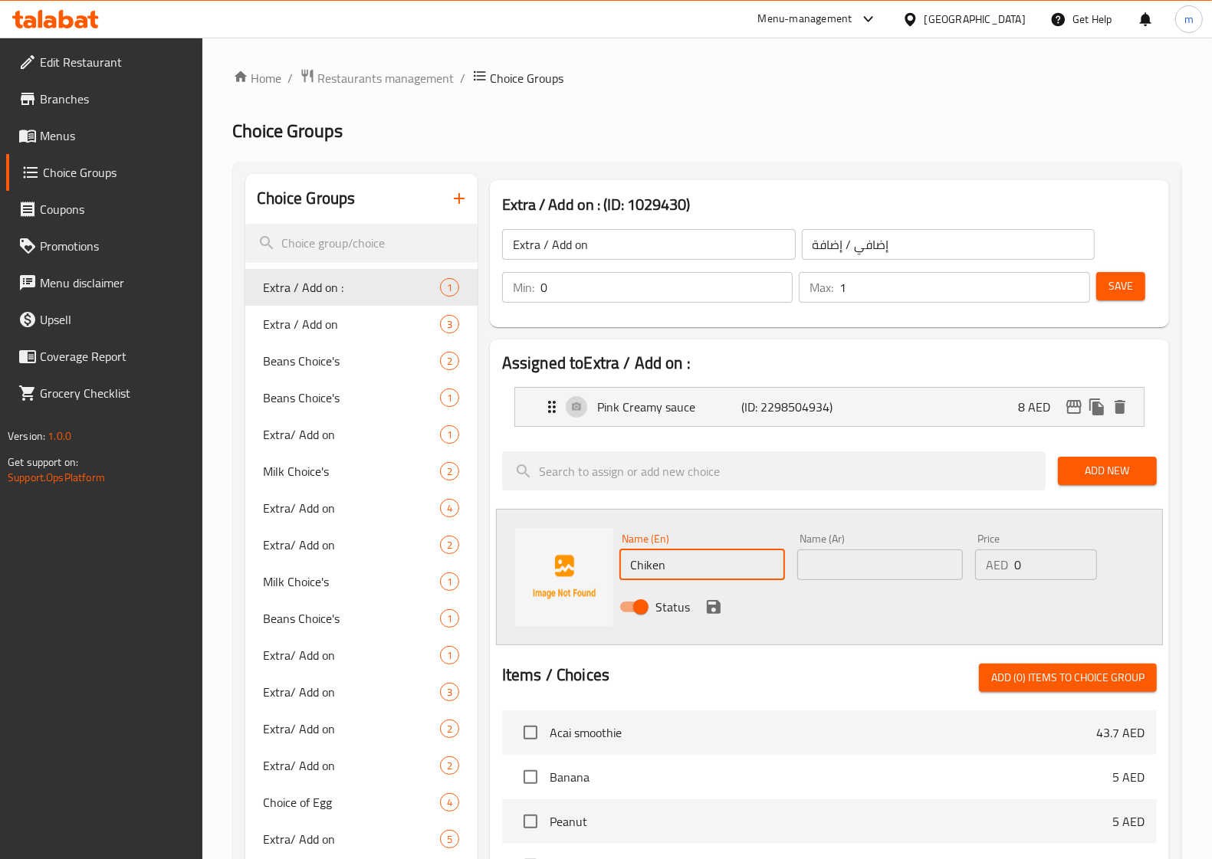
type input "Chiken"
click at [860, 567] on input "text" at bounding box center [880, 564] width 166 height 31
type input "دجاج"
drag, startPoint x: 1036, startPoint y: 565, endPoint x: 1001, endPoint y: 566, distance: 35.3
click at [1001, 566] on div "AED 0 Price" at bounding box center [1035, 564] width 121 height 31
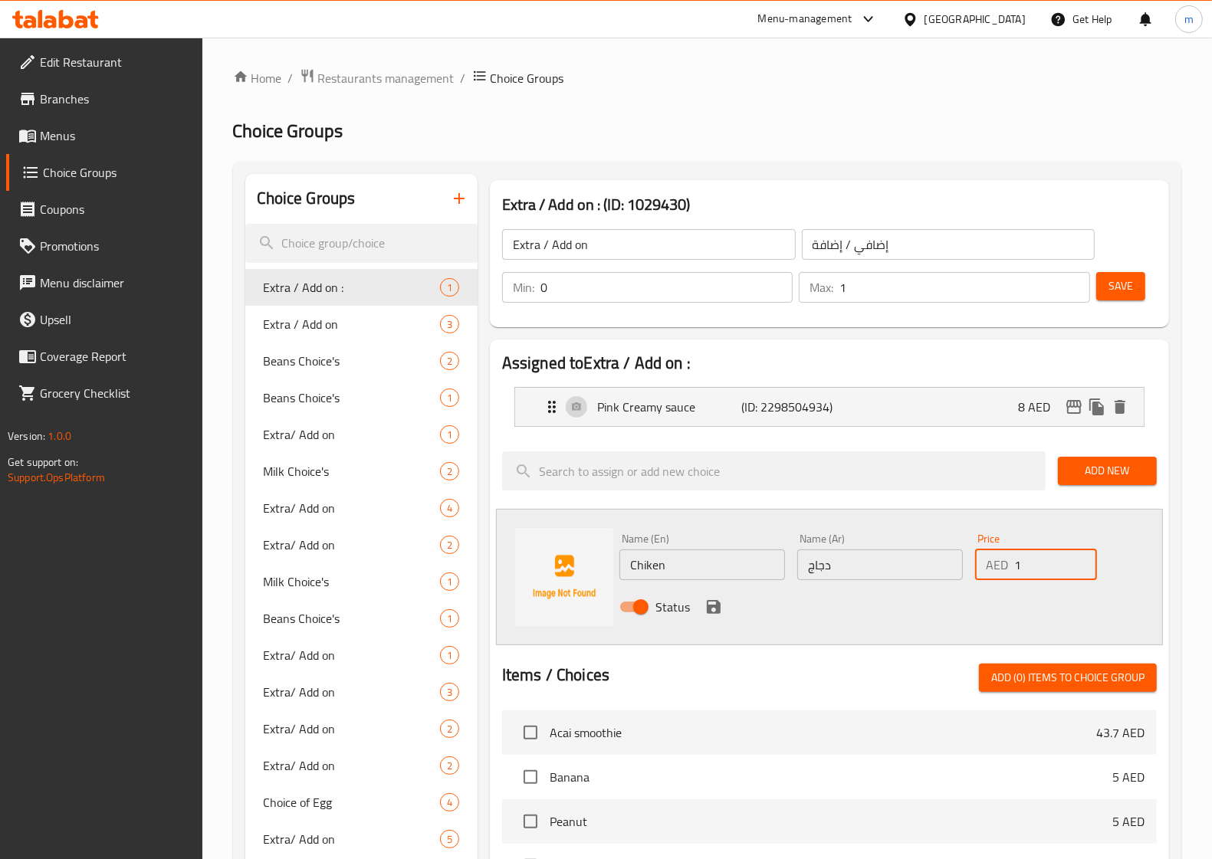
type input "10"
click at [709, 602] on icon "save" at bounding box center [713, 607] width 18 height 18
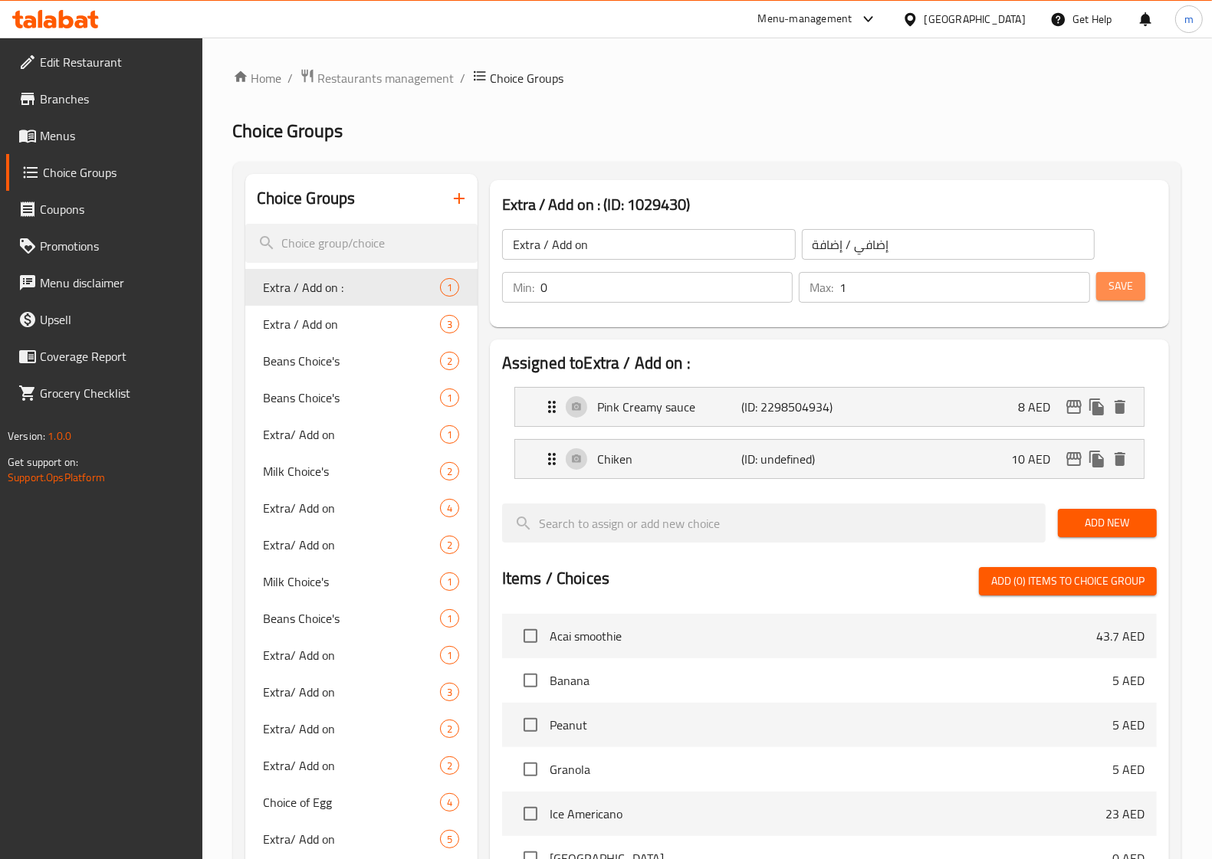
click at [1123, 284] on span "Save" at bounding box center [1120, 286] width 25 height 19
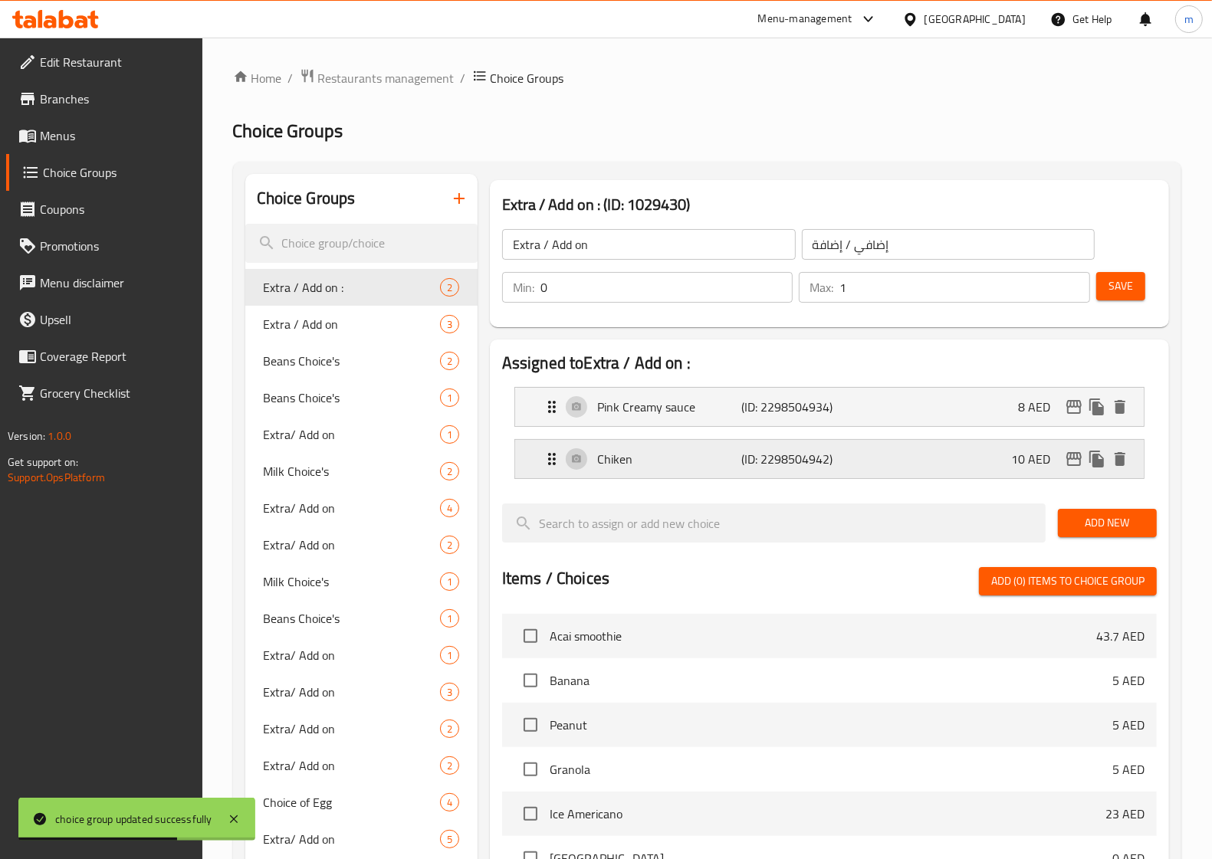
click at [625, 461] on p "Chiken" at bounding box center [669, 459] width 145 height 18
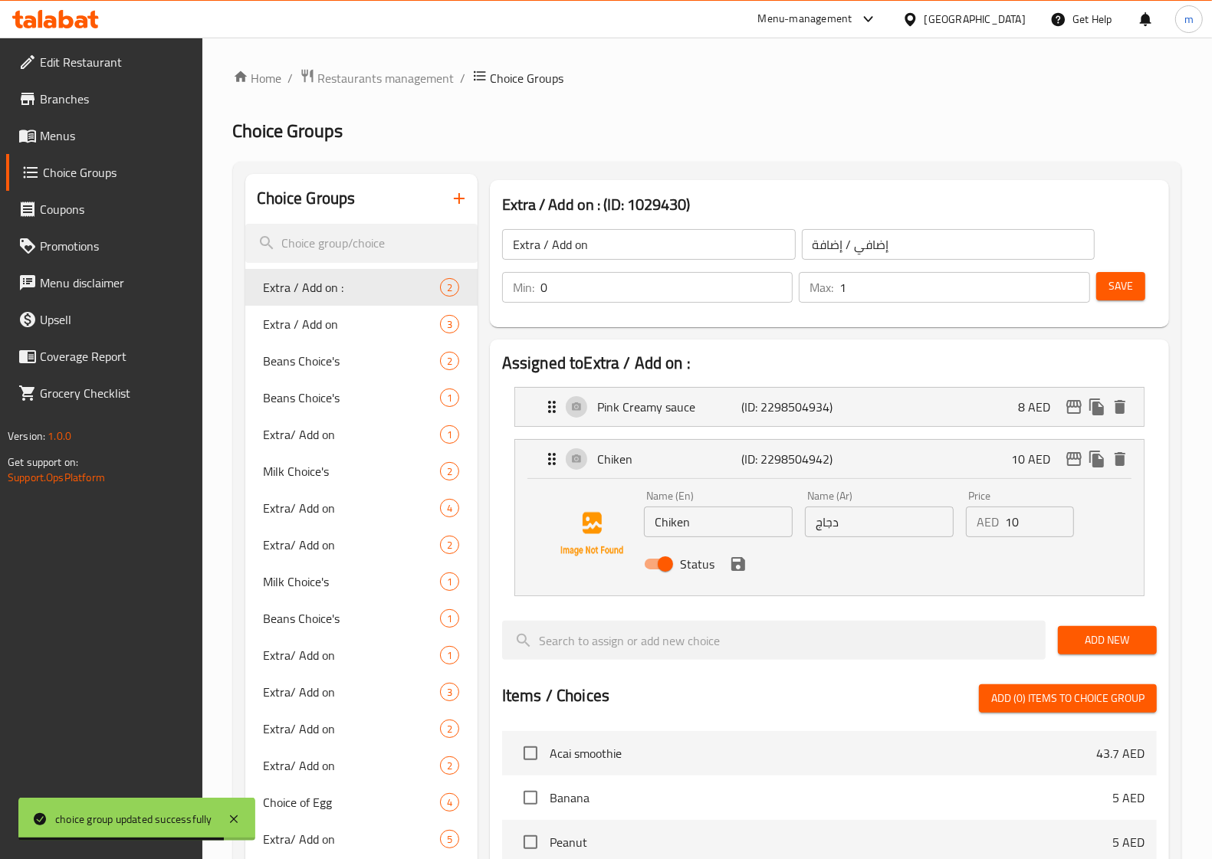
click at [671, 523] on input "Chiken" at bounding box center [718, 522] width 149 height 31
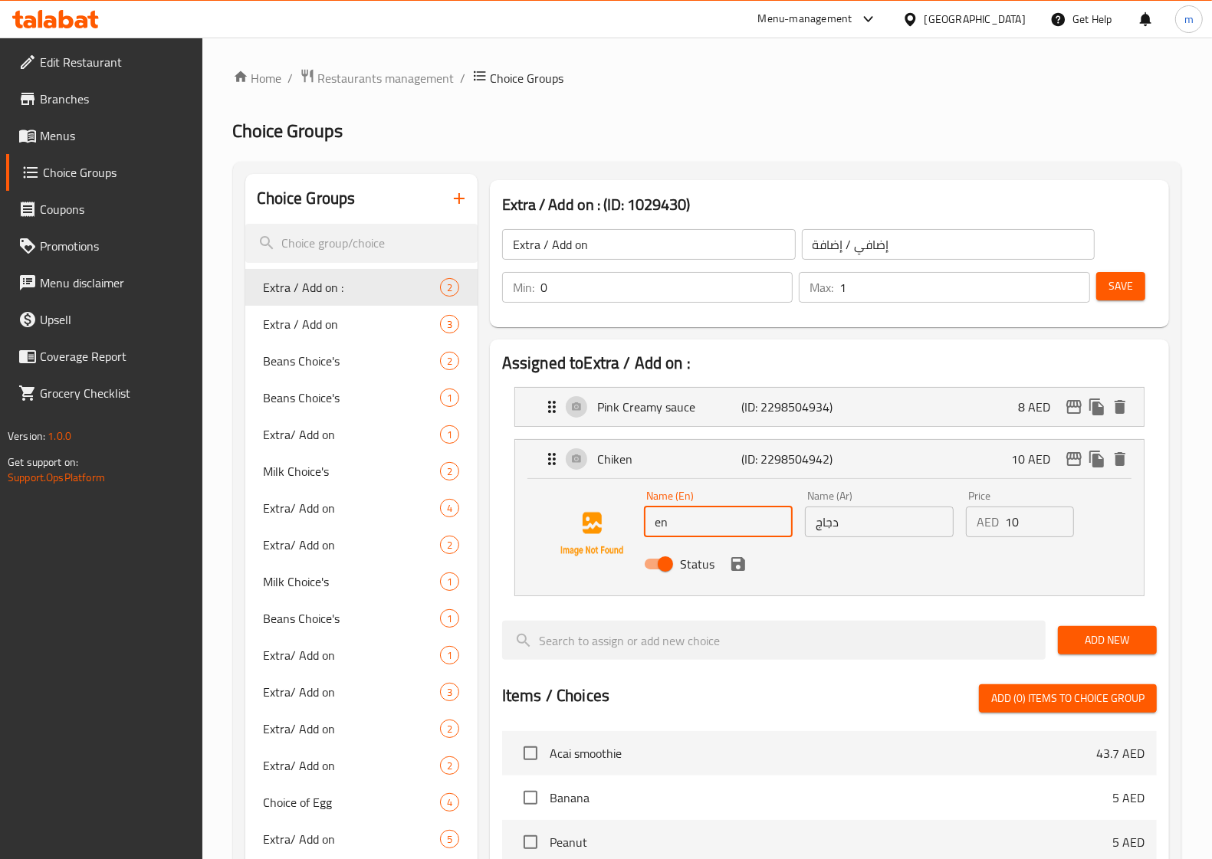
type input "n"
click at [596, 581] on img at bounding box center [592, 534] width 98 height 98
click at [729, 523] on input "Chicken" at bounding box center [718, 522] width 149 height 31
click at [677, 579] on div "Status" at bounding box center [879, 563] width 483 height 41
click at [730, 523] on input "Chicken and Kebab Platter" at bounding box center [718, 522] width 149 height 31
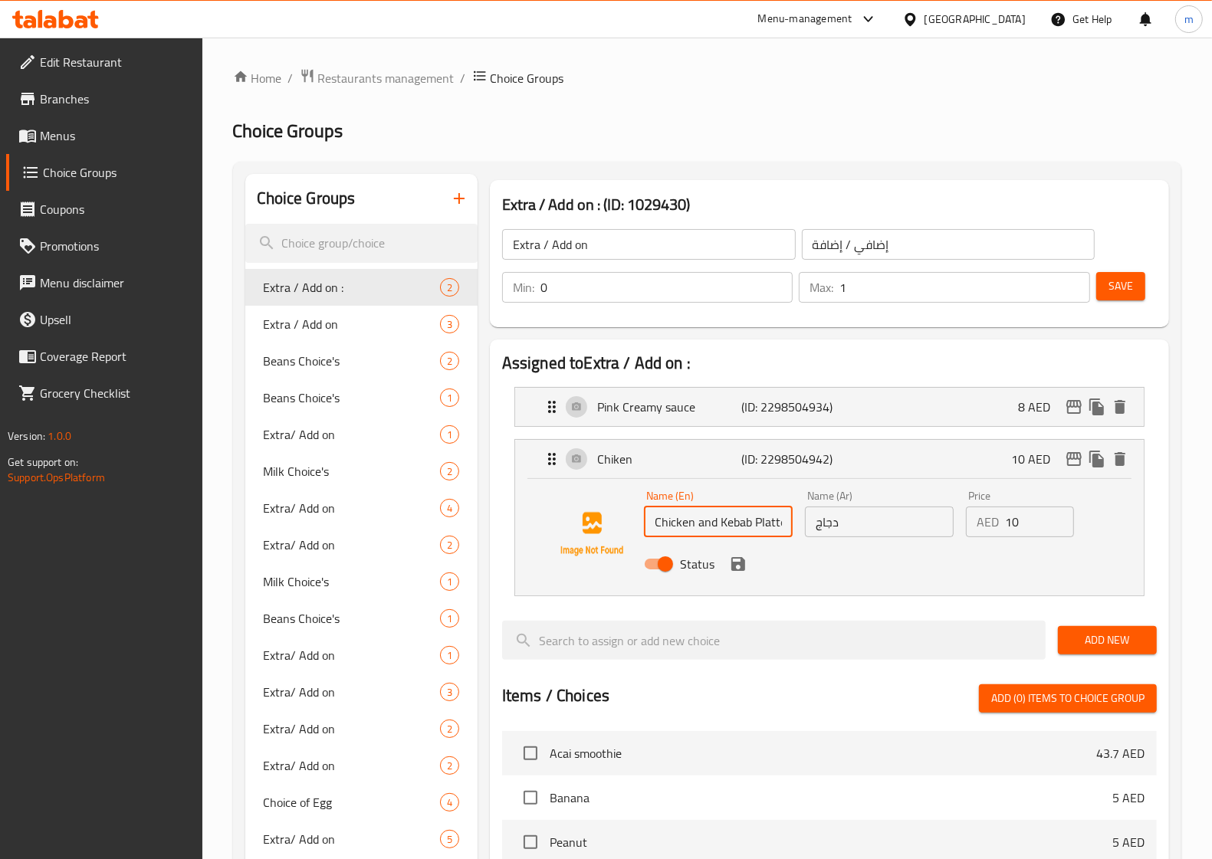
click at [730, 523] on input "Chicken and Kebab Platter" at bounding box center [718, 522] width 149 height 31
